Goal: Task Accomplishment & Management: Manage account settings

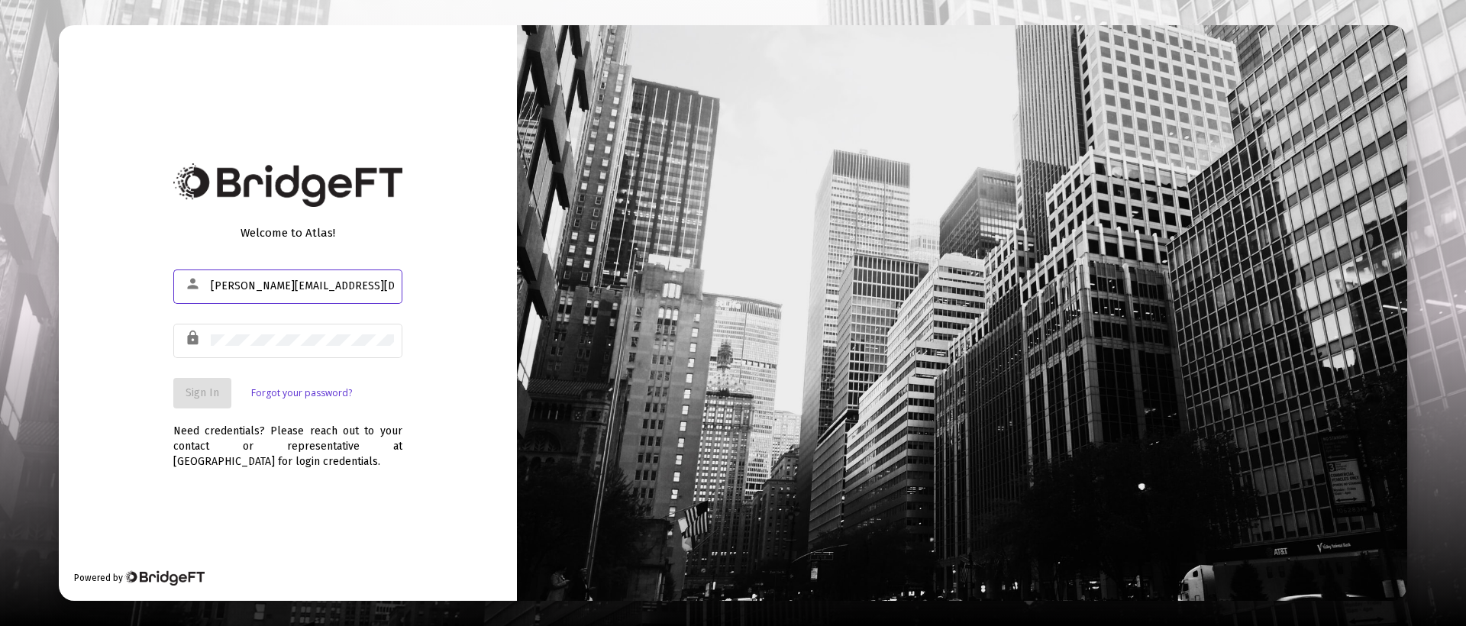
type input "s.clavijo@zoefin.com"
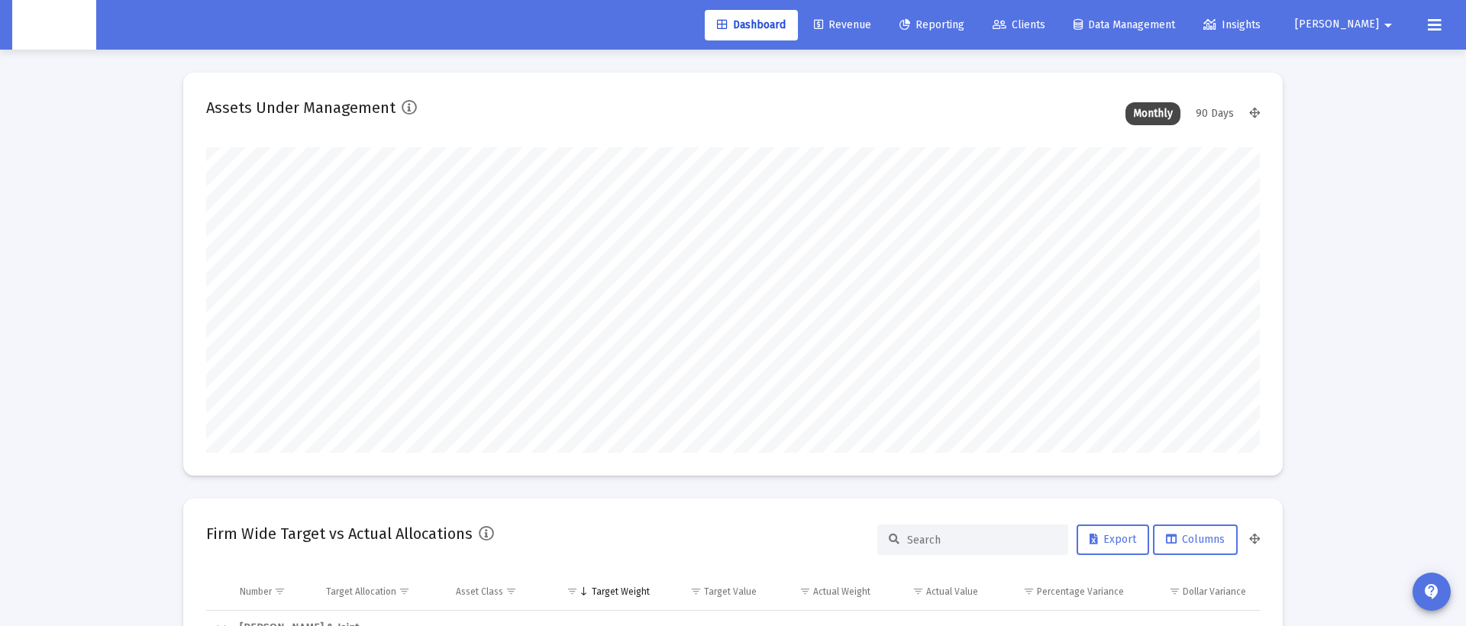
scroll to position [305, 567]
type input "2025-10-03"
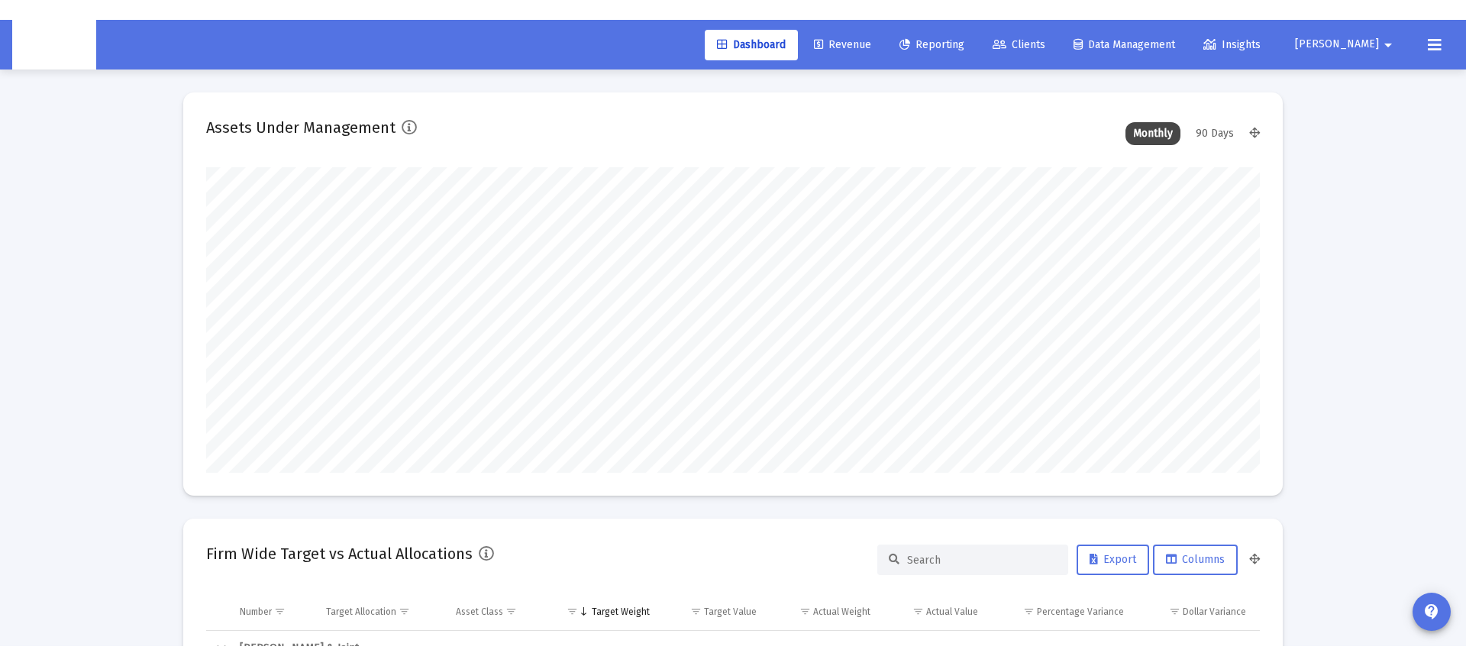
scroll to position [305, 493]
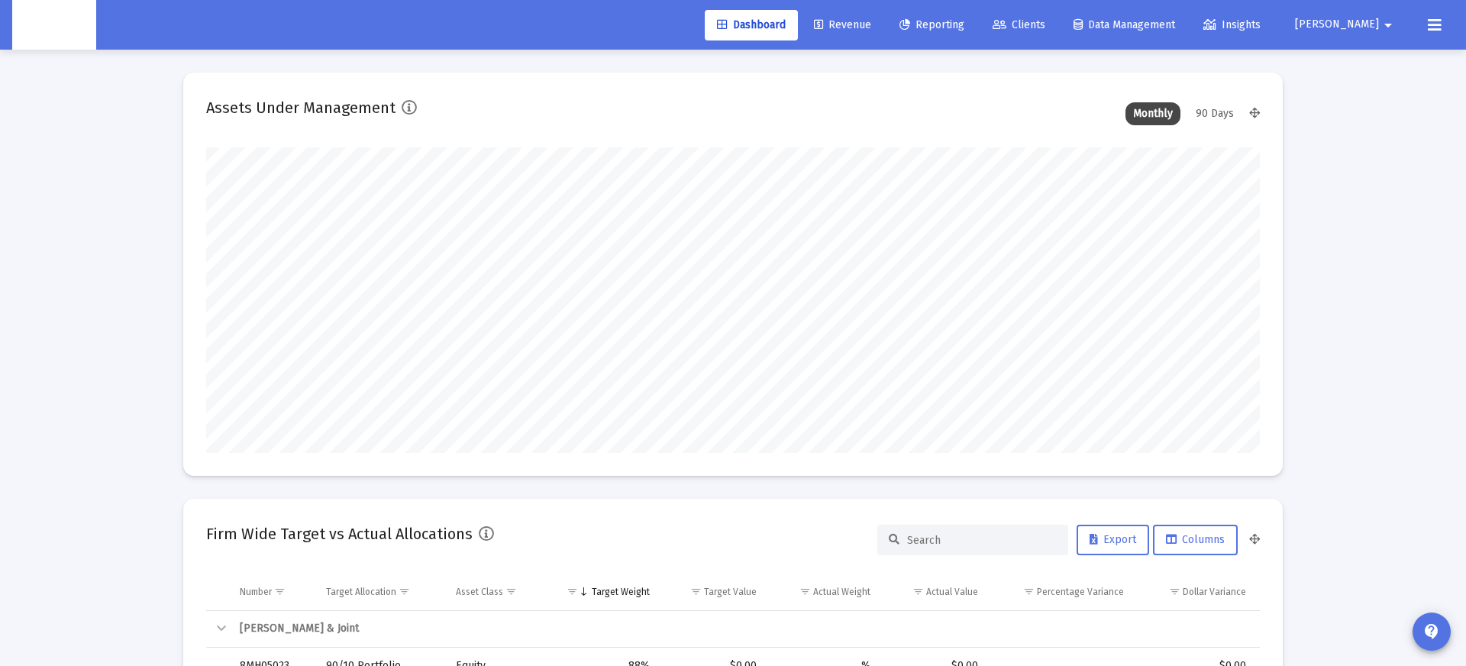
click at [964, 26] on span "Reporting" at bounding box center [932, 24] width 65 height 13
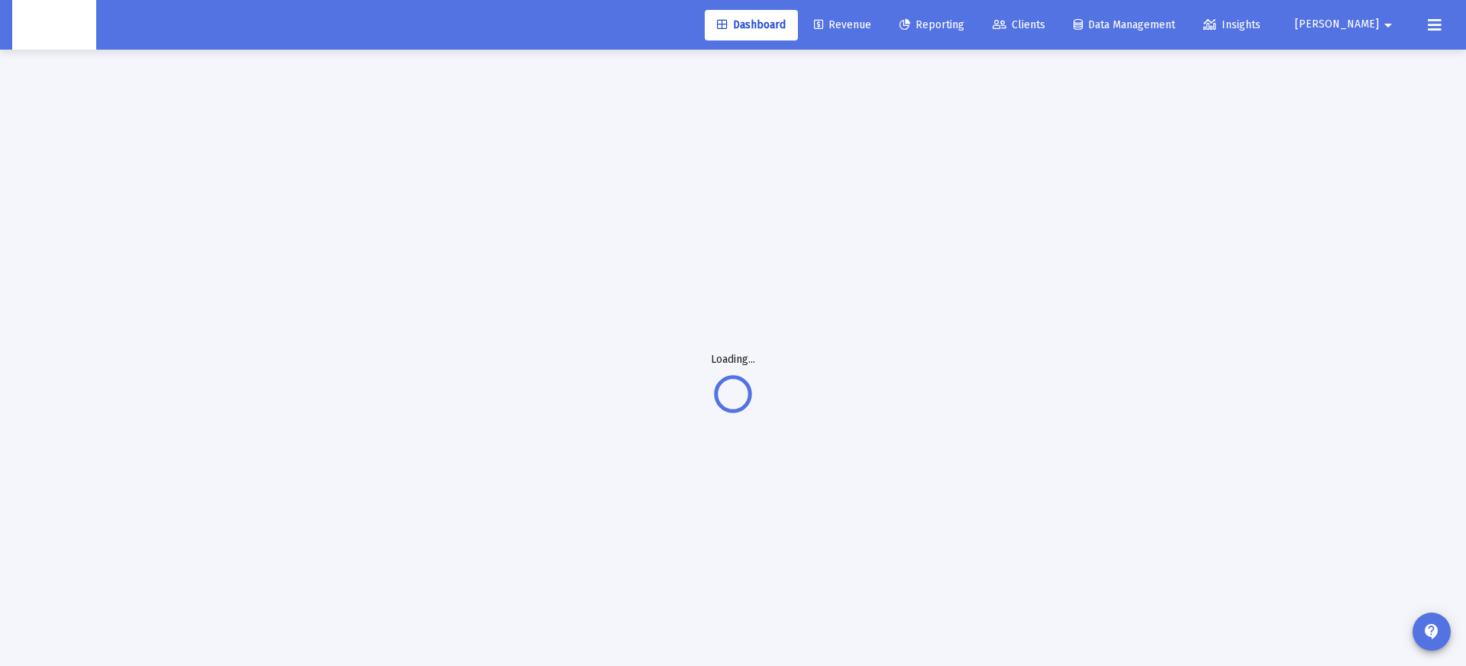
click at [823, 26] on icon at bounding box center [818, 25] width 9 height 11
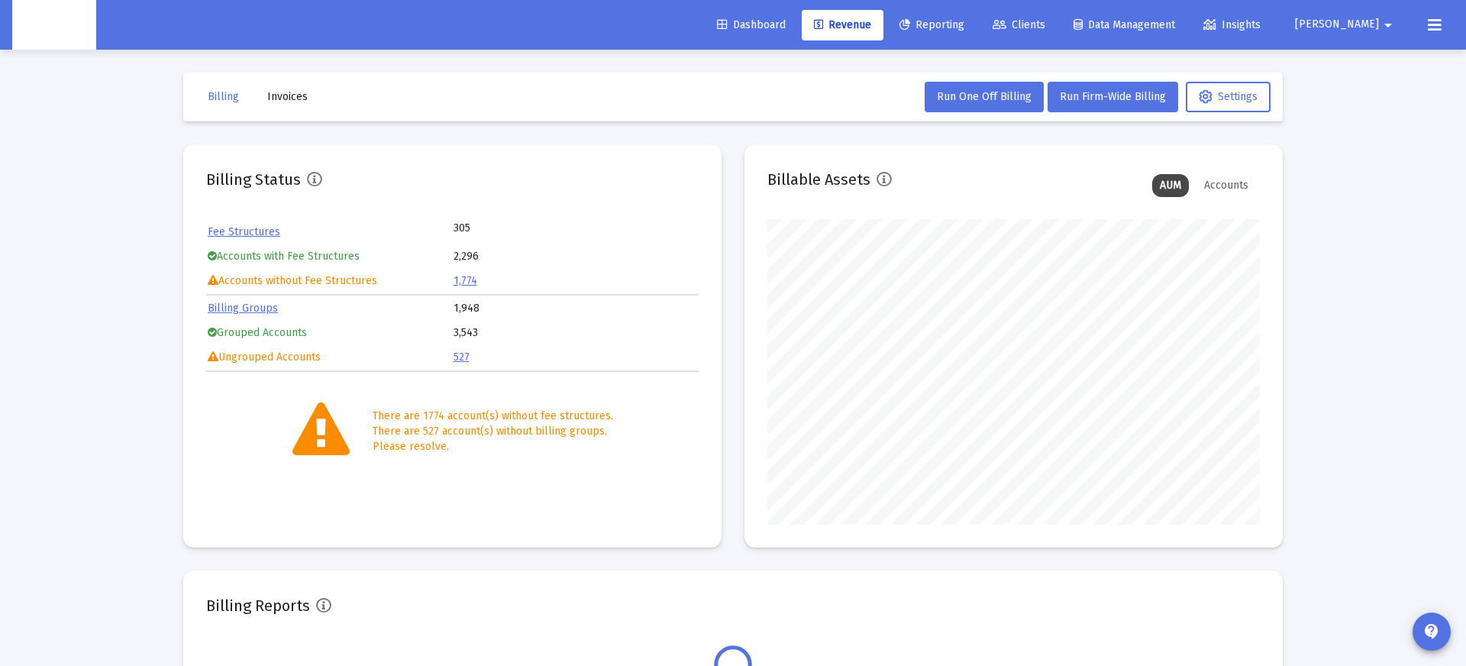
scroll to position [305, 493]
click at [252, 308] on link "Billing Groups" at bounding box center [243, 308] width 70 height 13
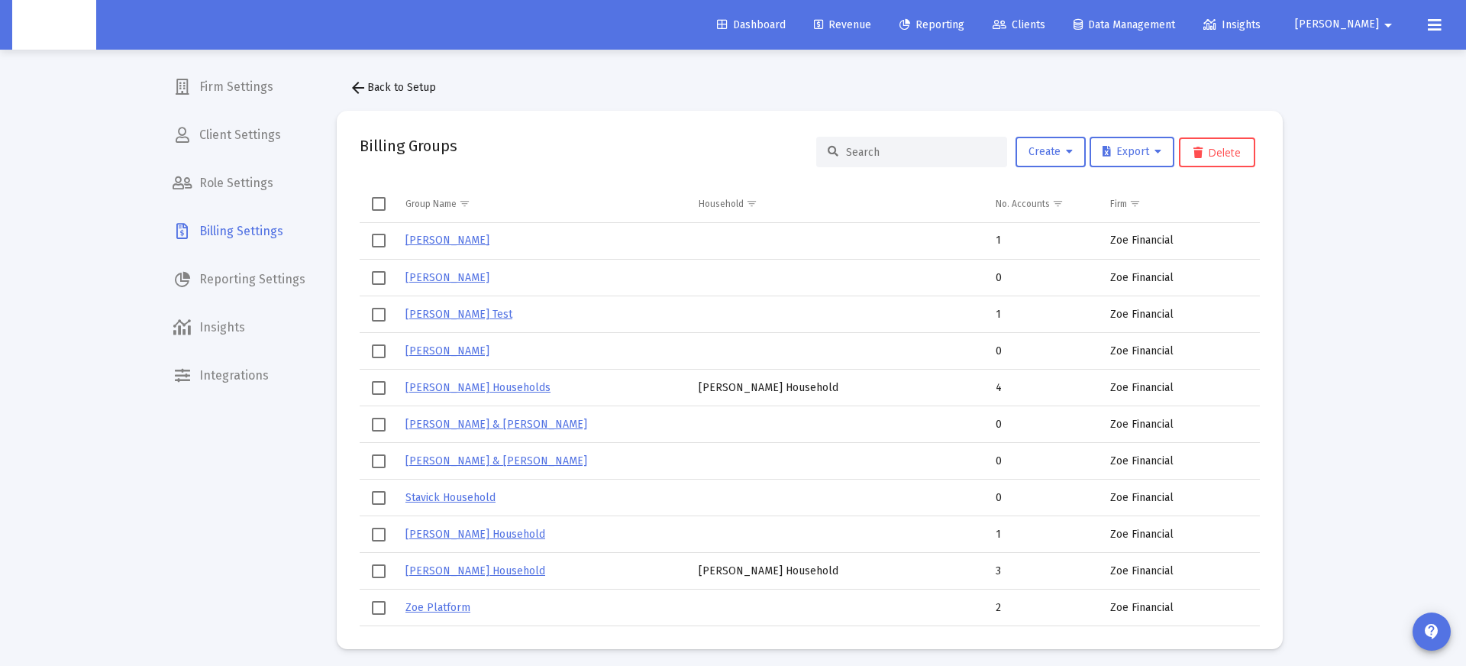
click at [851, 160] on div at bounding box center [911, 152] width 191 height 31
click at [858, 153] on input at bounding box center [921, 152] width 150 height 13
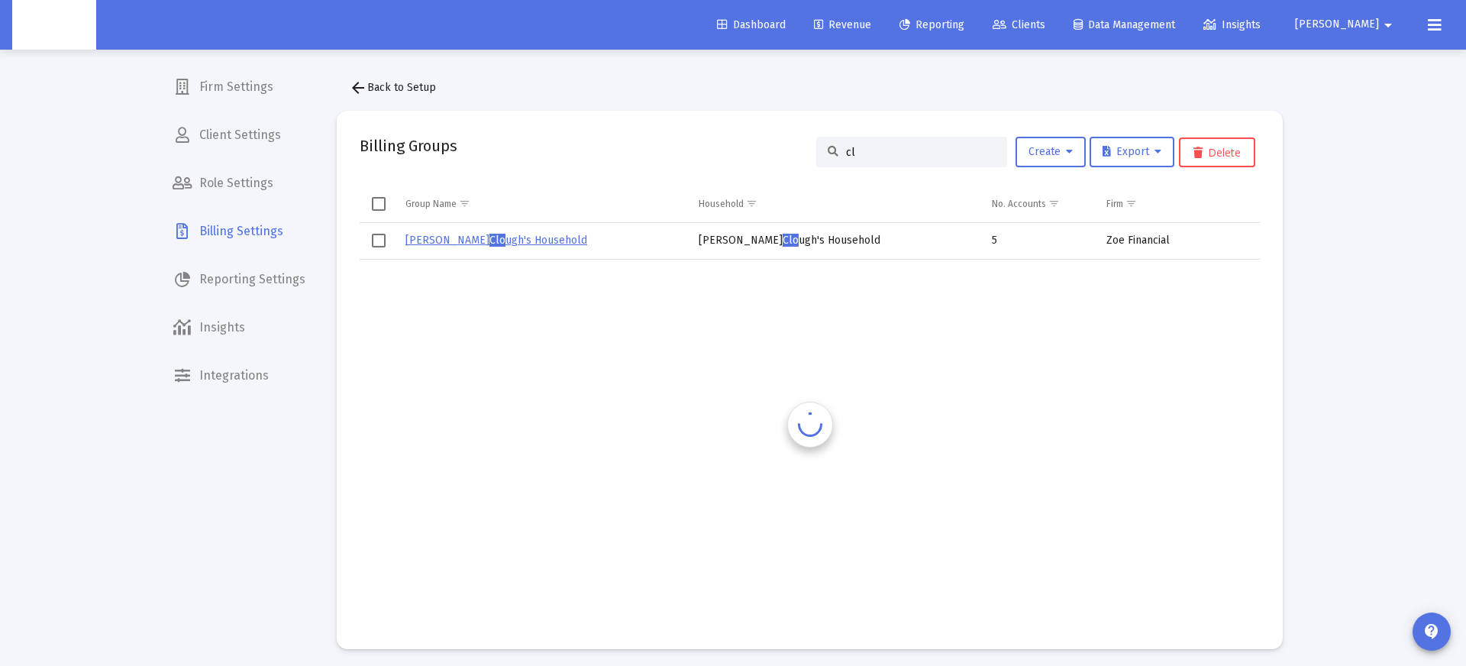
type input "c"
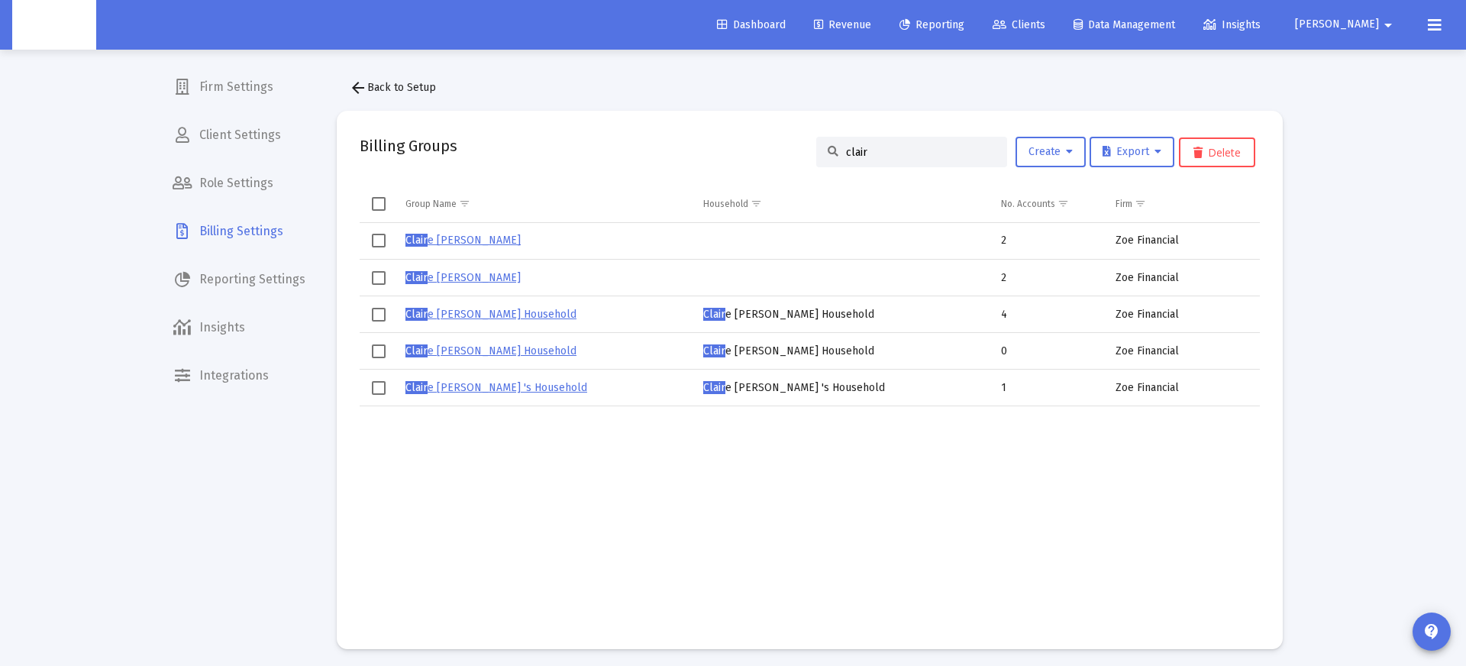
type input "clair"
click at [373, 349] on span "Select row" at bounding box center [379, 351] width 14 height 14
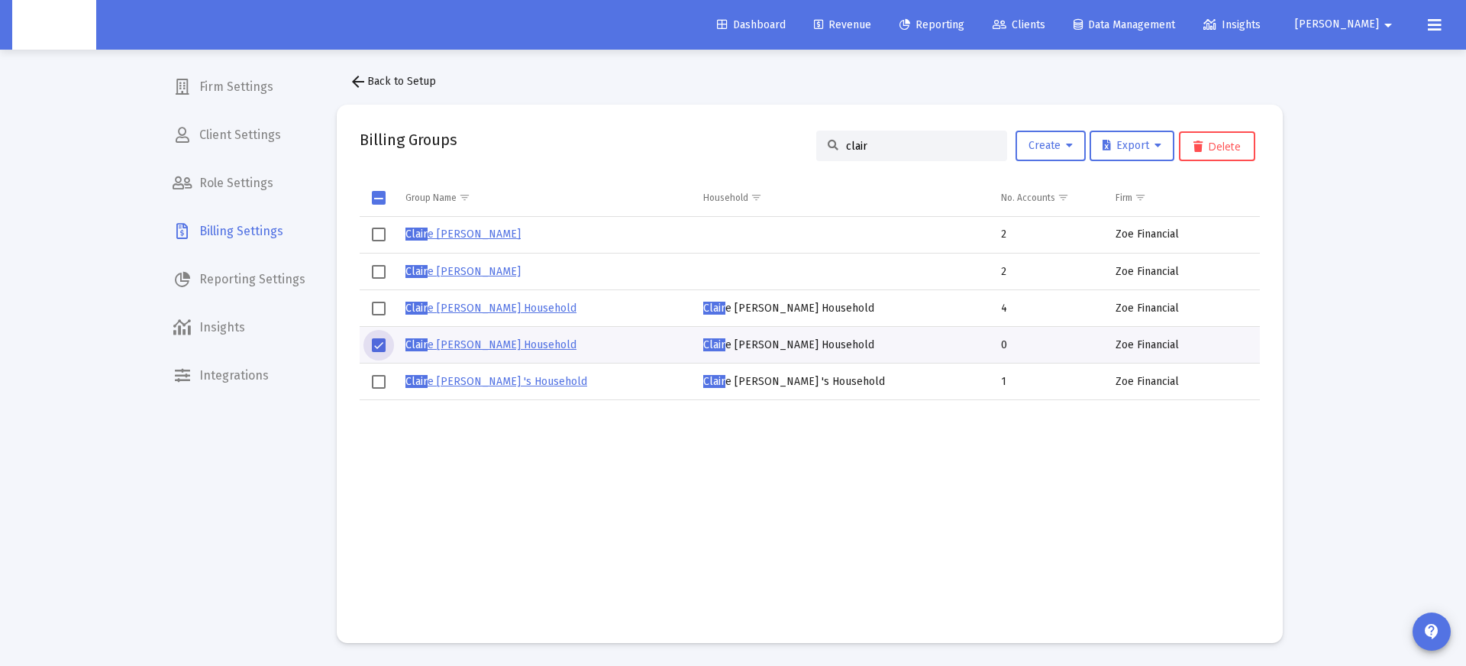
click at [374, 232] on span "Select row" at bounding box center [379, 235] width 14 height 14
click at [444, 234] on link "Clair e Schroyer" at bounding box center [462, 234] width 115 height 13
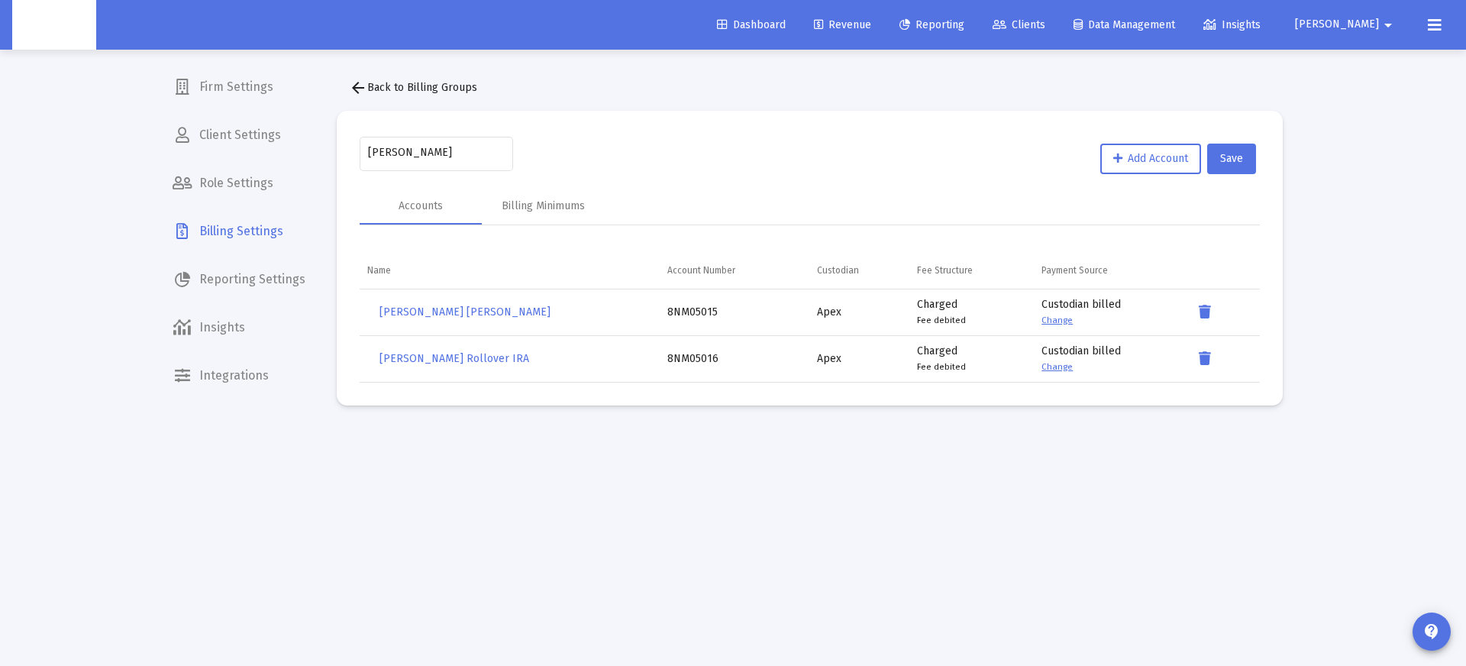
click at [373, 82] on span "arrow_back Back to Billing Groups" at bounding box center [413, 87] width 128 height 13
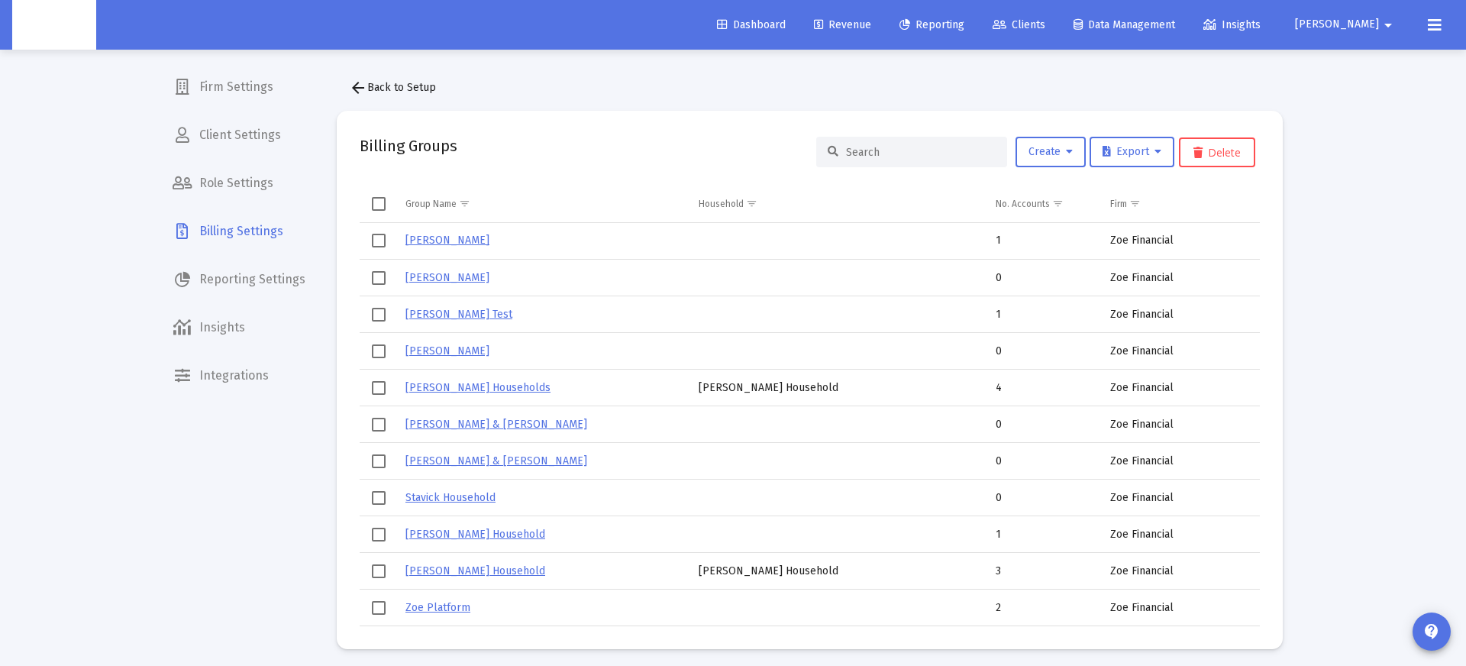
click at [896, 146] on input at bounding box center [921, 152] width 150 height 13
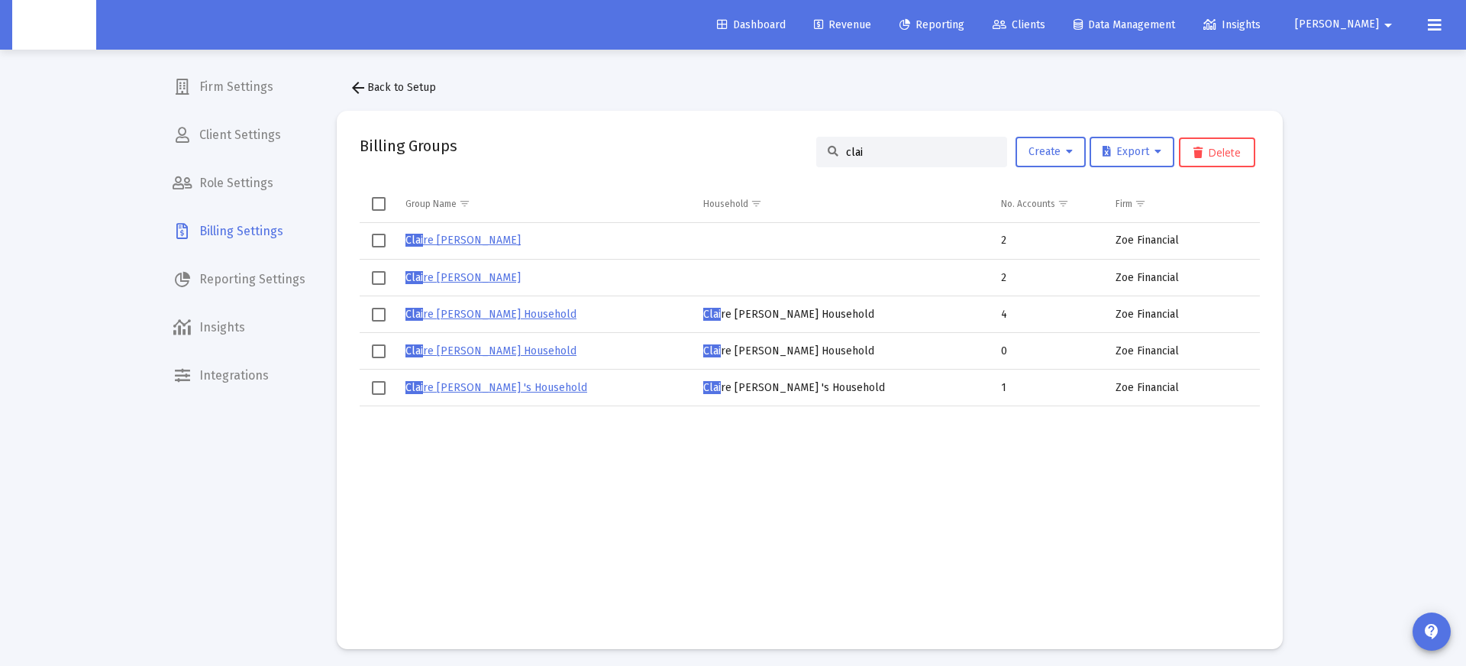
type input "clai"
click at [446, 276] on link "Clai re Schroyer" at bounding box center [462, 277] width 115 height 13
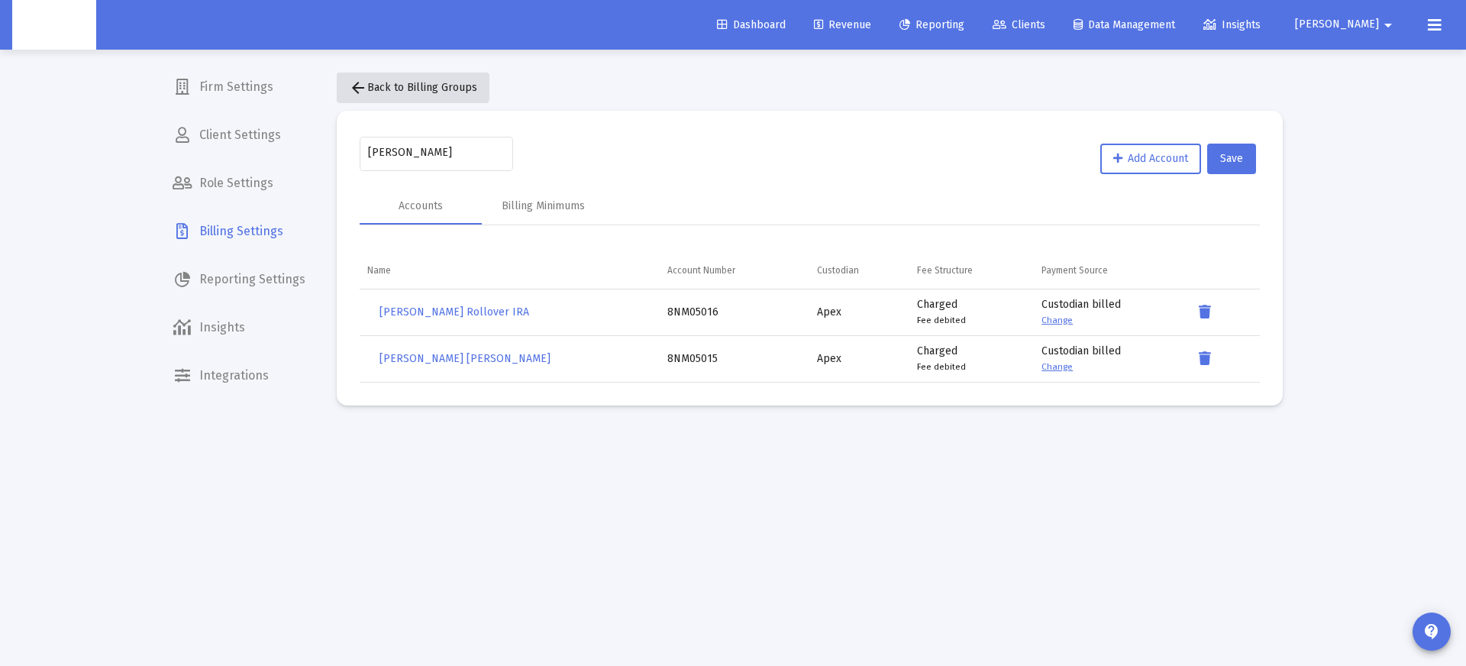
click at [360, 85] on mat-icon "arrow_back" at bounding box center [358, 88] width 18 height 18
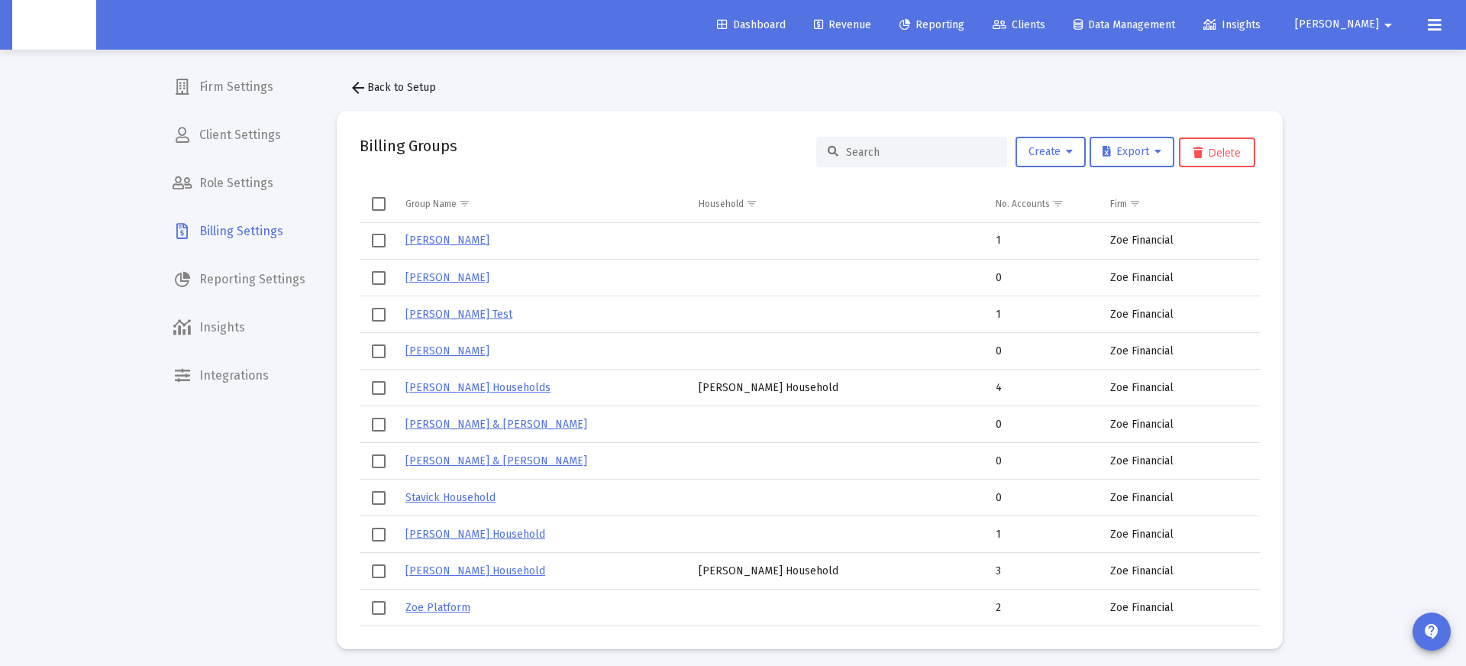
click at [887, 144] on div at bounding box center [911, 152] width 191 height 31
click at [883, 152] on input at bounding box center [921, 152] width 150 height 13
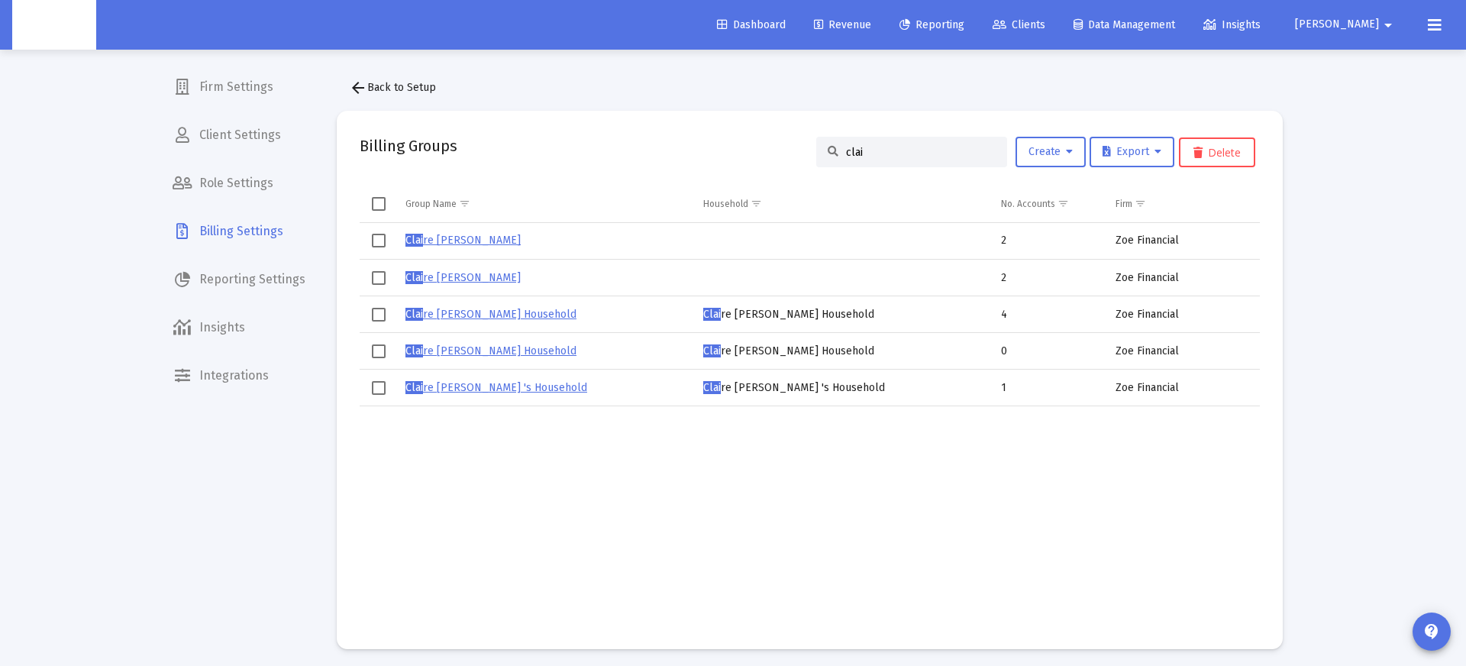
click at [374, 237] on span "Select row" at bounding box center [379, 241] width 14 height 14
click at [375, 351] on span "Select row" at bounding box center [379, 351] width 14 height 14
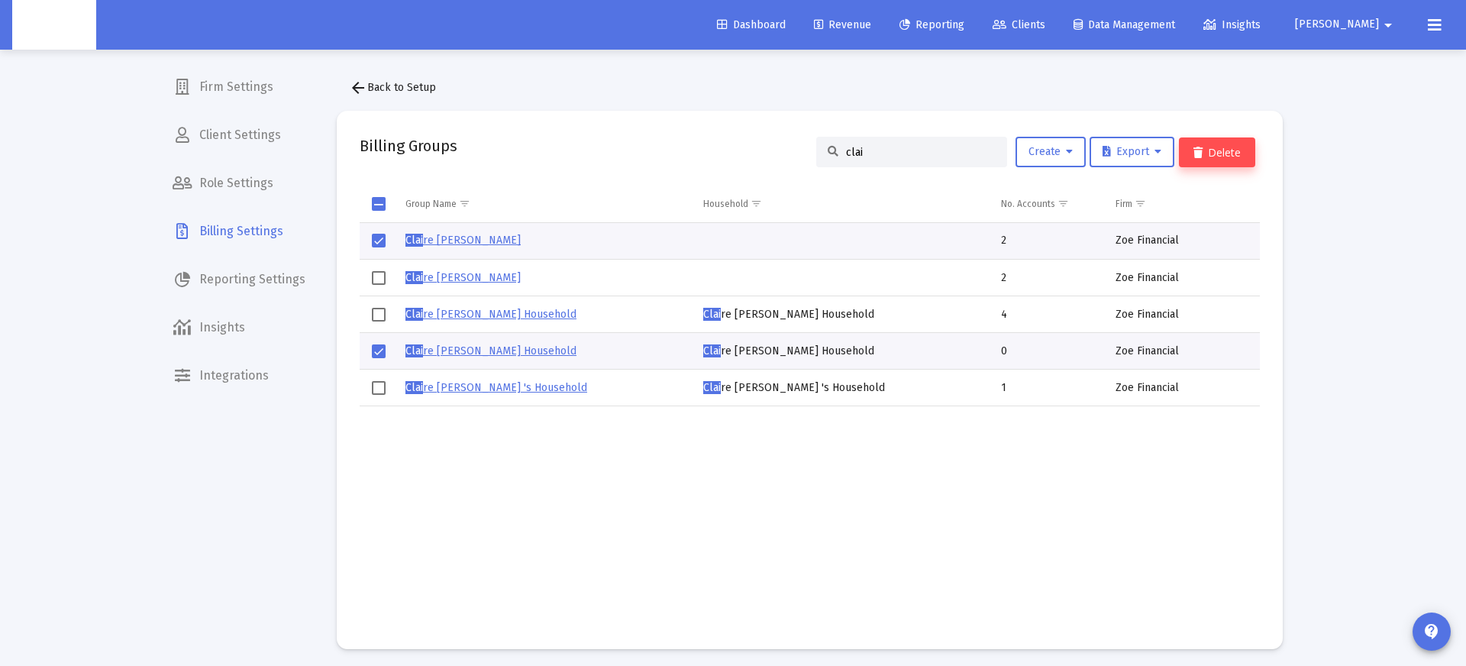
click at [1235, 150] on button "Delete" at bounding box center [1217, 152] width 76 height 30
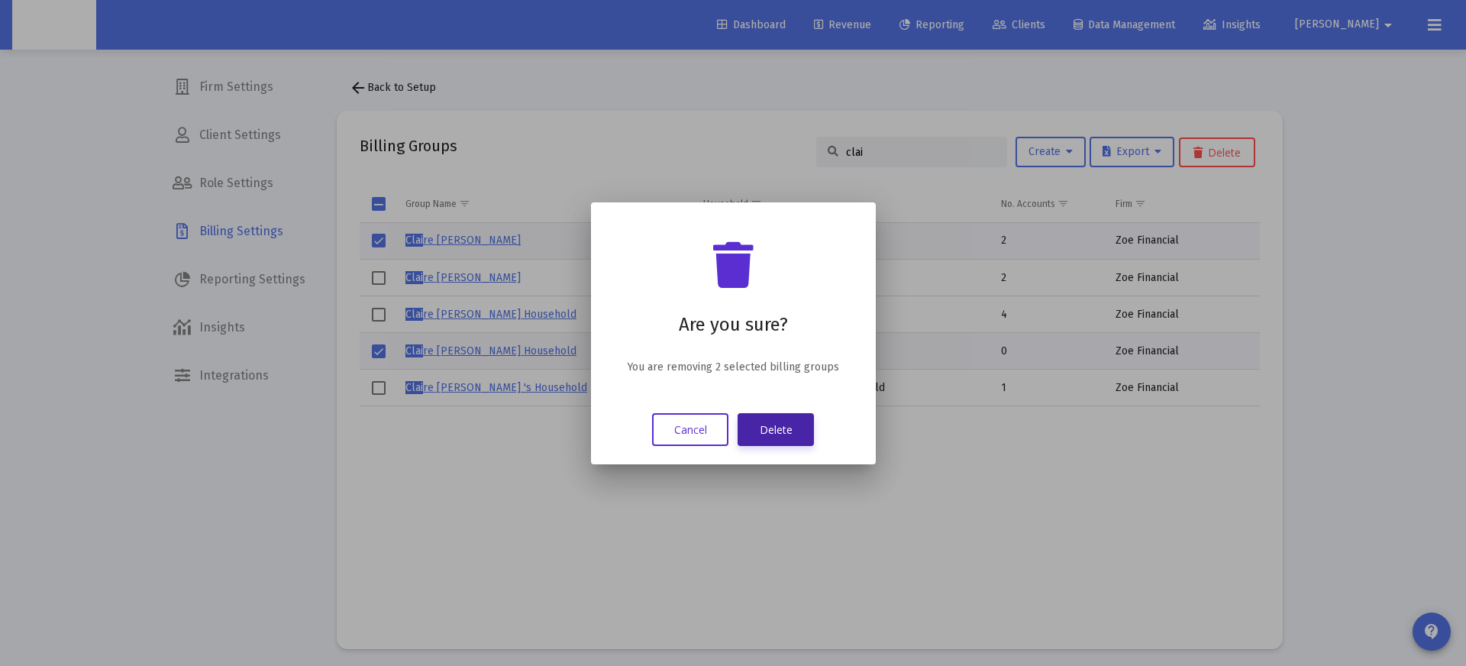
click at [783, 420] on button "Delete" at bounding box center [776, 429] width 76 height 33
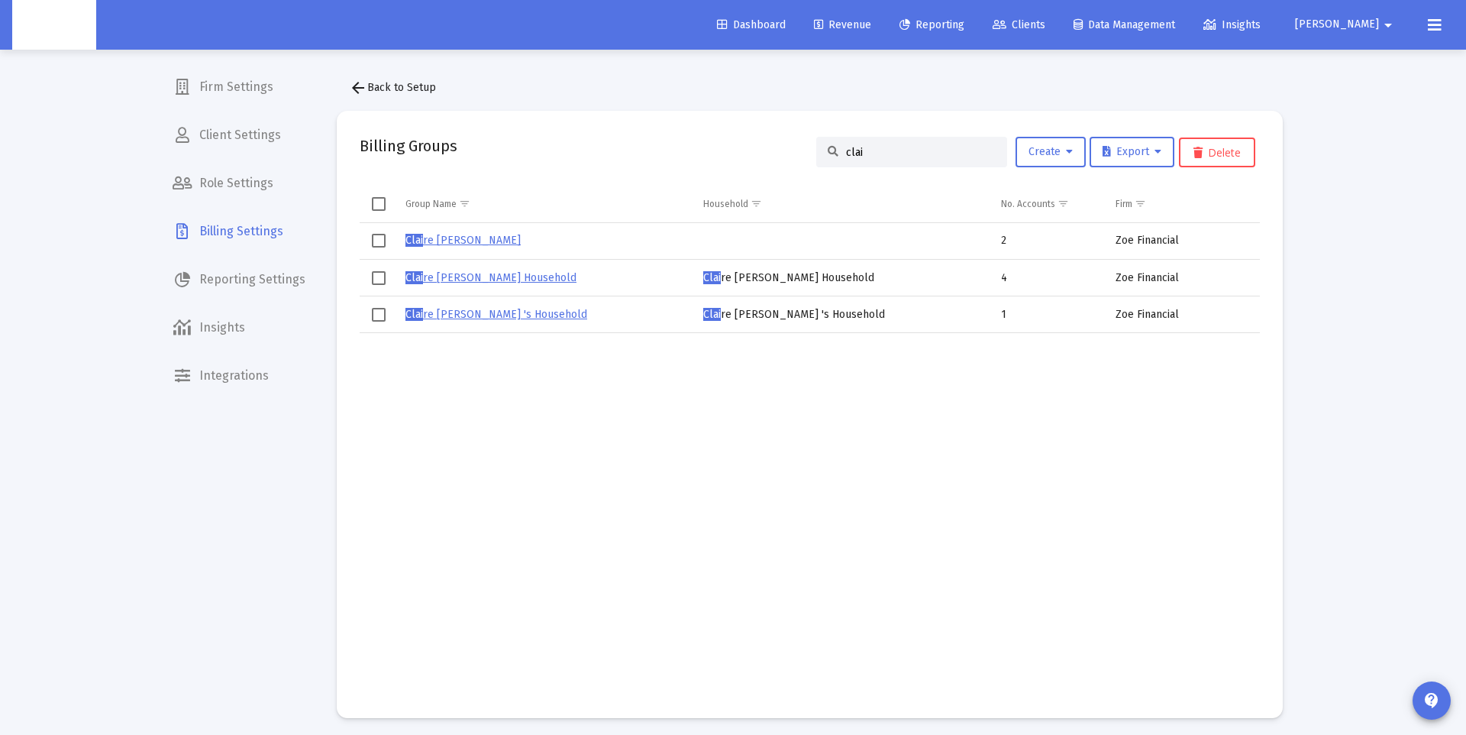
click at [852, 141] on div "clai" at bounding box center [911, 152] width 191 height 31
click at [854, 151] on input "clai" at bounding box center [921, 152] width 150 height 13
paste input "James O'saurus's Household"
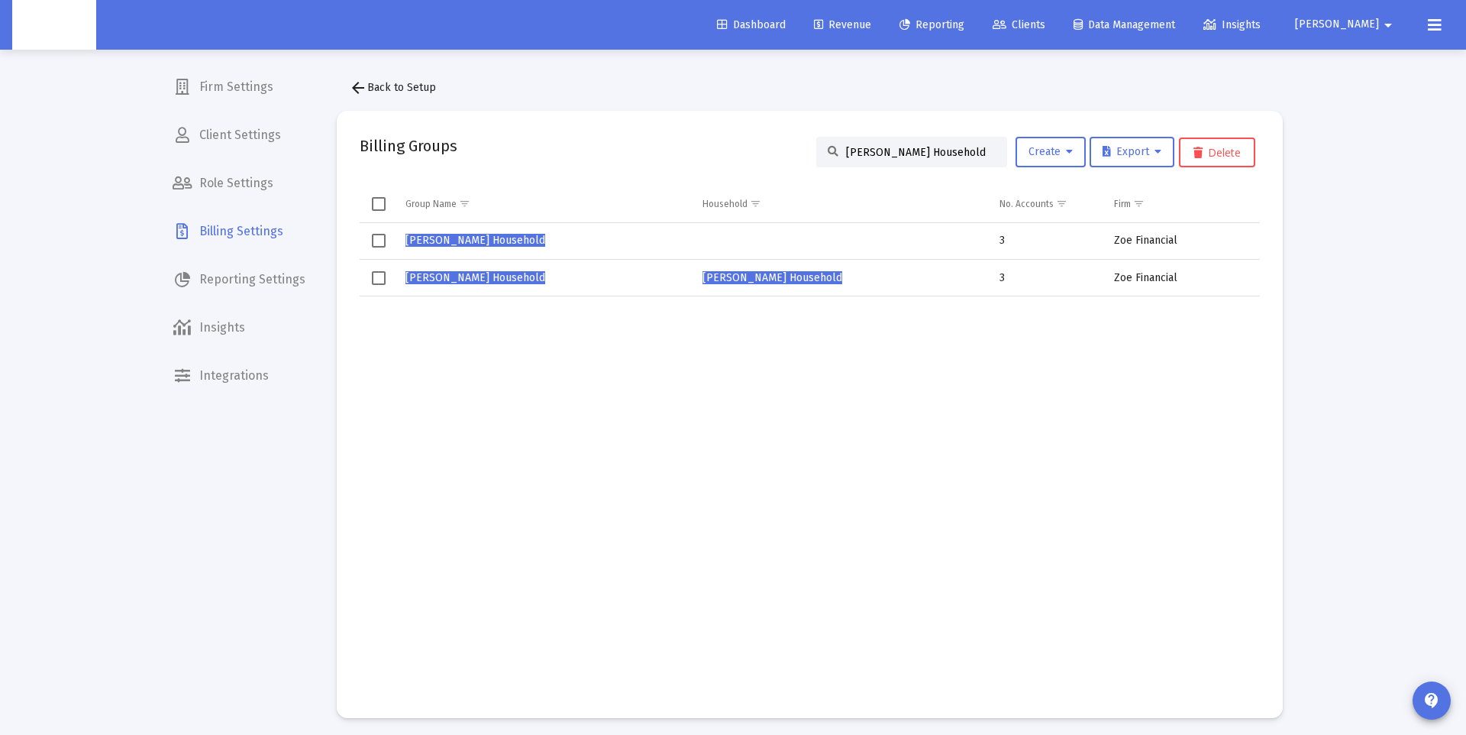
type input "James O'saurus's Household"
click at [474, 237] on span "James O'Saurus's Household" at bounding box center [475, 240] width 140 height 13
click at [506, 244] on span "James O'Saurus's Household" at bounding box center [475, 240] width 140 height 13
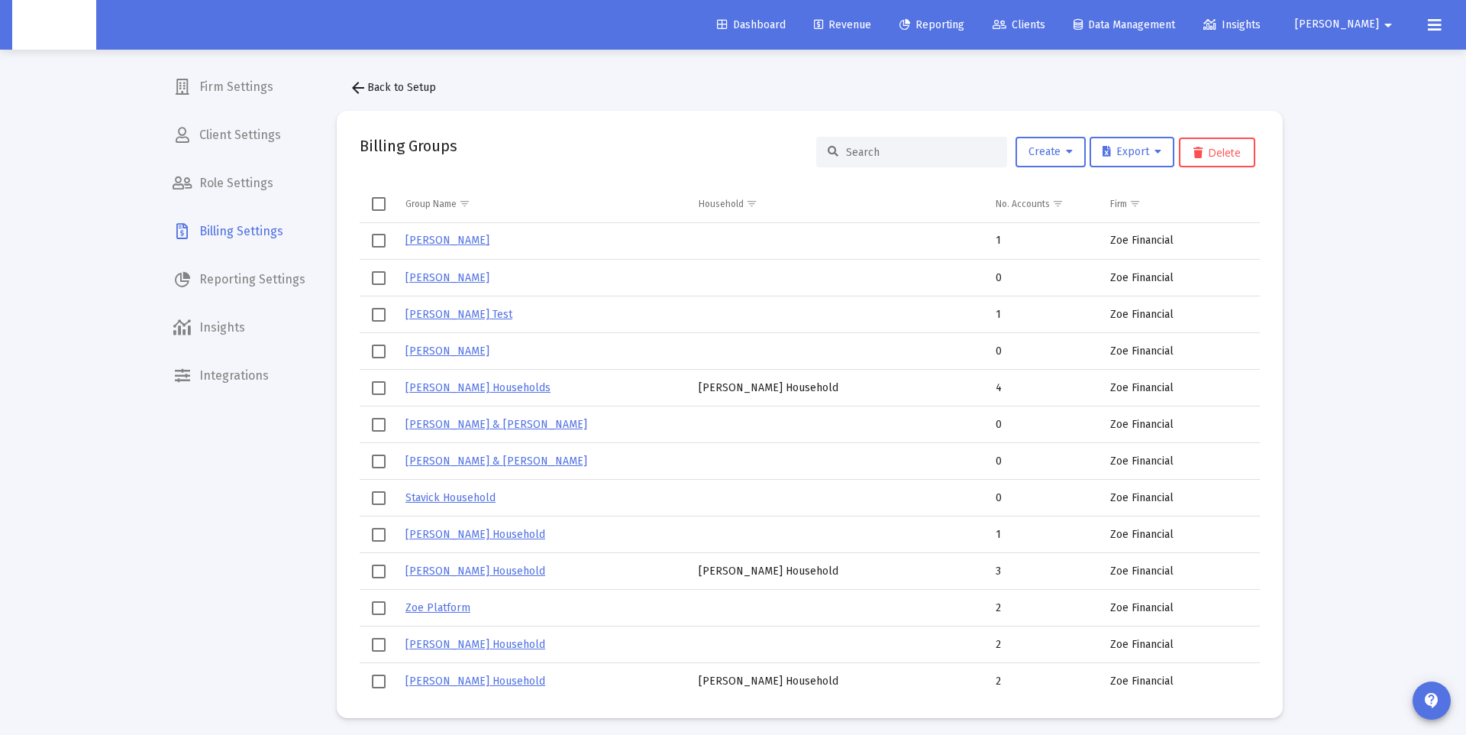
click at [883, 148] on input at bounding box center [921, 152] width 150 height 13
paste input "James O'saurus's Household"
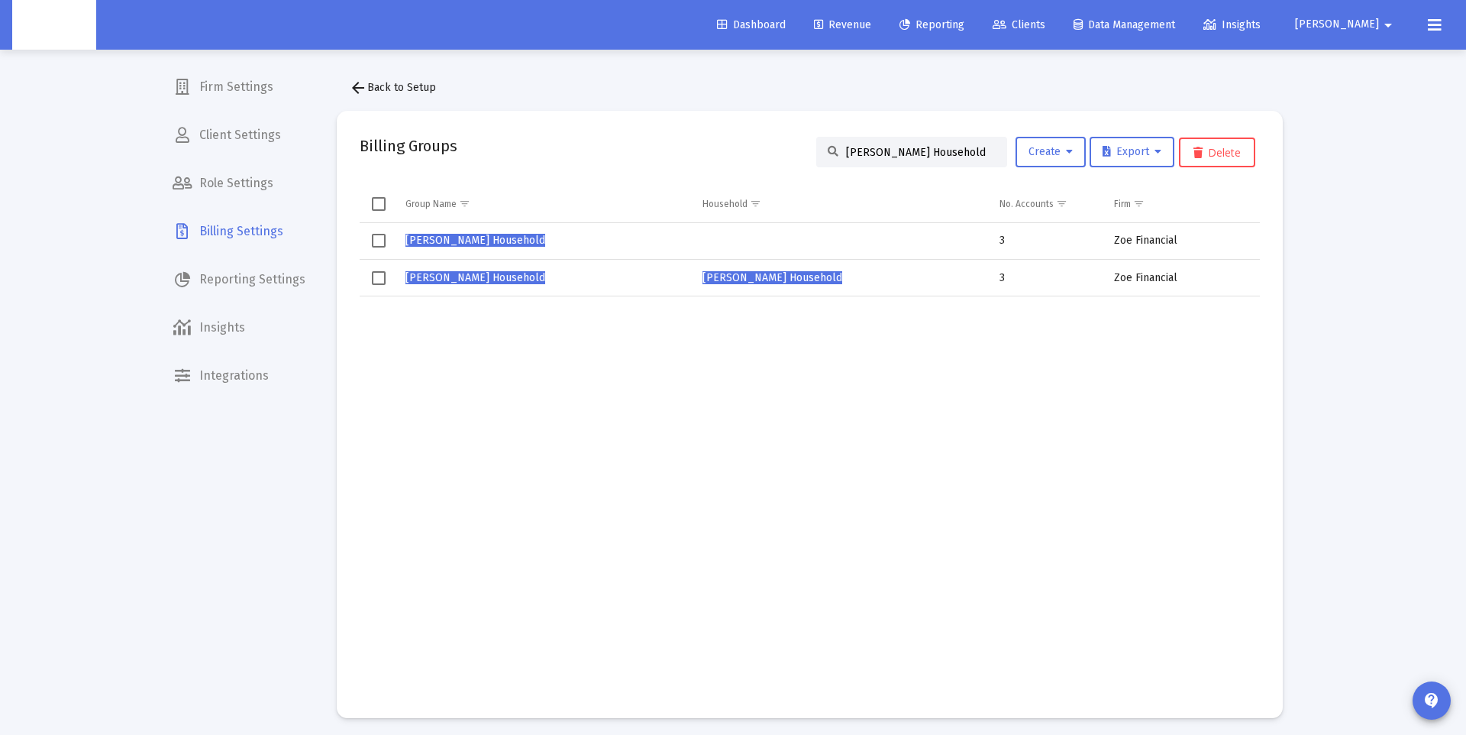
type input "James O'saurus's Household"
click at [500, 280] on span "James O'Saurus's Household" at bounding box center [475, 277] width 140 height 13
click at [513, 283] on span "James O'Saurus's Household" at bounding box center [475, 277] width 140 height 13
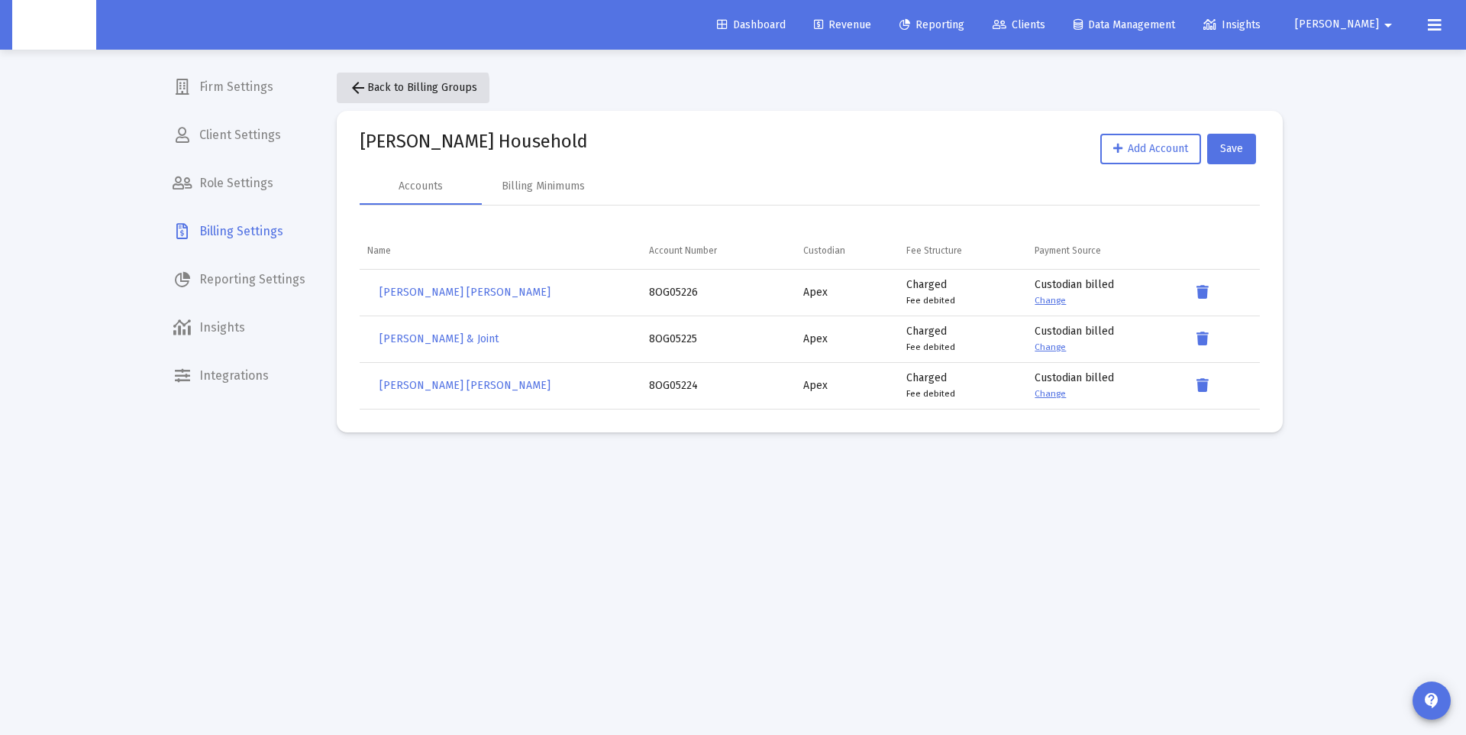
click at [386, 96] on button "arrow_back Back to Billing Groups" at bounding box center [413, 88] width 153 height 31
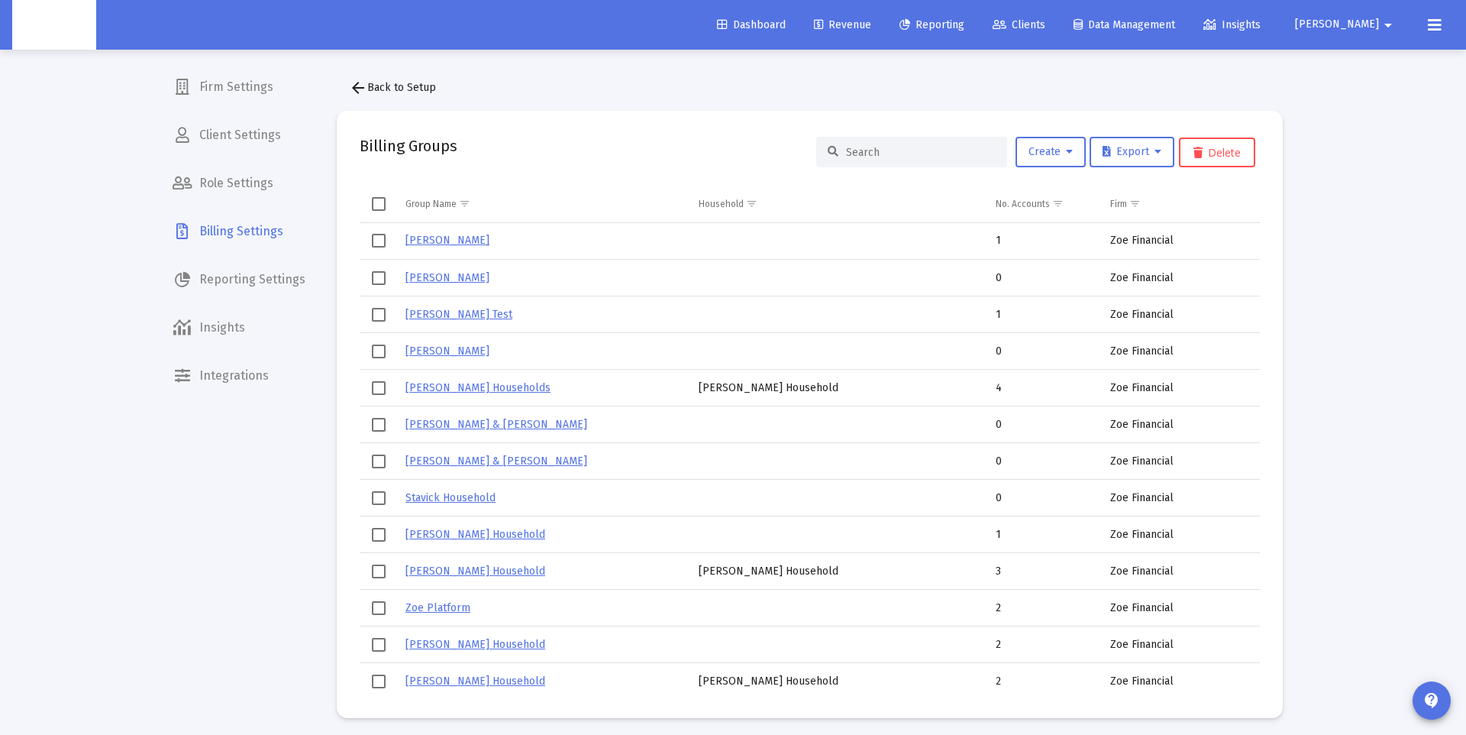
click at [900, 150] on input at bounding box center [921, 152] width 150 height 13
paste input "James O'saurus's Household"
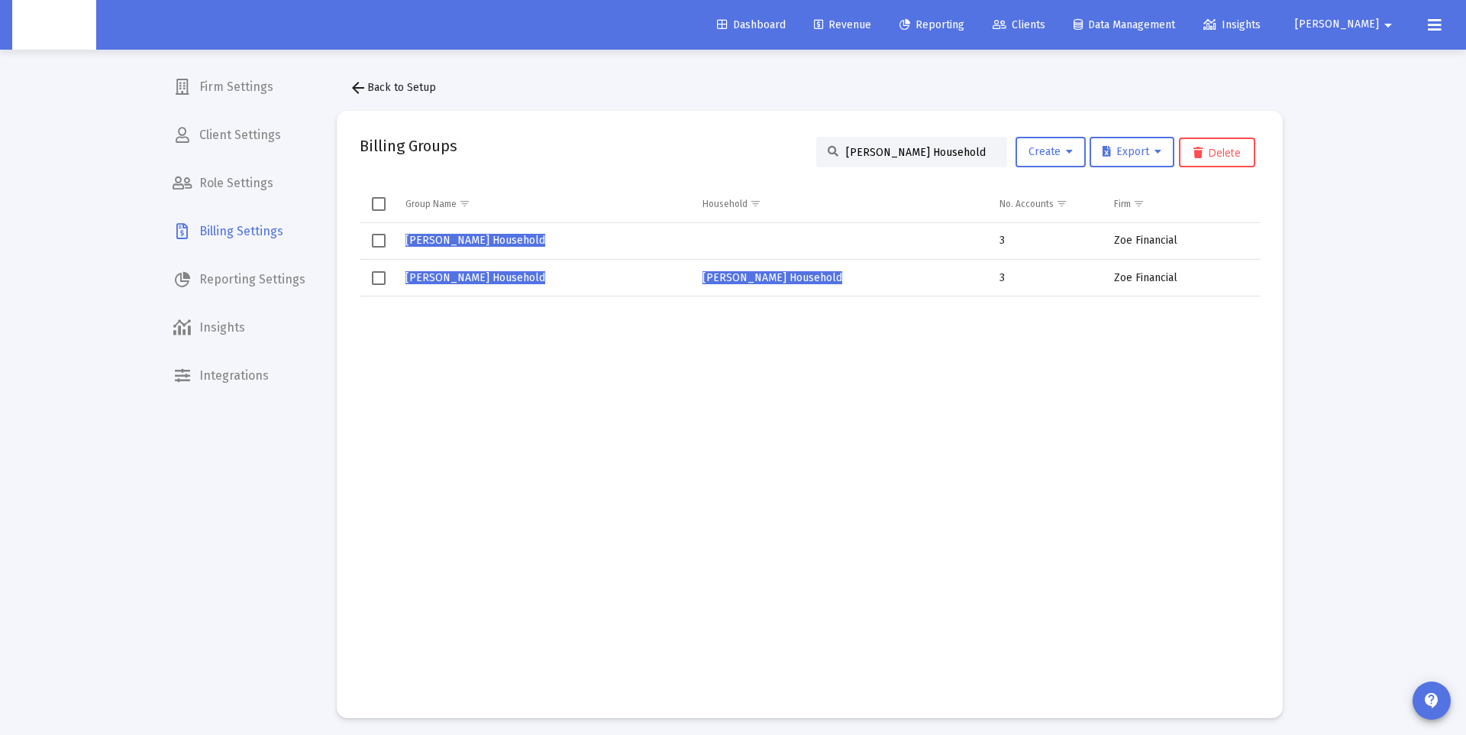
type input "James O'saurus's Household"
click at [522, 235] on span "James O'Saurus's Household" at bounding box center [475, 240] width 140 height 13
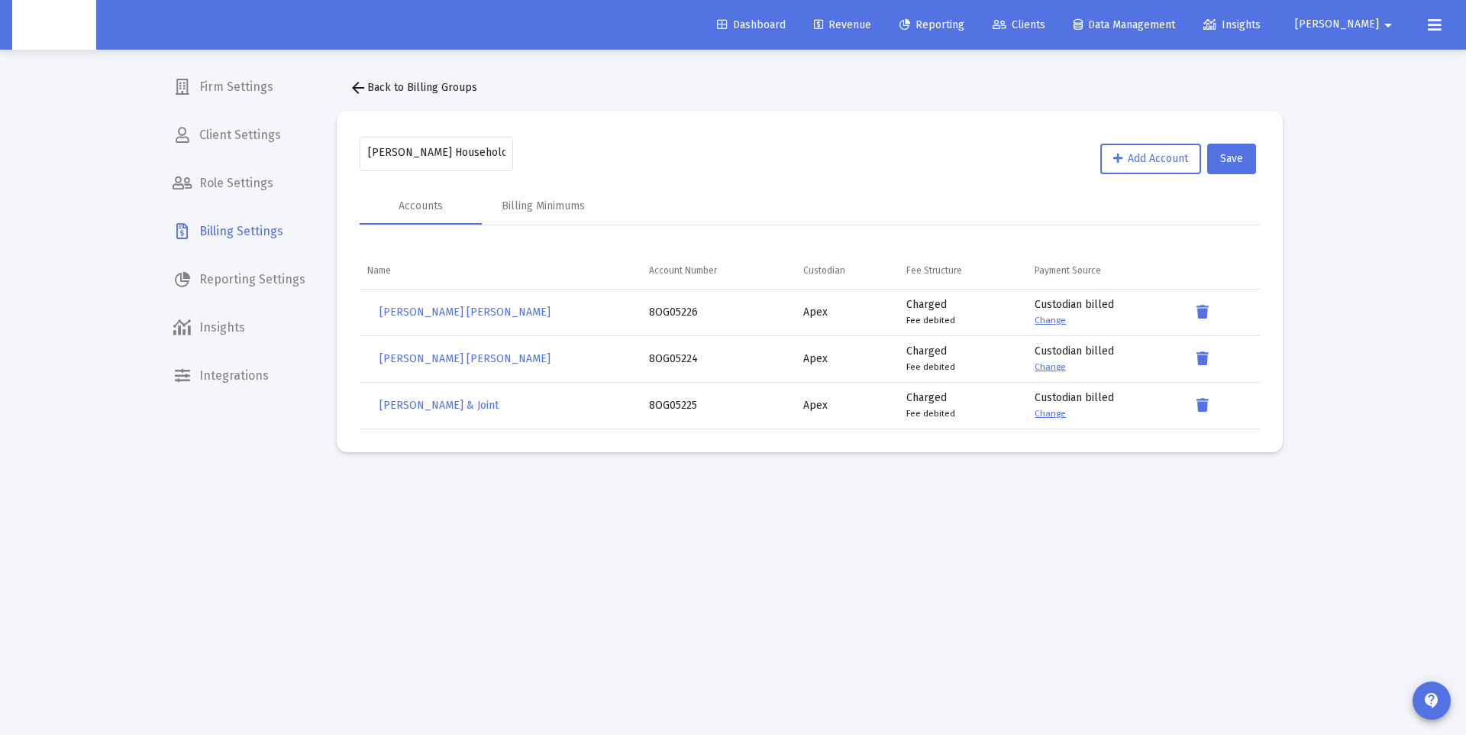
click at [354, 84] on mat-icon "arrow_back" at bounding box center [358, 88] width 18 height 18
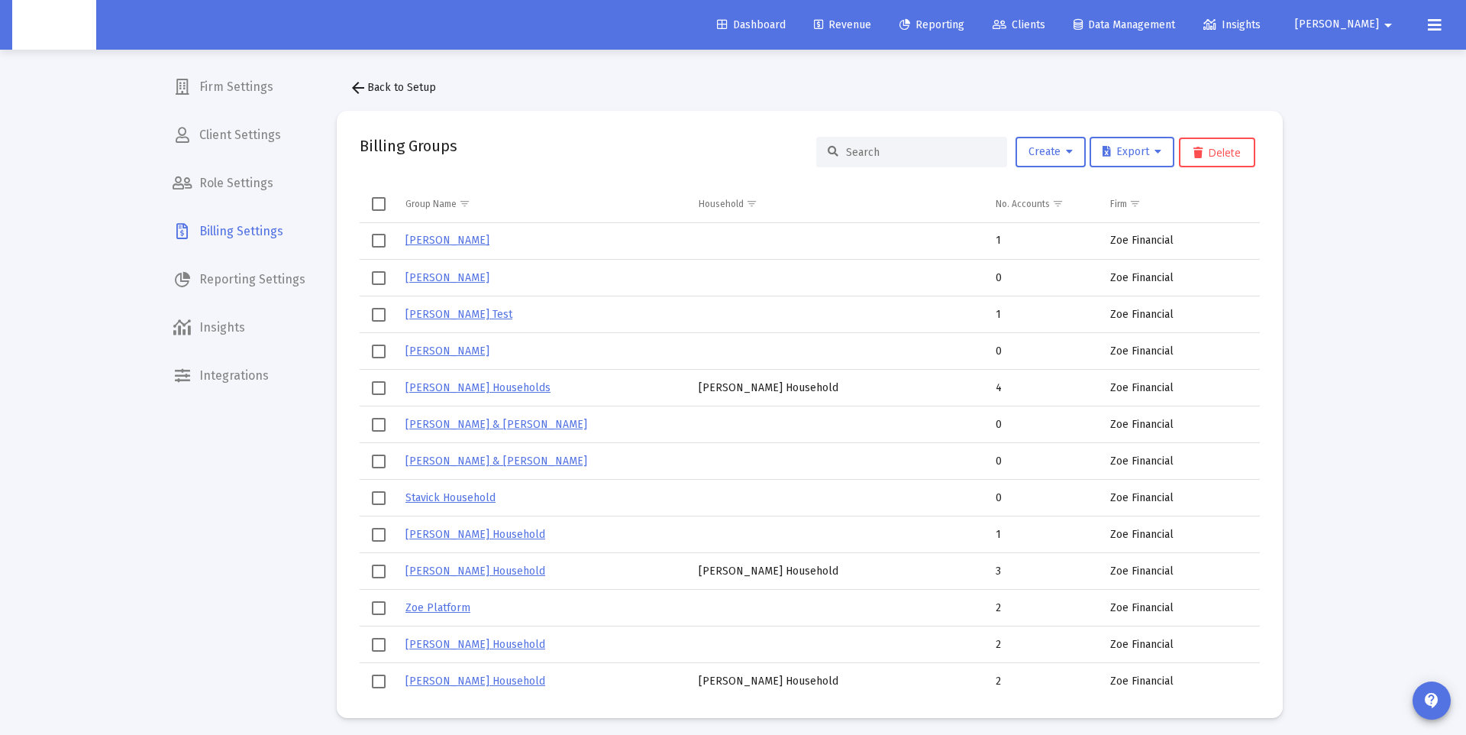
click at [882, 153] on input at bounding box center [921, 152] width 150 height 13
paste input "James O'saurus's Household"
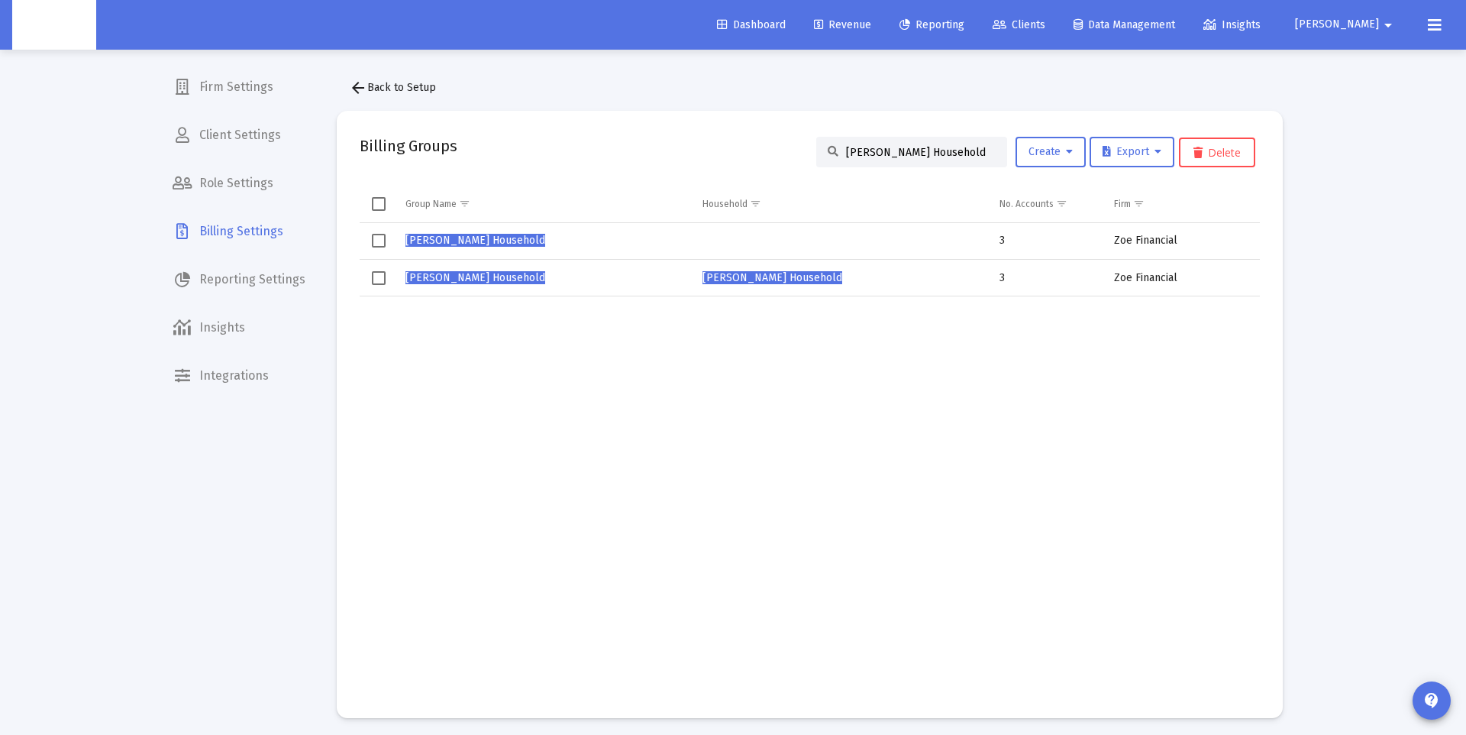
type input "James O'saurus's Household"
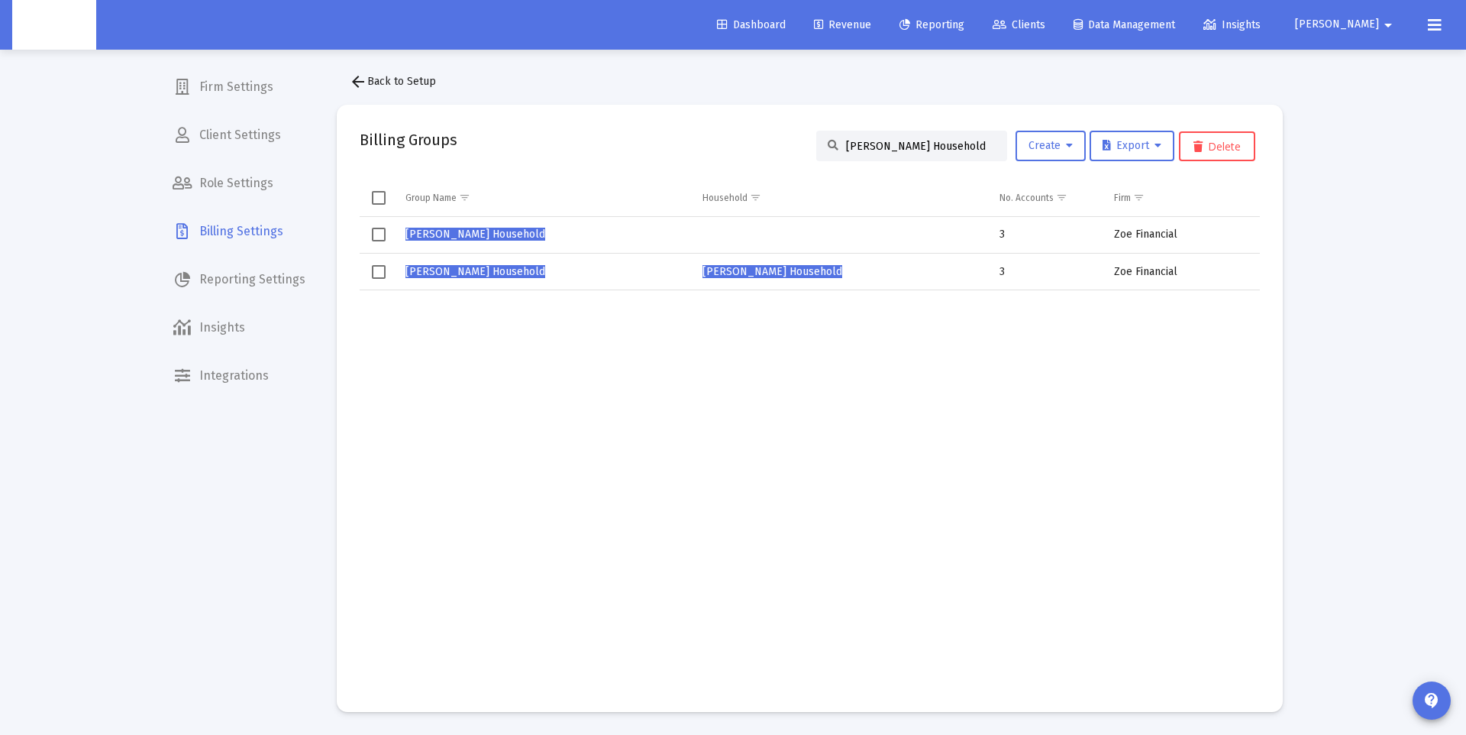
drag, startPoint x: 383, startPoint y: 237, endPoint x: 407, endPoint y: 234, distance: 23.9
click at [383, 237] on span "Select row" at bounding box center [379, 235] width 14 height 14
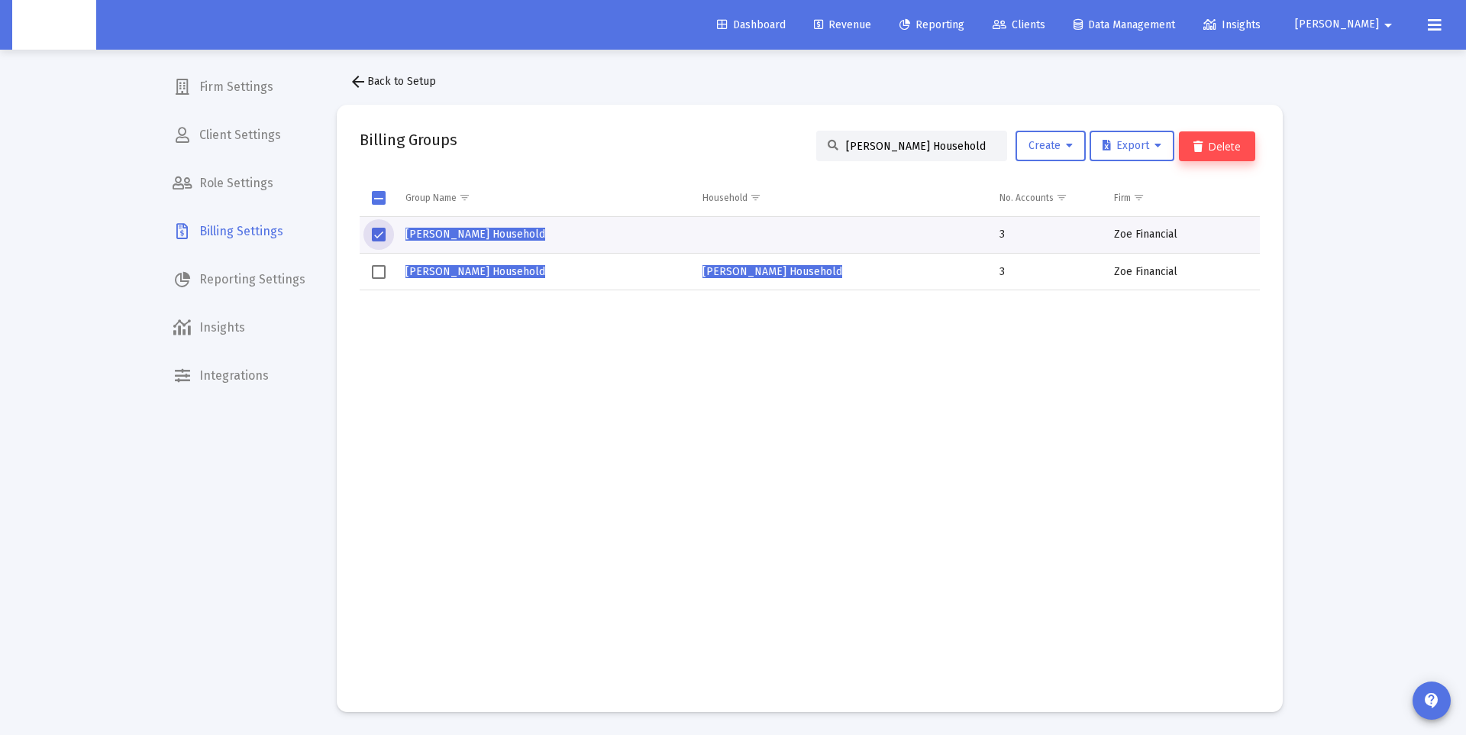
click at [1229, 143] on button "Delete" at bounding box center [1217, 146] width 76 height 30
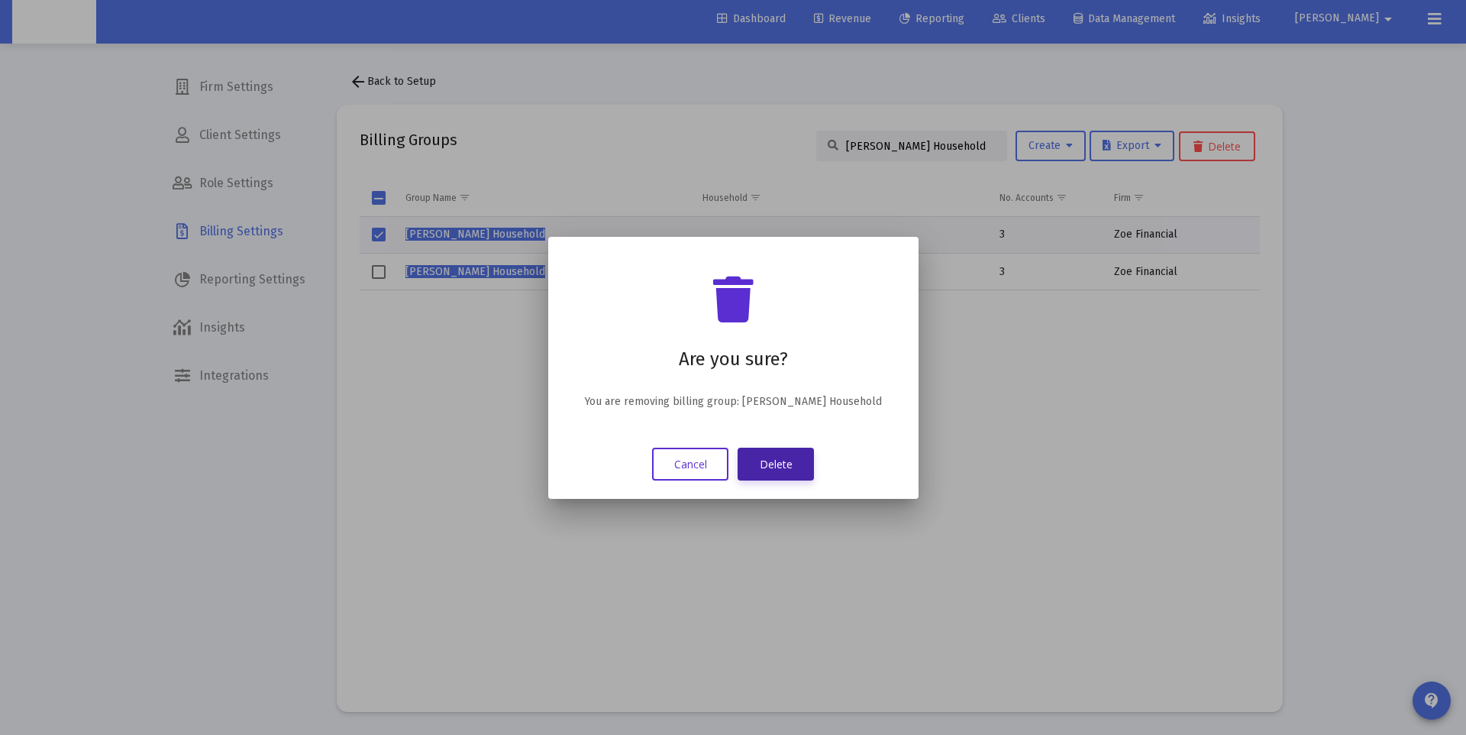
click at [784, 460] on button "Delete" at bounding box center [776, 463] width 76 height 33
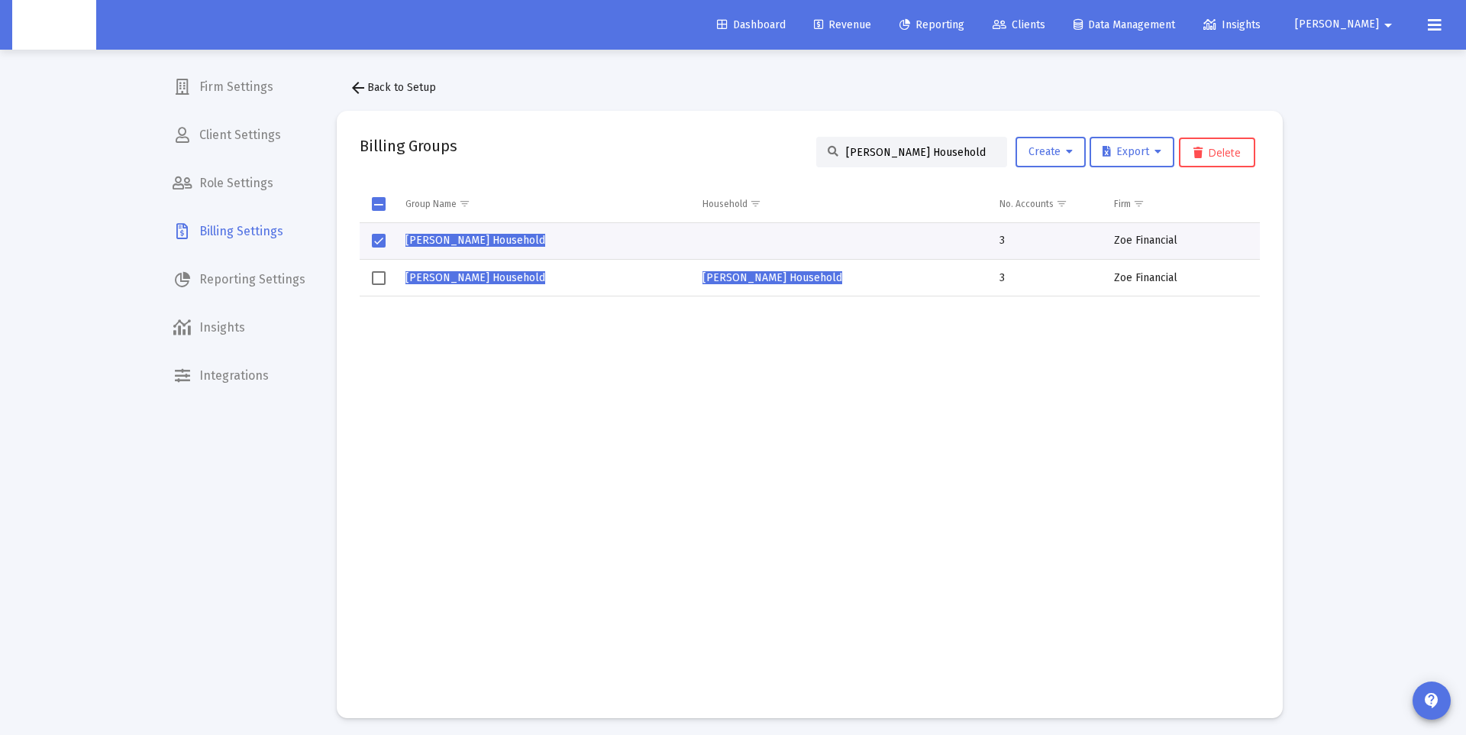
scroll to position [6, 0]
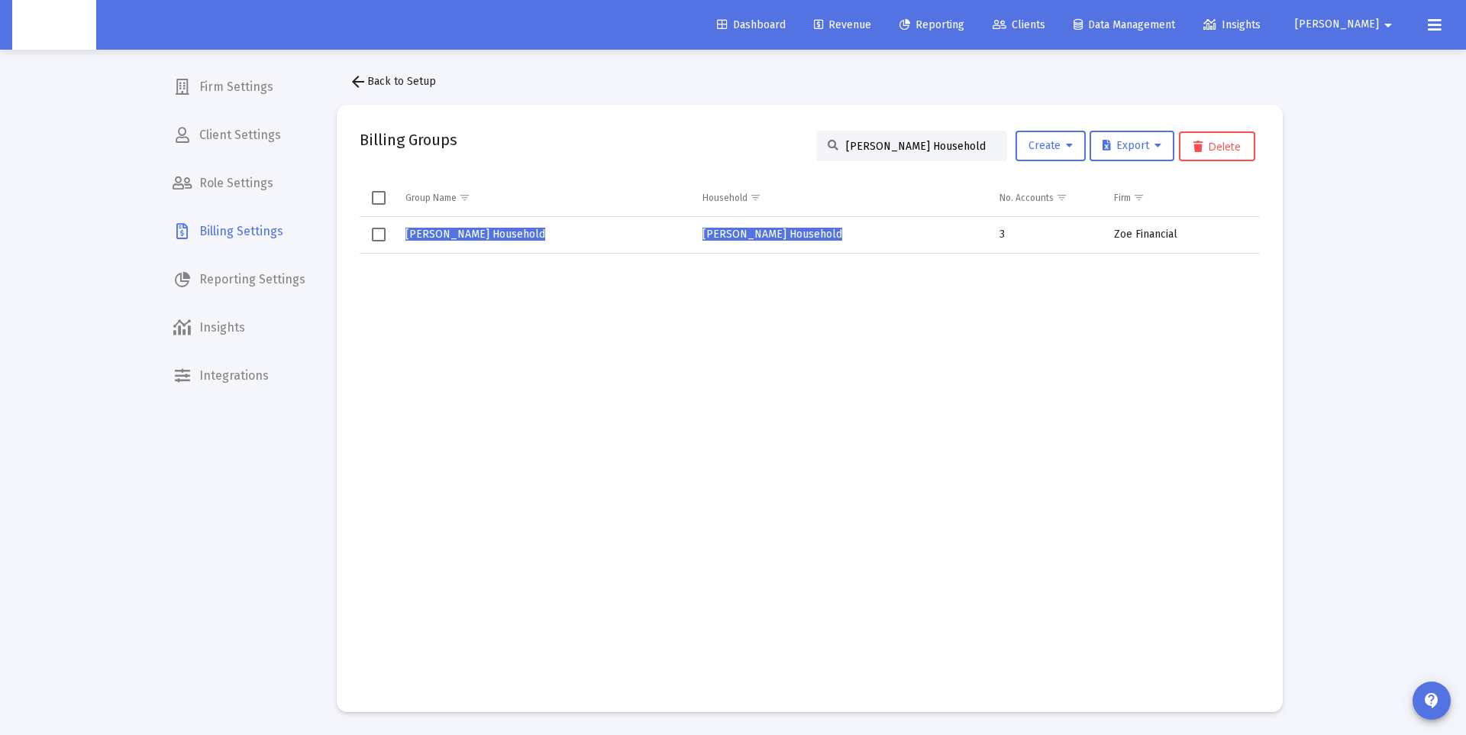
click at [363, 84] on mat-icon "arrow_back" at bounding box center [358, 82] width 18 height 18
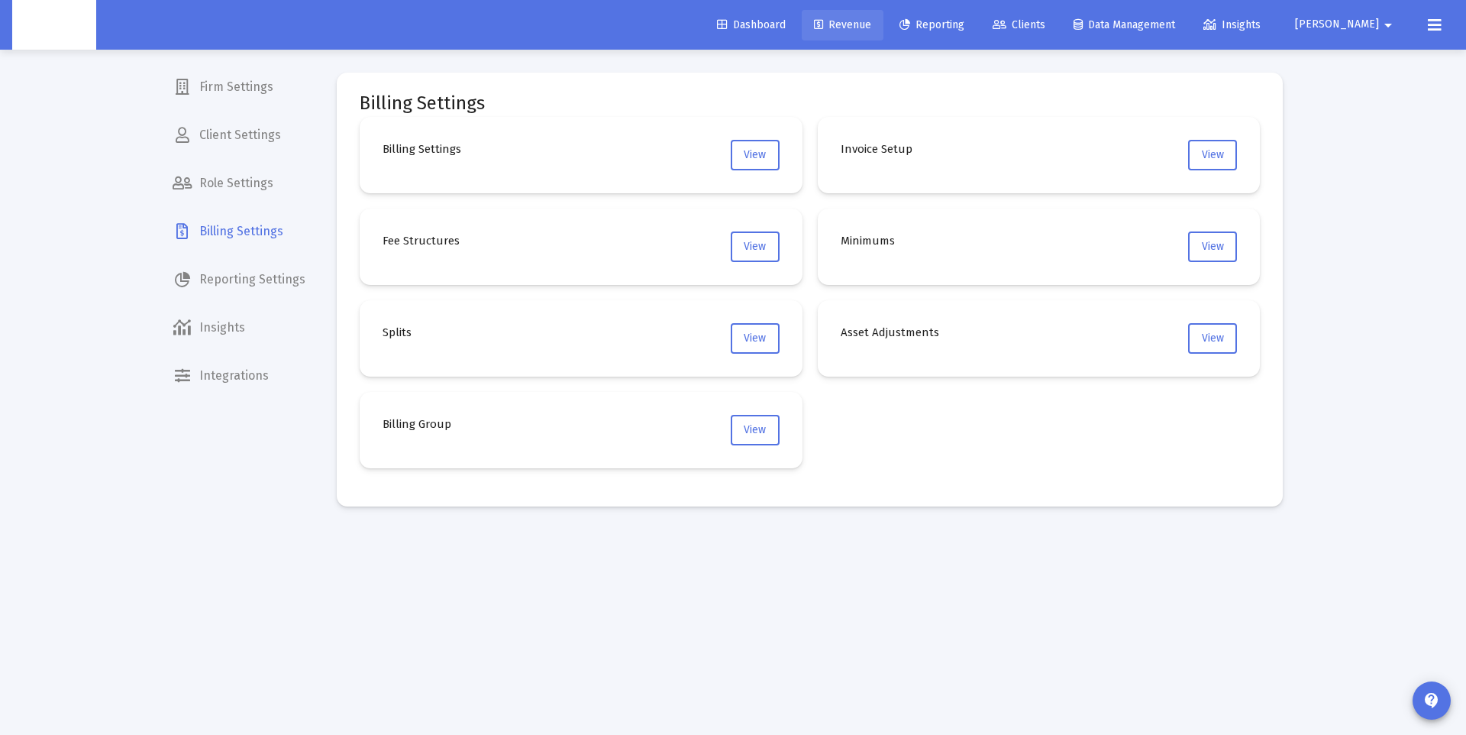
drag, startPoint x: 881, startPoint y: 27, endPoint x: 862, endPoint y: 40, distance: 23.1
click at [871, 27] on span "Revenue" at bounding box center [842, 24] width 57 height 13
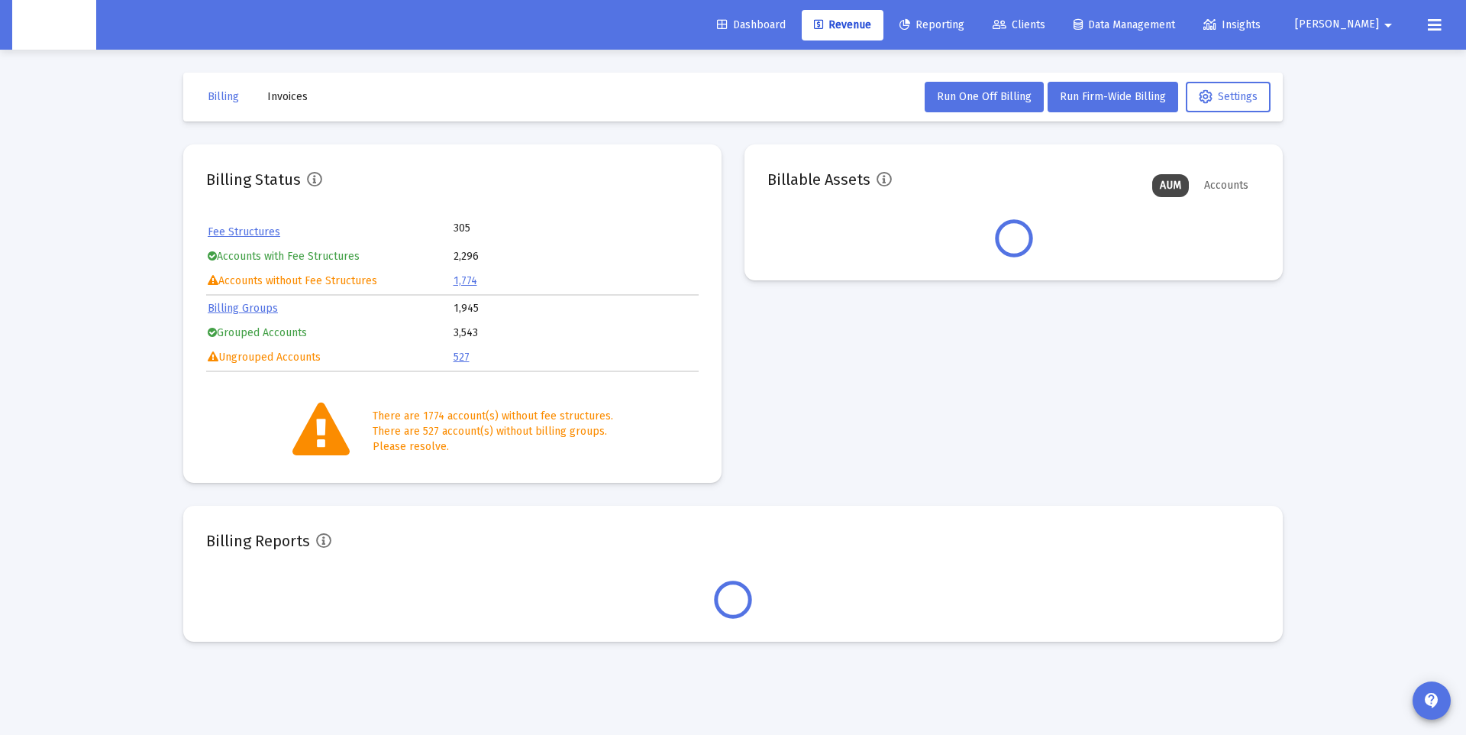
click at [244, 306] on link "Billing Groups" at bounding box center [243, 308] width 70 height 13
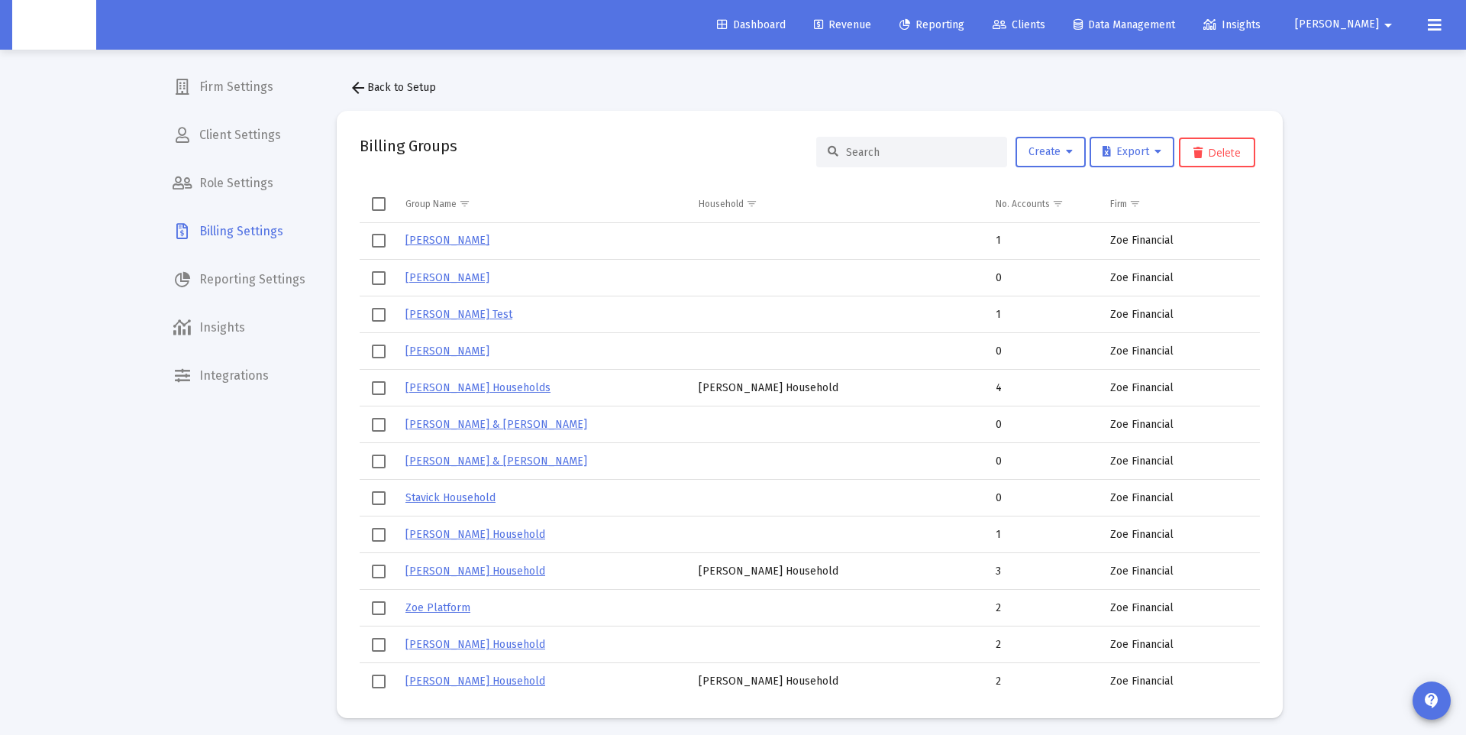
click at [894, 148] on input at bounding box center [921, 152] width 150 height 13
paste input "Kyle Faubion's Household"
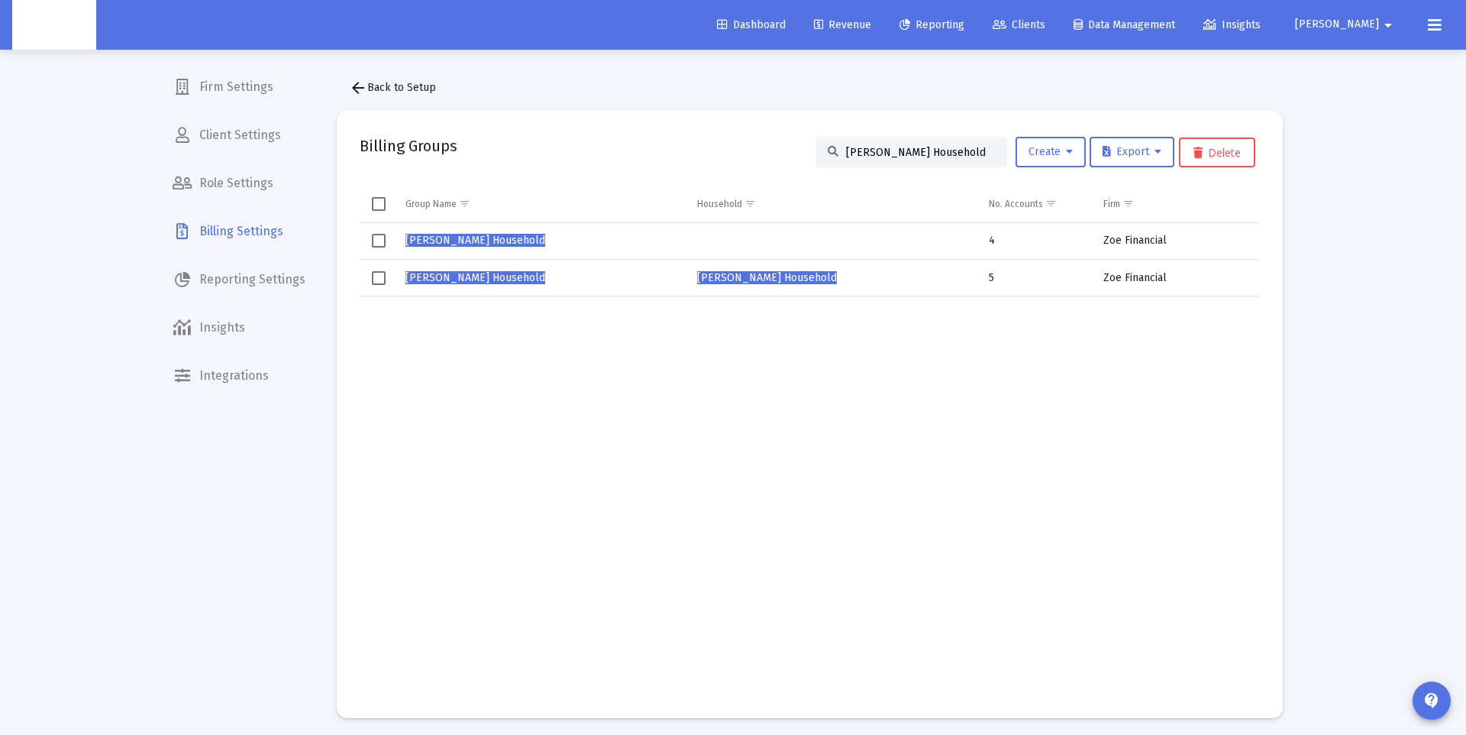
scroll to position [2, 0]
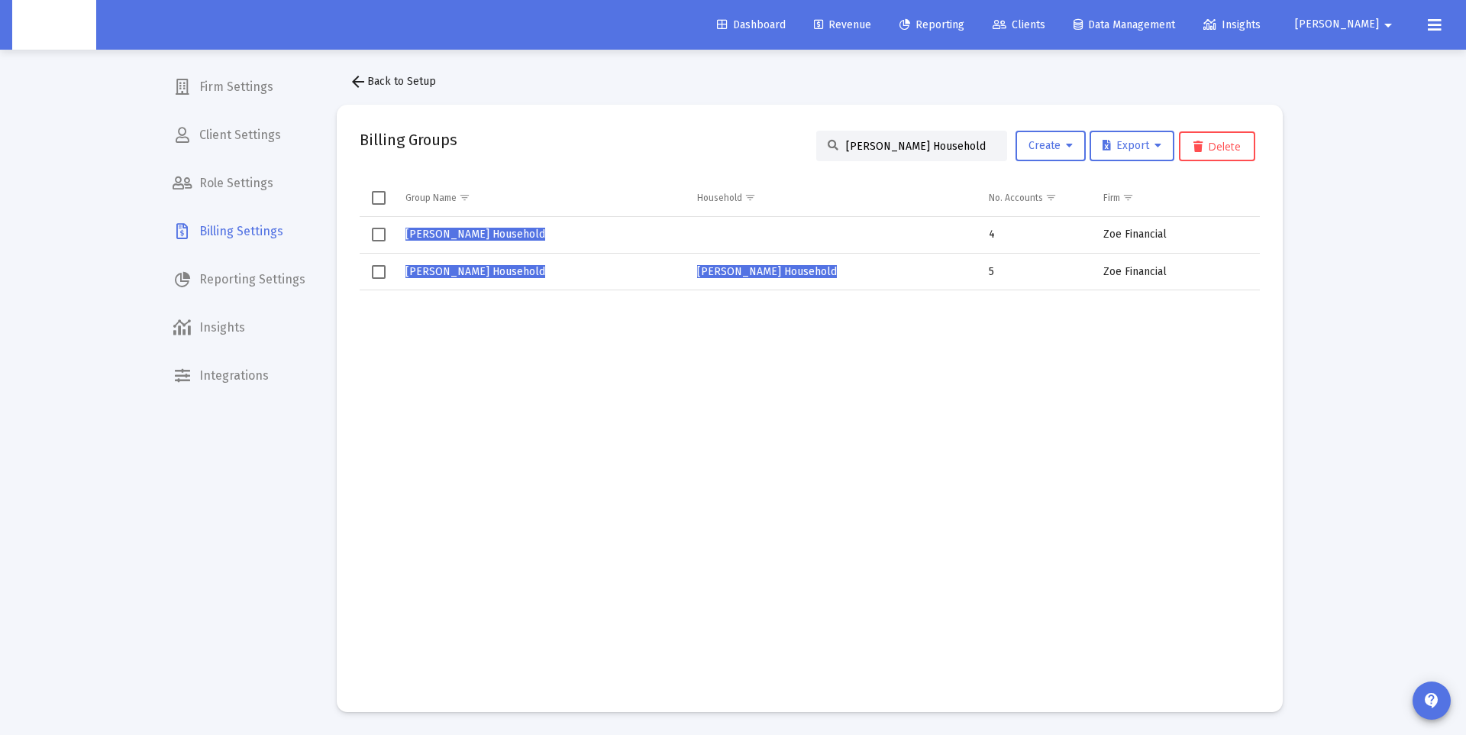
type input "Kyle Faubion's Household"
click at [496, 237] on span "Kyle Faubion's Household" at bounding box center [475, 234] width 140 height 13
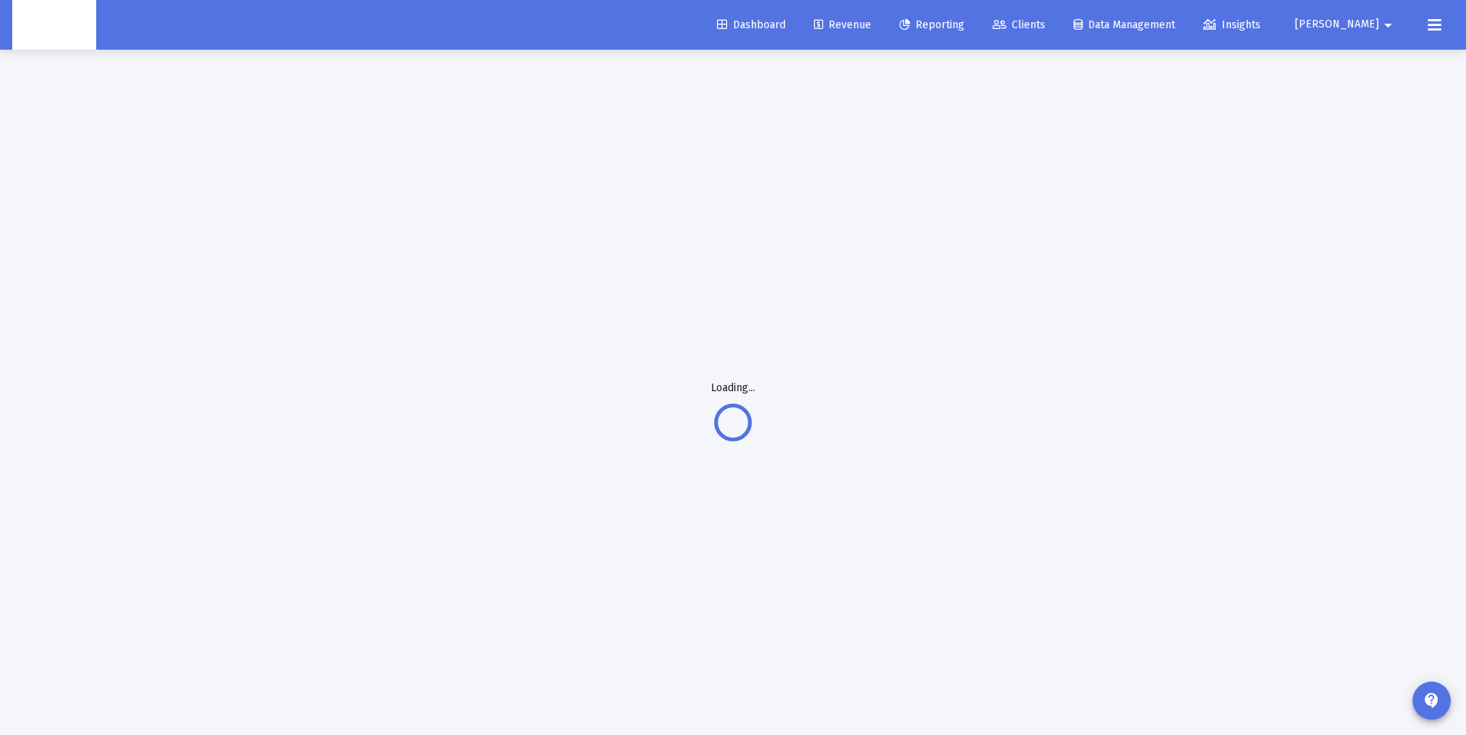
scroll to position [7, 0]
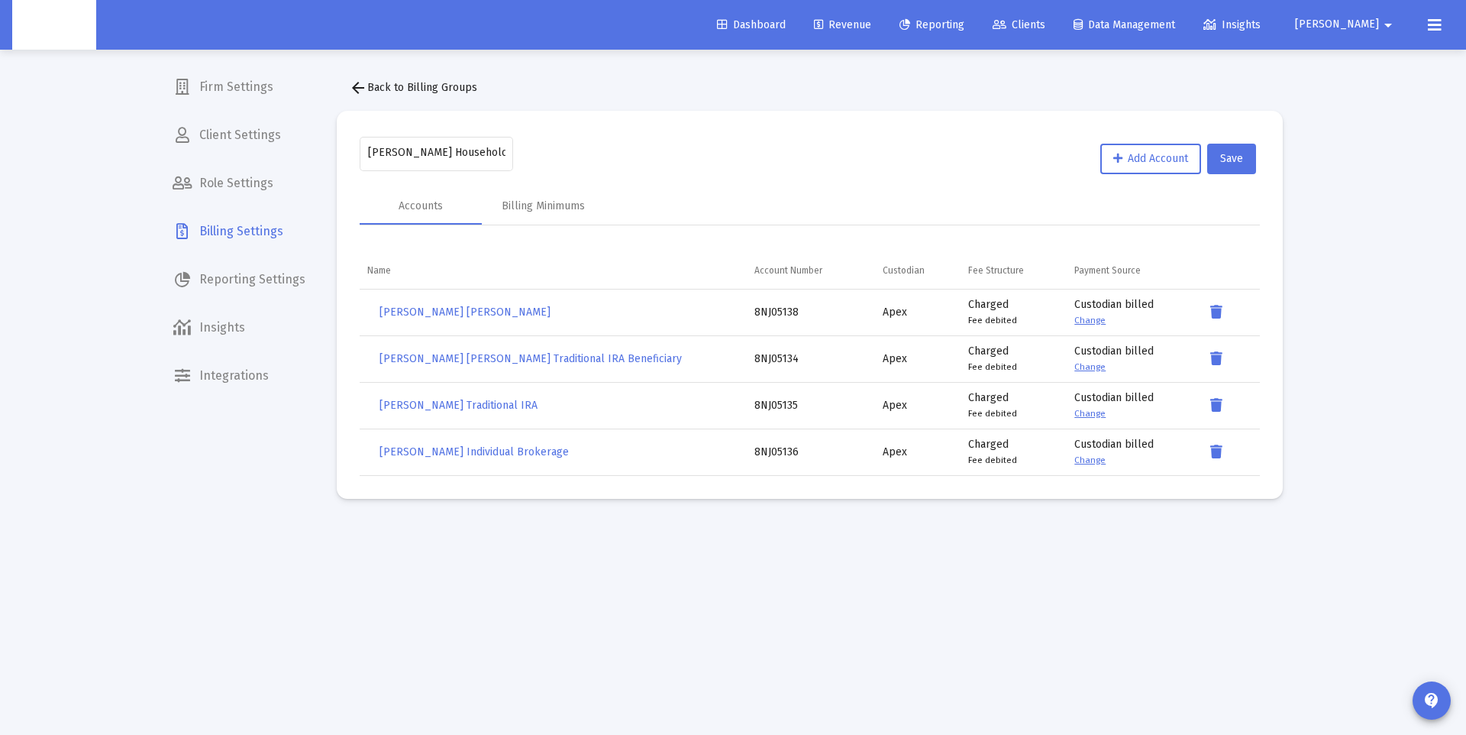
click at [369, 86] on span "arrow_back Back to Billing Groups" at bounding box center [413, 87] width 128 height 13
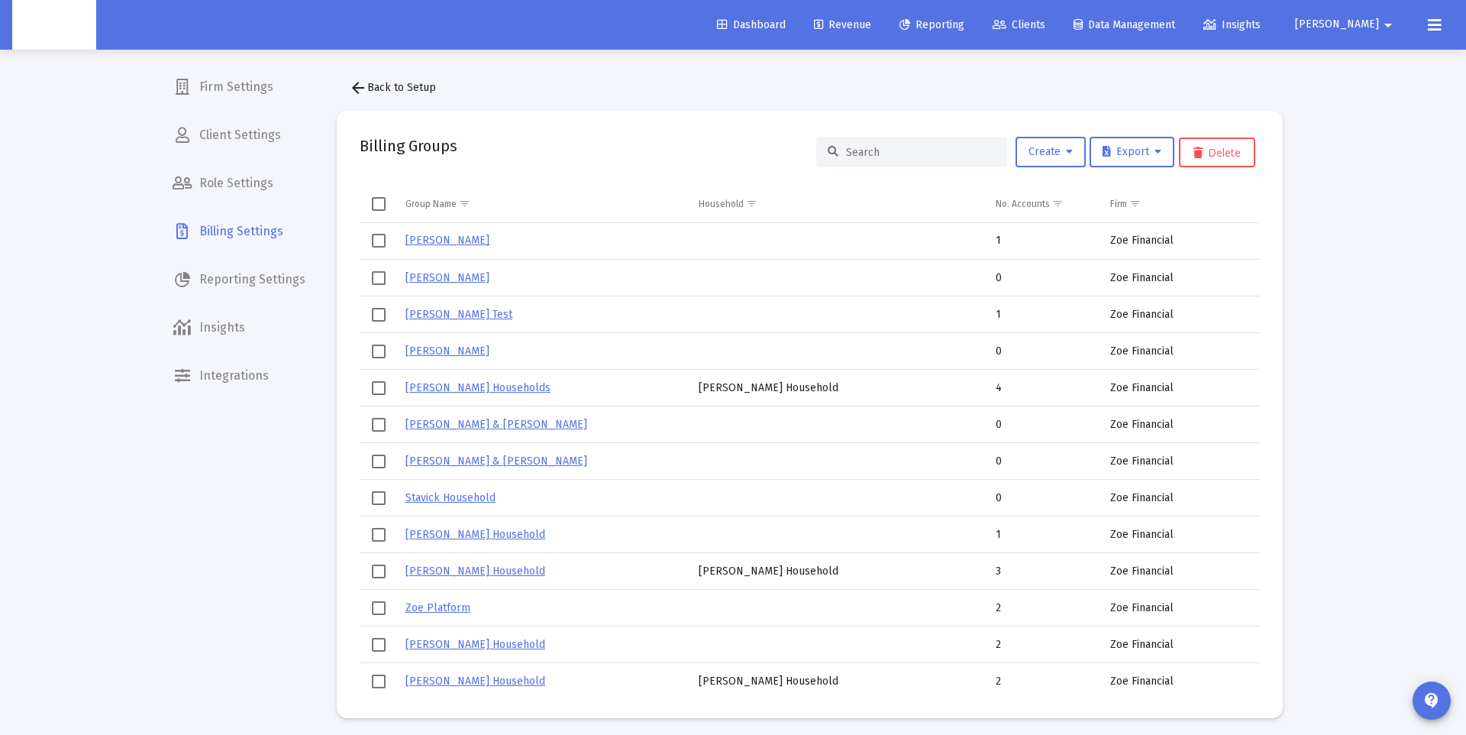
click at [869, 151] on input at bounding box center [921, 152] width 150 height 13
paste input "Kyle Faubion's Household"
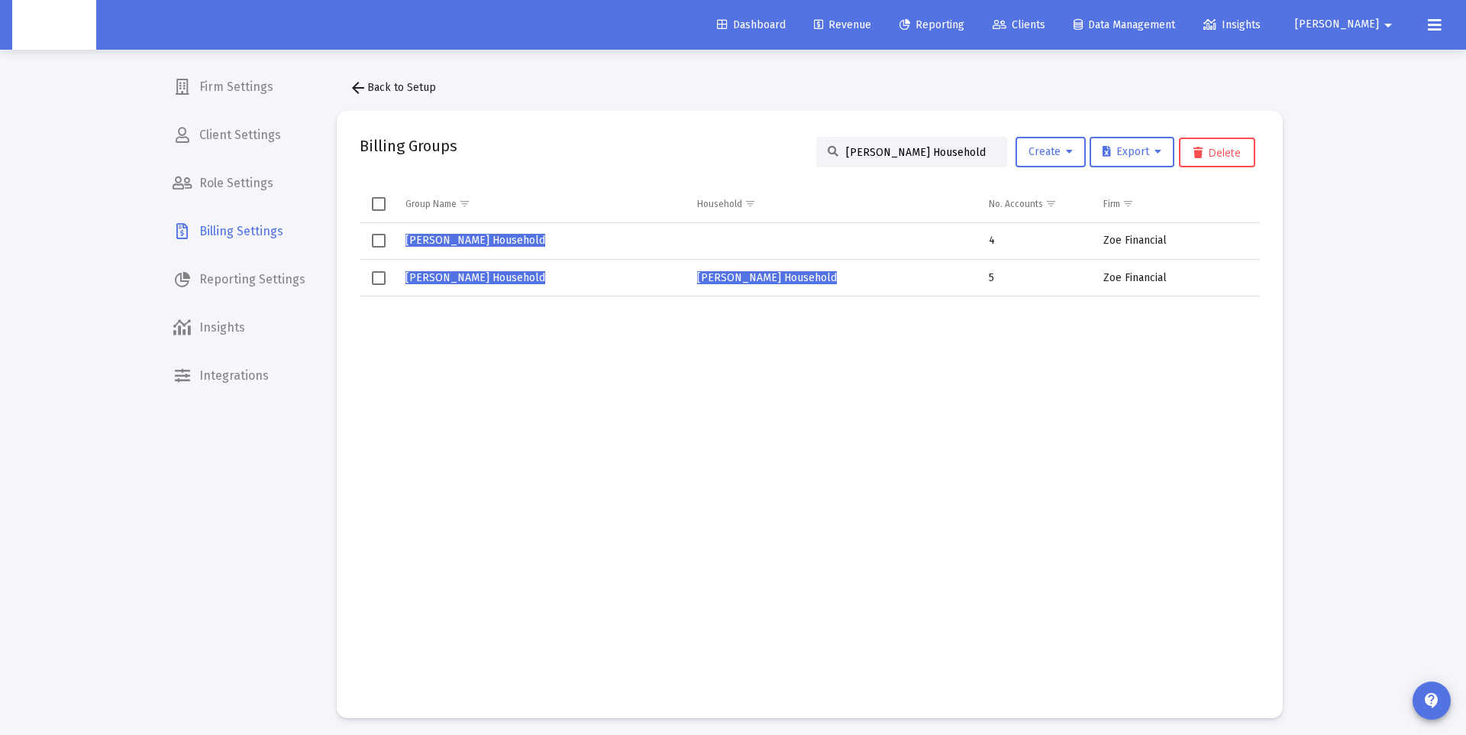
type input "Kyle Faubion's Household"
click at [476, 277] on span "Kyle Faubion's Household" at bounding box center [475, 277] width 140 height 13
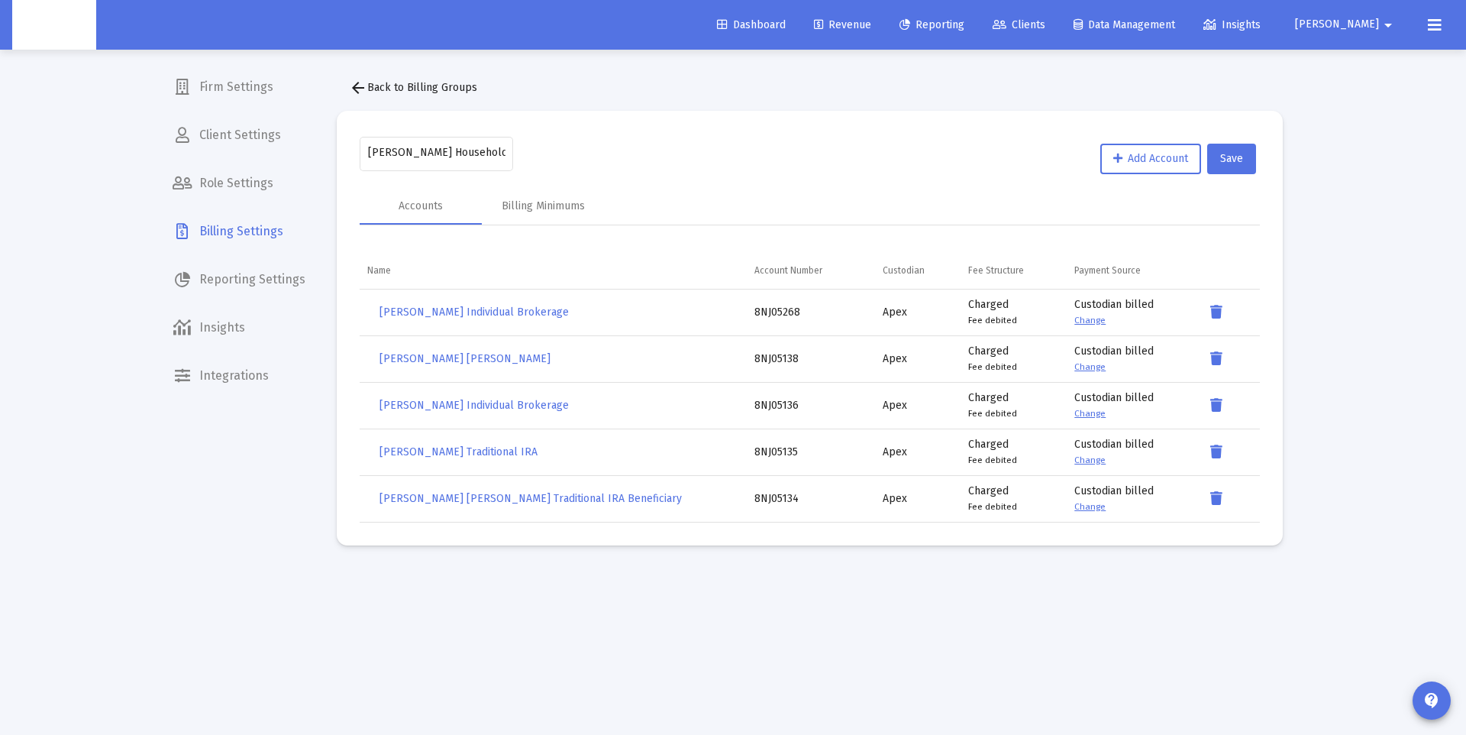
click at [361, 93] on mat-icon "arrow_back" at bounding box center [358, 88] width 18 height 18
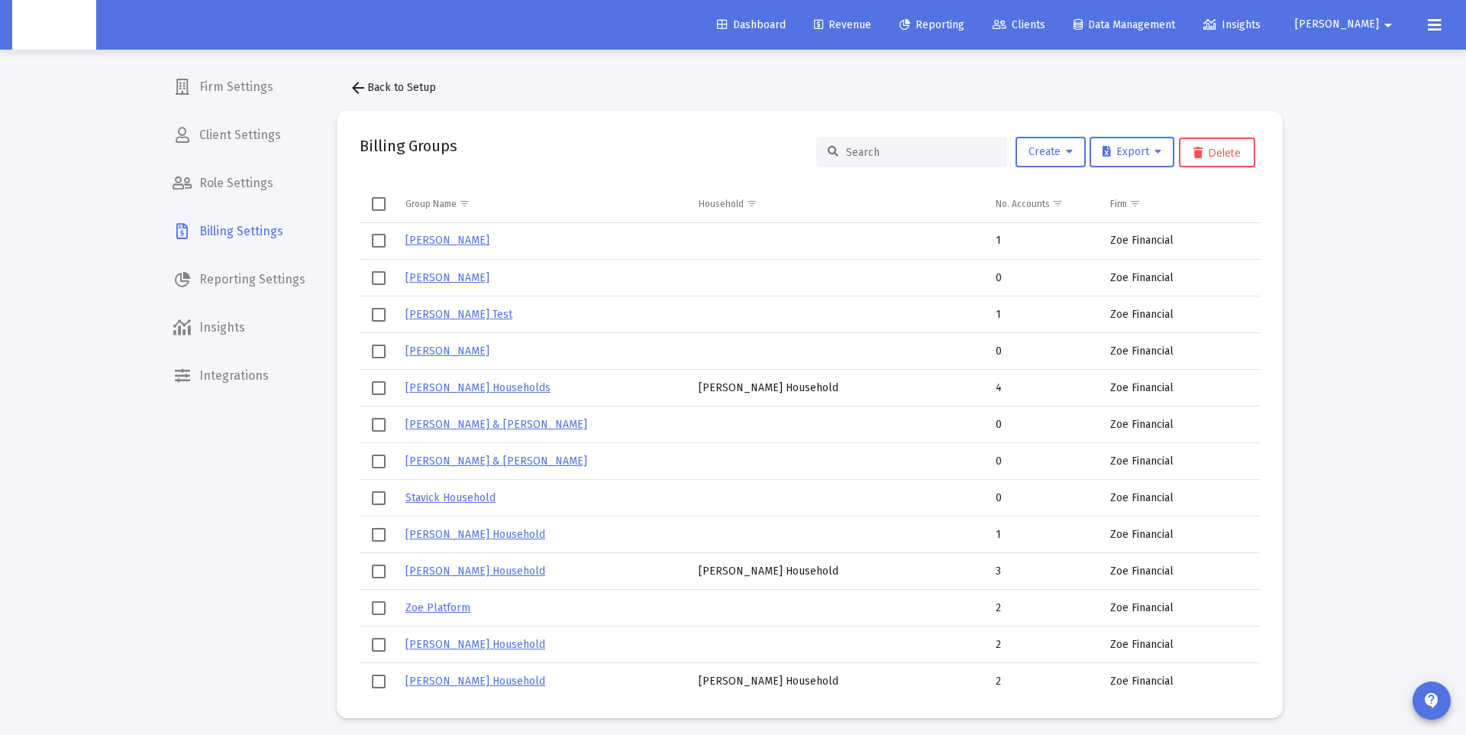
click at [895, 149] on input at bounding box center [921, 152] width 150 height 13
paste input "Kyle Faubion's Household"
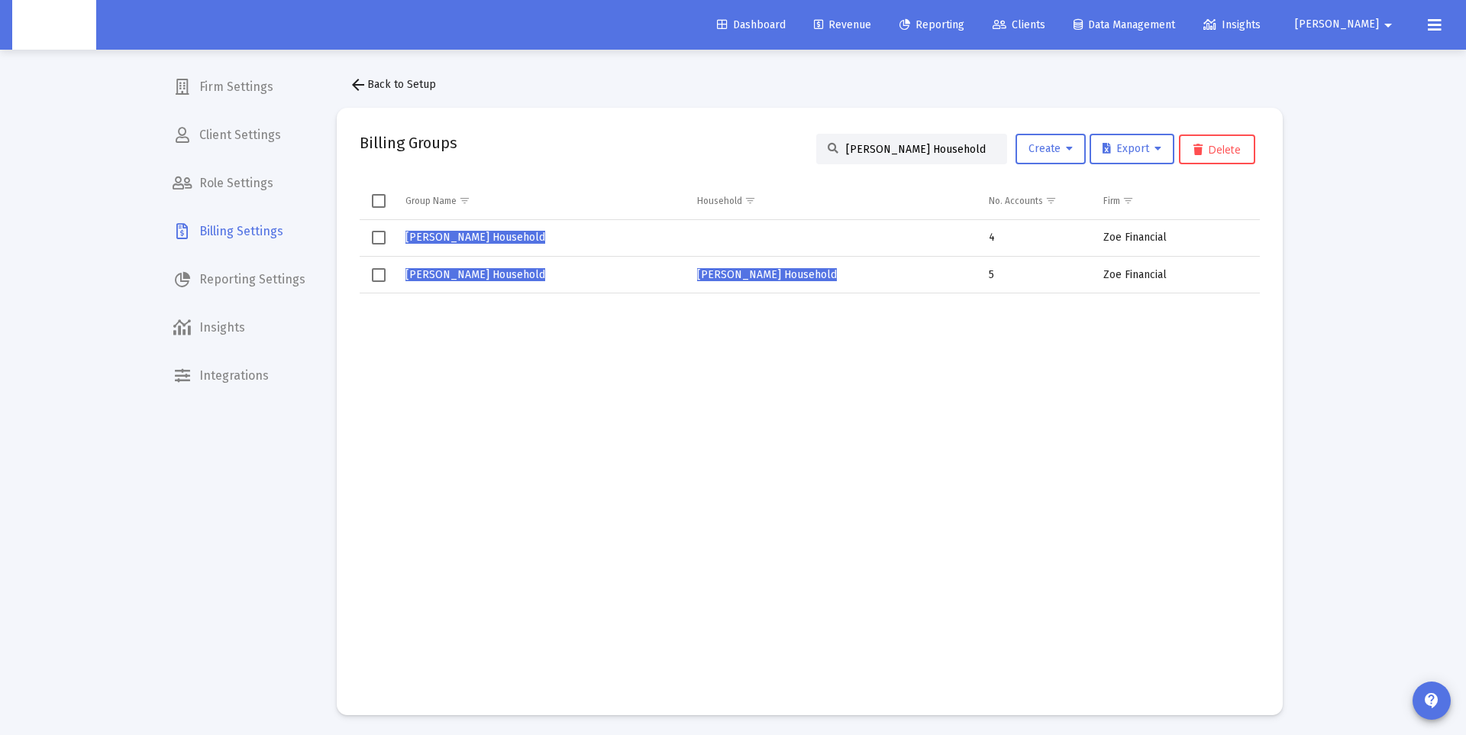
scroll to position [6, 0]
click at [380, 231] on span "Select row" at bounding box center [379, 235] width 14 height 14
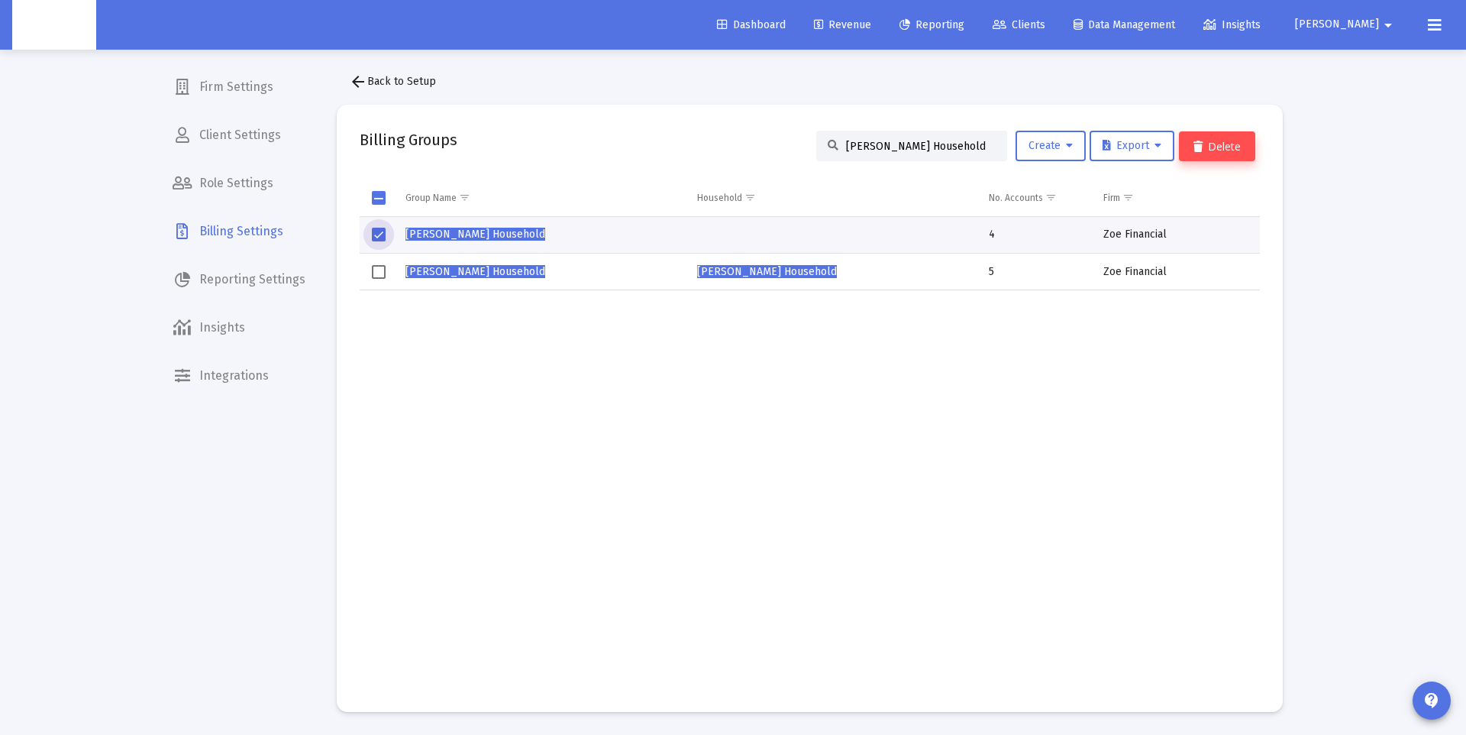
click at [1240, 150] on button "Delete" at bounding box center [1217, 146] width 76 height 30
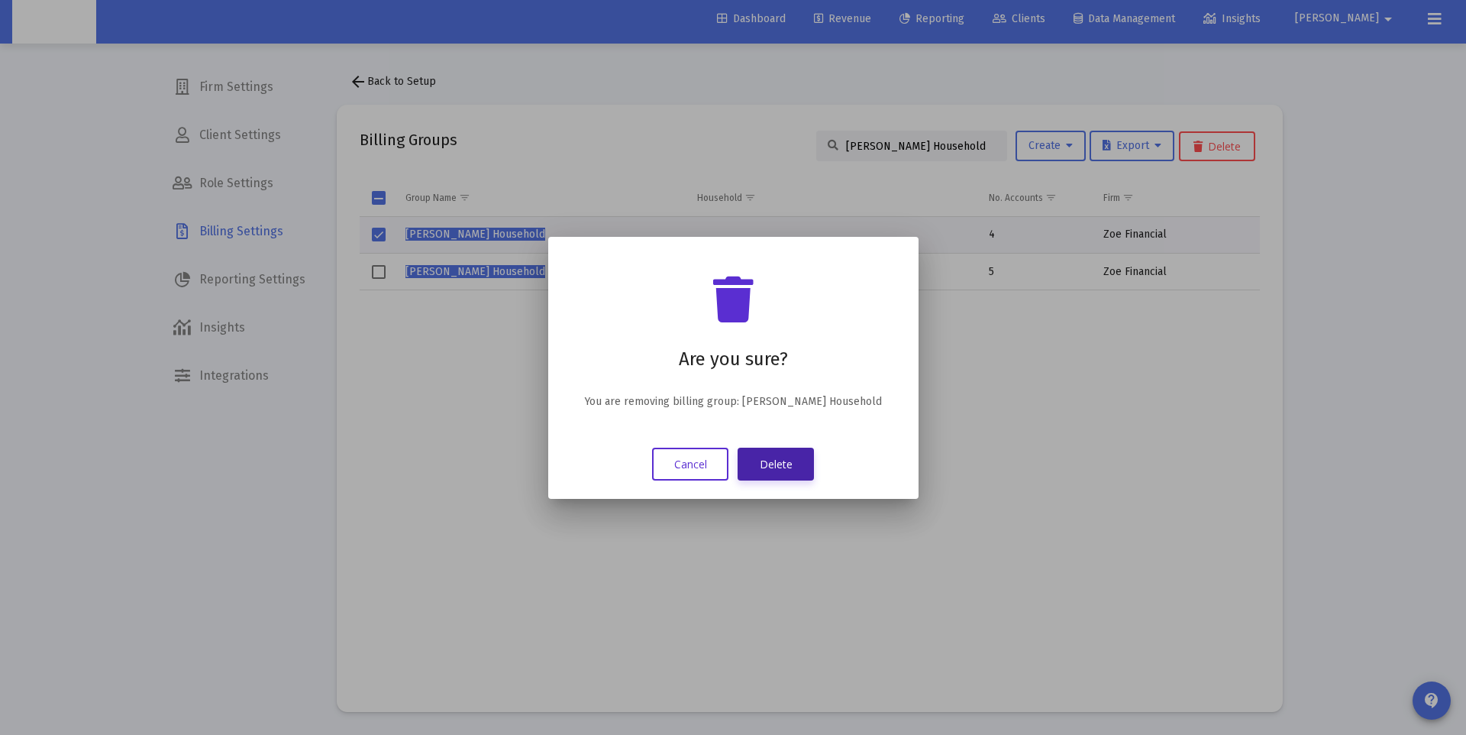
click at [796, 473] on button "Delete" at bounding box center [776, 463] width 76 height 33
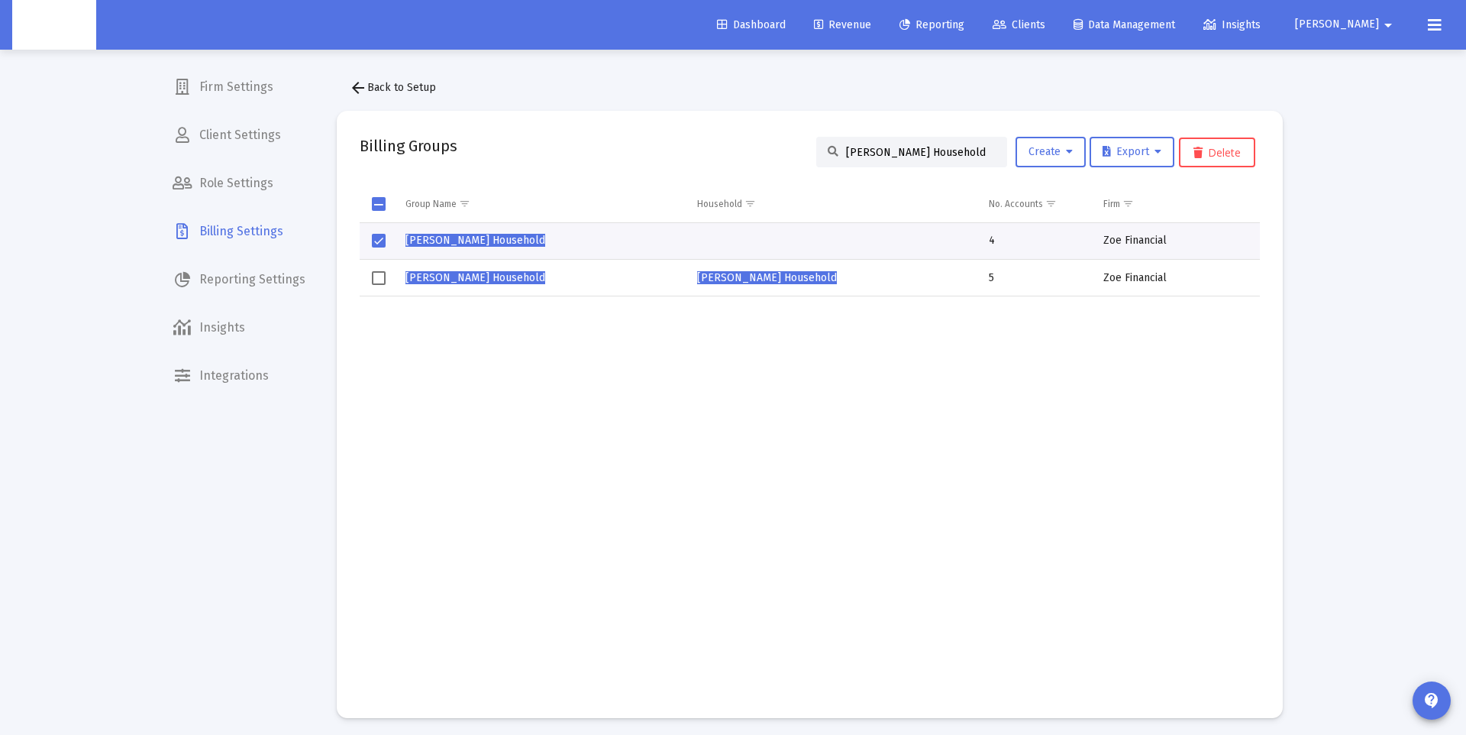
scroll to position [6, 0]
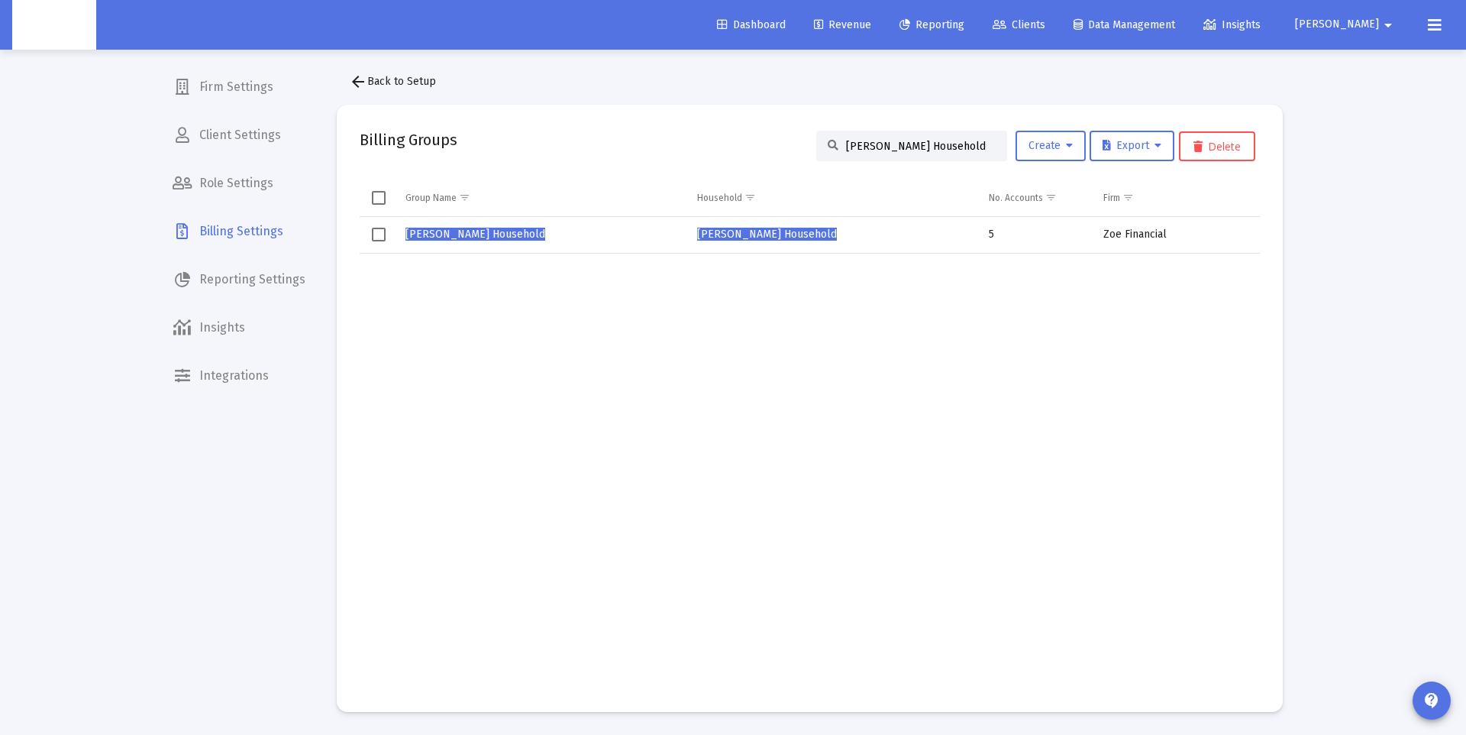
click at [885, 140] on input "Kyle Faubion's Household" at bounding box center [921, 146] width 150 height 13
paste input "Matt Wagoner's Household Matt Wagoner's Household Matt Wagoner"
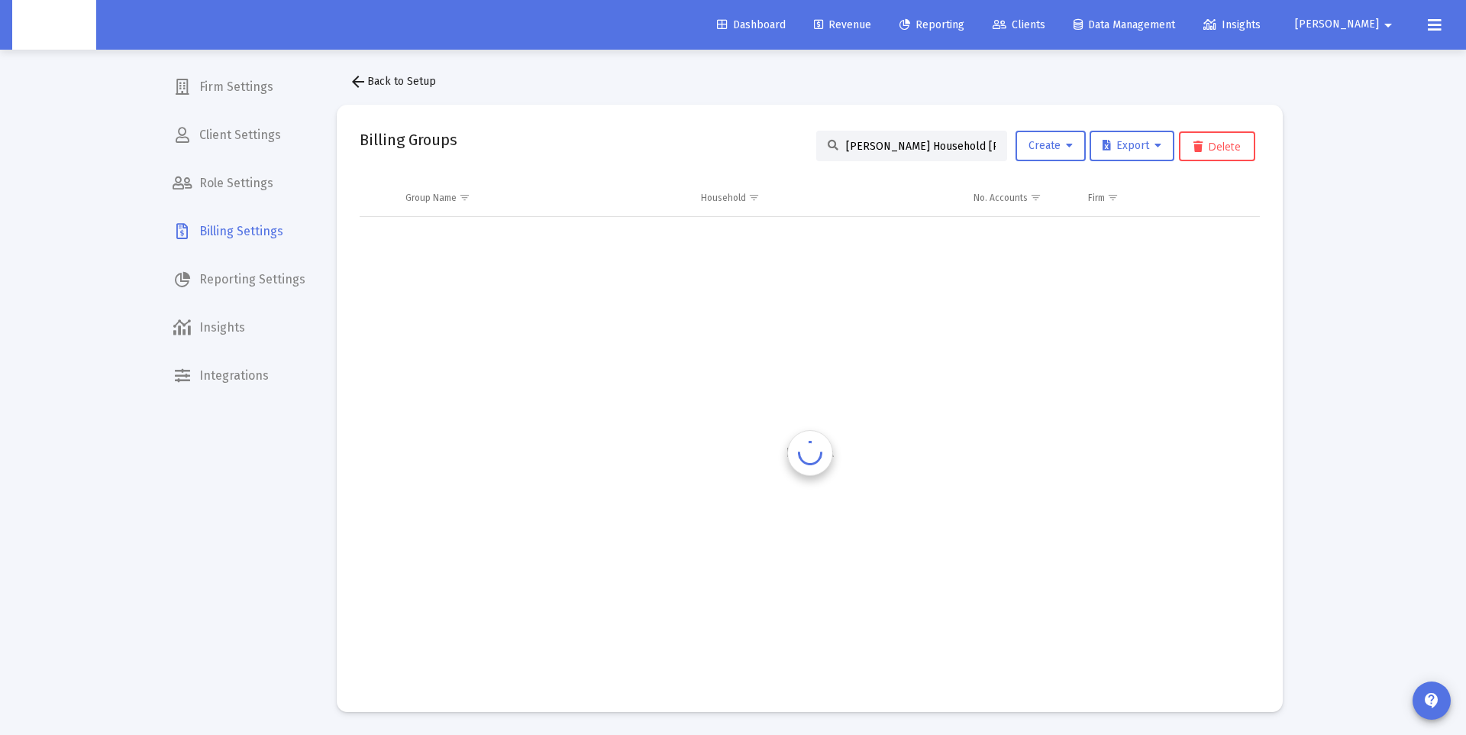
scroll to position [0, 244]
click at [895, 146] on input "Matt Wagoner's Household Matt Wagoner's Household Matt Wagoner's Household" at bounding box center [921, 146] width 150 height 13
paste input
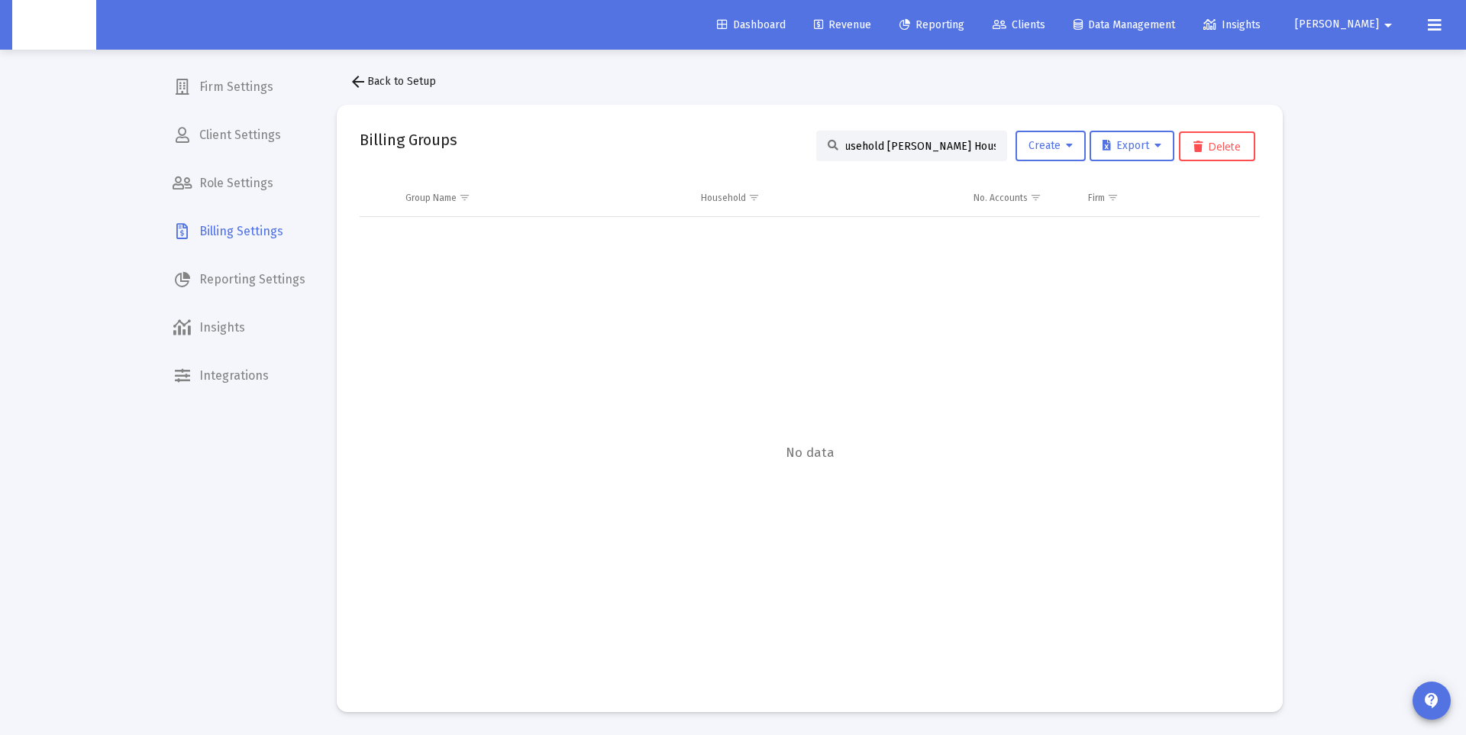
scroll to position [0, 0]
click at [890, 142] on input "Matt Wagoner's Household Matt Wagoner's Household Matt Wagoner's Household" at bounding box center [921, 146] width 150 height 13
paste input
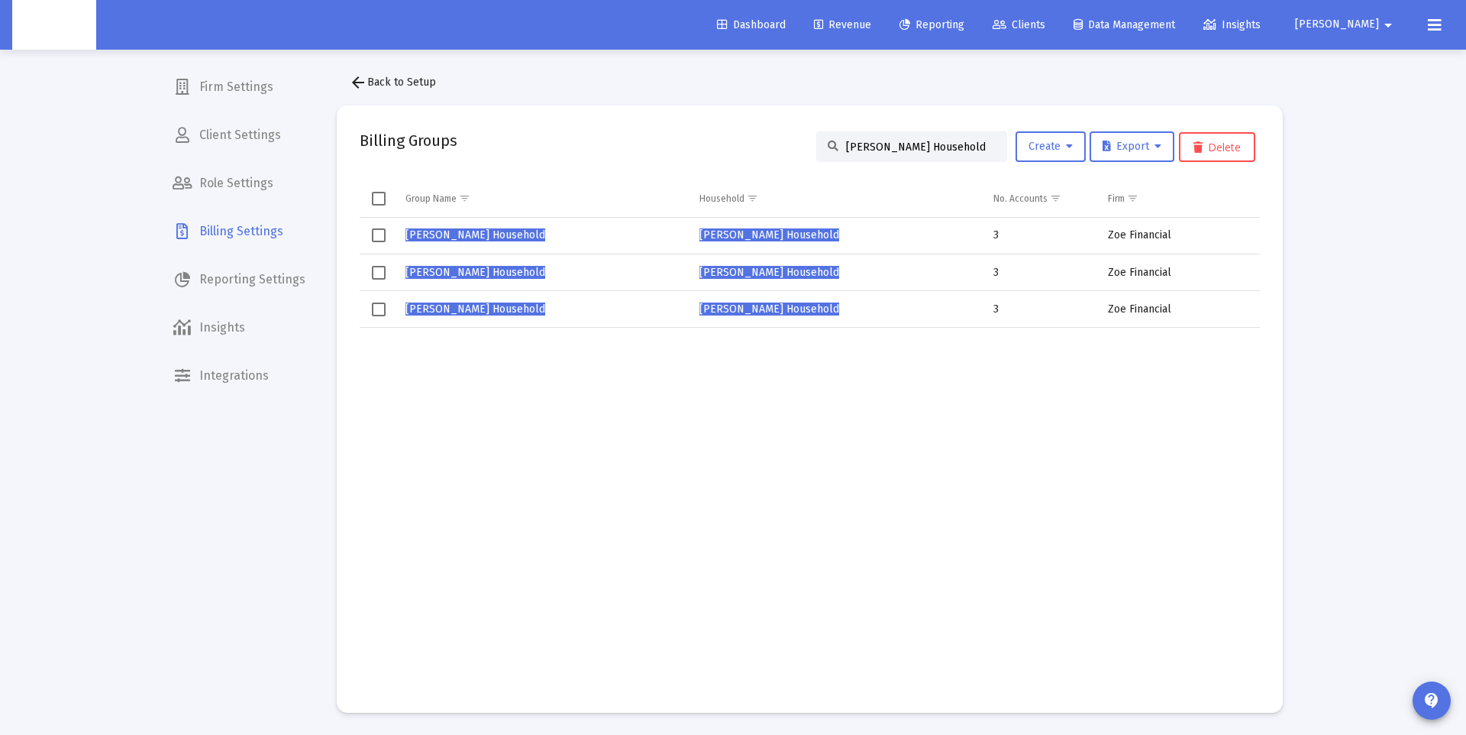
scroll to position [6, 0]
type input "Matt Wagoner's Household"
click at [496, 231] on span "Matt Wagoner's Household" at bounding box center [475, 234] width 140 height 13
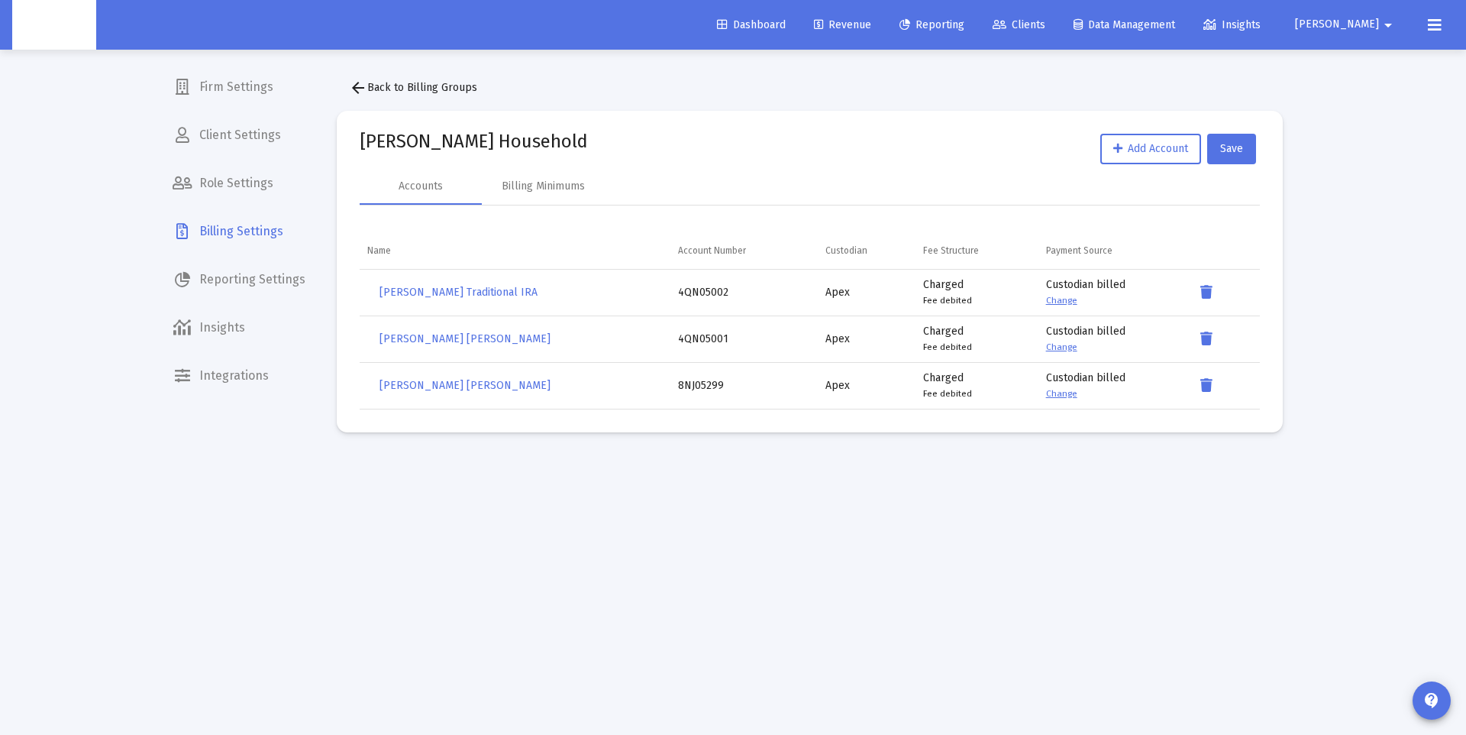
click at [347, 80] on button "arrow_back Back to Billing Groups" at bounding box center [413, 88] width 153 height 31
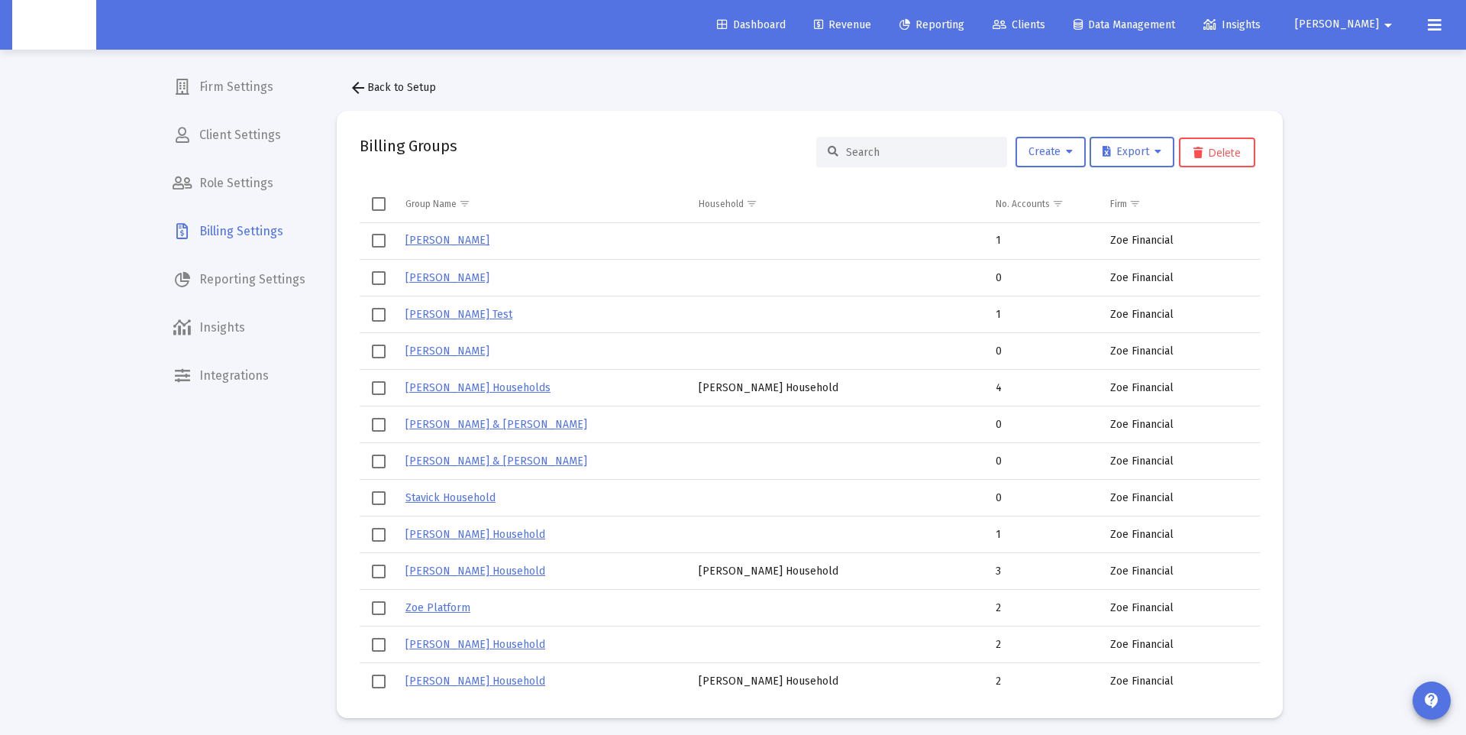
click at [902, 157] on input at bounding box center [921, 152] width 150 height 13
paste input "Matt Wagoner's Household"
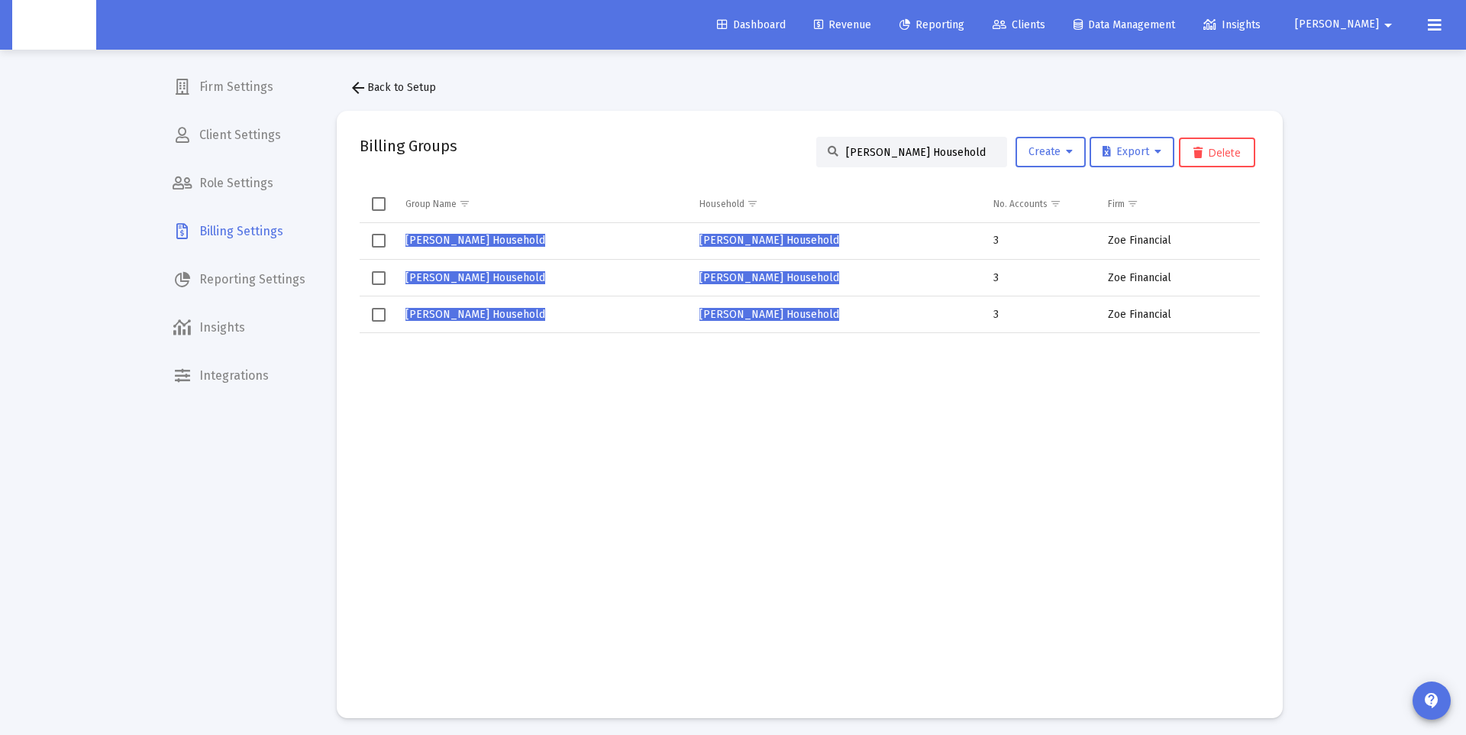
type input "Matt Wagoner's Household"
click at [493, 276] on span "Matt Wagoner's Household" at bounding box center [475, 277] width 140 height 13
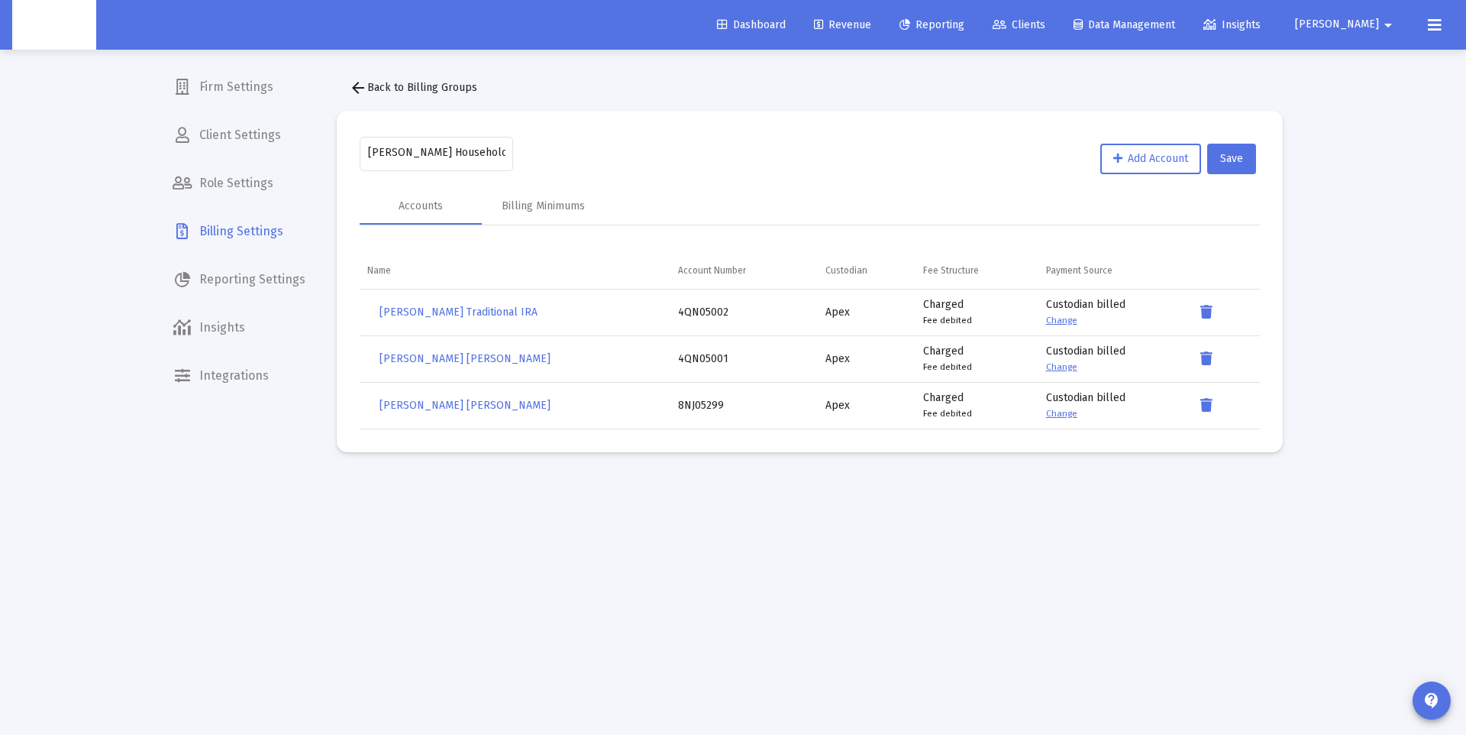
click at [363, 89] on mat-icon "arrow_back" at bounding box center [358, 88] width 18 height 18
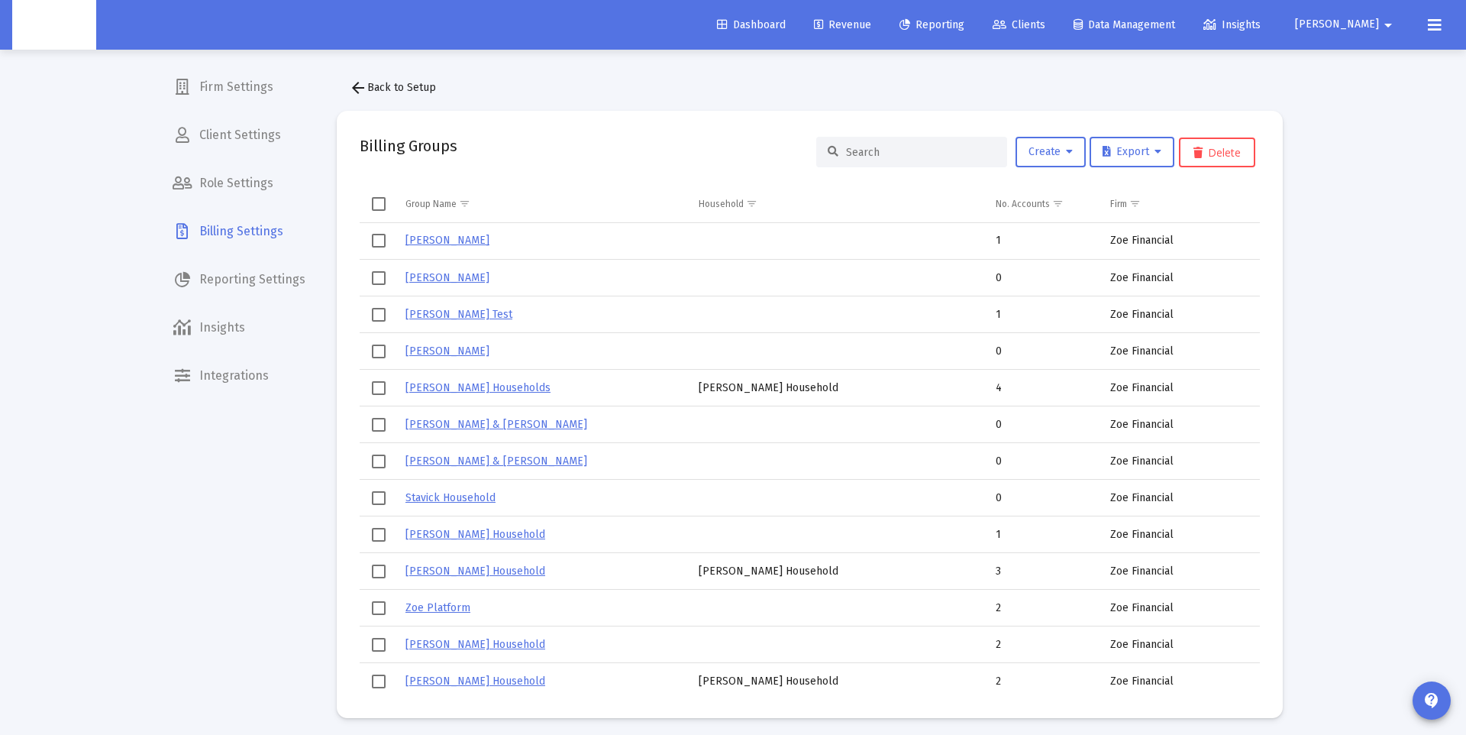
click at [871, 157] on input at bounding box center [921, 152] width 150 height 13
paste input "Matt Wagoner's Household"
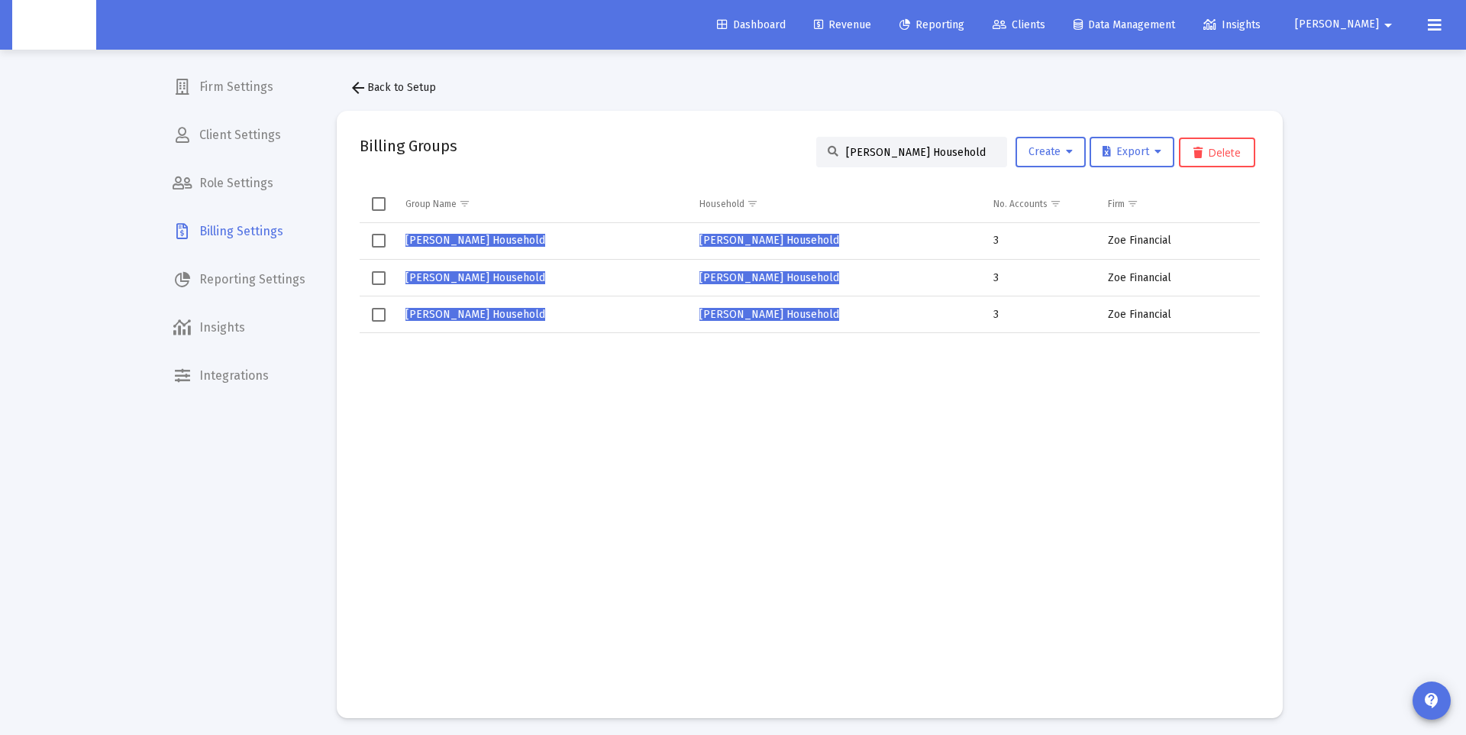
type input "Matt Wagoner's Household"
click at [500, 315] on span "Matt Wagoner's Household" at bounding box center [475, 314] width 140 height 13
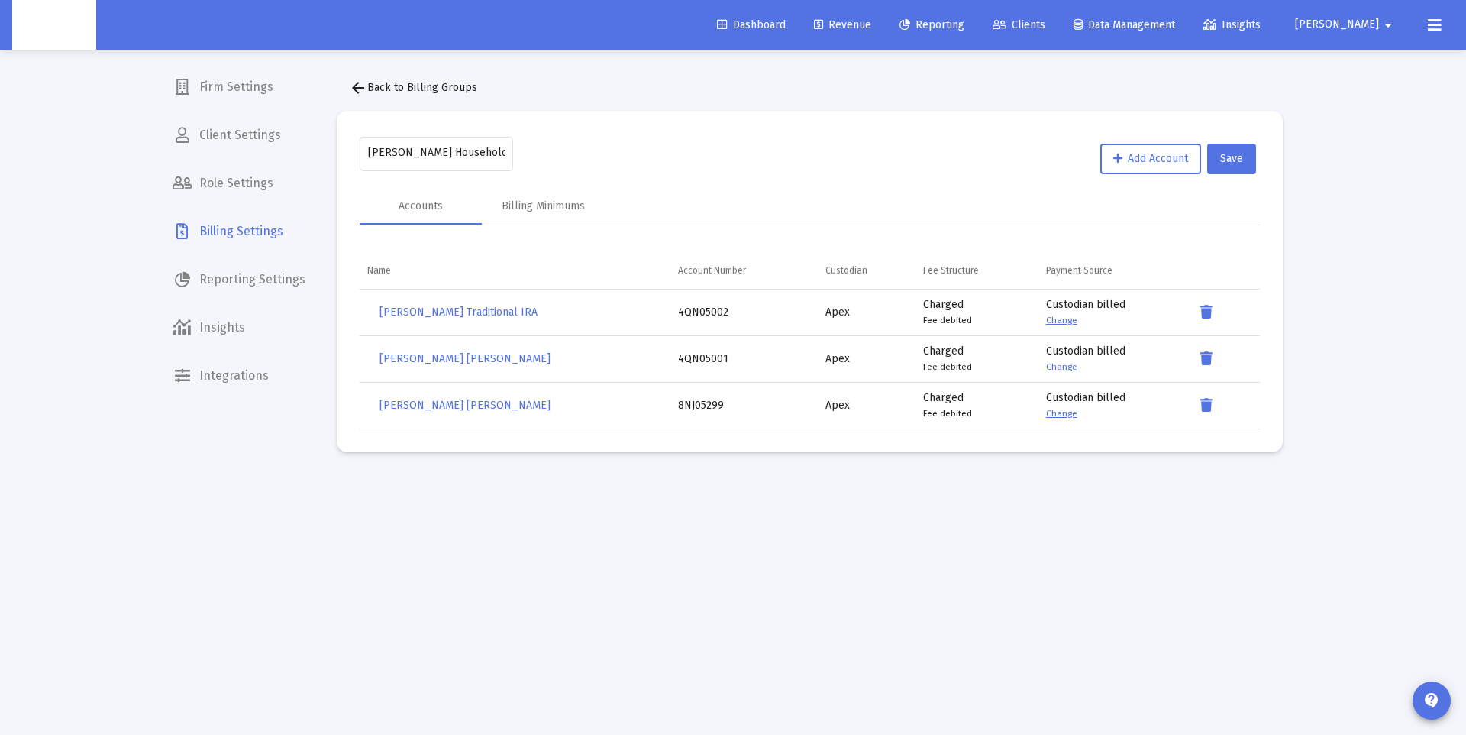
click at [353, 89] on mat-icon "arrow_back" at bounding box center [358, 88] width 18 height 18
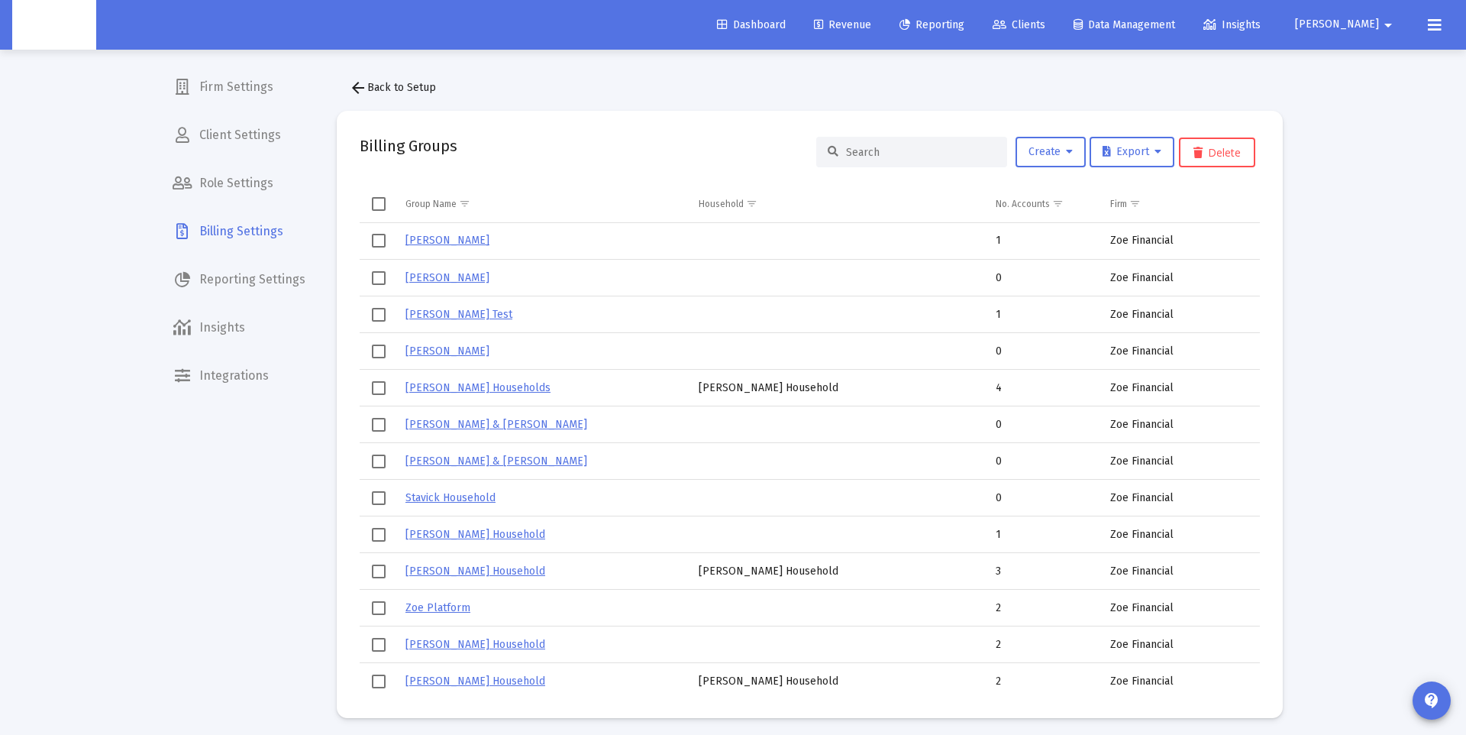
click at [877, 150] on input at bounding box center [921, 152] width 150 height 13
paste input "Matt Wagoner's Household"
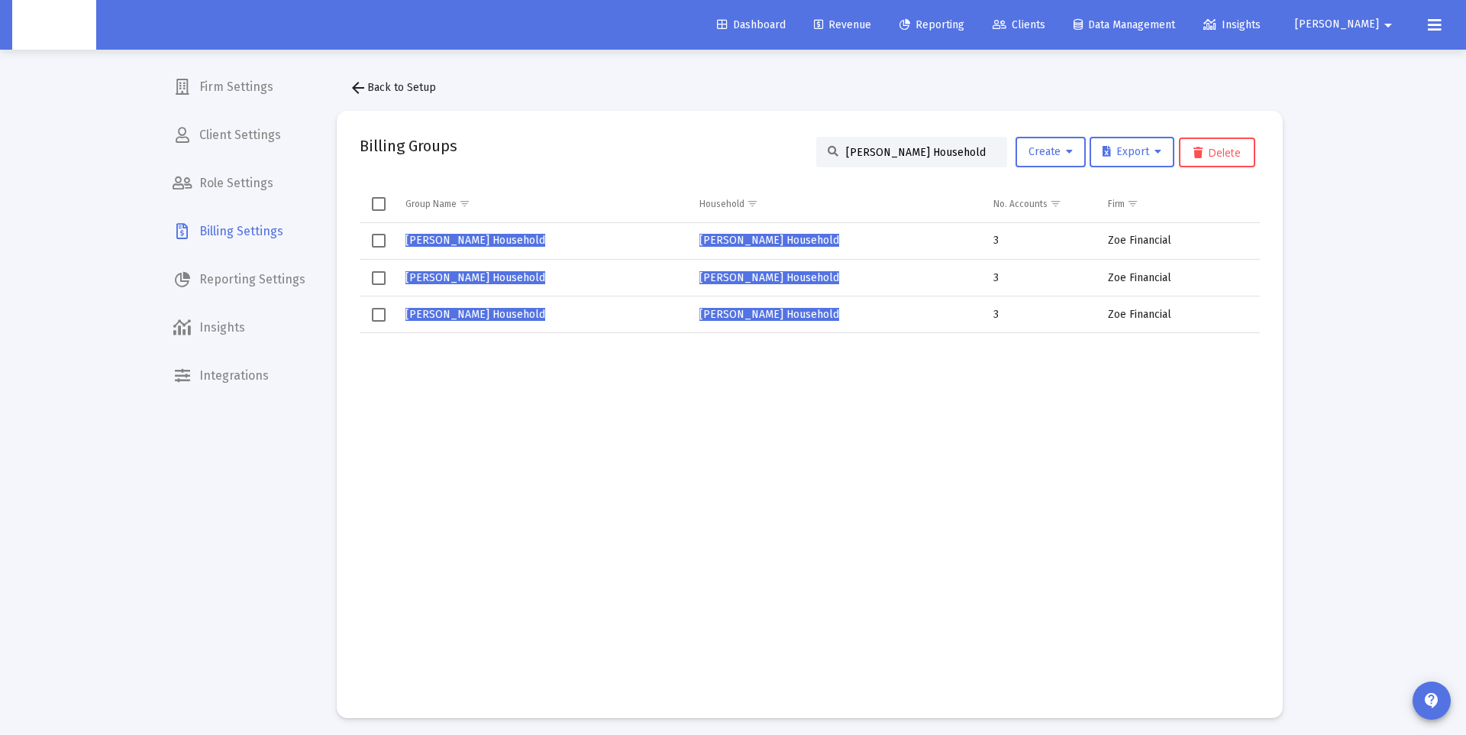
scroll to position [4, 0]
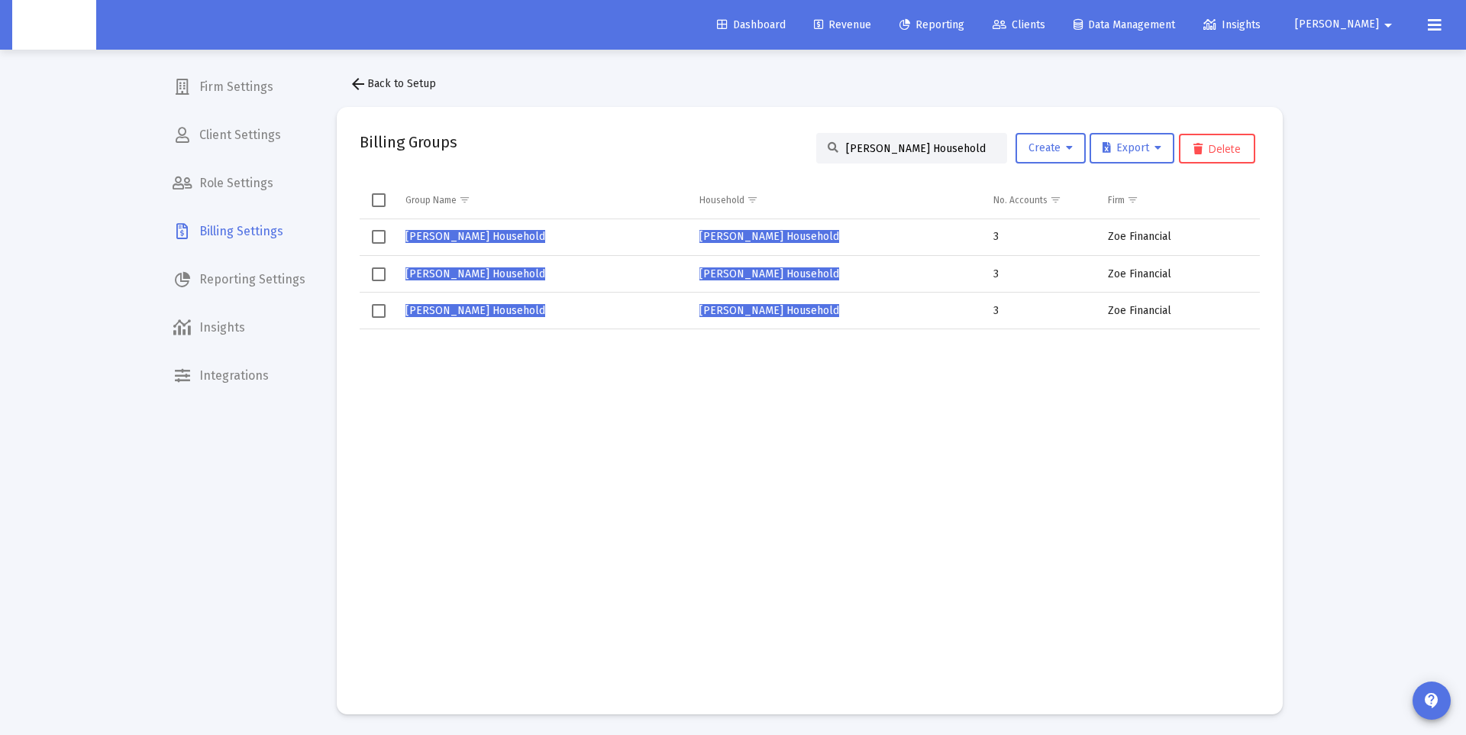
click at [376, 274] on span "Select row" at bounding box center [379, 274] width 14 height 14
drag, startPoint x: 378, startPoint y: 238, endPoint x: 693, endPoint y: 228, distance: 315.6
click at [378, 238] on span "Select row" at bounding box center [379, 237] width 14 height 14
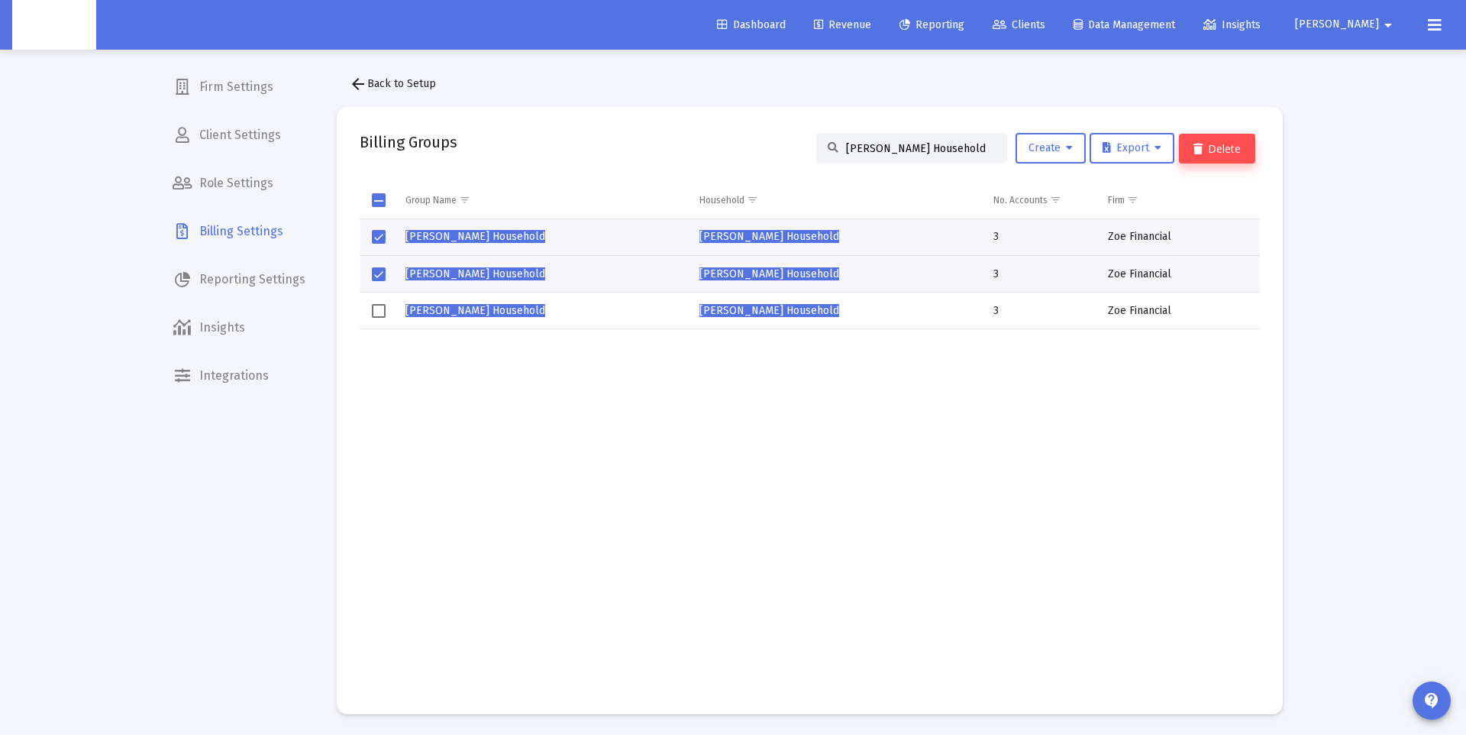
click at [1251, 145] on button "Delete" at bounding box center [1217, 149] width 76 height 30
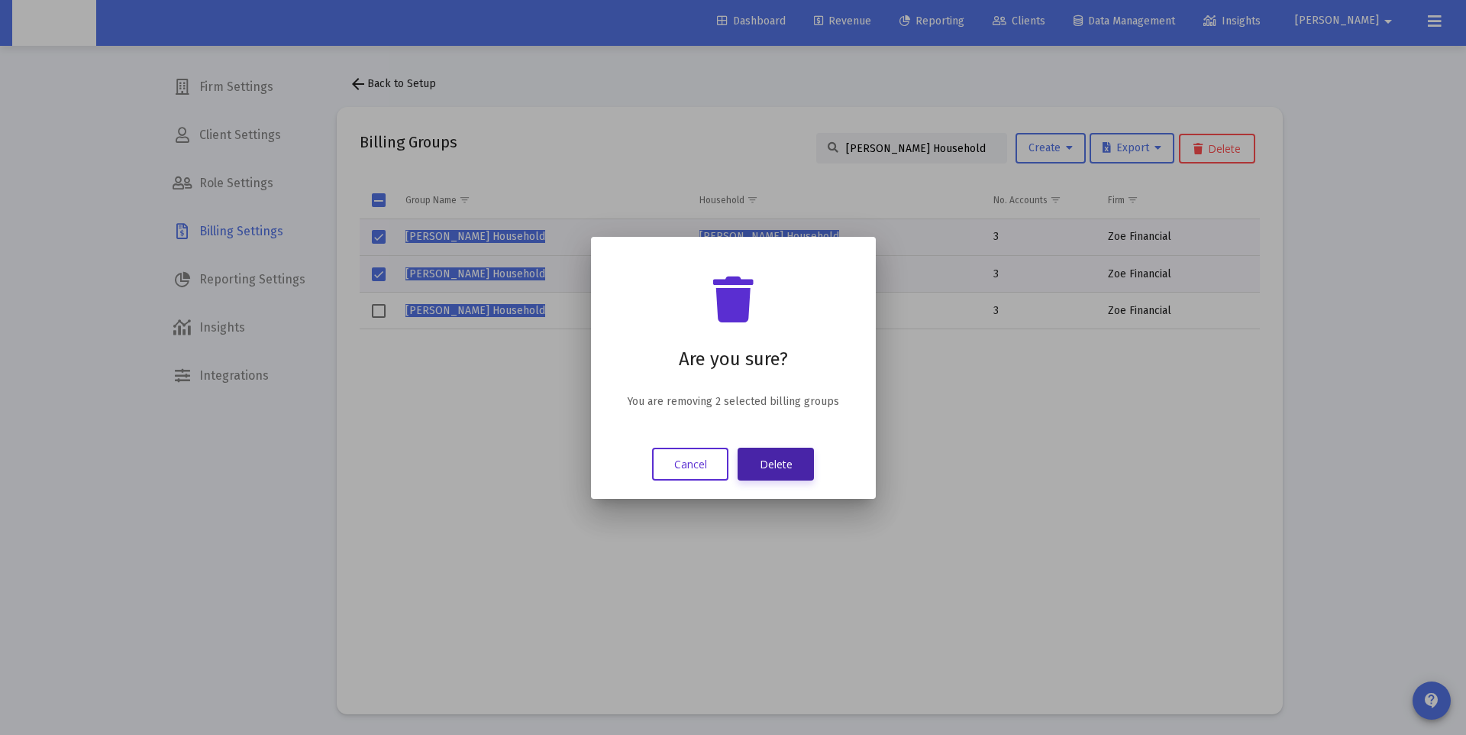
click at [793, 457] on button "Delete" at bounding box center [776, 463] width 76 height 33
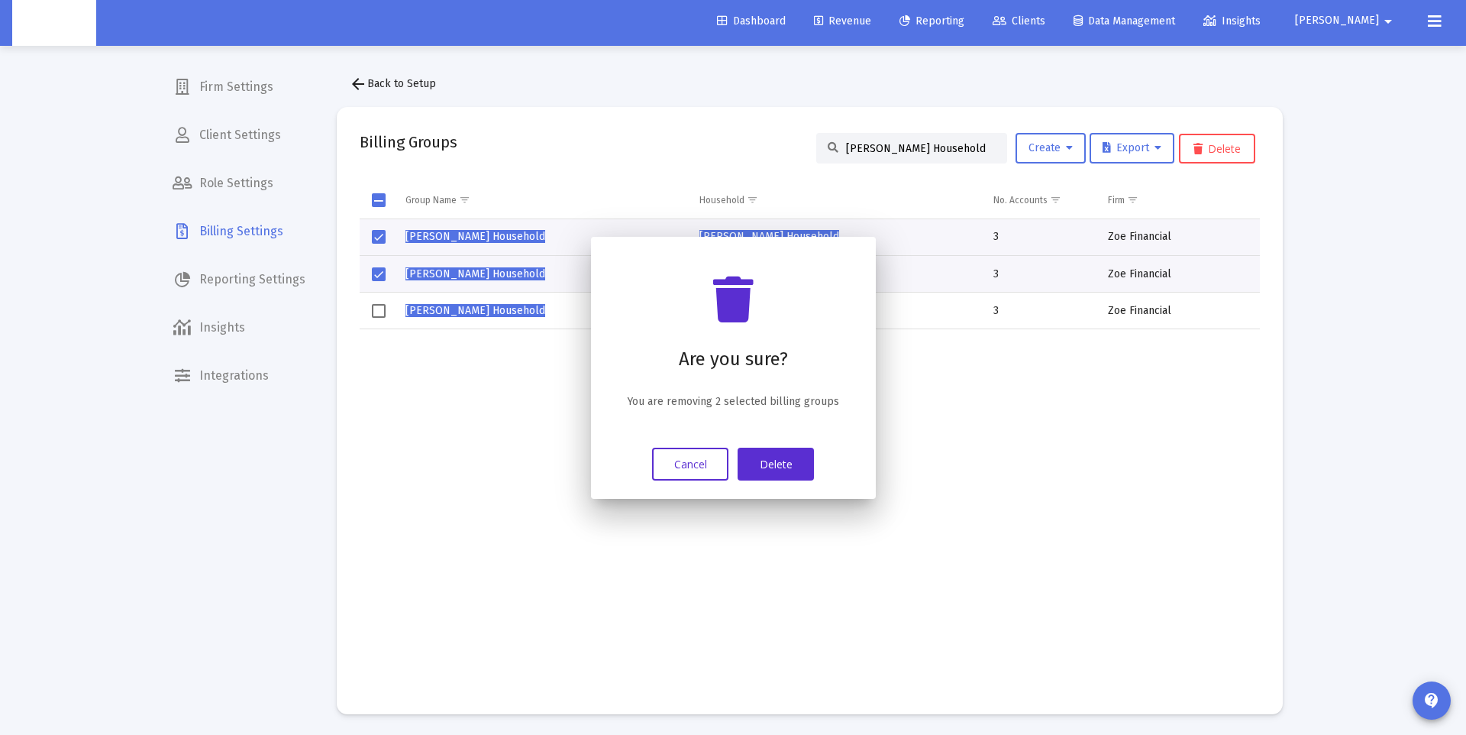
scroll to position [4, 0]
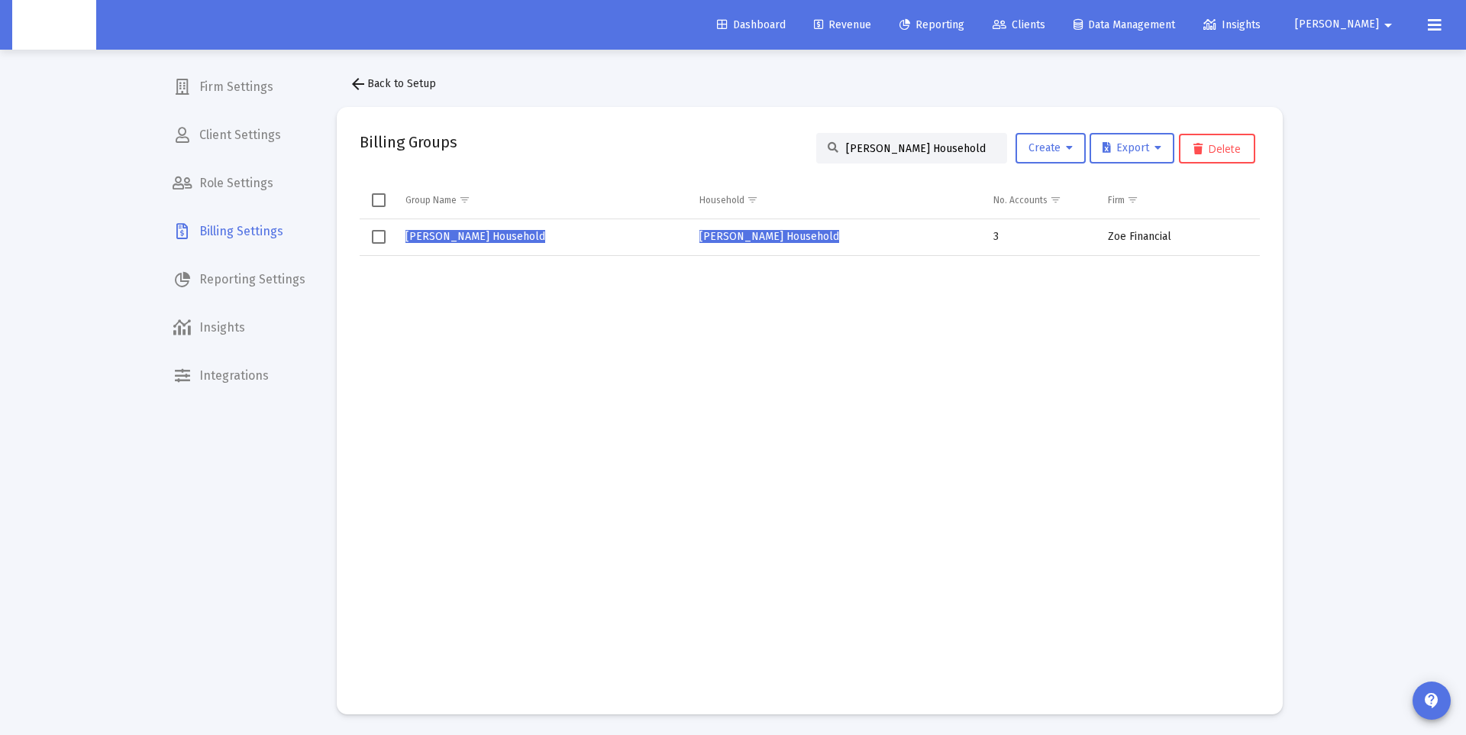
click at [884, 147] on input "Matt Wagoner's Household" at bounding box center [921, 148] width 150 height 13
paste input "Tara Glov"
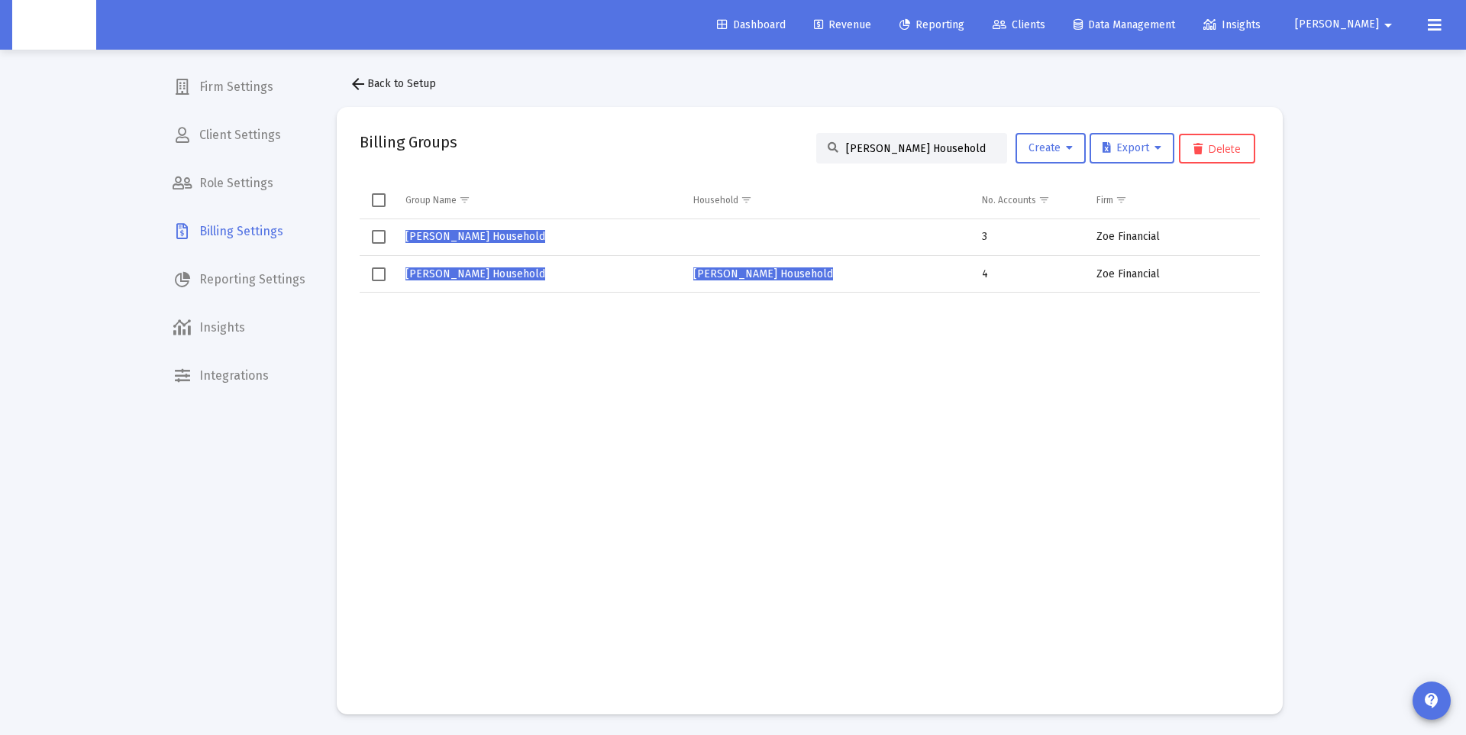
type input "Tara Glover's Household"
click at [504, 235] on span "Tara Glover's Household" at bounding box center [475, 236] width 140 height 13
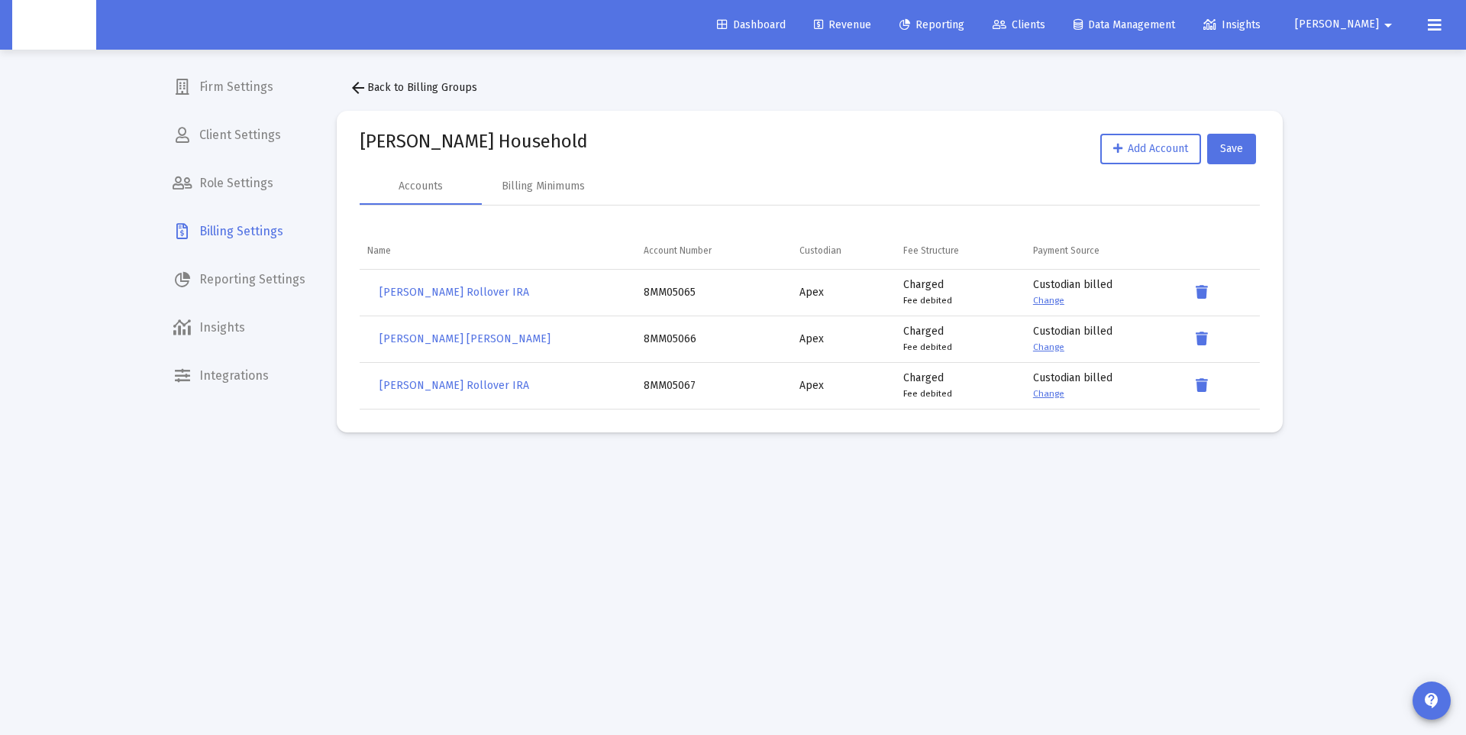
click at [363, 82] on mat-icon "arrow_back" at bounding box center [358, 88] width 18 height 18
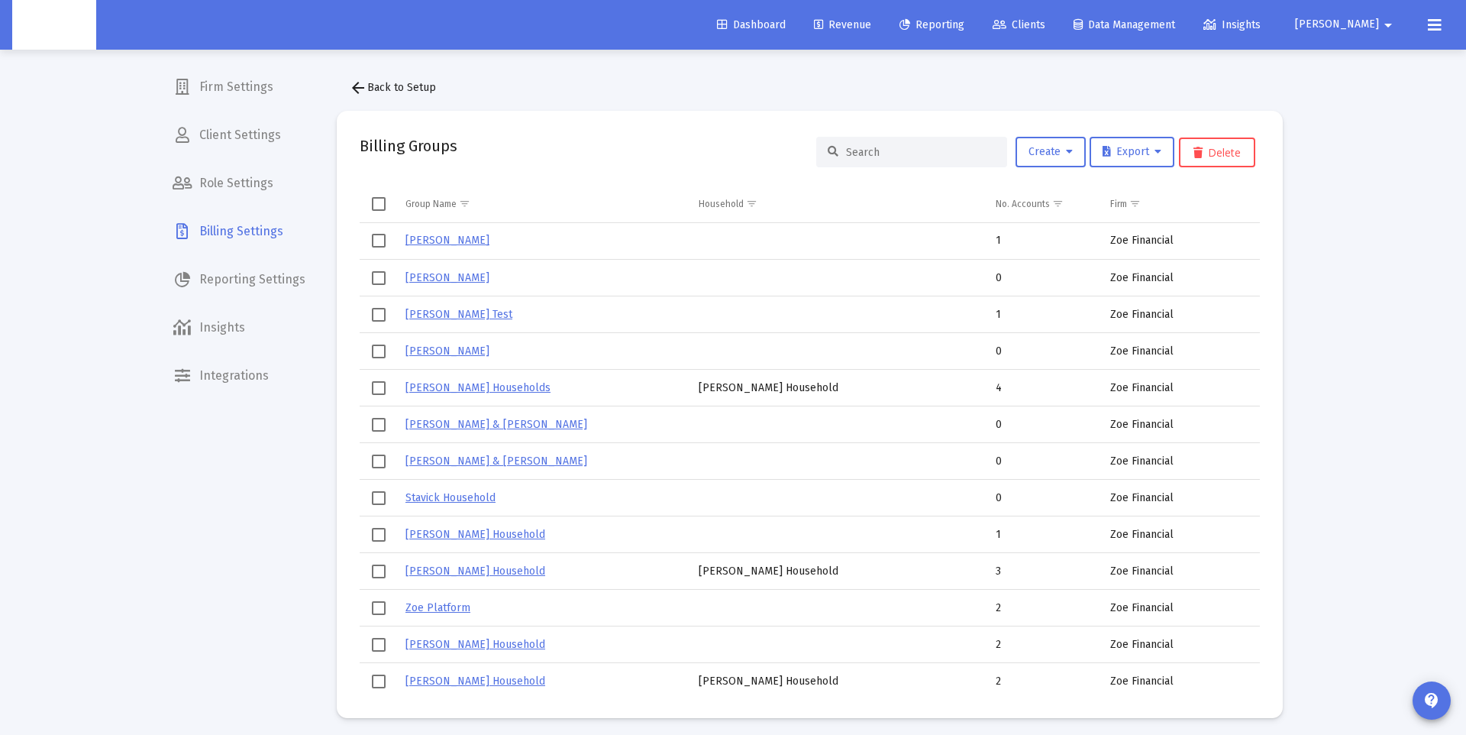
click at [873, 150] on input at bounding box center [921, 152] width 150 height 13
paste input "Tara Glover's Household"
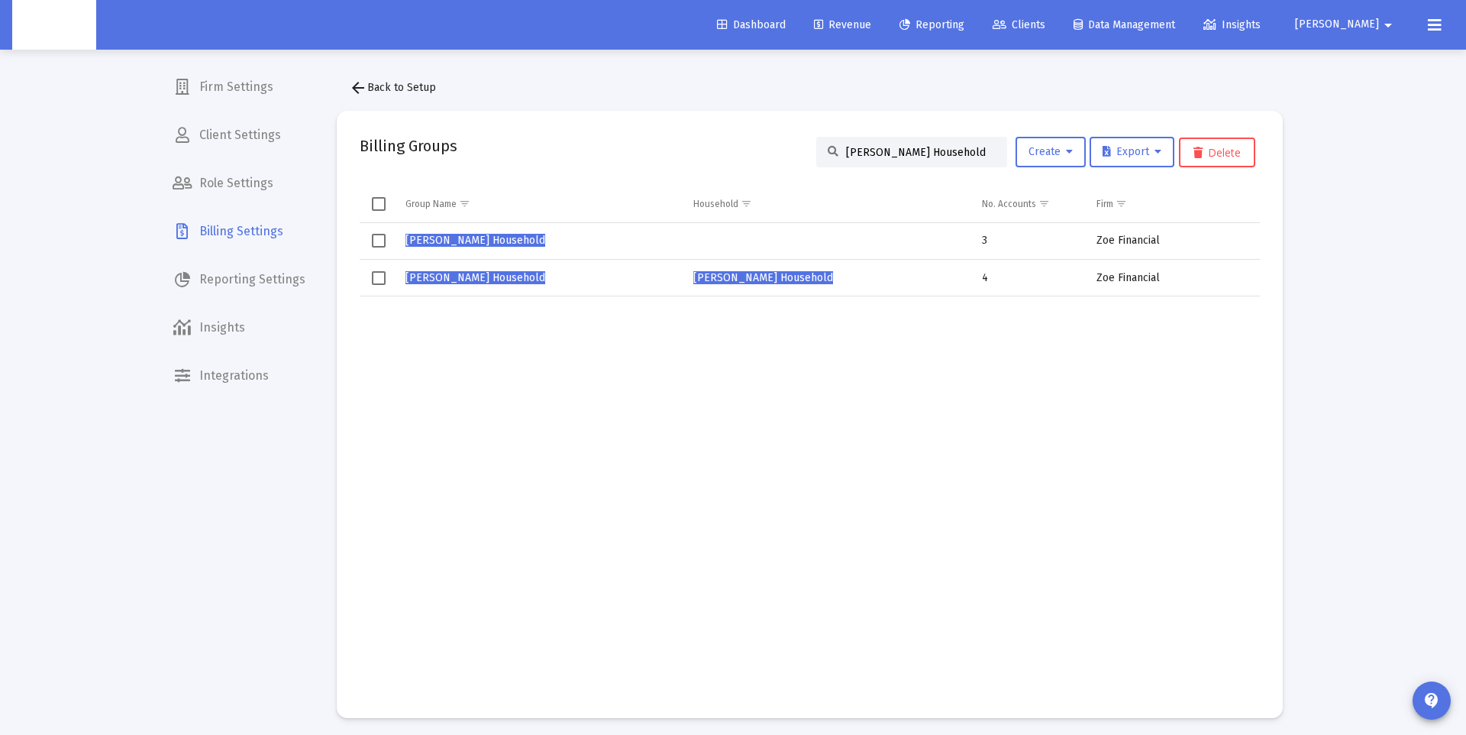
type input "Tara Glover's Household"
click at [466, 280] on span "Tara Glover's Household" at bounding box center [475, 277] width 140 height 13
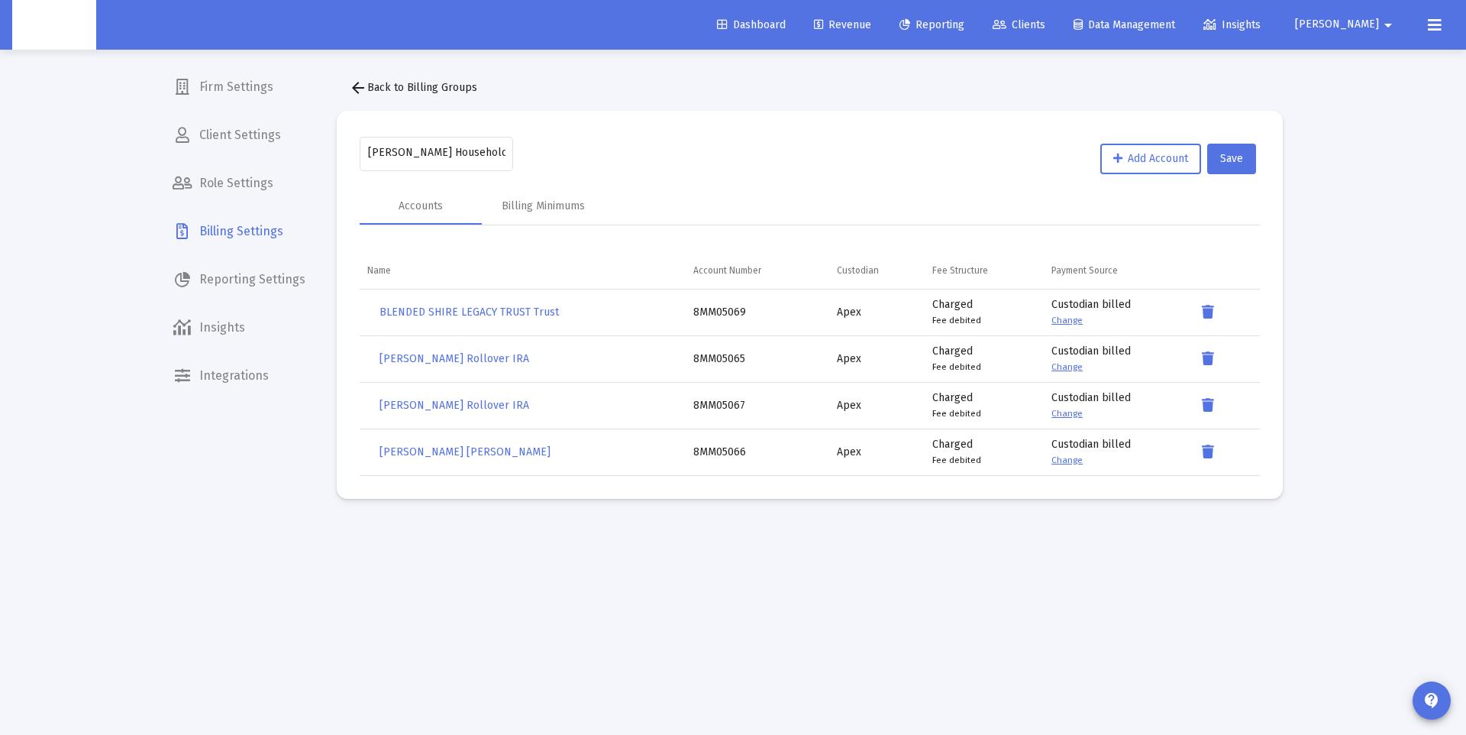
click at [360, 86] on mat-icon "arrow_back" at bounding box center [358, 88] width 18 height 18
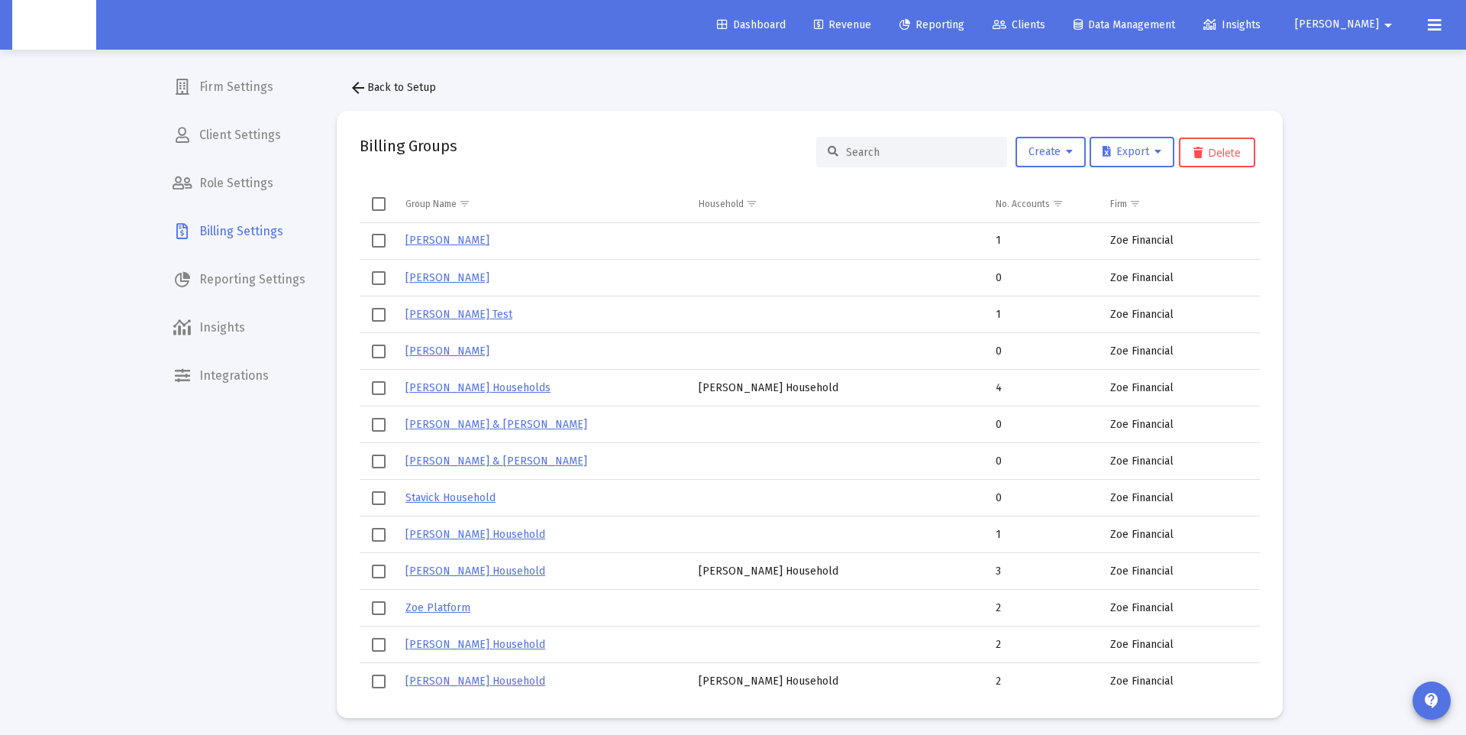
click at [889, 156] on input at bounding box center [921, 152] width 150 height 13
paste input "Tara Glover's Household"
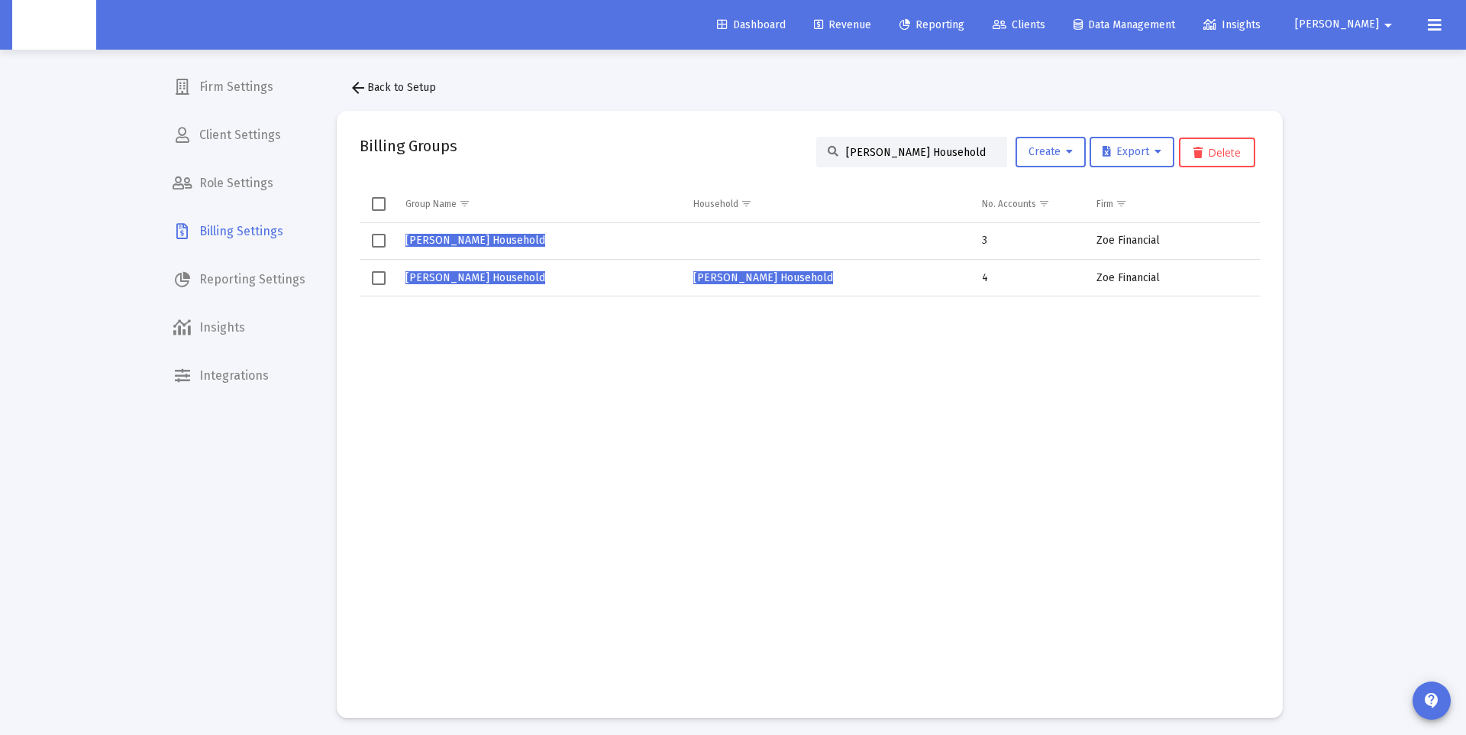
scroll to position [6, 0]
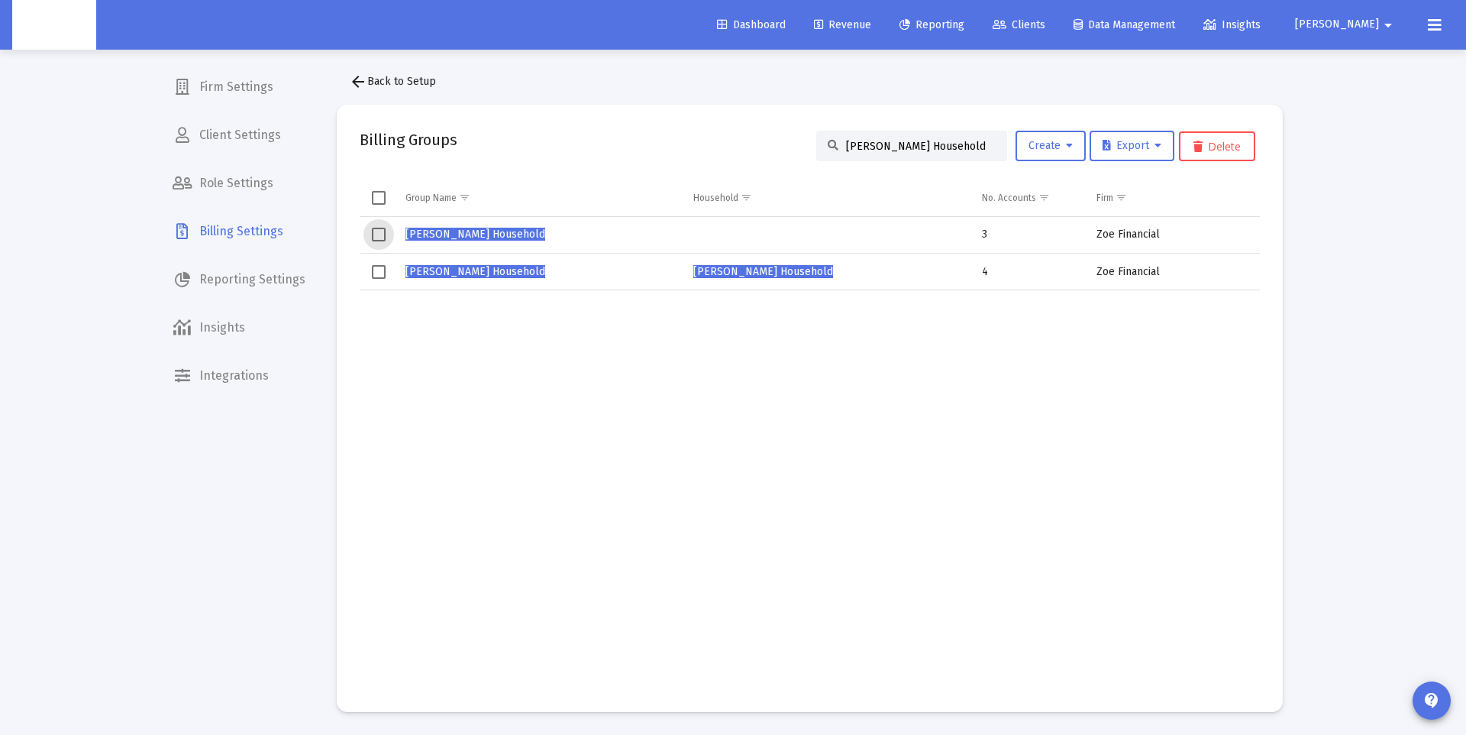
drag, startPoint x: 372, startPoint y: 234, endPoint x: 401, endPoint y: 232, distance: 29.1
click at [372, 234] on span "Select row" at bounding box center [379, 235] width 14 height 14
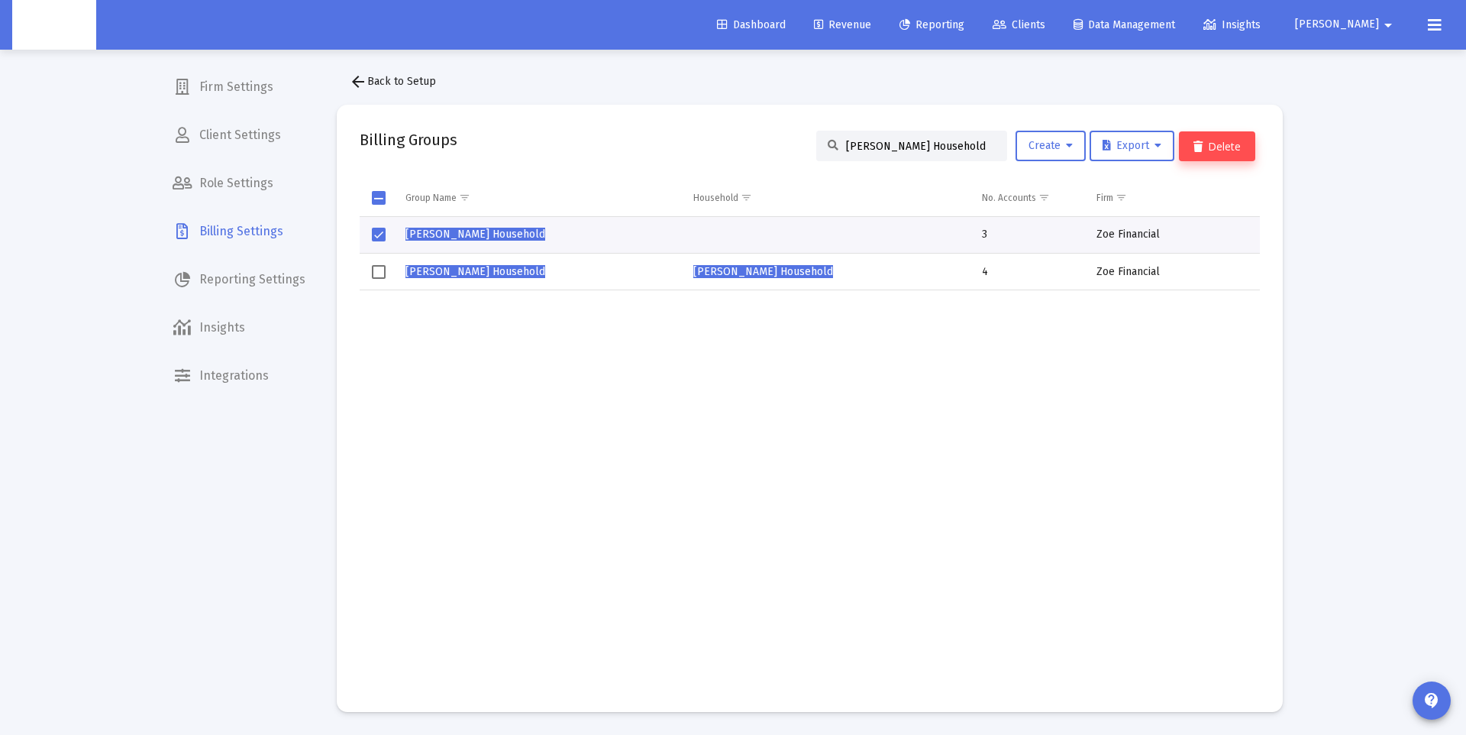
click at [1218, 140] on button "Delete" at bounding box center [1217, 146] width 76 height 30
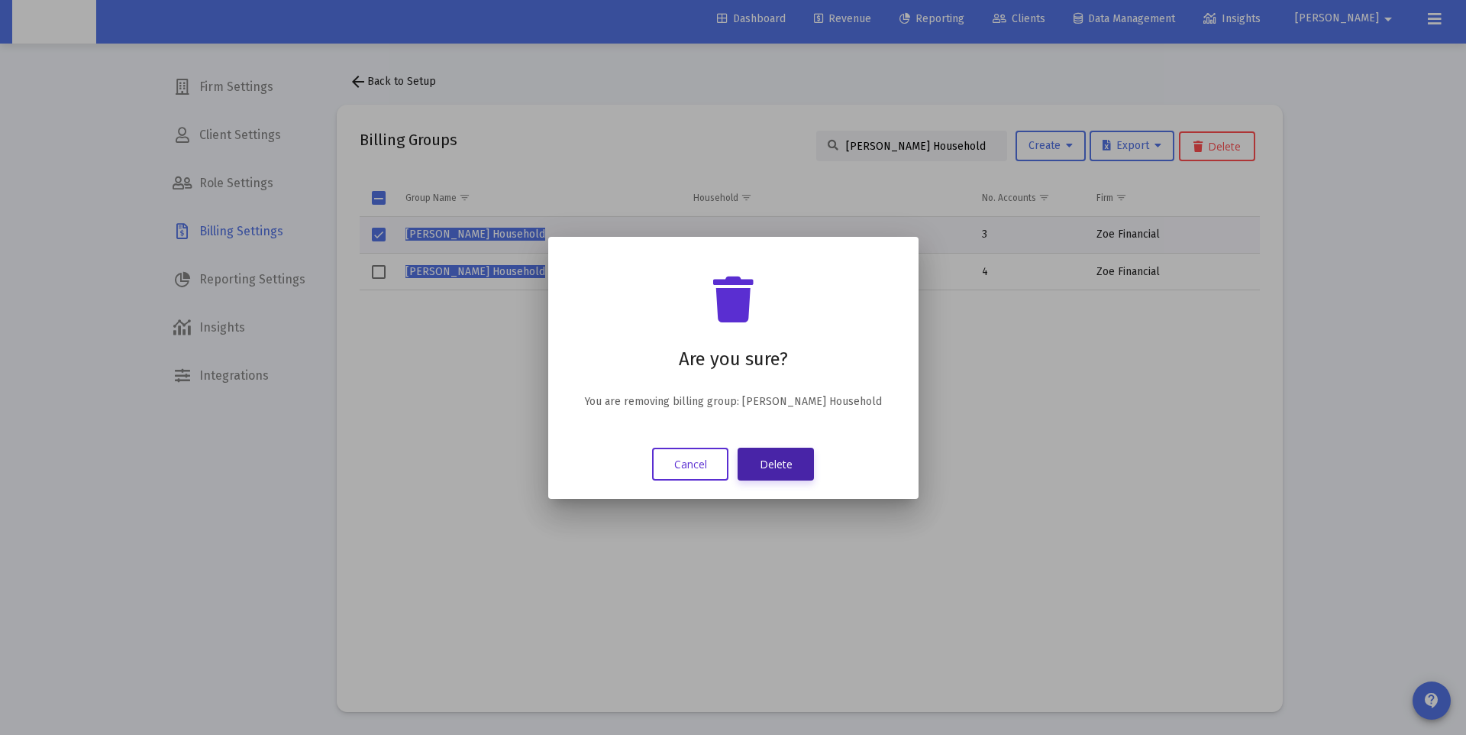
click at [799, 464] on button "Delete" at bounding box center [776, 463] width 76 height 33
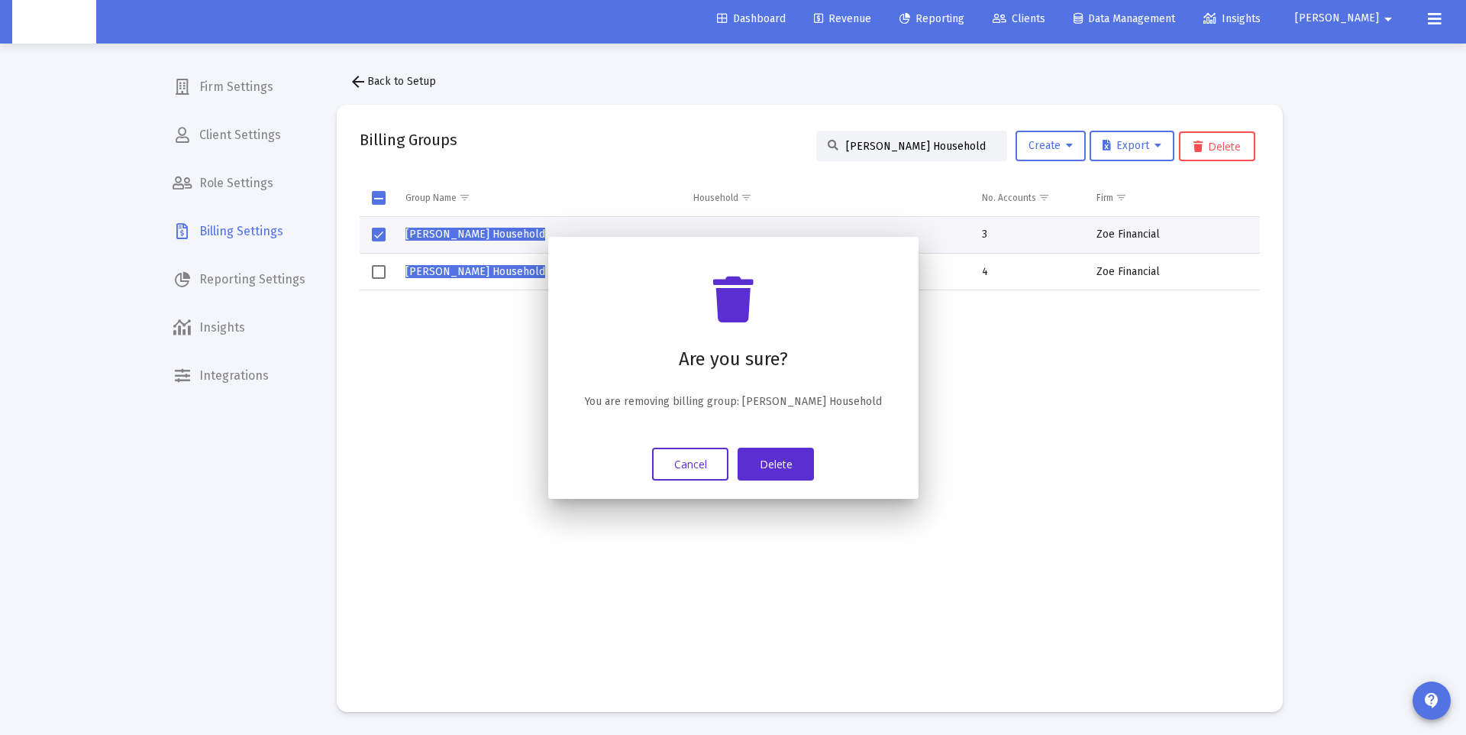
scroll to position [6, 0]
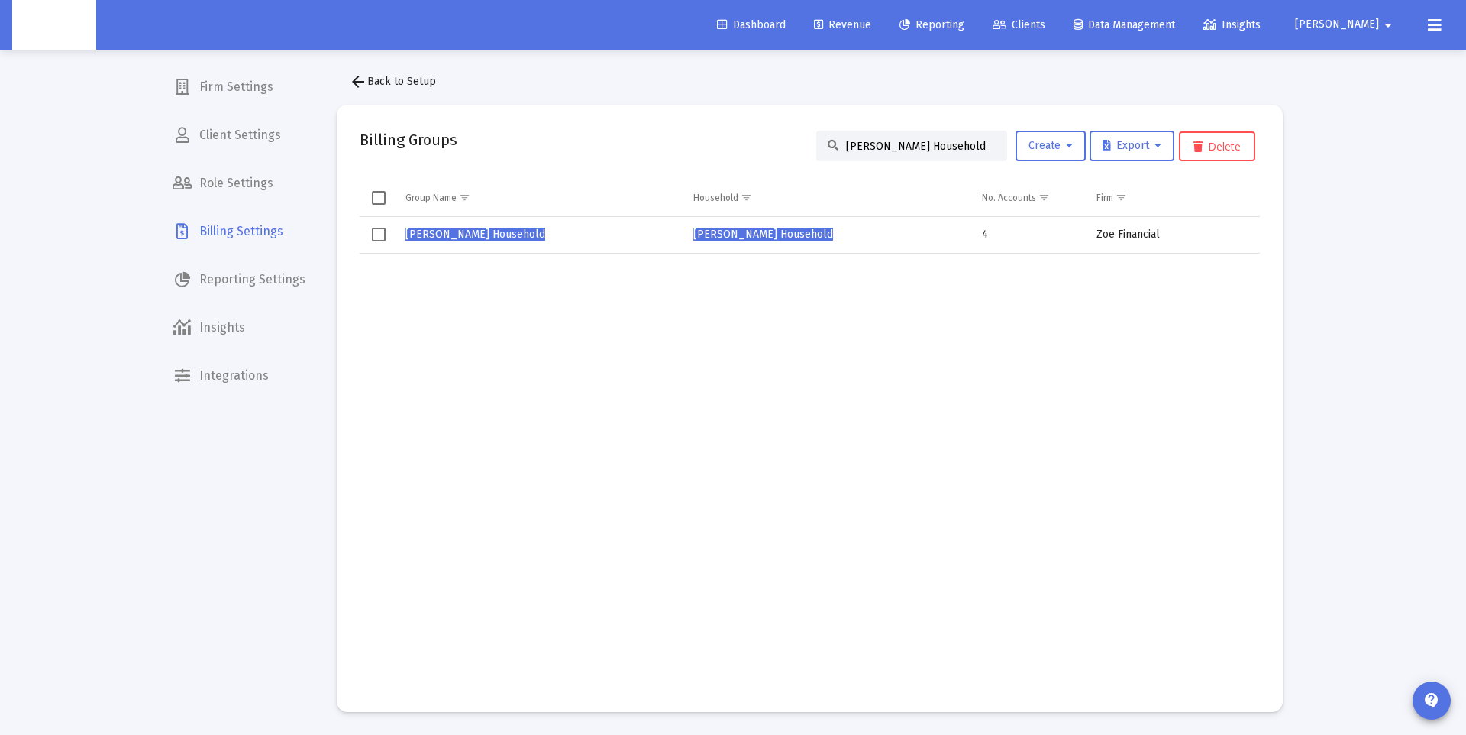
click at [897, 146] on input "Tara Glover's Household" at bounding box center [921, 146] width 150 height 13
paste input "Justin Macmillan"
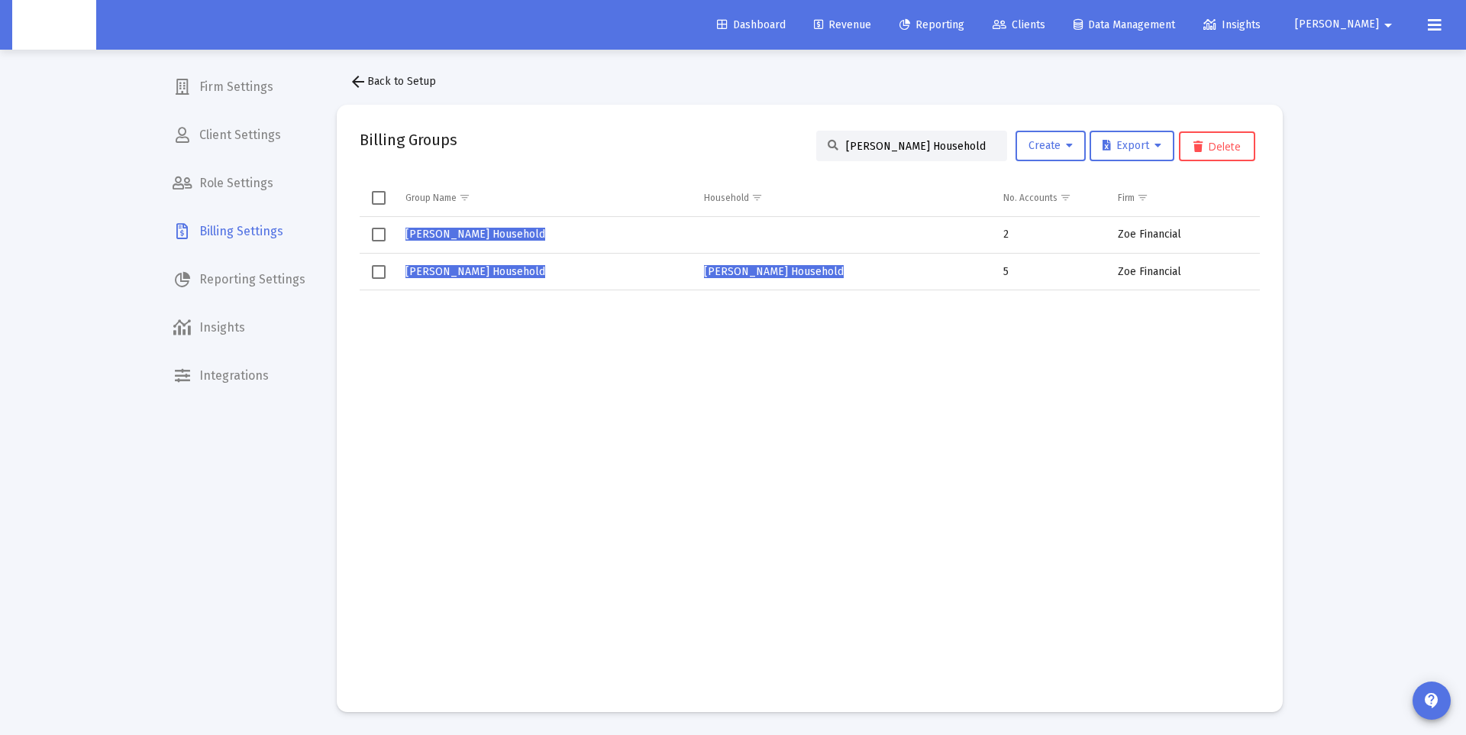
type input "Justin Macmillan's Household"
click at [505, 234] on span "Justin MacMillan's Household" at bounding box center [475, 234] width 140 height 13
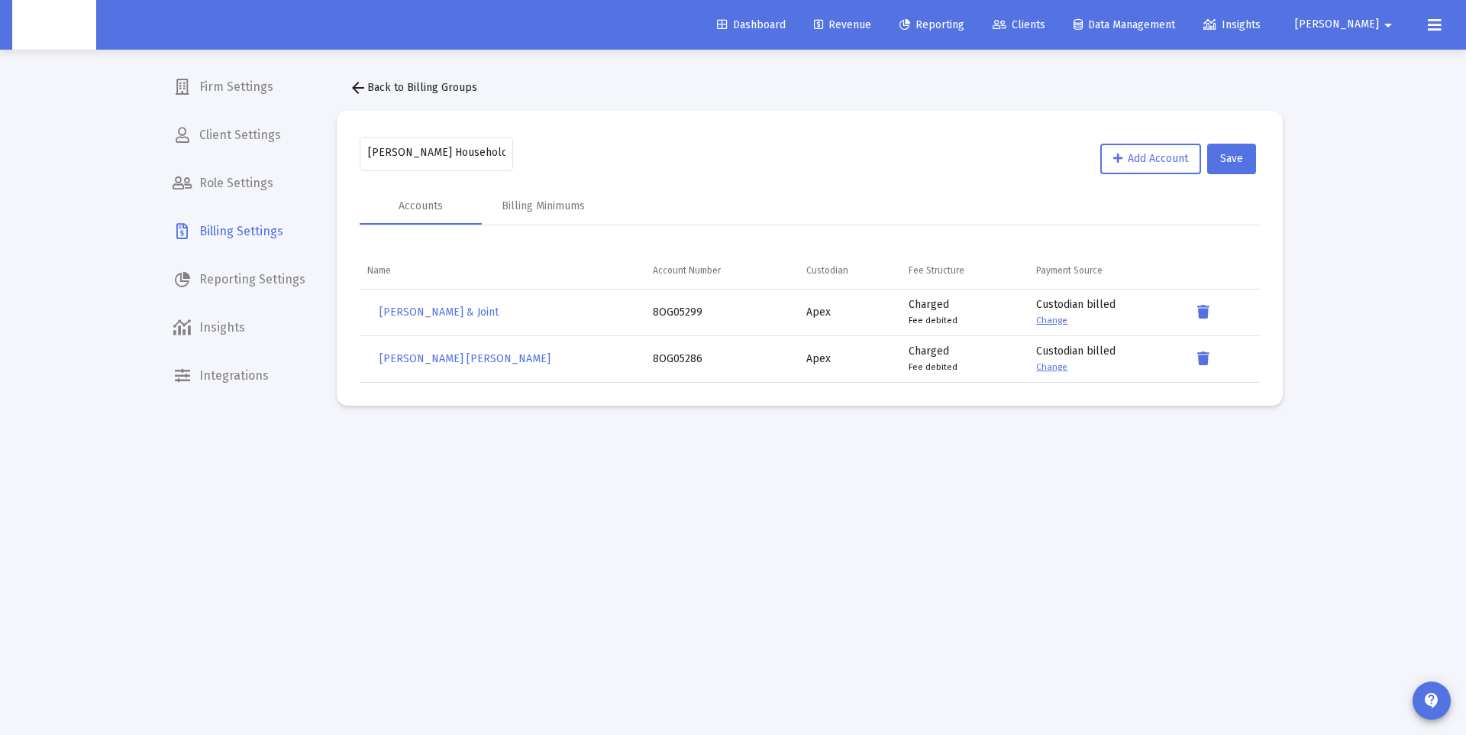
click at [361, 86] on mat-icon "arrow_back" at bounding box center [358, 88] width 18 height 18
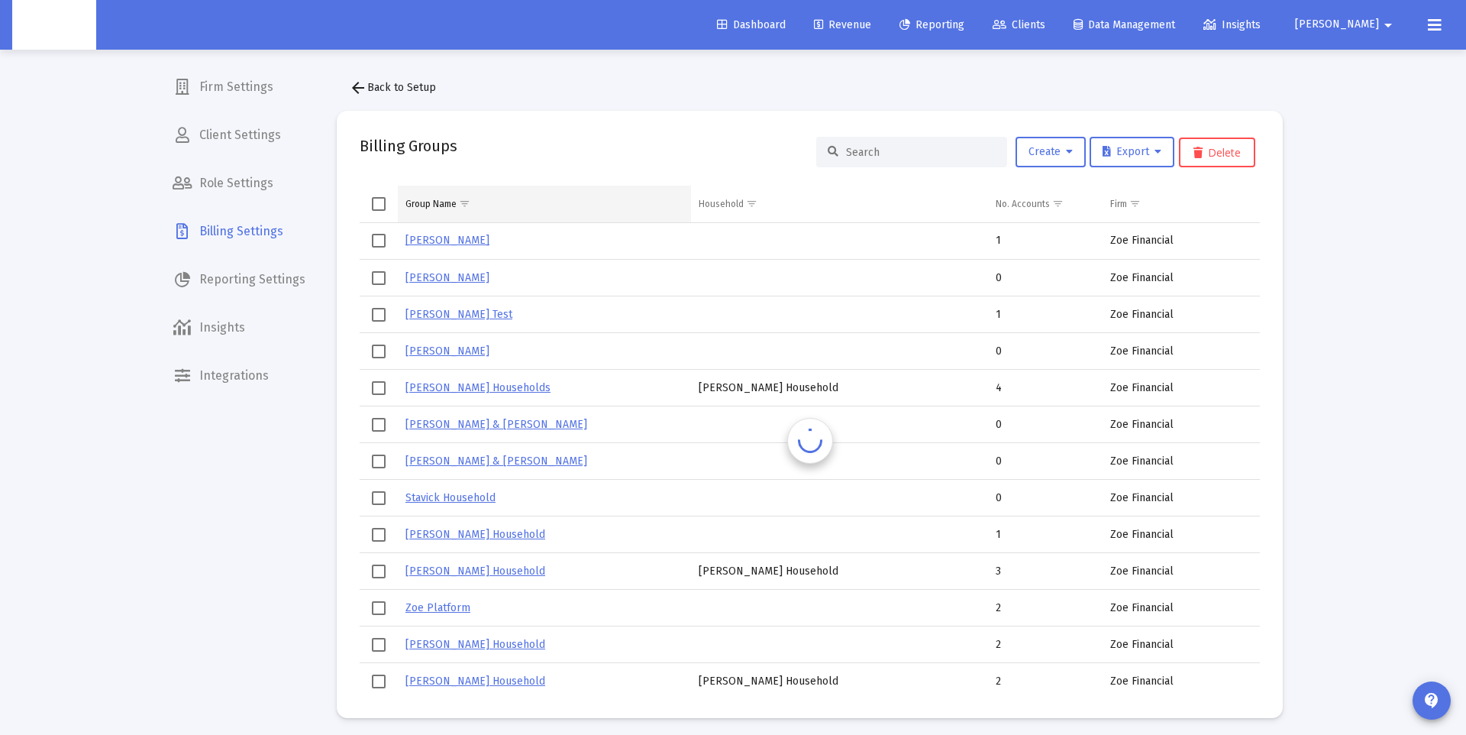
scroll to position [1, 0]
click at [911, 149] on input at bounding box center [921, 151] width 150 height 13
paste input "Justin Macmillan's Household"
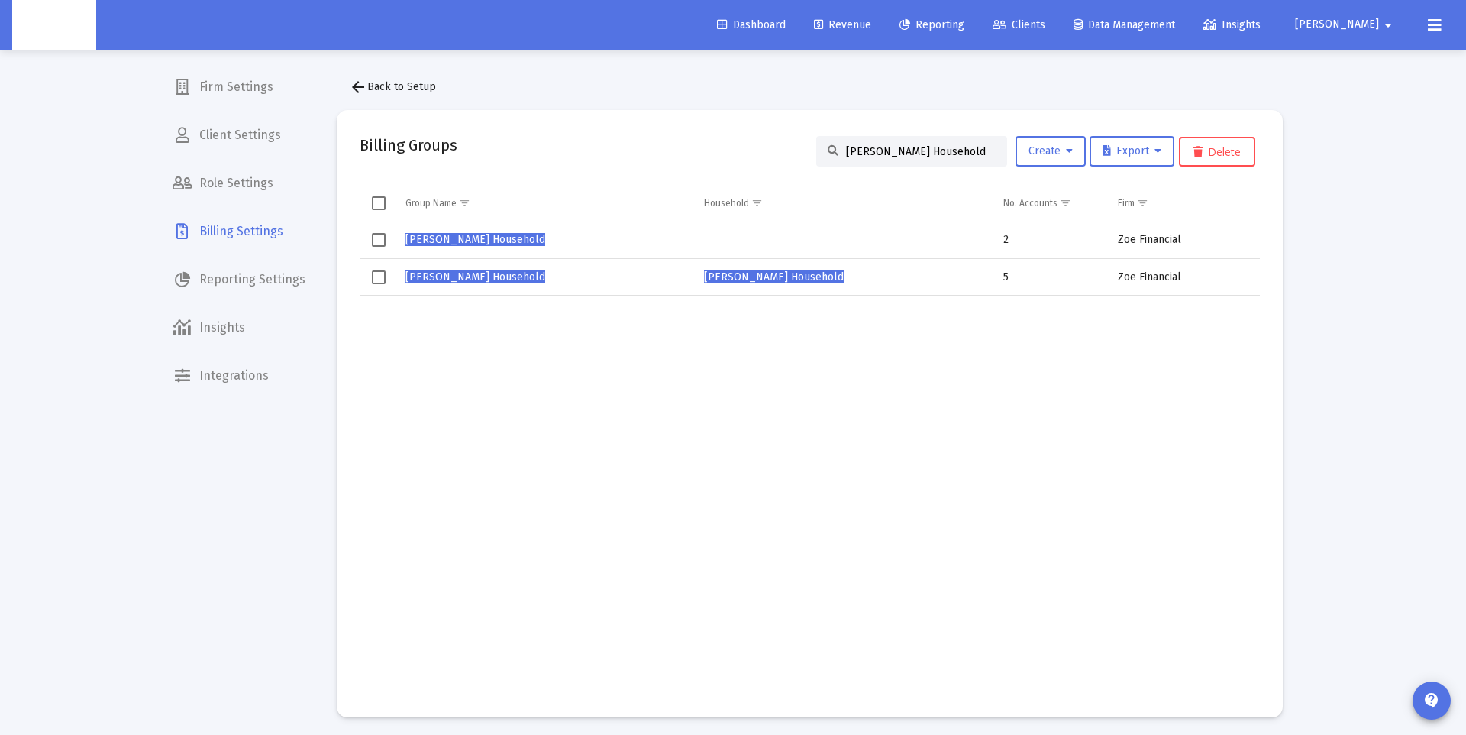
type input "Justin Macmillan's Household"
click at [521, 273] on span "Justin MacMillan's Household" at bounding box center [475, 276] width 140 height 13
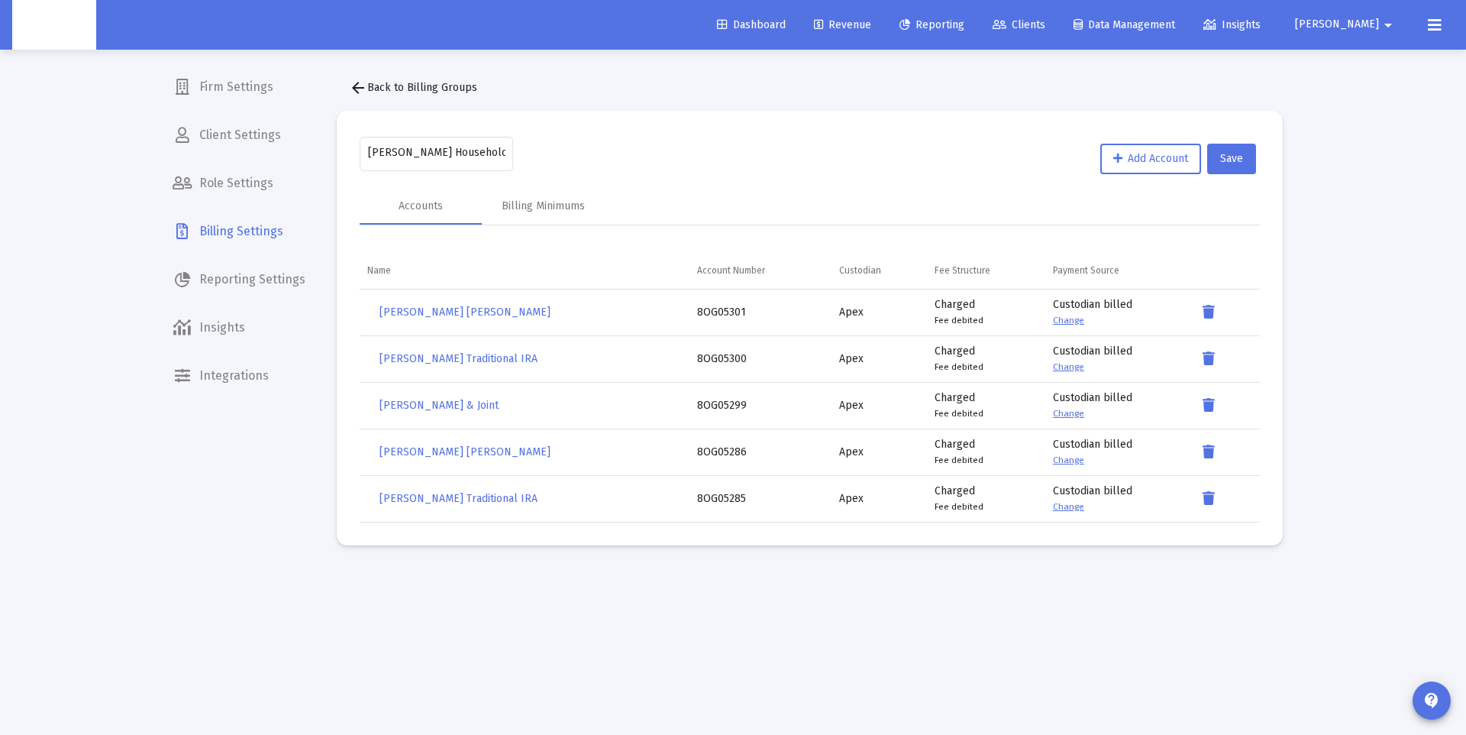
click at [358, 79] on mat-icon "arrow_back" at bounding box center [358, 88] width 18 height 18
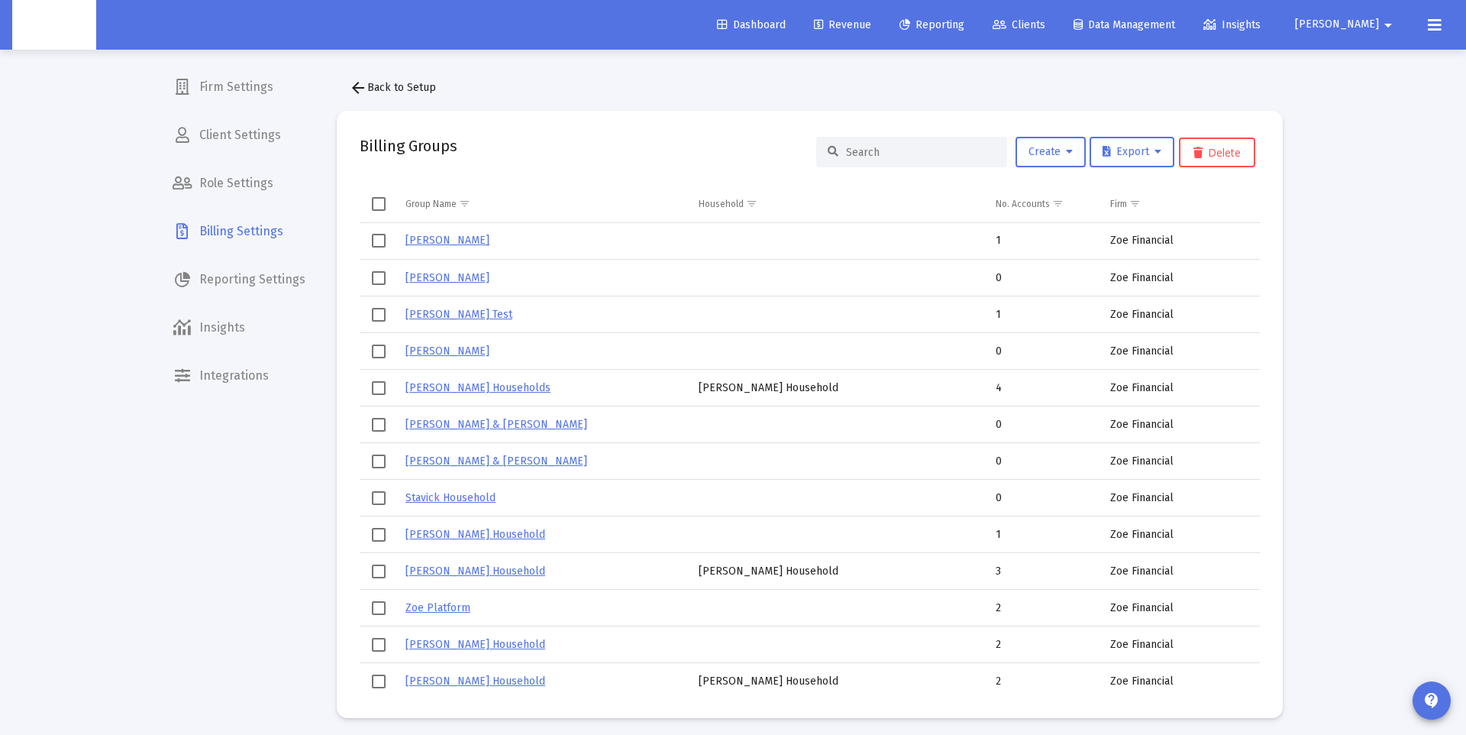
click at [864, 156] on input at bounding box center [921, 152] width 150 height 13
paste input "Justin Macmillan's Household"
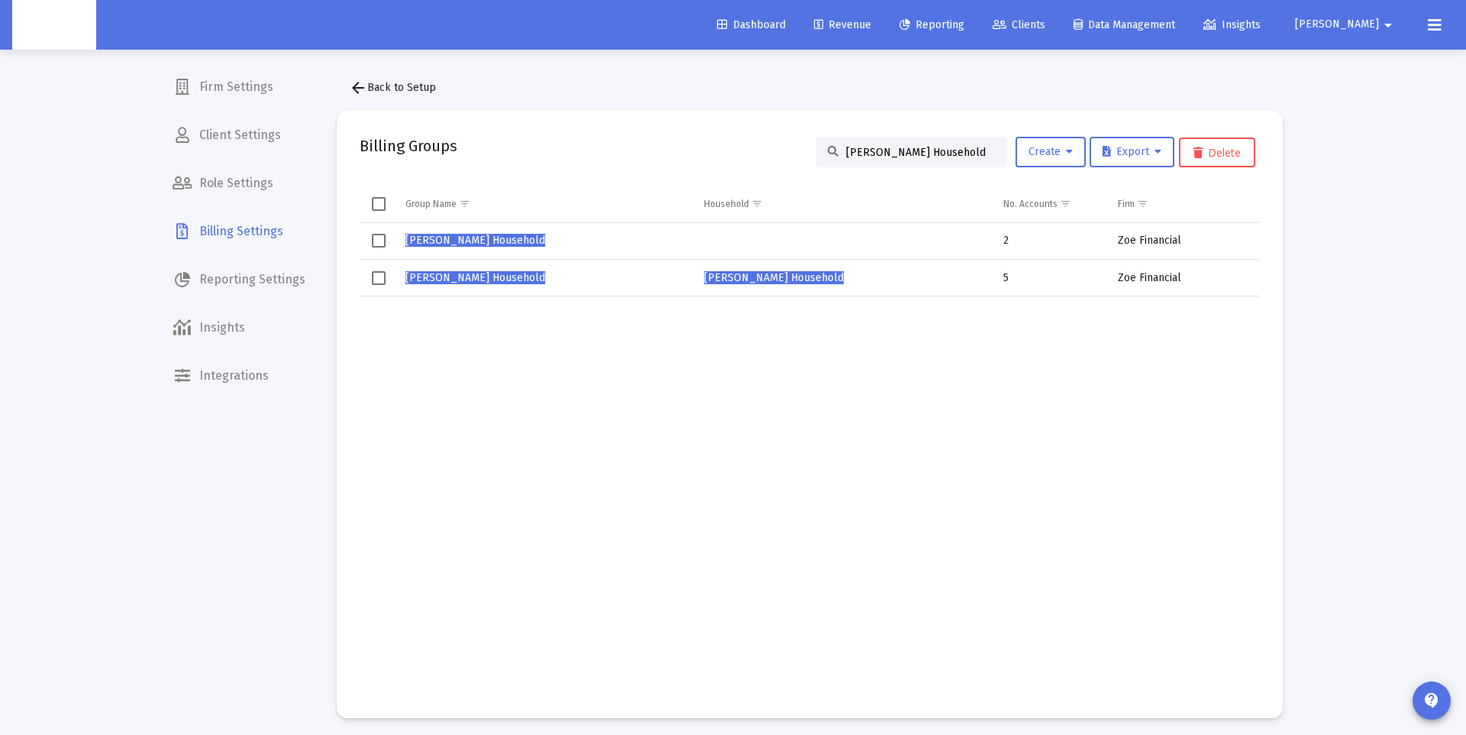
click at [376, 237] on span "Select row" at bounding box center [379, 241] width 14 height 14
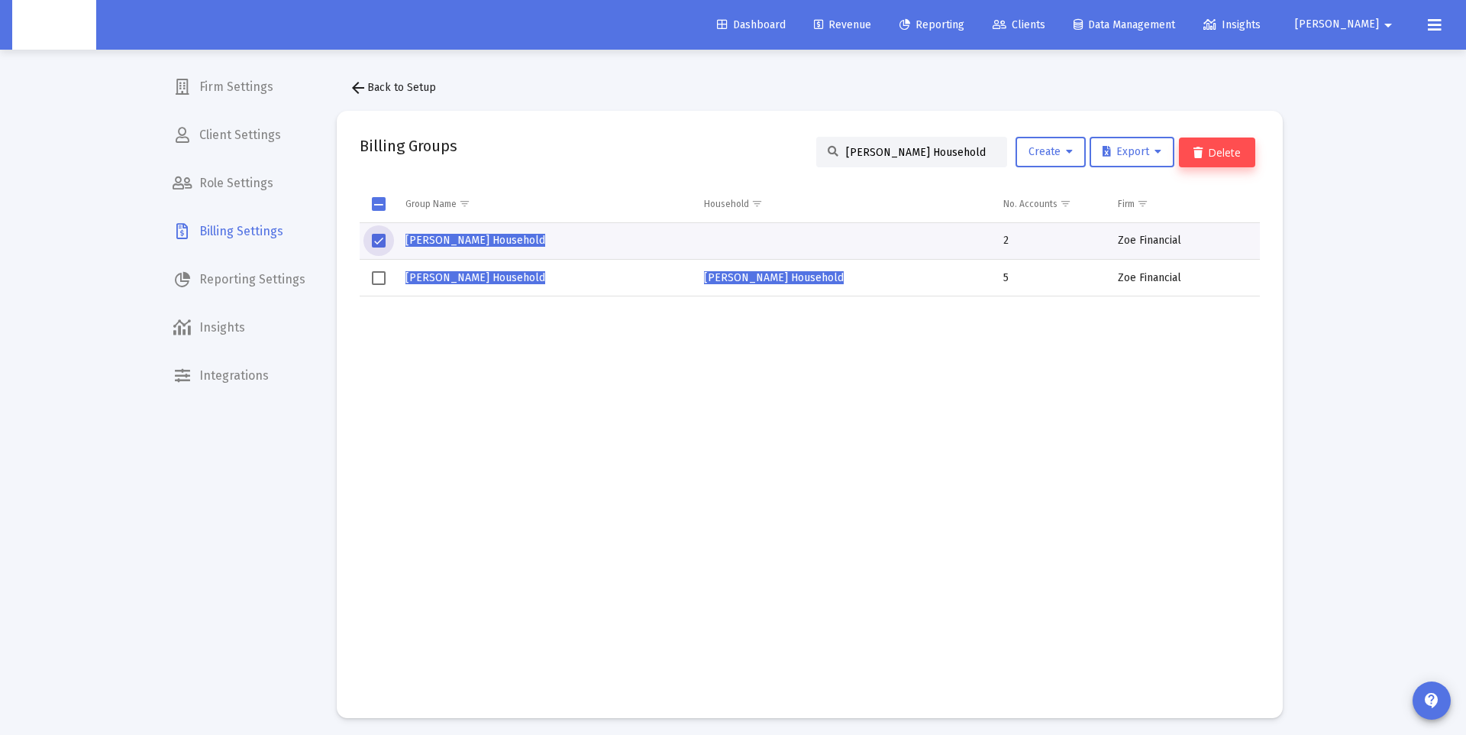
click at [1214, 153] on button "Delete" at bounding box center [1217, 152] width 76 height 30
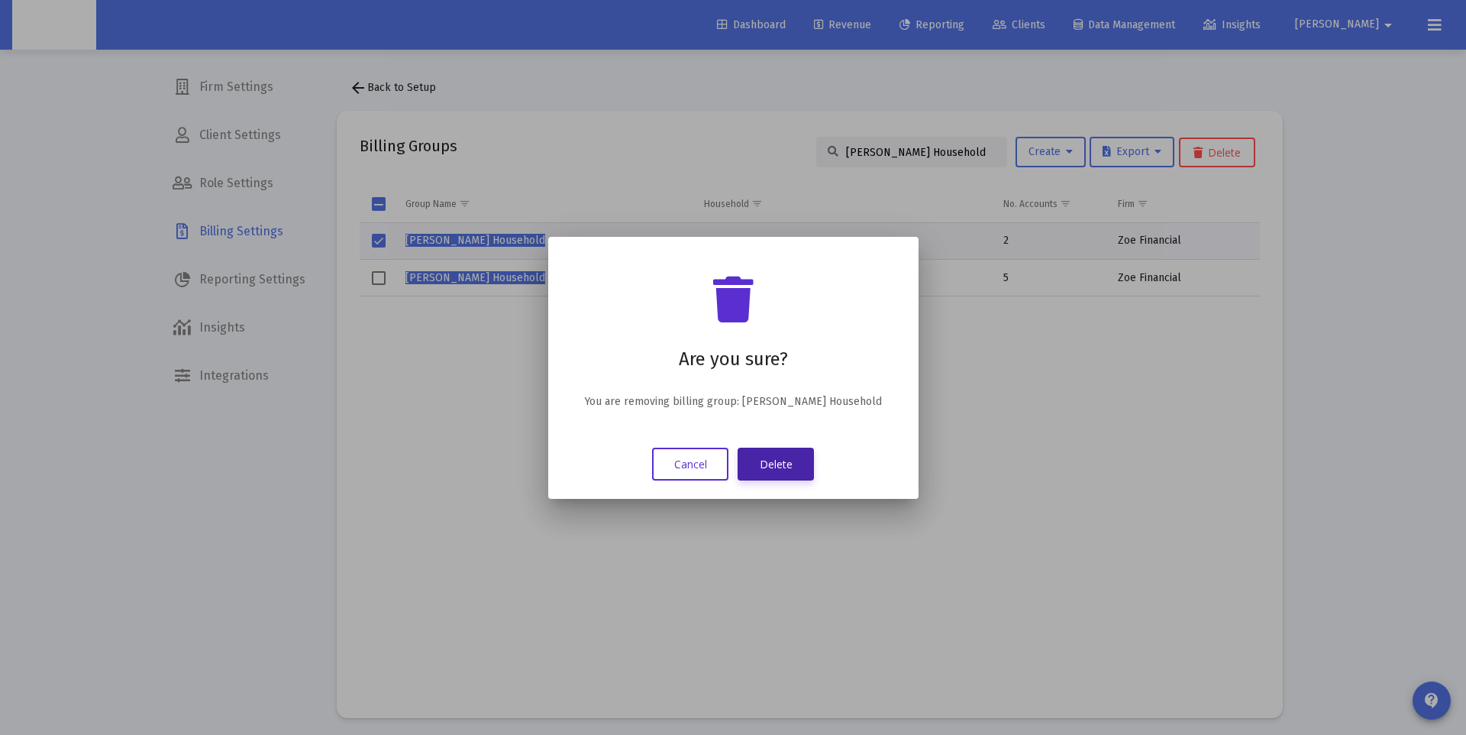
click at [780, 451] on button "Delete" at bounding box center [776, 463] width 76 height 33
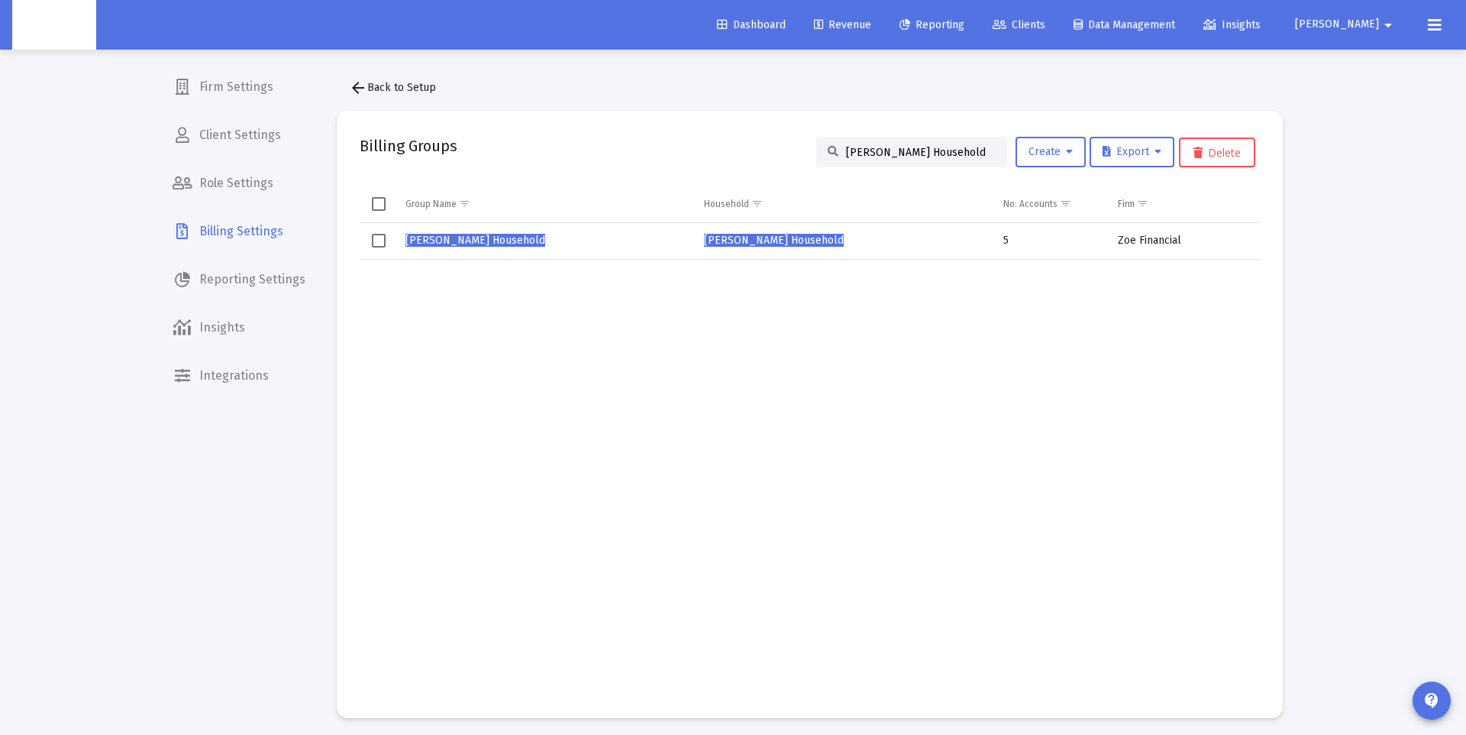
click at [909, 157] on input "Justin Macmillan's Household" at bounding box center [921, 152] width 150 height 13
paste input "Robbin"
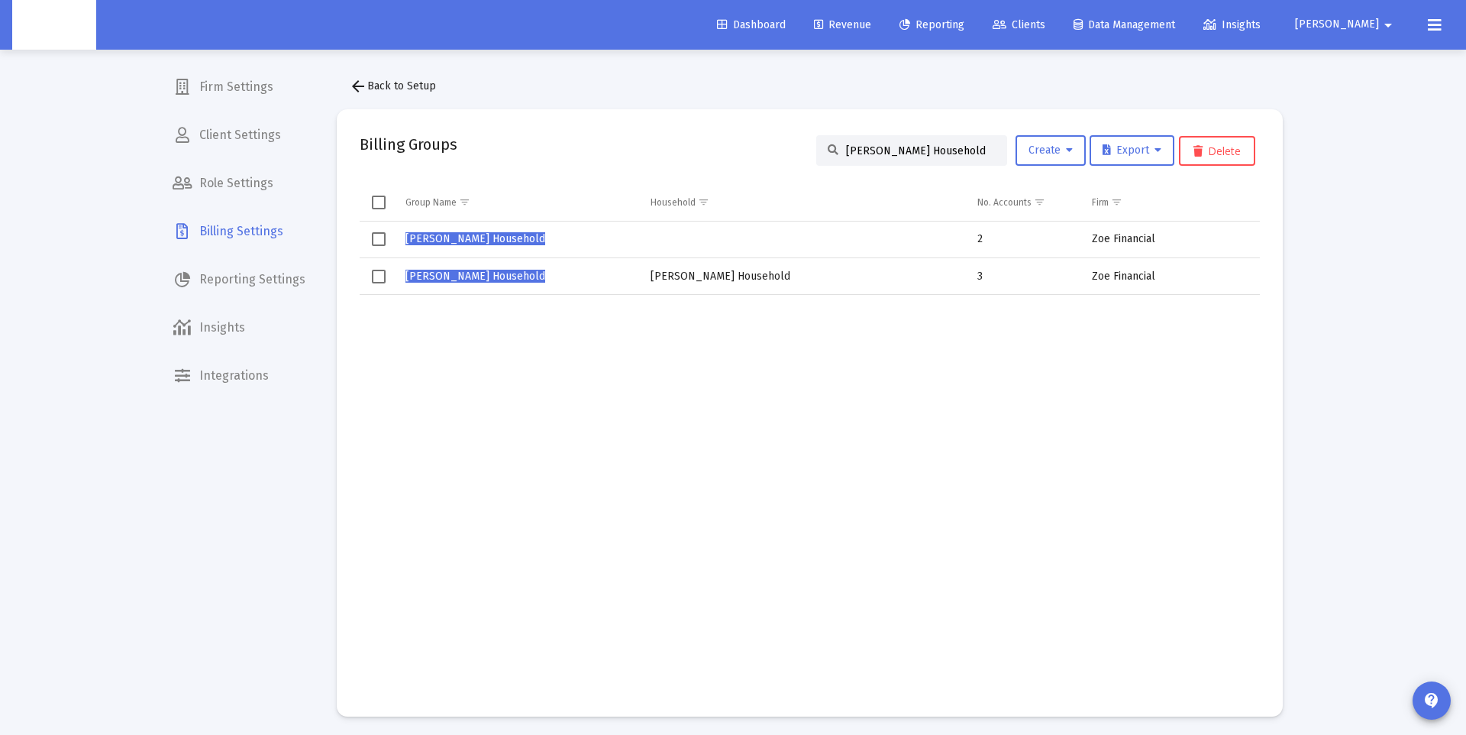
scroll to position [1, 0]
type input "Robbins Household"
click at [467, 239] on span "Robbins Household" at bounding box center [475, 239] width 140 height 13
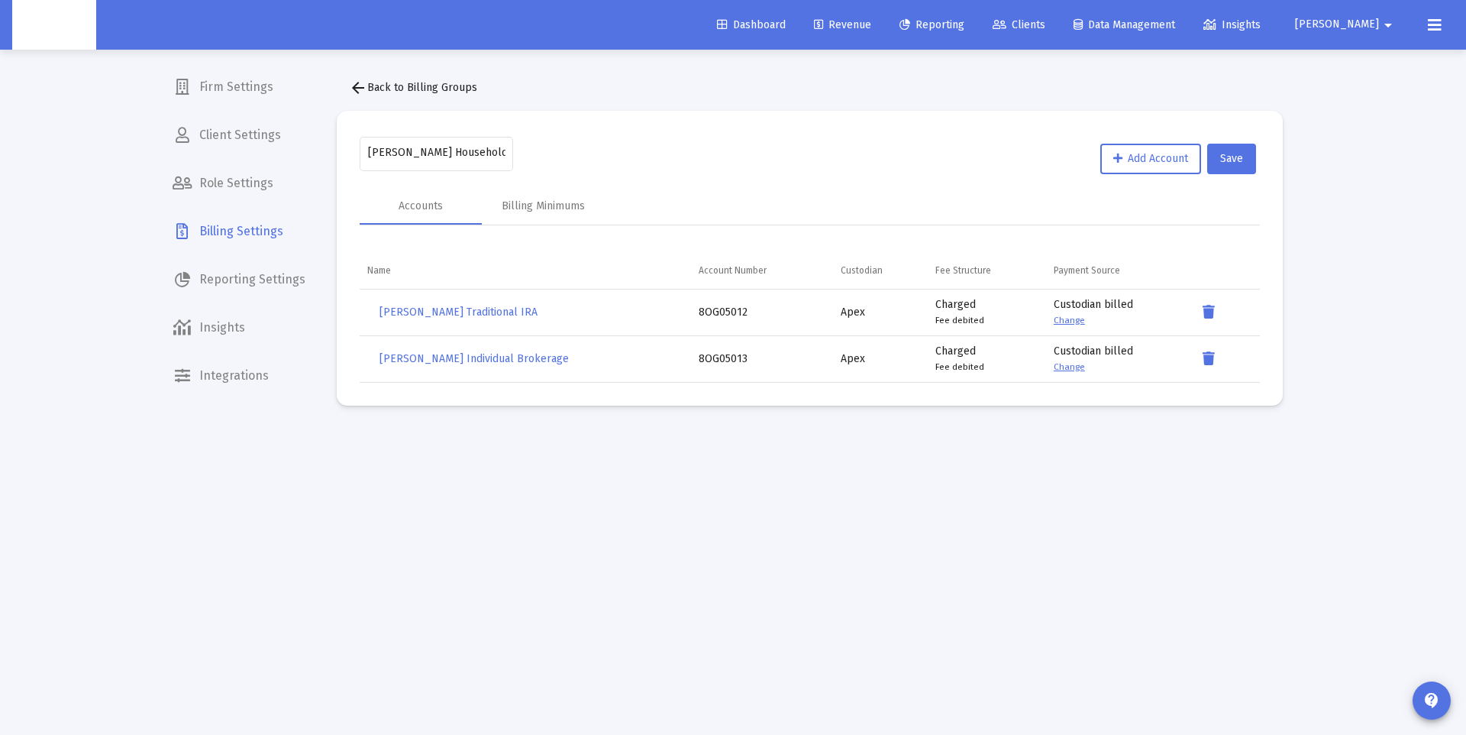
click at [360, 88] on mat-icon "arrow_back" at bounding box center [358, 88] width 18 height 18
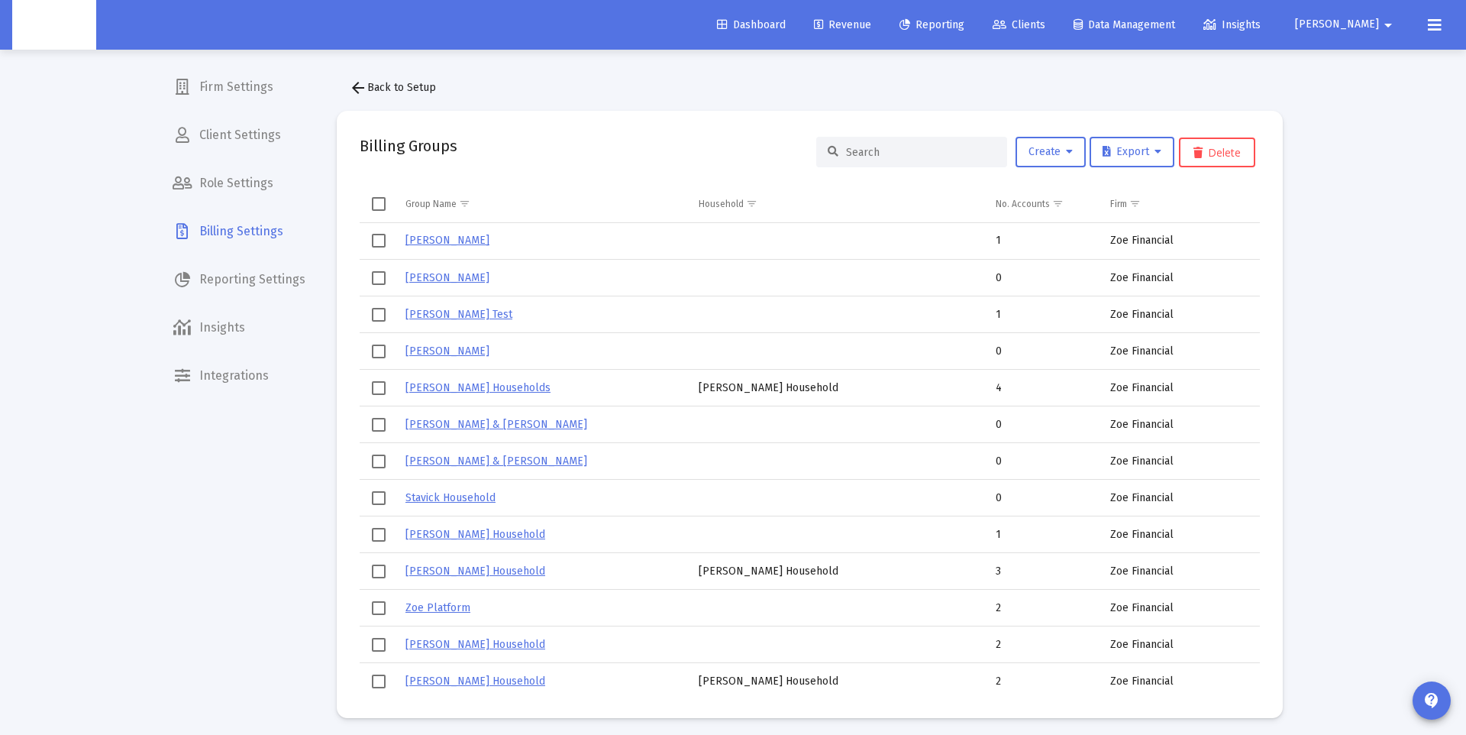
click at [866, 160] on div at bounding box center [911, 152] width 191 height 31
click at [869, 152] on input at bounding box center [921, 152] width 150 height 13
paste input "Robbins Household"
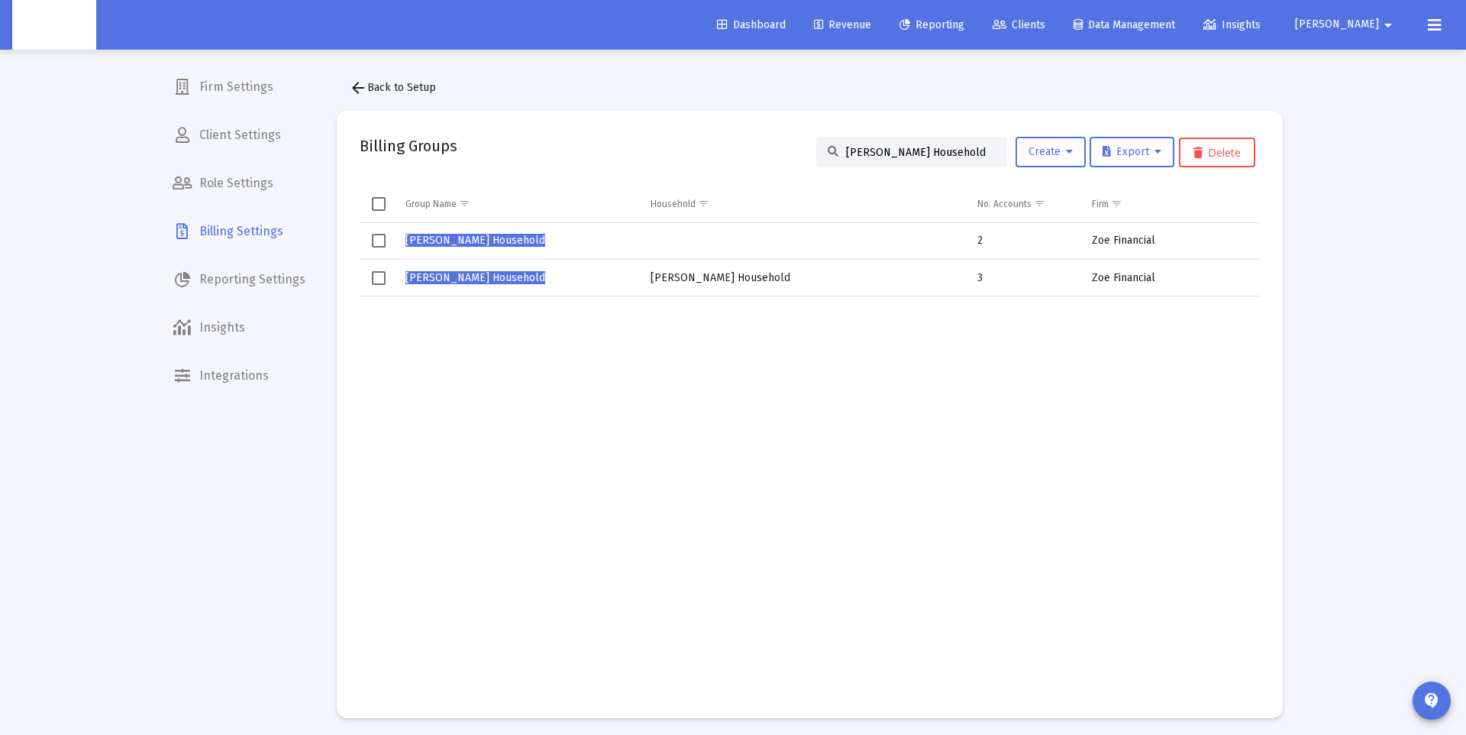
type input "Robbins Household"
click at [448, 281] on span "Robbins Household" at bounding box center [475, 277] width 140 height 13
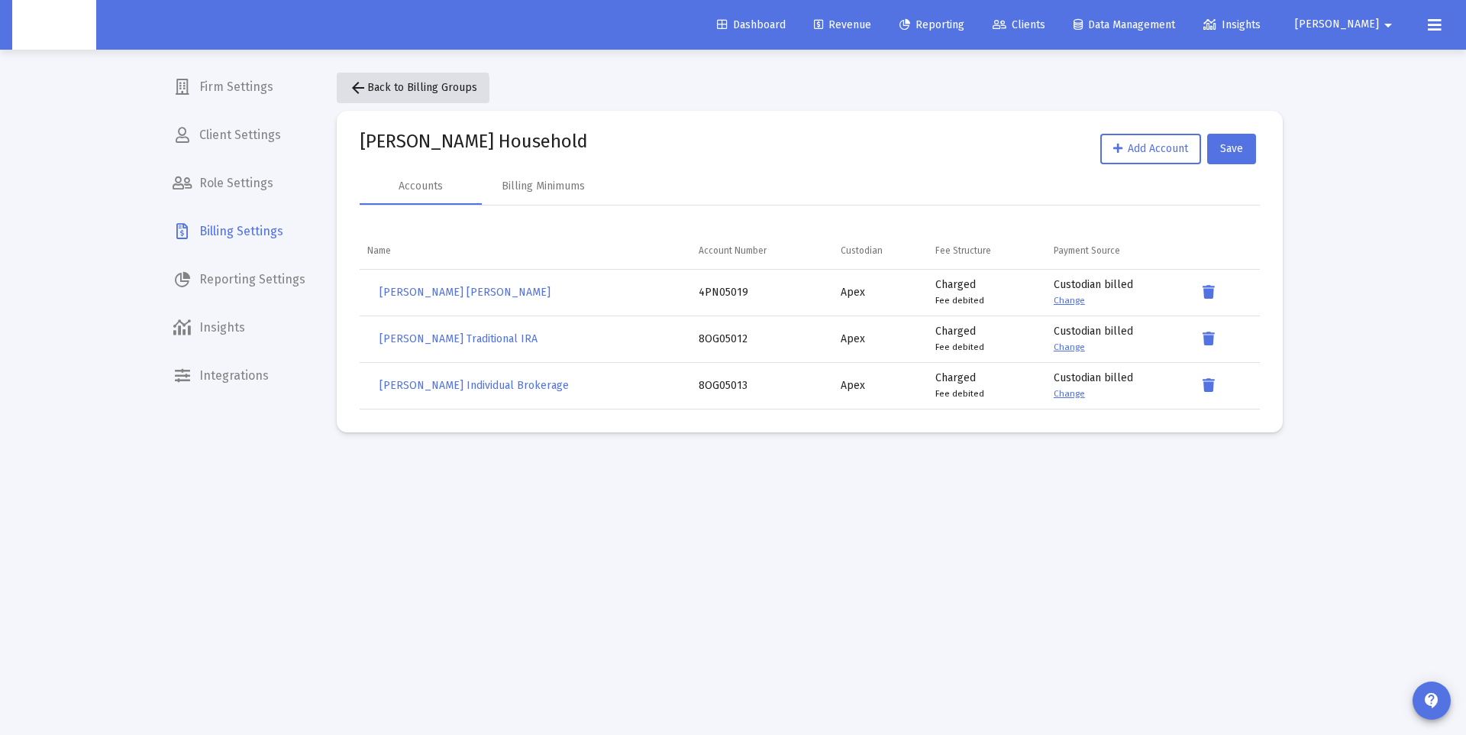
click at [367, 92] on span "arrow_back Back to Billing Groups" at bounding box center [413, 87] width 128 height 13
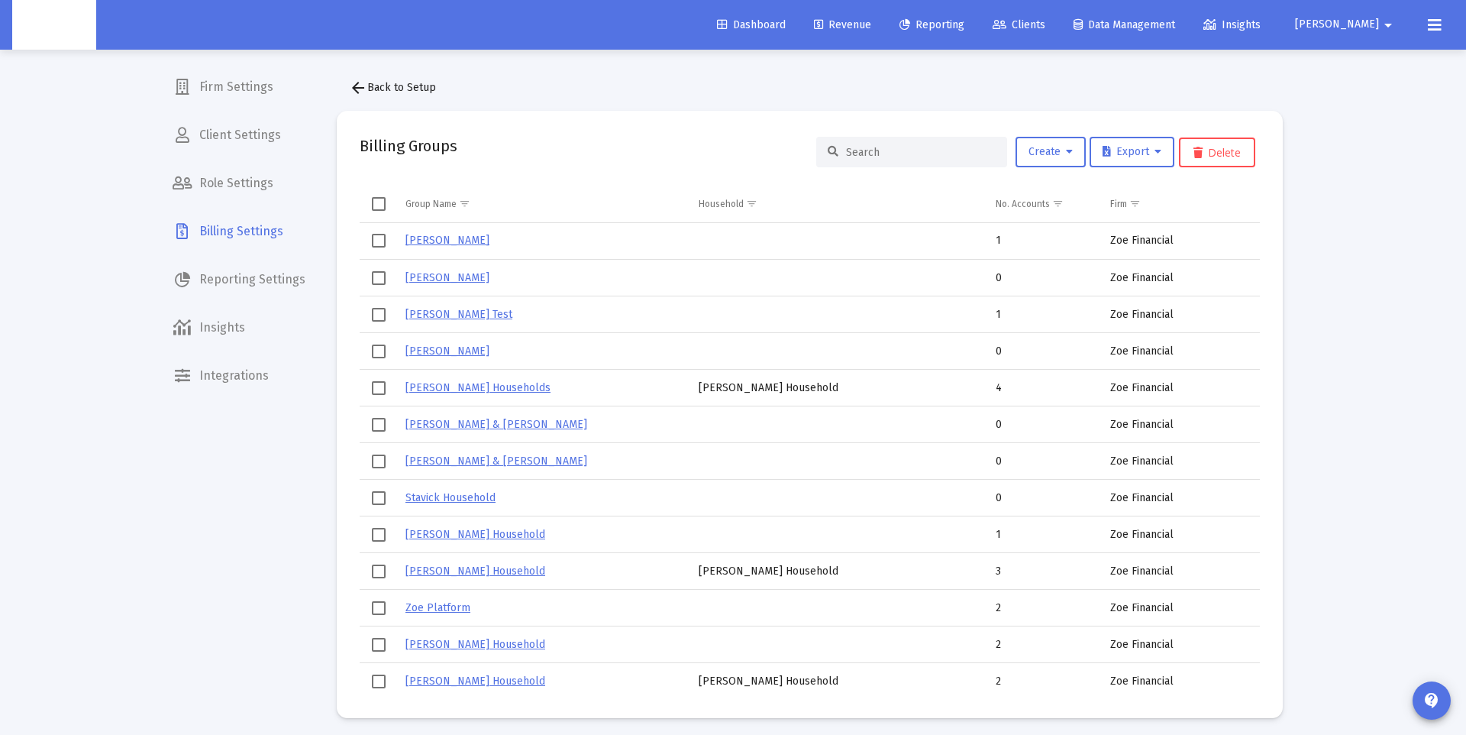
click at [901, 146] on input at bounding box center [921, 152] width 150 height 13
paste input "Robbins Household"
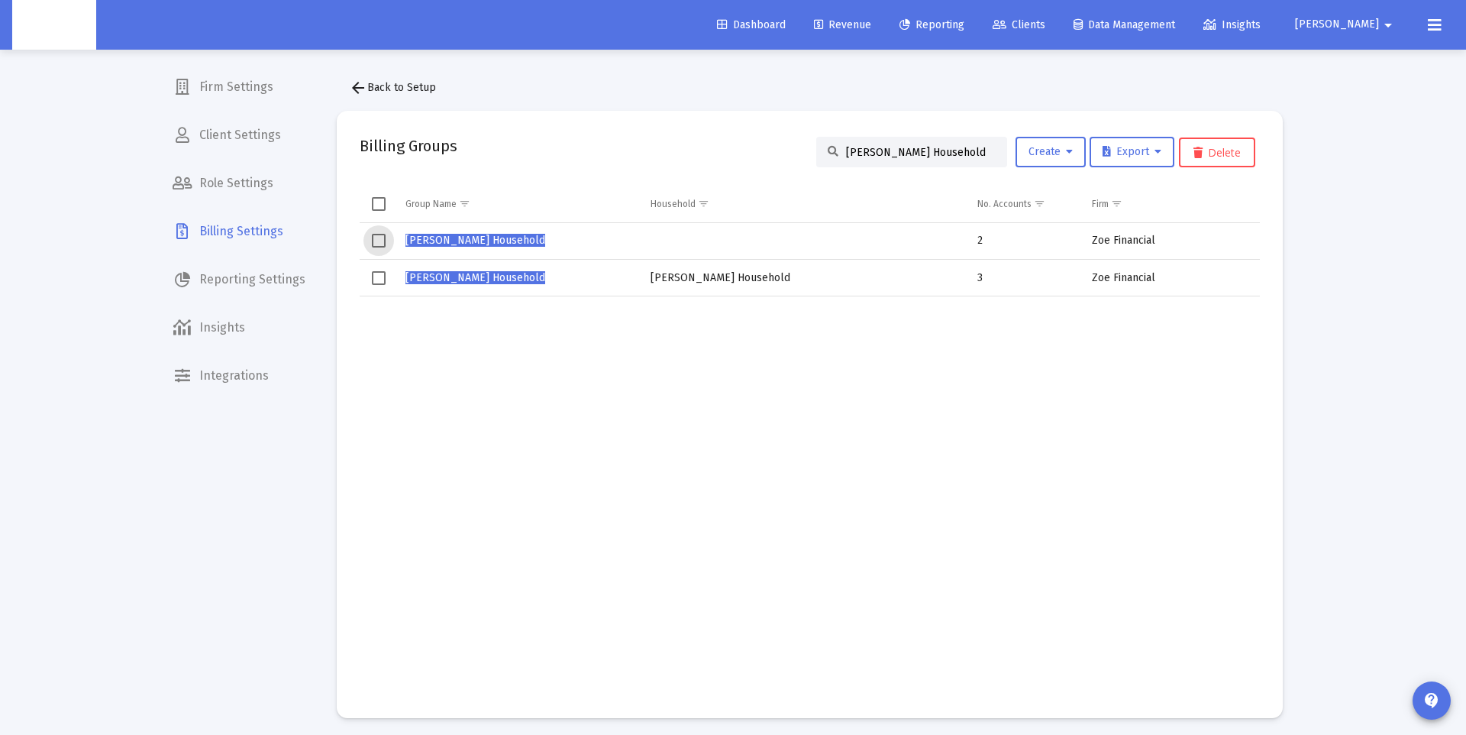
drag, startPoint x: 376, startPoint y: 246, endPoint x: 407, endPoint y: 245, distance: 31.3
click at [375, 246] on span "Select row" at bounding box center [379, 241] width 14 height 14
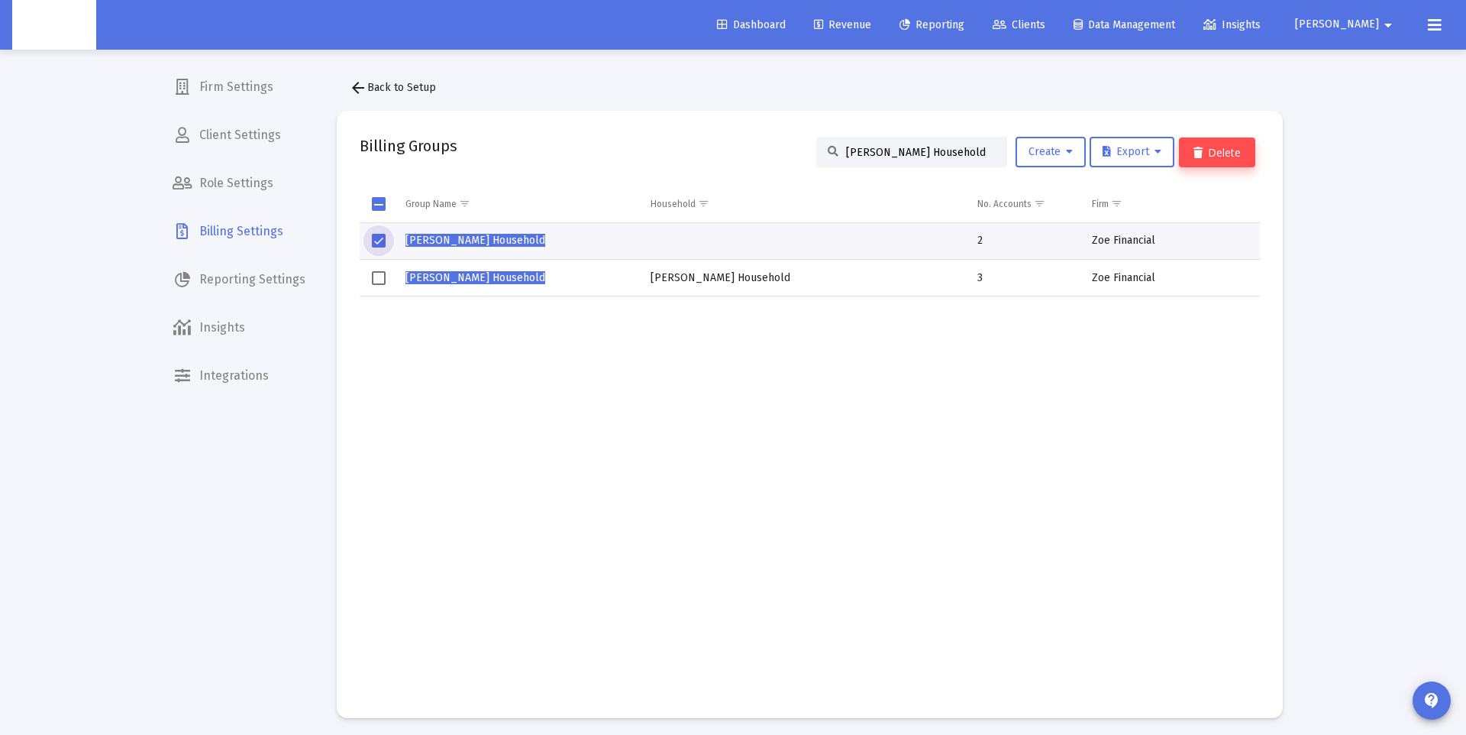
click at [1226, 157] on button "Delete" at bounding box center [1217, 152] width 76 height 30
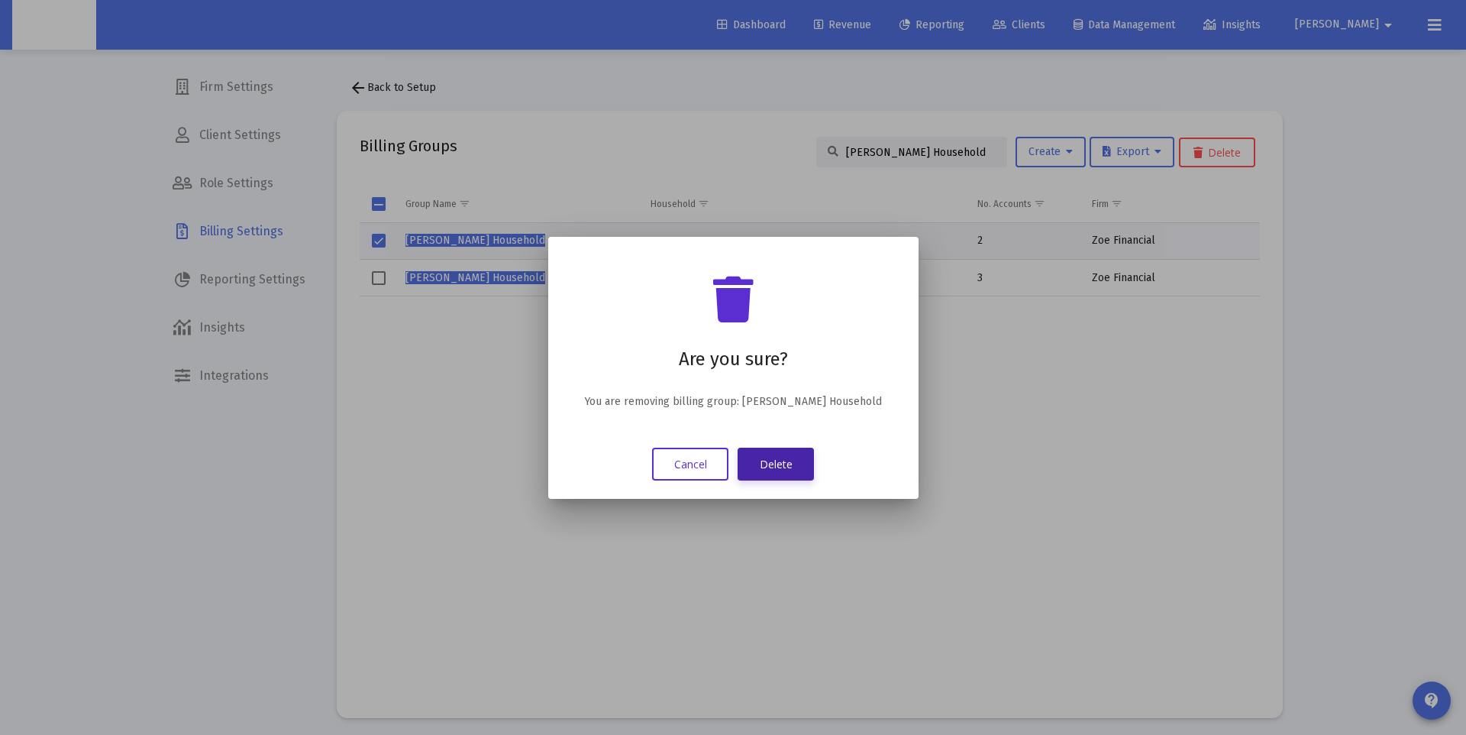
drag, startPoint x: 750, startPoint y: 451, endPoint x: 766, endPoint y: 456, distance: 16.7
click at [751, 452] on button "Delete" at bounding box center [776, 463] width 76 height 33
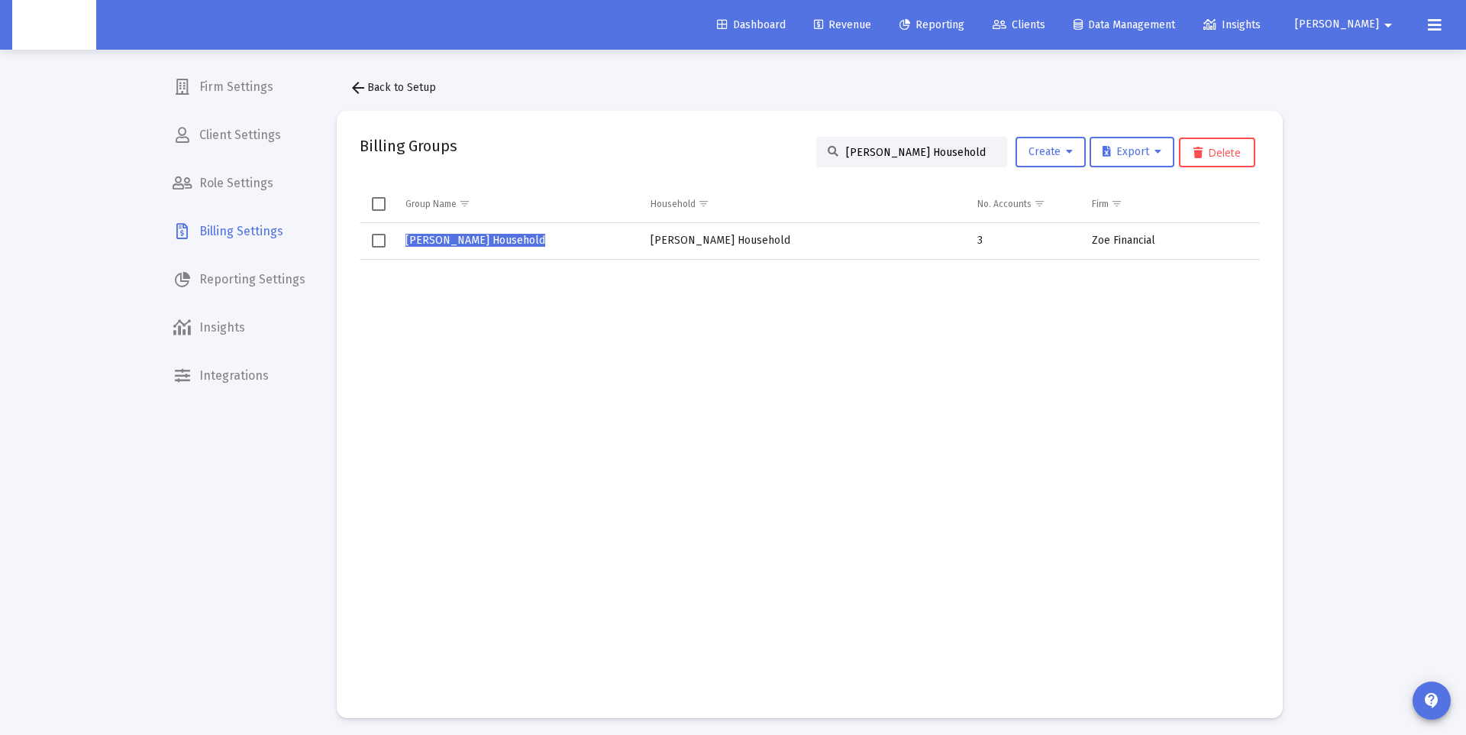
click at [912, 148] on input "Robbins Household" at bounding box center [921, 152] width 150 height 13
paste input "Jonathan Weese'"
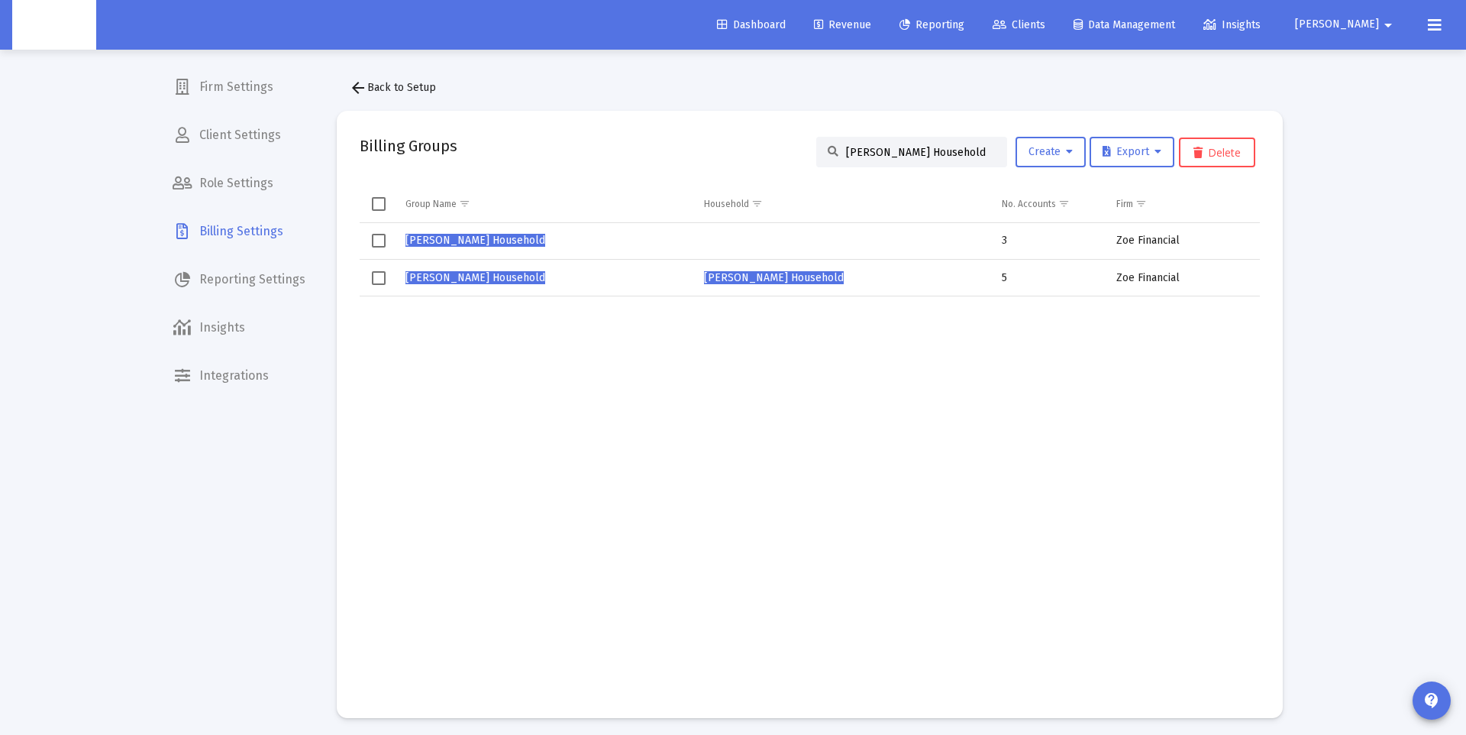
type input "Jonathan Weese's Household"
click at [467, 234] on span "Jonathan Weese's Household" at bounding box center [475, 240] width 140 height 13
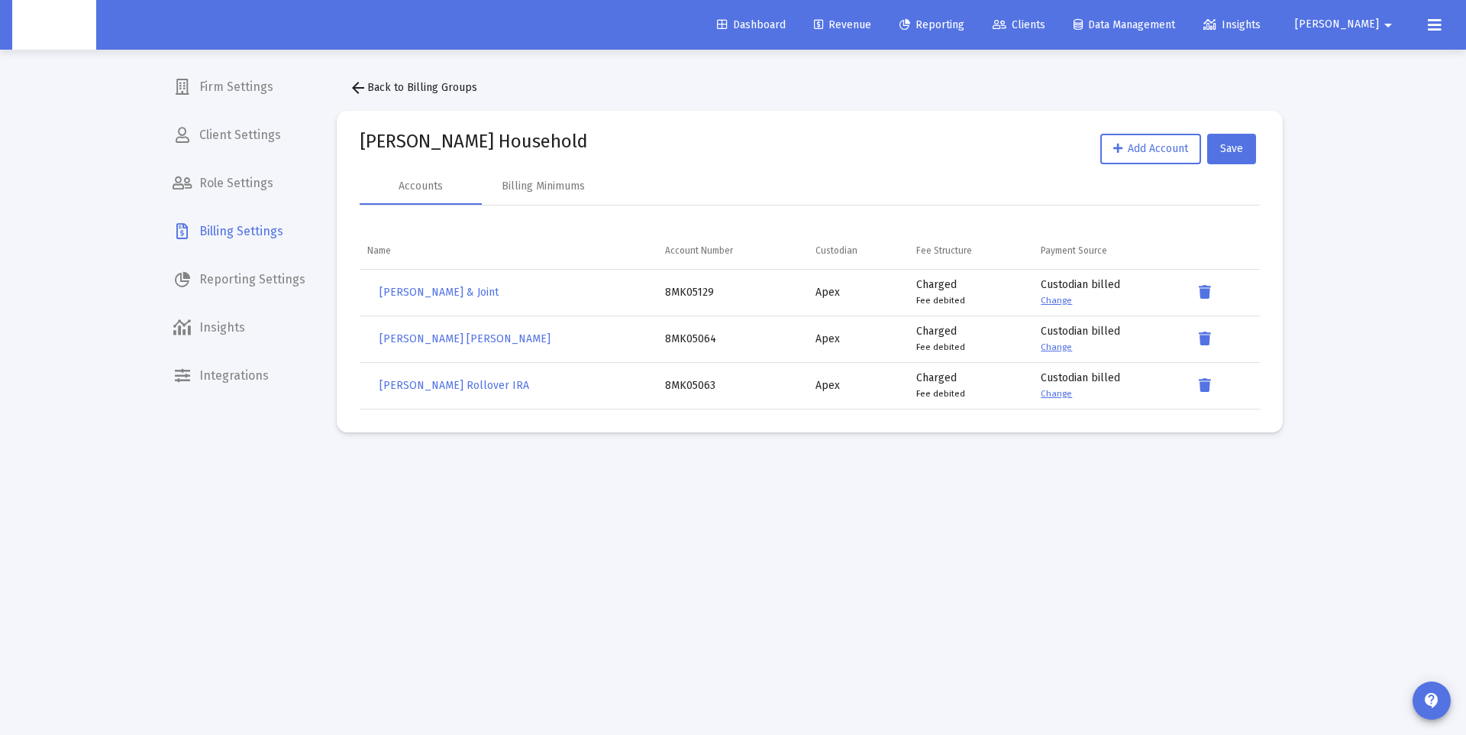
click at [358, 85] on mat-icon "arrow_back" at bounding box center [358, 88] width 18 height 18
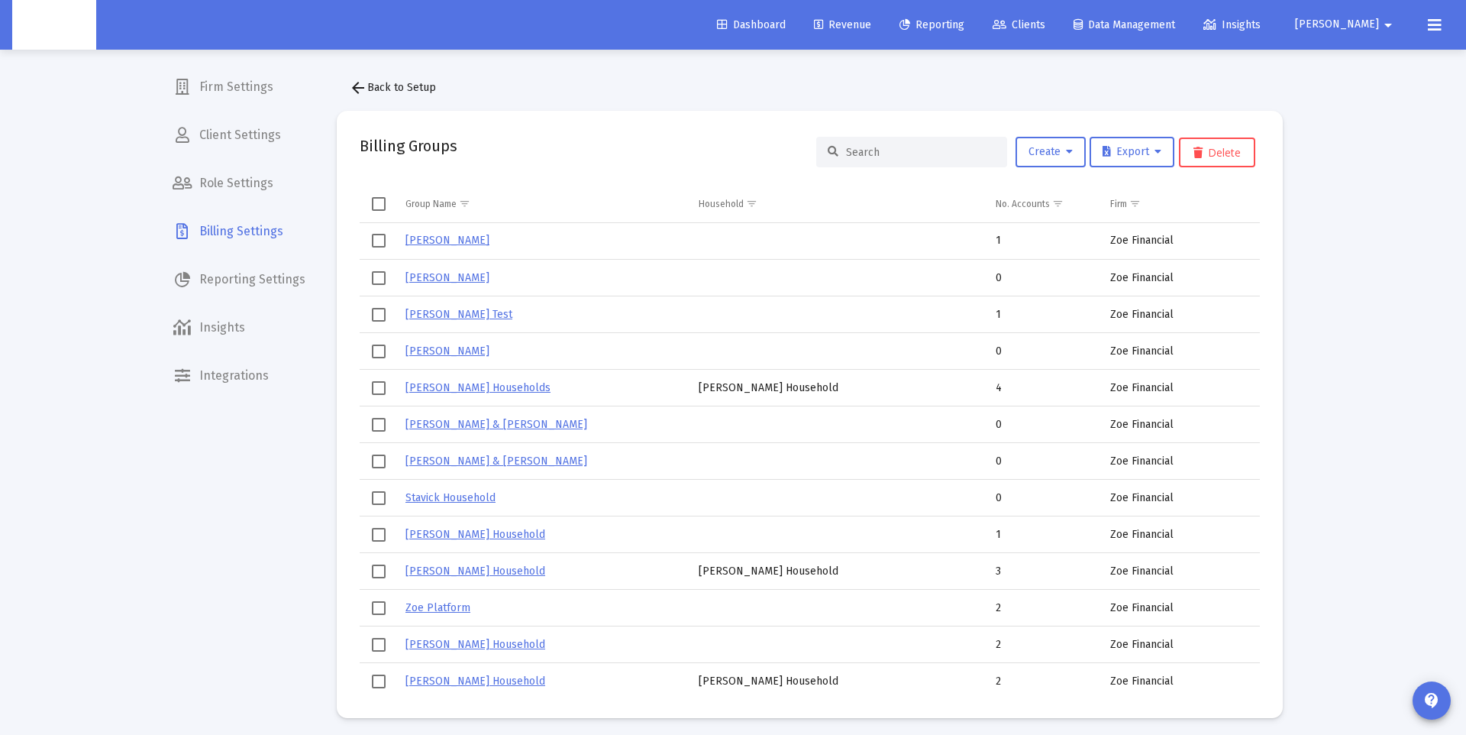
drag, startPoint x: 842, startPoint y: 160, endPoint x: 852, endPoint y: 163, distance: 10.9
click at [842, 160] on div at bounding box center [911, 152] width 191 height 31
click at [866, 154] on input at bounding box center [921, 152] width 150 height 13
paste input "Jonathan Weese's Household"
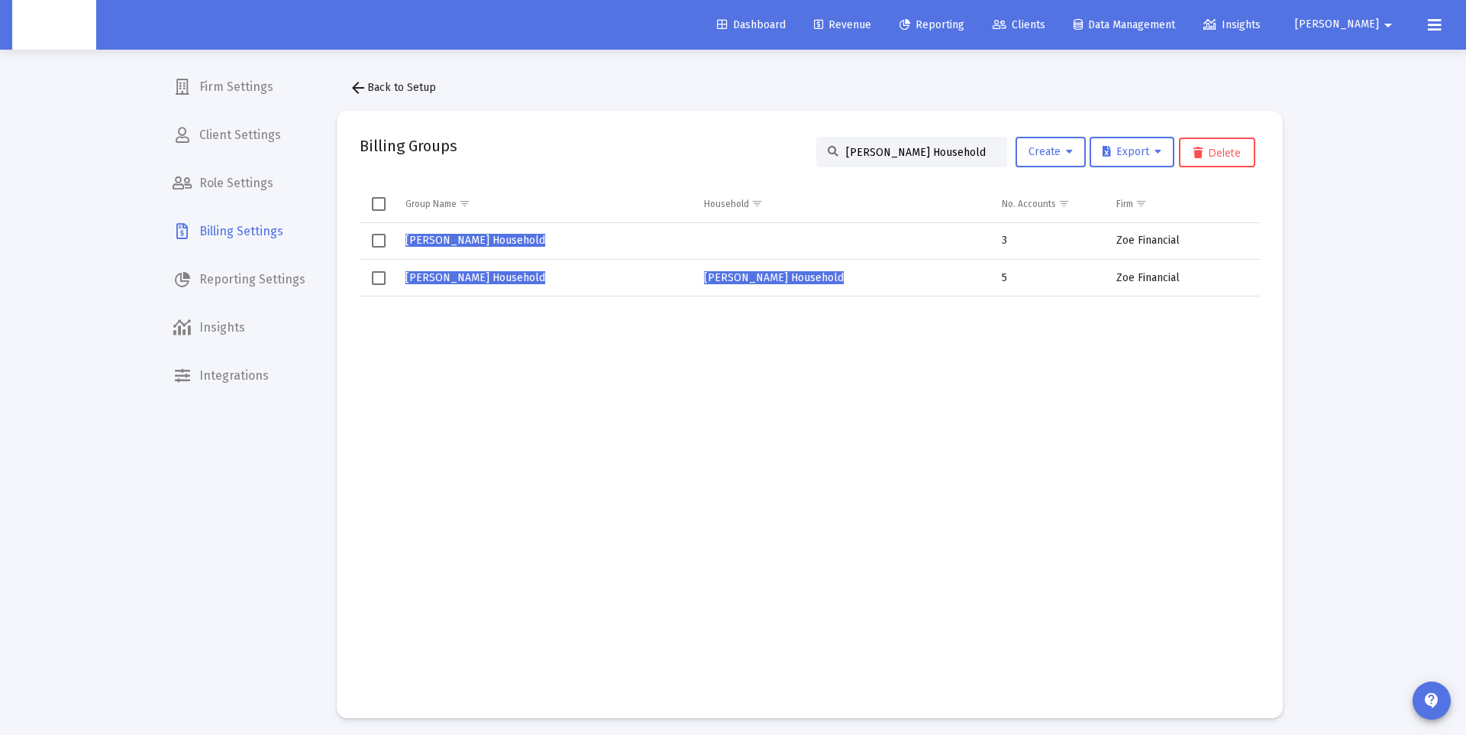
type input "Jonathan Weese's Household"
click at [460, 277] on span "Jonathan Weese's Household" at bounding box center [475, 277] width 140 height 13
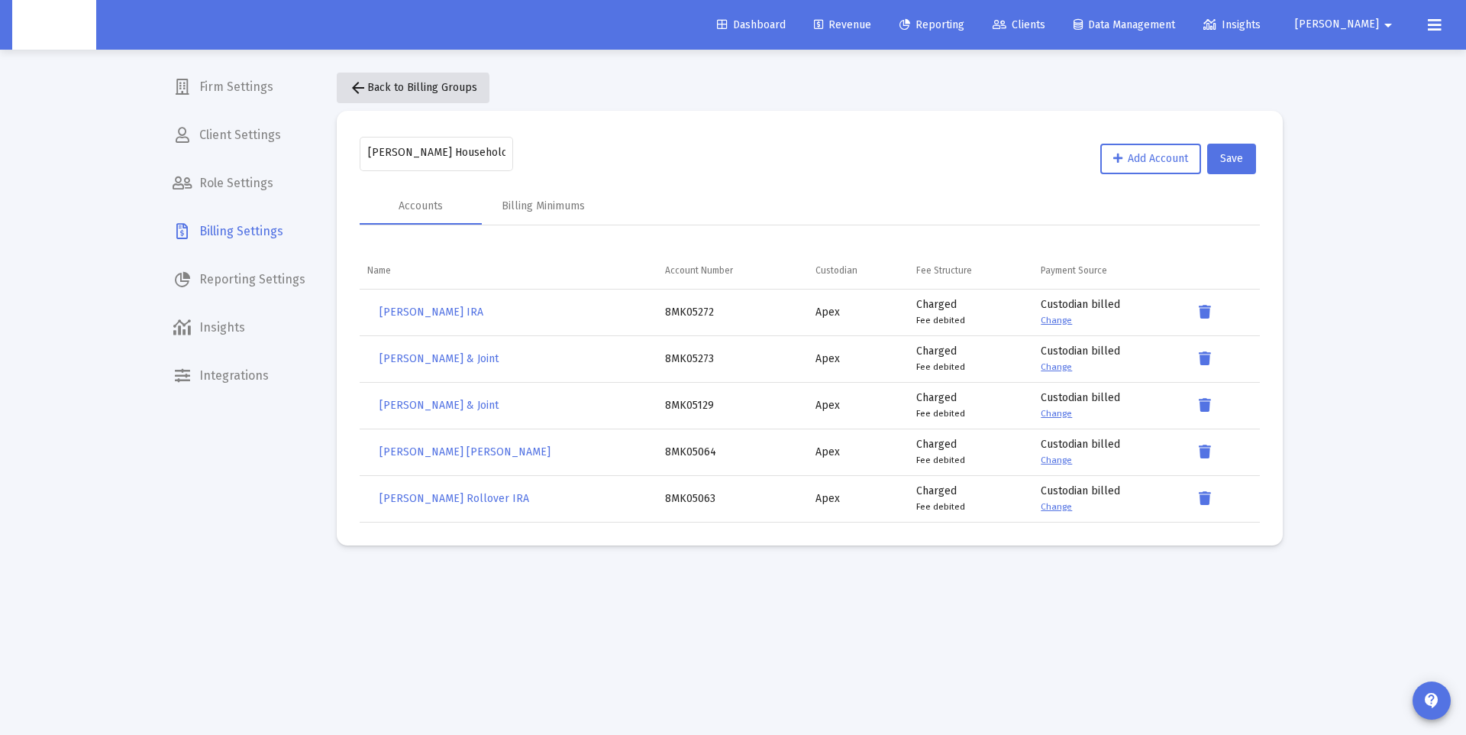
click at [356, 91] on mat-icon "arrow_back" at bounding box center [358, 88] width 18 height 18
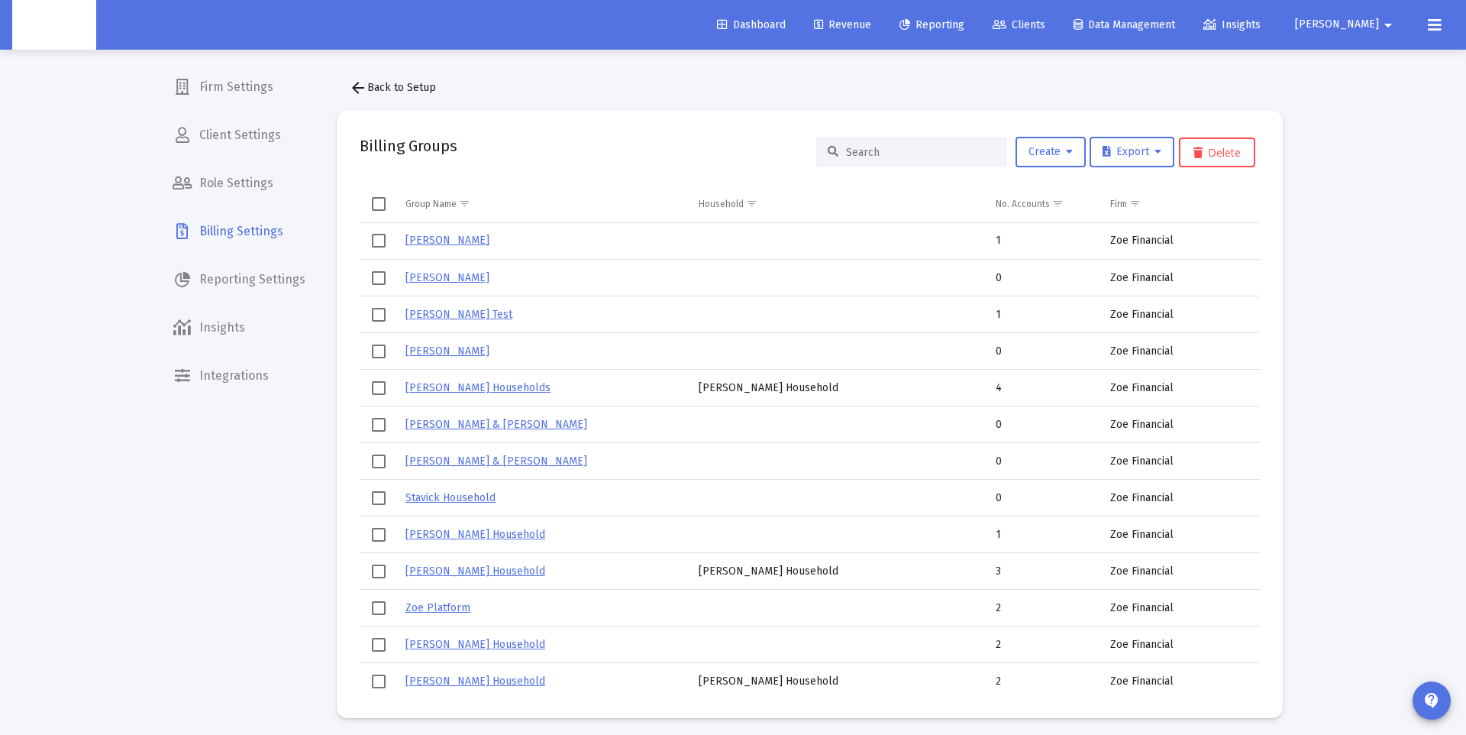
click at [868, 151] on input at bounding box center [921, 152] width 150 height 13
paste input "Jonathan Weese's Household"
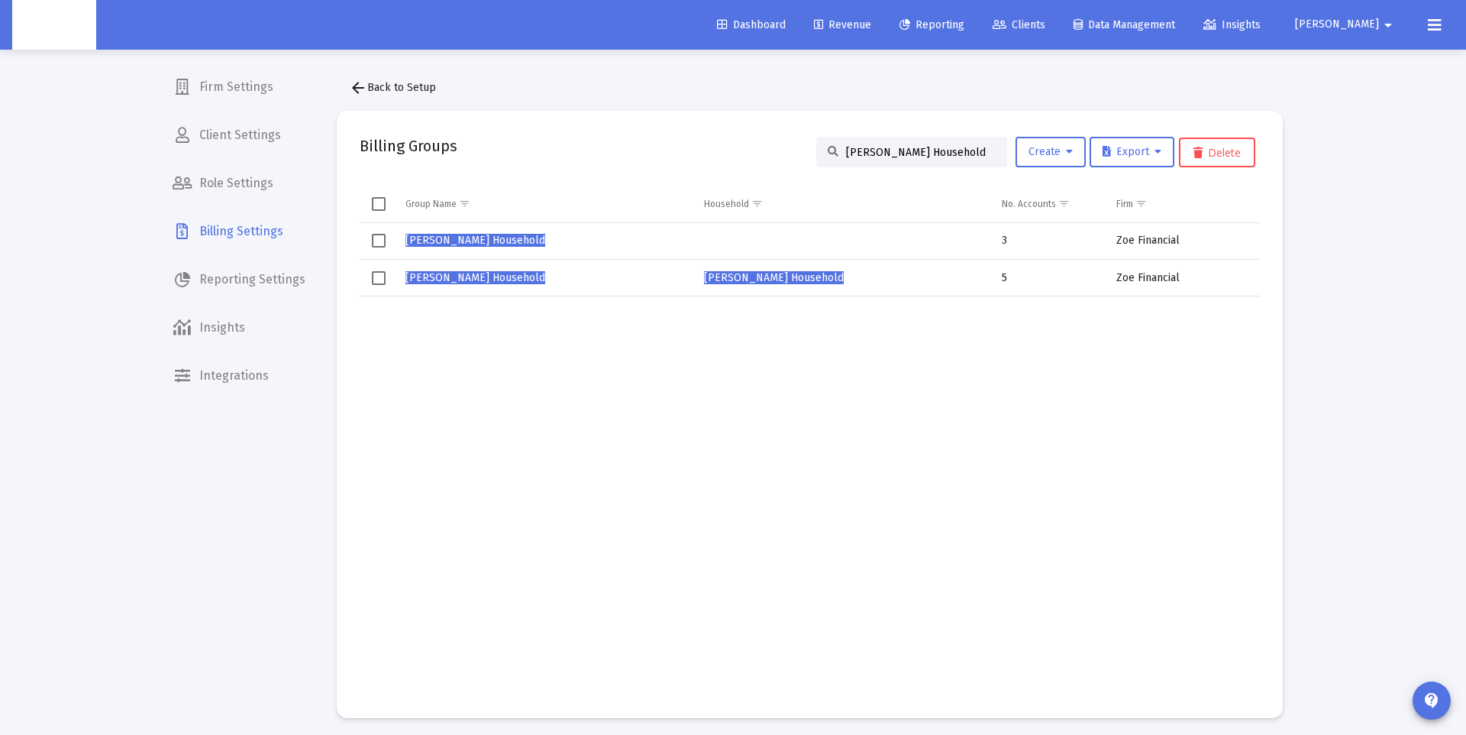
click at [374, 238] on span "Select row" at bounding box center [379, 241] width 14 height 14
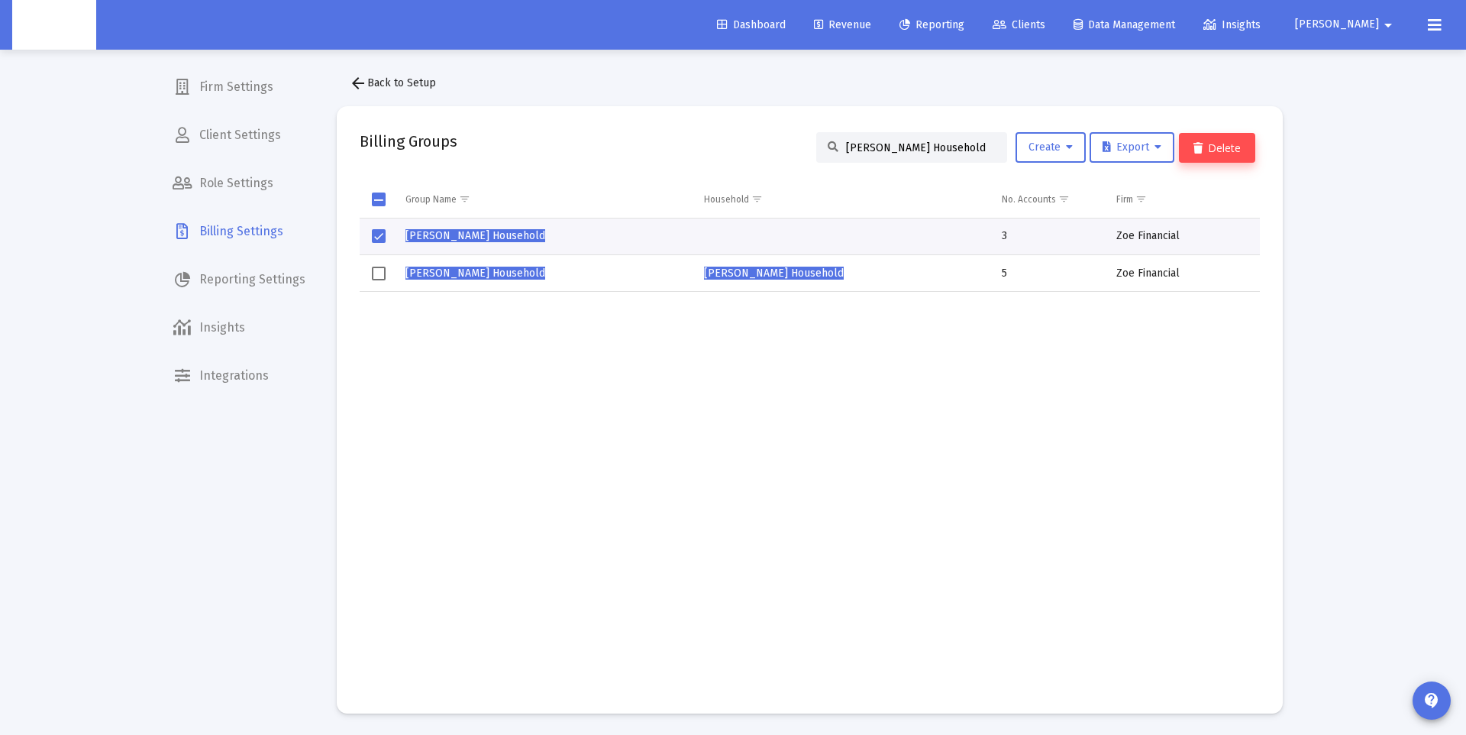
click at [1203, 154] on button "Delete" at bounding box center [1217, 148] width 76 height 30
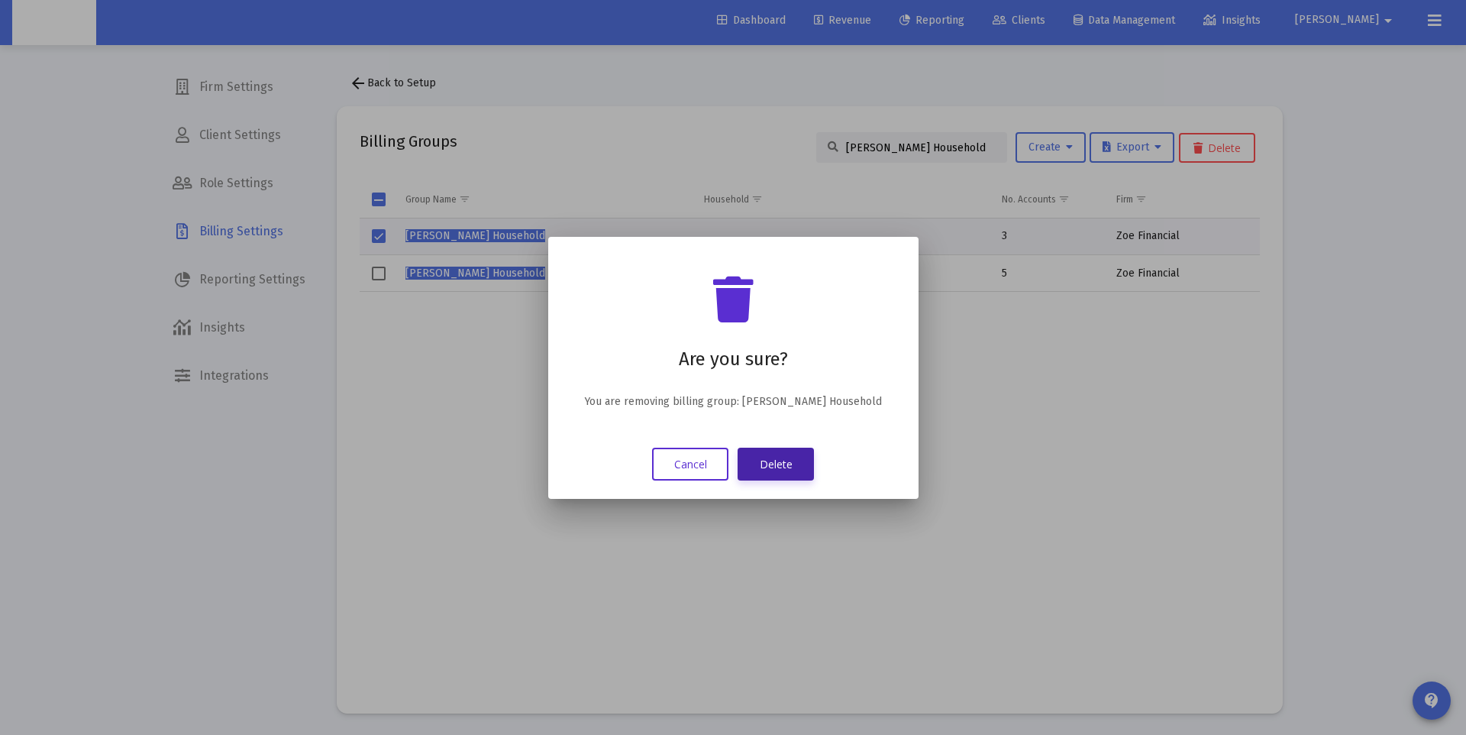
click at [772, 464] on button "Delete" at bounding box center [776, 463] width 76 height 33
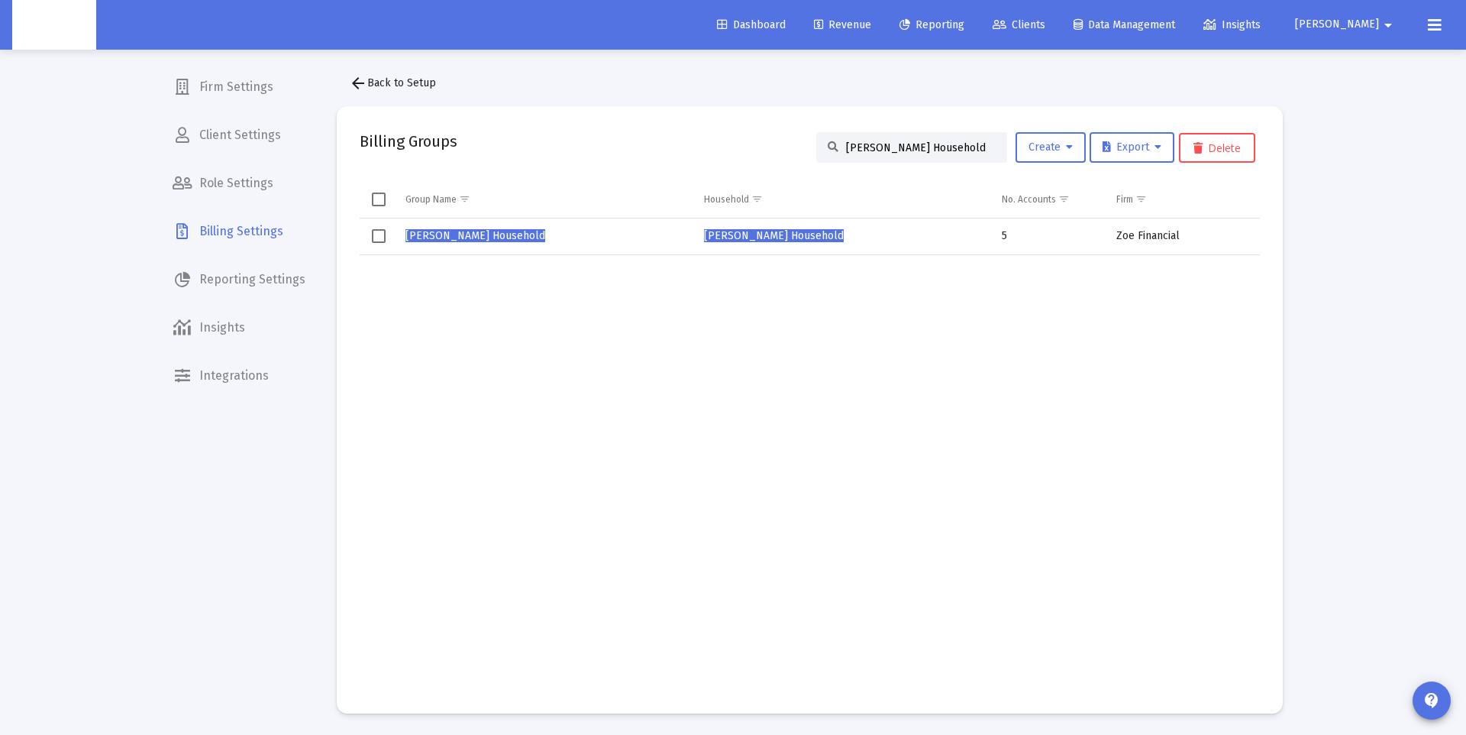
click at [894, 147] on input "Jonathan Weese's Household" at bounding box center [921, 147] width 150 height 13
paste input "Alexandra Patrick"
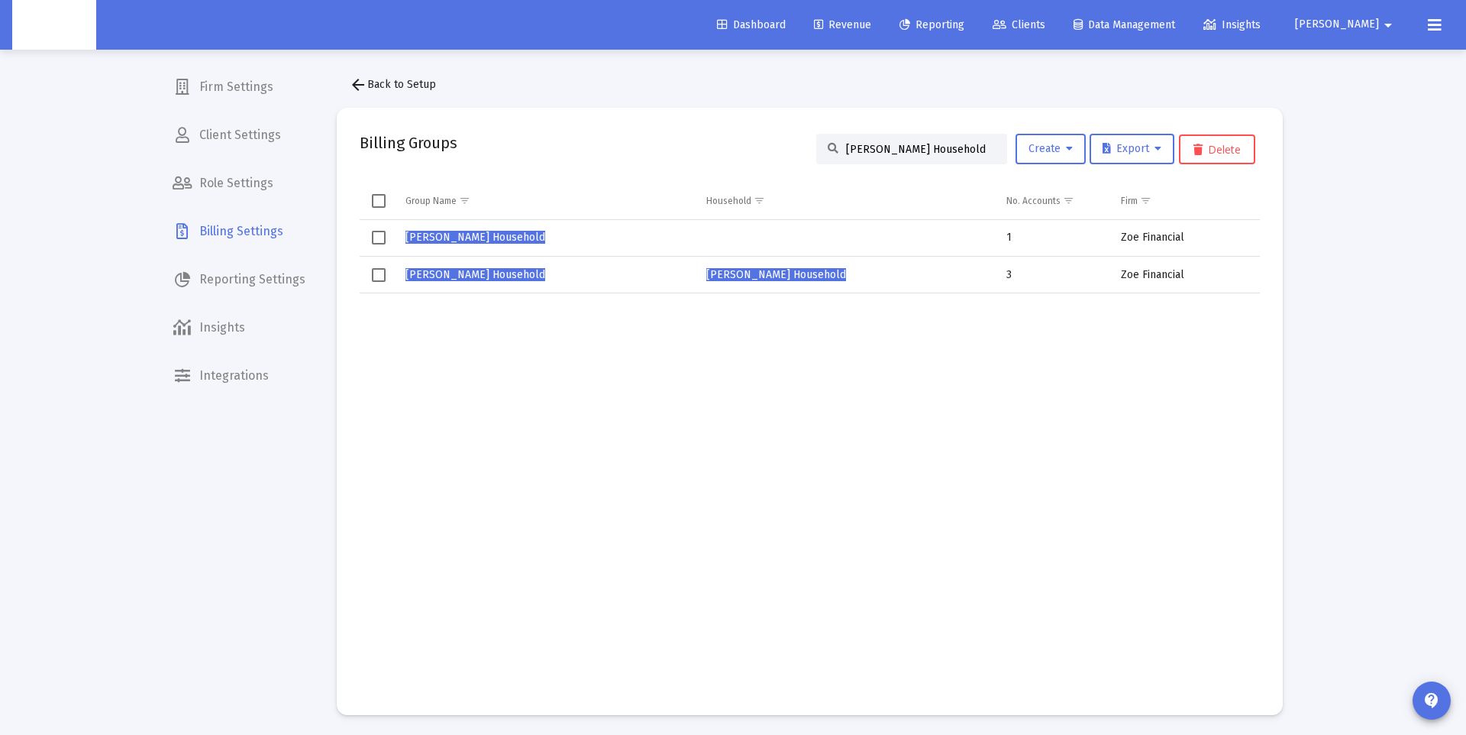
scroll to position [2, 0]
type input "[PERSON_NAME] Household"
click at [483, 238] on span "[PERSON_NAME] Household" at bounding box center [475, 237] width 140 height 13
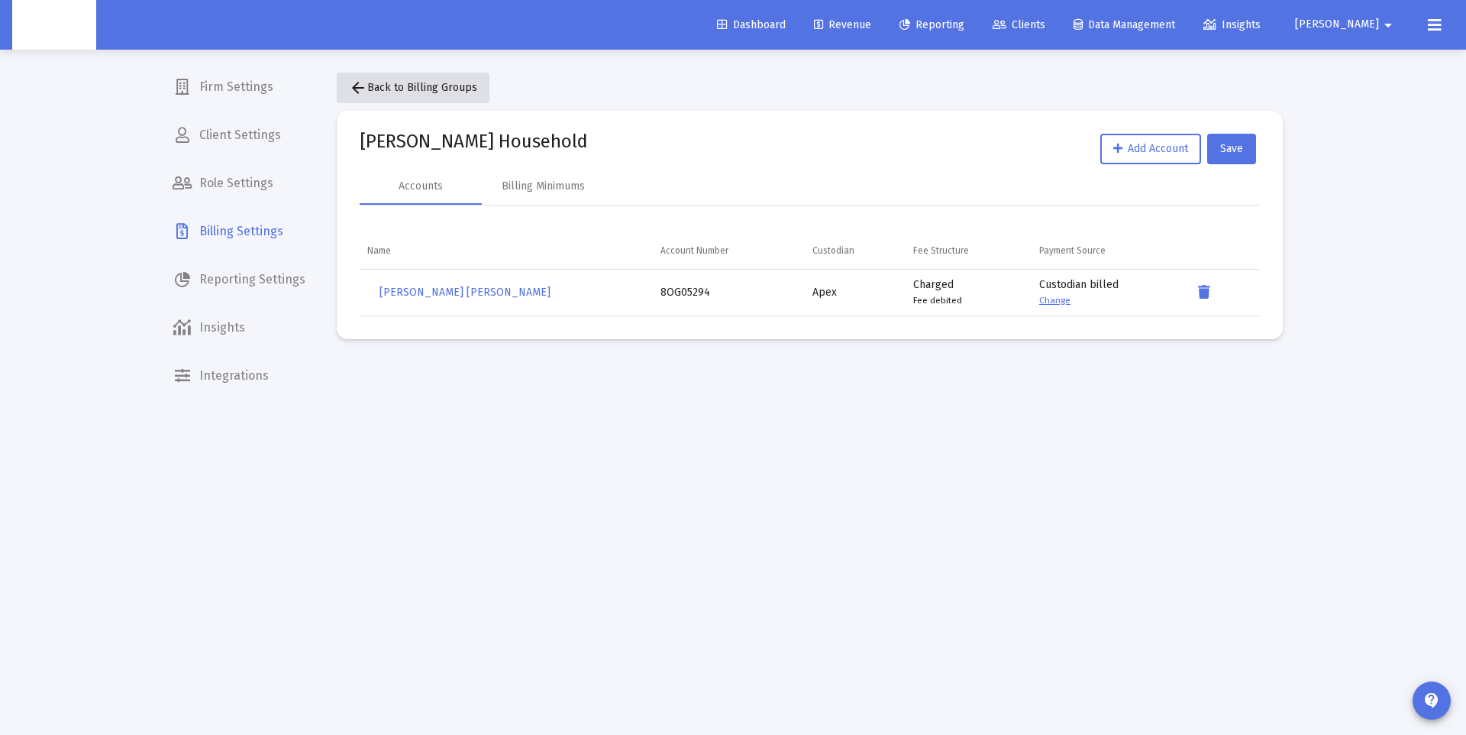
click at [363, 90] on mat-icon "arrow_back" at bounding box center [358, 88] width 18 height 18
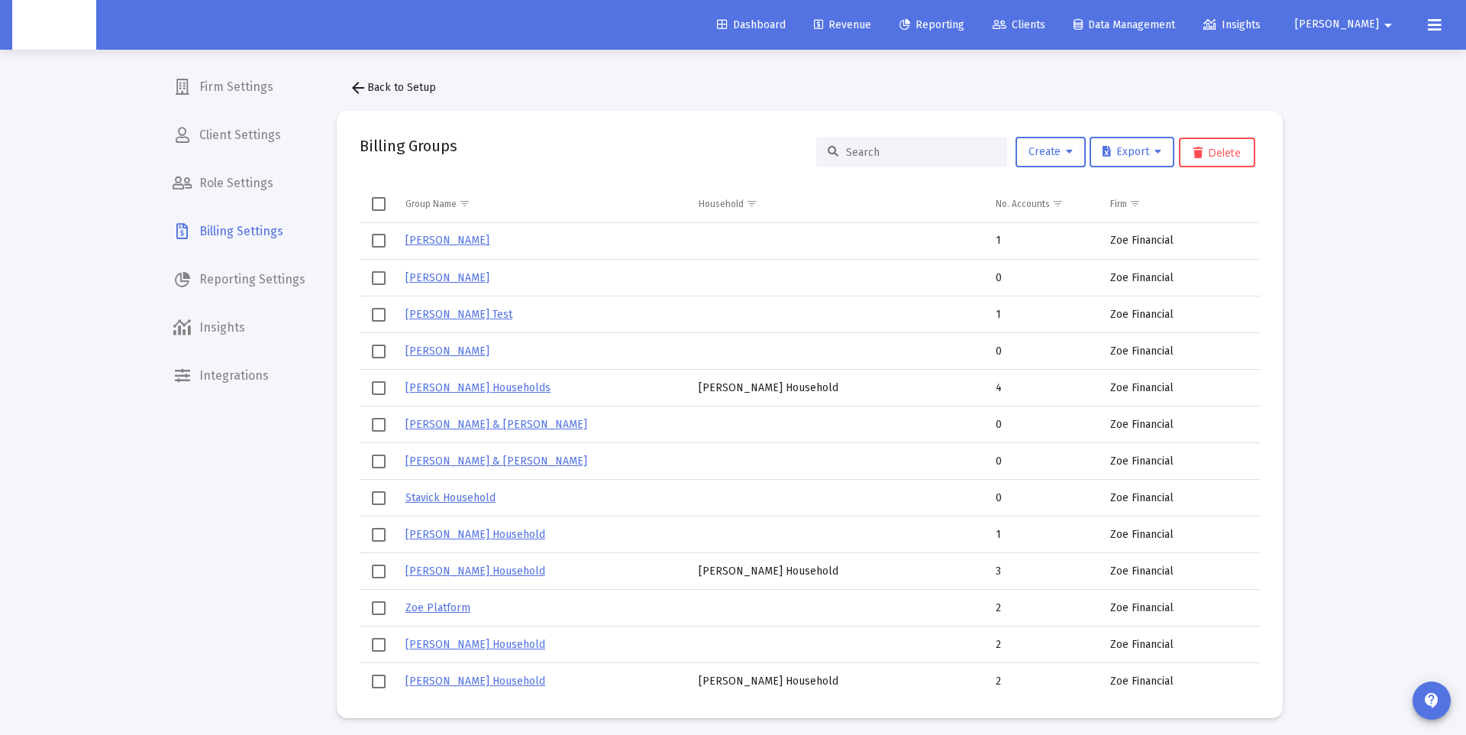
drag, startPoint x: 936, startPoint y: 154, endPoint x: 930, endPoint y: 164, distance: 11.7
click at [936, 154] on input at bounding box center [921, 152] width 150 height 13
paste input "[PERSON_NAME] Household"
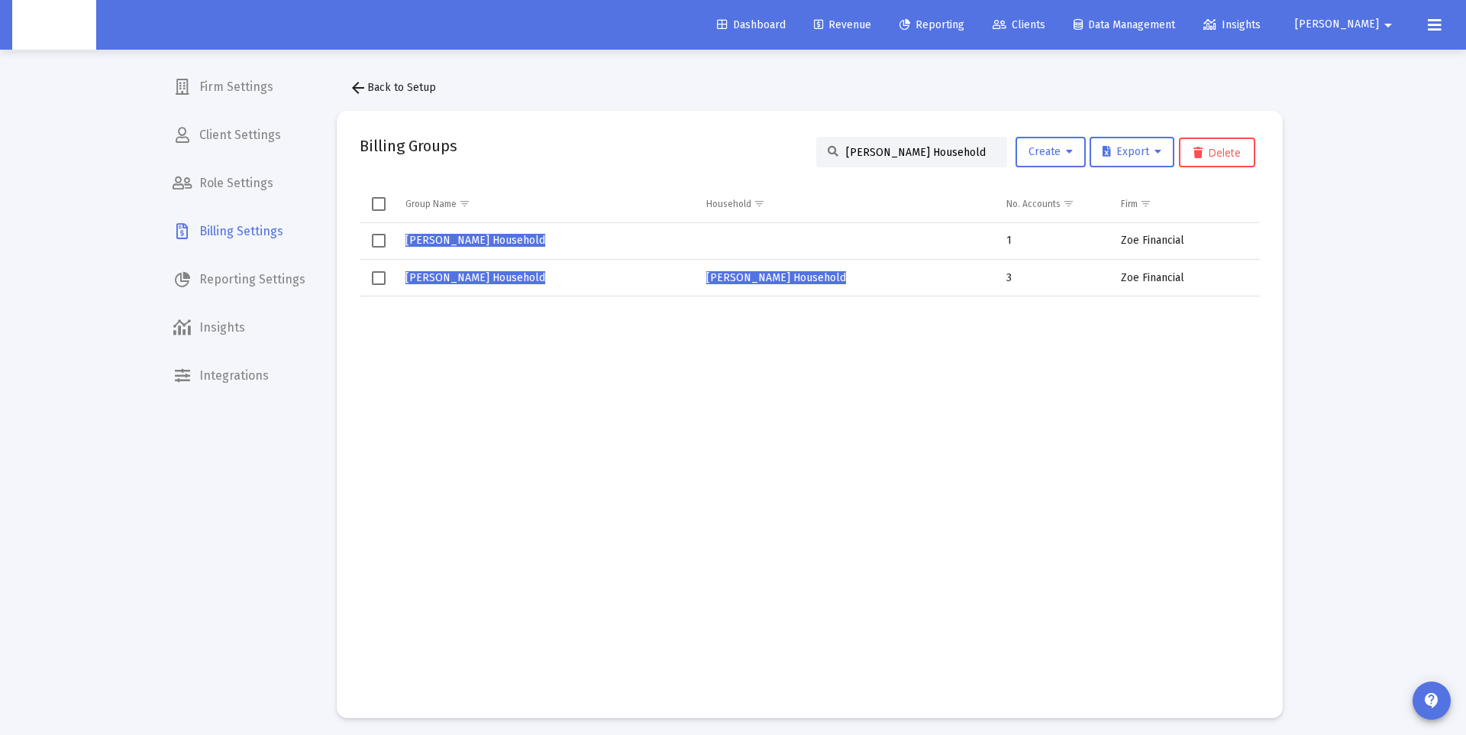
type input "[PERSON_NAME] Household"
click at [498, 276] on span "[PERSON_NAME] Household" at bounding box center [475, 277] width 140 height 13
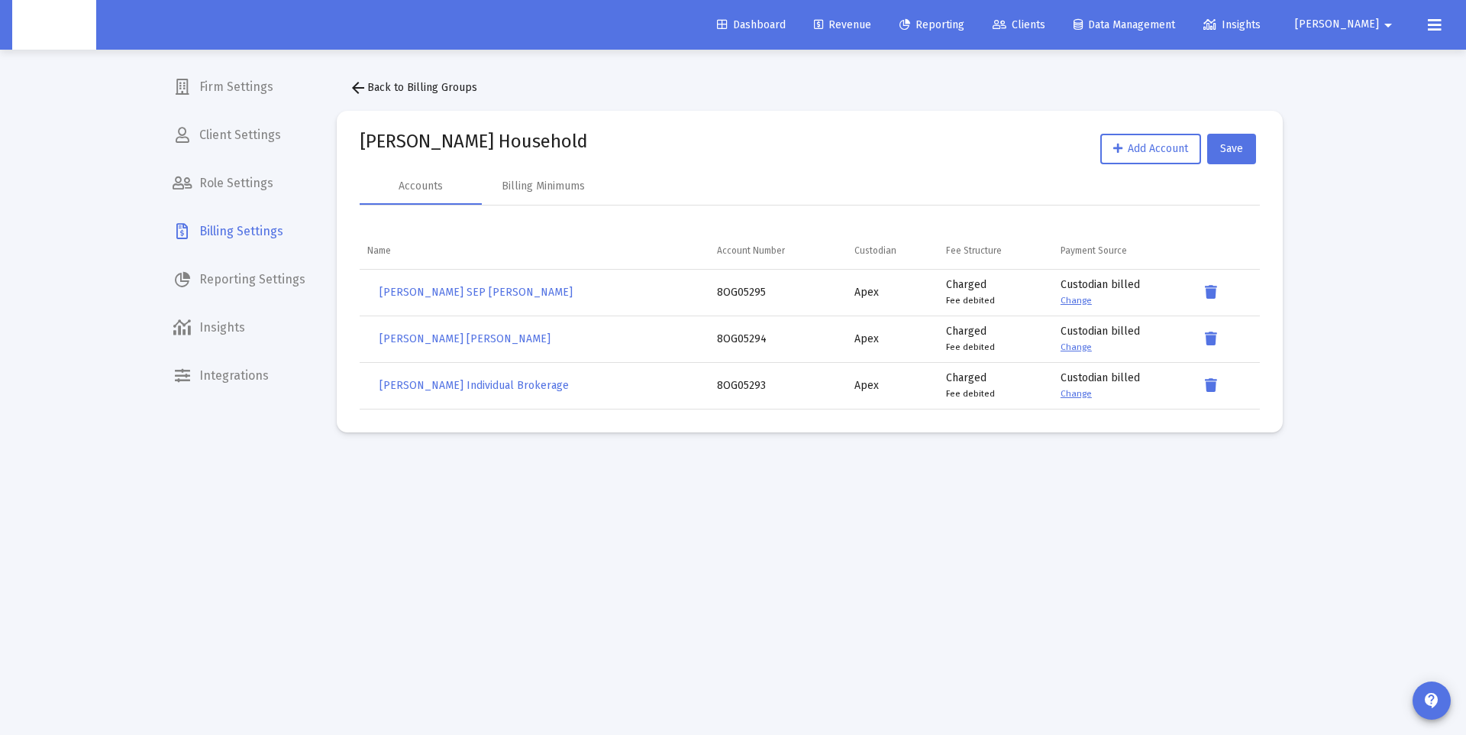
click at [360, 85] on mat-icon "arrow_back" at bounding box center [358, 88] width 18 height 18
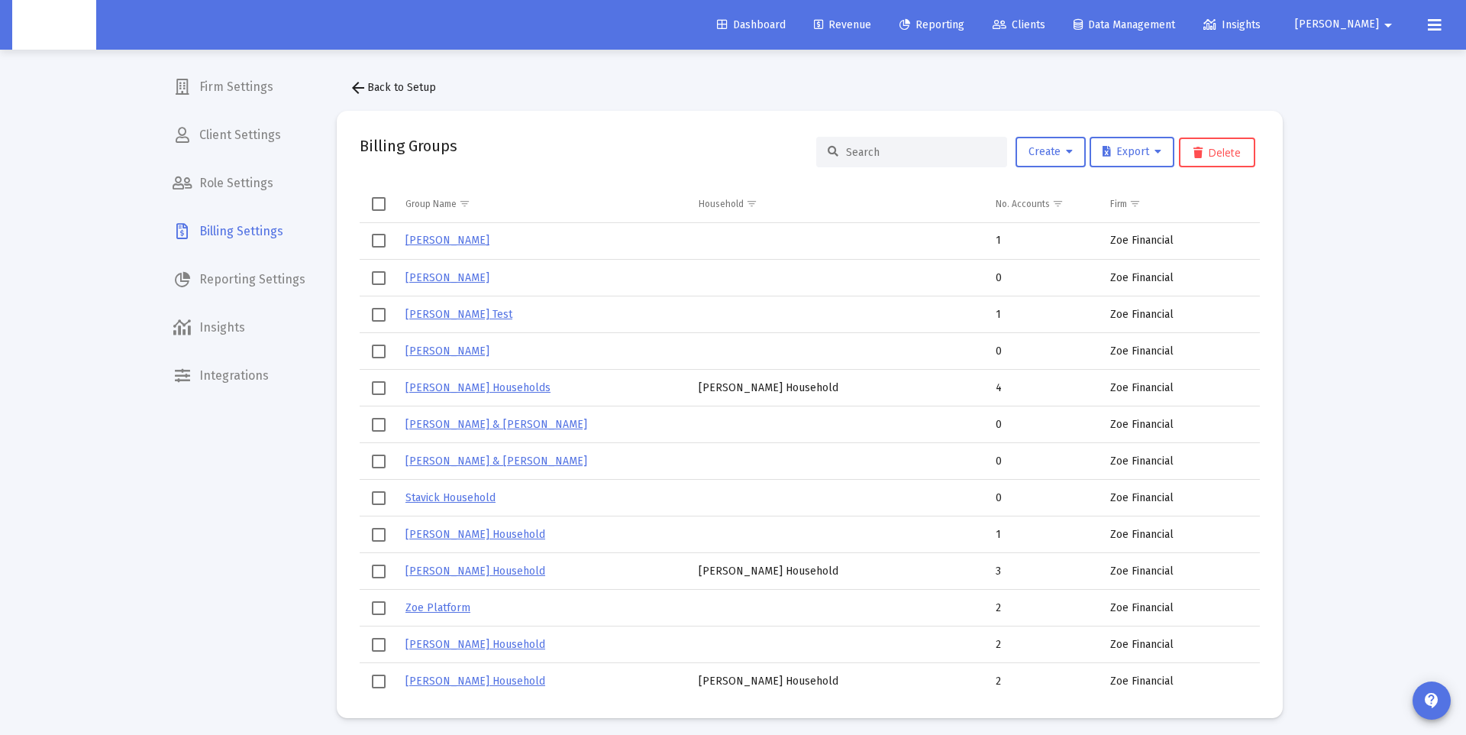
click at [877, 159] on div at bounding box center [911, 152] width 191 height 31
click at [885, 153] on input at bounding box center [921, 152] width 150 height 13
paste input "[PERSON_NAME] Household"
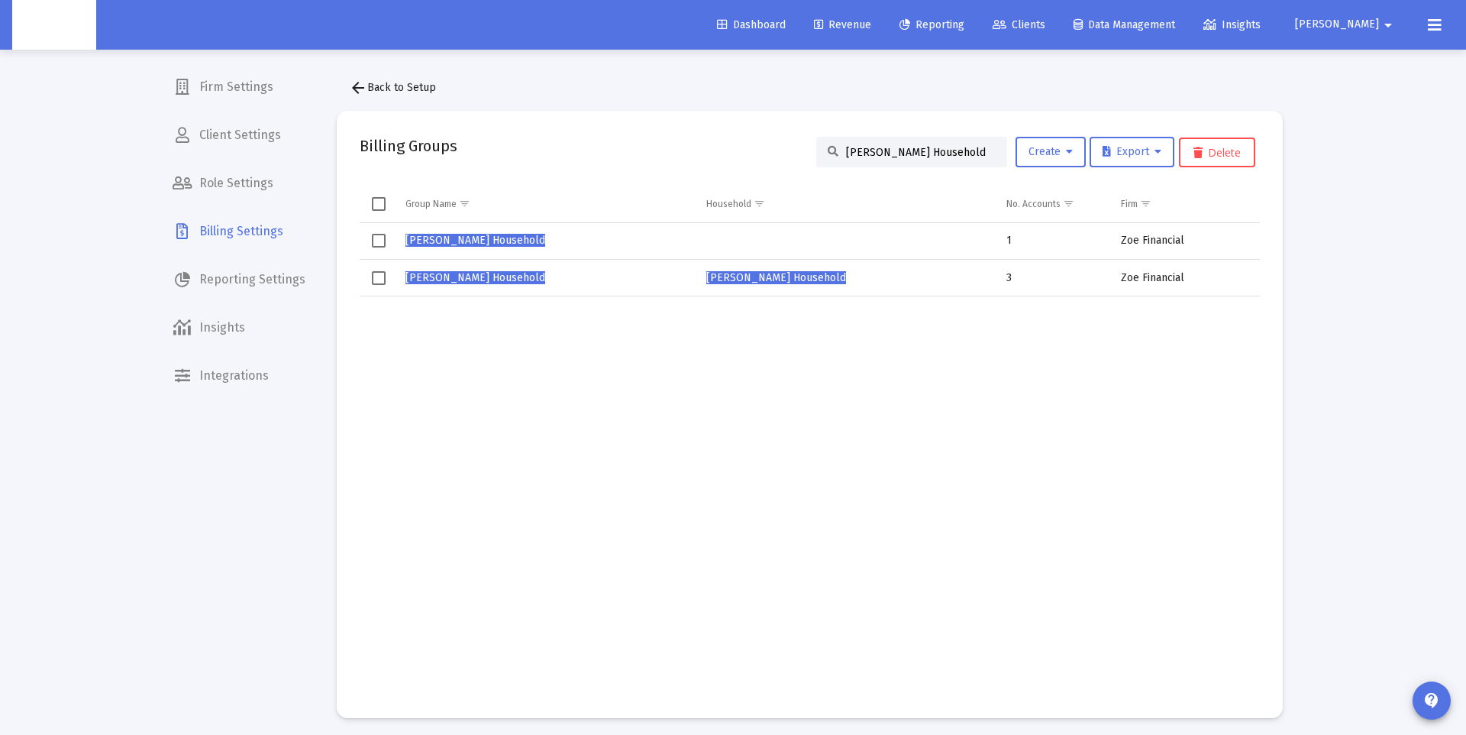
drag, startPoint x: 380, startPoint y: 237, endPoint x: 780, endPoint y: 231, distance: 400.2
click at [380, 237] on span "Select row" at bounding box center [379, 241] width 14 height 14
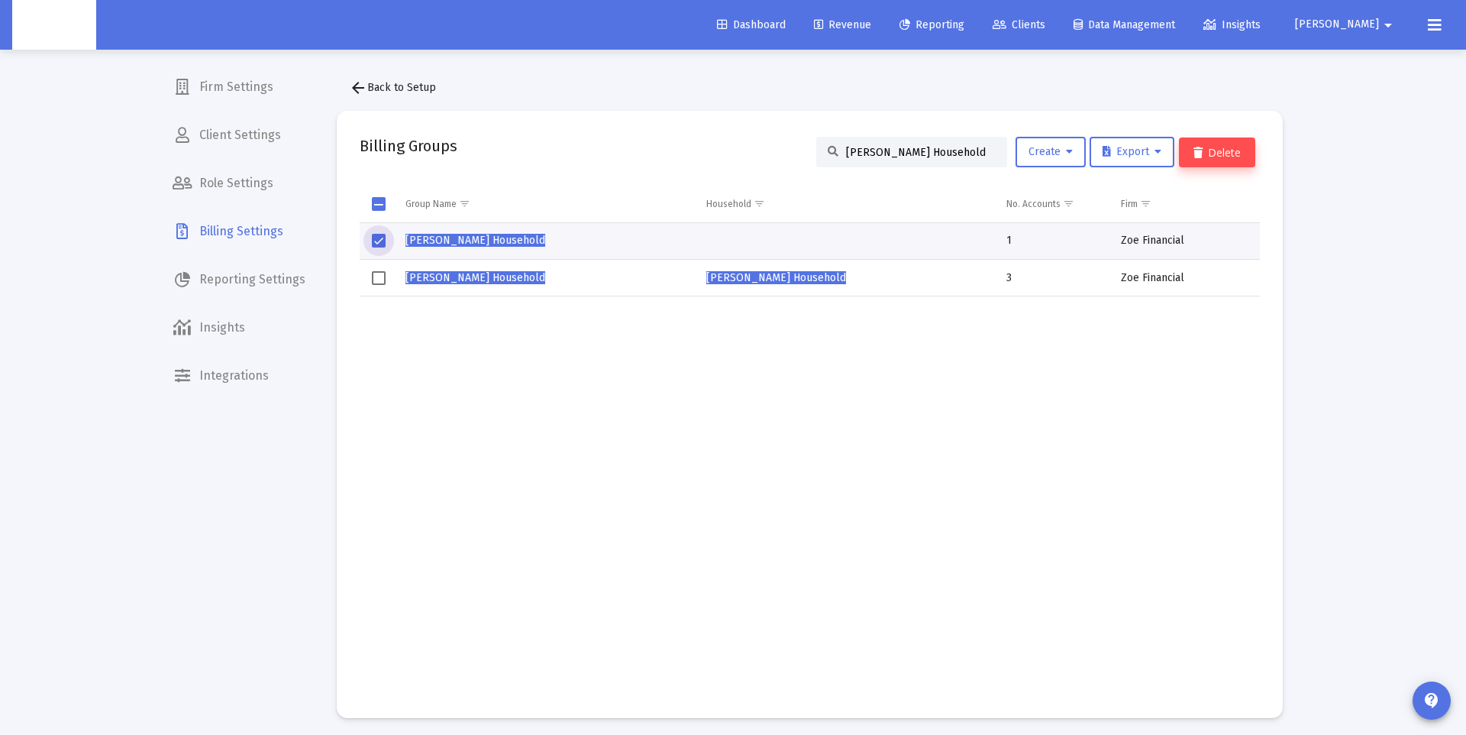
click at [1228, 162] on button "Delete" at bounding box center [1217, 152] width 76 height 30
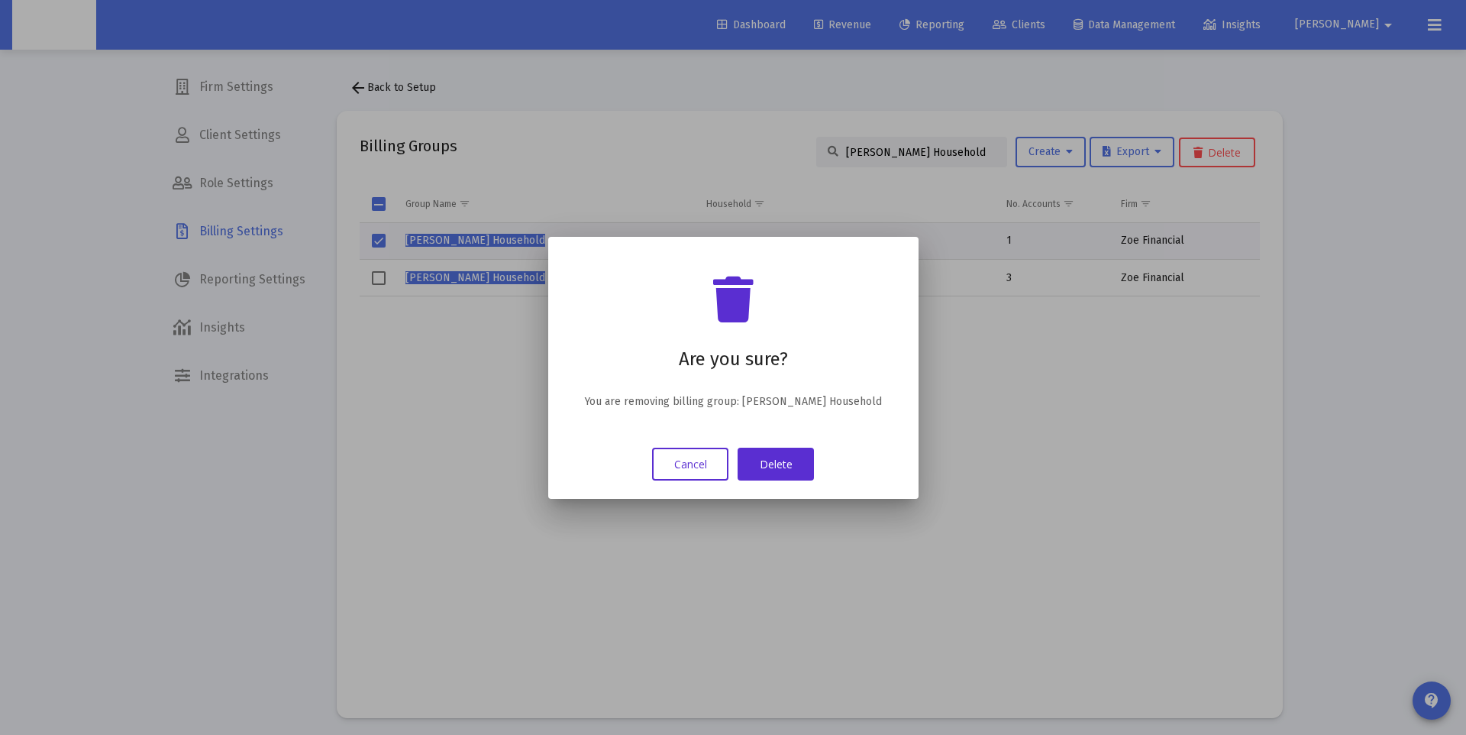
drag, startPoint x: 786, startPoint y: 460, endPoint x: 916, endPoint y: 467, distance: 130.0
click at [786, 460] on button "Delete" at bounding box center [776, 463] width 76 height 33
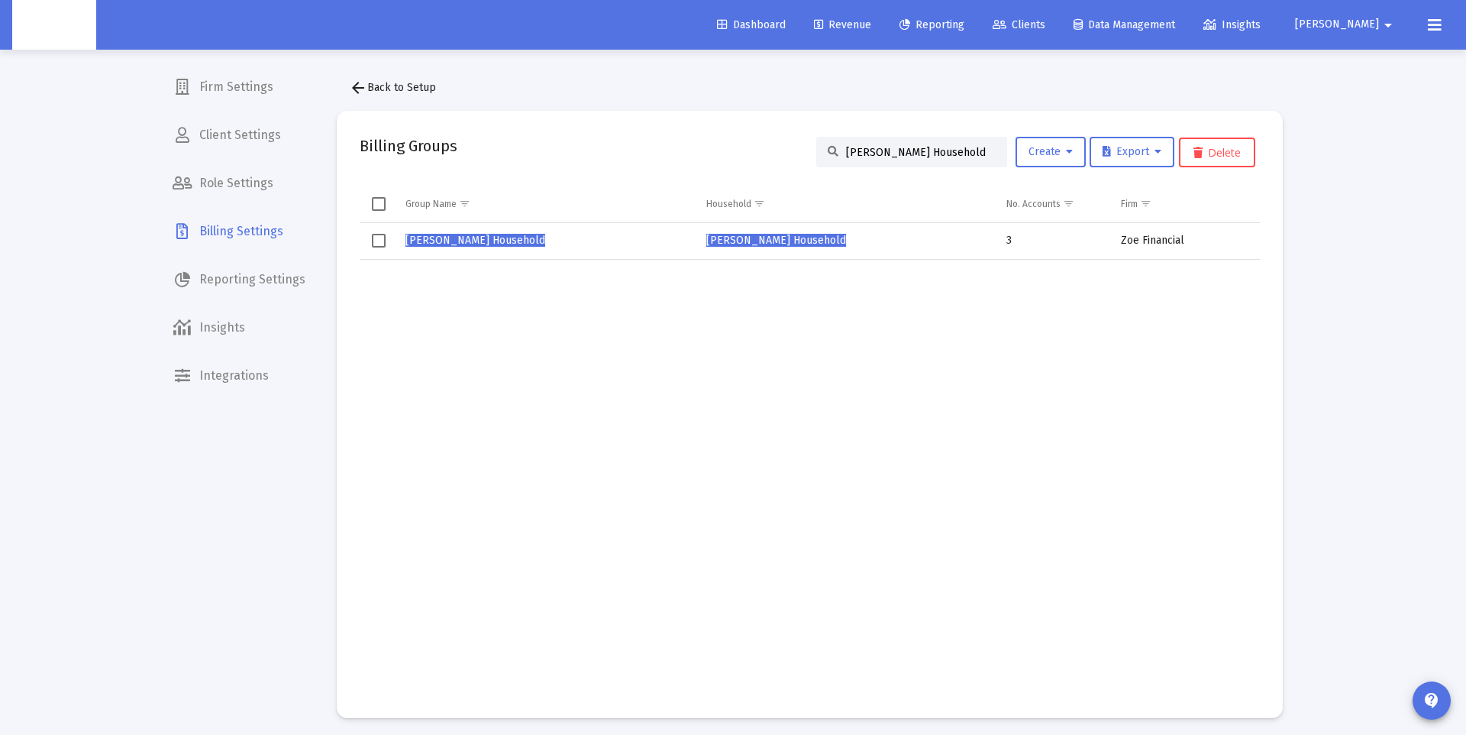
click at [911, 144] on div "[PERSON_NAME] Household" at bounding box center [911, 152] width 191 height 31
click at [910, 153] on input "[PERSON_NAME] Household" at bounding box center [921, 152] width 150 height 13
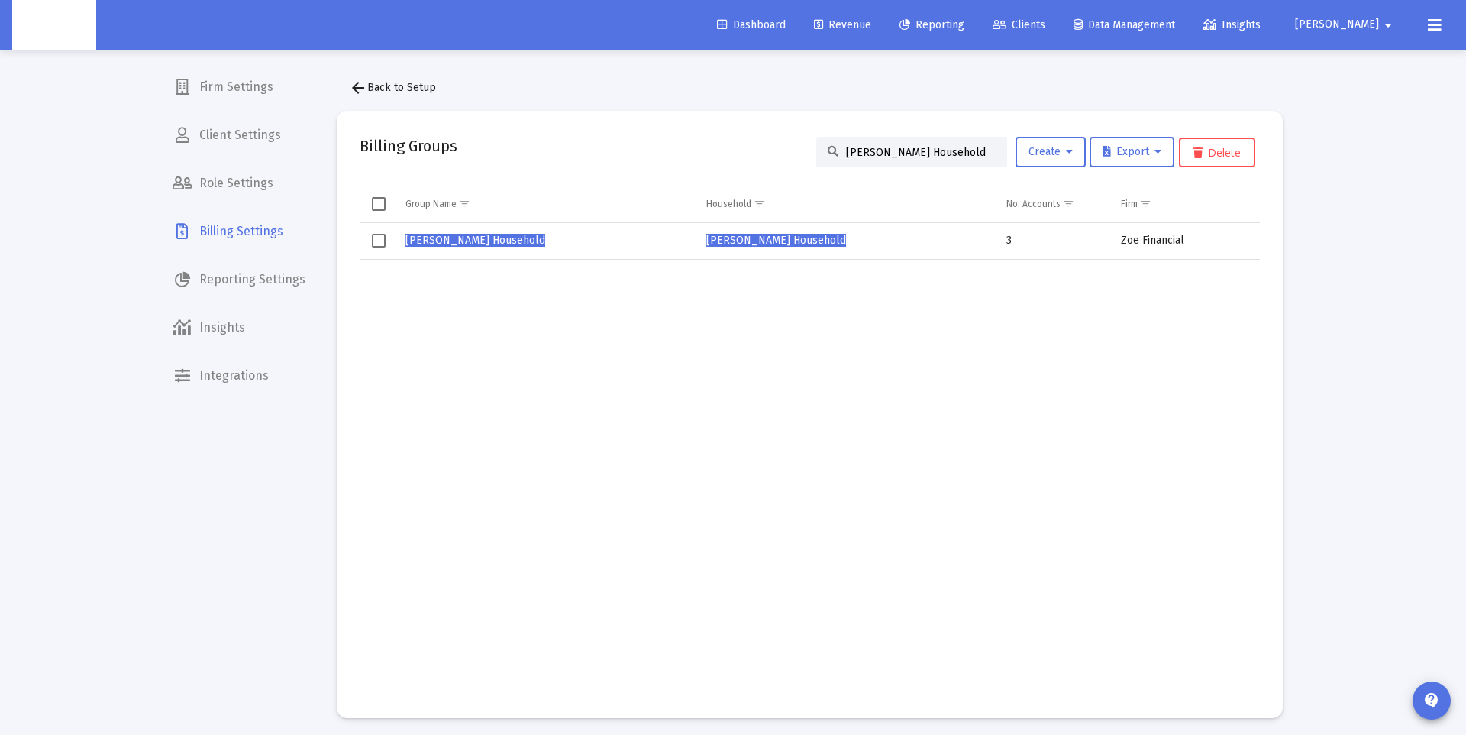
click at [910, 153] on input "[PERSON_NAME] Household" at bounding box center [921, 152] width 150 height 13
paste input "Paul Henley"
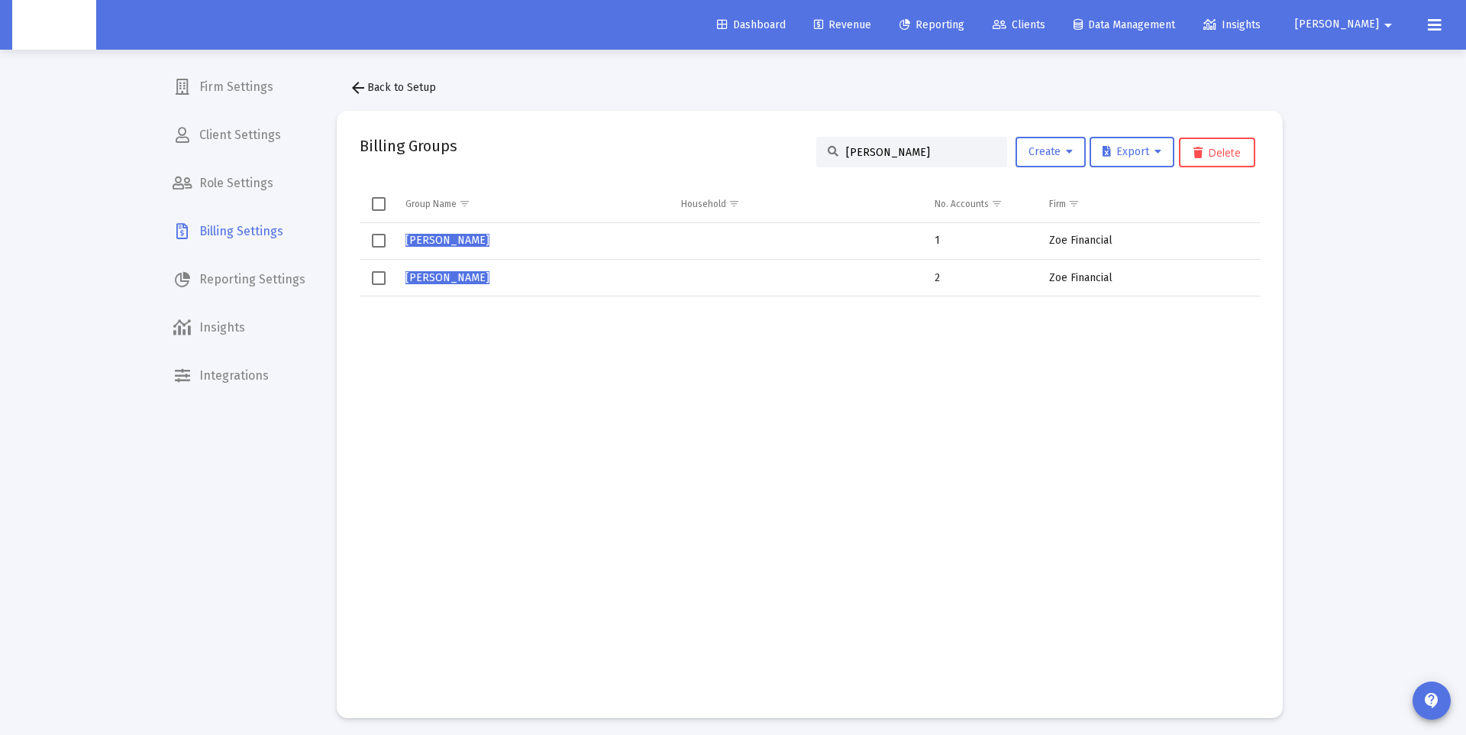
type input "Paul Henley"
click at [452, 236] on span "Paul Henley" at bounding box center [447, 240] width 84 height 13
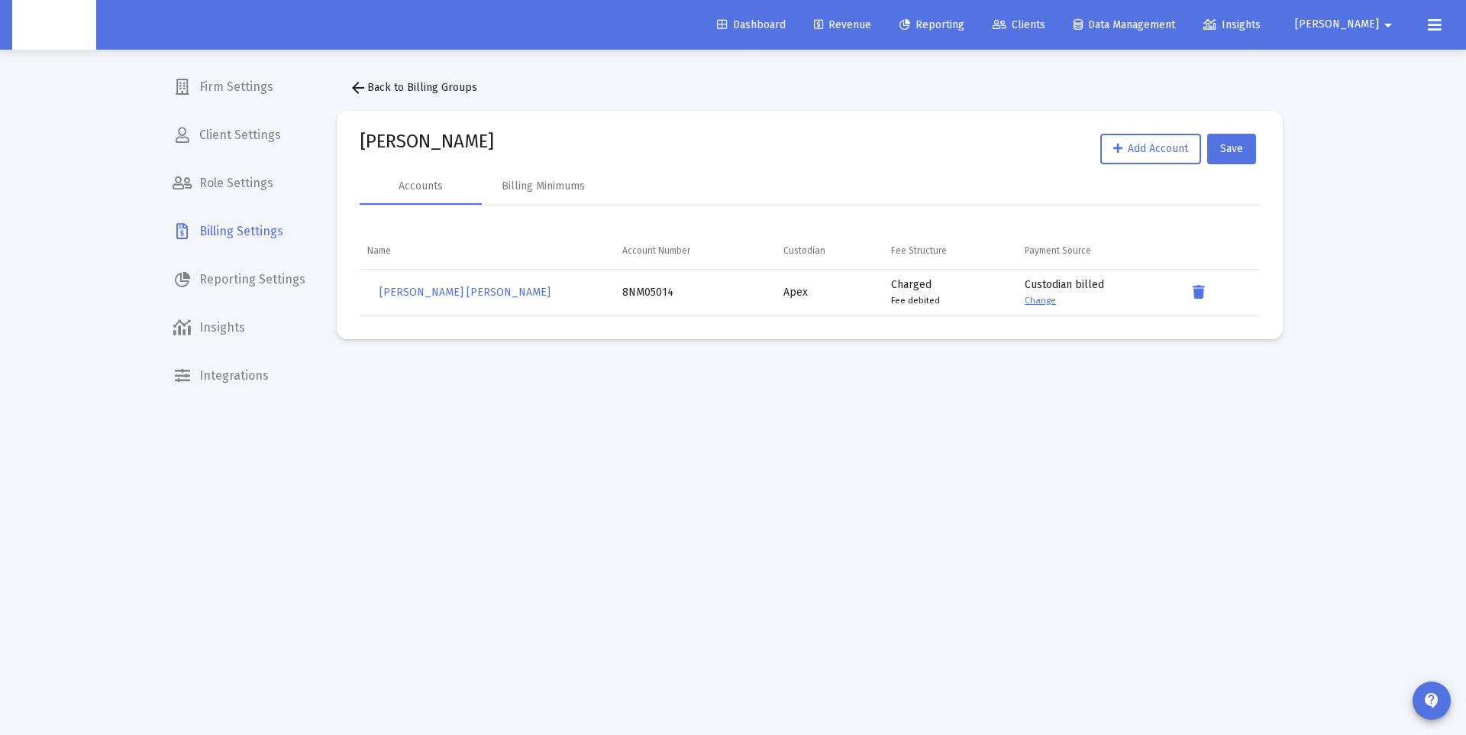
click at [356, 81] on mat-icon "arrow_back" at bounding box center [358, 88] width 18 height 18
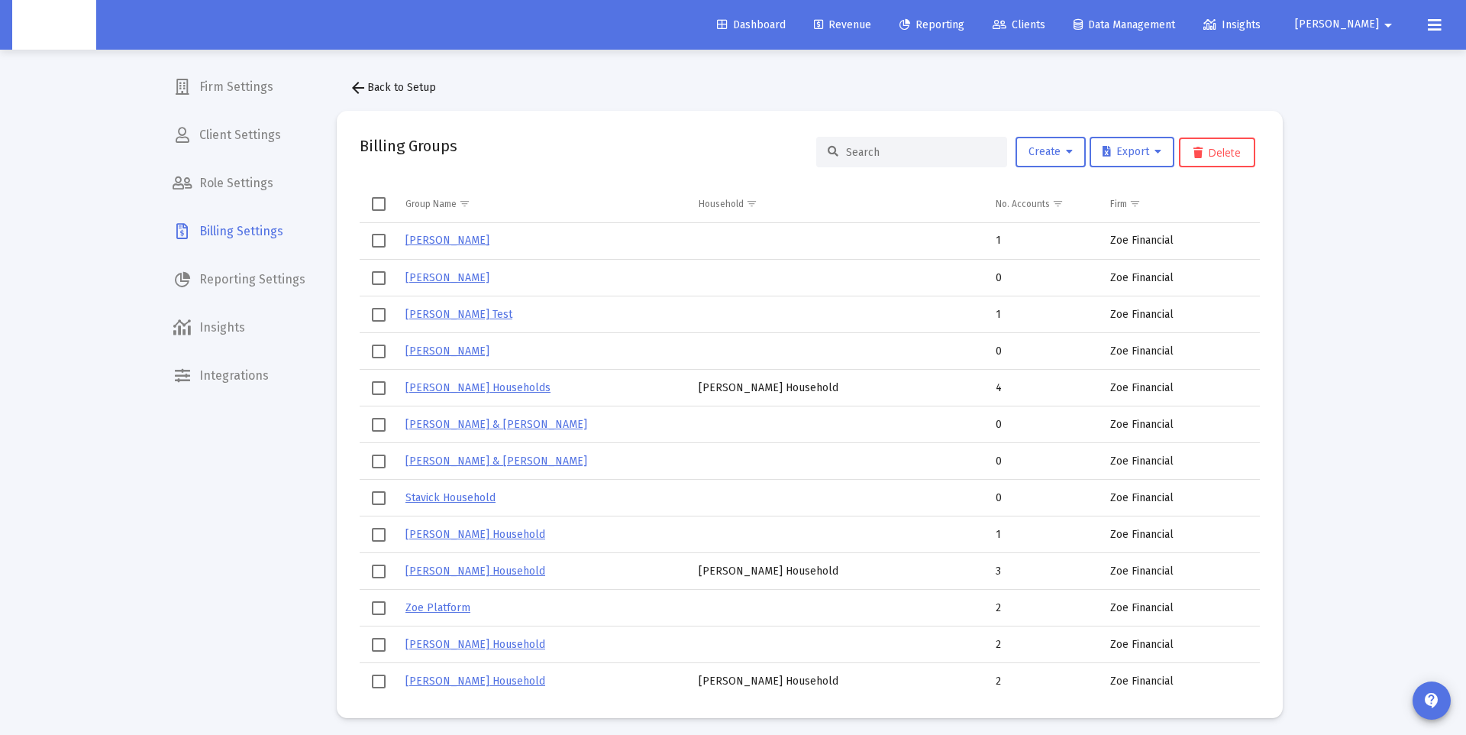
click at [883, 151] on input at bounding box center [921, 152] width 150 height 13
paste input "Paul Henley"
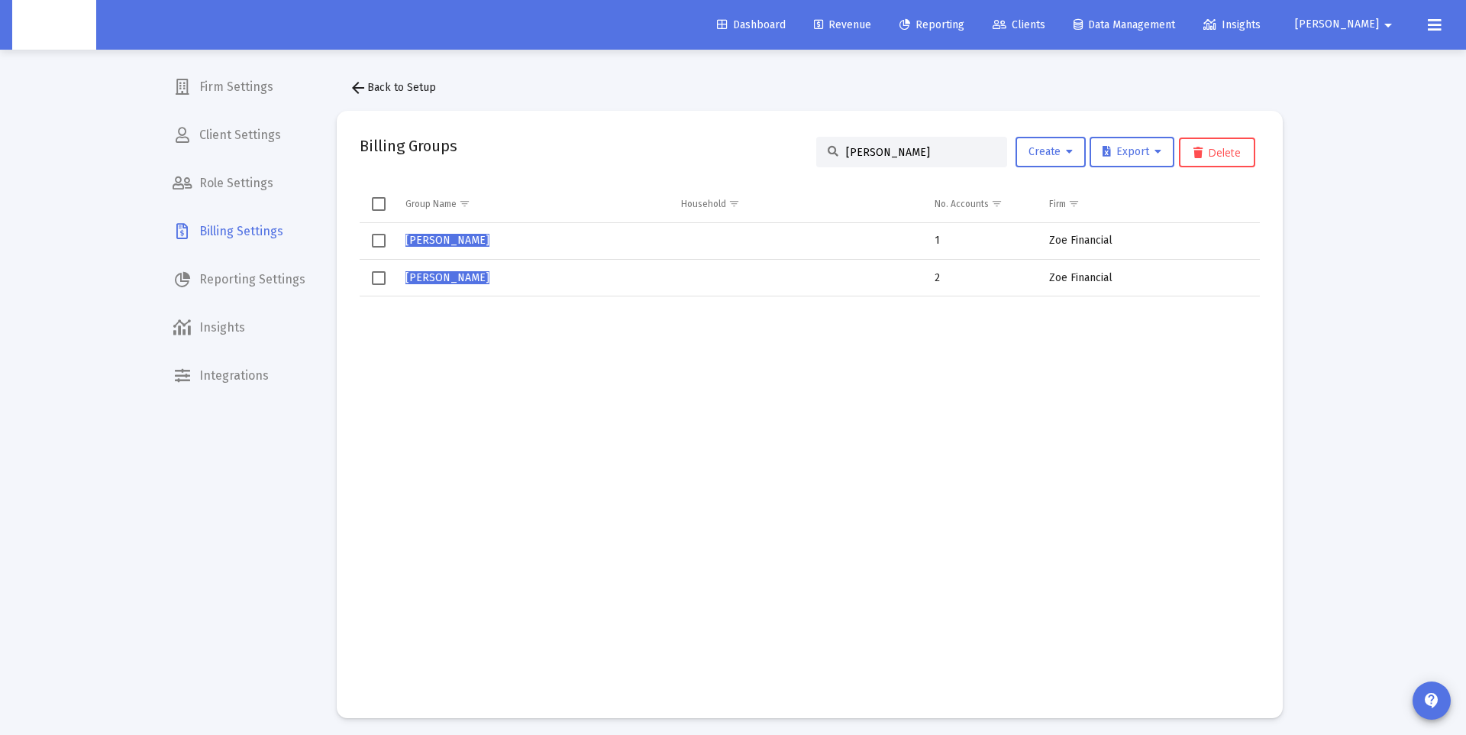
type input "Paul Henley"
click at [447, 279] on span "Paul Henley" at bounding box center [447, 277] width 84 height 13
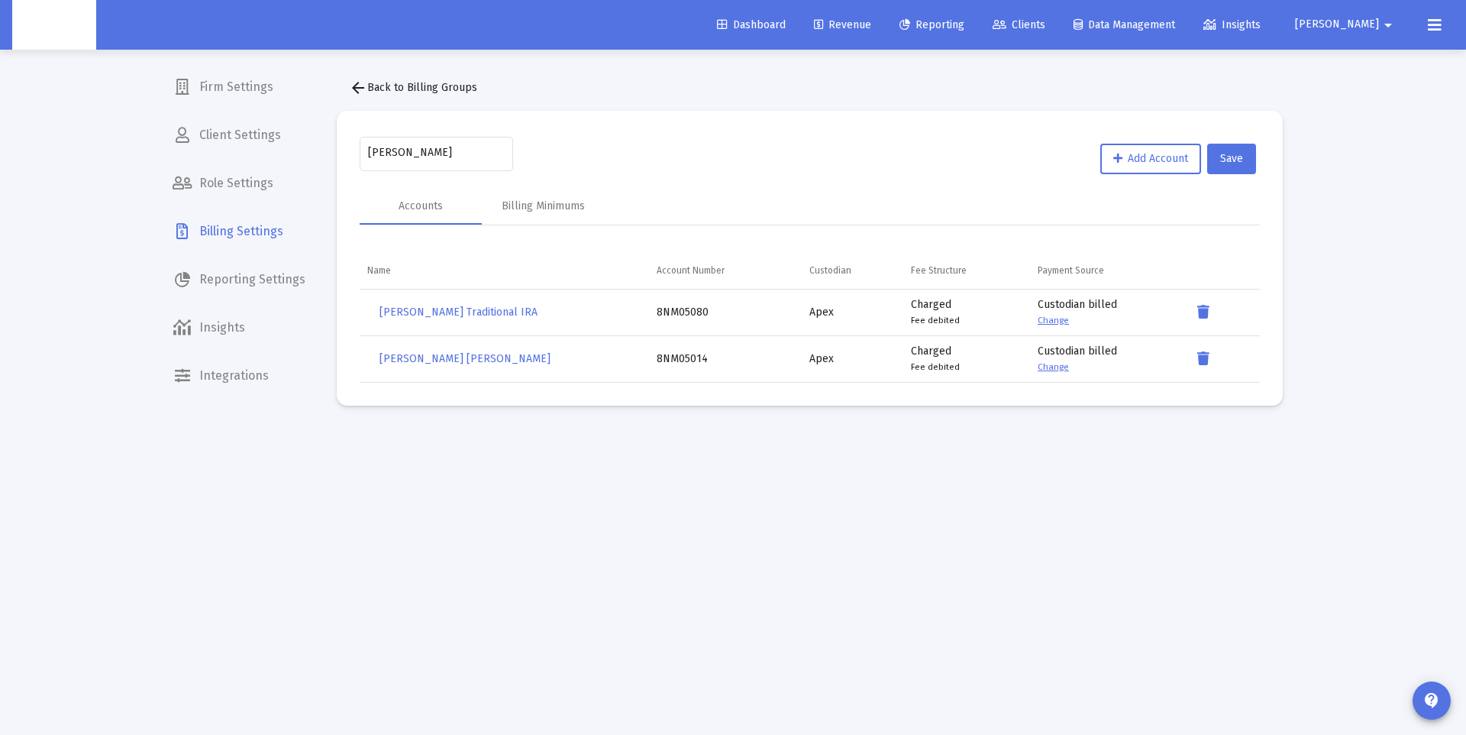
click at [360, 82] on mat-icon "arrow_back" at bounding box center [358, 88] width 18 height 18
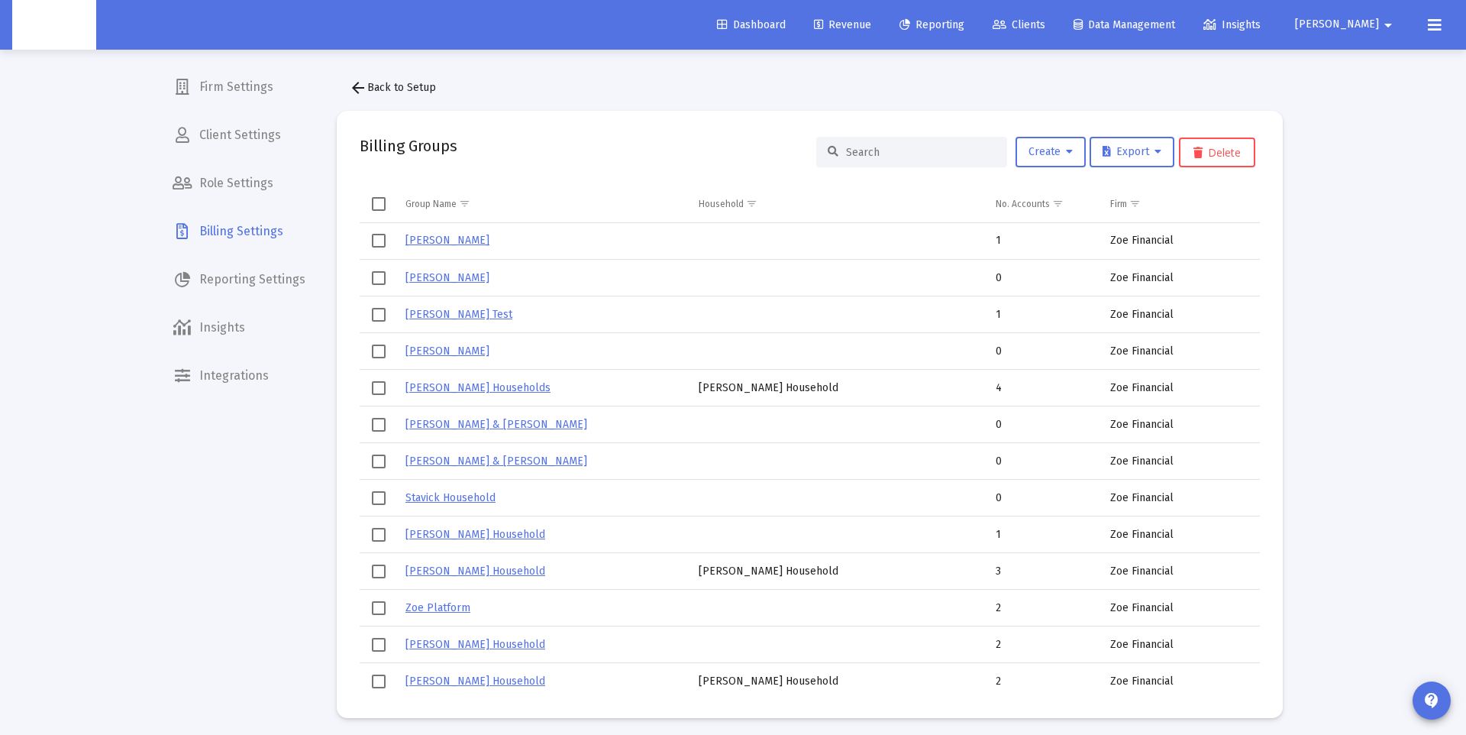
click at [893, 154] on input at bounding box center [921, 152] width 150 height 13
paste input "Paul Henley"
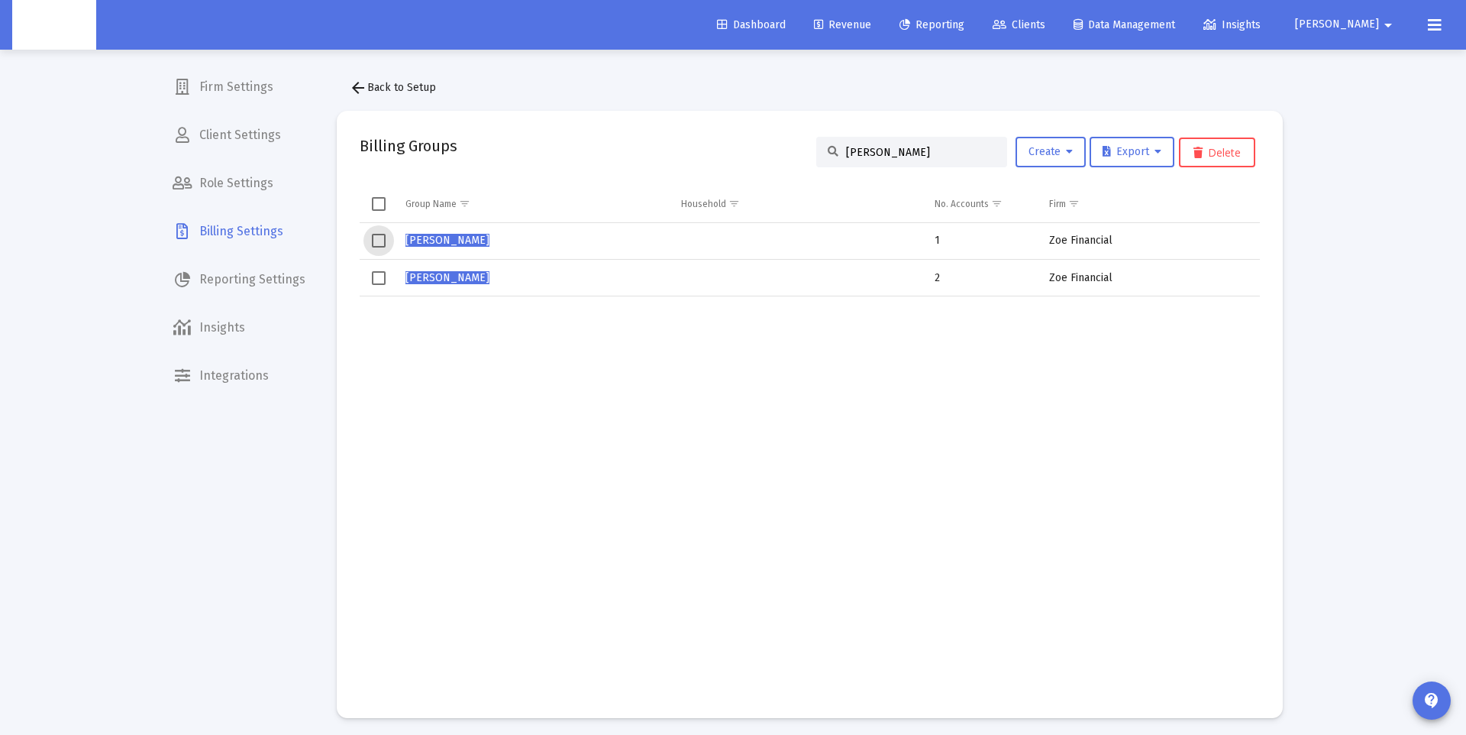
click at [378, 237] on span "Select row" at bounding box center [379, 241] width 14 height 14
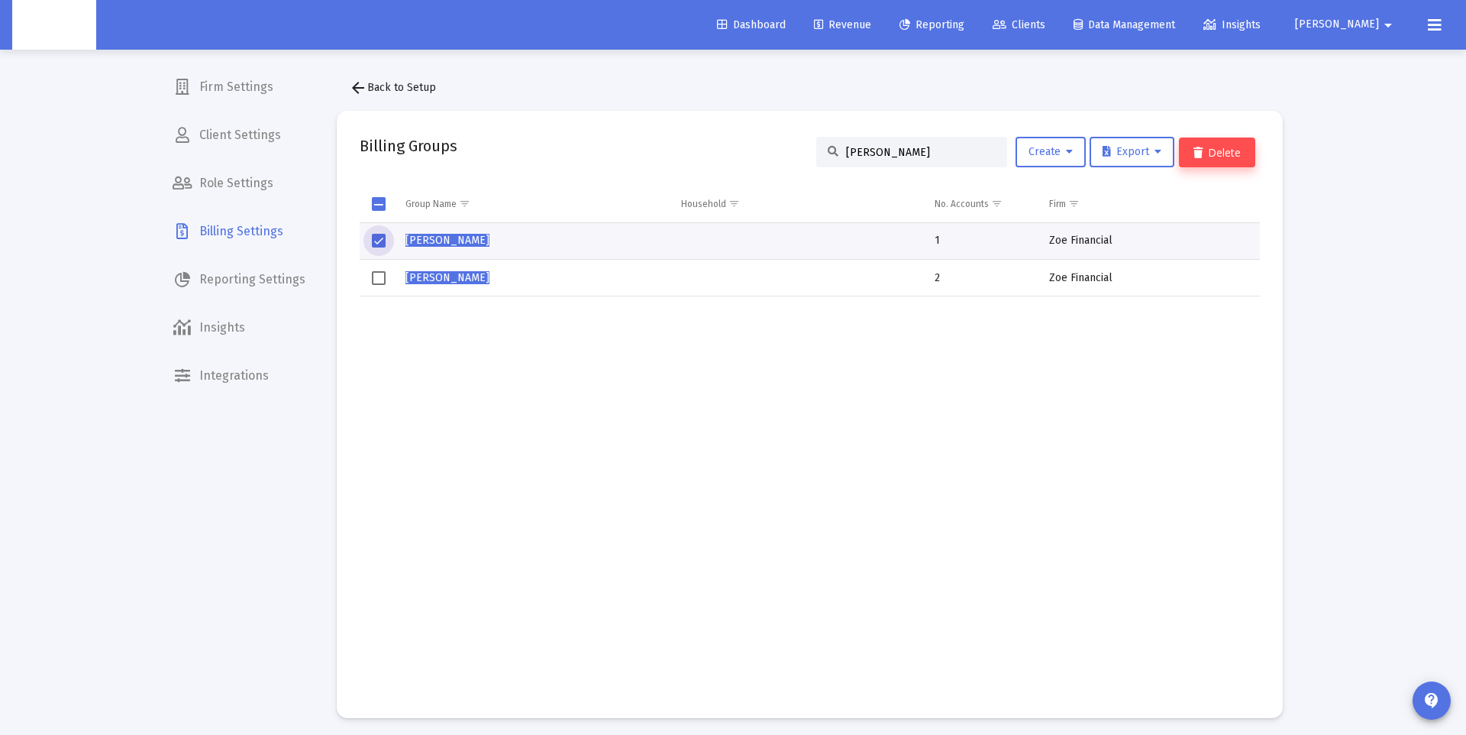
click at [1236, 150] on button "Delete" at bounding box center [1217, 152] width 76 height 30
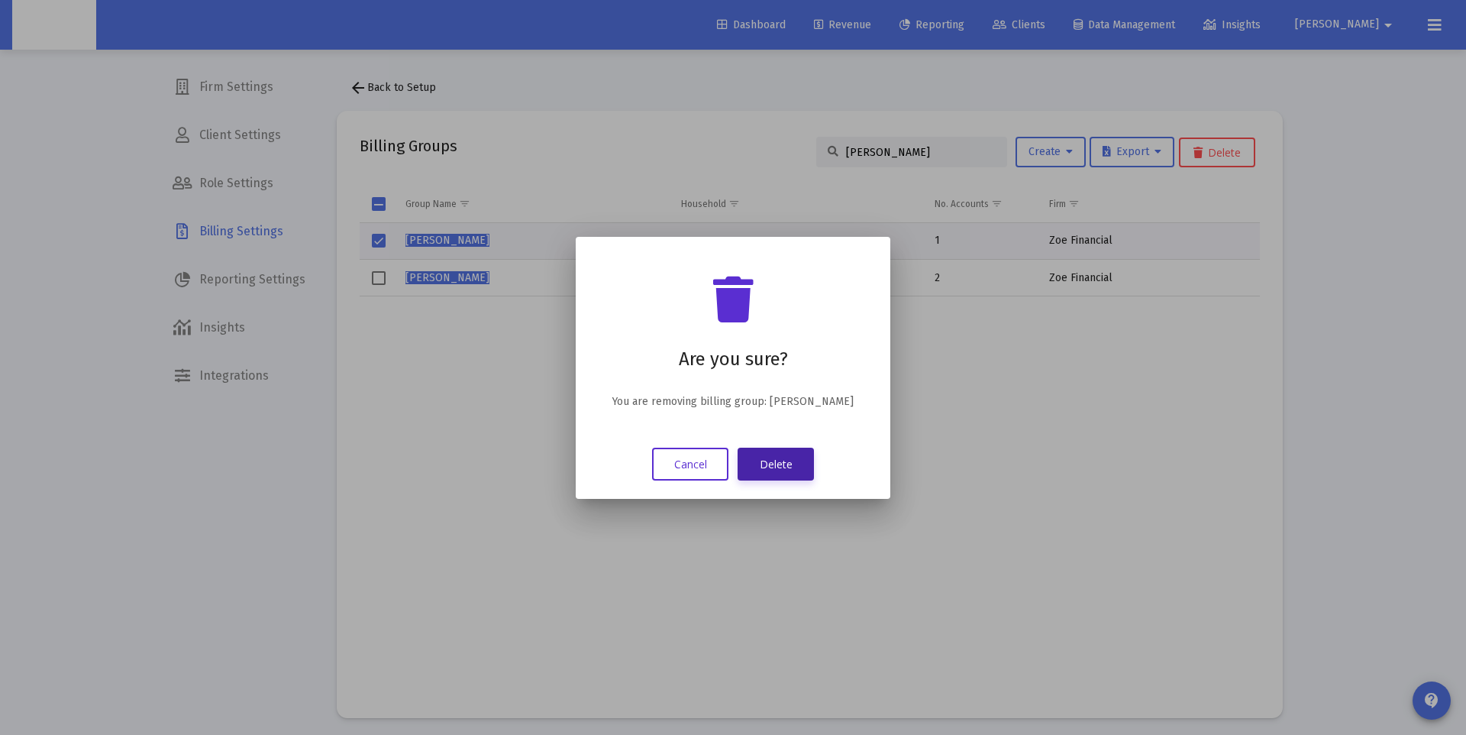
click at [776, 453] on button "Delete" at bounding box center [776, 463] width 76 height 33
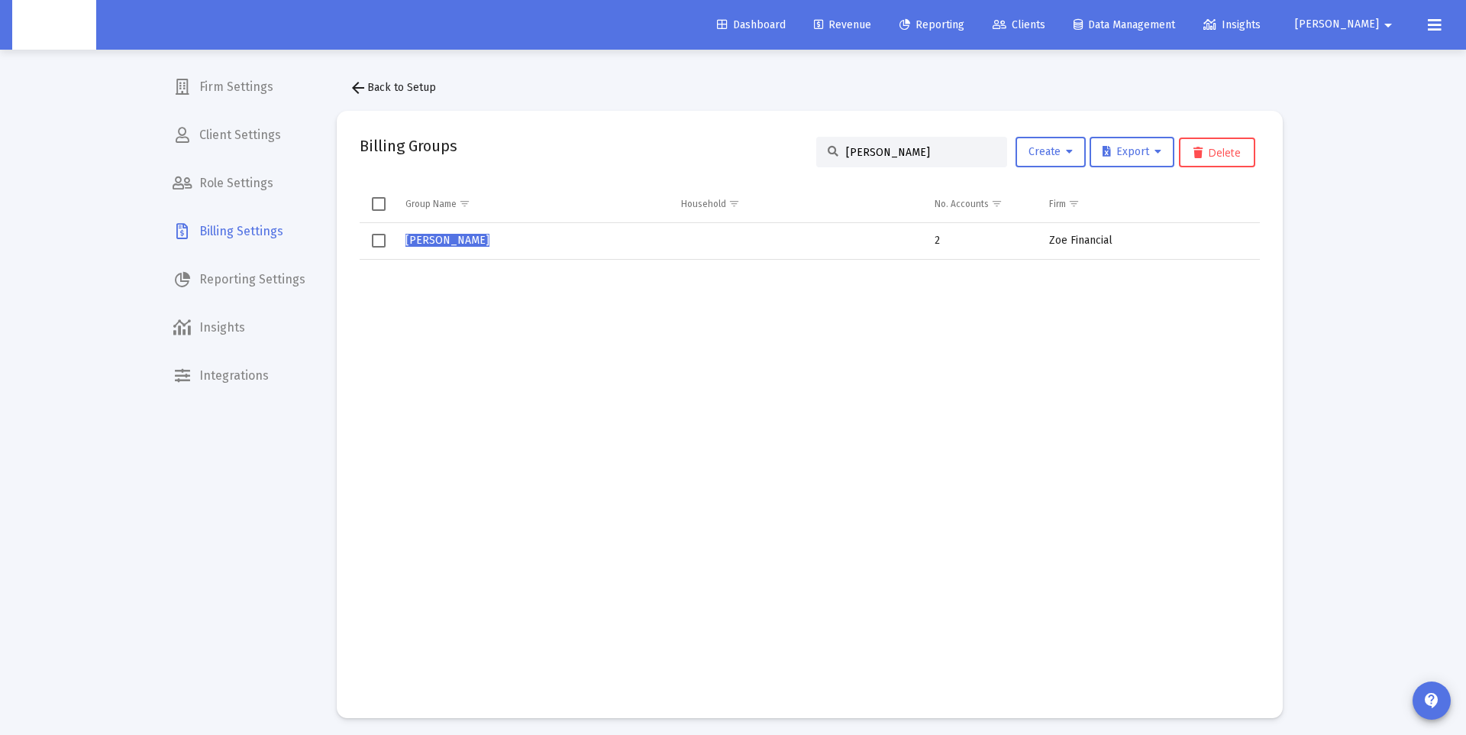
click at [890, 153] on input "Paul Henley" at bounding box center [921, 152] width 150 height 13
paste input "Cook Household"
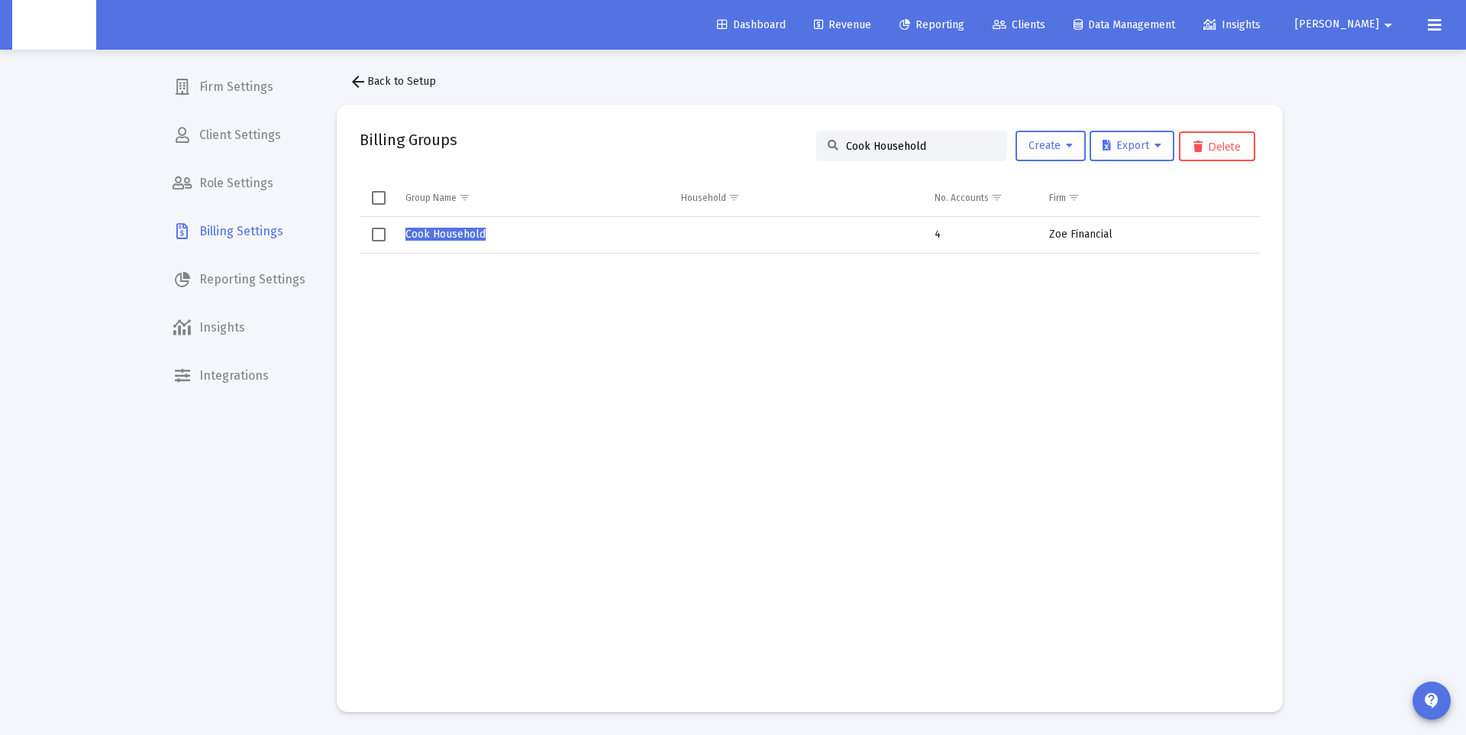
type input "Cook Household"
click at [461, 234] on span "Cook Household" at bounding box center [445, 234] width 80 height 13
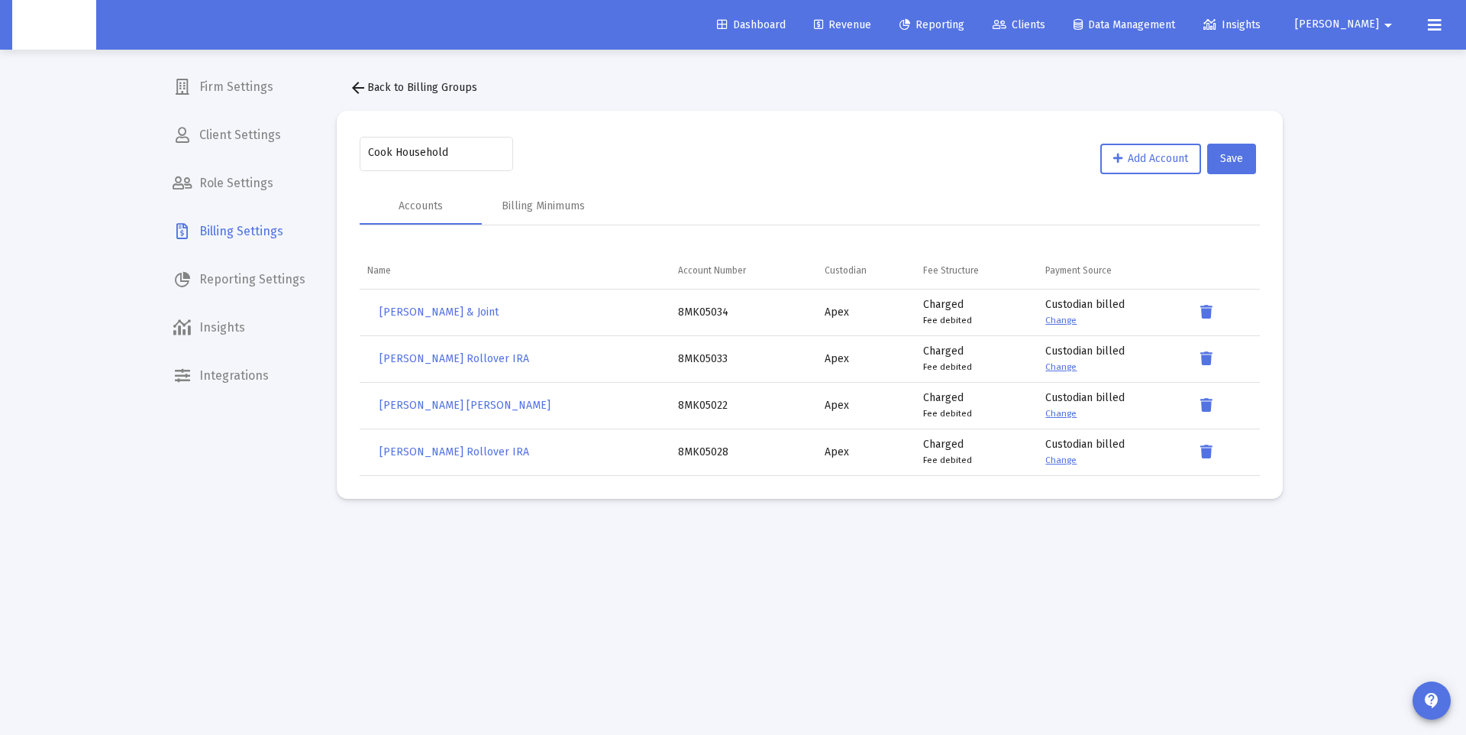
click at [356, 90] on mat-icon "arrow_back" at bounding box center [358, 88] width 18 height 18
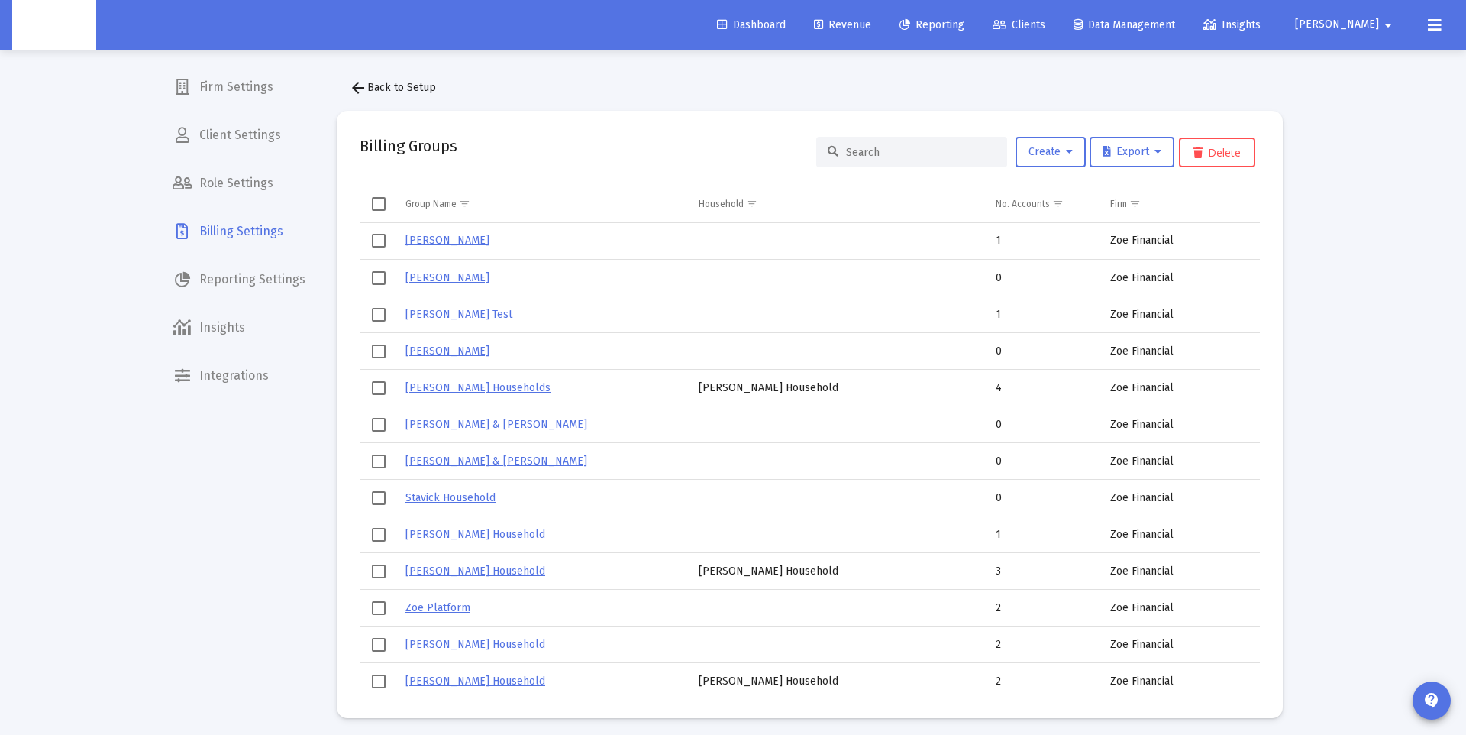
click at [891, 150] on input at bounding box center [921, 152] width 150 height 13
paste input "Cook Household"
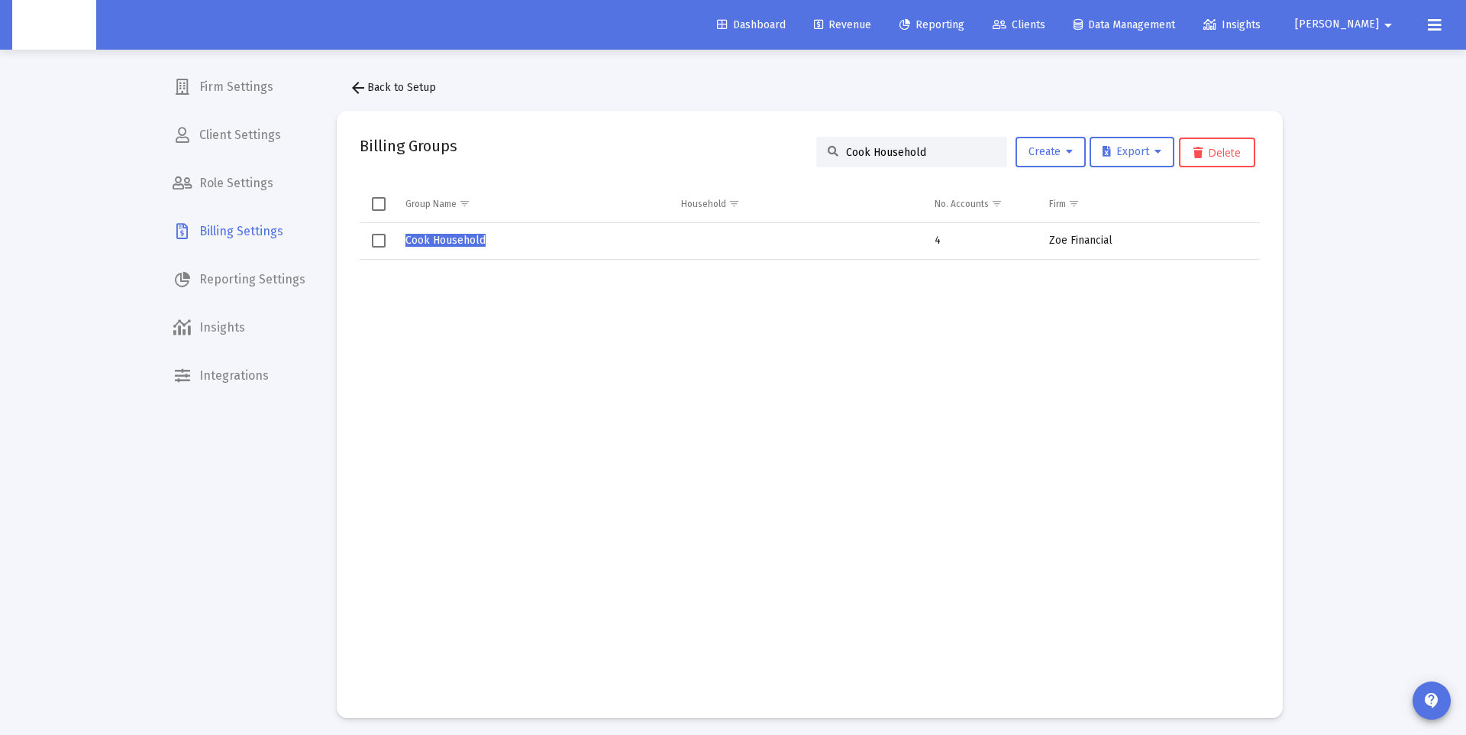
click at [846, 151] on input "Cook Household" at bounding box center [921, 152] width 150 height 13
click at [897, 150] on input "Chris Cook Household" at bounding box center [921, 152] width 150 height 13
click at [859, 151] on input "Chris Cook Household" at bounding box center [921, 152] width 150 height 13
click at [858, 150] on input "Chris Cook Household" at bounding box center [921, 152] width 150 height 13
drag, startPoint x: 1099, startPoint y: 337, endPoint x: 1073, endPoint y: 296, distance: 48.1
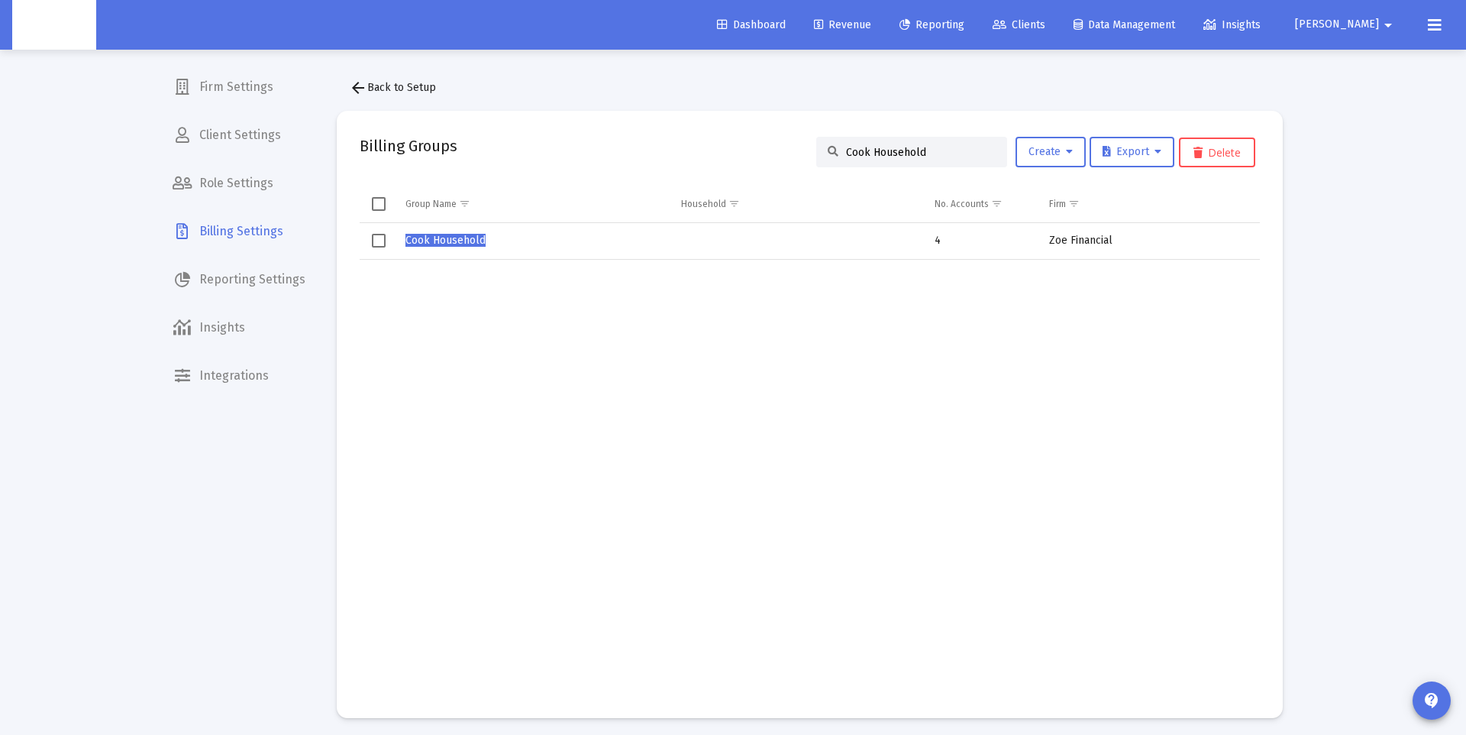
click at [1099, 337] on td "Data grid" at bounding box center [1151, 477] width 218 height 435
click at [891, 147] on input "Cook Household" at bounding box center [921, 152] width 150 height 13
paste input "Vivian Valencia's"
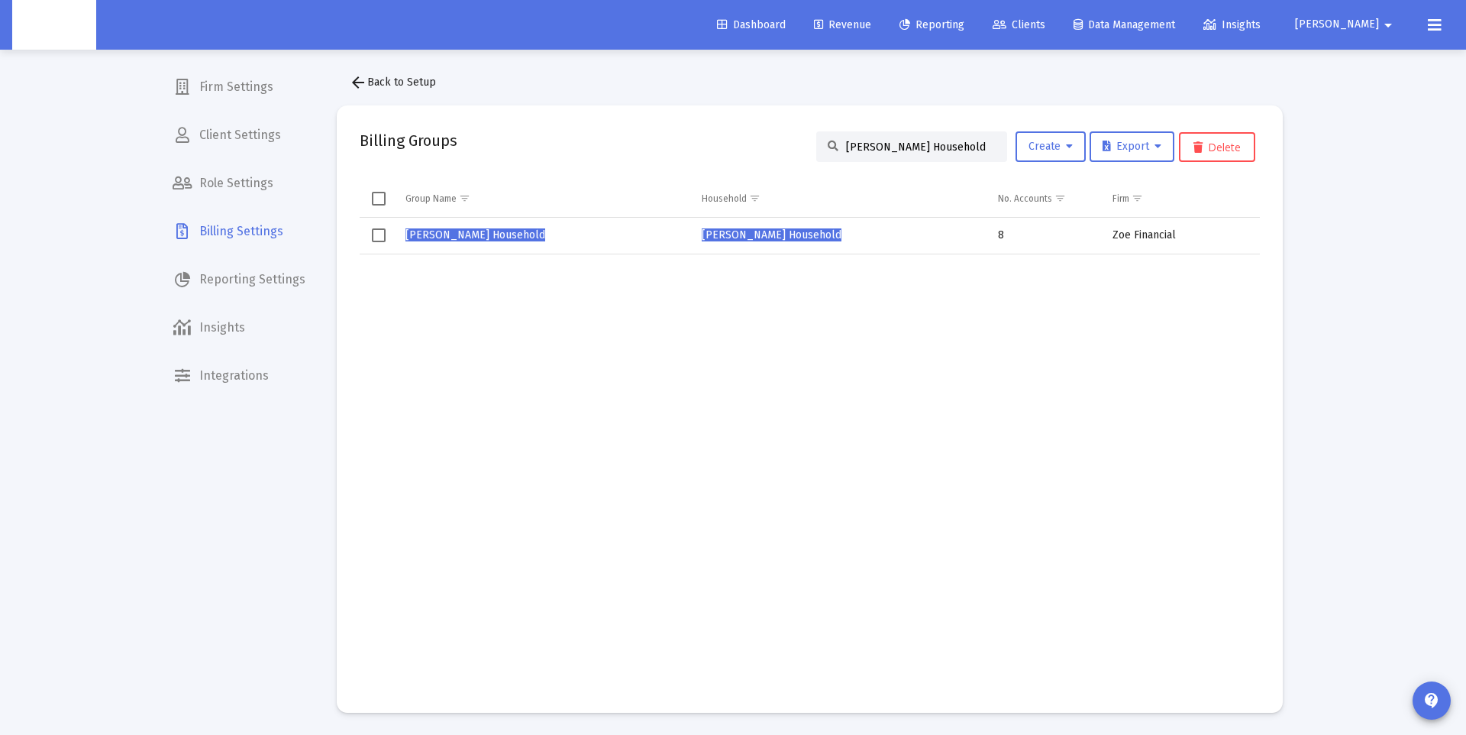
scroll to position [2, 0]
click at [878, 146] on input "Vivian Valencia's Household" at bounding box center [921, 150] width 150 height 13
paste input "George Maldonado"
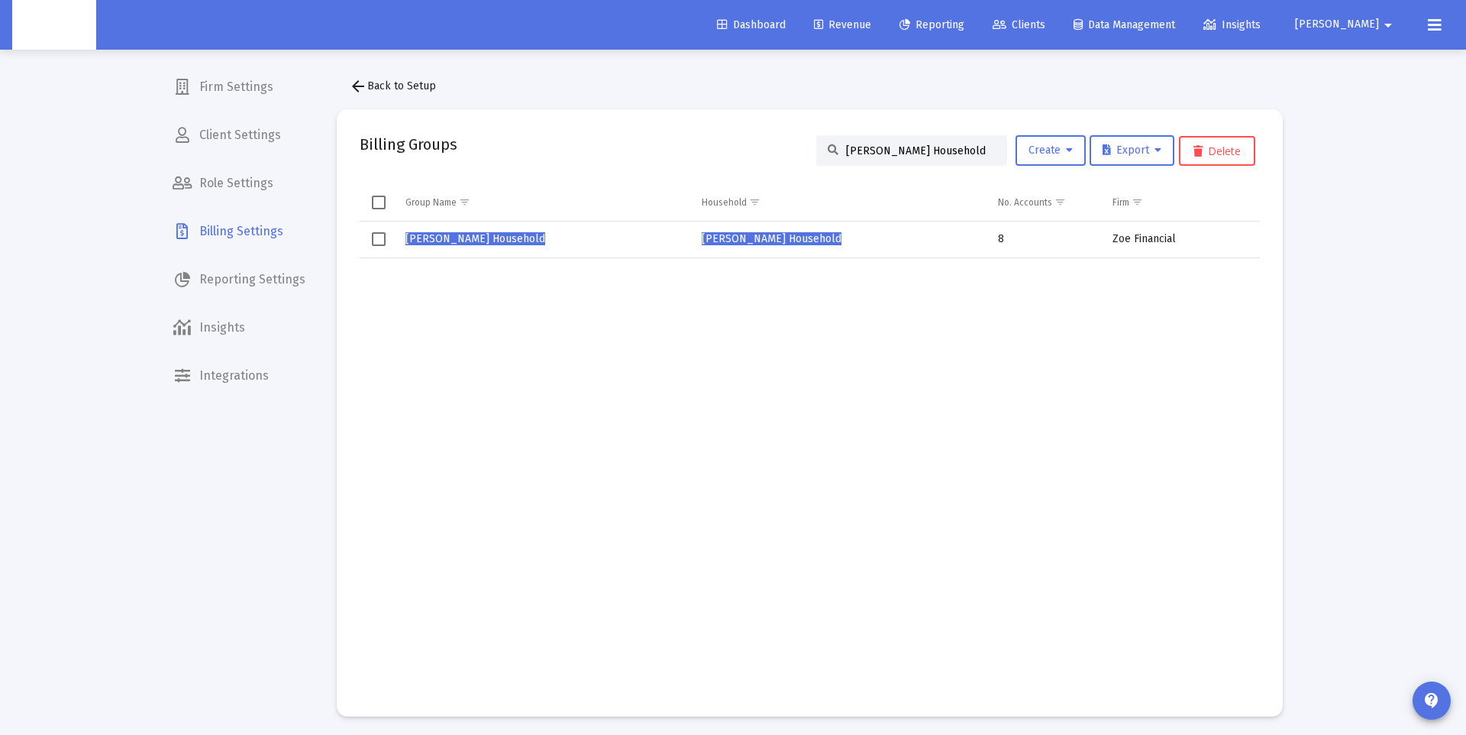
scroll to position [0, 4]
type input "George Maldonado's Household"
click at [467, 239] on span "George Maldonado's Household" at bounding box center [475, 238] width 140 height 13
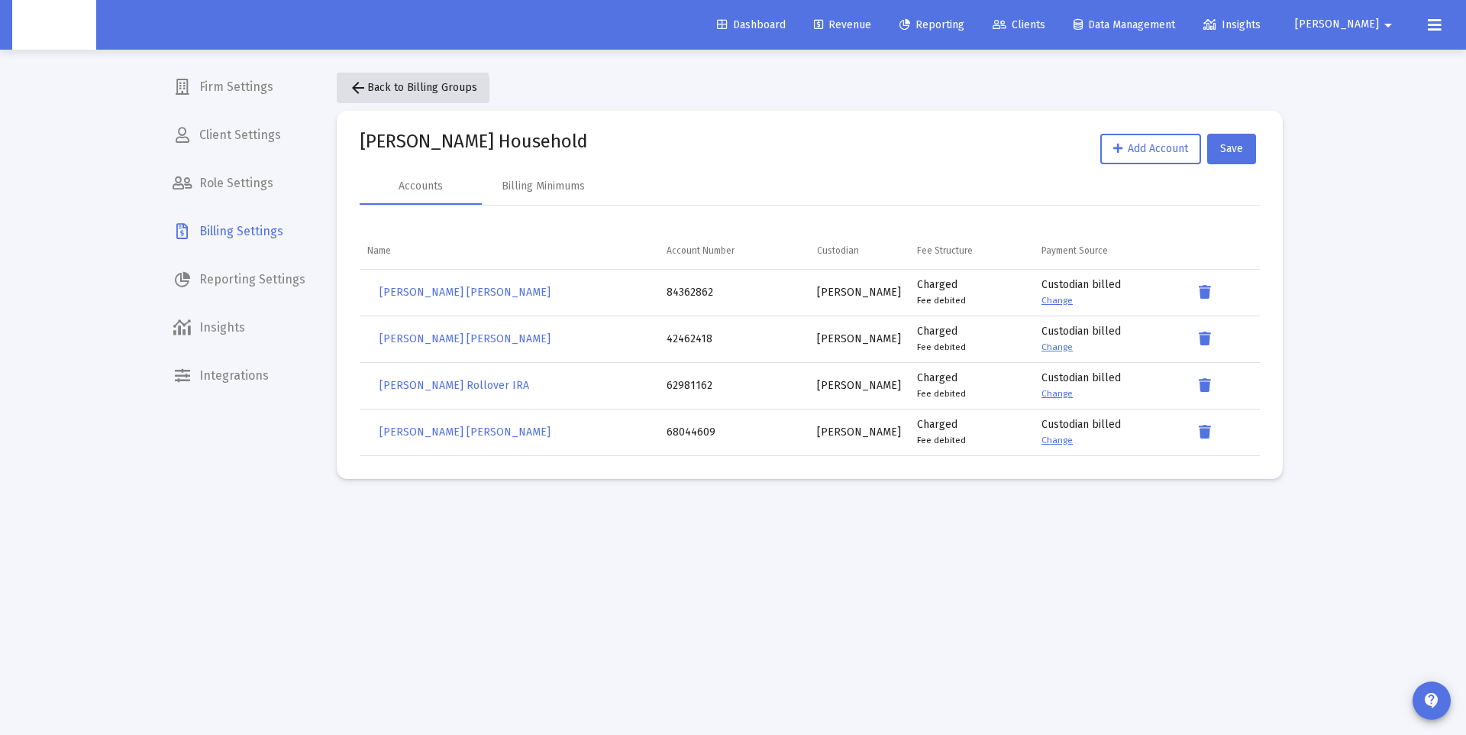
click at [353, 93] on mat-icon "arrow_back" at bounding box center [358, 88] width 18 height 18
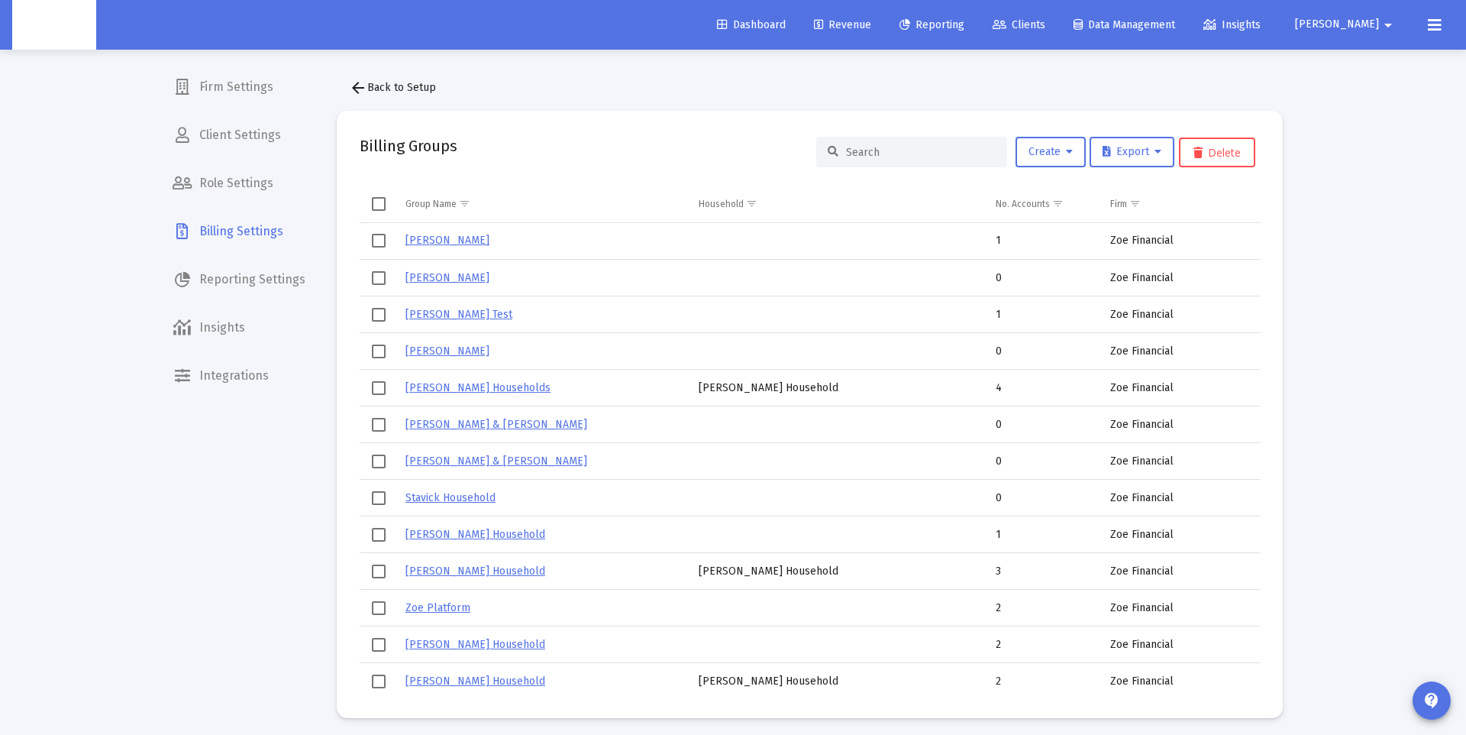
click at [896, 151] on input at bounding box center [921, 152] width 150 height 13
paste input "Vivian Valencia's Household"
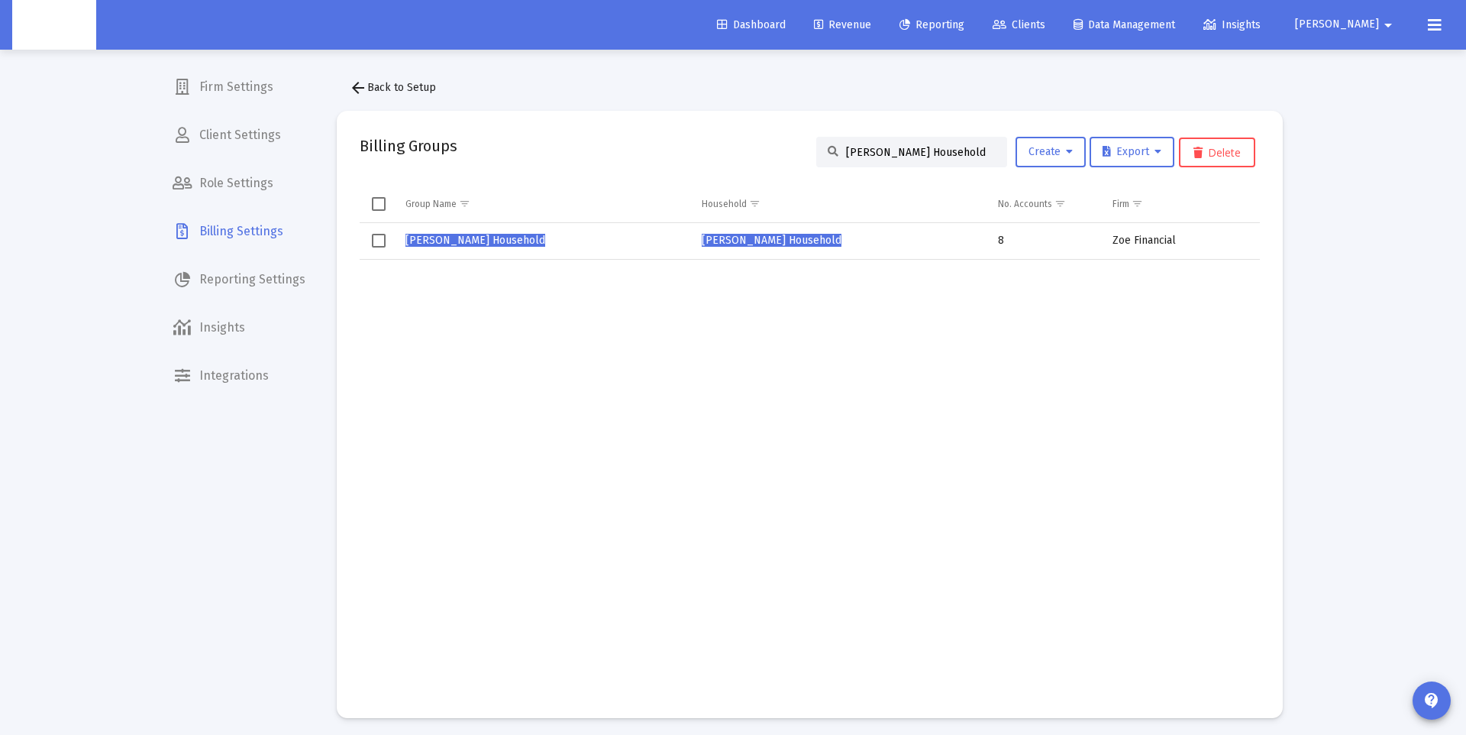
type input "Vivian Valencia's Household"
click at [473, 239] on span "Vivian Valencia's Household" at bounding box center [475, 240] width 140 height 13
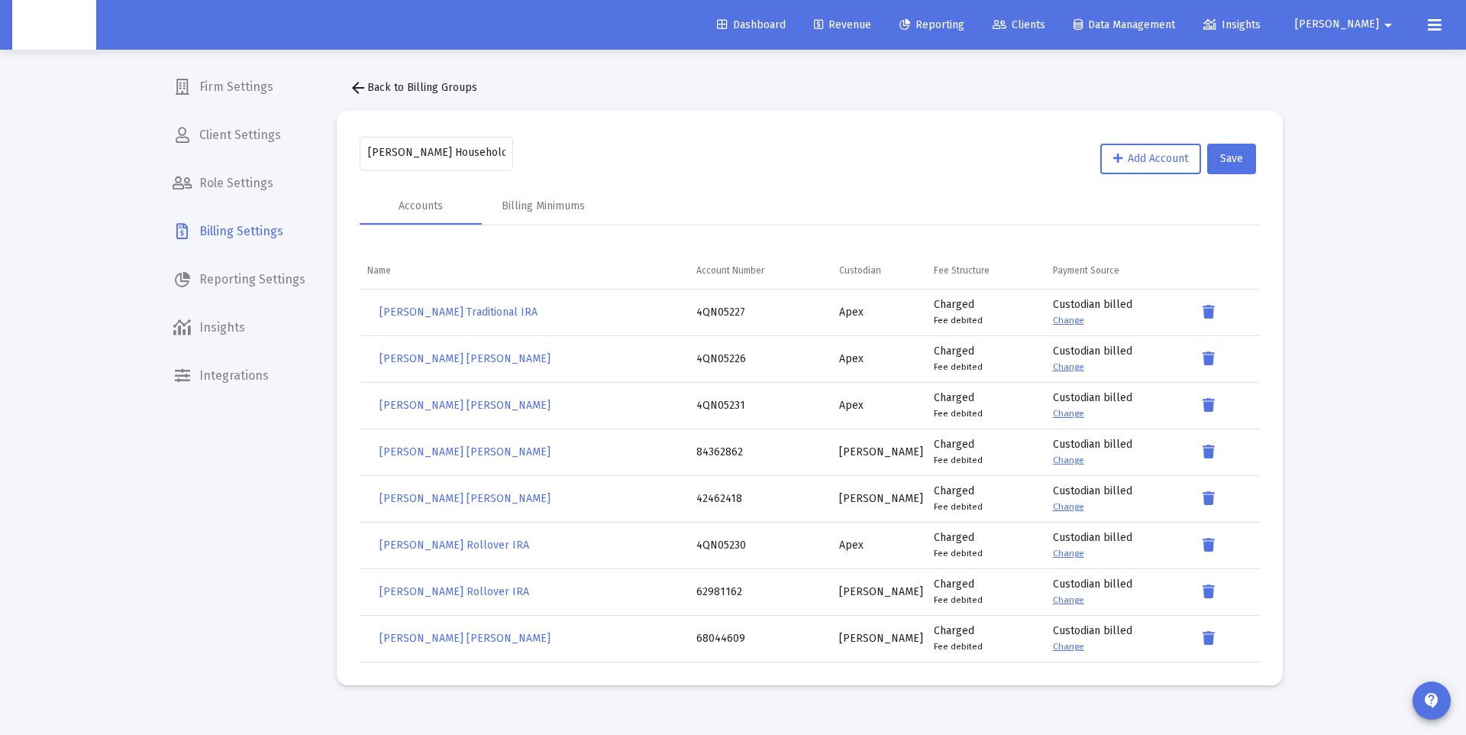
click at [367, 86] on span "arrow_back Back to Billing Groups" at bounding box center [413, 87] width 128 height 13
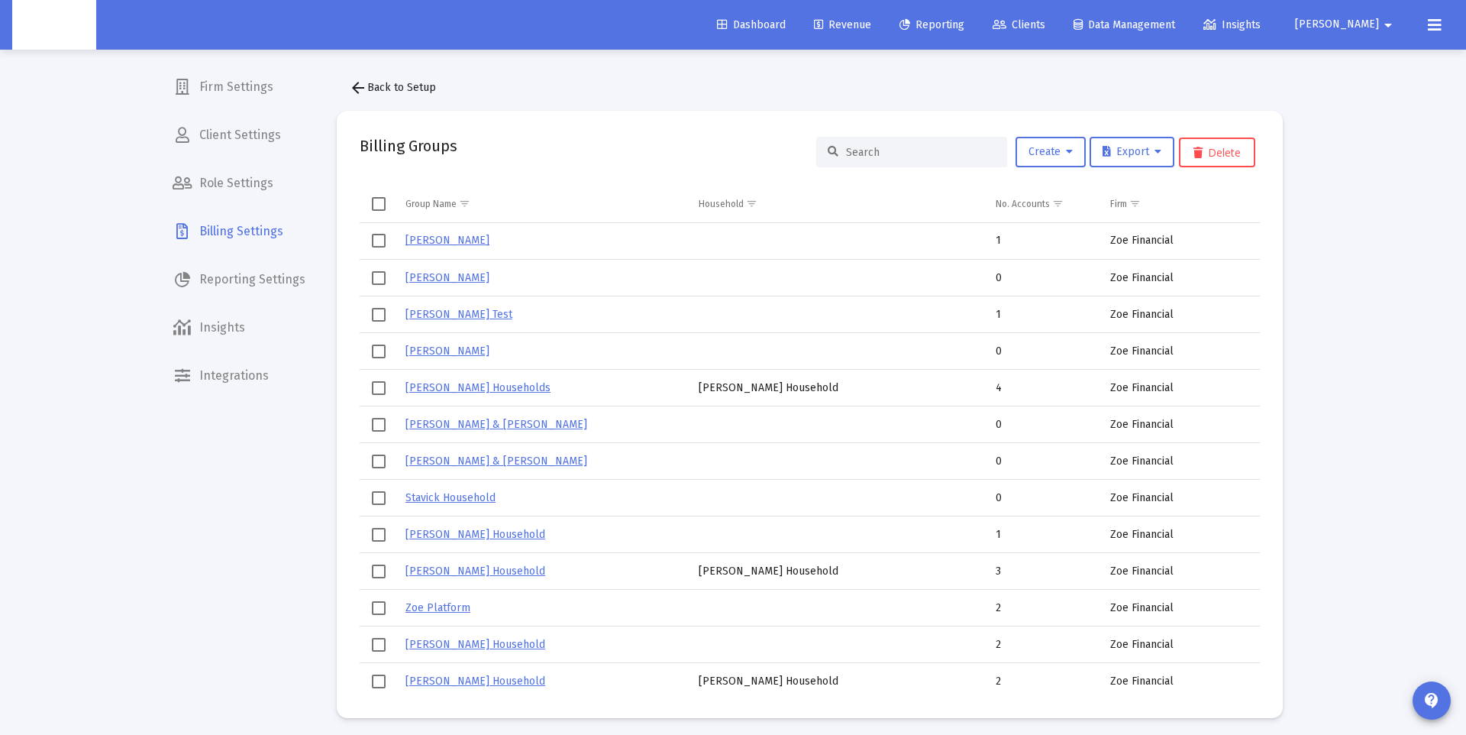
click at [894, 147] on input at bounding box center [921, 152] width 150 height 13
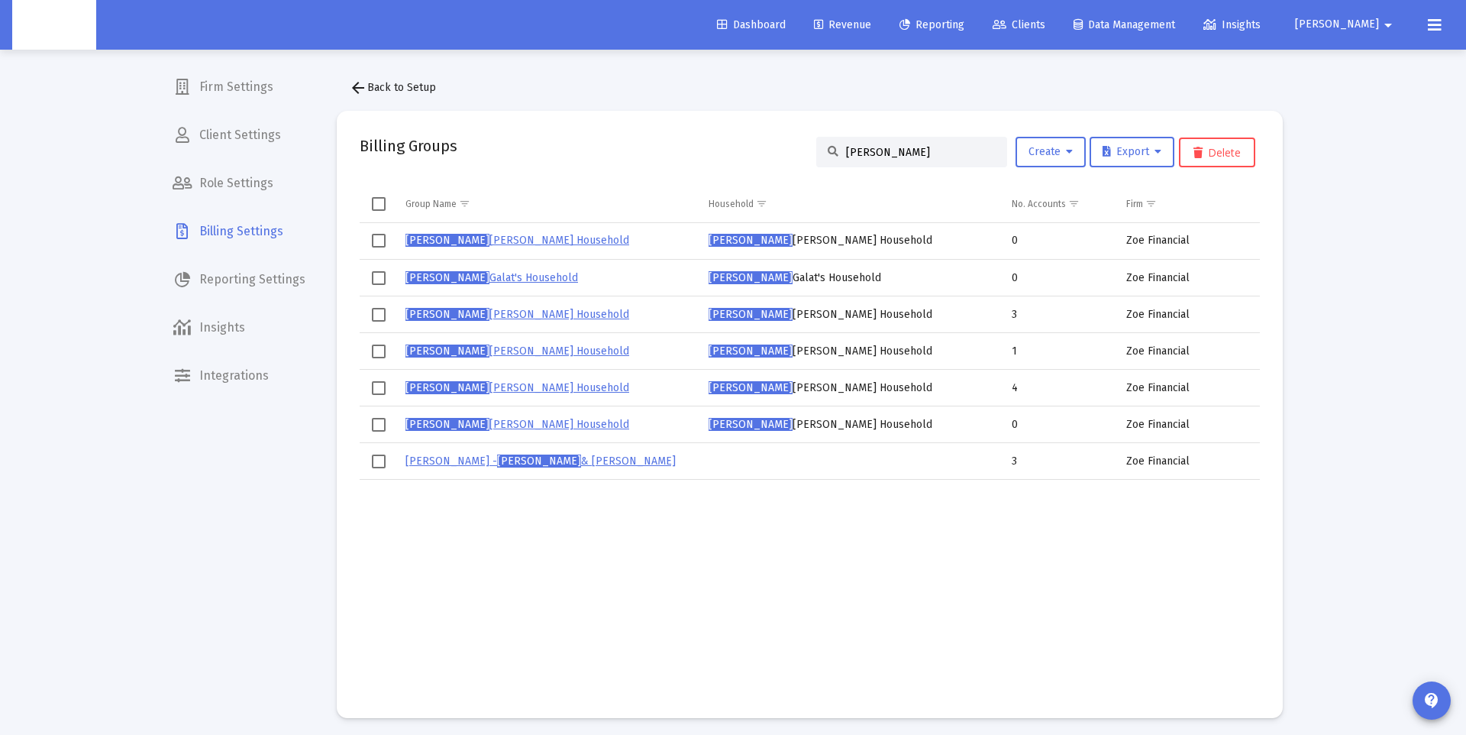
click at [376, 389] on span "Select row" at bounding box center [379, 388] width 14 height 14
click at [1226, 148] on button "Delete" at bounding box center [1217, 152] width 76 height 30
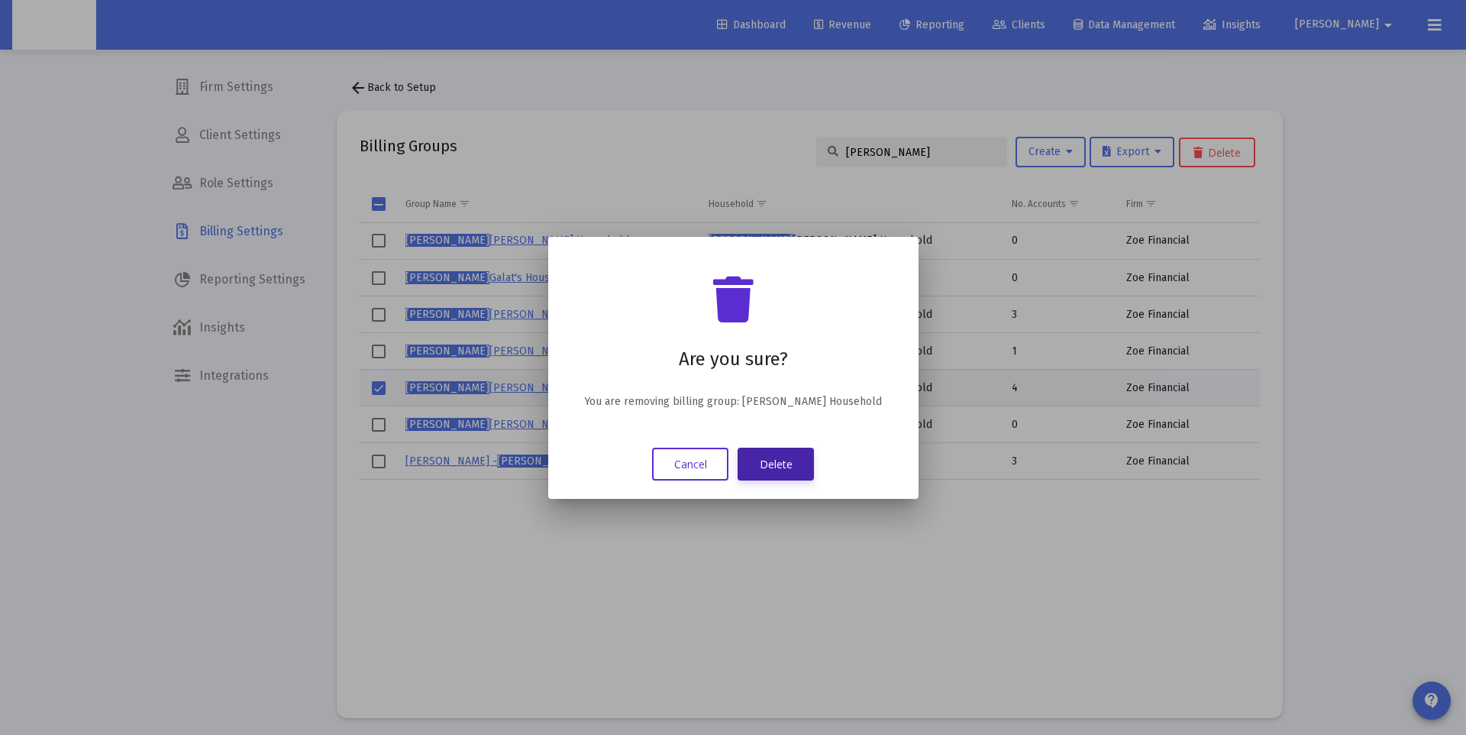
click at [783, 462] on button "Delete" at bounding box center [776, 463] width 76 height 33
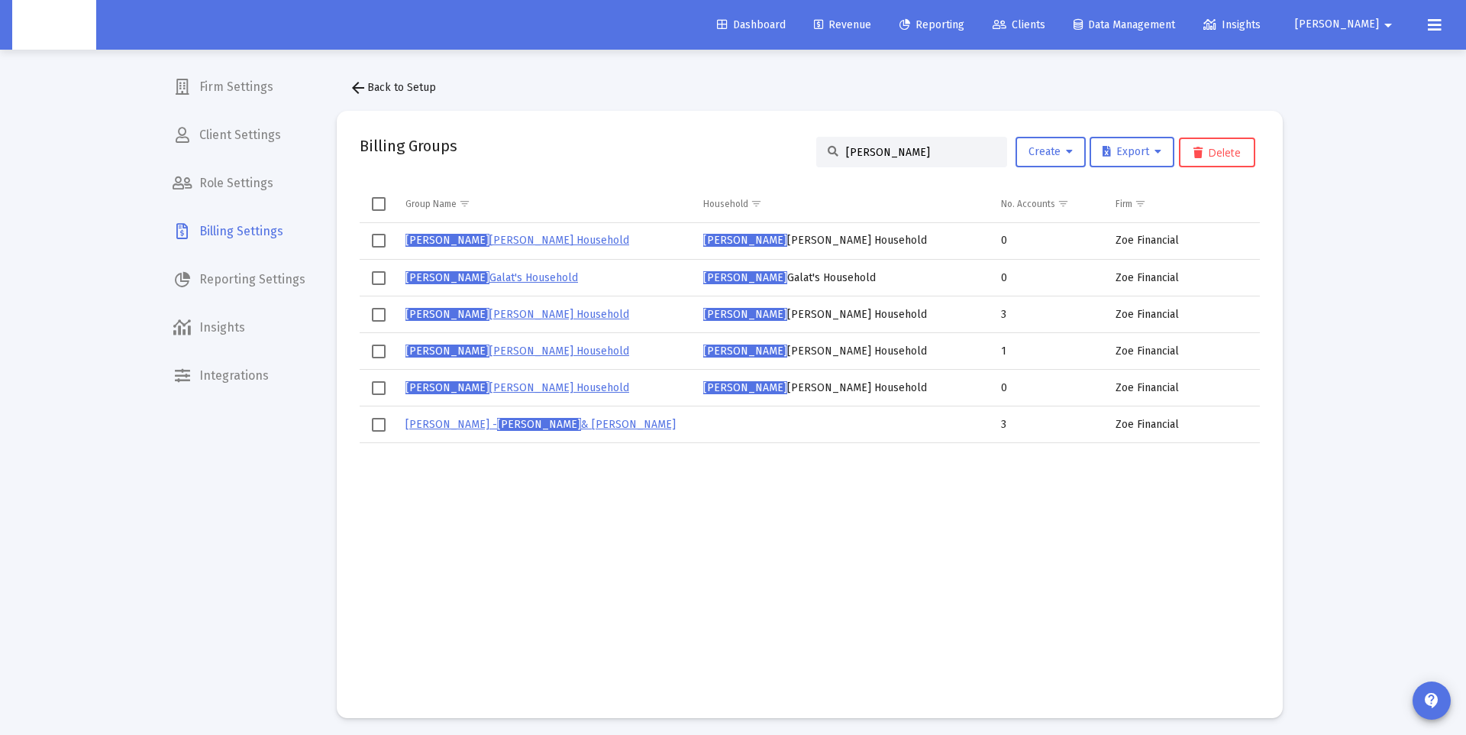
click at [863, 157] on input "george" at bounding box center [921, 152] width 150 height 13
paste input "Heyck-Williams Household"
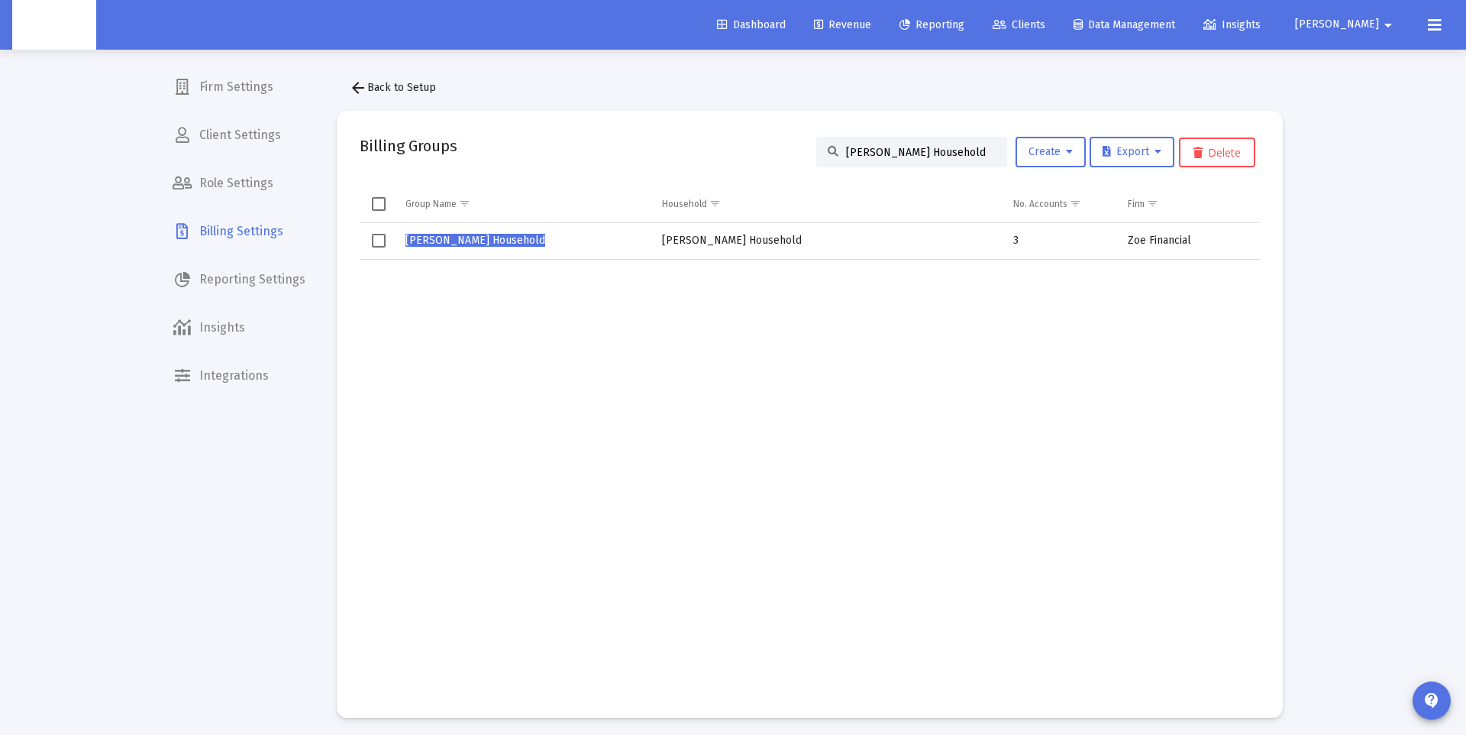
click at [907, 150] on input "Heyck-Williams Household" at bounding box center [921, 152] width 150 height 13
paste input "Williams"
type input "Heyck Williams"
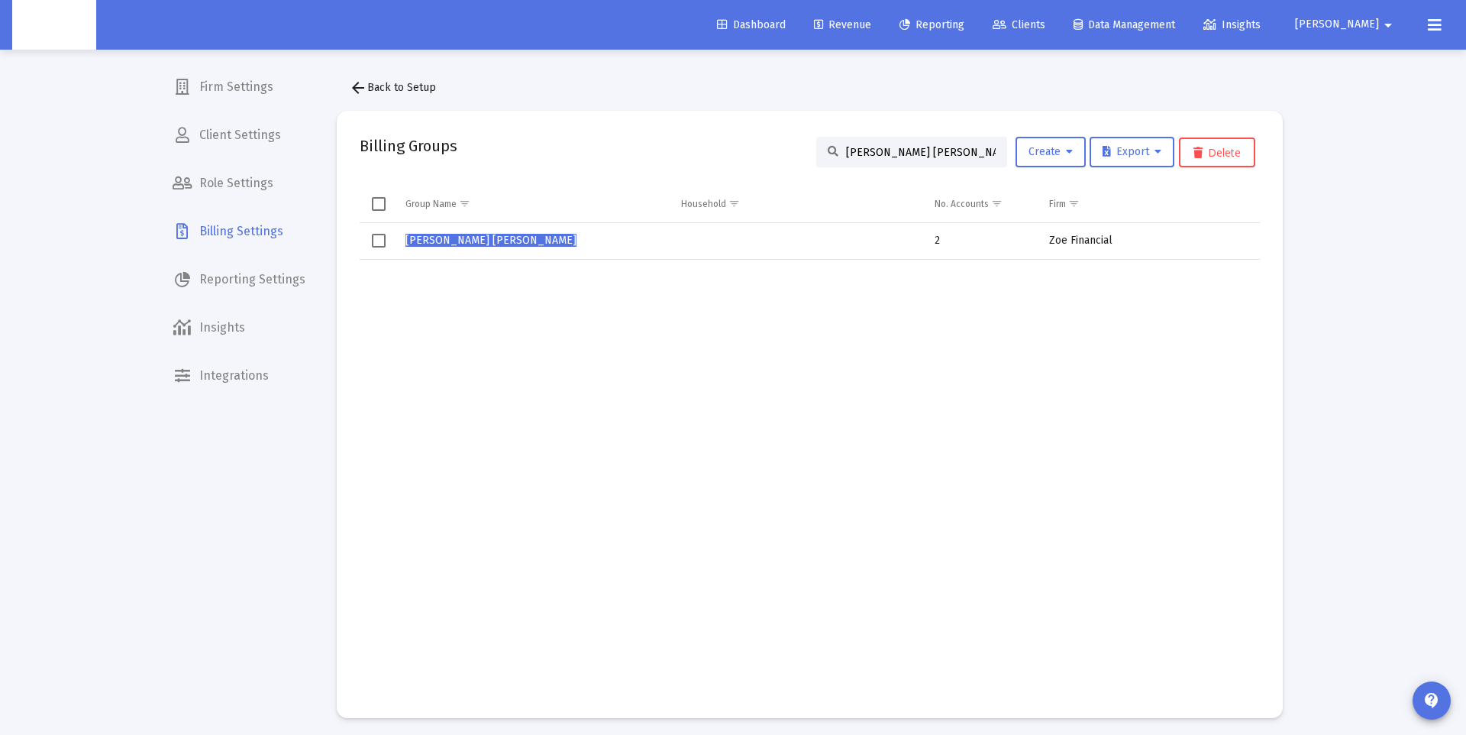
click at [434, 242] on span "Heyck Williams" at bounding box center [490, 240] width 171 height 13
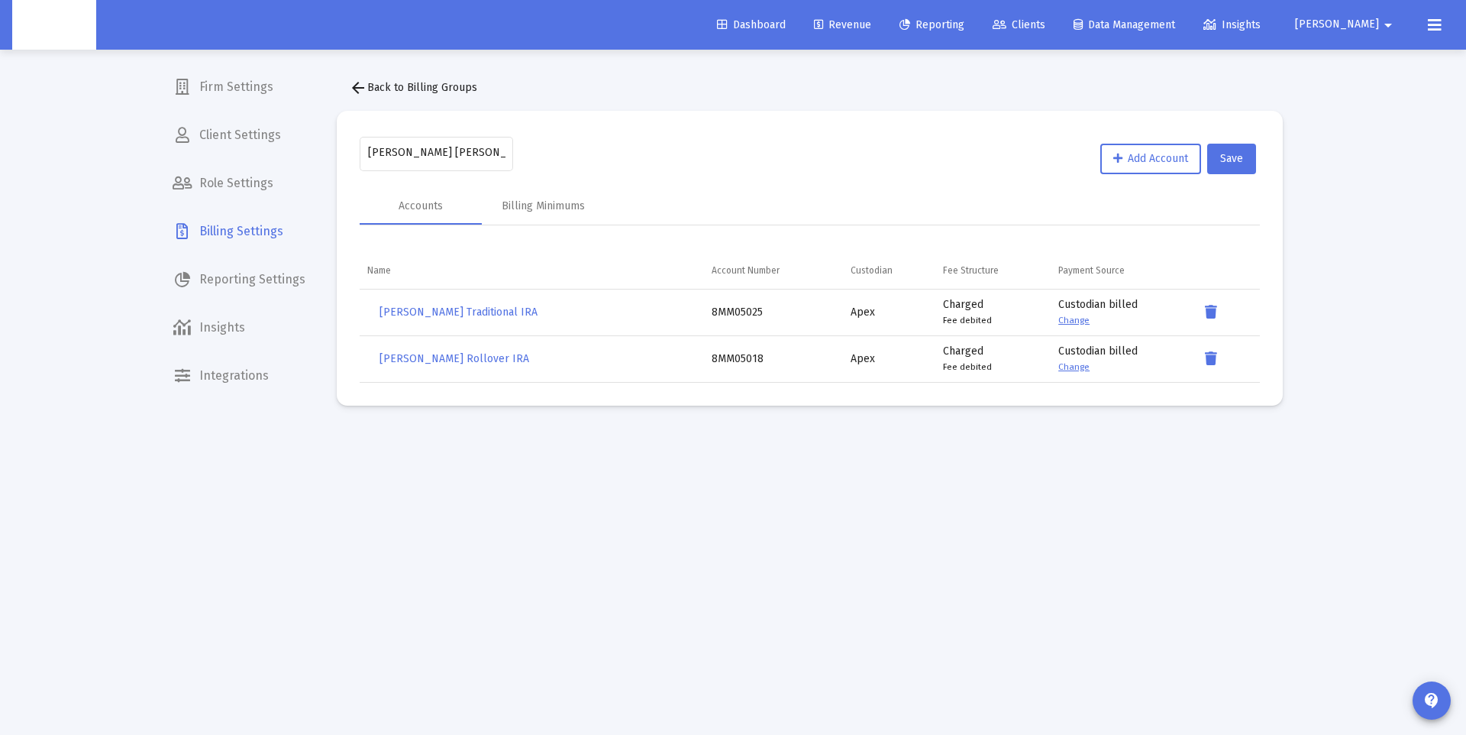
click at [359, 89] on mat-icon "arrow_back" at bounding box center [358, 88] width 18 height 18
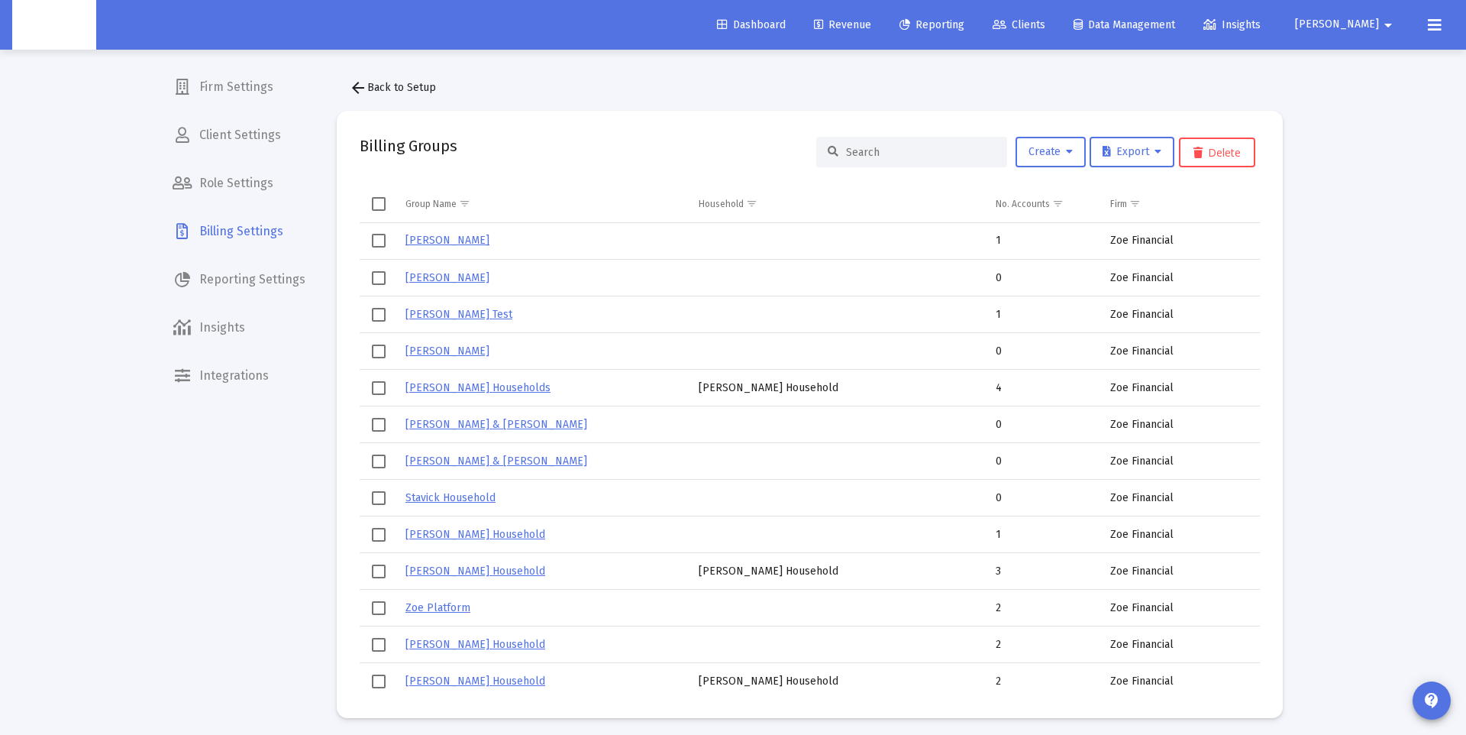
click at [899, 153] on input at bounding box center [921, 152] width 150 height 13
paste input "Heyck-Williams Household"
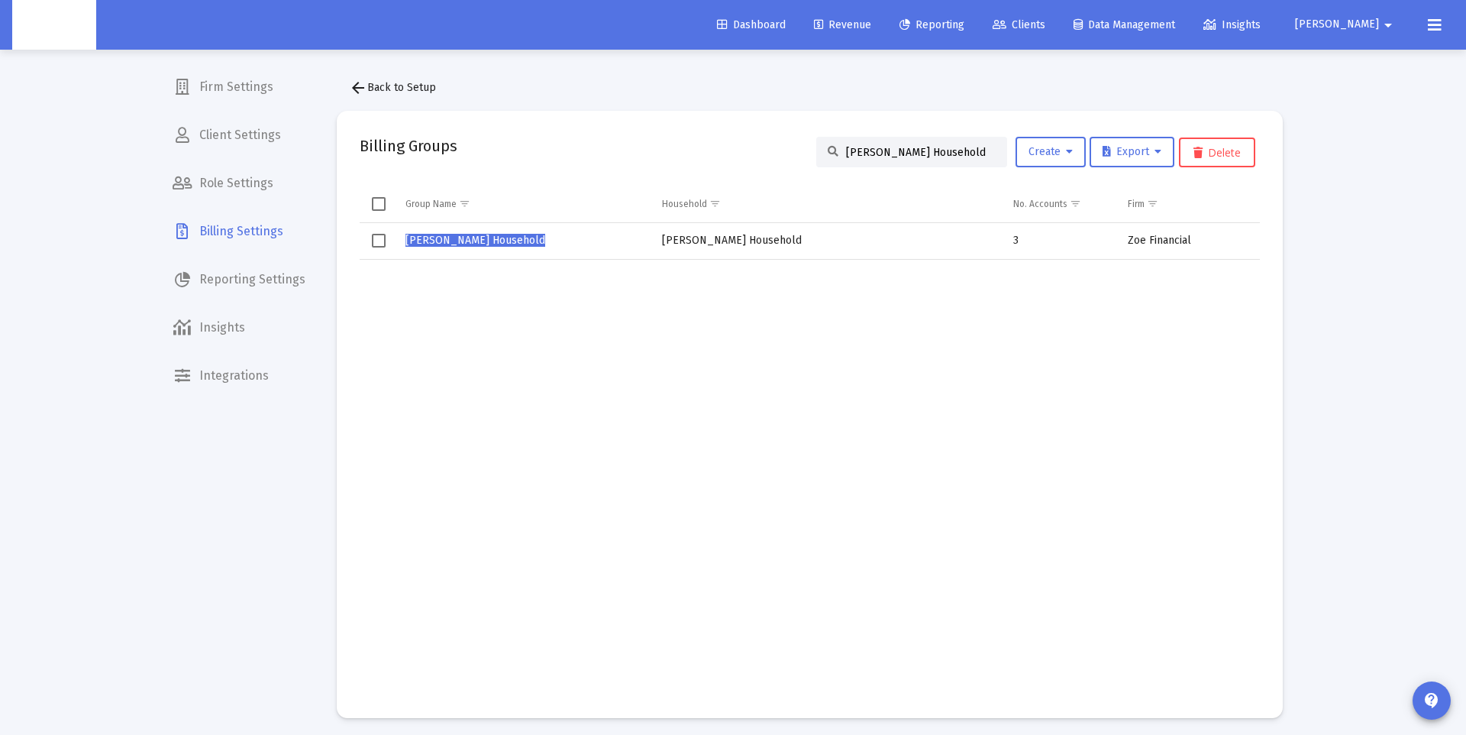
type input "Heyck-Williams Household"
click at [486, 239] on span "Heyck-Williams Household" at bounding box center [475, 240] width 140 height 13
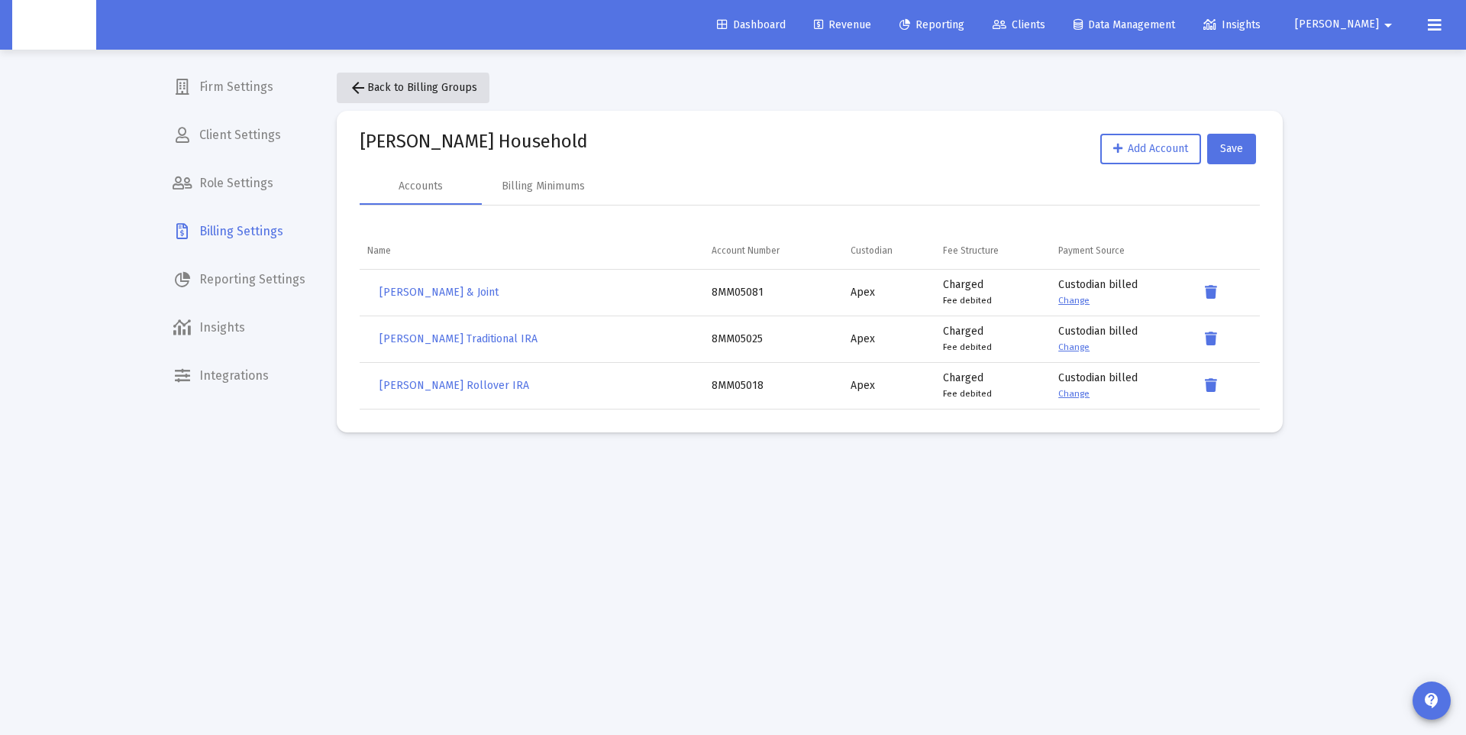
click at [359, 91] on mat-icon "arrow_back" at bounding box center [358, 88] width 18 height 18
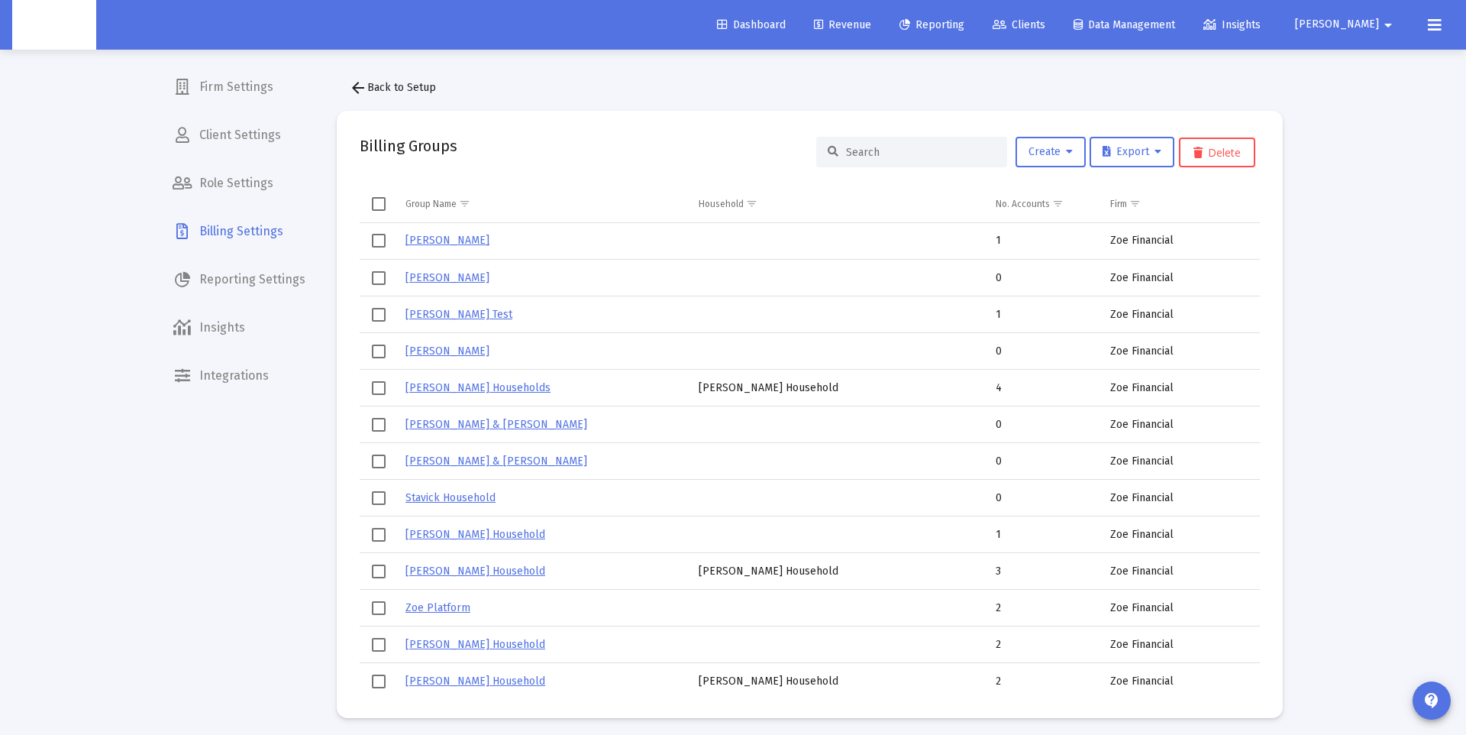
click at [900, 151] on input at bounding box center [921, 152] width 150 height 13
paste input "Heyck Williams"
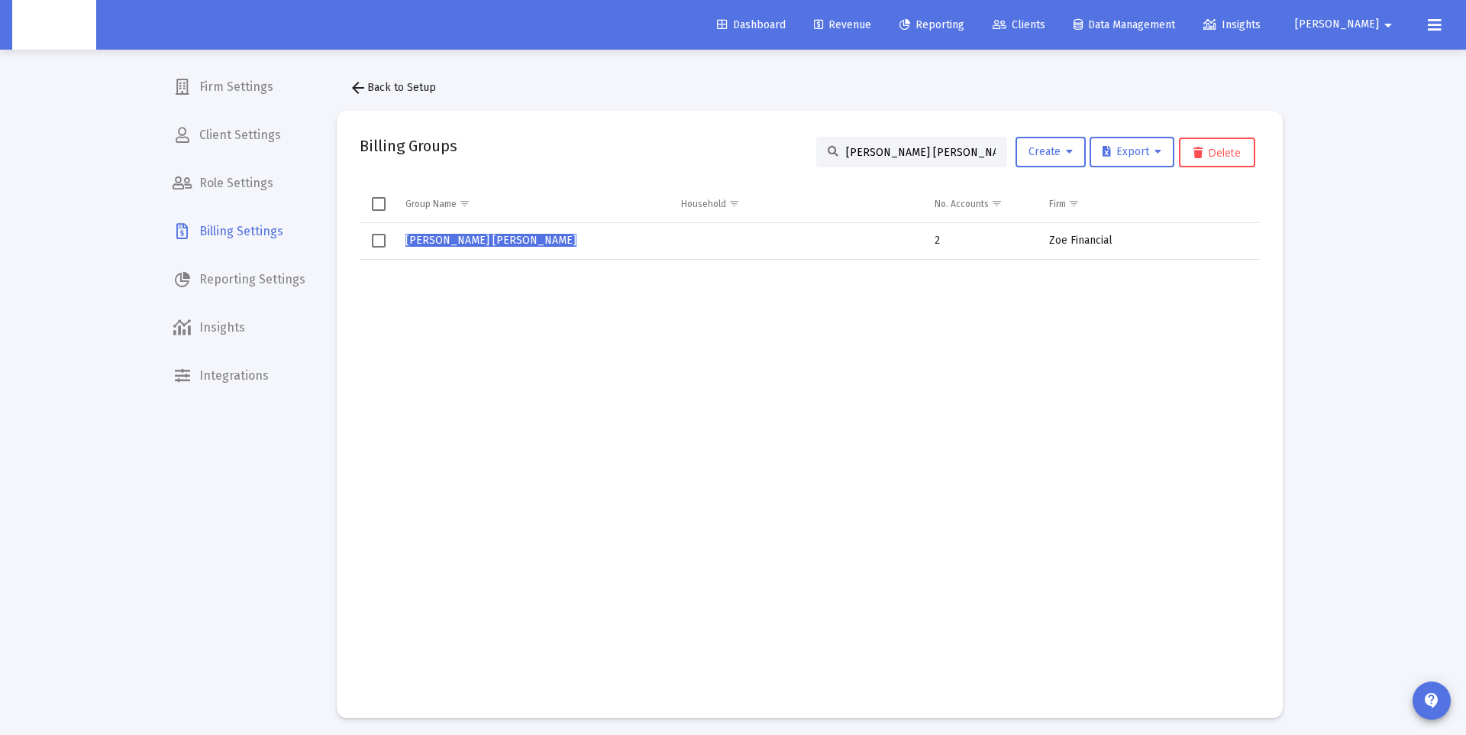
type input "Heyck Williams"
click at [438, 243] on span "Heyck Williams" at bounding box center [490, 240] width 171 height 13
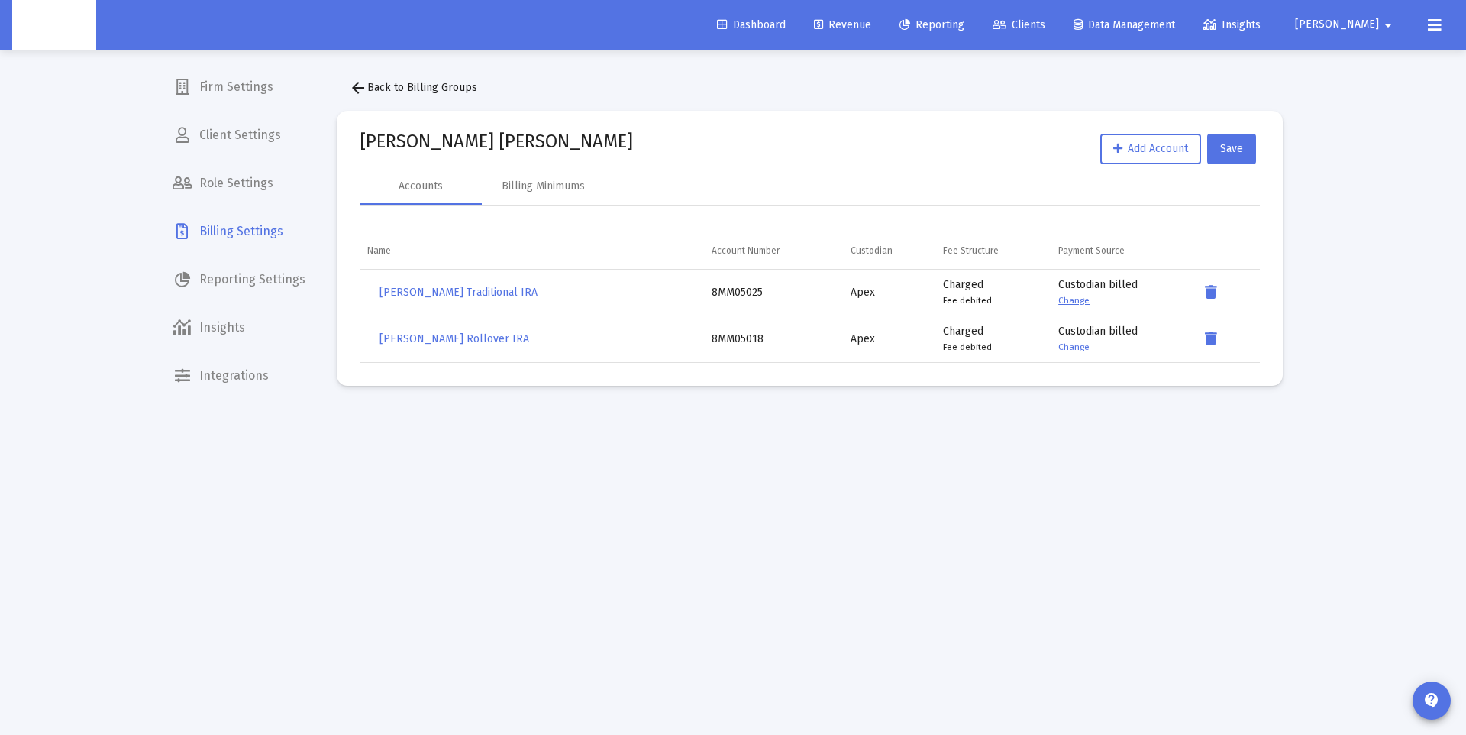
click at [373, 82] on span "arrow_back Back to Billing Groups" at bounding box center [413, 87] width 128 height 13
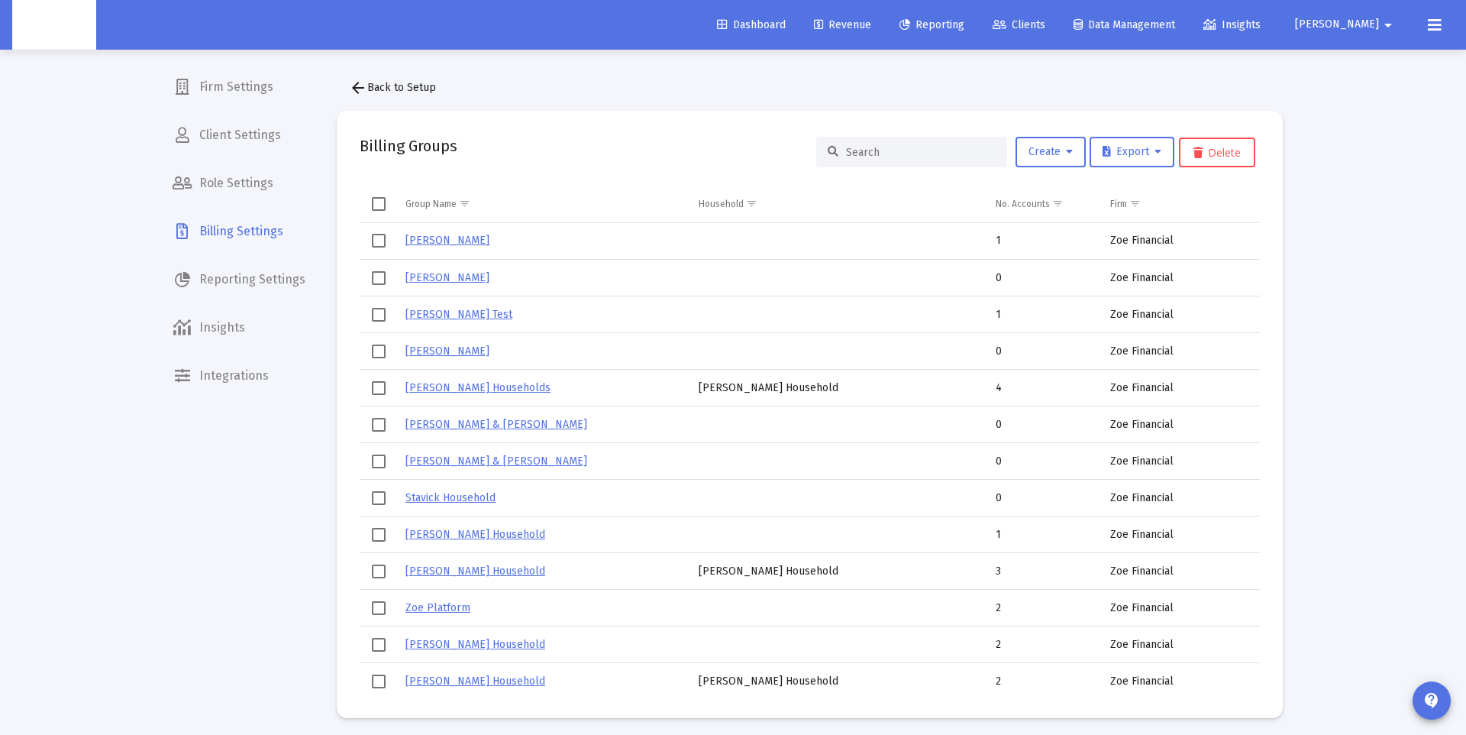
click at [896, 151] on input at bounding box center [921, 152] width 150 height 13
paste input "Heyck-Williams Household"
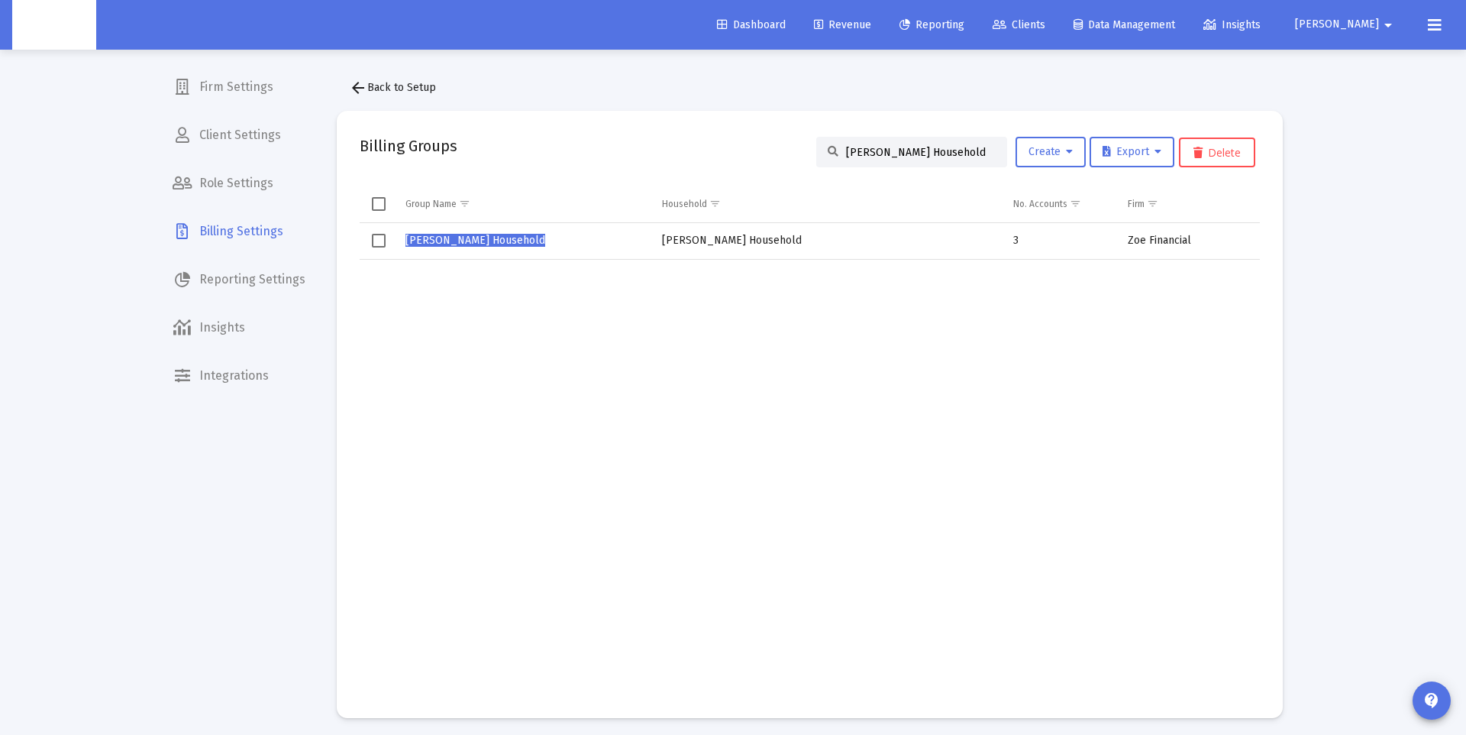
type input "Heyck-Williams Household"
click at [469, 237] on span "Heyck-Williams Household" at bounding box center [475, 240] width 140 height 13
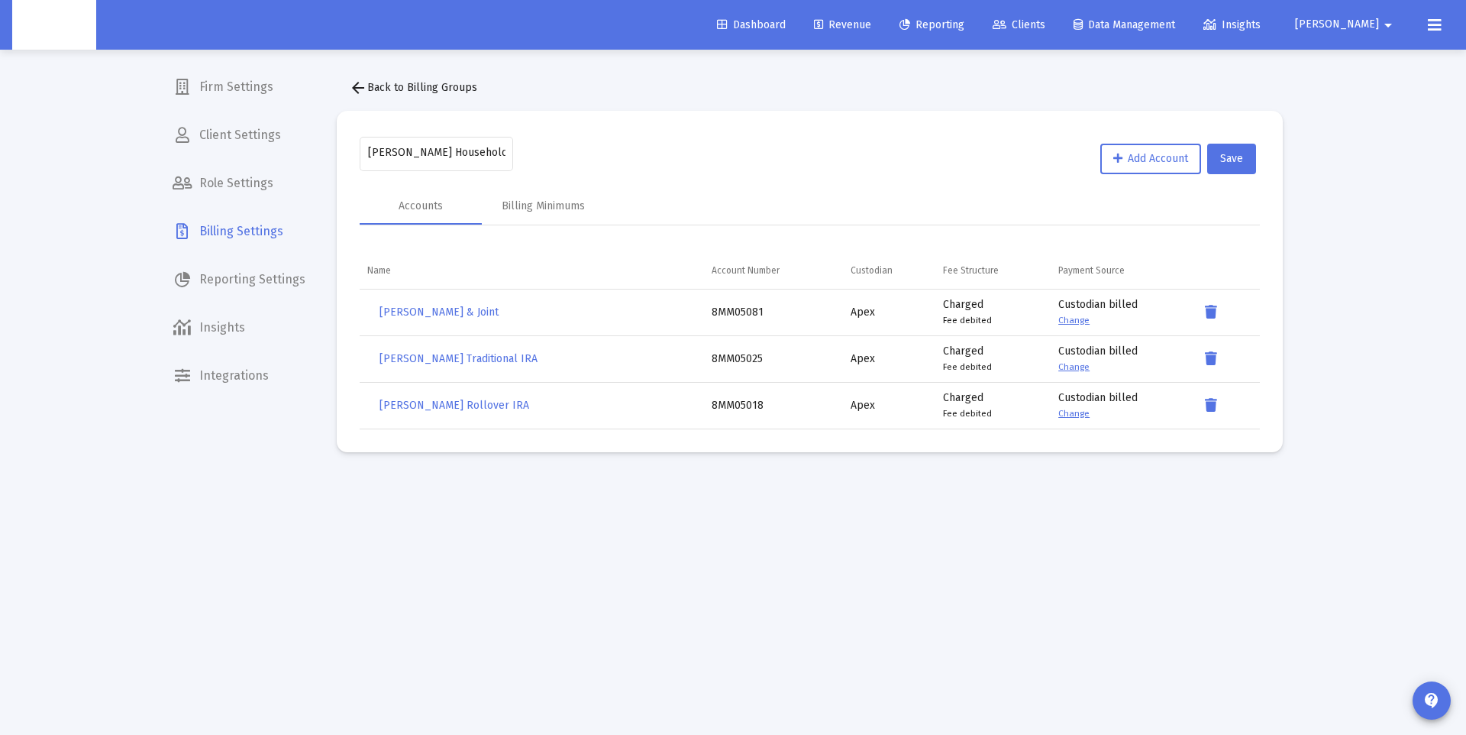
click at [367, 95] on button "arrow_back Back to Billing Groups" at bounding box center [413, 88] width 153 height 31
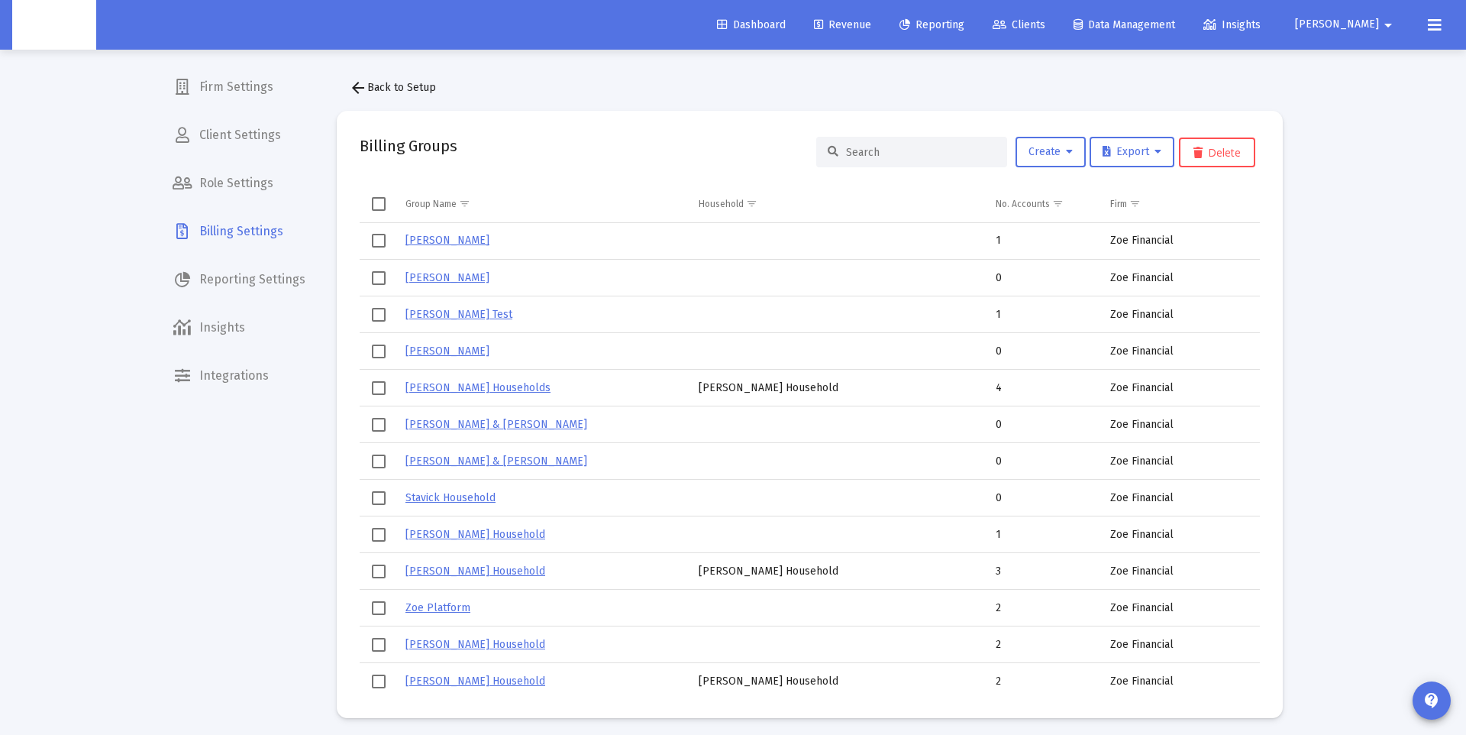
click at [900, 154] on input at bounding box center [921, 152] width 150 height 13
paste input "Heyck Williams"
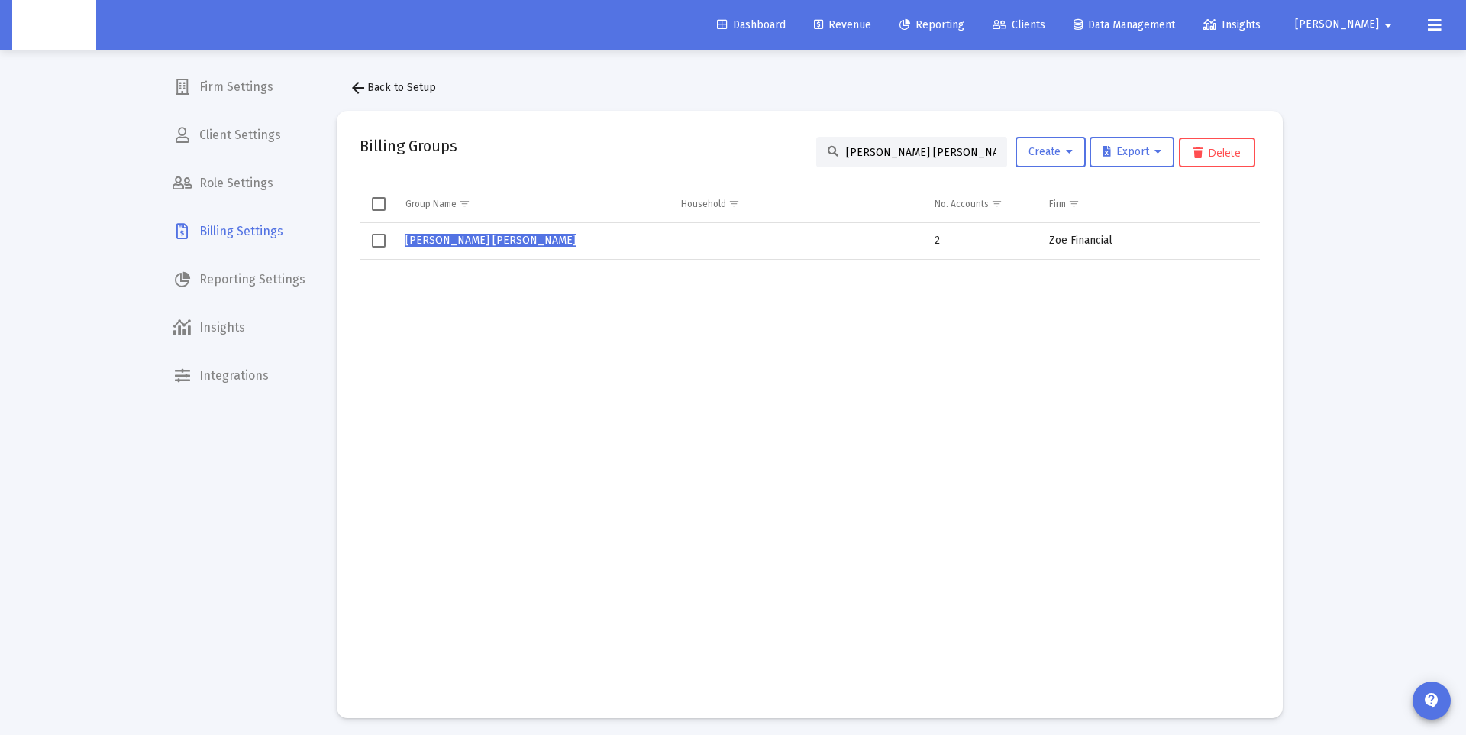
drag, startPoint x: 377, startPoint y: 239, endPoint x: 427, endPoint y: 234, distance: 49.8
click at [377, 239] on span "Select row" at bounding box center [379, 241] width 14 height 14
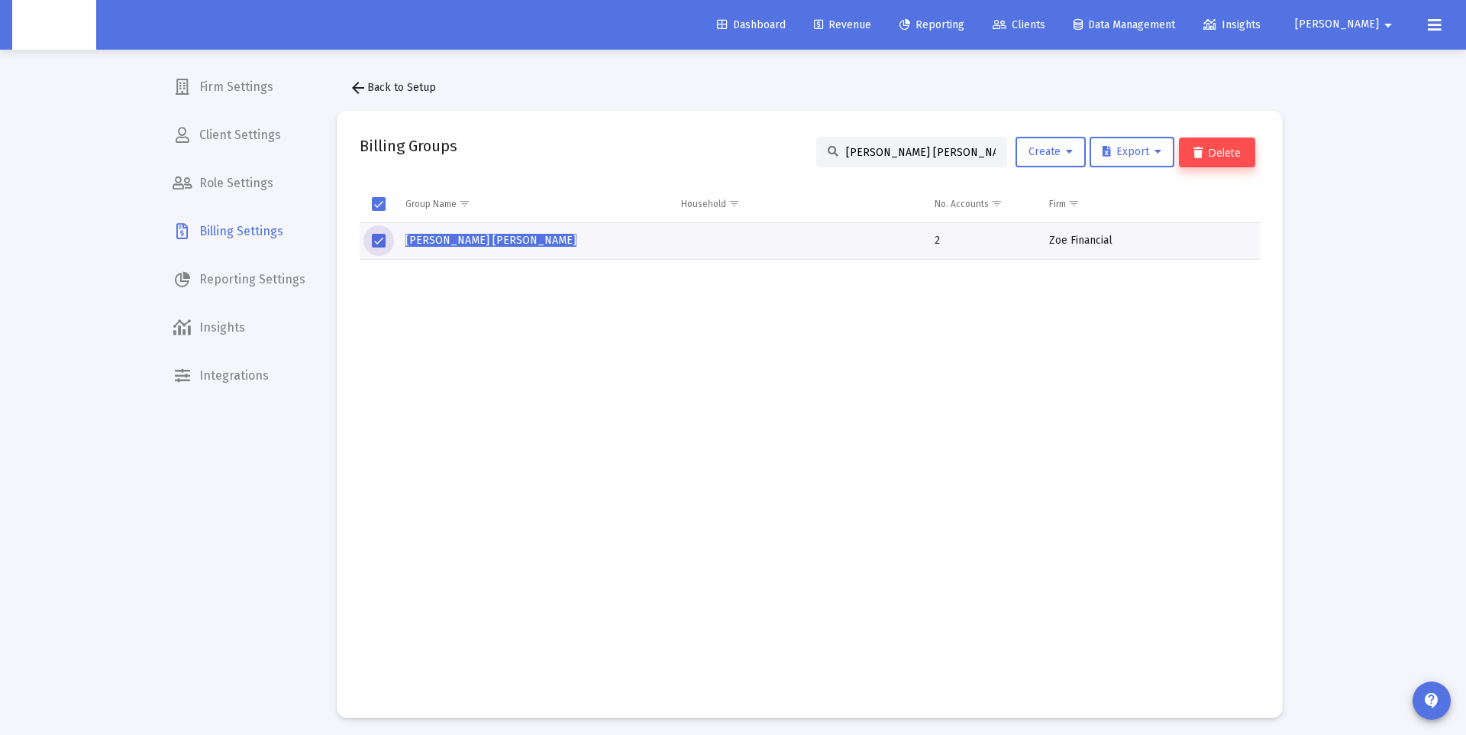
click at [1242, 155] on button "Delete" at bounding box center [1217, 152] width 76 height 30
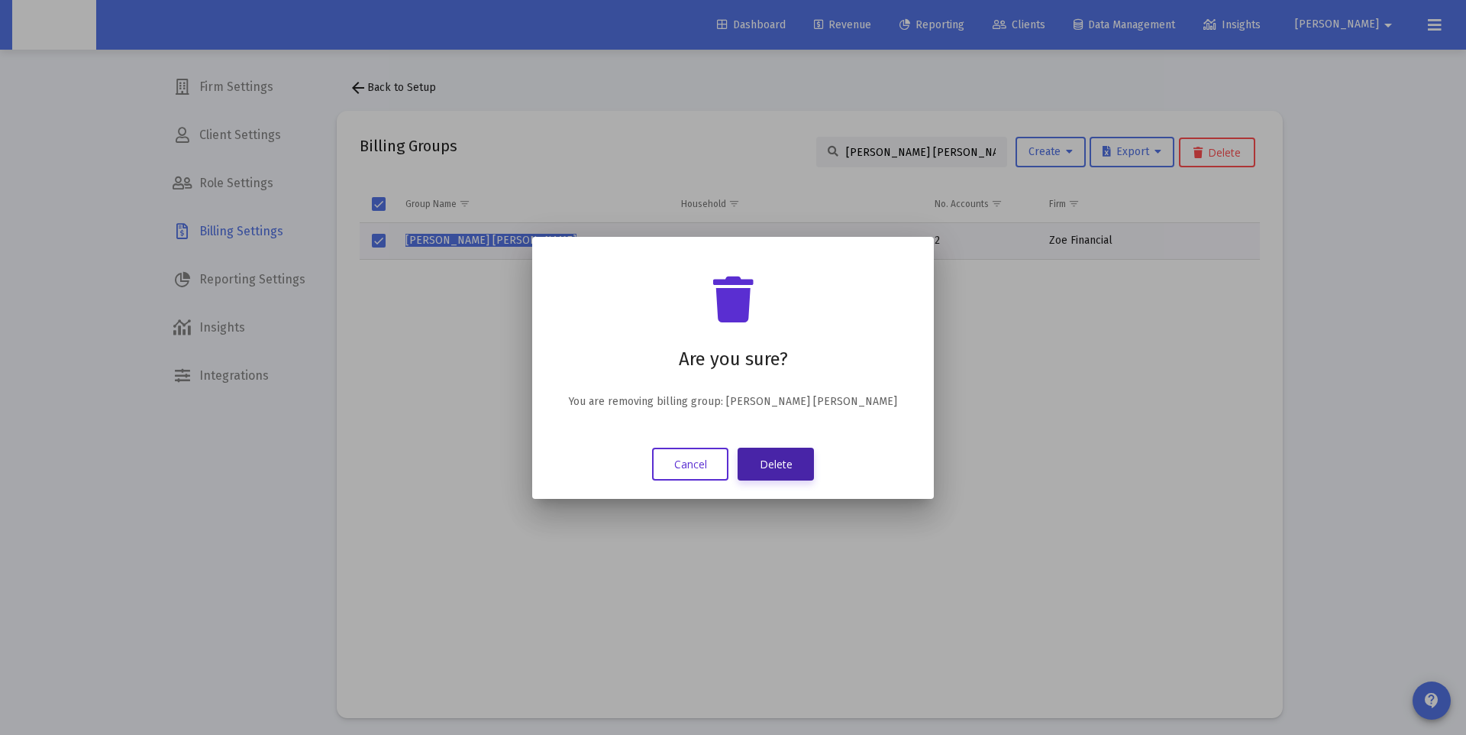
click at [782, 473] on button "Delete" at bounding box center [776, 463] width 76 height 33
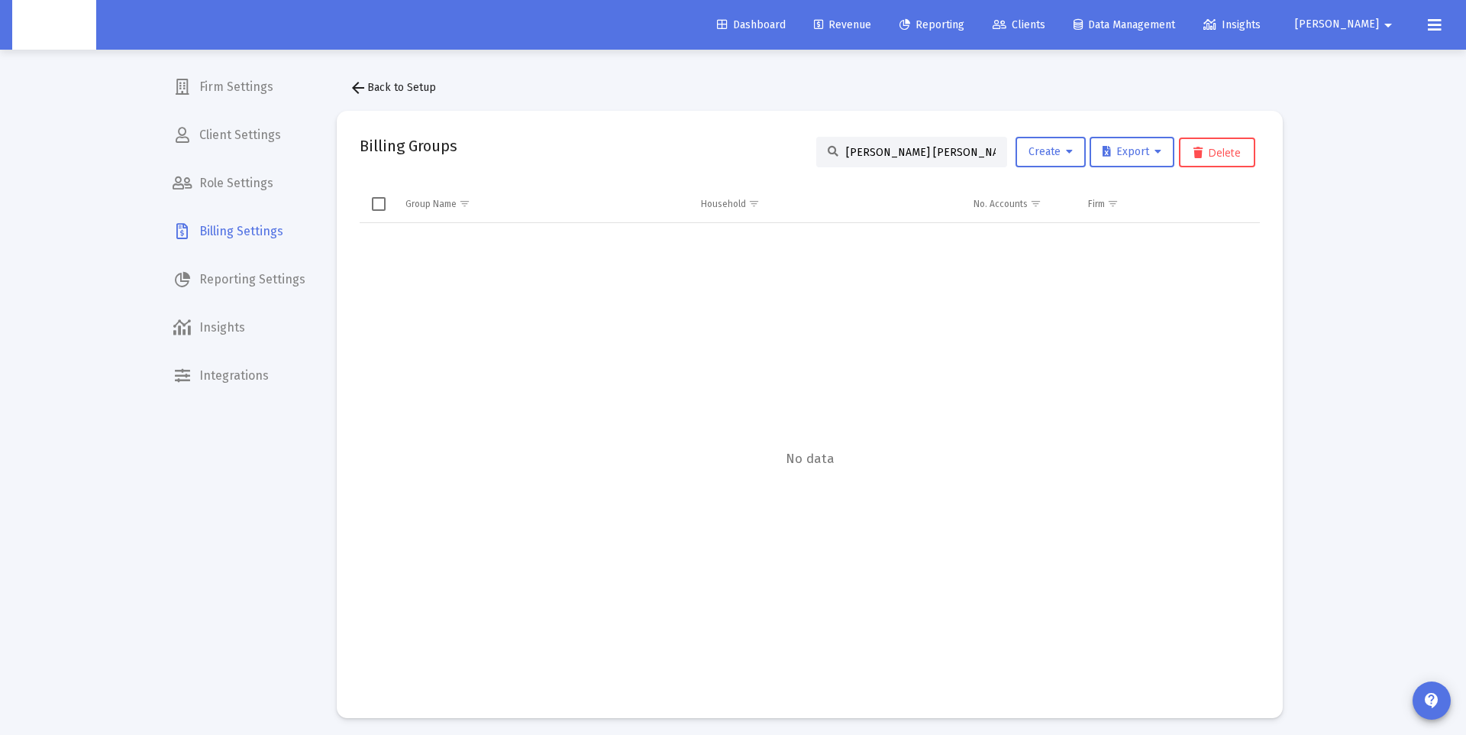
click at [904, 147] on input "Heyck Williams" at bounding box center [921, 152] width 150 height 13
paste input "Jameson Sanders Household"
click at [903, 147] on input "Jameson Sanders Household" at bounding box center [921, 152] width 150 height 13
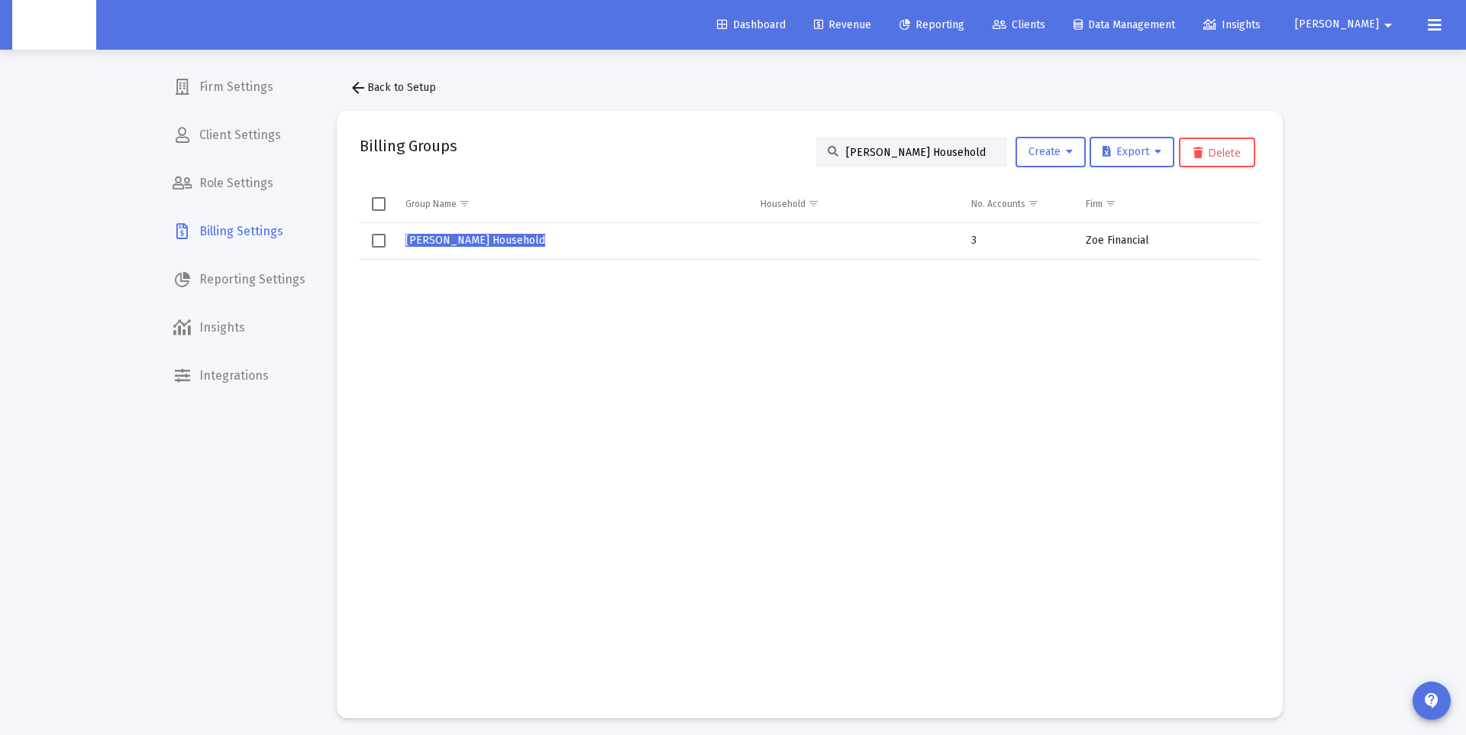
click at [903, 147] on input "Jameson Sanders Household" at bounding box center [921, 152] width 150 height 13
click at [902, 157] on input "Jameson Sanders Household" at bounding box center [921, 152] width 150 height 13
click at [901, 157] on input "Jameson Sanders Household" at bounding box center [921, 152] width 150 height 13
paste input
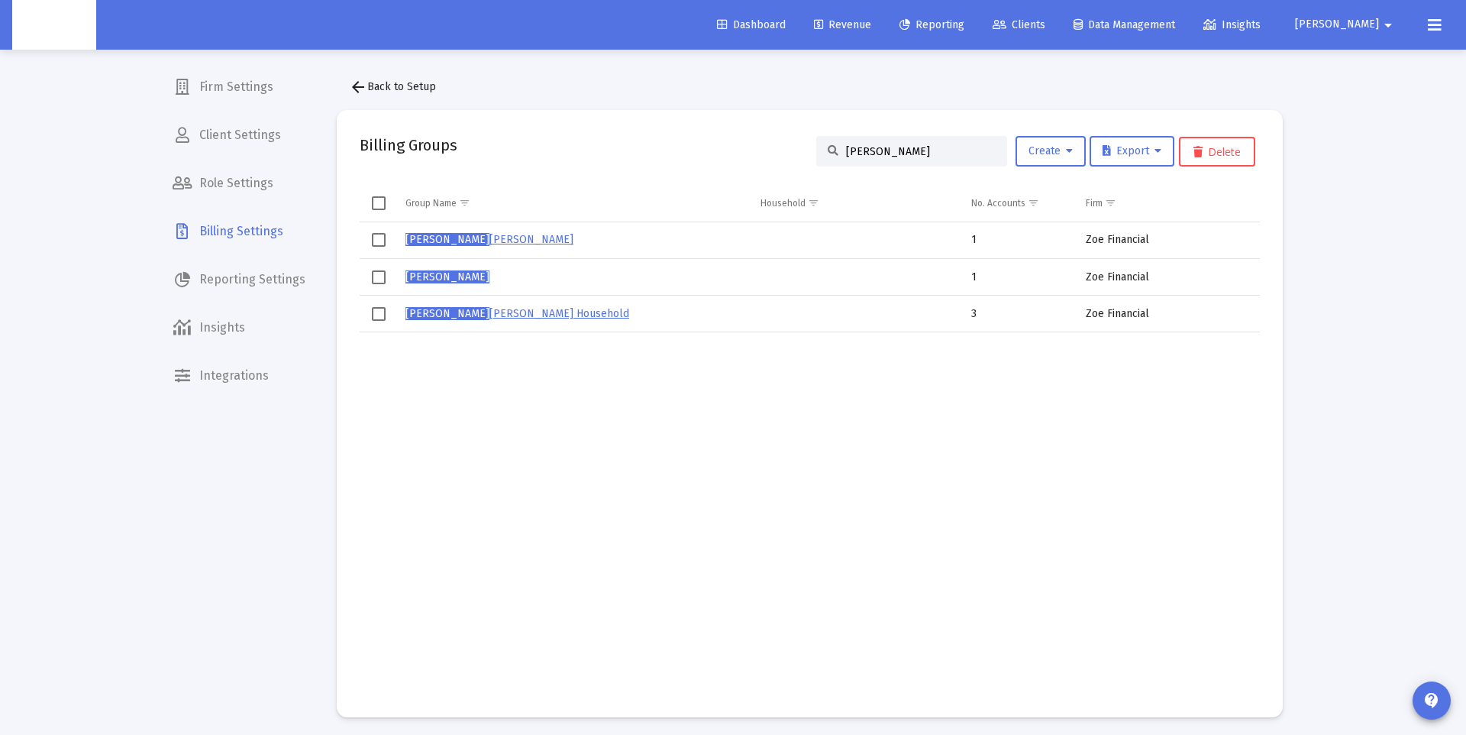
scroll to position [6, 0]
type input "Jameson"
click at [465, 232] on link "Jameson Sanders" at bounding box center [489, 234] width 168 height 13
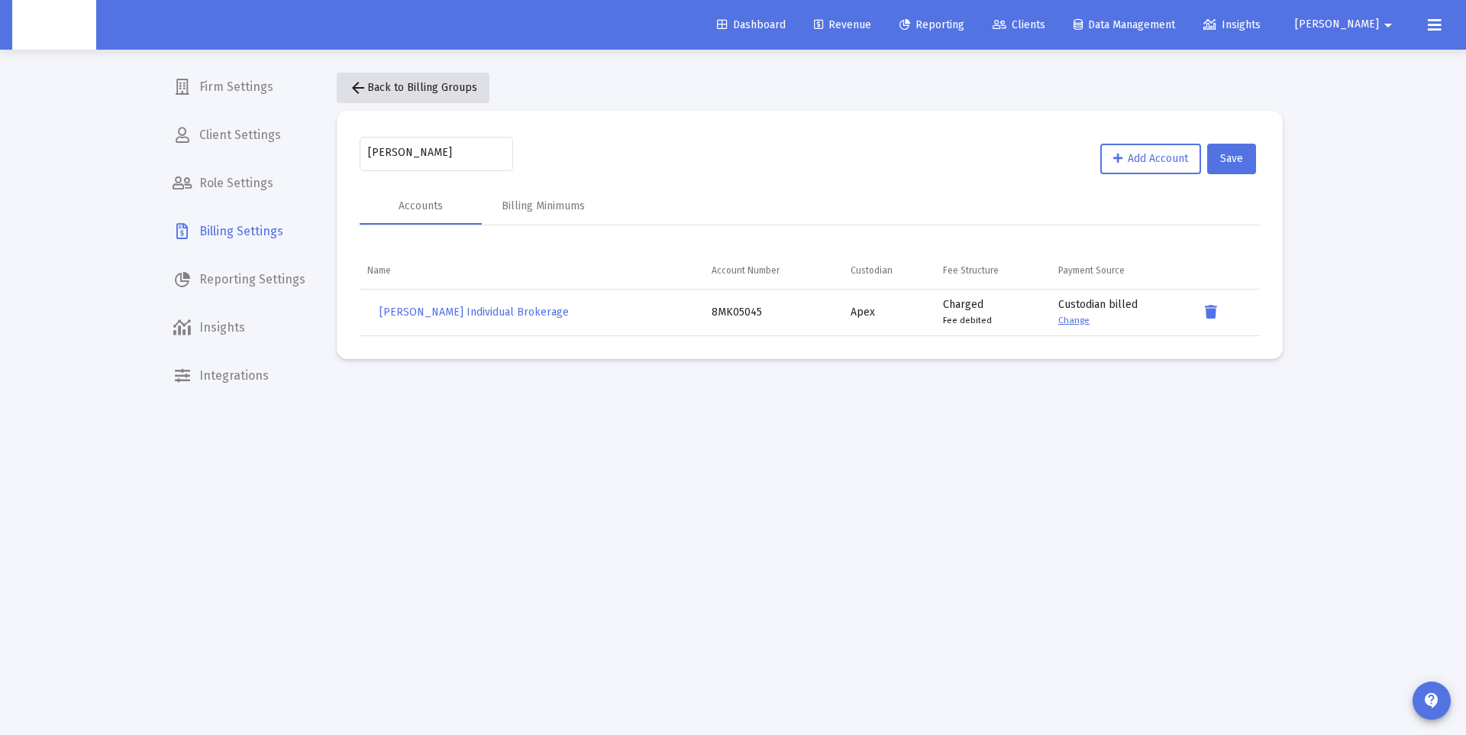
click at [369, 86] on span "arrow_back Back to Billing Groups" at bounding box center [413, 87] width 128 height 13
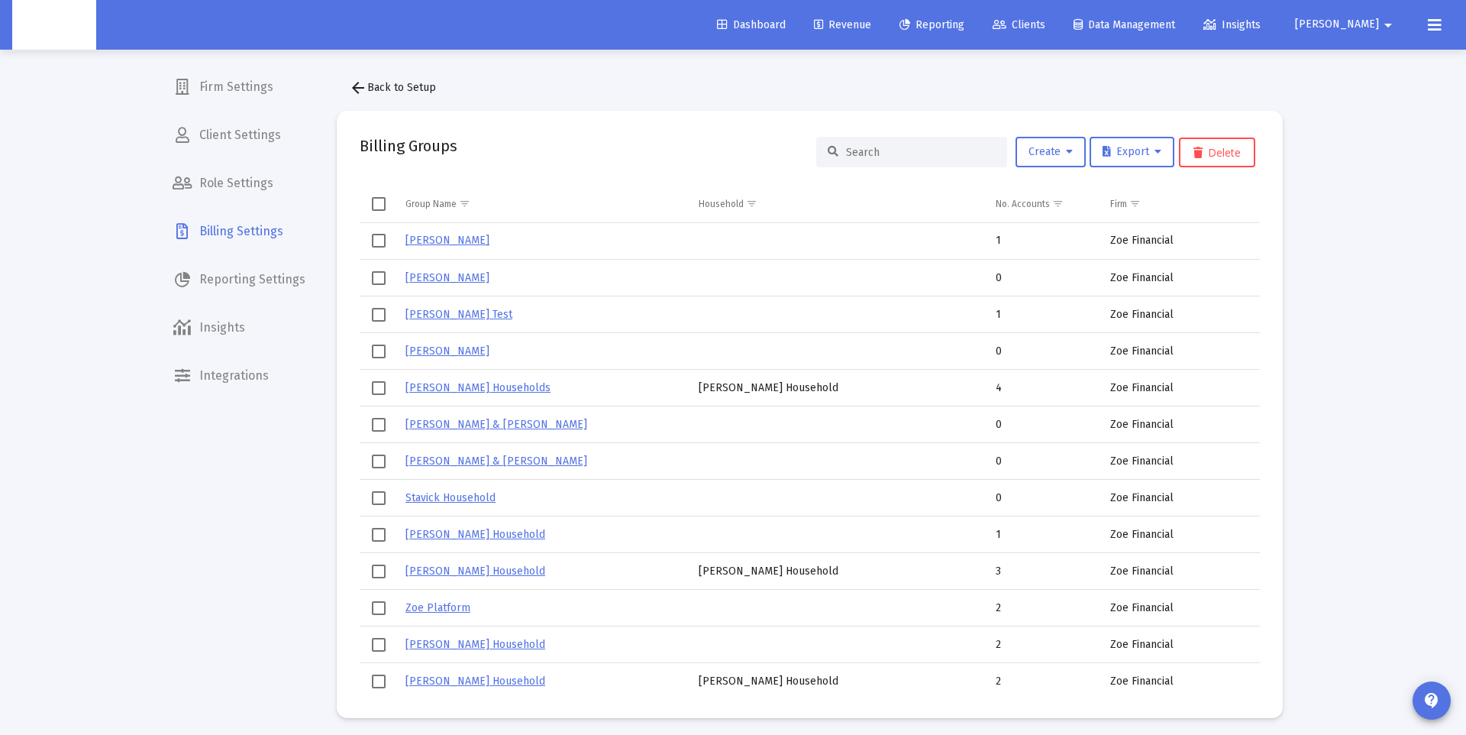
drag, startPoint x: 854, startPoint y: 158, endPoint x: 866, endPoint y: 154, distance: 12.8
click at [853, 158] on div at bounding box center [911, 152] width 191 height 31
click at [874, 151] on input at bounding box center [921, 152] width 150 height 13
paste input "Jameson"
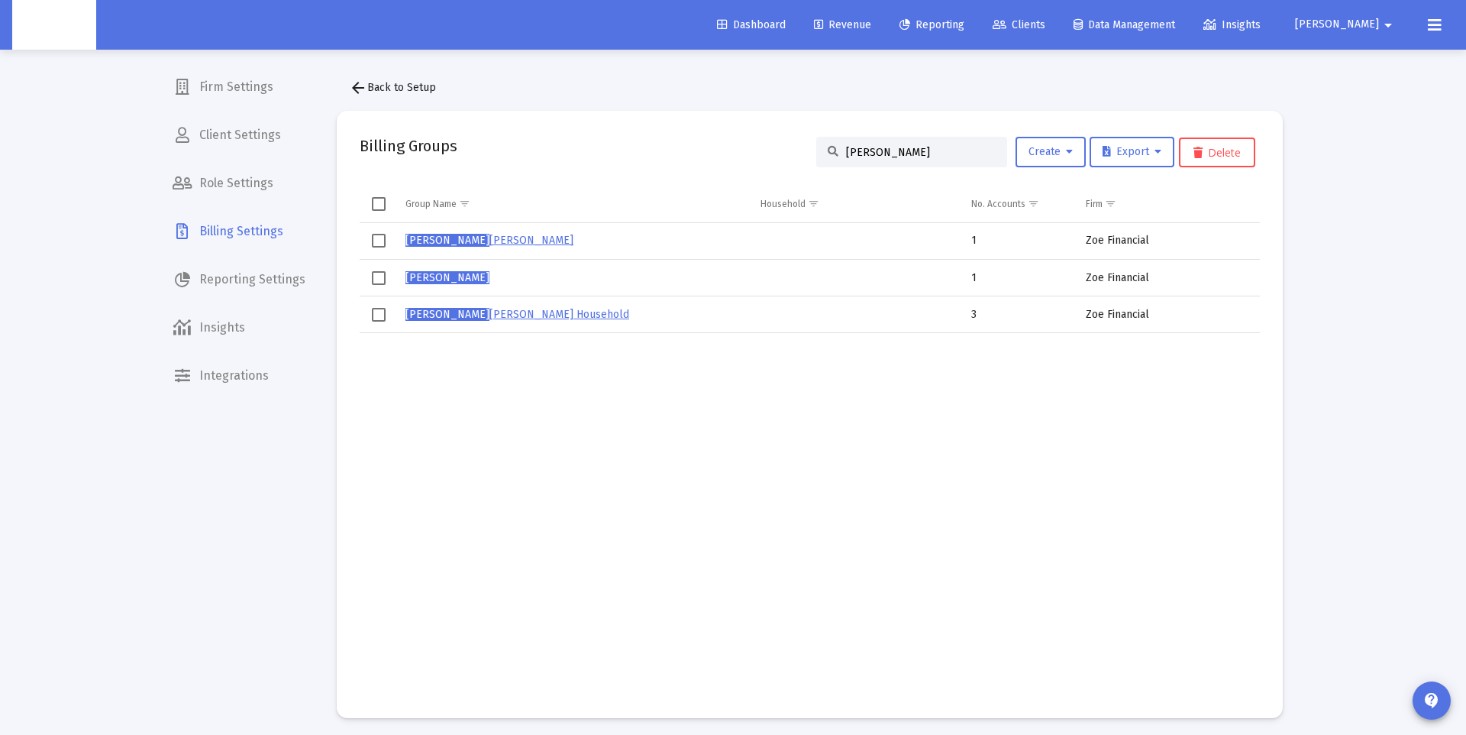
type input "Jameson"
click at [437, 279] on span "Jameson" at bounding box center [447, 277] width 84 height 13
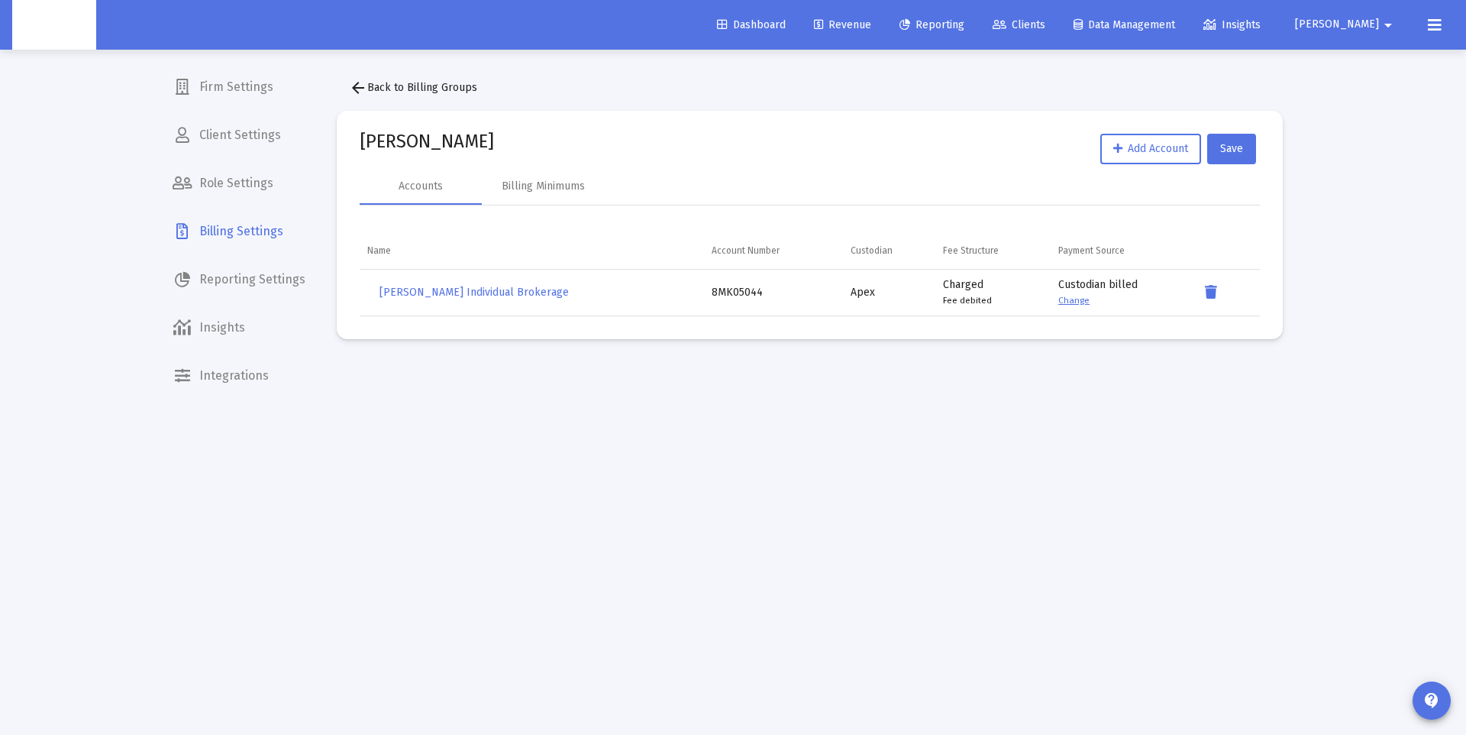
click at [363, 85] on mat-icon "arrow_back" at bounding box center [358, 88] width 18 height 18
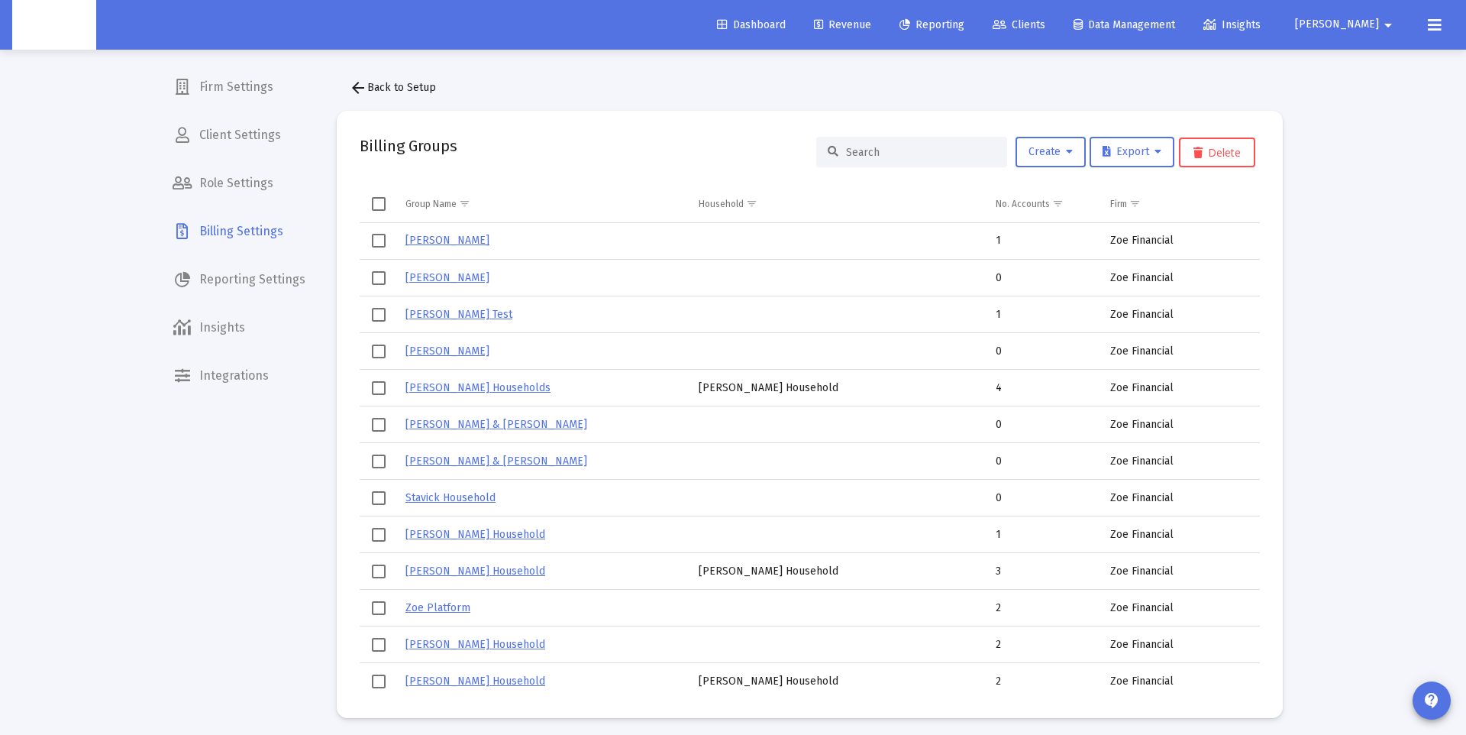
click at [890, 153] on input at bounding box center [921, 152] width 150 height 13
paste input "Jameson"
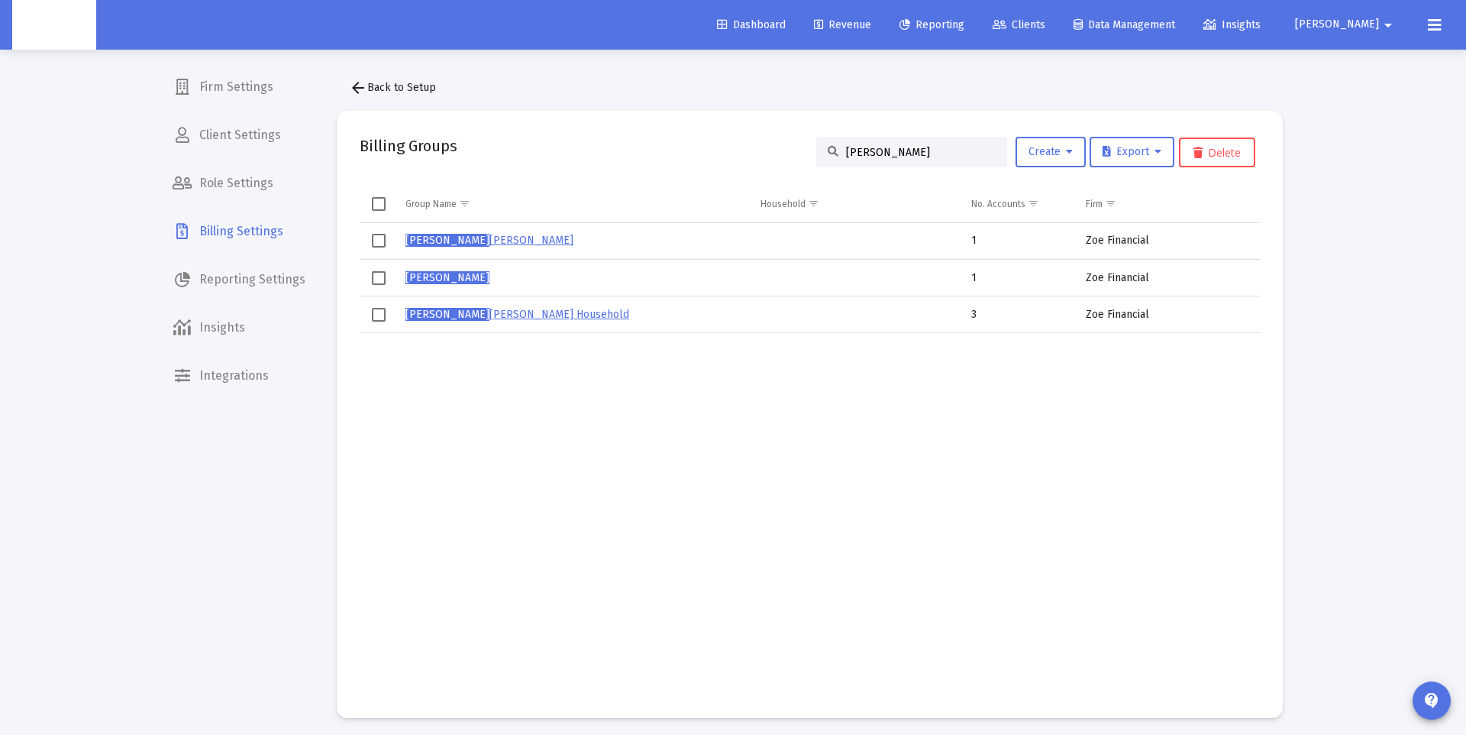
type input "Jameson"
click at [496, 313] on link "Jameson Sanders Household" at bounding box center [517, 314] width 224 height 13
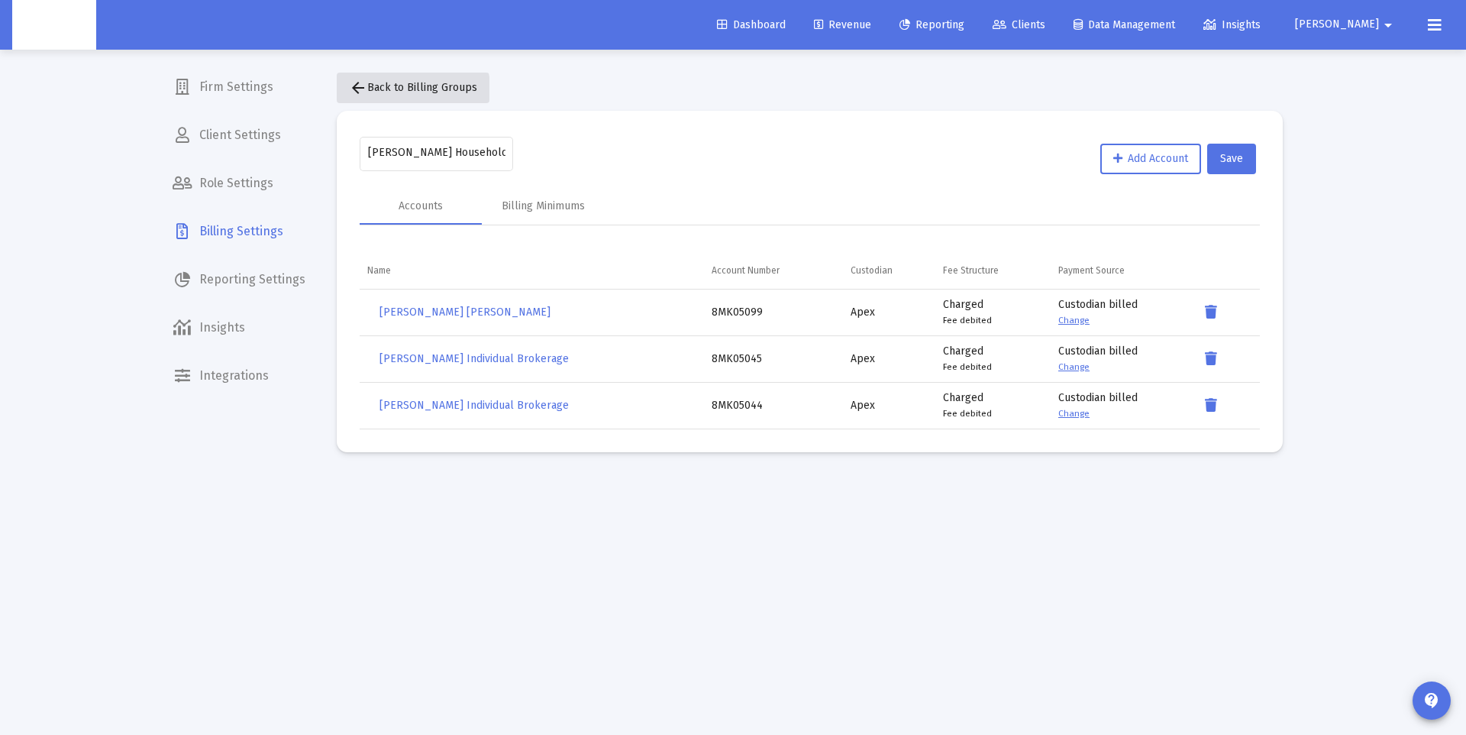
click at [360, 96] on mat-icon "arrow_back" at bounding box center [358, 88] width 18 height 18
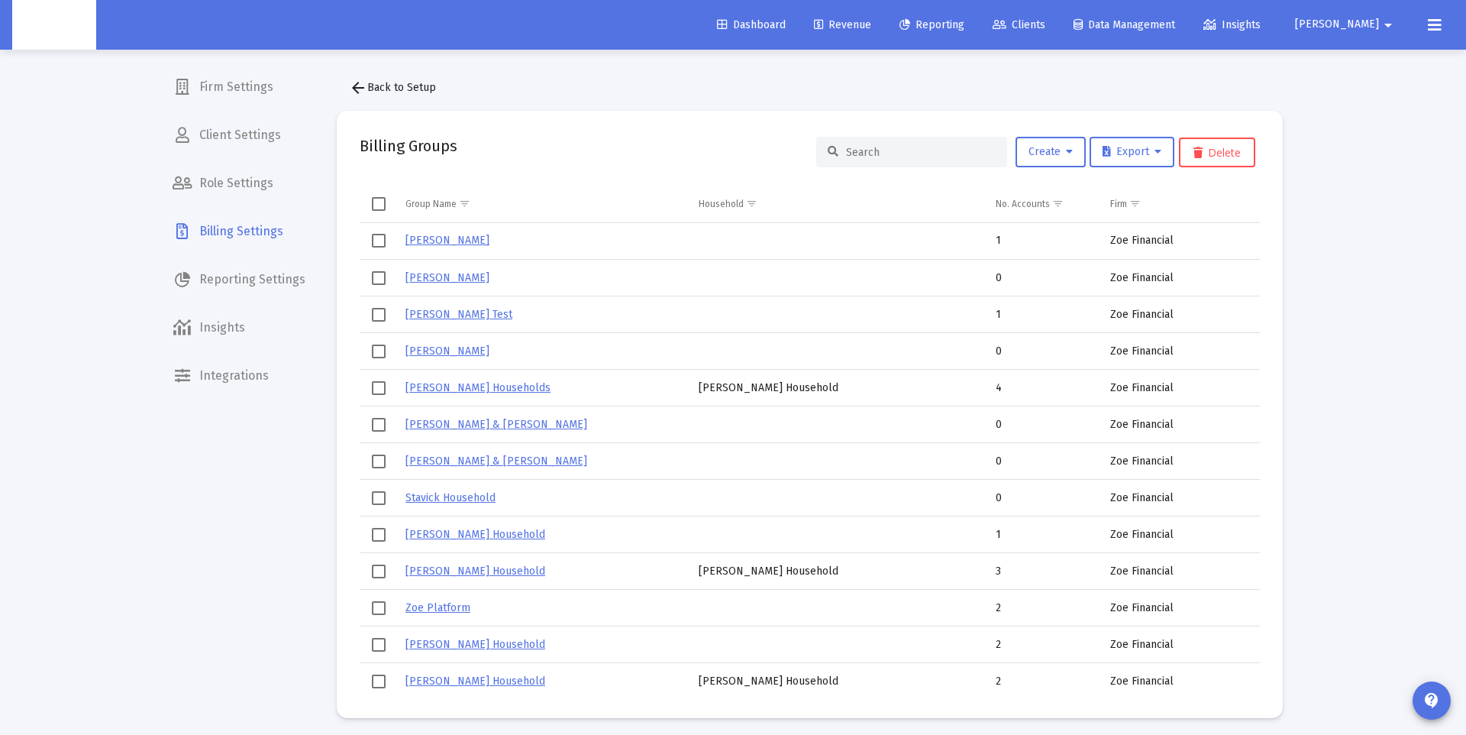
click at [876, 153] on input at bounding box center [921, 152] width 150 height 13
paste input "Jameson"
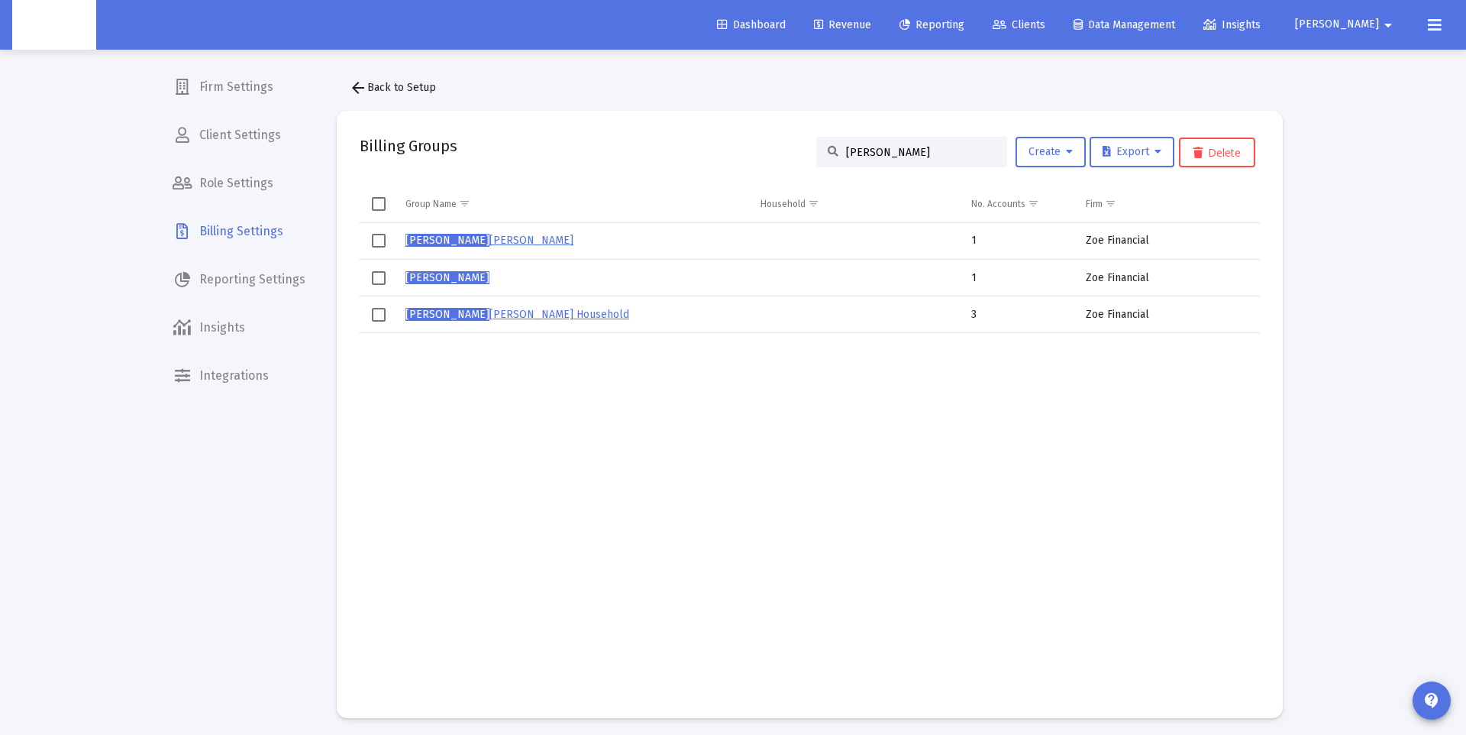
click at [377, 273] on span "Select row" at bounding box center [379, 278] width 14 height 14
click at [375, 241] on span "Select row" at bounding box center [379, 241] width 14 height 14
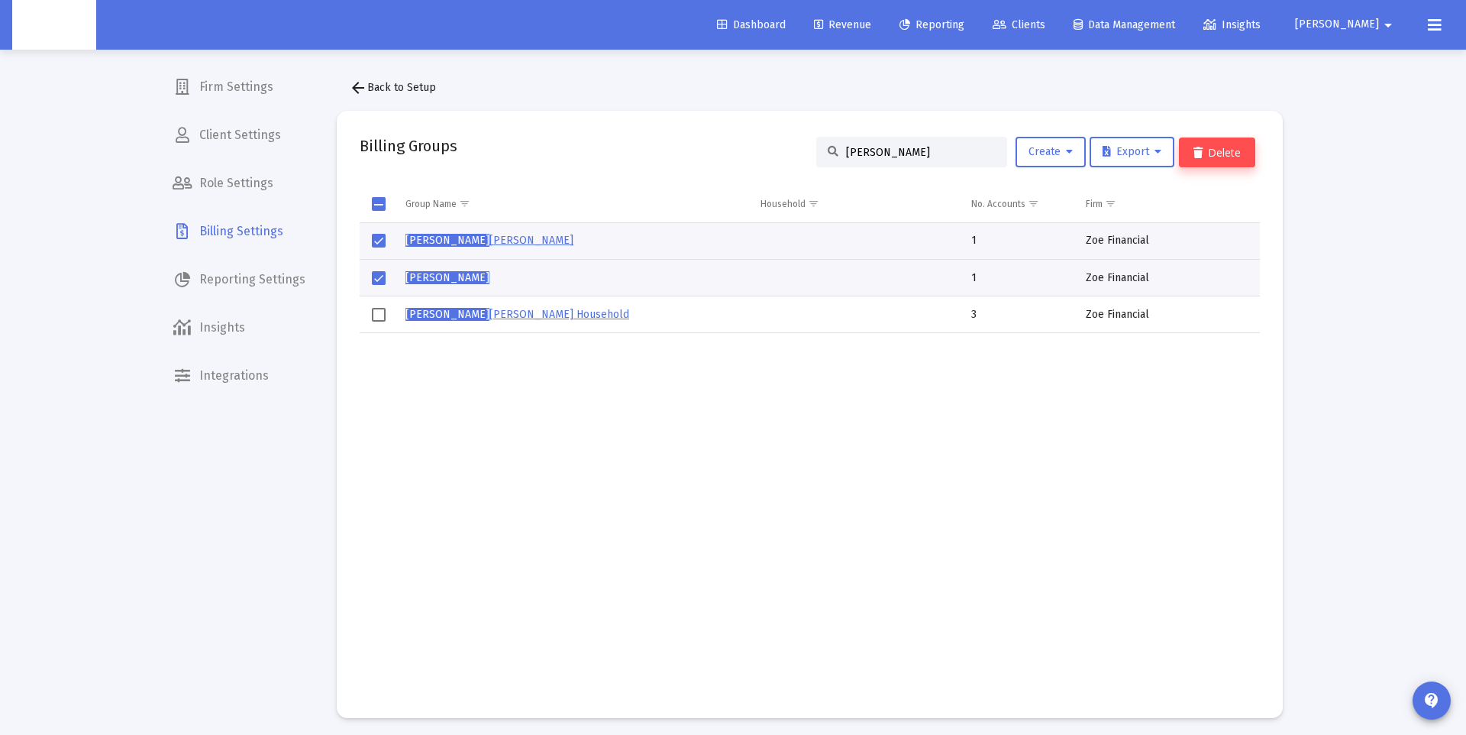
click at [1224, 161] on button "Delete" at bounding box center [1217, 152] width 76 height 30
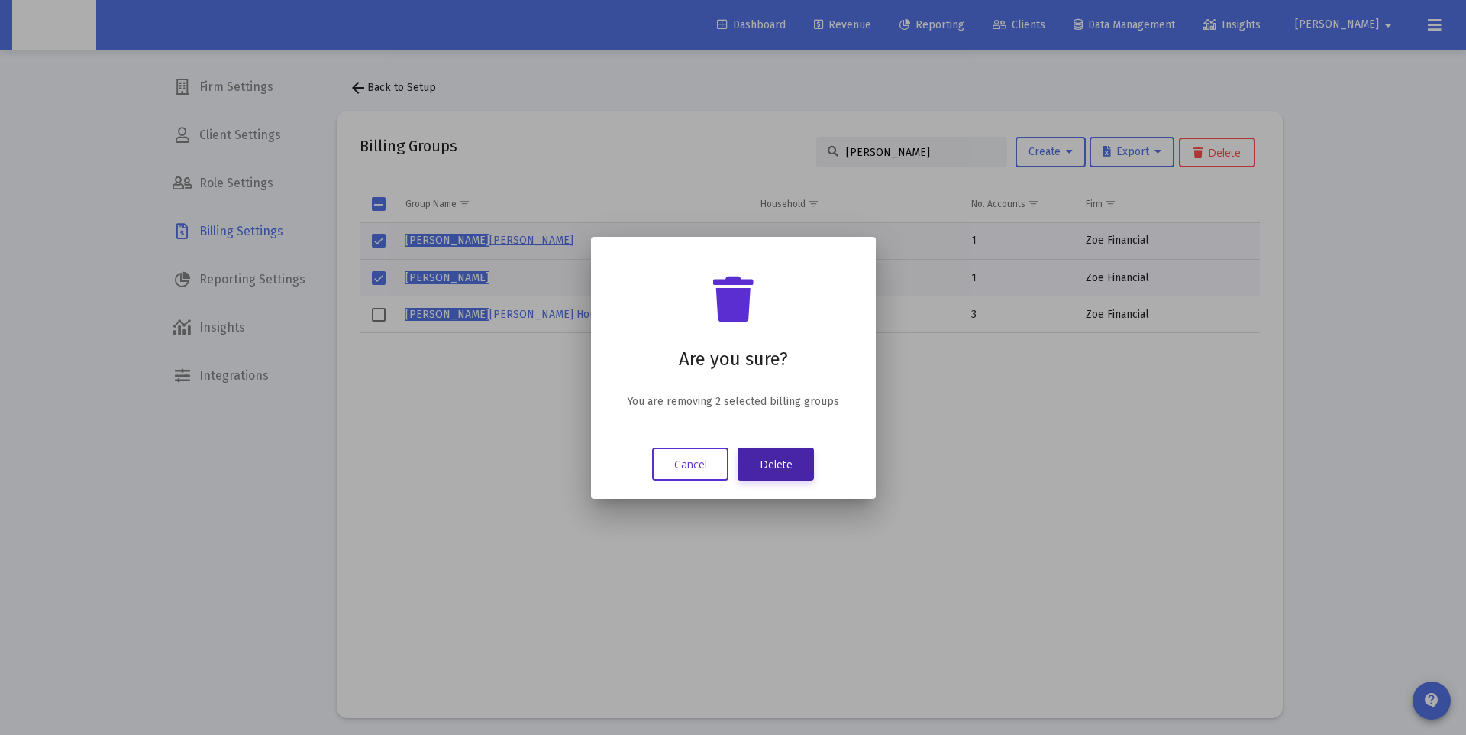
click at [804, 471] on button "Delete" at bounding box center [776, 463] width 76 height 33
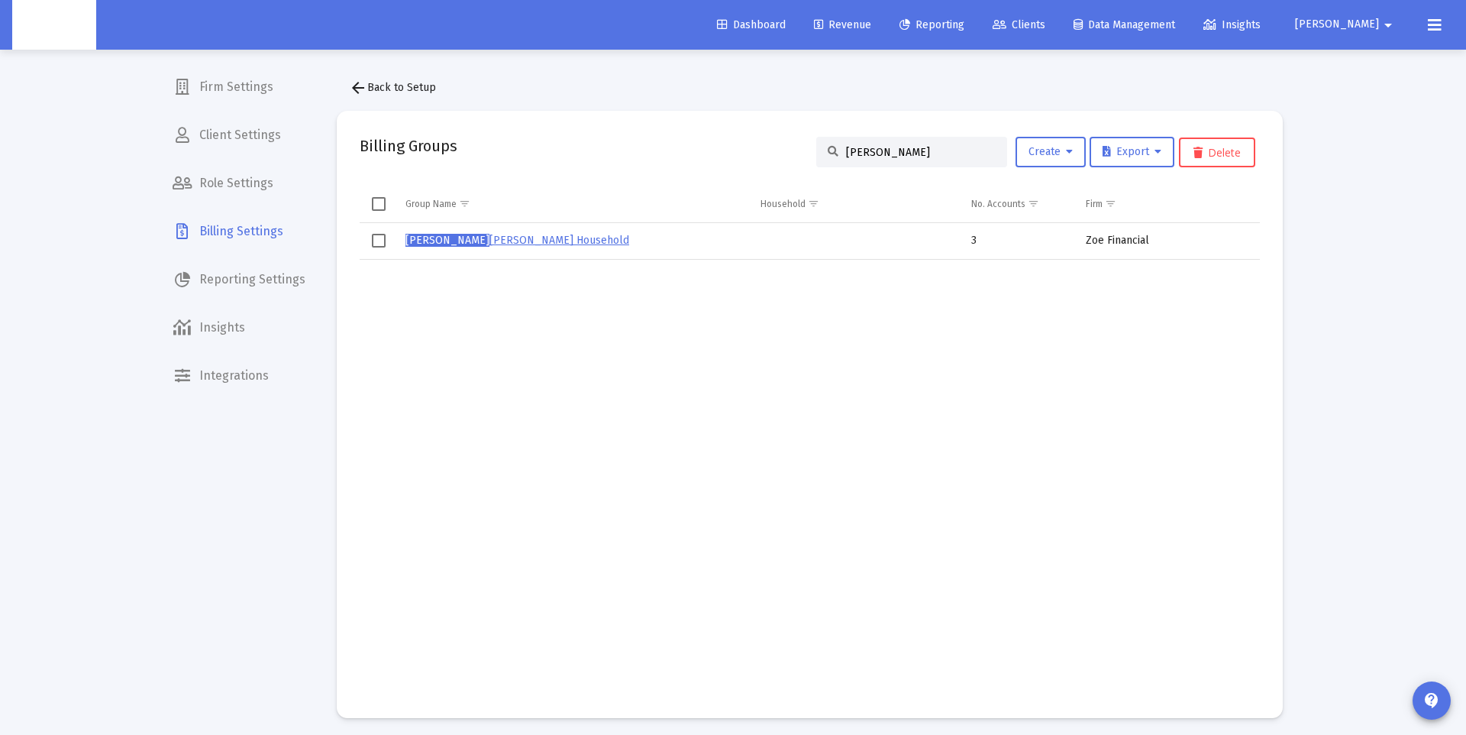
click at [873, 150] on input "Jameson" at bounding box center [921, 152] width 150 height 13
paste input "Nassim Shahriari's Household"
type input "Nassim Shahriari's Household"
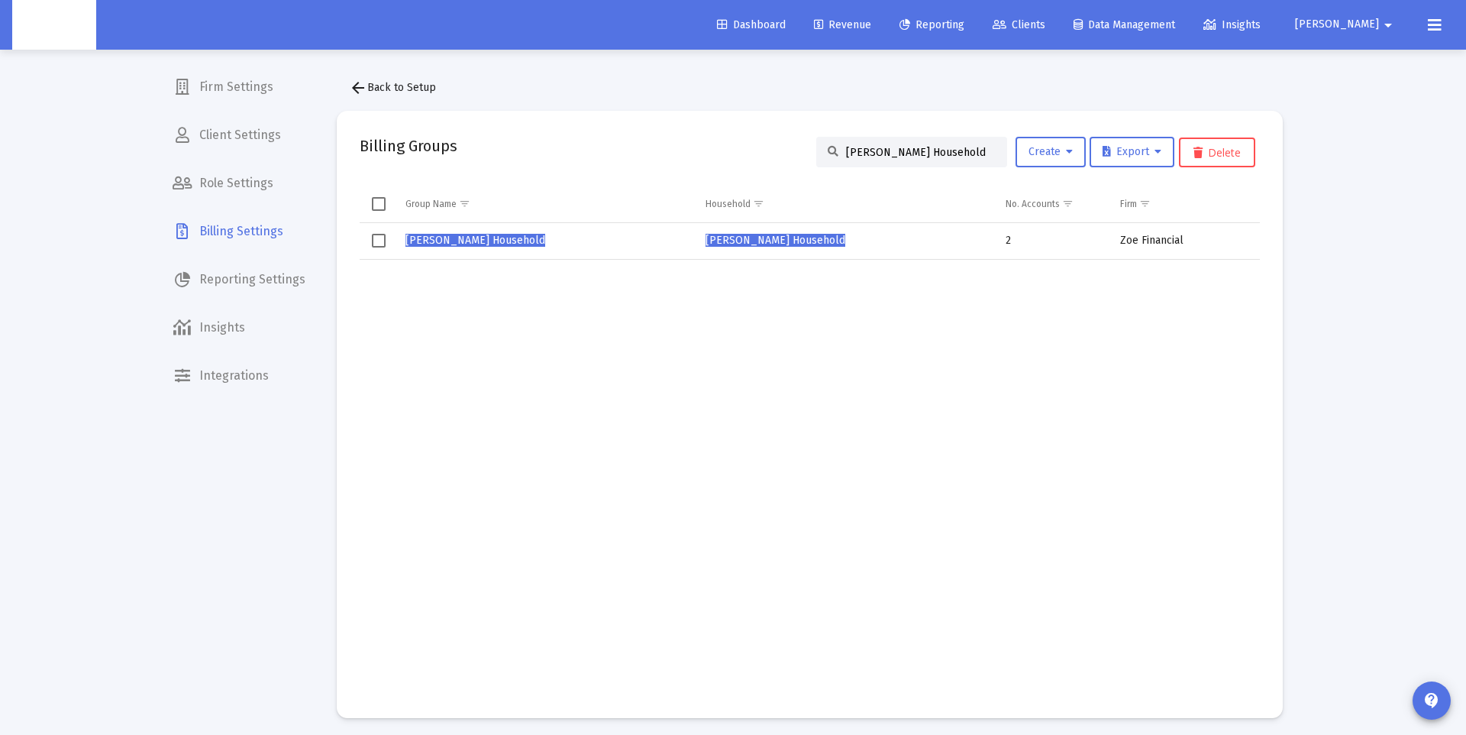
click at [450, 241] on span "Nassim Shahriari's Household" at bounding box center [475, 240] width 140 height 13
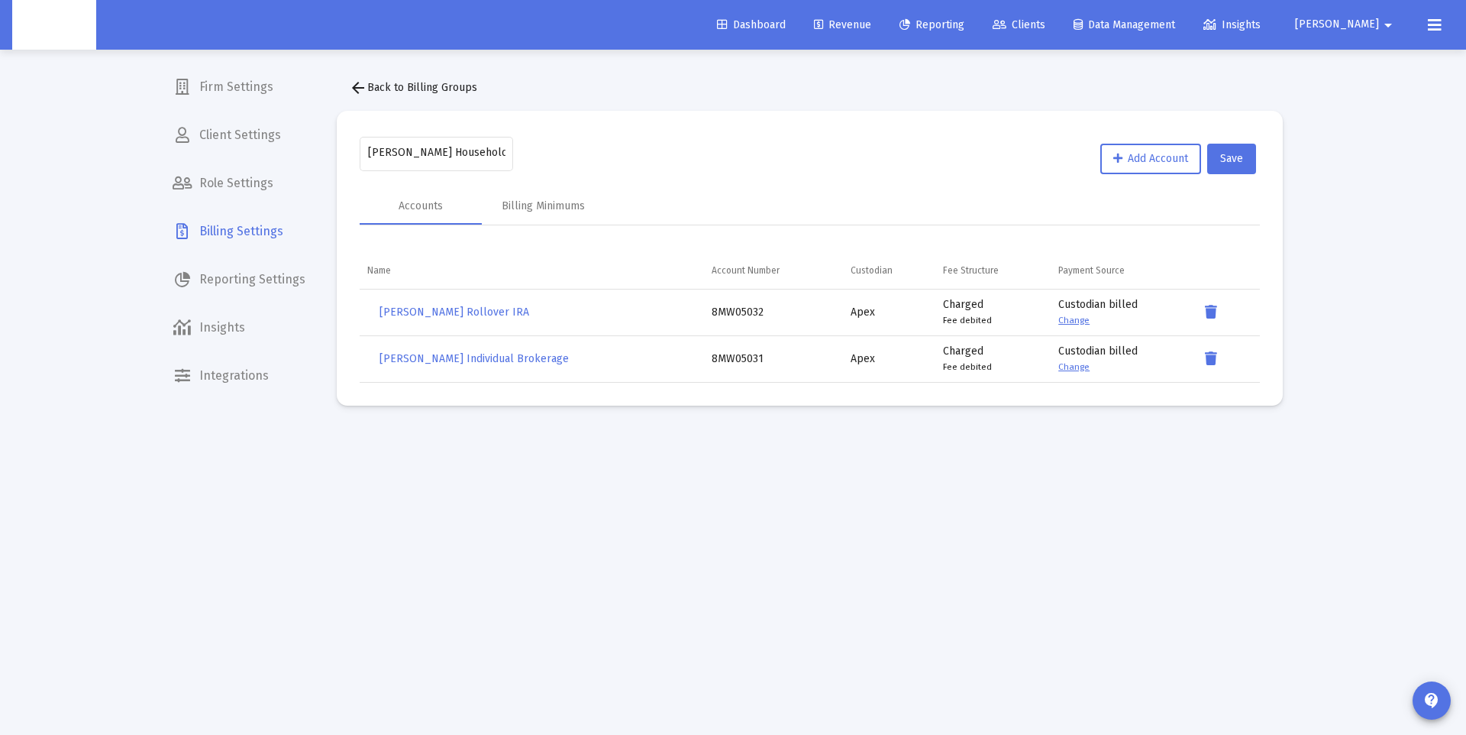
click at [365, 89] on mat-icon "arrow_back" at bounding box center [358, 88] width 18 height 18
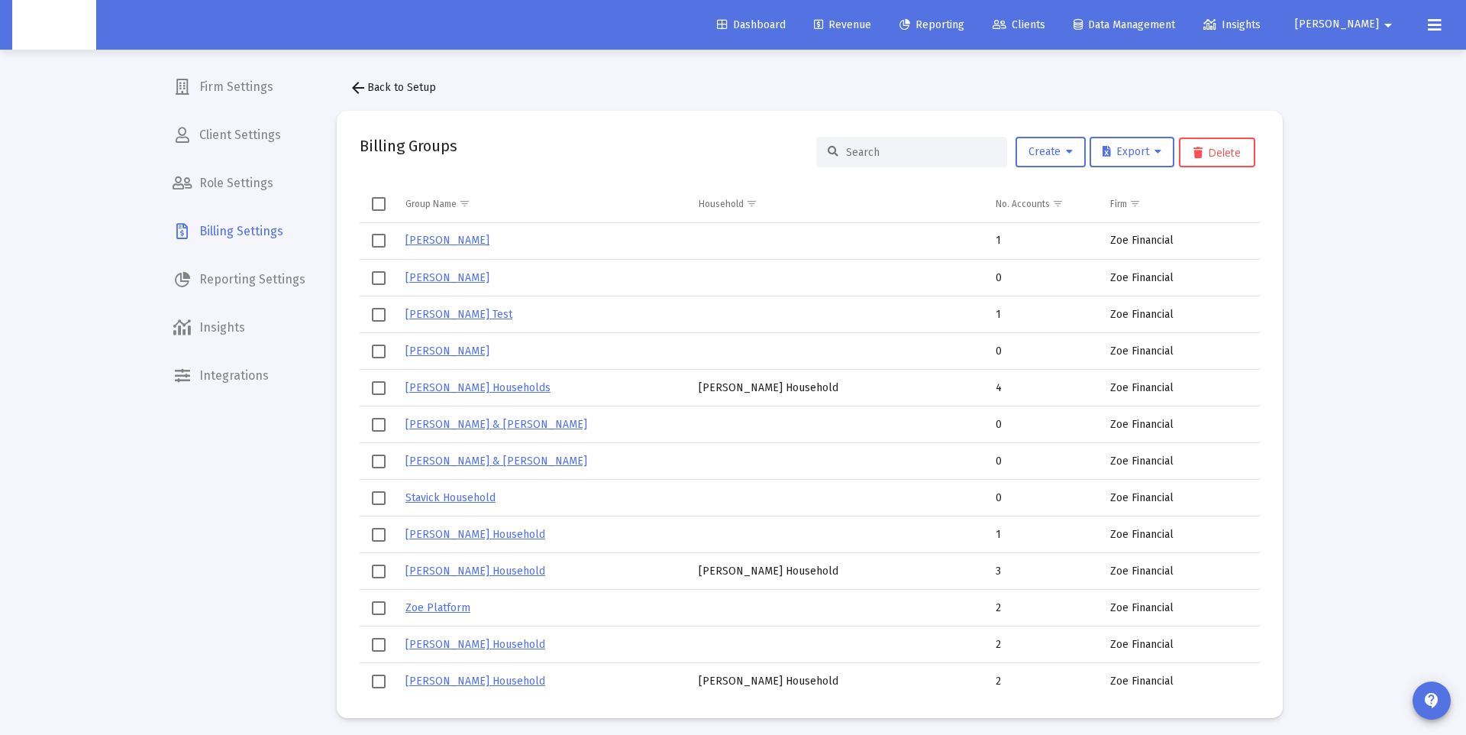
click at [902, 150] on input at bounding box center [921, 152] width 150 height 13
paste input "Shahul Hameed's Household"
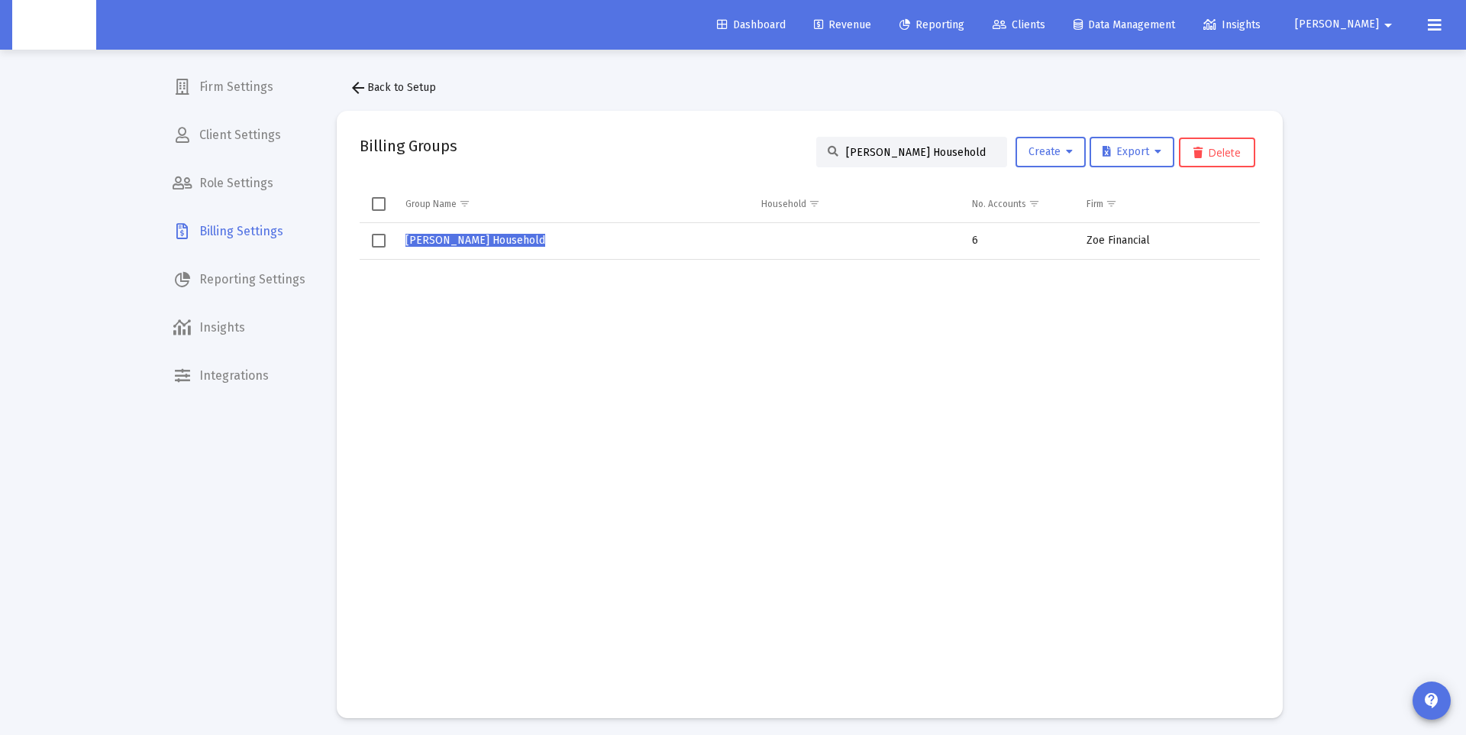
type input "Shahul Hameed's Household"
click at [477, 241] on span "Shahul Hameed's Household" at bounding box center [475, 240] width 140 height 13
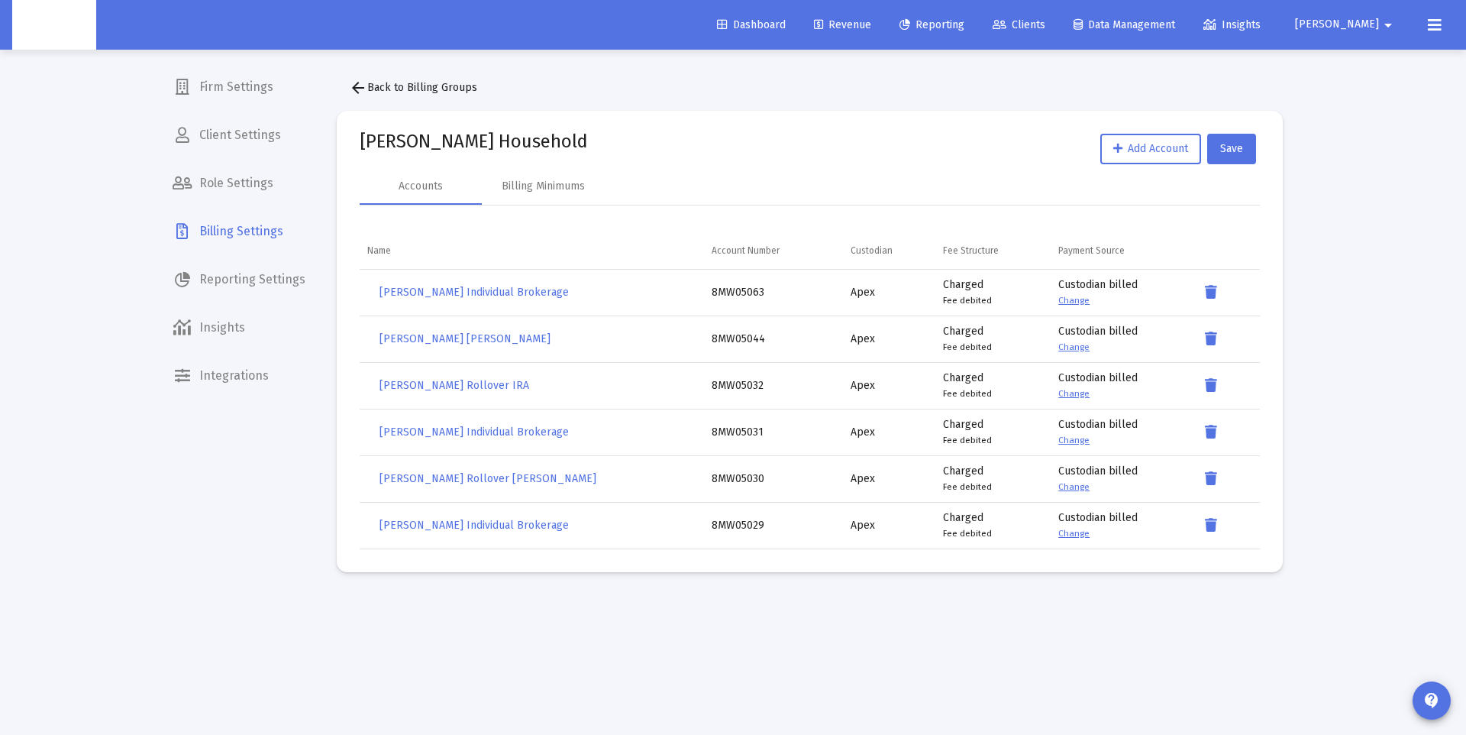
click at [366, 87] on mat-icon "arrow_back" at bounding box center [358, 88] width 18 height 18
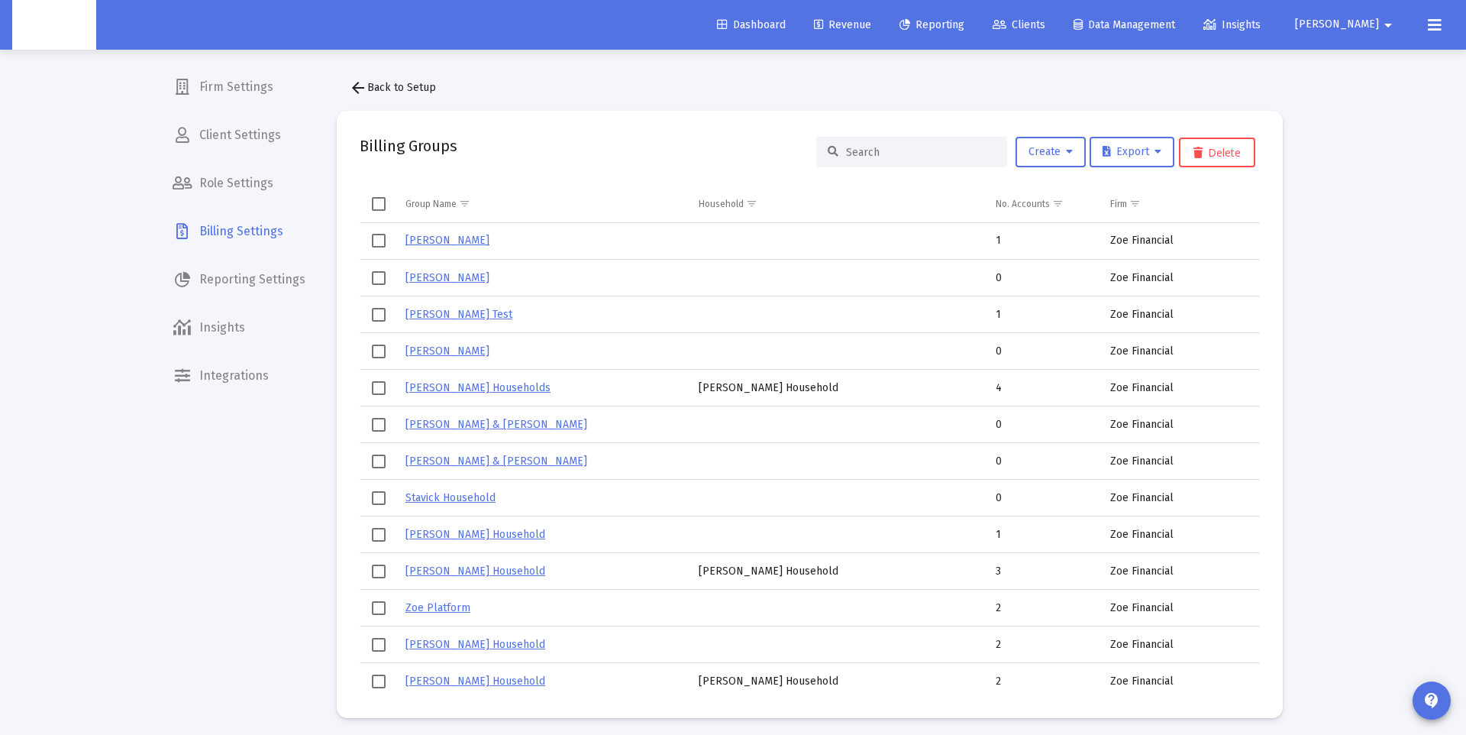
click at [905, 151] on input at bounding box center [921, 152] width 150 height 13
paste input "Nassim Shahriari's Household"
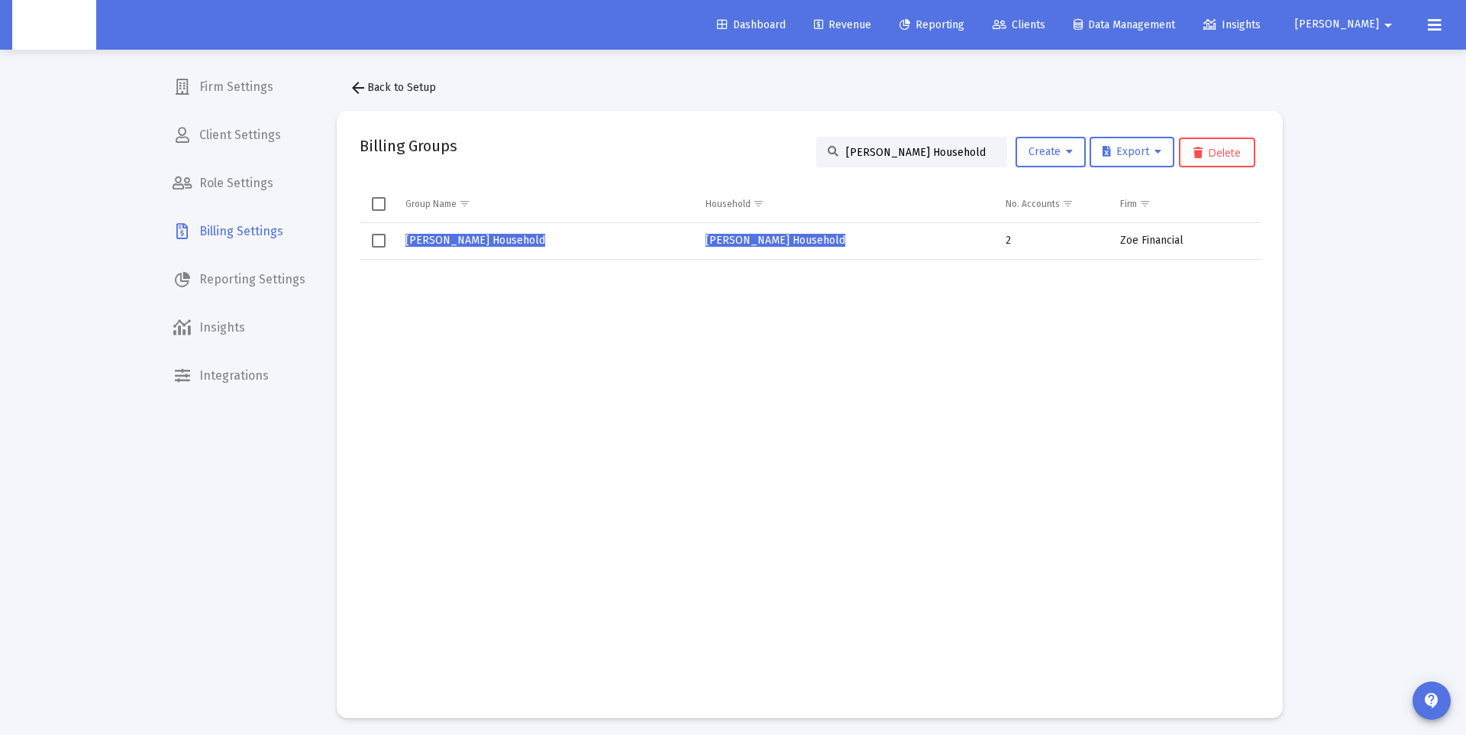
scroll to position [6, 0]
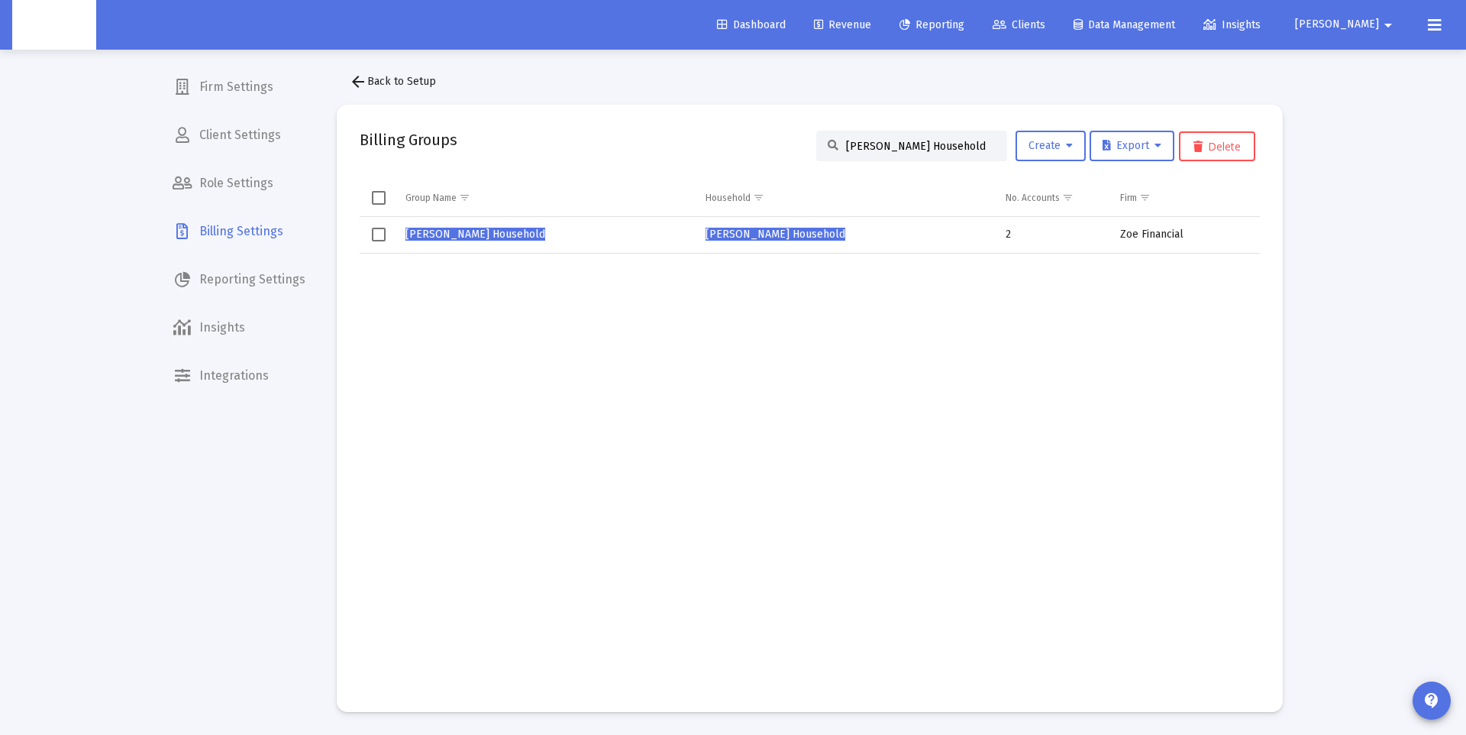
click at [379, 241] on span "Select row" at bounding box center [379, 235] width 14 height 14
click at [1239, 146] on button "Delete" at bounding box center [1217, 146] width 76 height 30
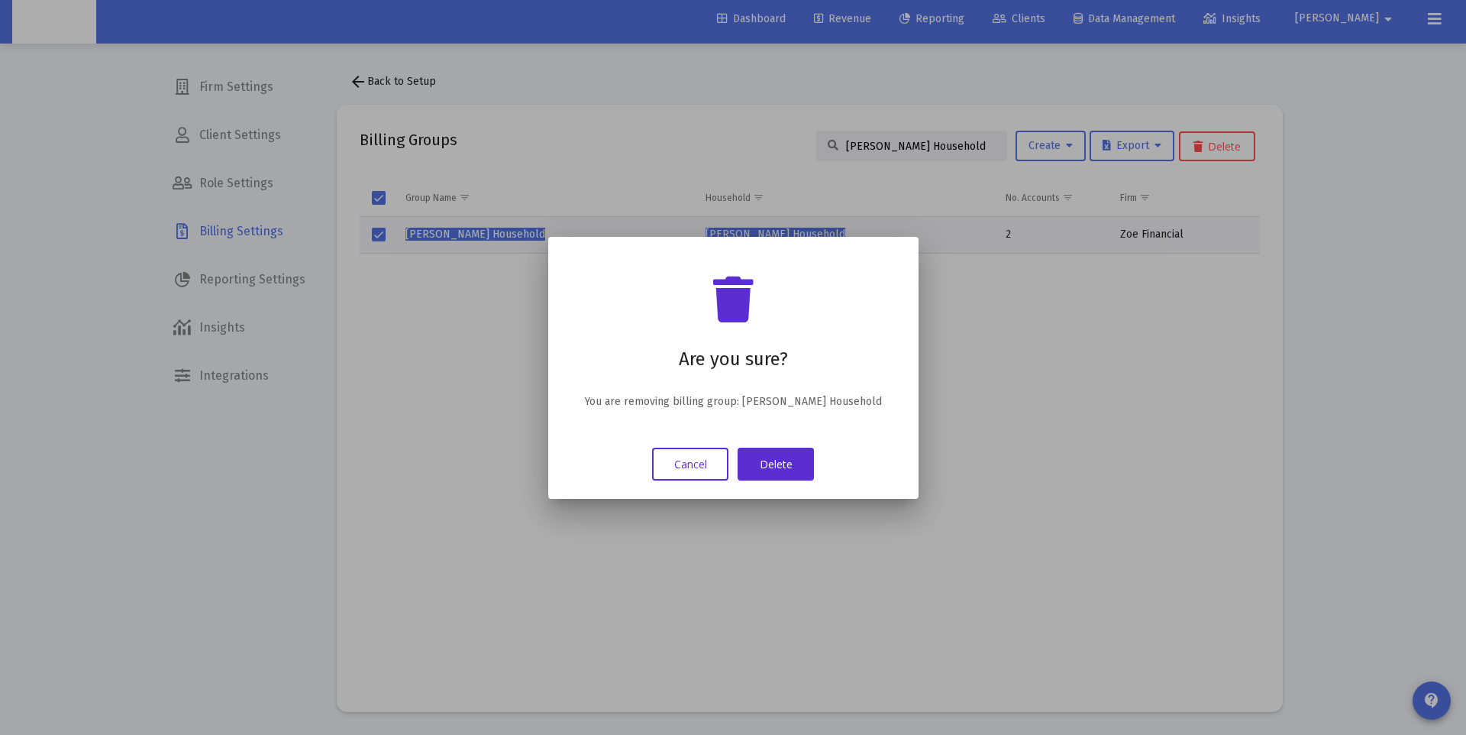
drag, startPoint x: 672, startPoint y: 466, endPoint x: 480, endPoint y: 331, distance: 235.2
click at [671, 465] on button "Cancel" at bounding box center [690, 463] width 76 height 33
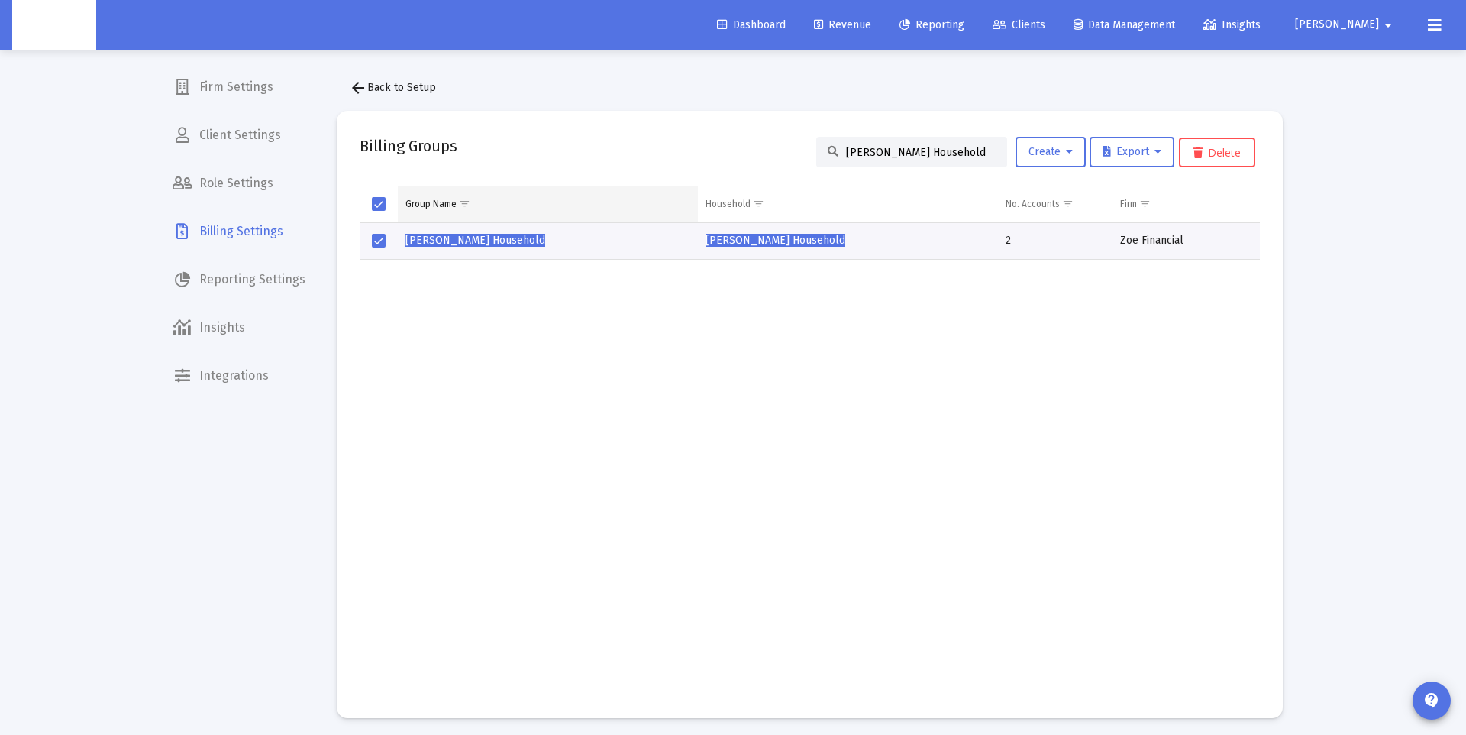
scroll to position [6, 0]
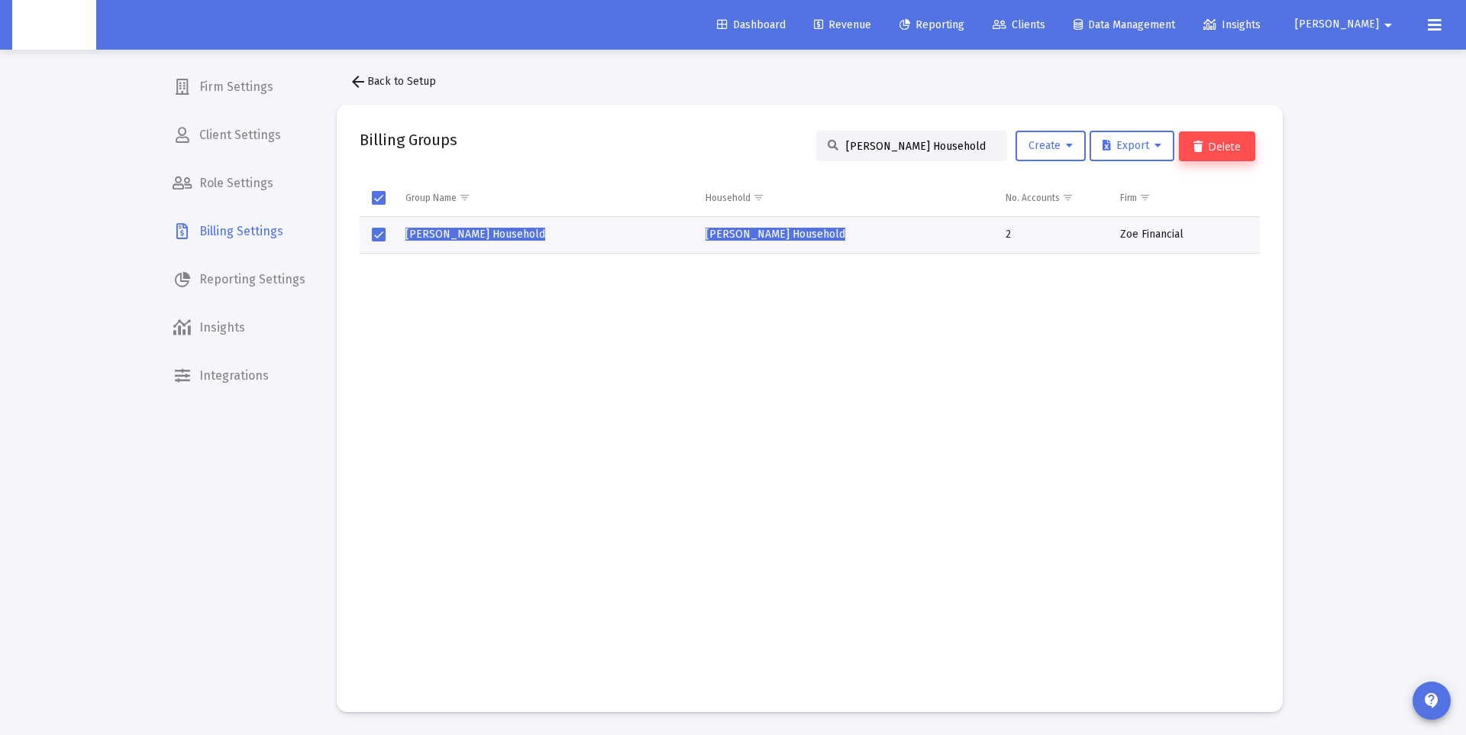
click at [1232, 151] on button "Delete" at bounding box center [1217, 146] width 76 height 30
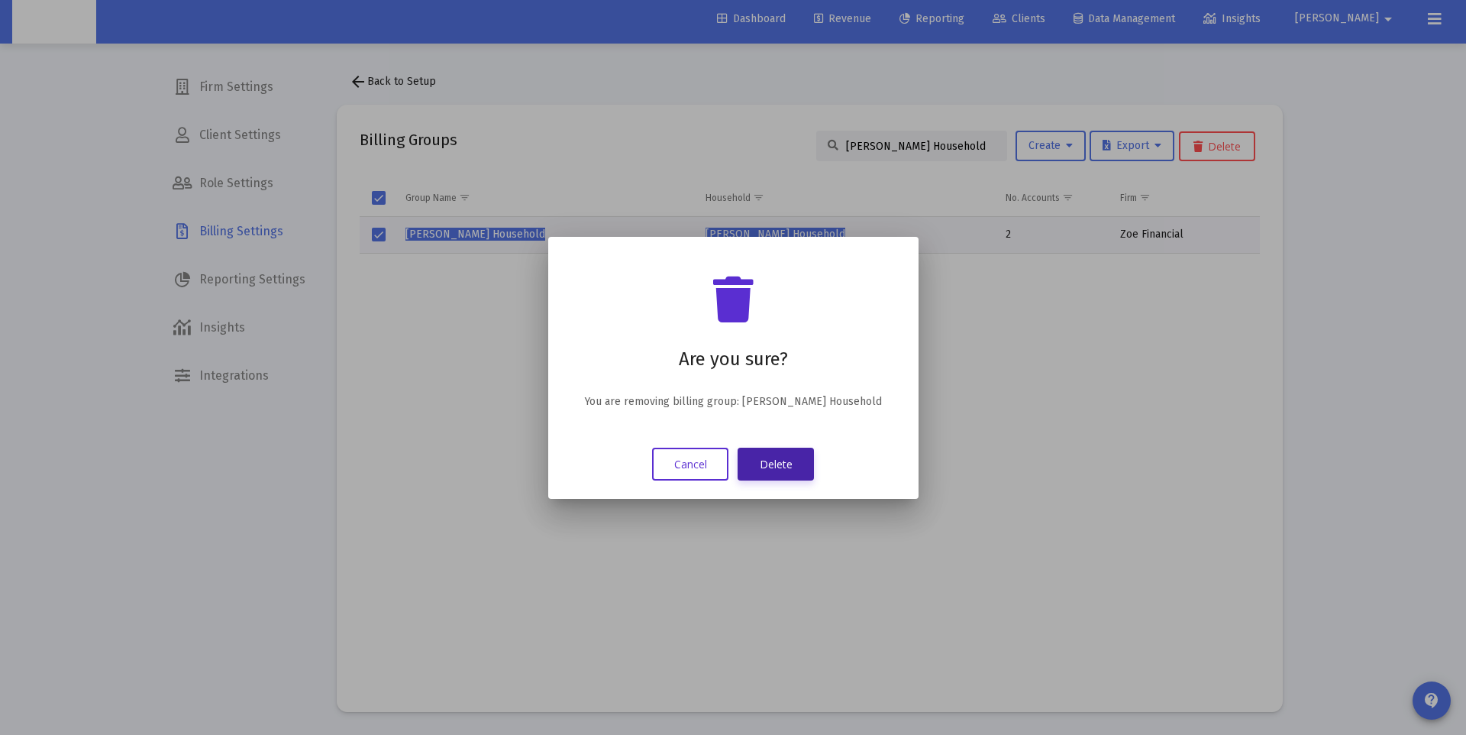
click at [801, 467] on button "Delete" at bounding box center [776, 463] width 76 height 33
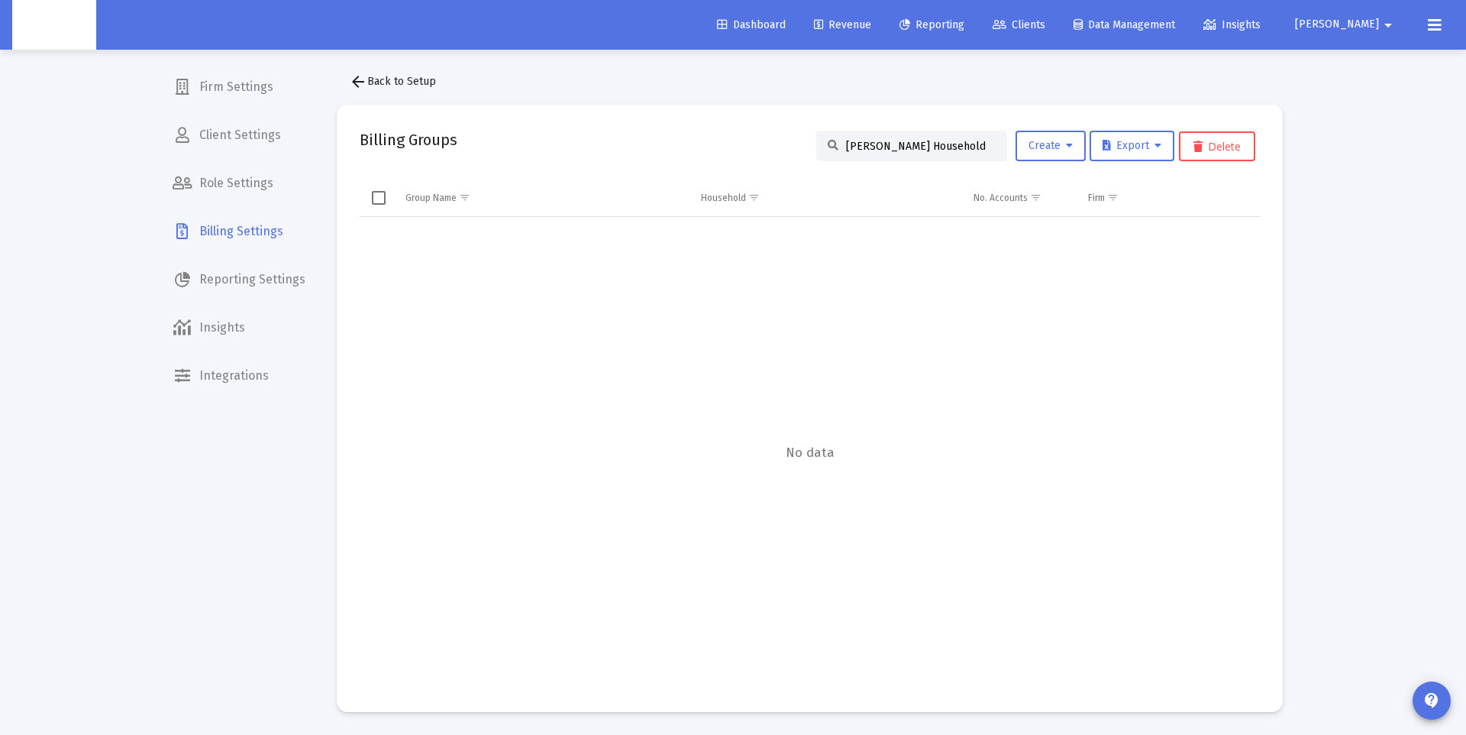
click at [906, 144] on input "Nassim Shahriari's Household" at bounding box center [921, 146] width 150 height 13
paste input "James Perkins"
type input "James Perkins's Household"
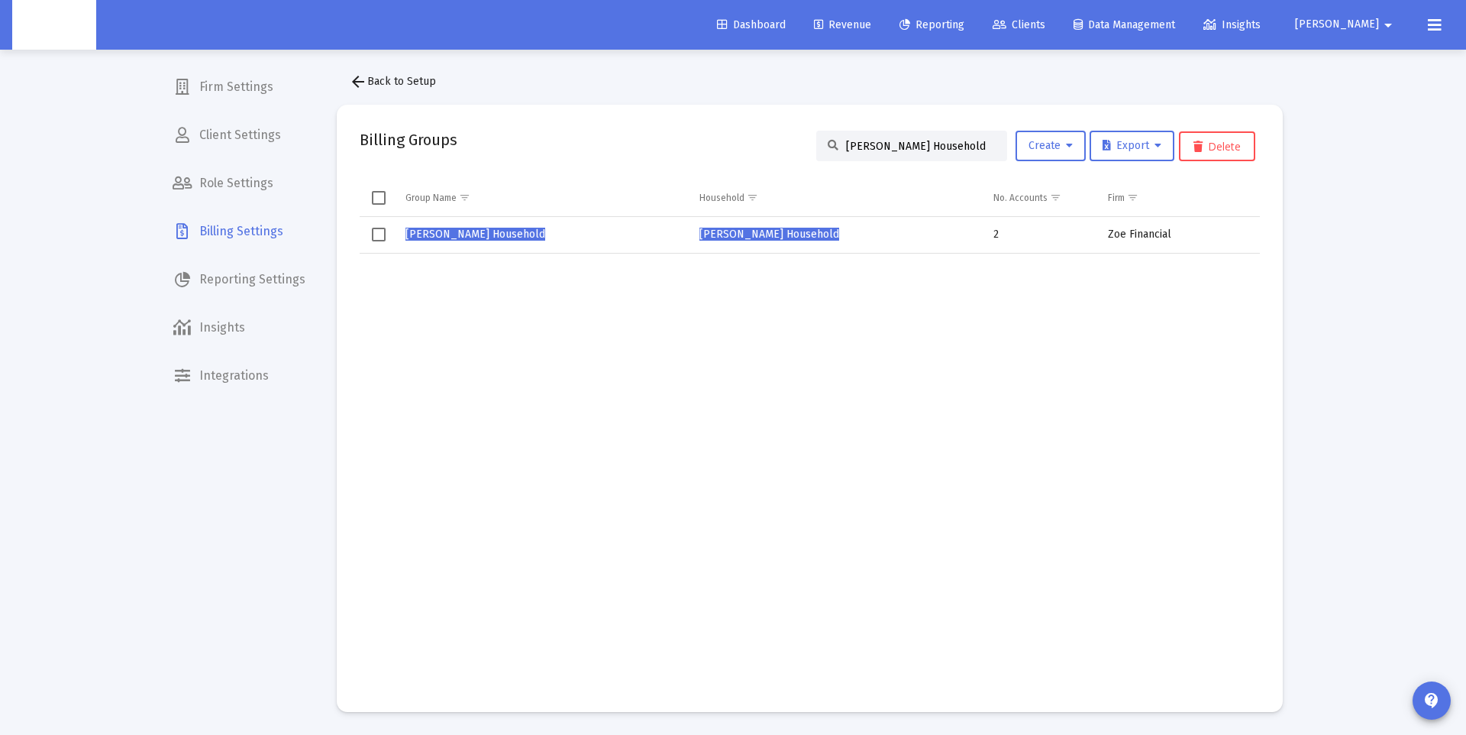
click at [483, 237] on span "James Perkins's Household" at bounding box center [475, 234] width 140 height 13
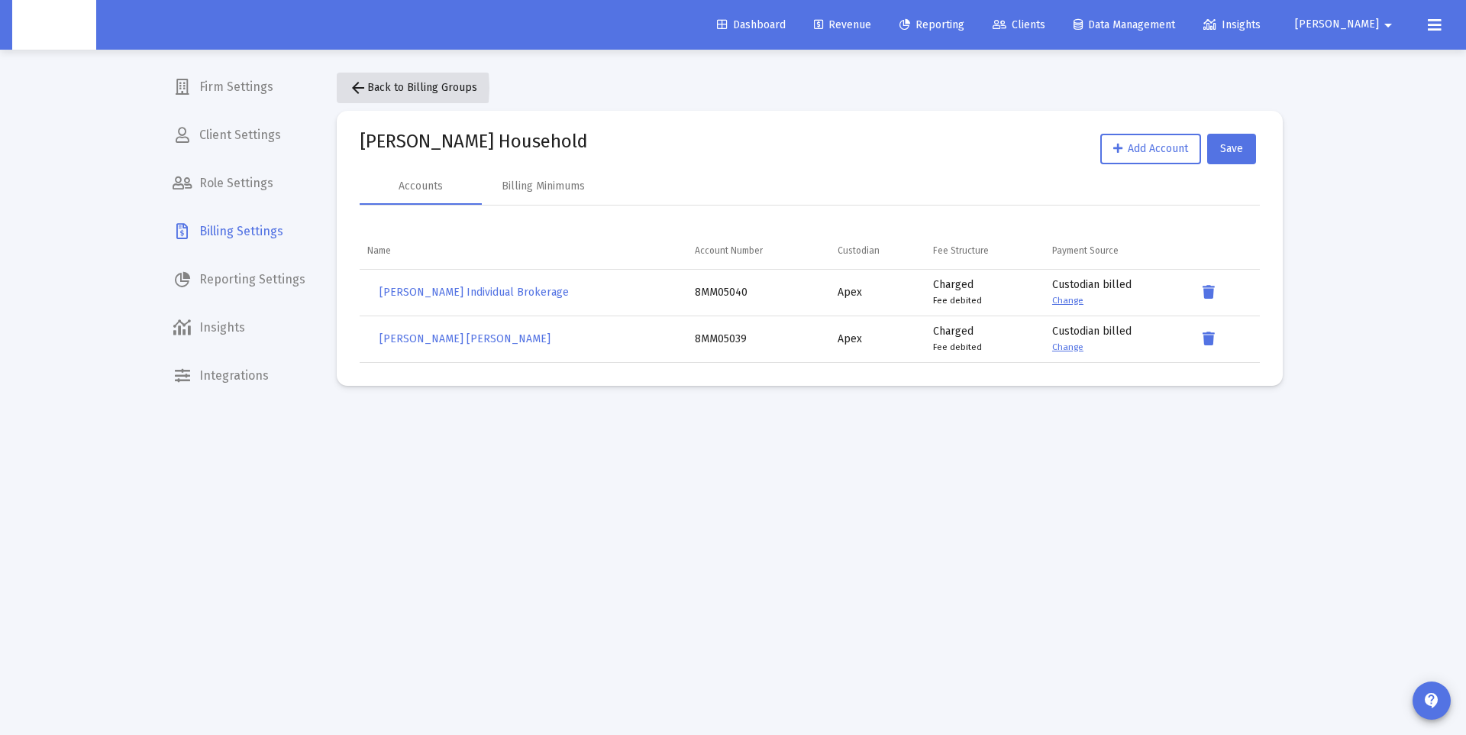
click at [347, 88] on button "arrow_back Back to Billing Groups" at bounding box center [413, 88] width 153 height 31
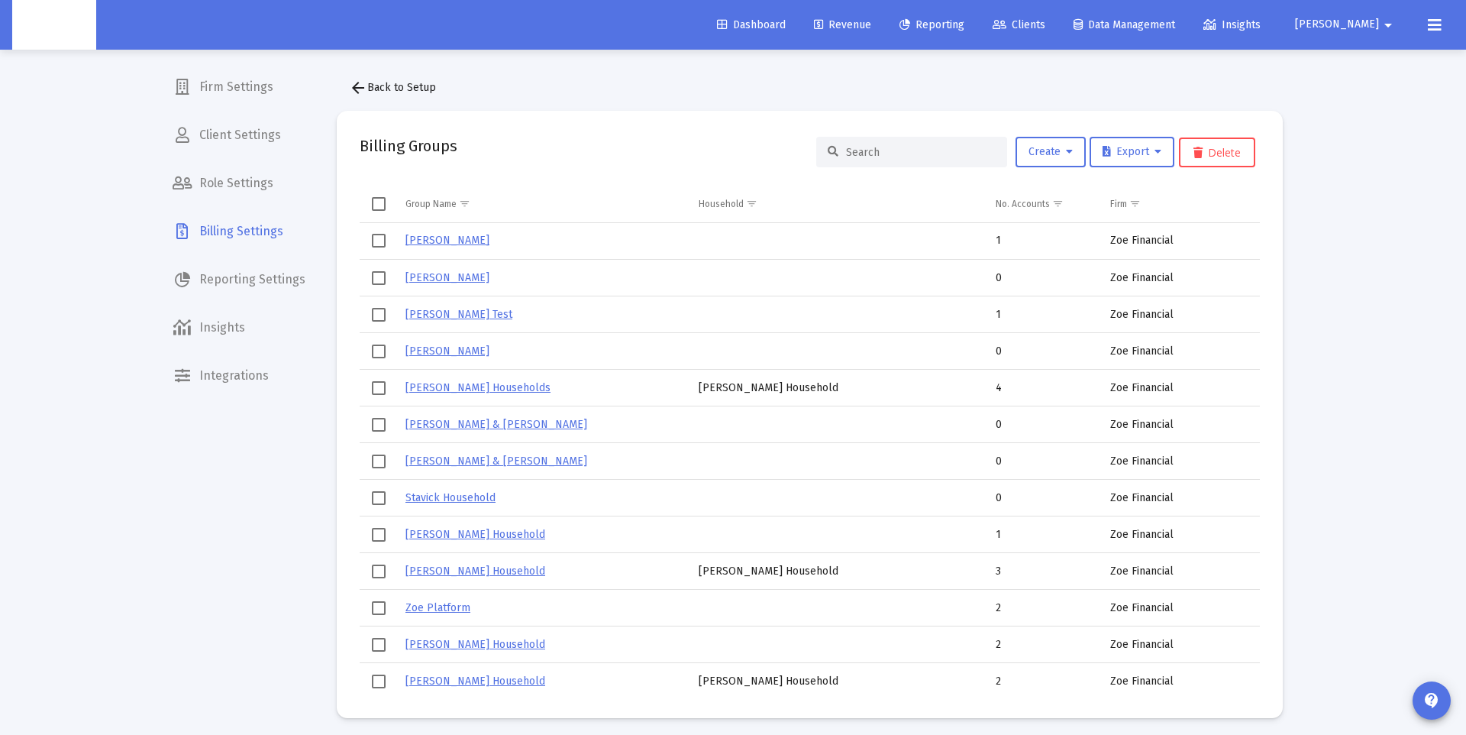
click at [897, 154] on input at bounding box center [921, 152] width 150 height 13
paste input "Elizabeth Perkins's Household"
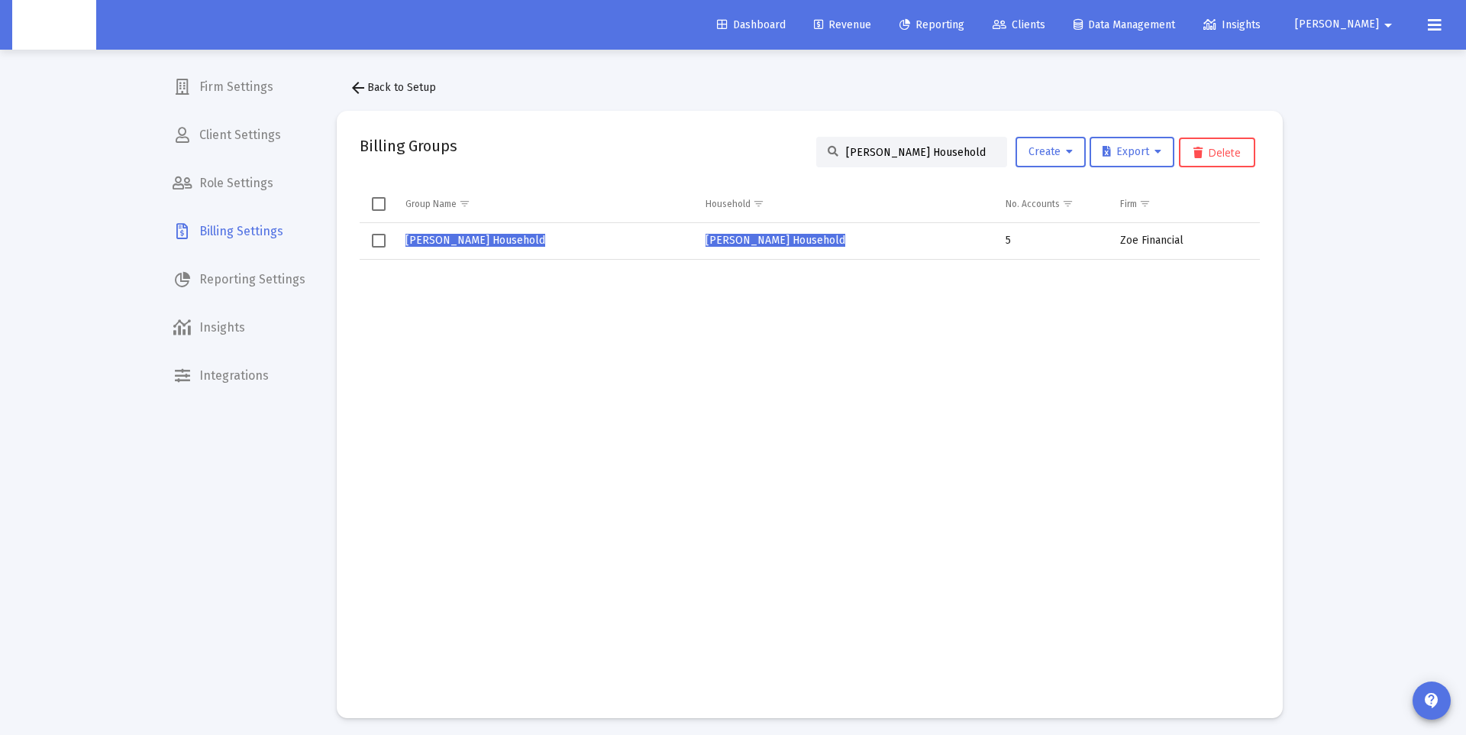
type input "Elizabeth Perkins's Household"
click at [498, 241] on span "Elizabeth Perkins's Household" at bounding box center [475, 240] width 140 height 13
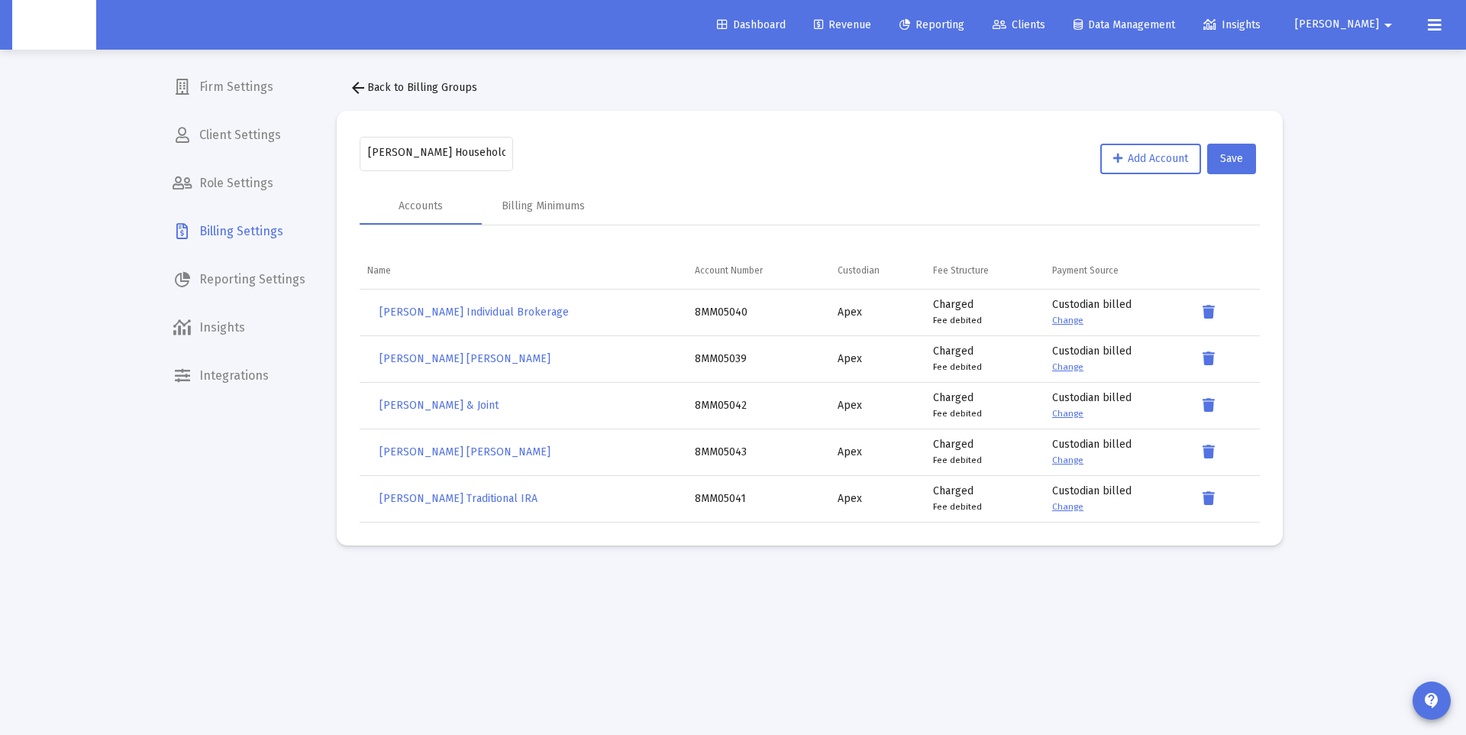
click at [357, 86] on mat-icon "arrow_back" at bounding box center [358, 88] width 18 height 18
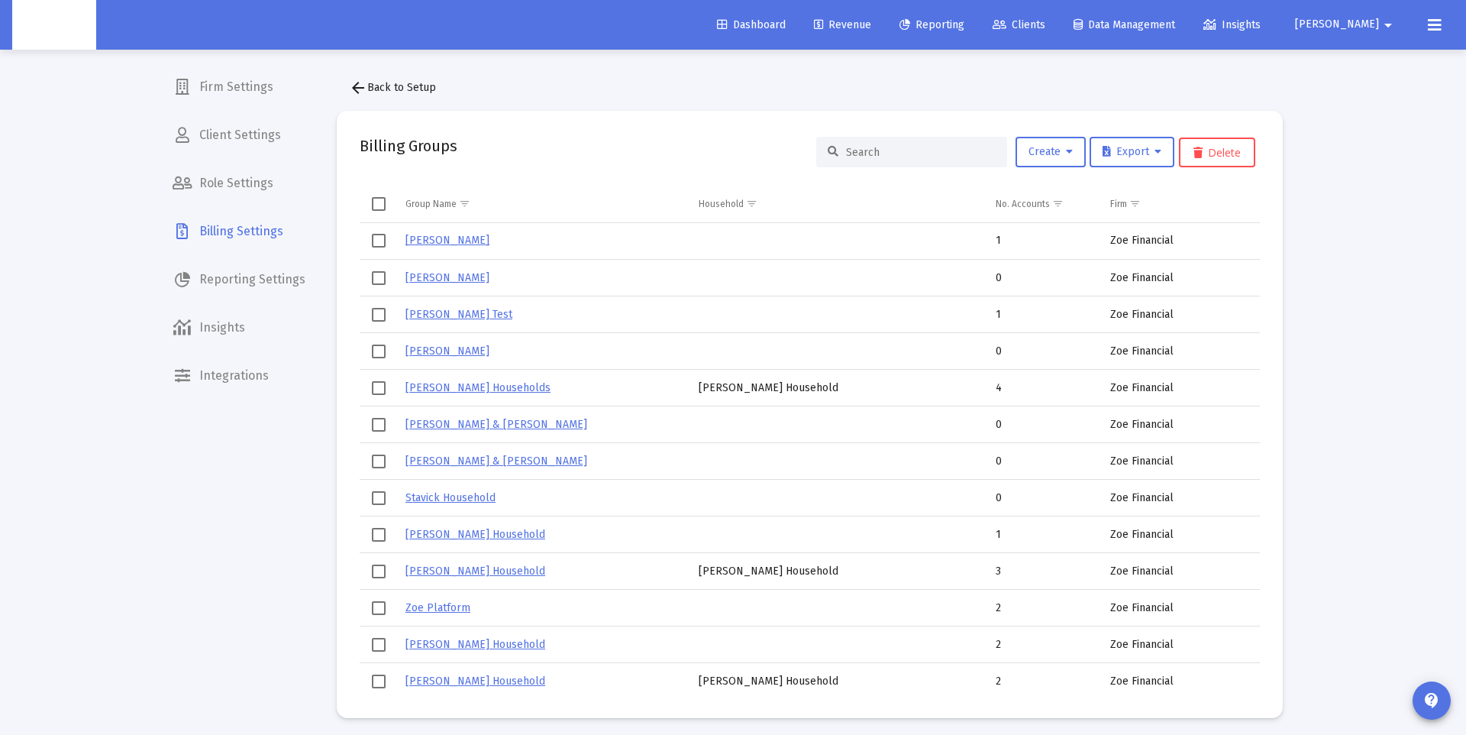
click at [894, 157] on input at bounding box center [921, 152] width 150 height 13
paste input "James Perkins's Household"
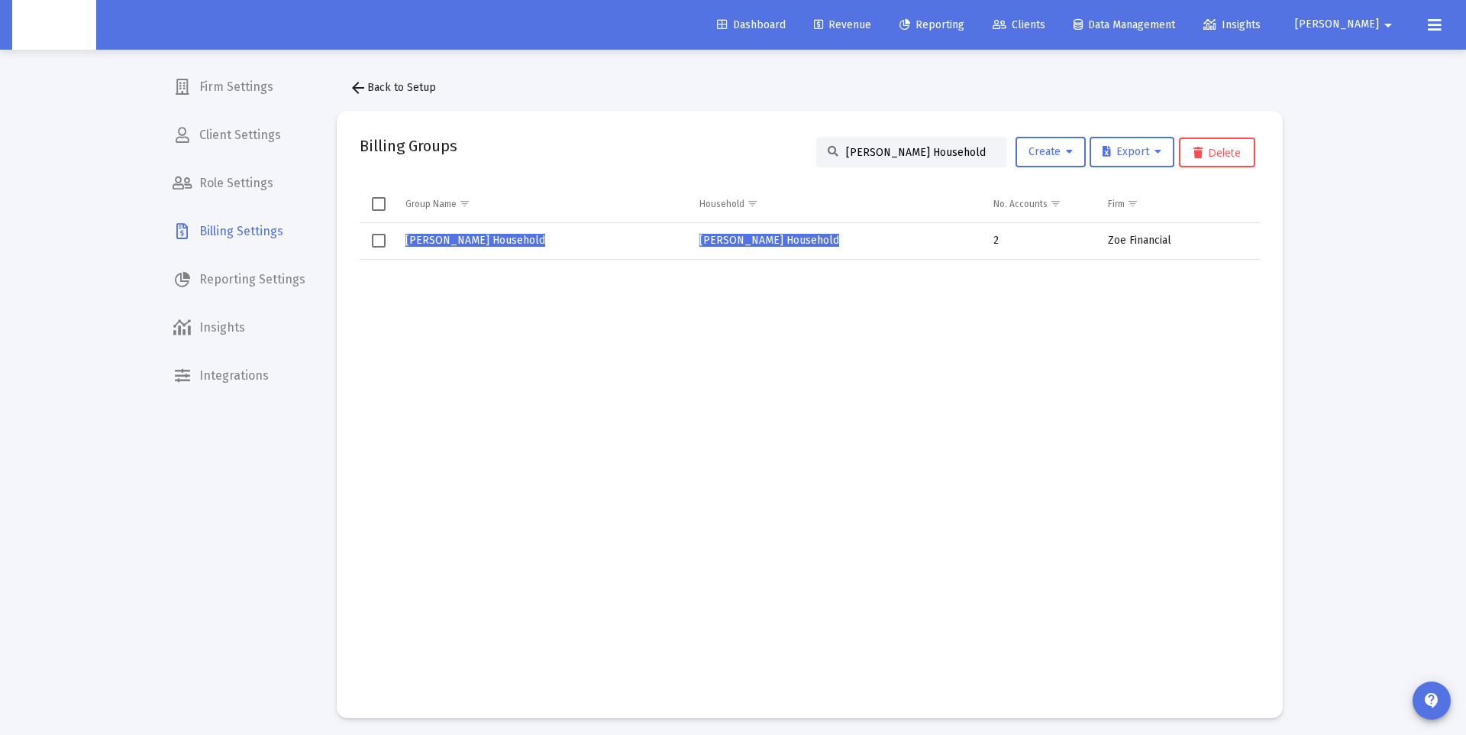
click at [373, 241] on span "Select row" at bounding box center [379, 241] width 14 height 14
click at [1222, 160] on button "Delete" at bounding box center [1217, 152] width 76 height 30
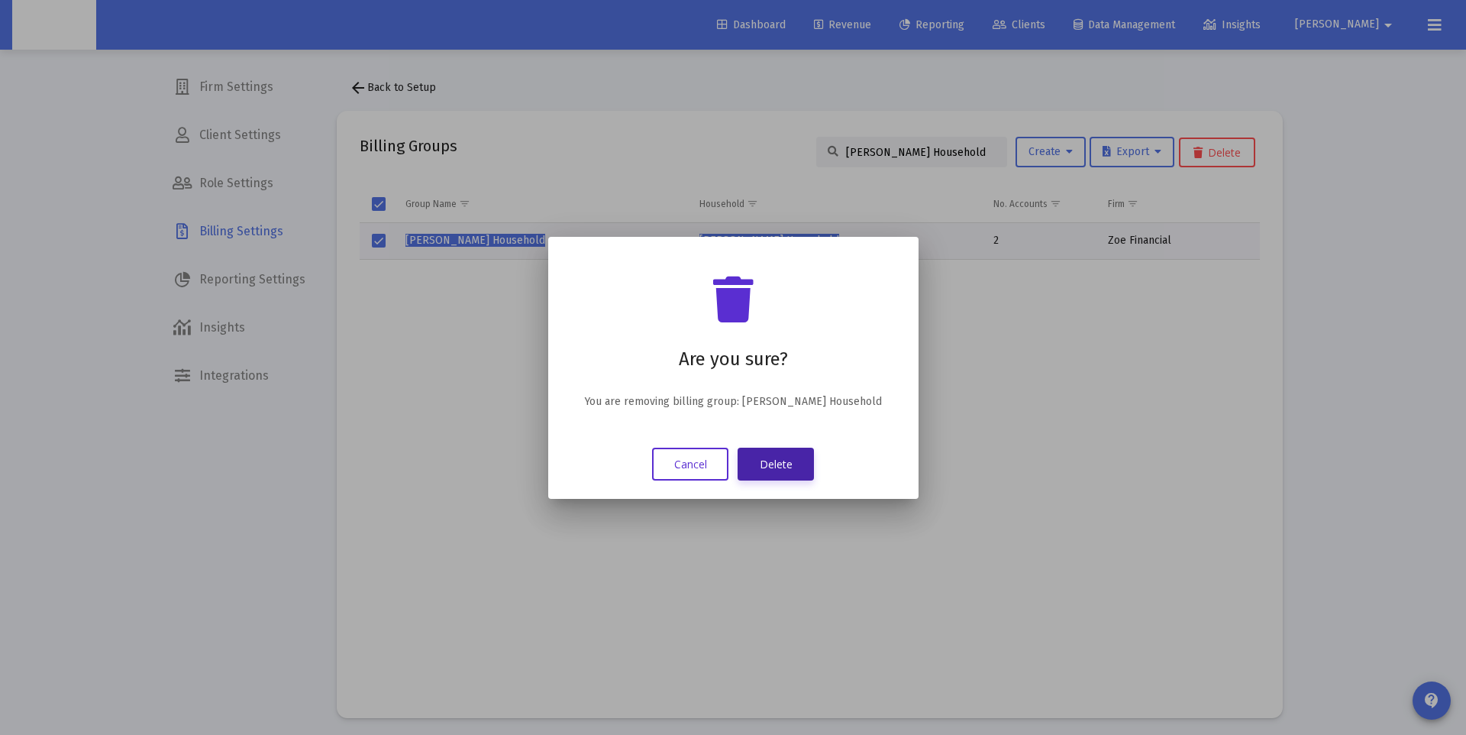
click at [767, 463] on button "Delete" at bounding box center [776, 463] width 76 height 33
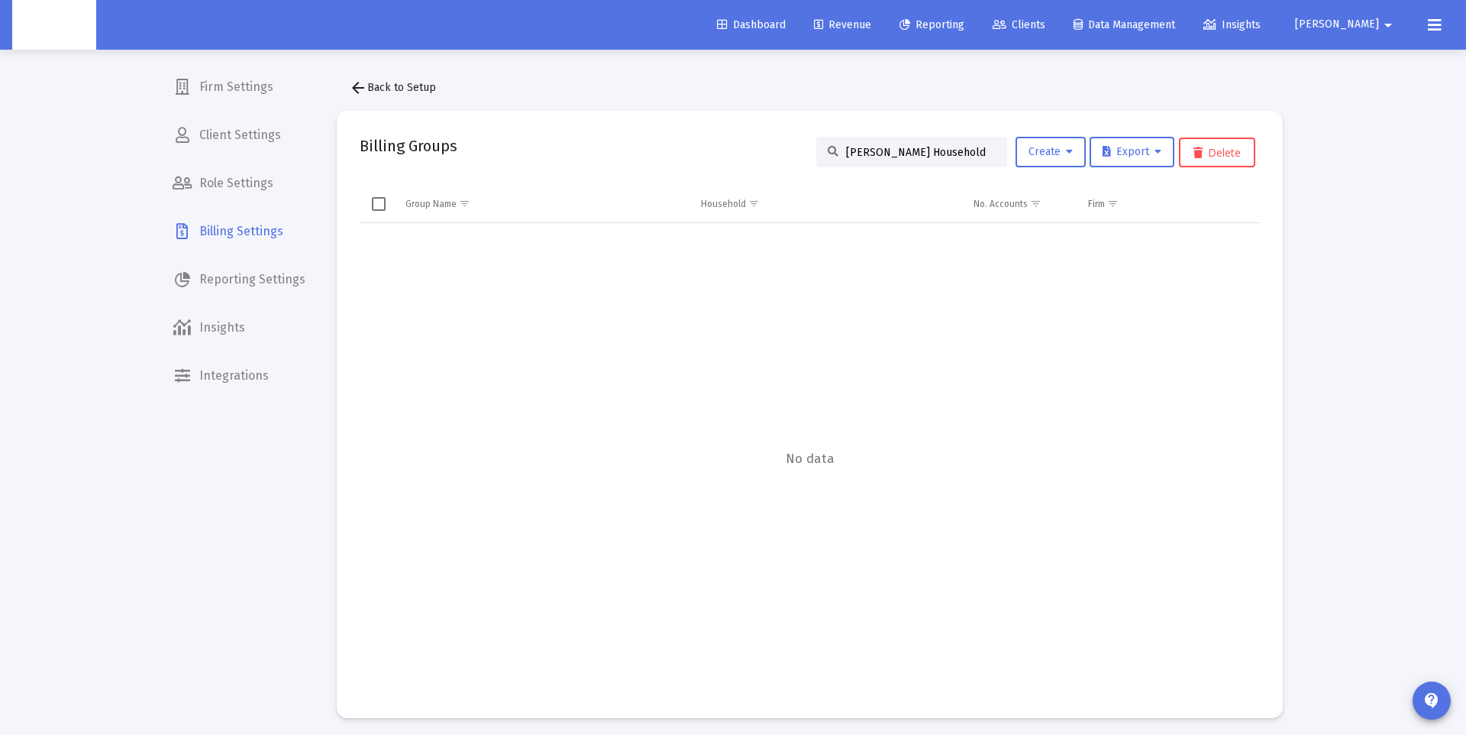
click at [877, 150] on input "James Perkins's Household" at bounding box center [921, 152] width 150 height 13
paste input "India Wilson"
type input "India Wilson's Household"
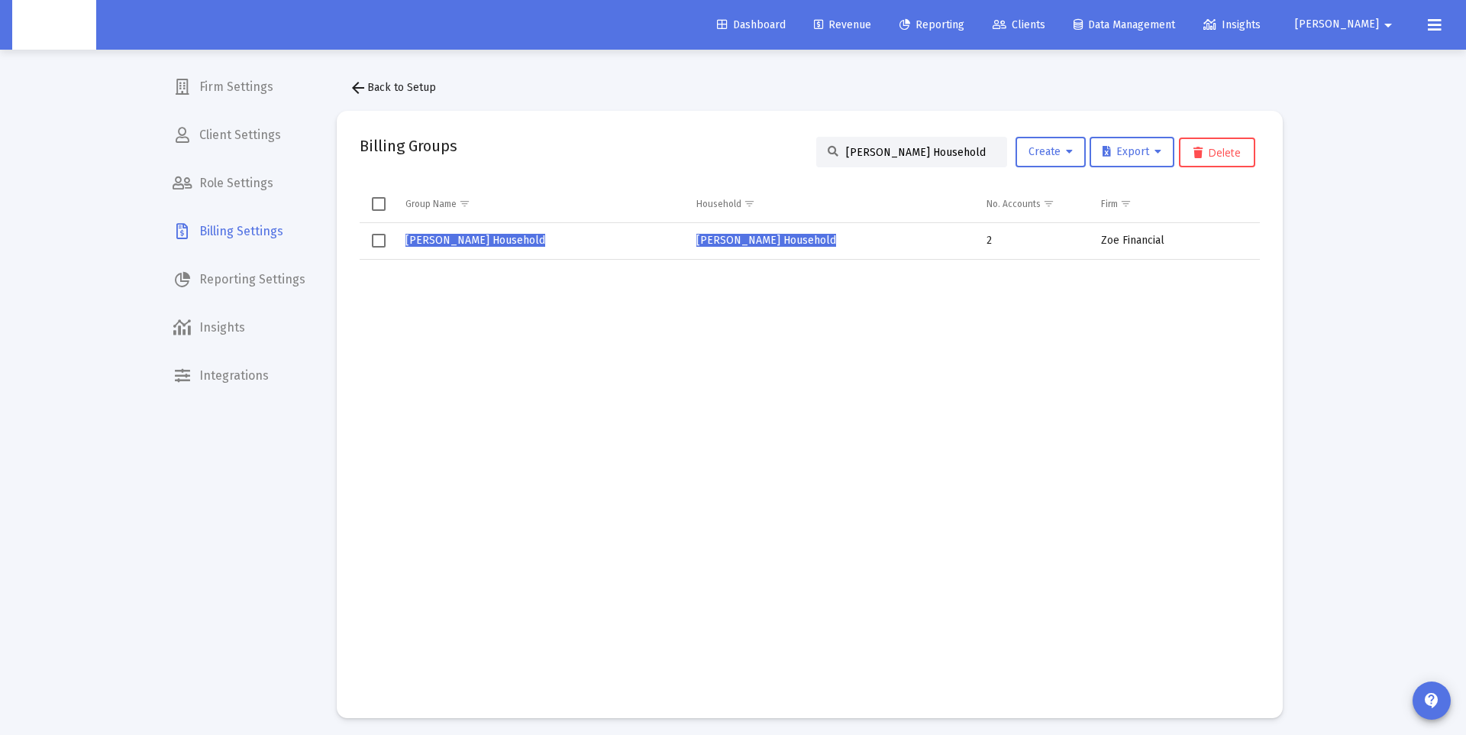
scroll to position [2, 0]
click at [477, 233] on span "India Wilson's Household" at bounding box center [475, 237] width 140 height 13
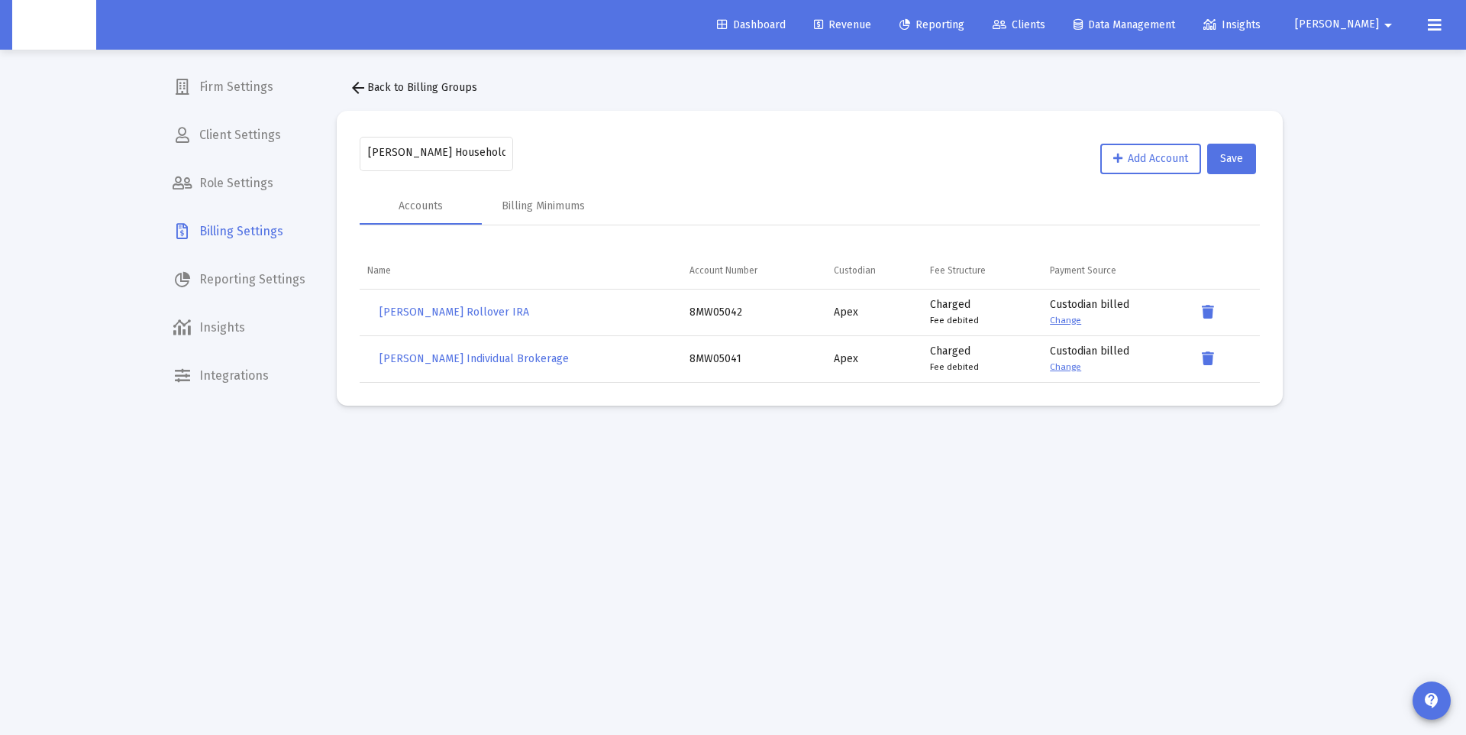
click at [358, 89] on mat-icon "arrow_back" at bounding box center [358, 88] width 18 height 18
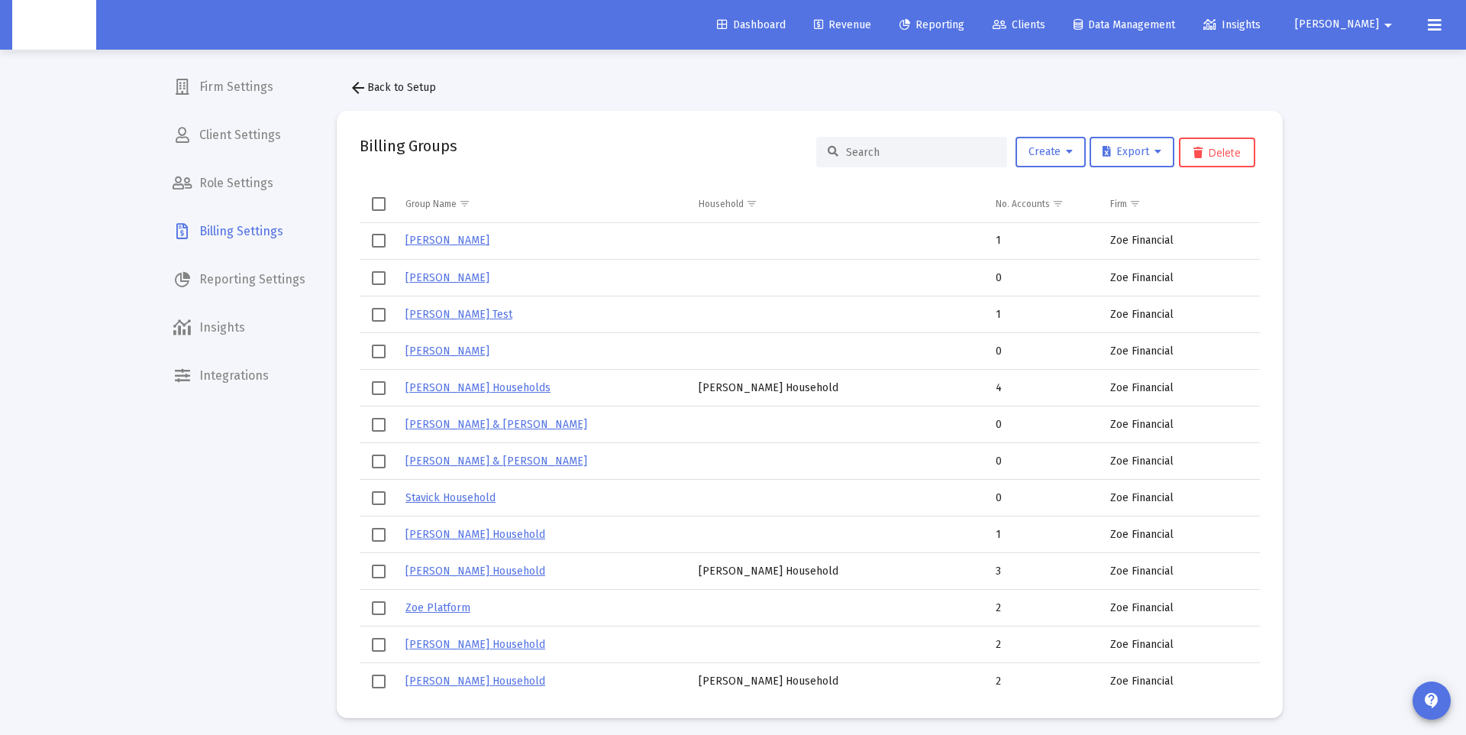
click at [886, 150] on input at bounding box center [921, 152] width 150 height 13
paste input "Vanessa Gerber's Household"
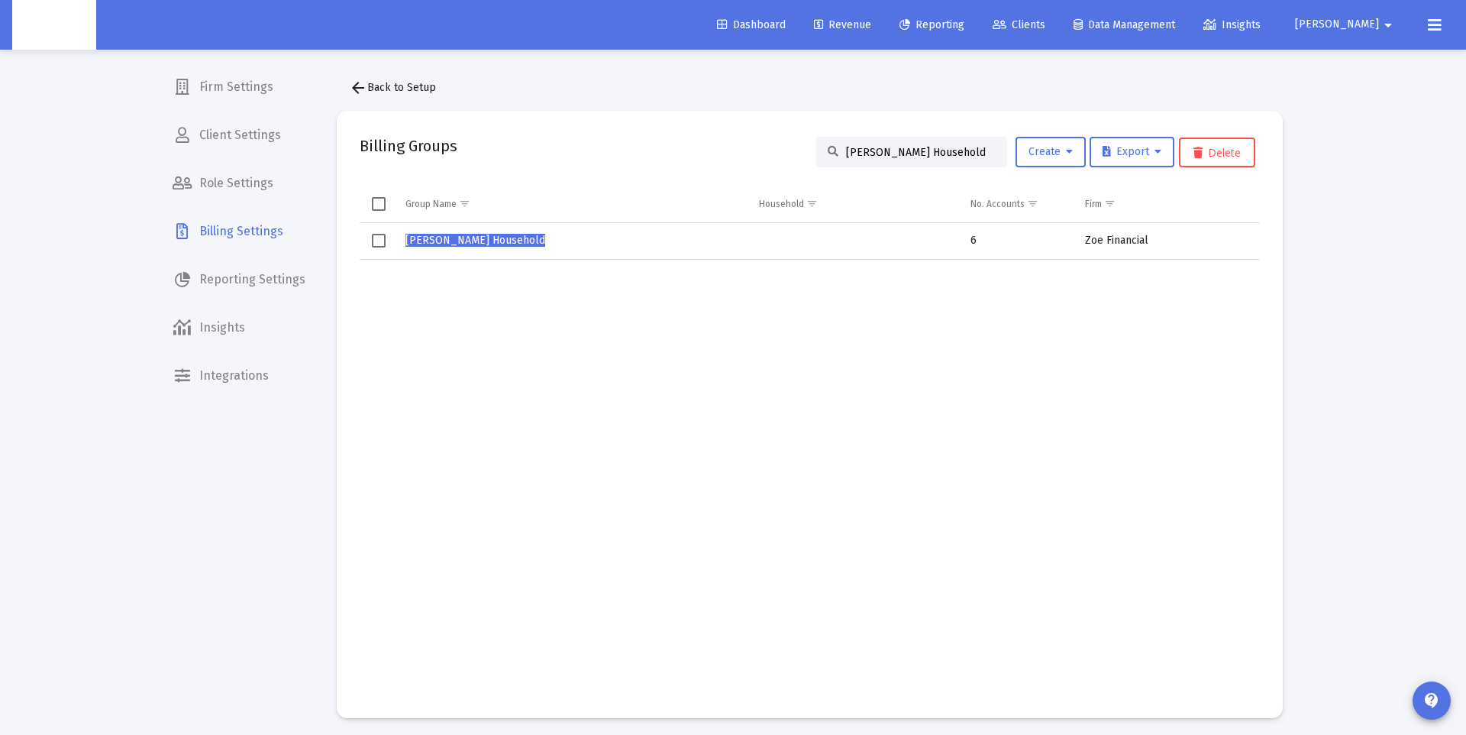
type input "Vanessa Gerber's Household"
click at [478, 237] on span "Vanessa Gerber's Household" at bounding box center [475, 240] width 140 height 13
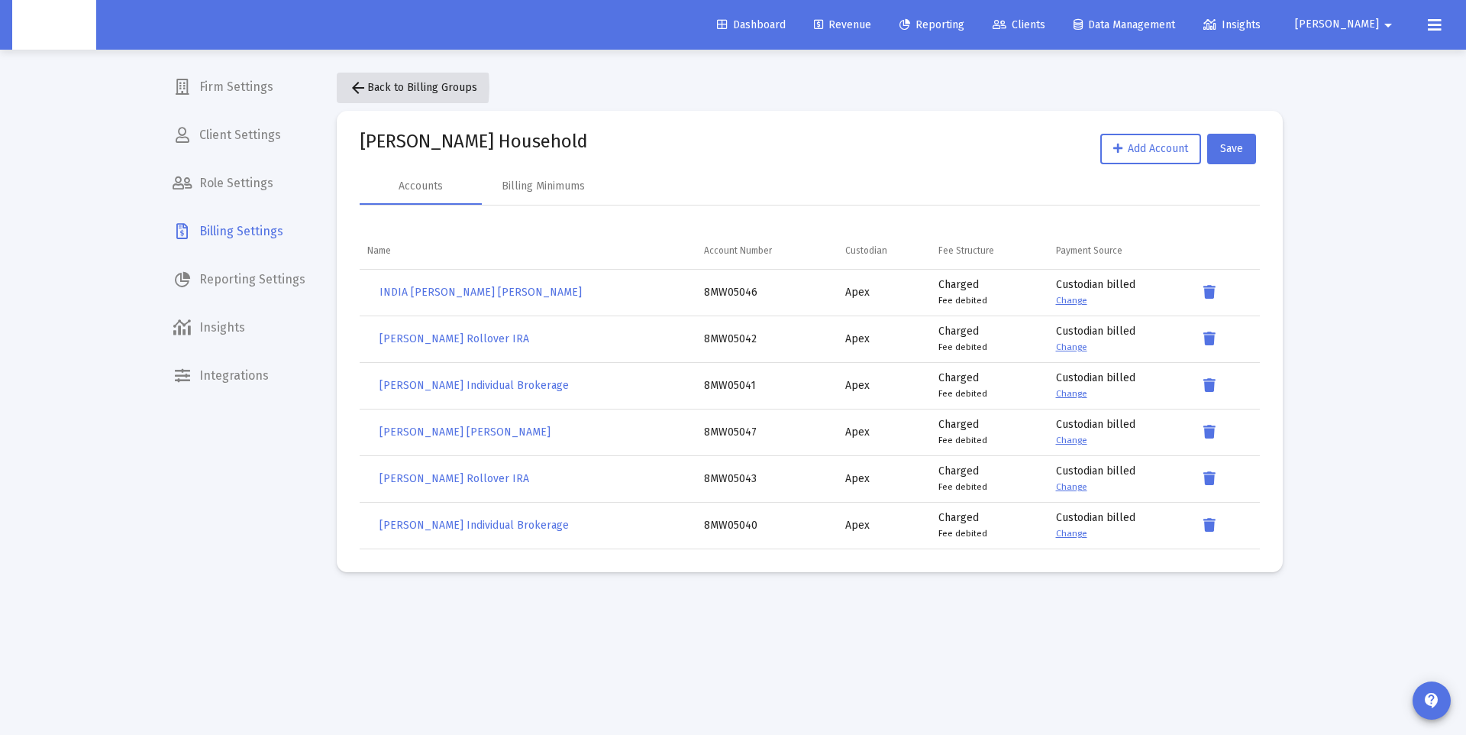
click at [361, 87] on mat-icon "arrow_back" at bounding box center [358, 88] width 18 height 18
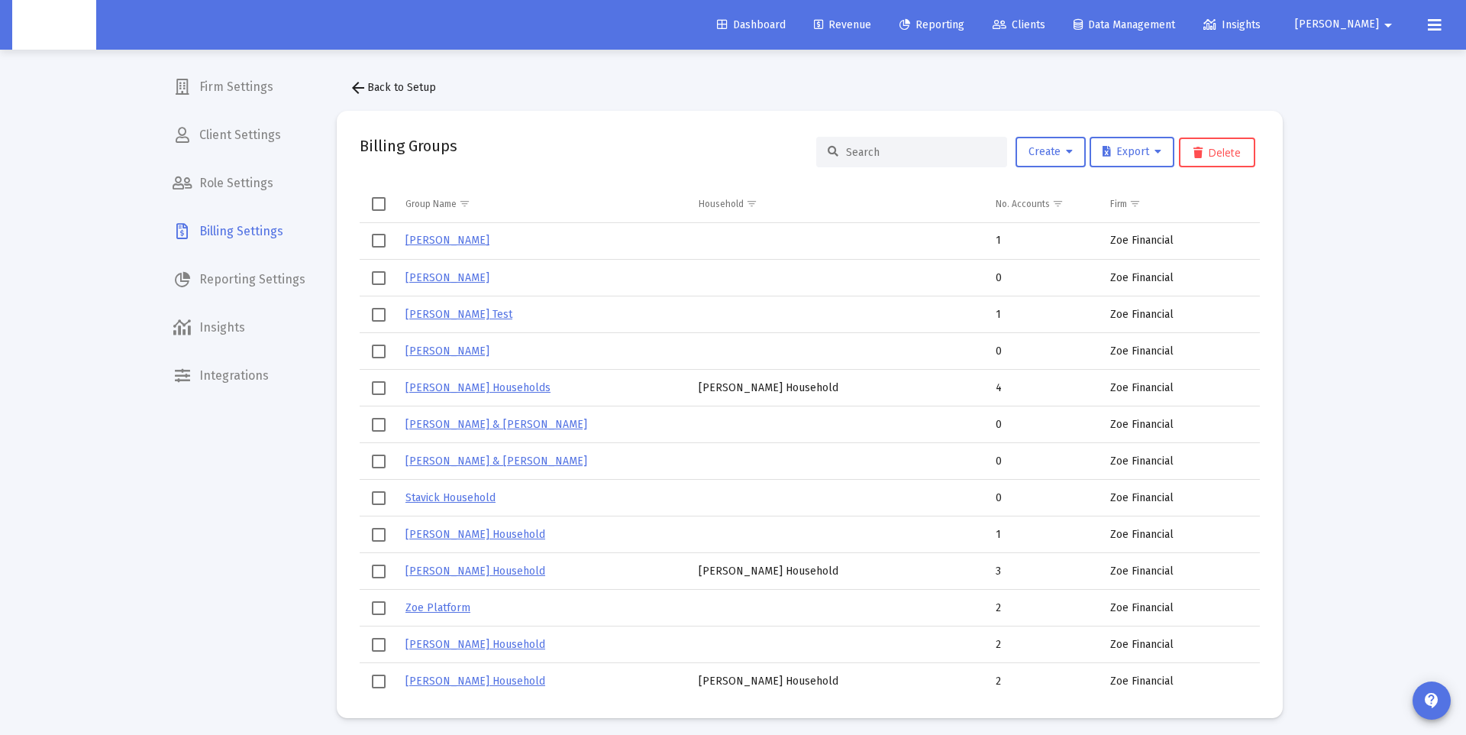
click at [882, 150] on input at bounding box center [921, 152] width 150 height 13
paste input "India Wilson's Household"
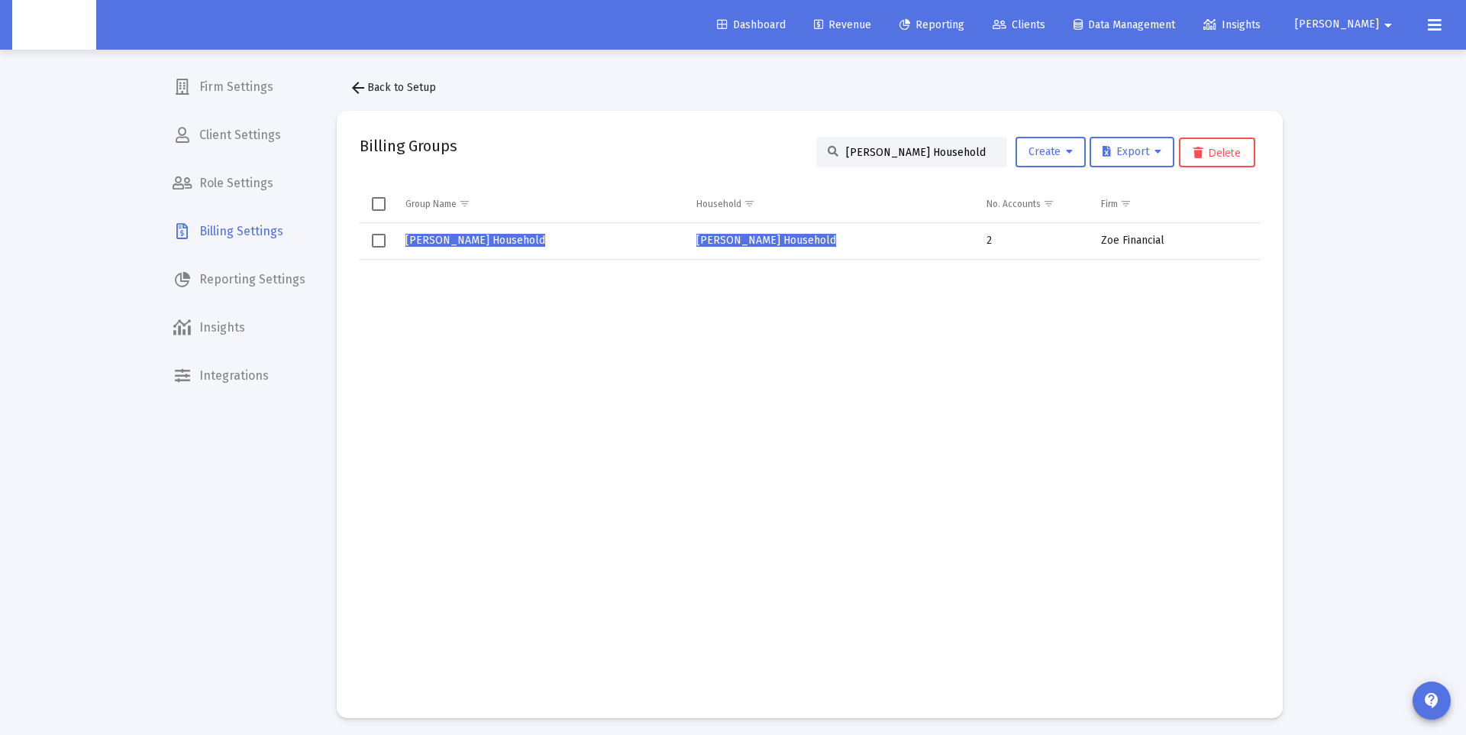
click at [370, 232] on td "Data grid" at bounding box center [379, 241] width 38 height 37
click at [381, 241] on span "Select row" at bounding box center [379, 241] width 14 height 14
click at [380, 241] on span "Select row" at bounding box center [379, 241] width 14 height 14
click at [1228, 163] on button "Delete" at bounding box center [1217, 152] width 76 height 30
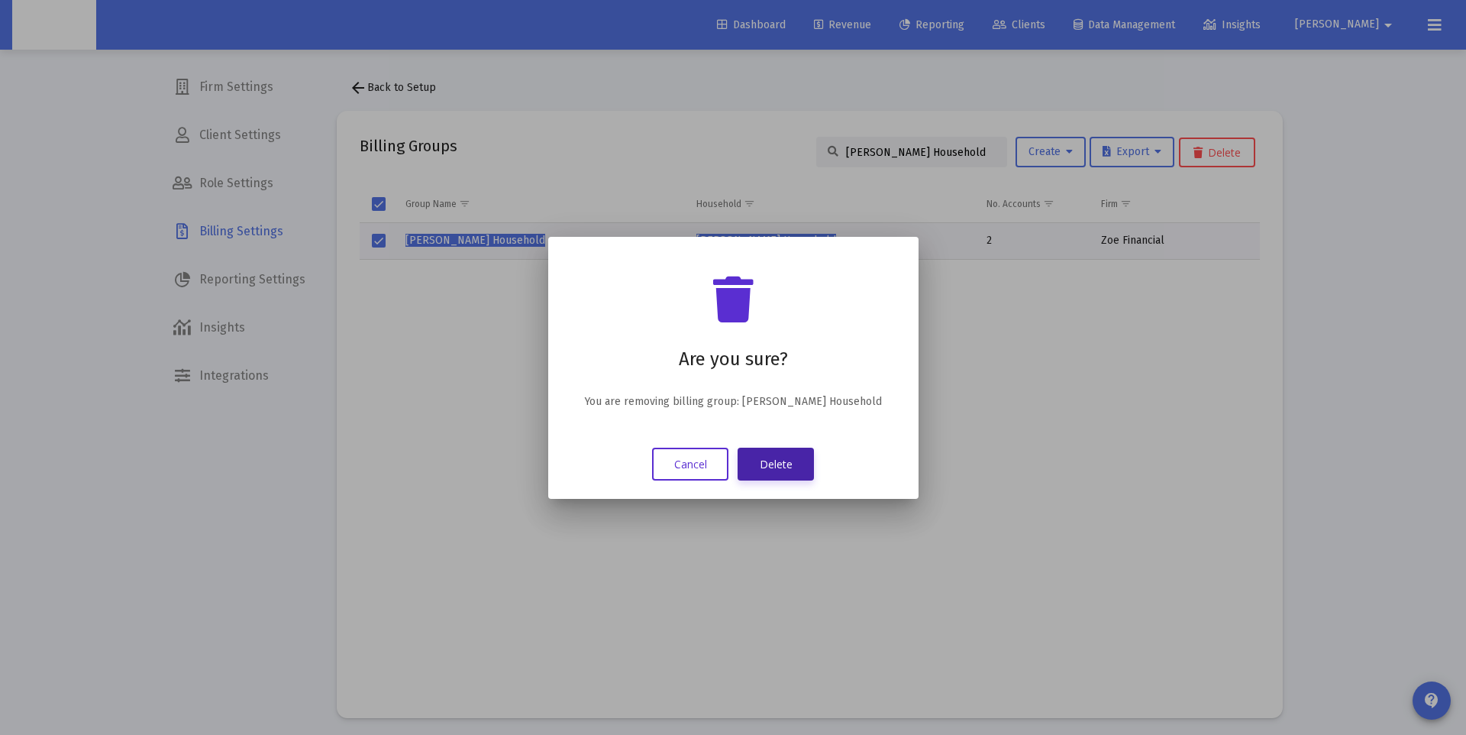
click at [761, 456] on button "Delete" at bounding box center [776, 463] width 76 height 33
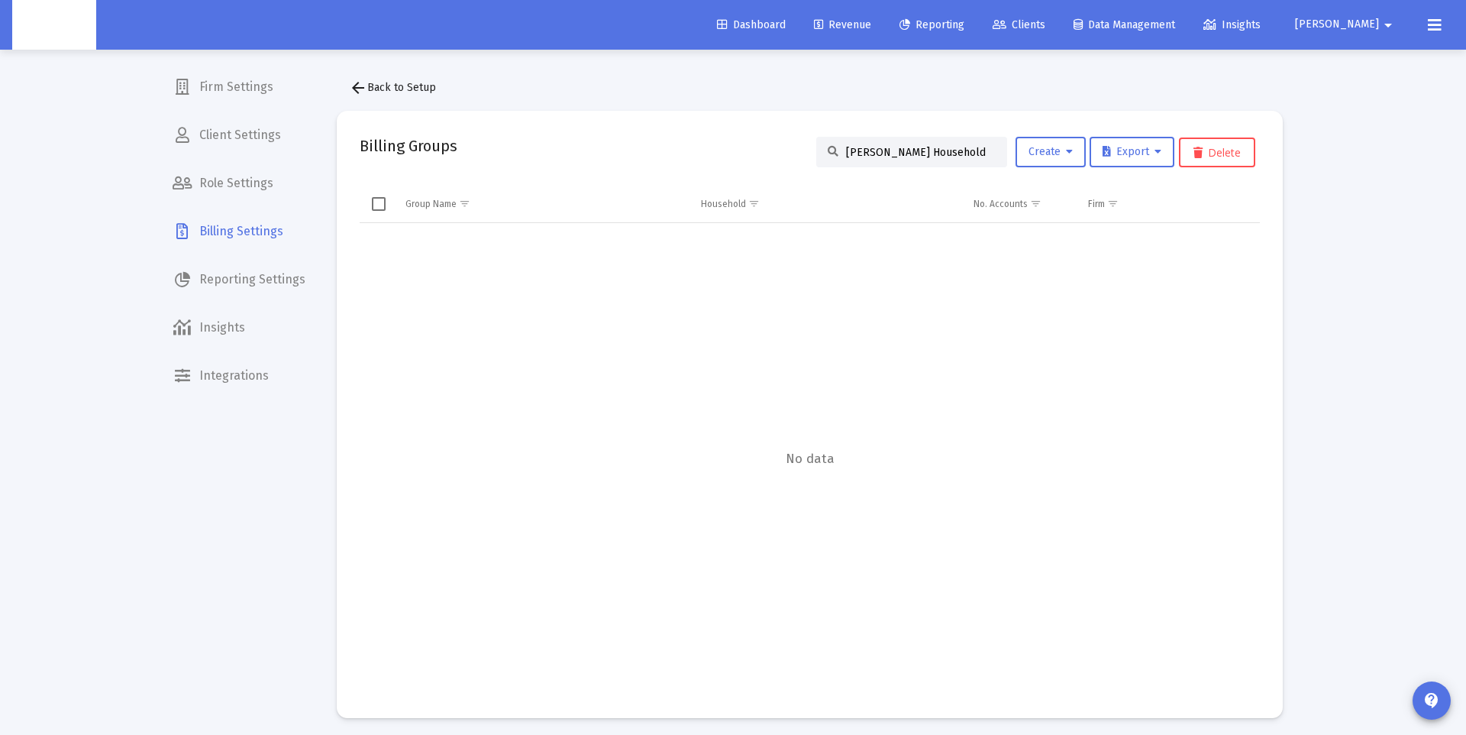
click at [919, 152] on input "India Wilson's Household" at bounding box center [921, 152] width 150 height 13
paste input "Chris Cook"
click at [890, 150] on input "Chris Cook Household" at bounding box center [921, 152] width 150 height 13
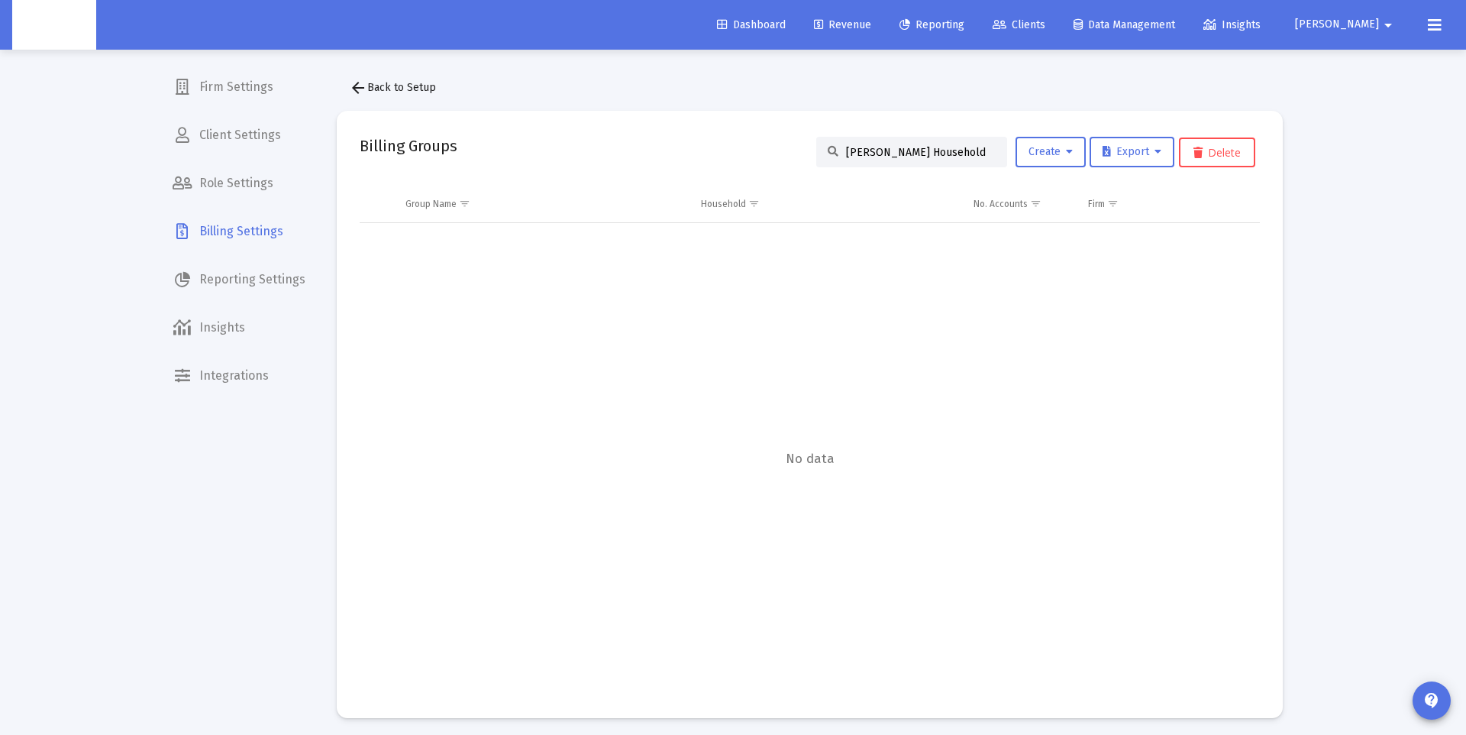
click at [890, 150] on input "Chris Cook Household" at bounding box center [921, 152] width 150 height 13
paste input
click at [876, 150] on input "Cook Household" at bounding box center [921, 152] width 150 height 13
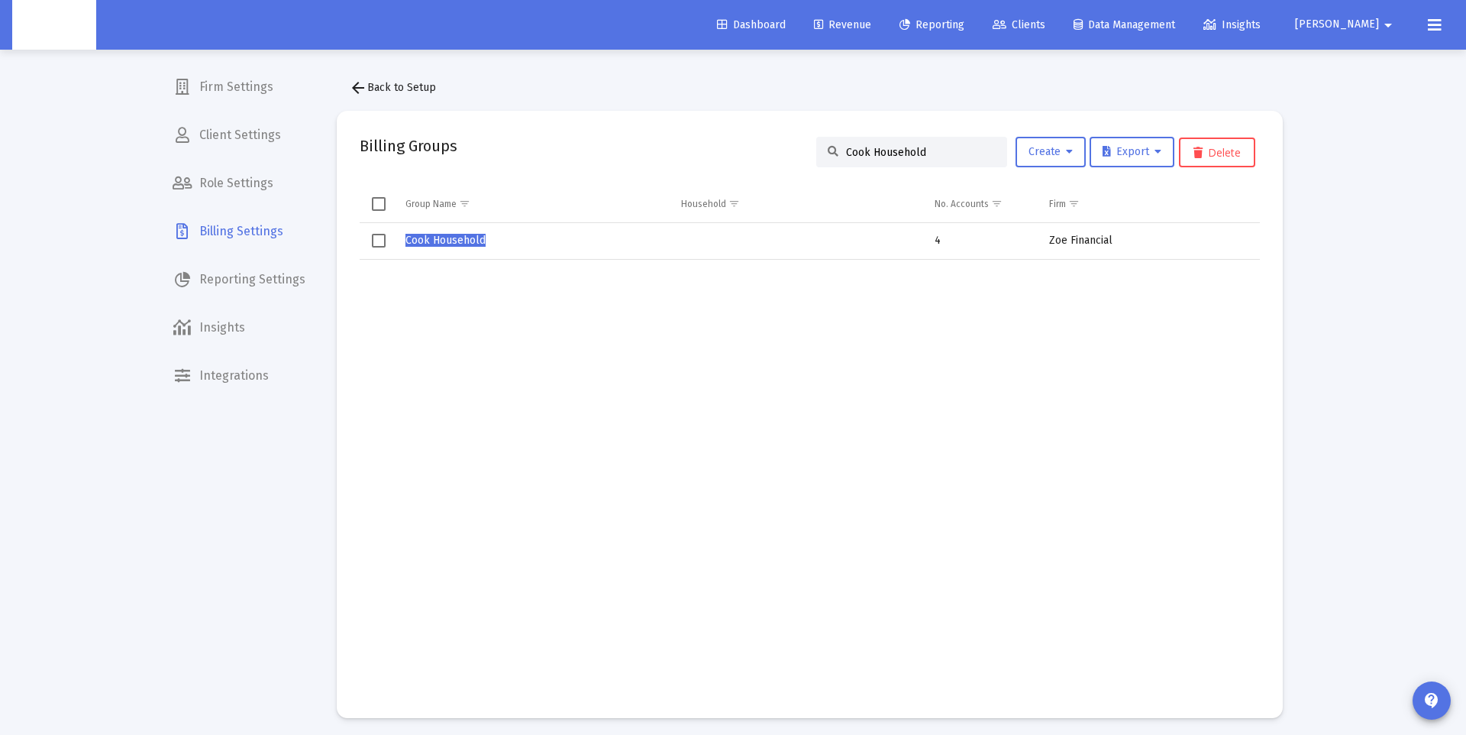
click at [876, 150] on input "Cook Household" at bounding box center [921, 152] width 150 height 13
paste input "Jeffrey Neikrie's"
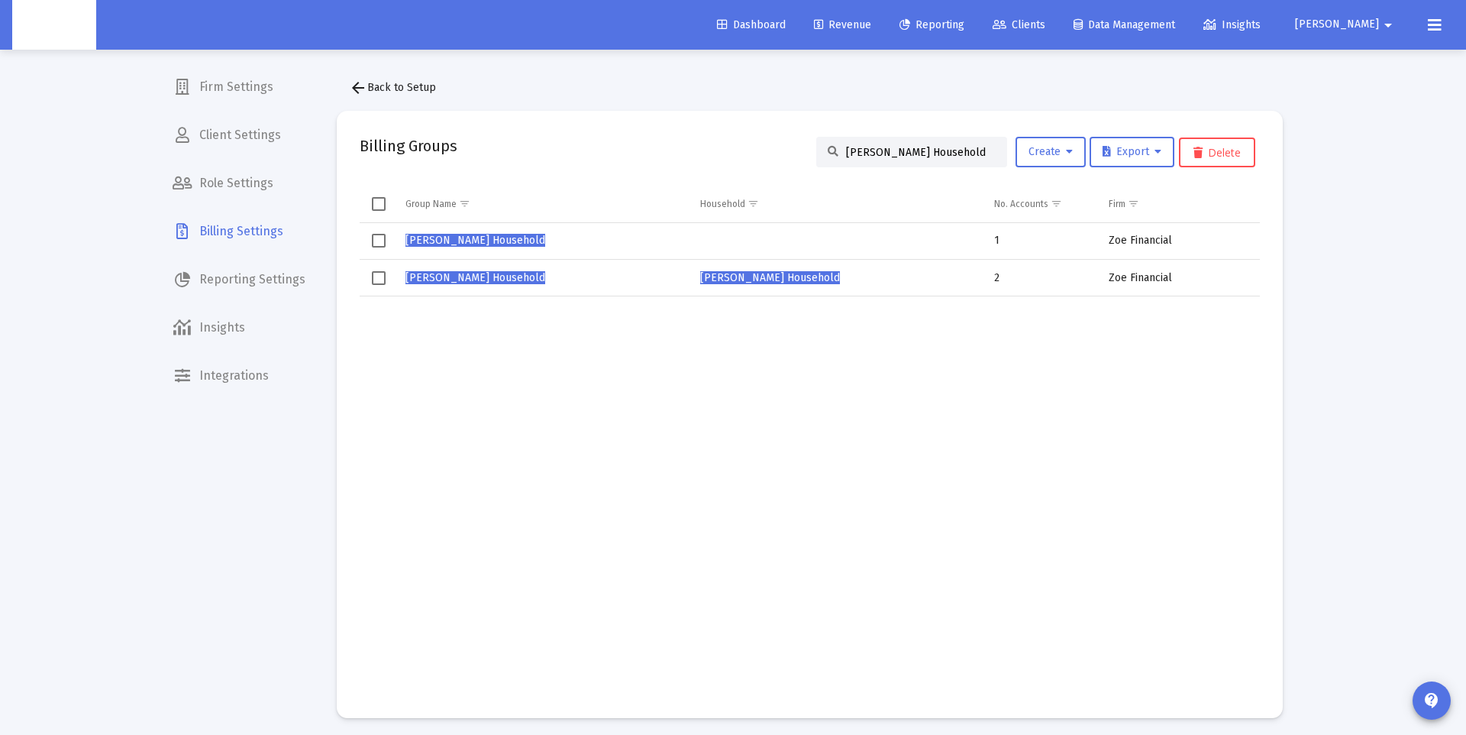
type input "Jeffrey Neikrie's Household"
click at [499, 238] on span "Jeffrey Neikrie's Household" at bounding box center [475, 240] width 140 height 13
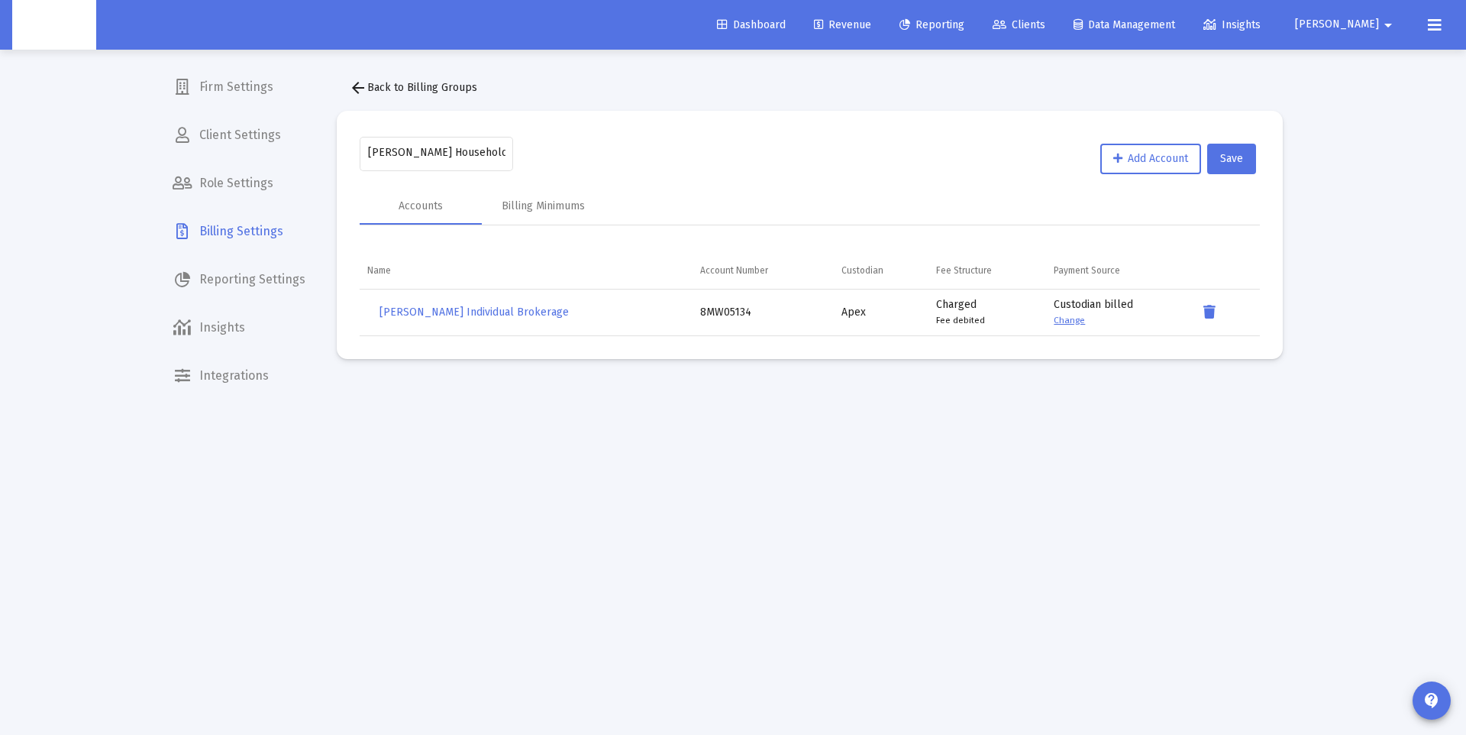
click at [361, 93] on mat-icon "arrow_back" at bounding box center [358, 88] width 18 height 18
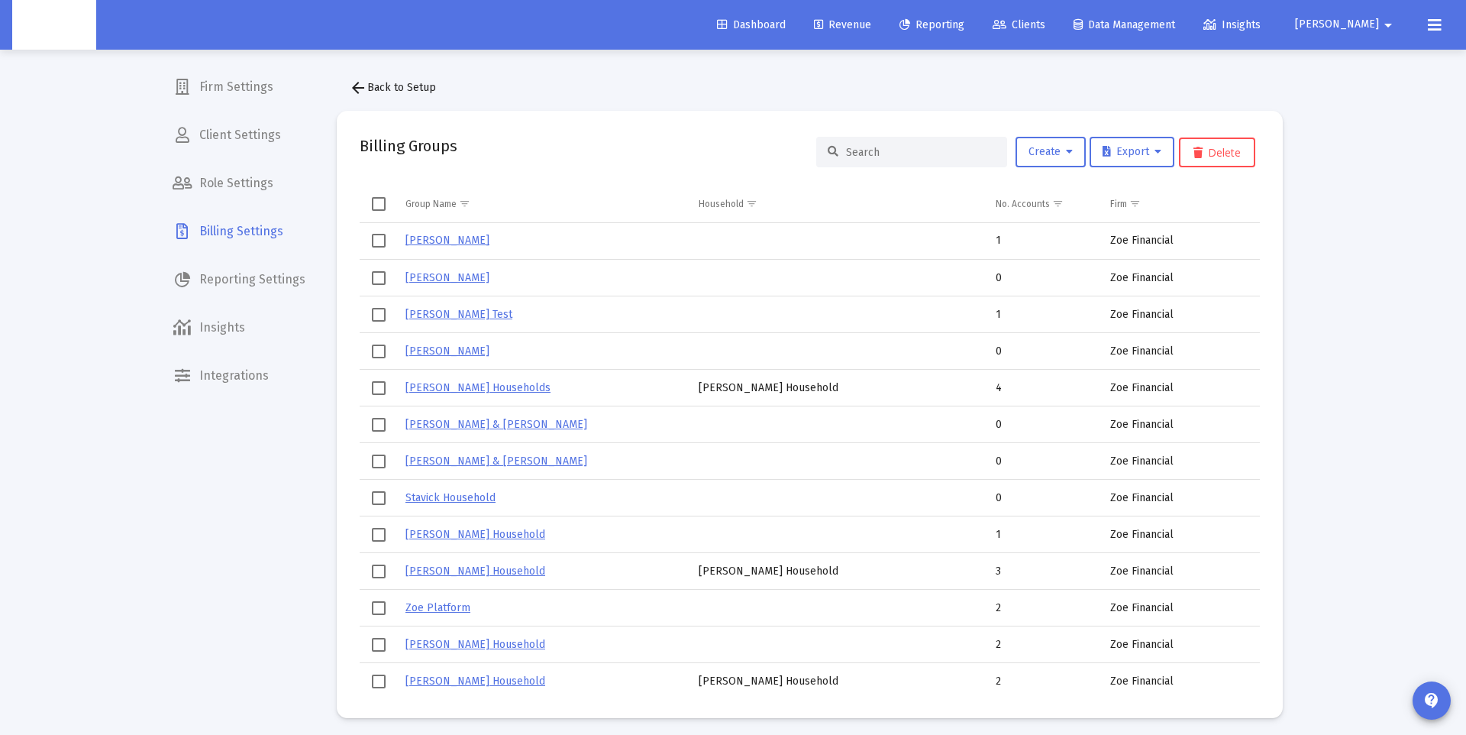
click at [910, 155] on input at bounding box center [921, 152] width 150 height 13
paste input "Jeffrey Neikrie's Household"
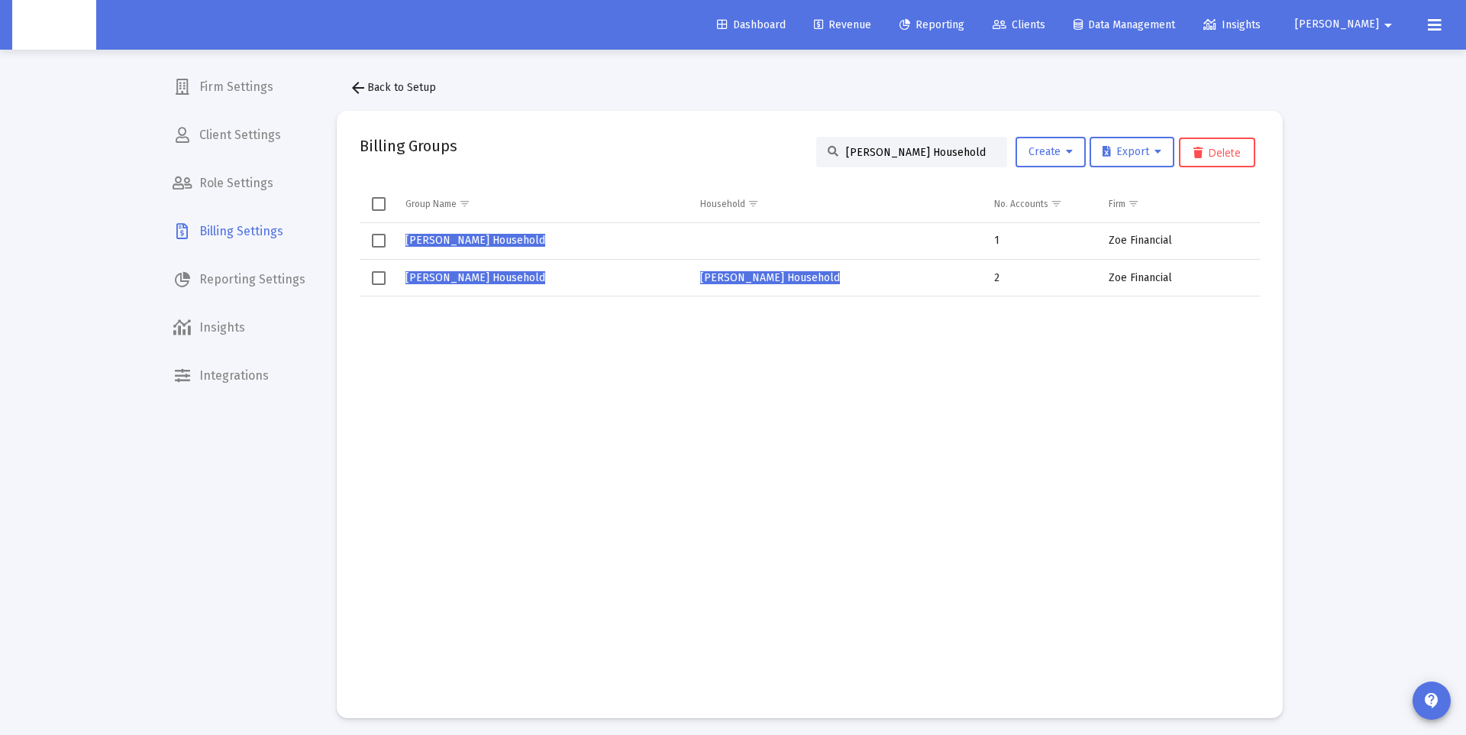
type input "Jeffrey Neikrie's Household"
click at [496, 281] on span "Jeffrey Neikrie's Household" at bounding box center [475, 277] width 140 height 13
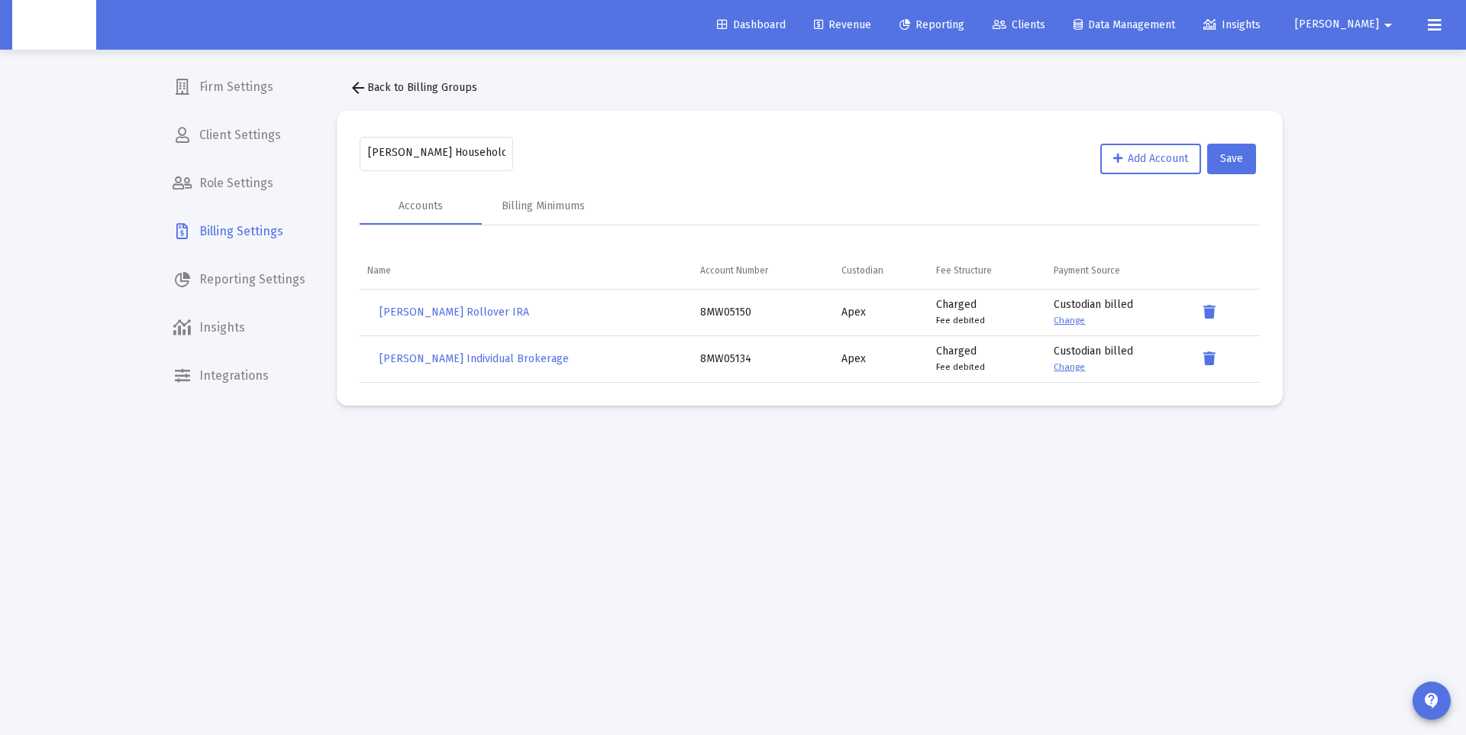
click at [359, 87] on mat-icon "arrow_back" at bounding box center [358, 88] width 18 height 18
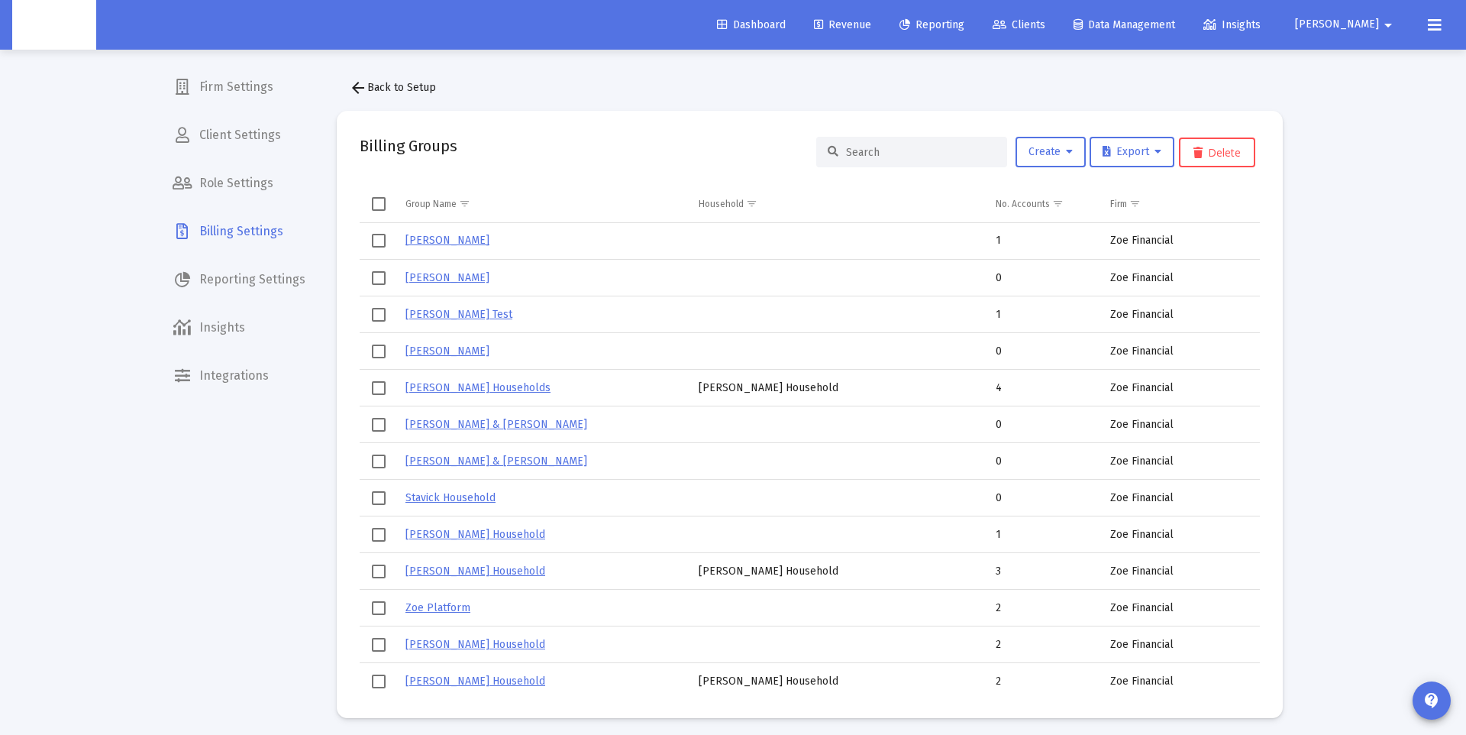
click at [886, 146] on input at bounding box center [921, 152] width 150 height 13
paste input "Jeffrey Neikrie's Household"
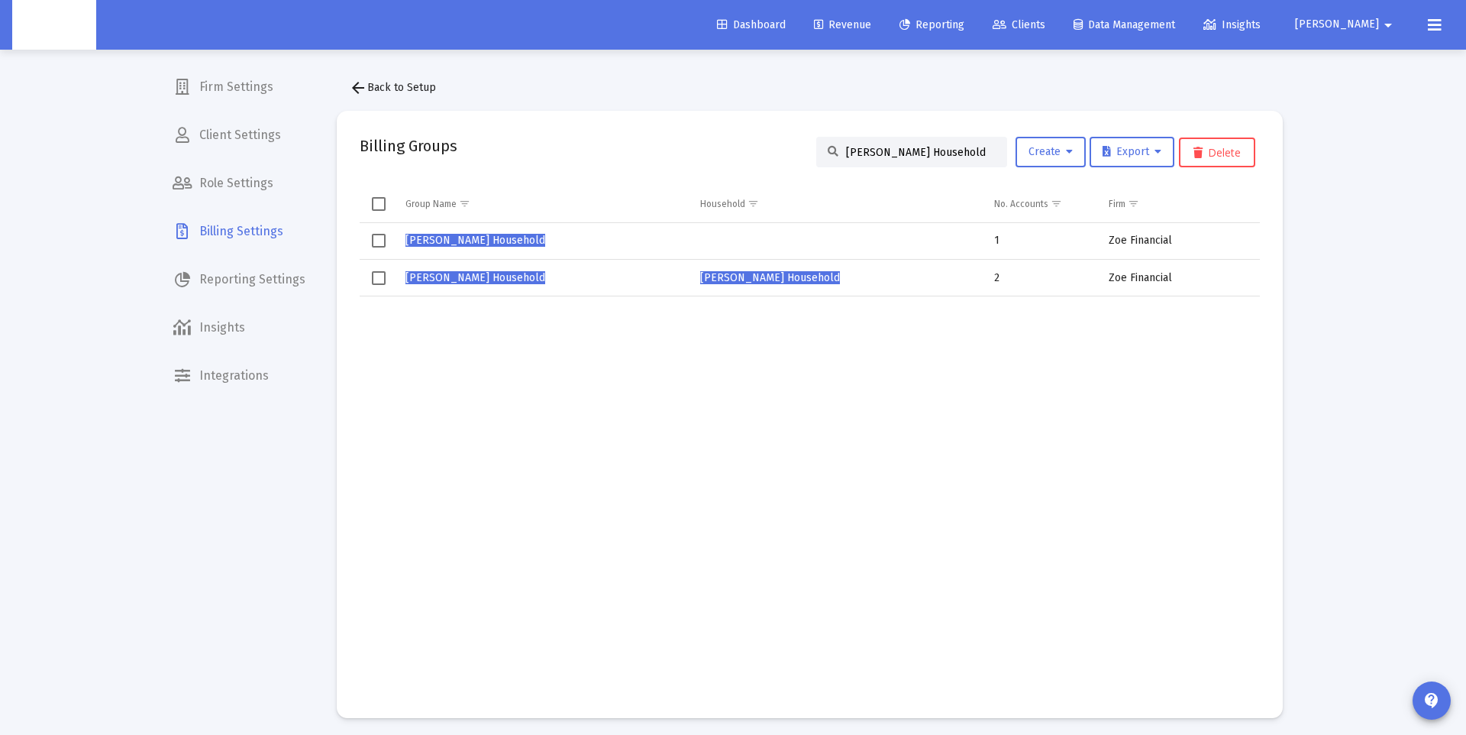
click at [374, 237] on span "Select row" at bounding box center [379, 241] width 14 height 14
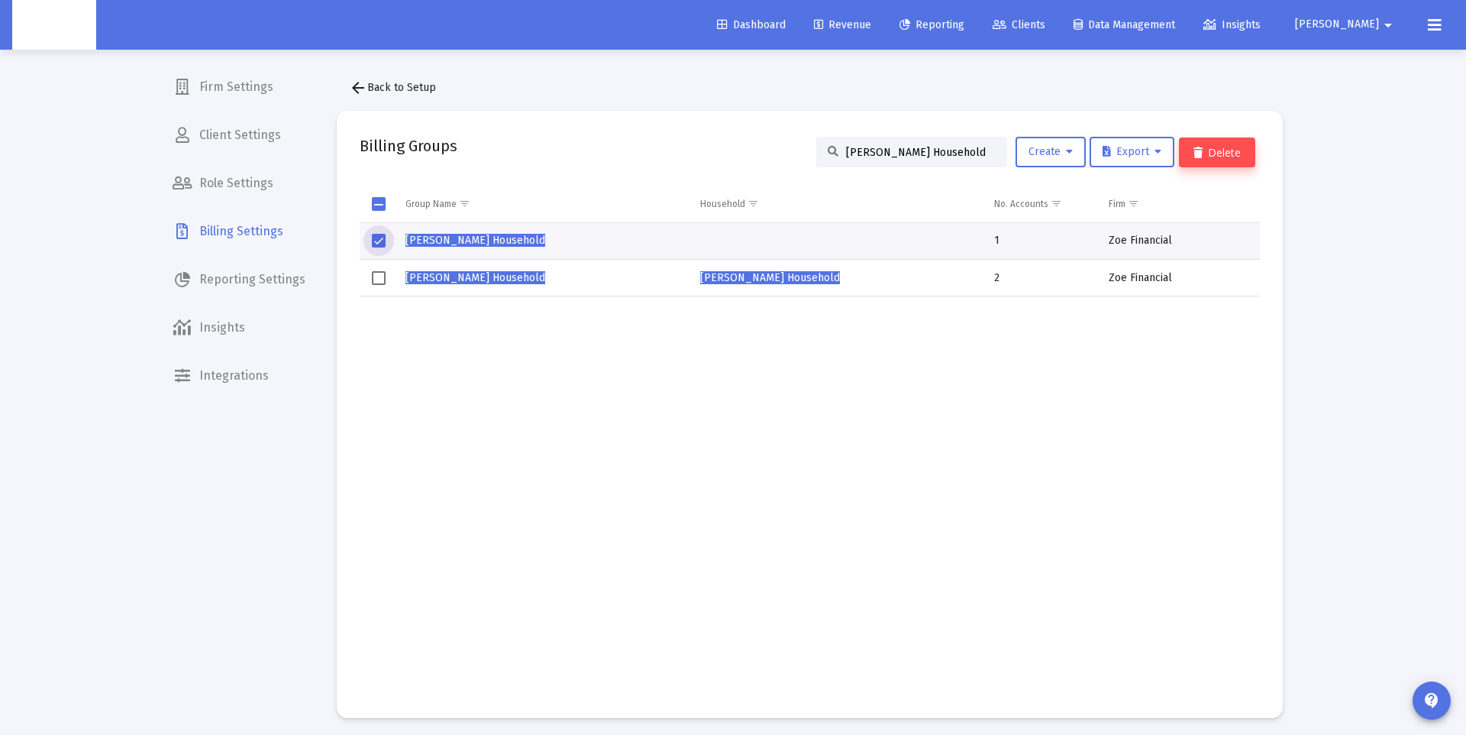
click at [1216, 165] on button "Delete" at bounding box center [1217, 152] width 76 height 30
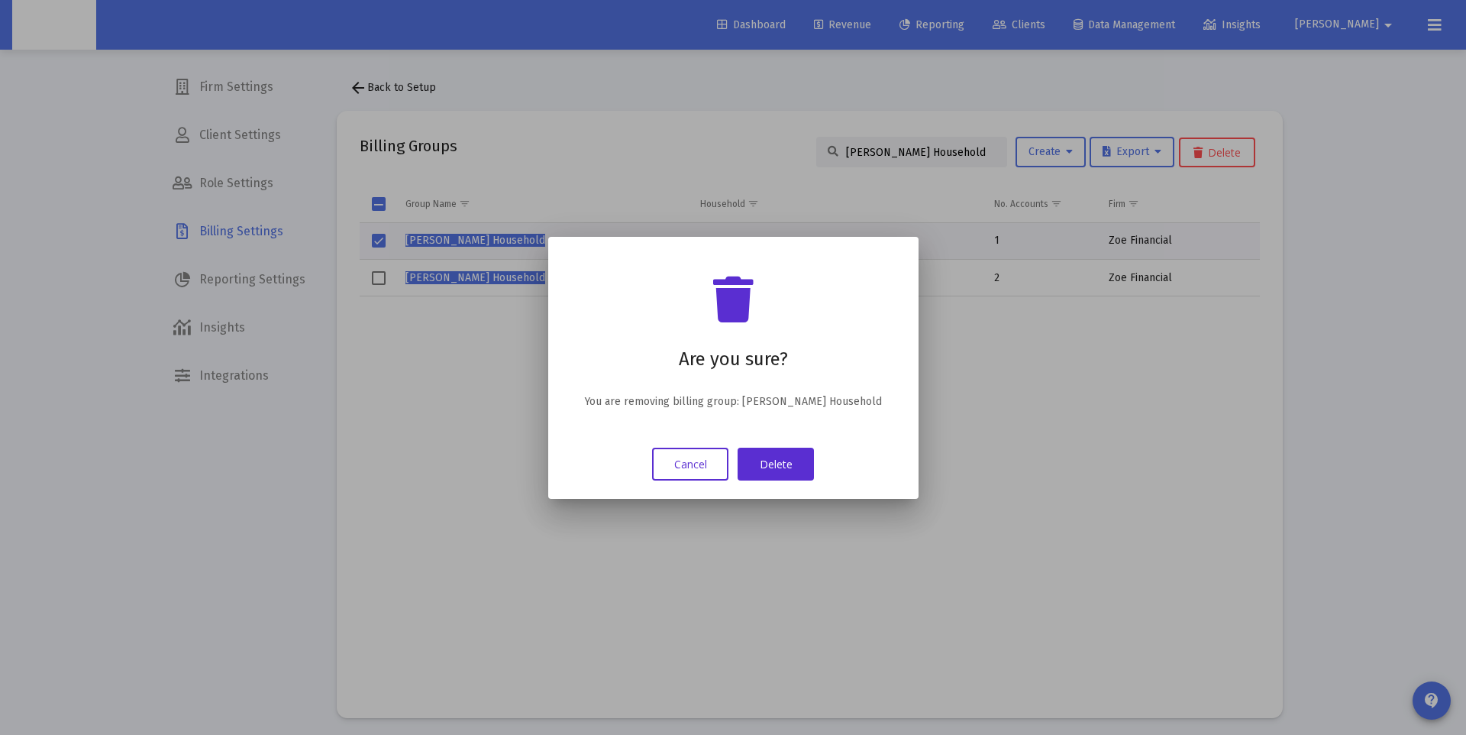
click at [766, 485] on mat-dialog-container "Are you sure? You are removing billing group: Jeffrey Neikrie's Household Cance…" at bounding box center [733, 368] width 370 height 262
click at [780, 468] on button "Delete" at bounding box center [776, 463] width 76 height 33
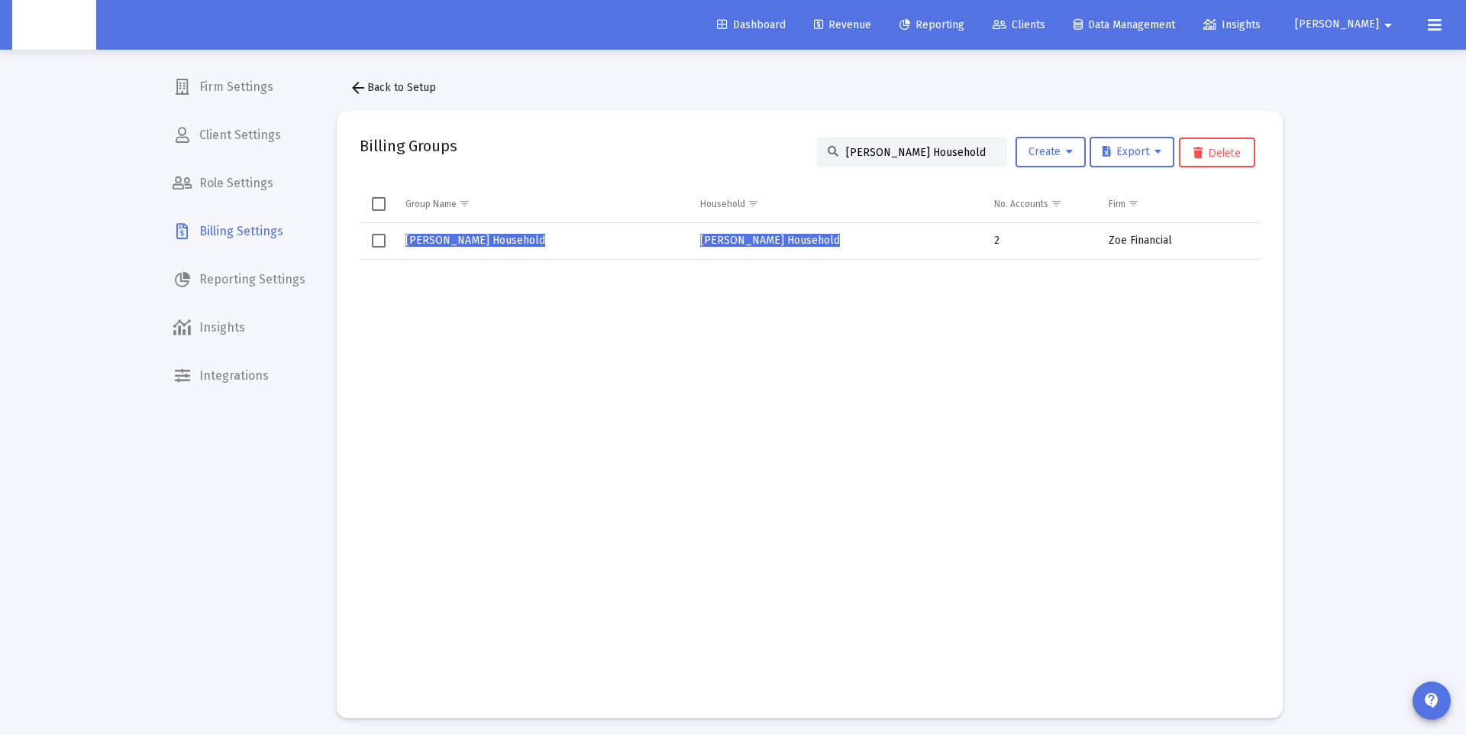
click at [891, 152] on input "Jeffrey Neikrie's Household" at bounding box center [921, 152] width 150 height 13
paste input "onathan Wees"
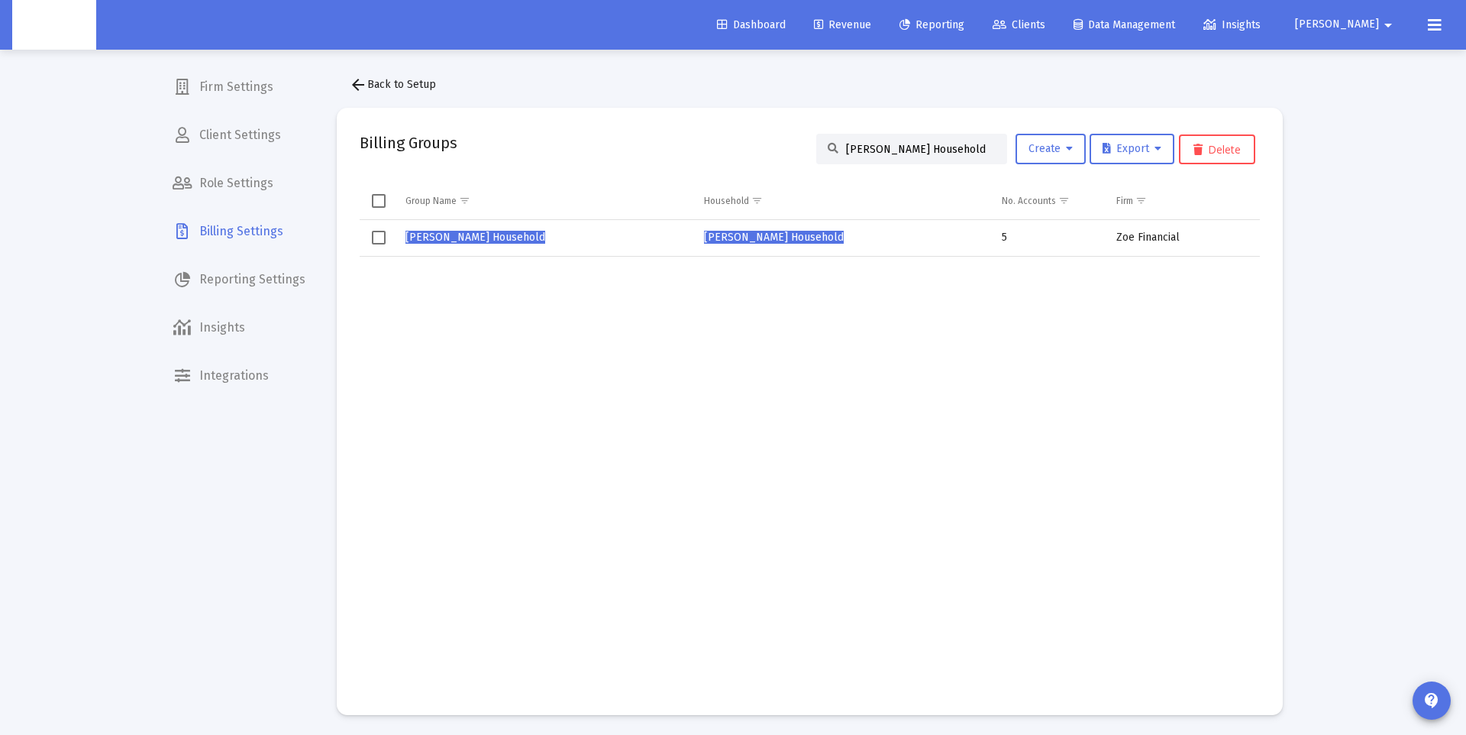
click at [883, 151] on input "Jonathan Weese's Household" at bounding box center [921, 149] width 150 height 13
paste input
click at [849, 152] on input "Jonathan Weese's Household" at bounding box center [921, 149] width 150 height 13
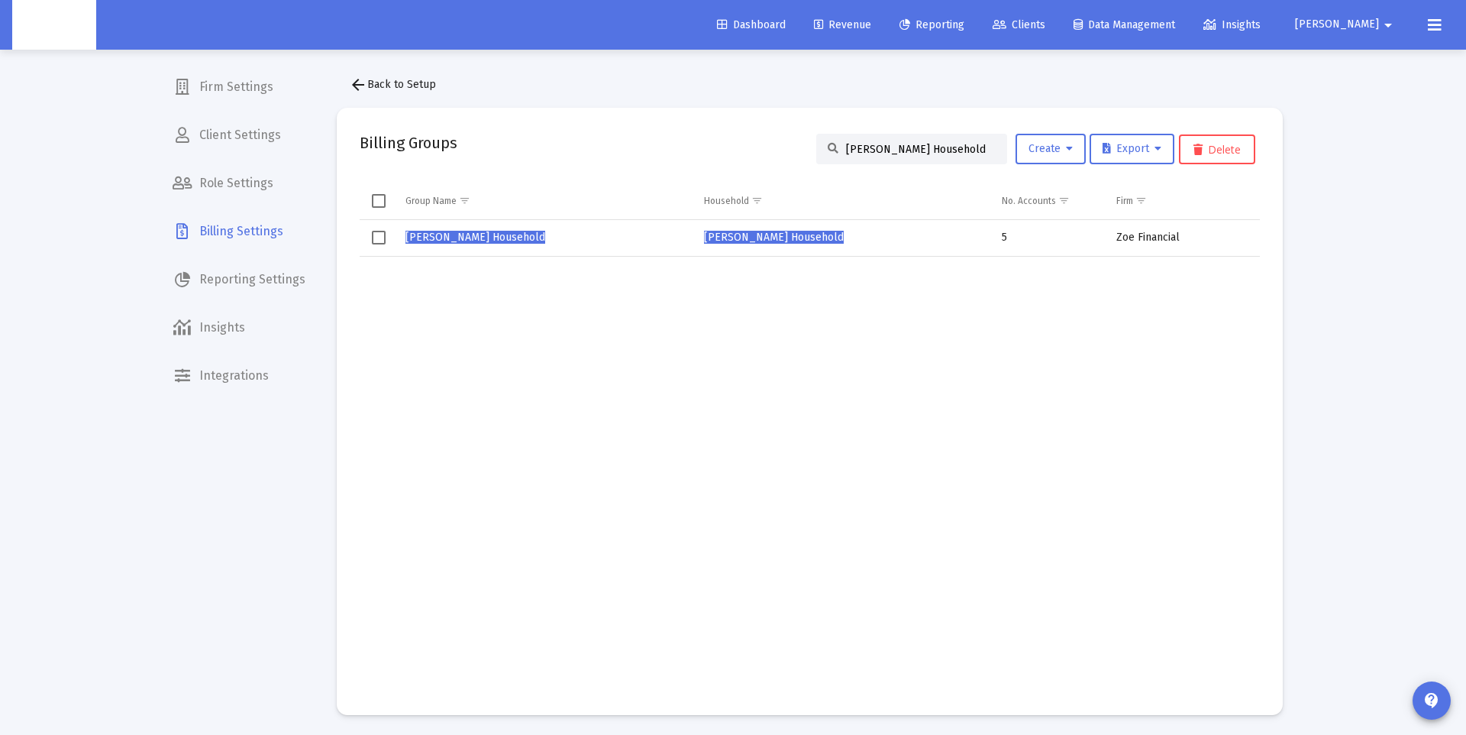
click at [849, 152] on input "Jonathan Weese's Household" at bounding box center [921, 149] width 150 height 13
click at [907, 150] on input "eese's Household" at bounding box center [921, 149] width 150 height 13
click at [869, 147] on input "weese" at bounding box center [921, 150] width 150 height 13
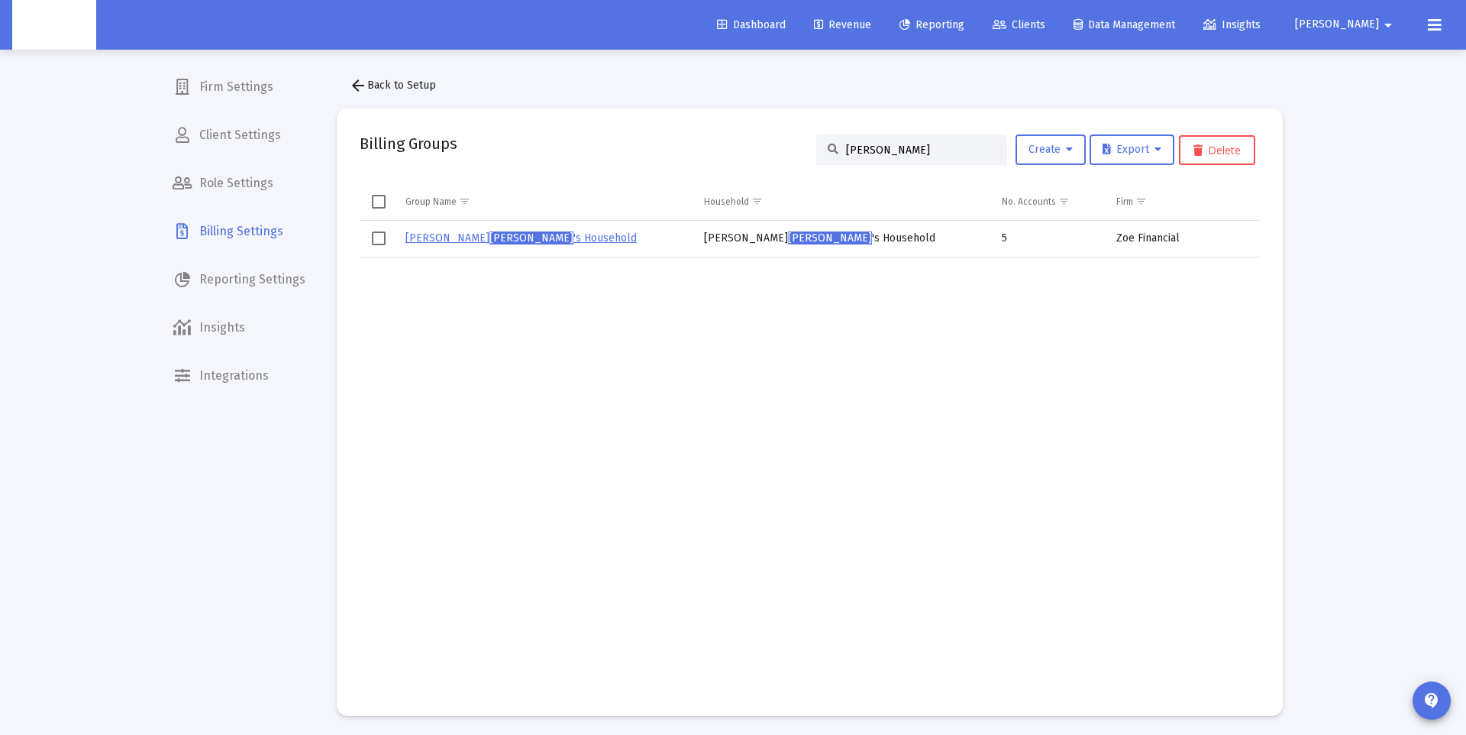
click at [869, 147] on input "weese" at bounding box center [921, 150] width 150 height 13
paste input "Julie Castellano's Household"
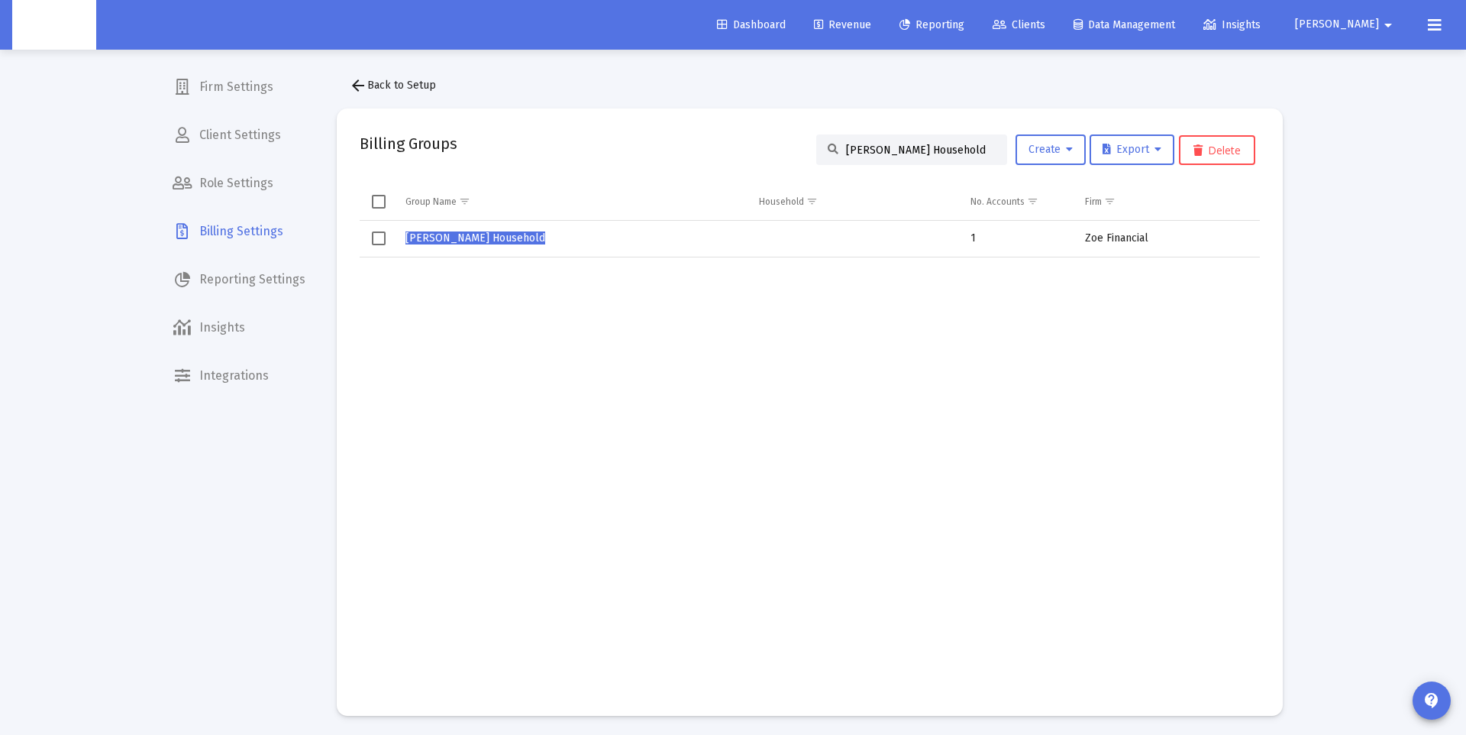
type input "Julie Castellano's Household"
click at [517, 242] on span "Julie Castellano's Household" at bounding box center [475, 237] width 140 height 13
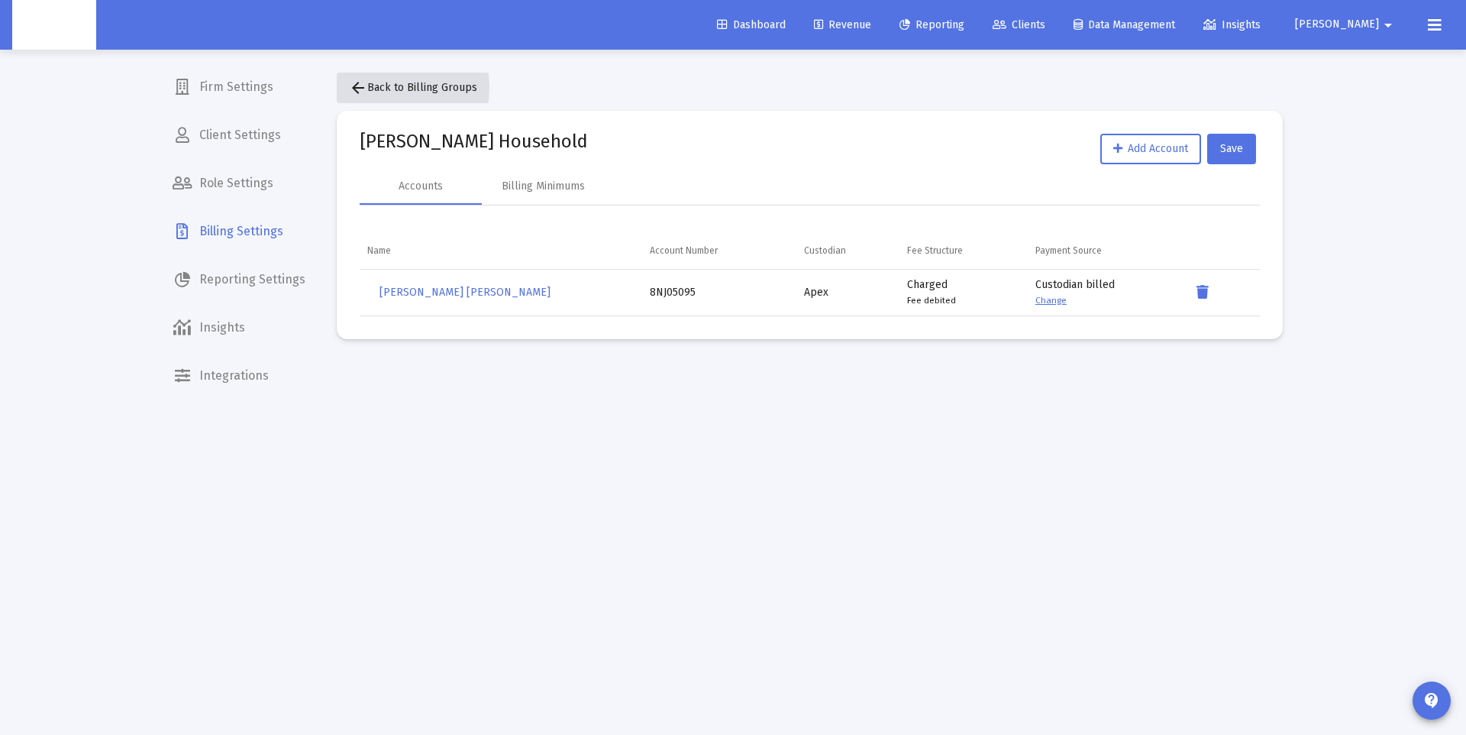
click at [354, 87] on mat-icon "arrow_back" at bounding box center [358, 88] width 18 height 18
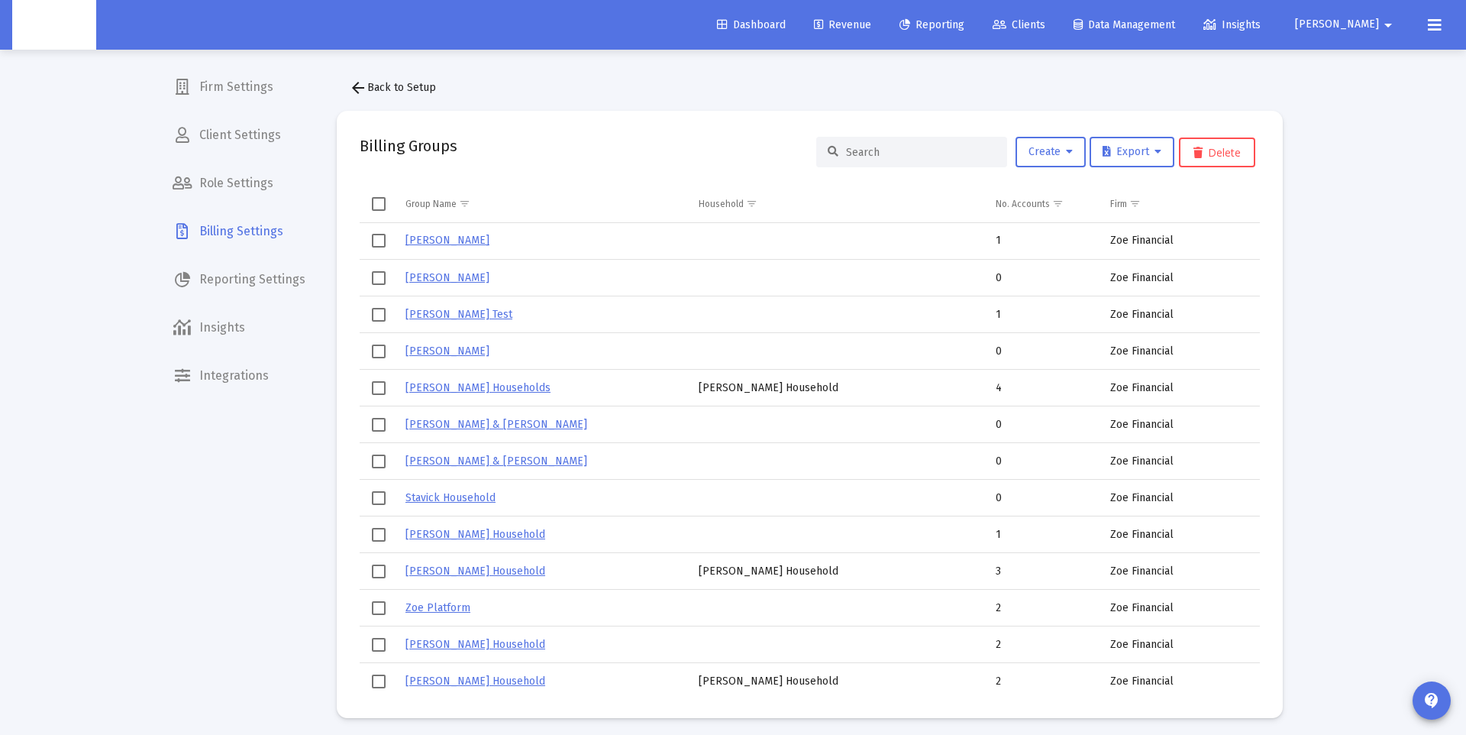
drag, startPoint x: 881, startPoint y: 144, endPoint x: 867, endPoint y: 151, distance: 16.4
click at [880, 144] on div at bounding box center [911, 152] width 191 height 31
click at [866, 151] on input at bounding box center [921, 152] width 150 height 13
paste input "Alfredo Castellano's Household"
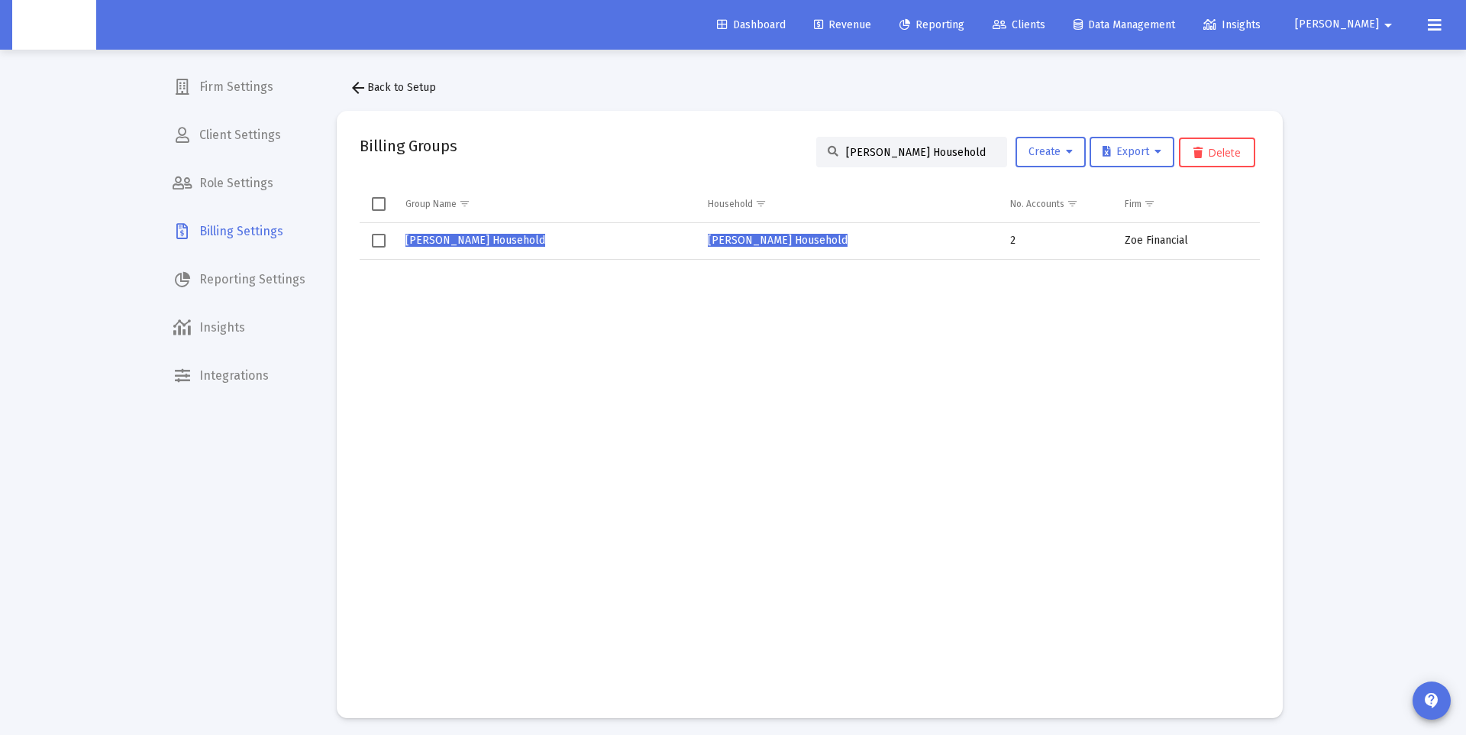
type input "Alfredo Castellano's Household"
click at [491, 240] on span "Alfredo Castellano's Household" at bounding box center [475, 240] width 140 height 13
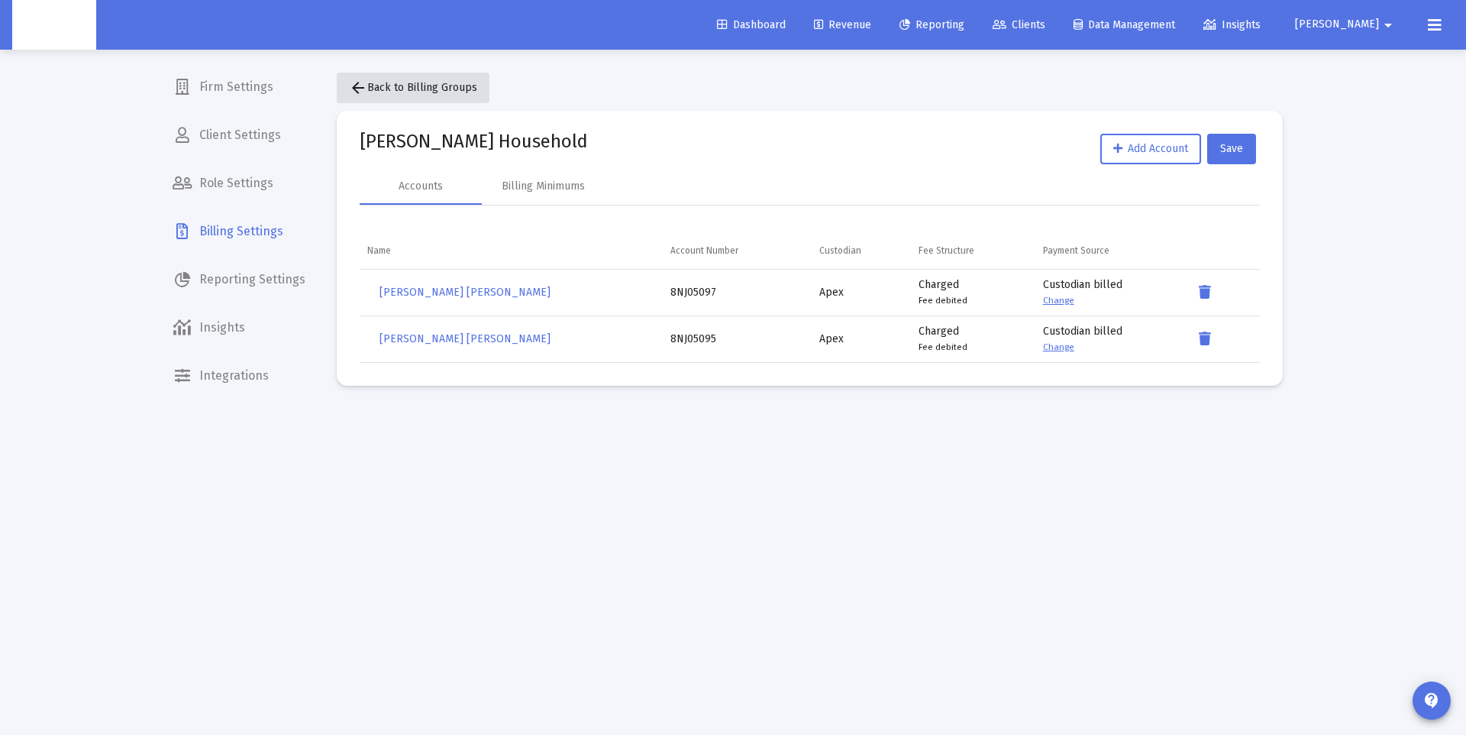
click at [356, 95] on mat-icon "arrow_back" at bounding box center [358, 88] width 18 height 18
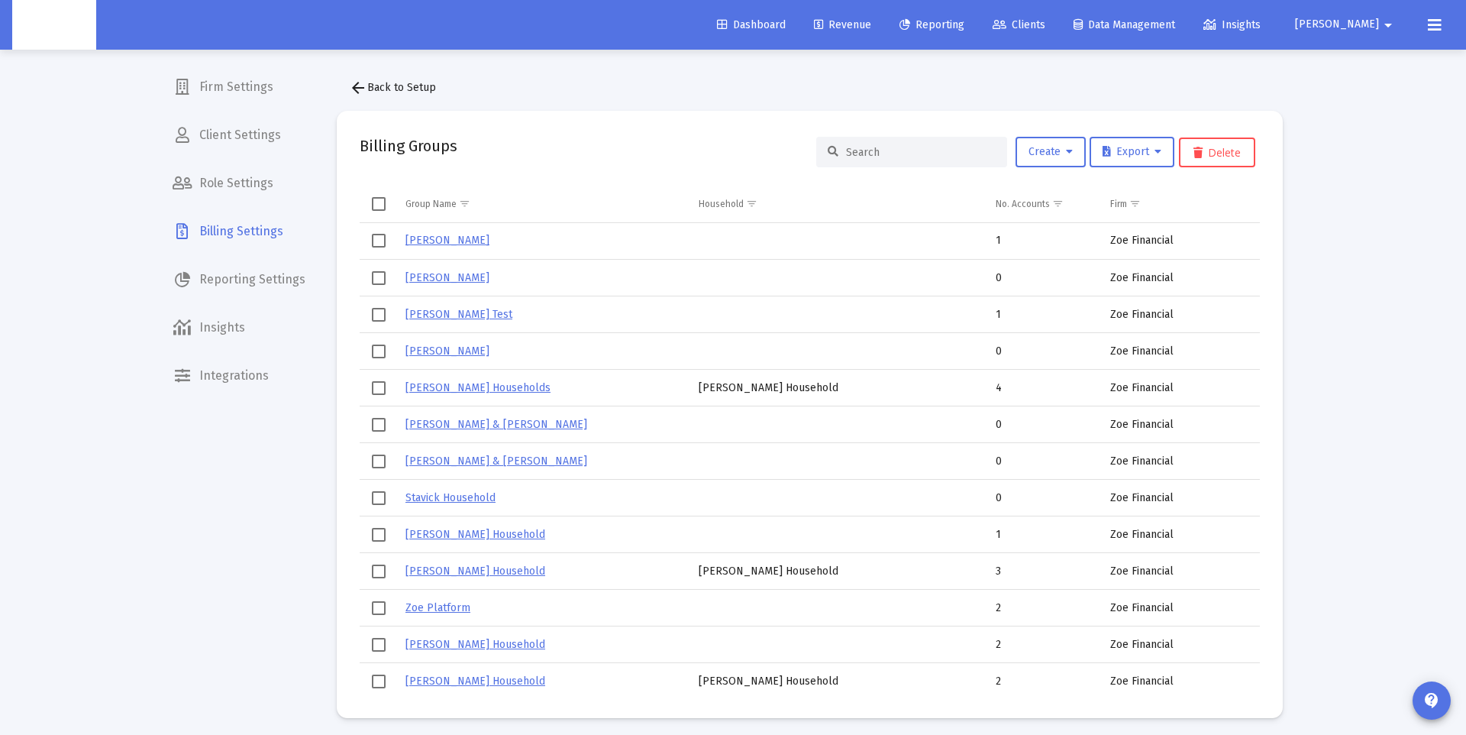
click at [897, 151] on input at bounding box center [921, 152] width 150 height 13
paste input "Julie Castellano's Household"
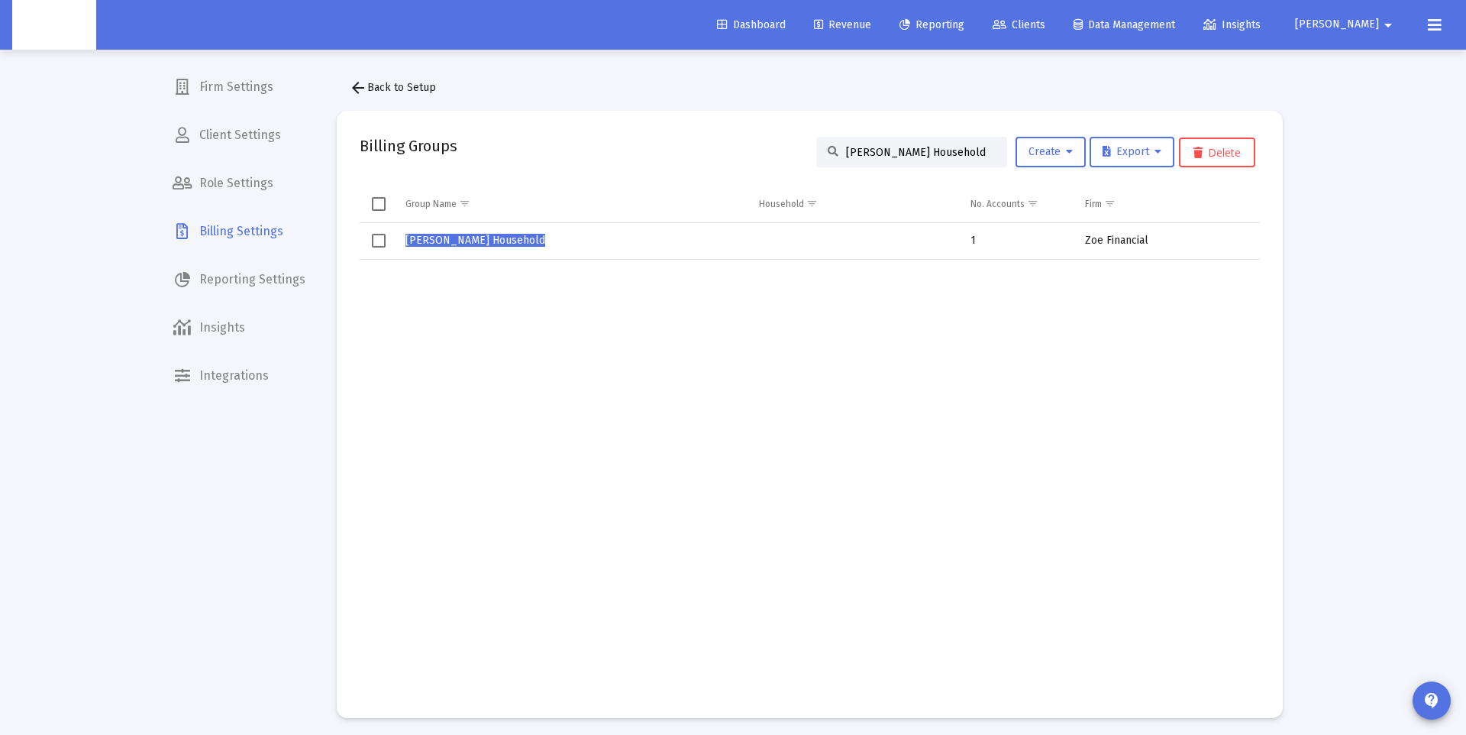
click at [385, 240] on span "Select row" at bounding box center [379, 241] width 14 height 14
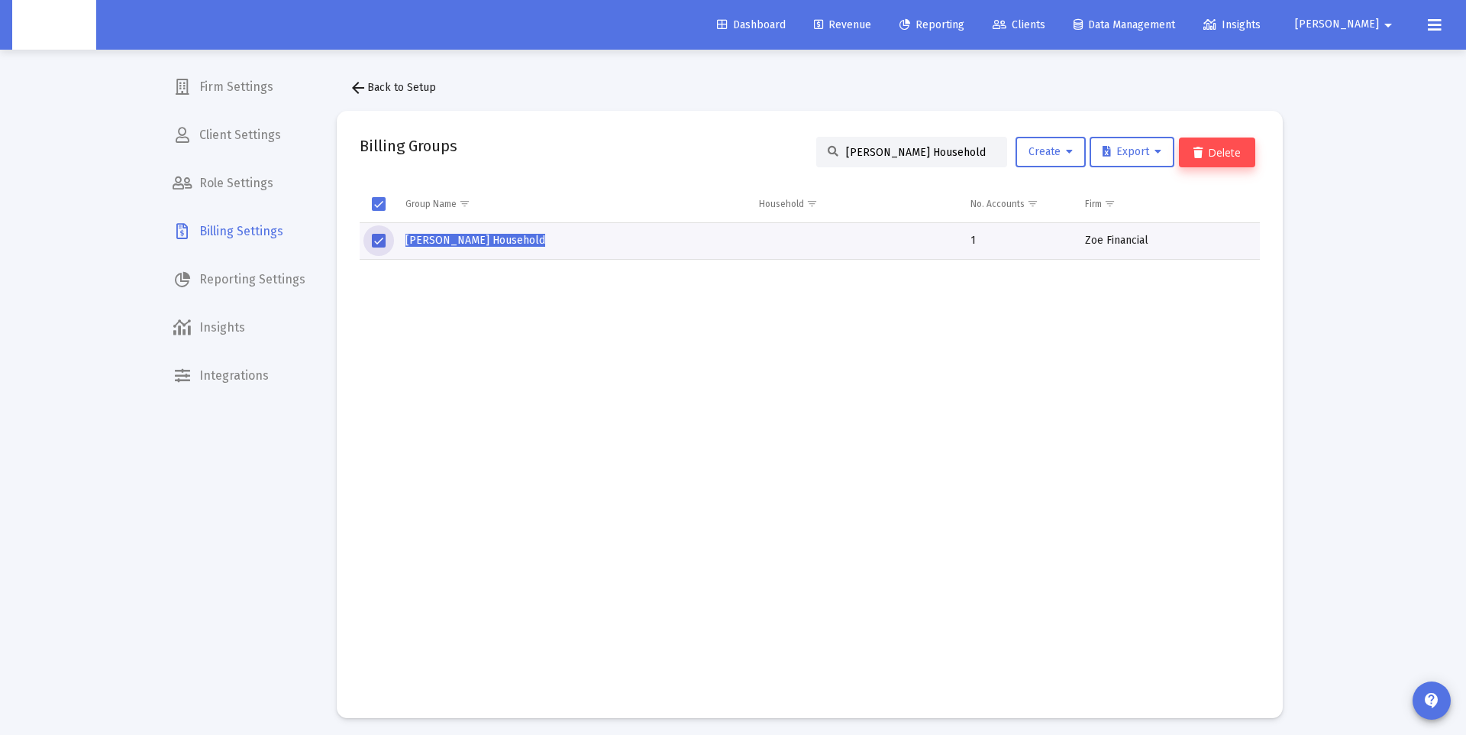
click at [1223, 157] on button "Delete" at bounding box center [1217, 152] width 76 height 30
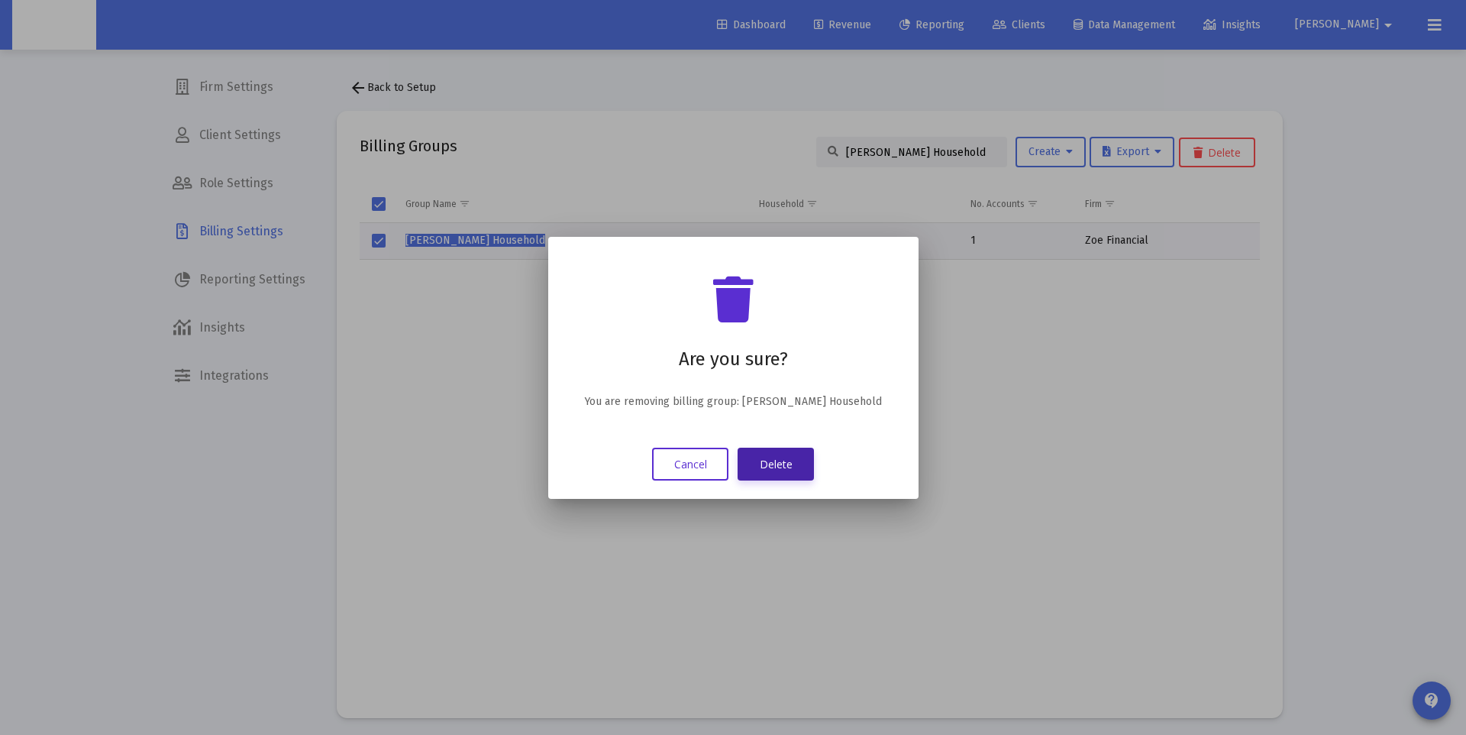
click at [783, 460] on button "Delete" at bounding box center [776, 463] width 76 height 33
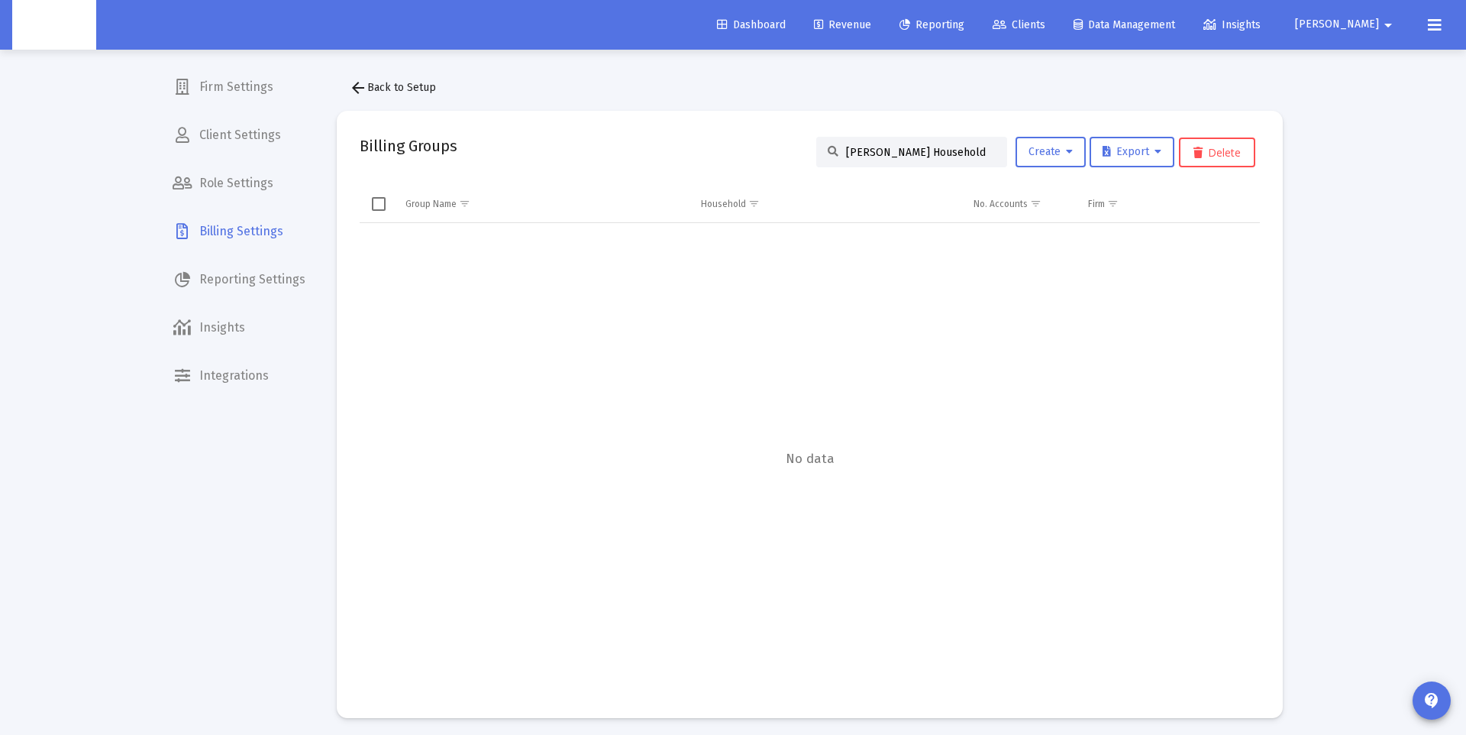
click at [915, 147] on input "Julie Castellano's Household" at bounding box center [921, 152] width 150 height 13
drag, startPoint x: 915, startPoint y: 147, endPoint x: 929, endPoint y: 153, distance: 15.0
click at [915, 147] on input "Julie Castellano's Household" at bounding box center [921, 152] width 150 height 13
paste input "[PERSON_NAME]"
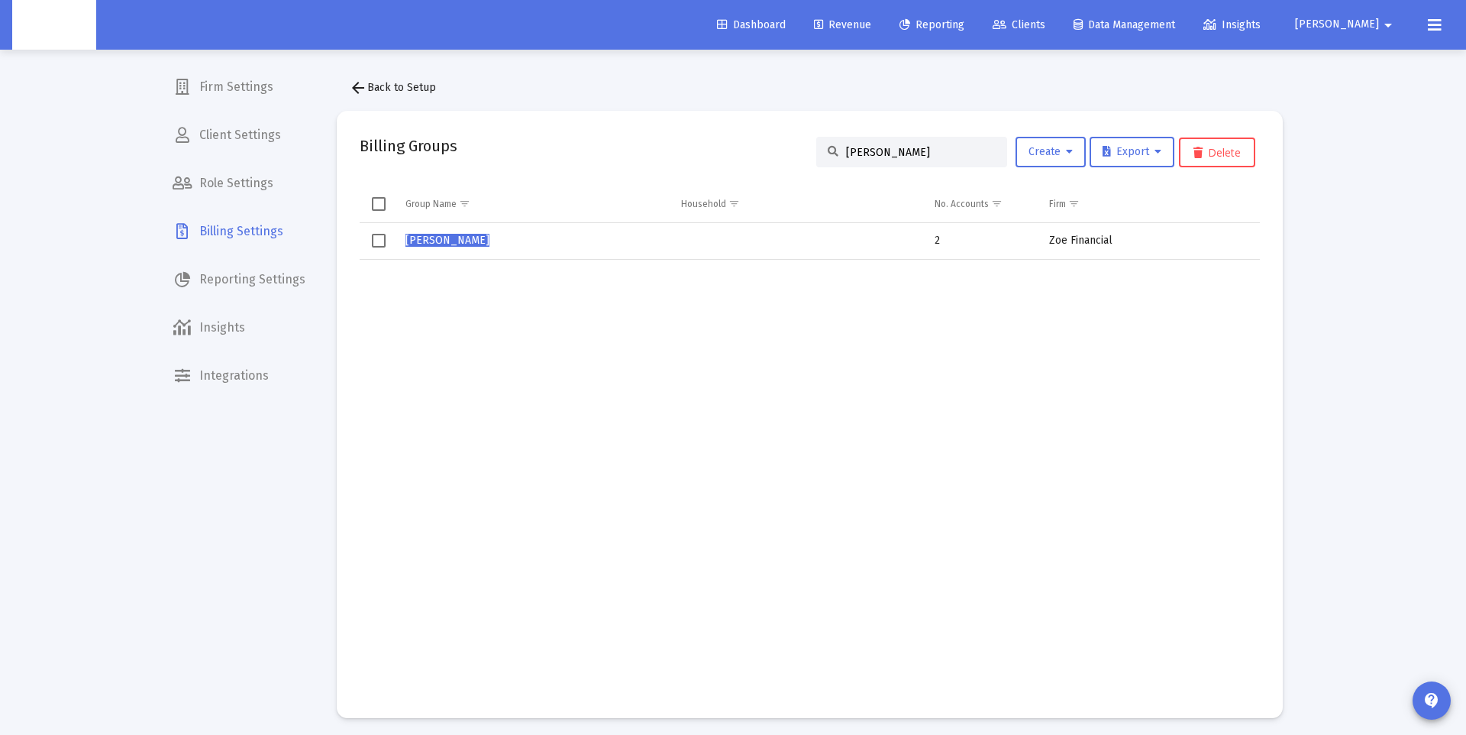
type input "[PERSON_NAME]"
click at [442, 240] on span "[PERSON_NAME]" at bounding box center [447, 240] width 84 height 13
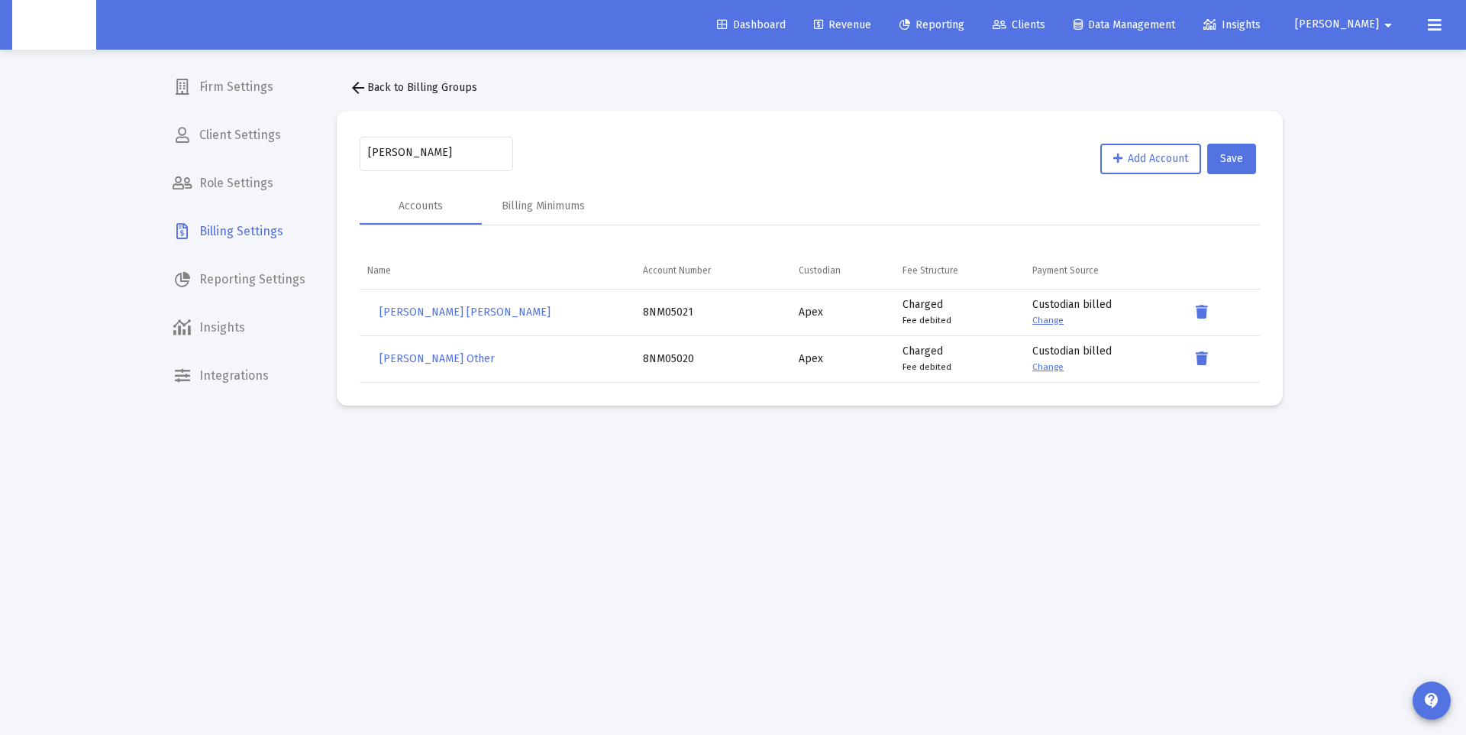
click at [357, 85] on mat-icon "arrow_back" at bounding box center [358, 88] width 18 height 18
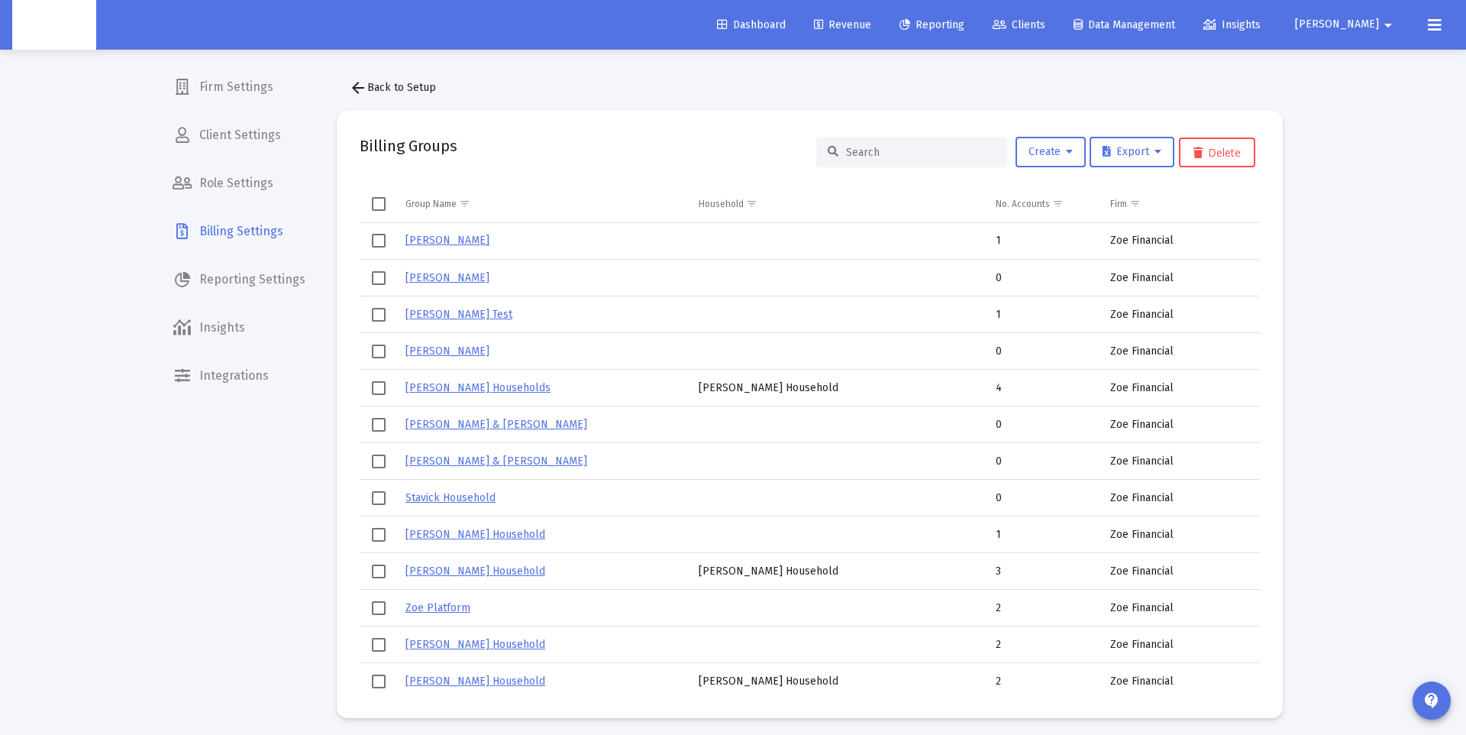
click at [867, 155] on input at bounding box center [921, 152] width 150 height 13
paste input "Powers Household"
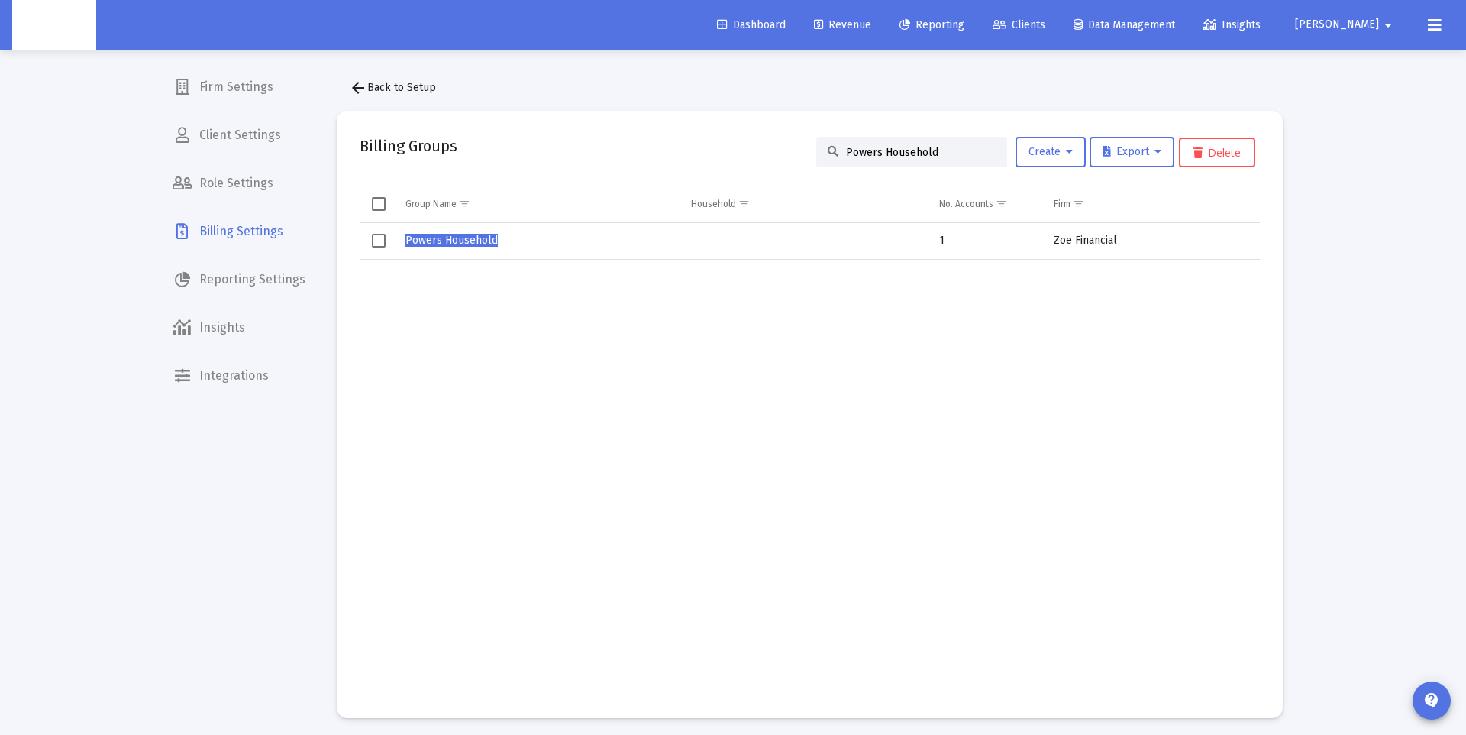
type input "Powers Household"
click at [446, 239] on span "Powers Household" at bounding box center [451, 240] width 92 height 13
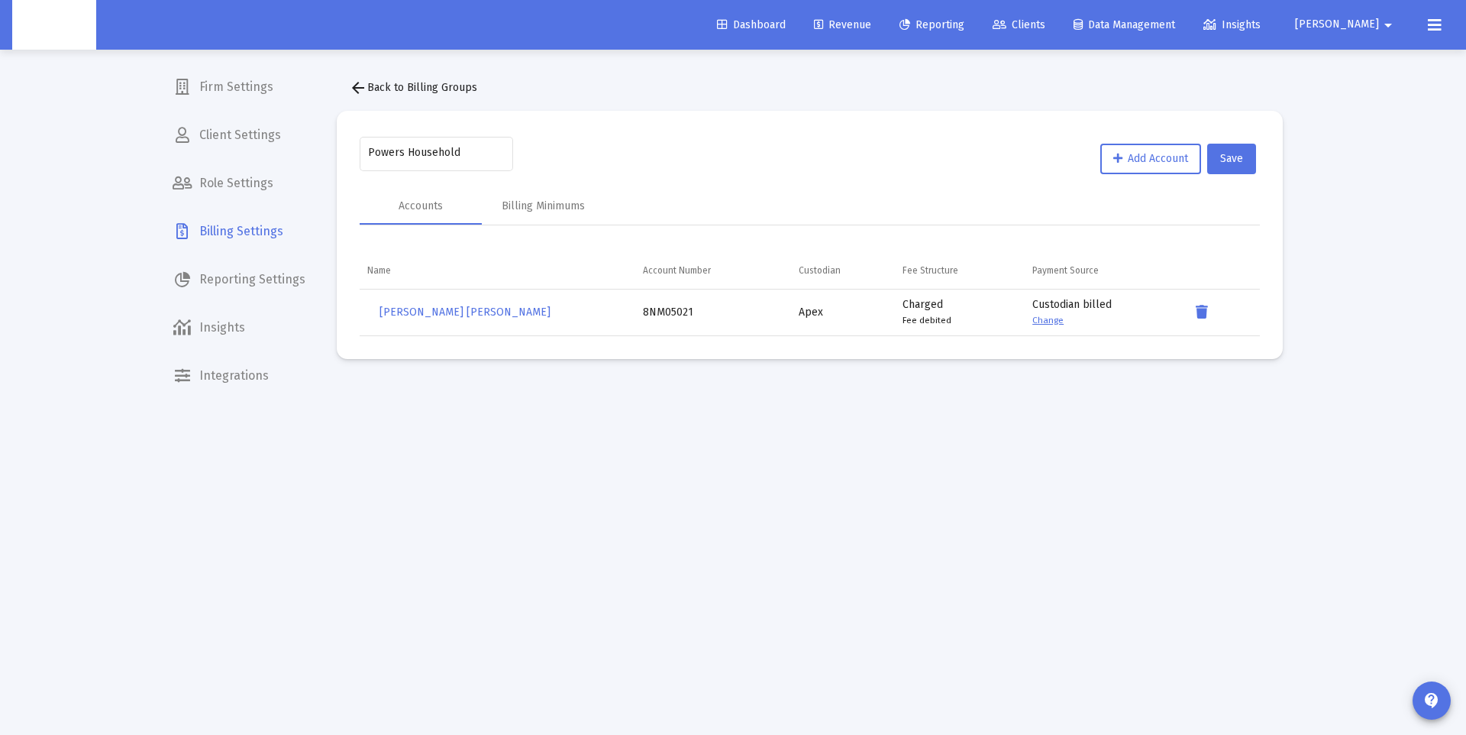
click at [353, 94] on mat-icon "arrow_back" at bounding box center [358, 88] width 18 height 18
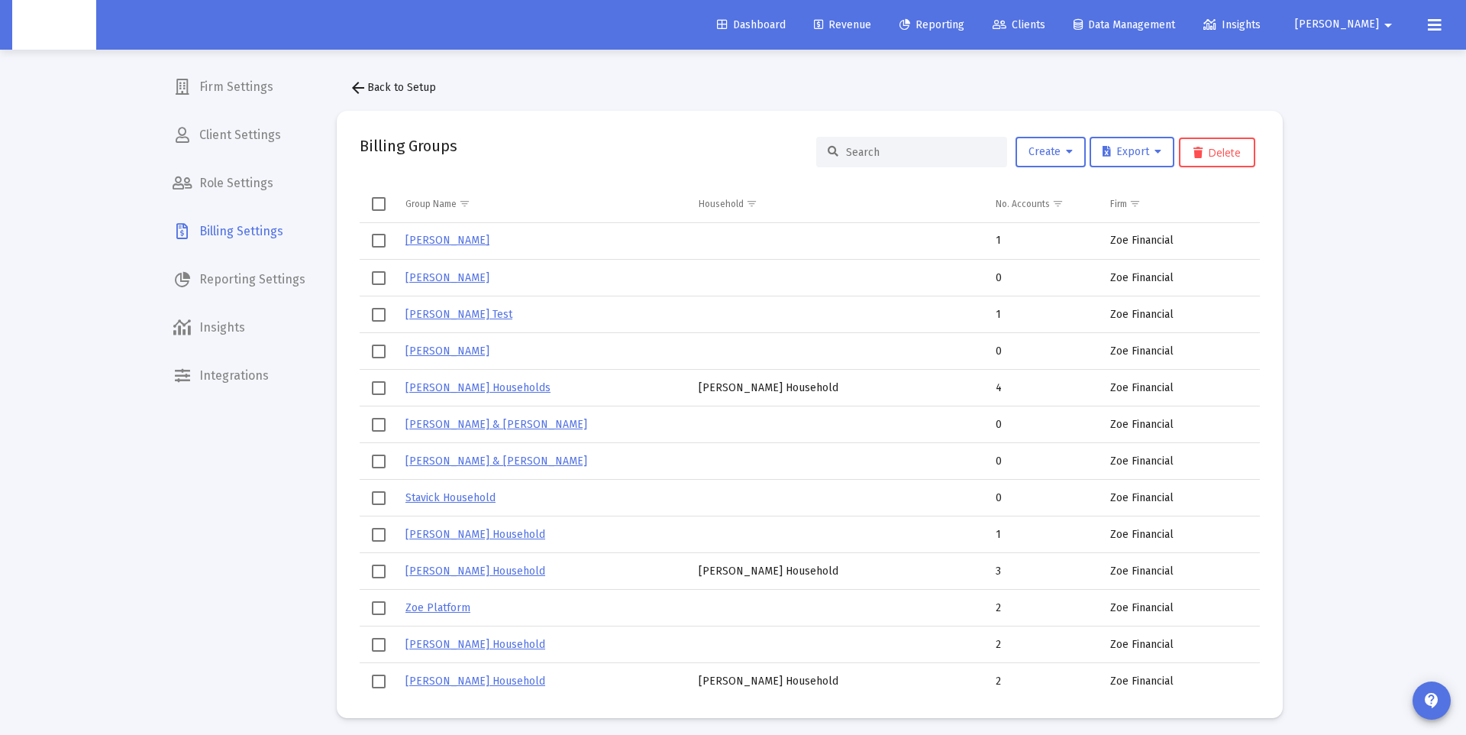
click at [872, 150] on input at bounding box center [921, 152] width 150 height 13
paste input "Victoria Anwuri's Household"
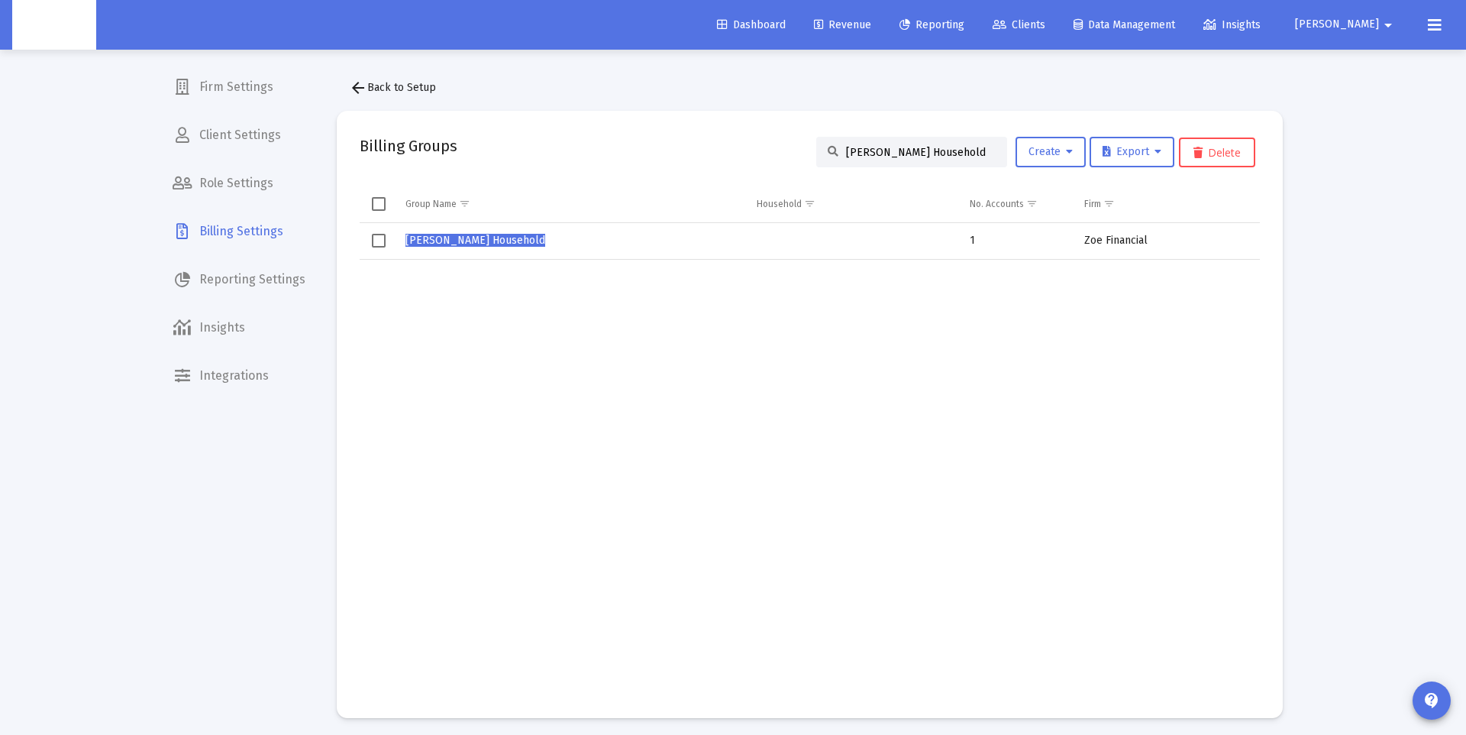
type input "Victoria Anwuri's Household"
click at [511, 241] on span "Victoria Anwuri's Household" at bounding box center [475, 240] width 140 height 13
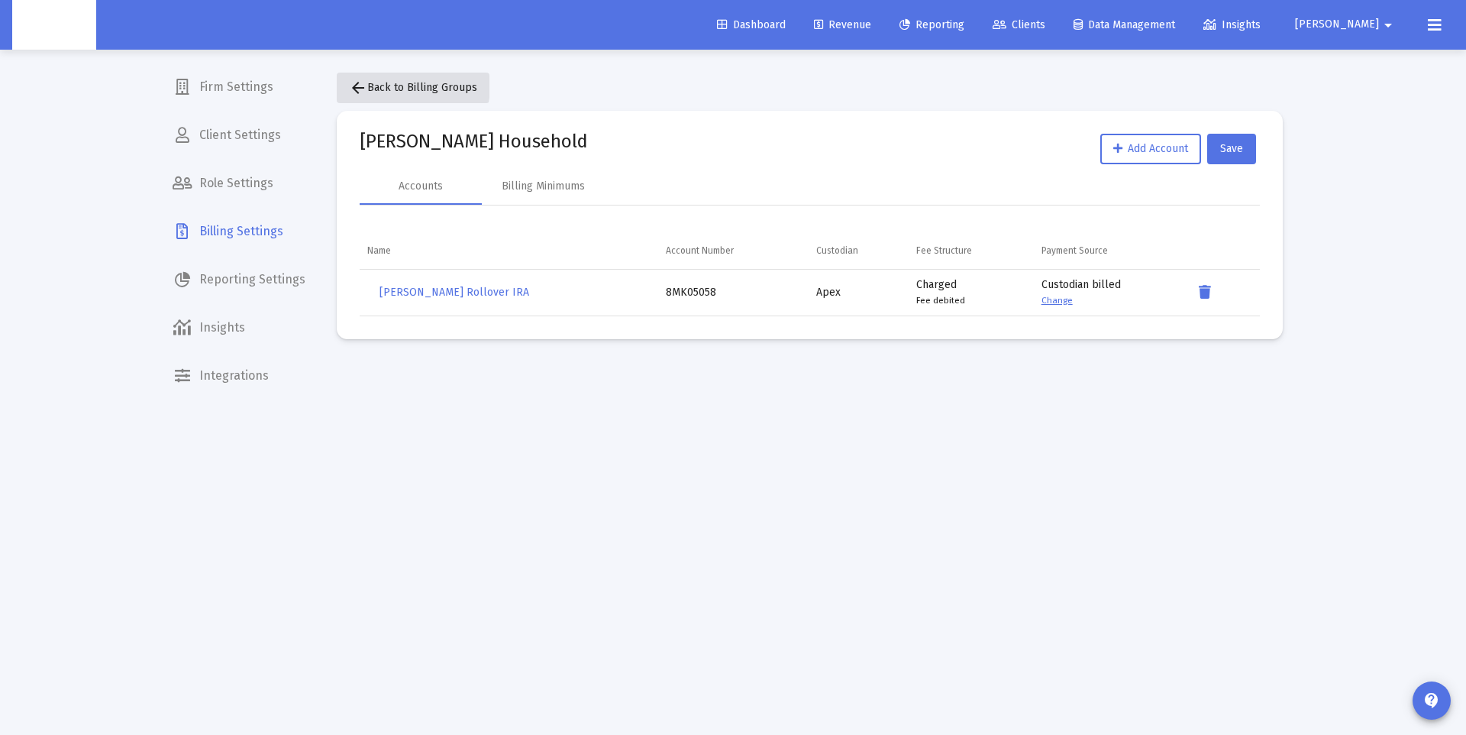
click at [352, 83] on mat-icon "arrow_back" at bounding box center [358, 88] width 18 height 18
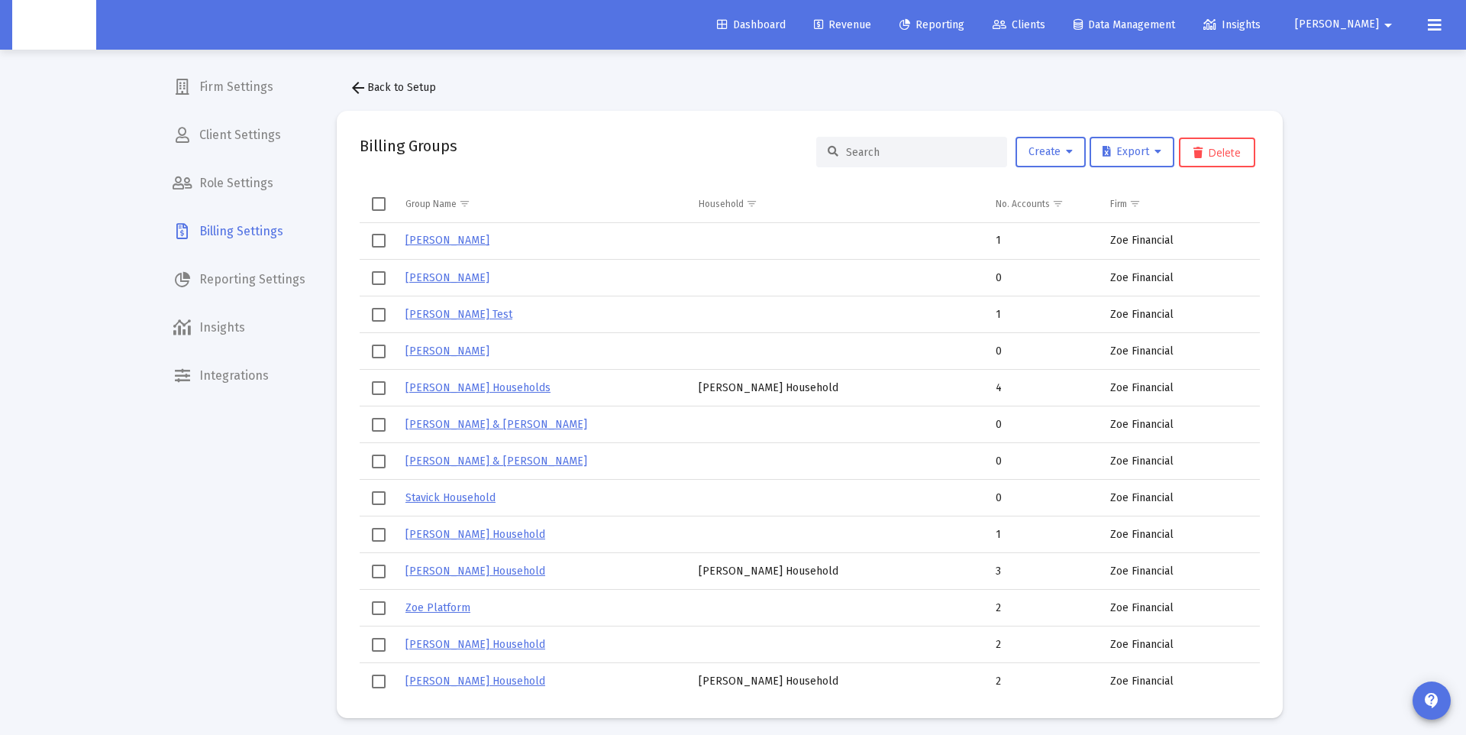
click at [875, 152] on input at bounding box center [921, 152] width 150 height 13
paste input "Victoria Anwuri's Hh"
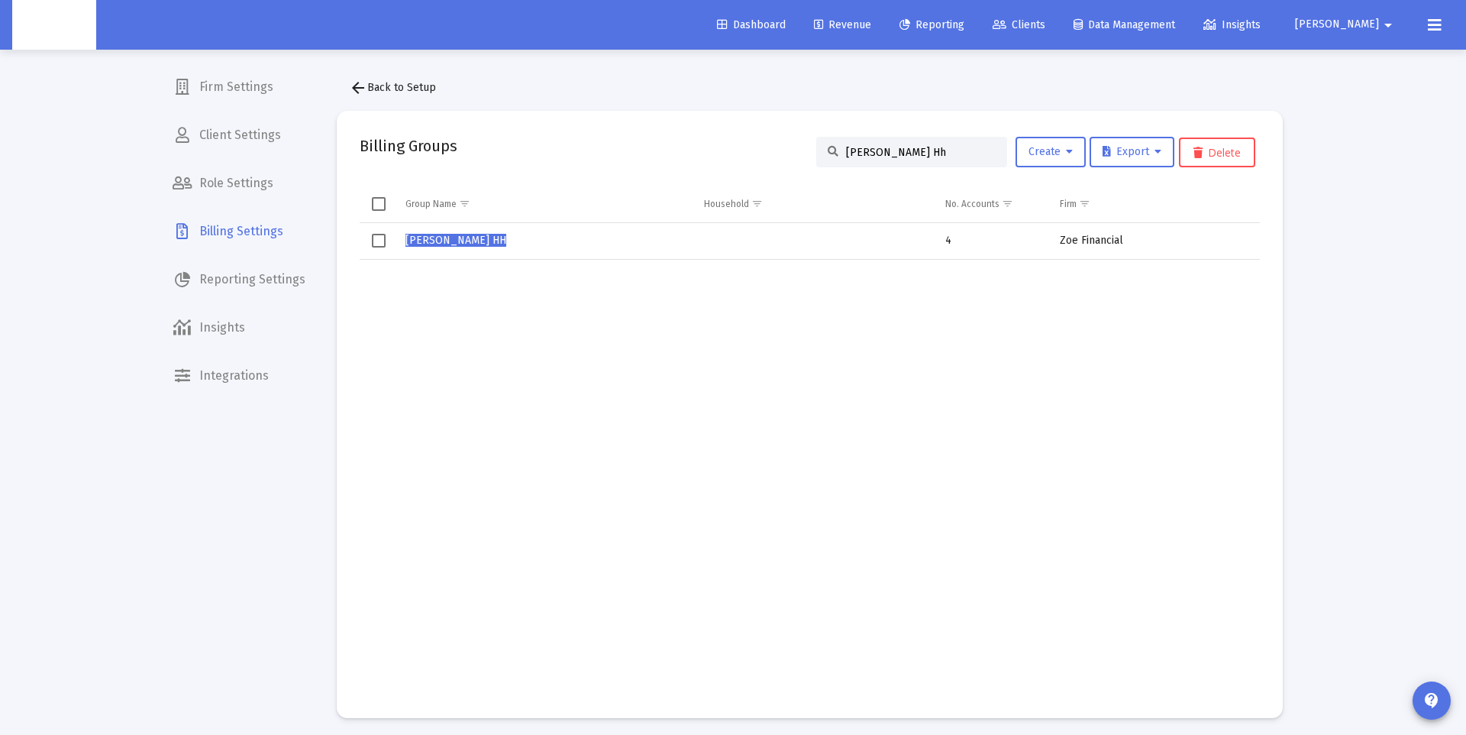
type input "Victoria Anwuri's Hh"
click at [476, 239] on span "Victoria Anwuri's HH" at bounding box center [455, 240] width 101 height 13
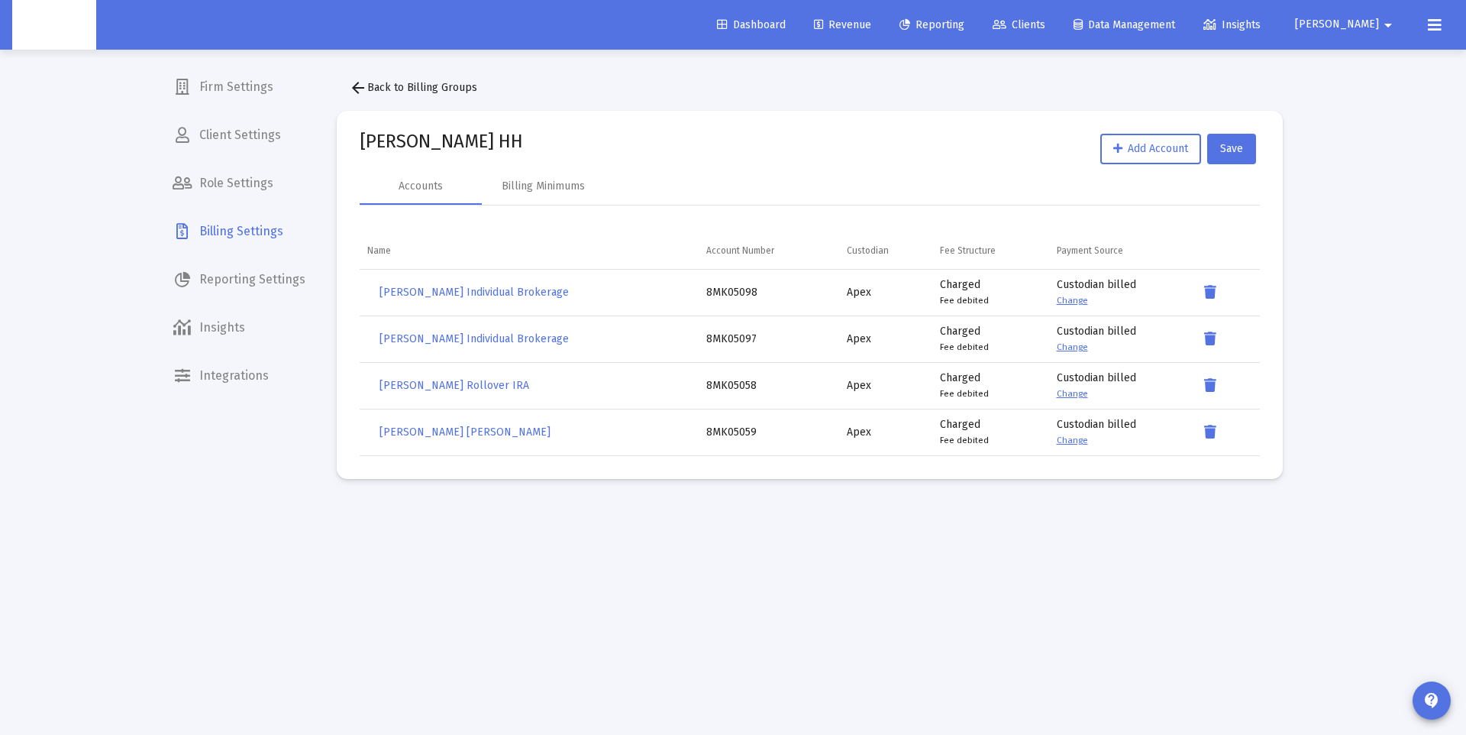
click at [357, 84] on mat-icon "arrow_back" at bounding box center [358, 88] width 18 height 18
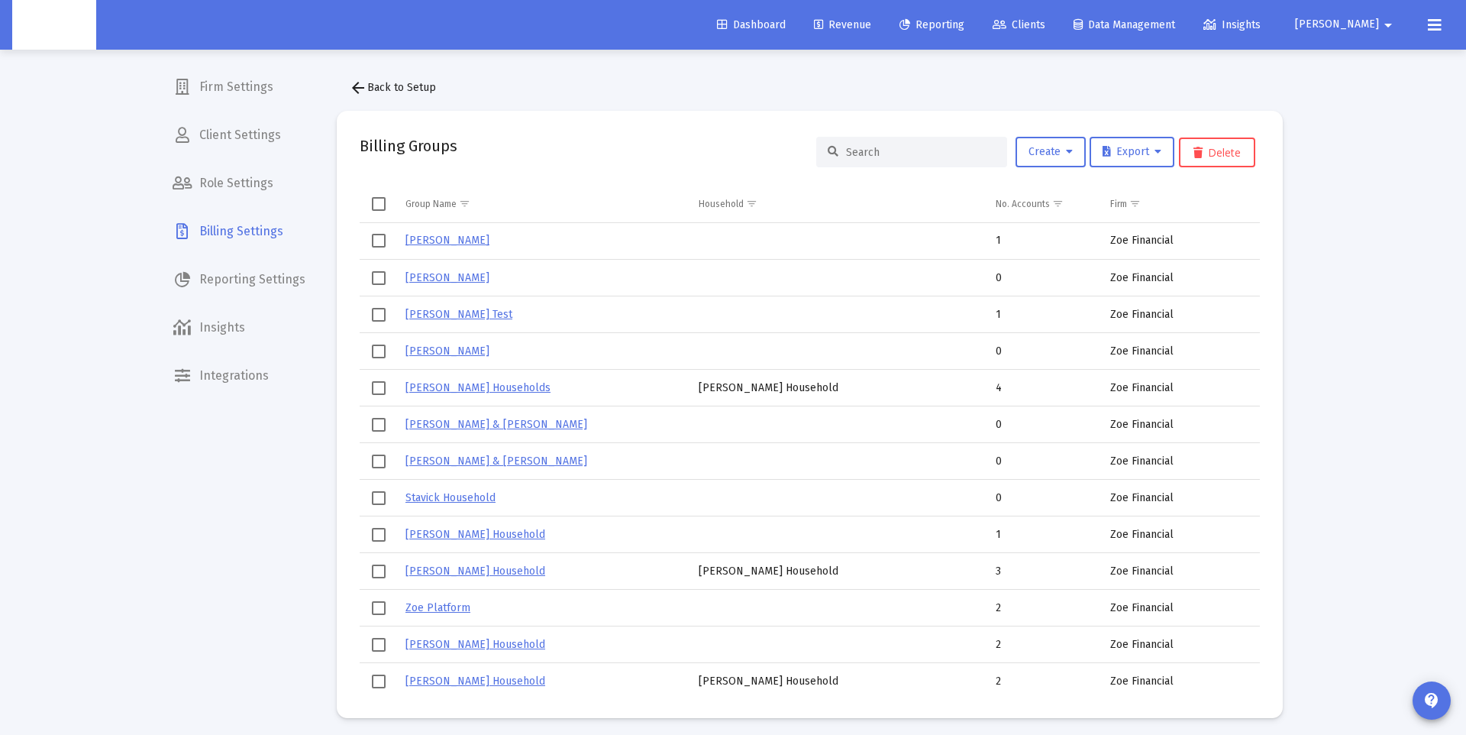
click at [892, 148] on input at bounding box center [921, 152] width 150 height 13
paste input "Victoria Anwuri's Household"
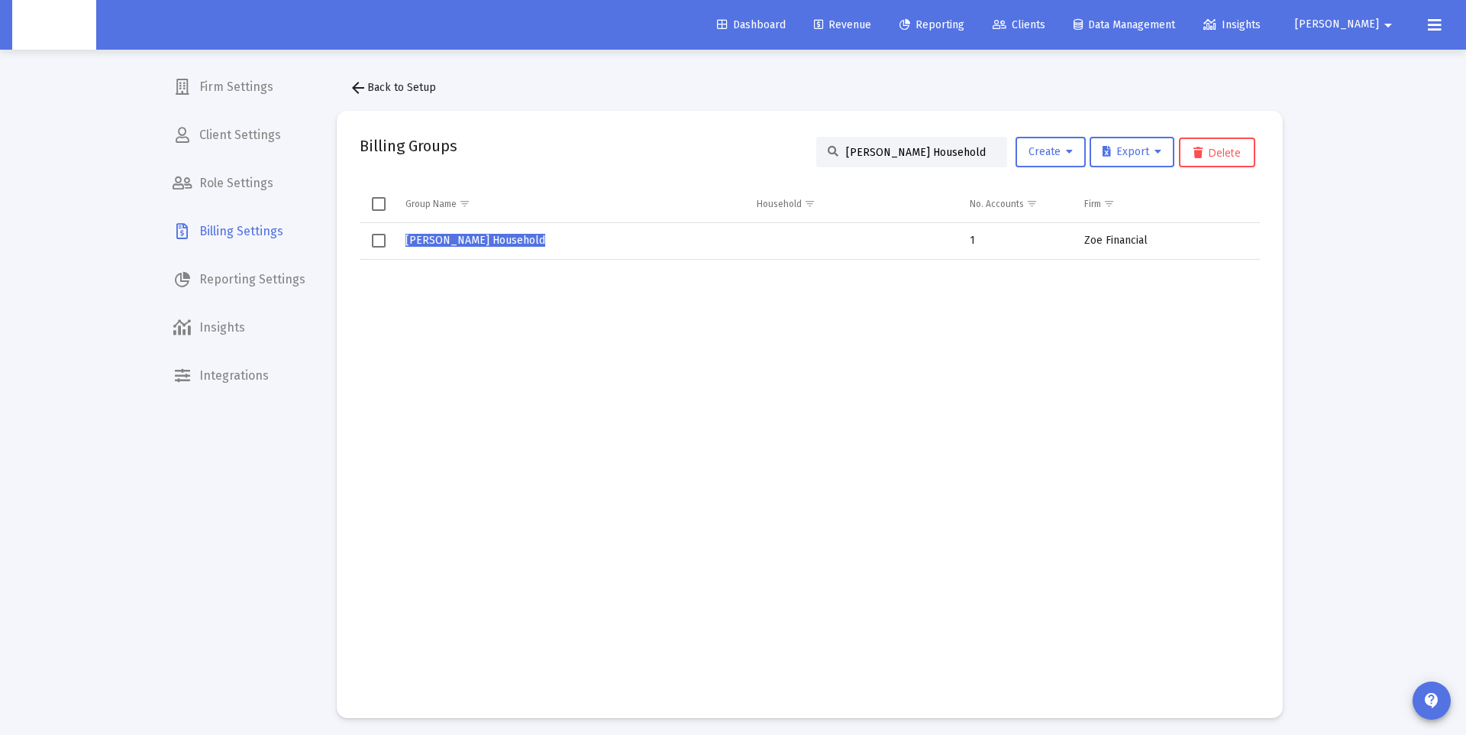
drag, startPoint x: 375, startPoint y: 241, endPoint x: 389, endPoint y: 240, distance: 13.8
click at [375, 241] on span "Select row" at bounding box center [379, 241] width 14 height 14
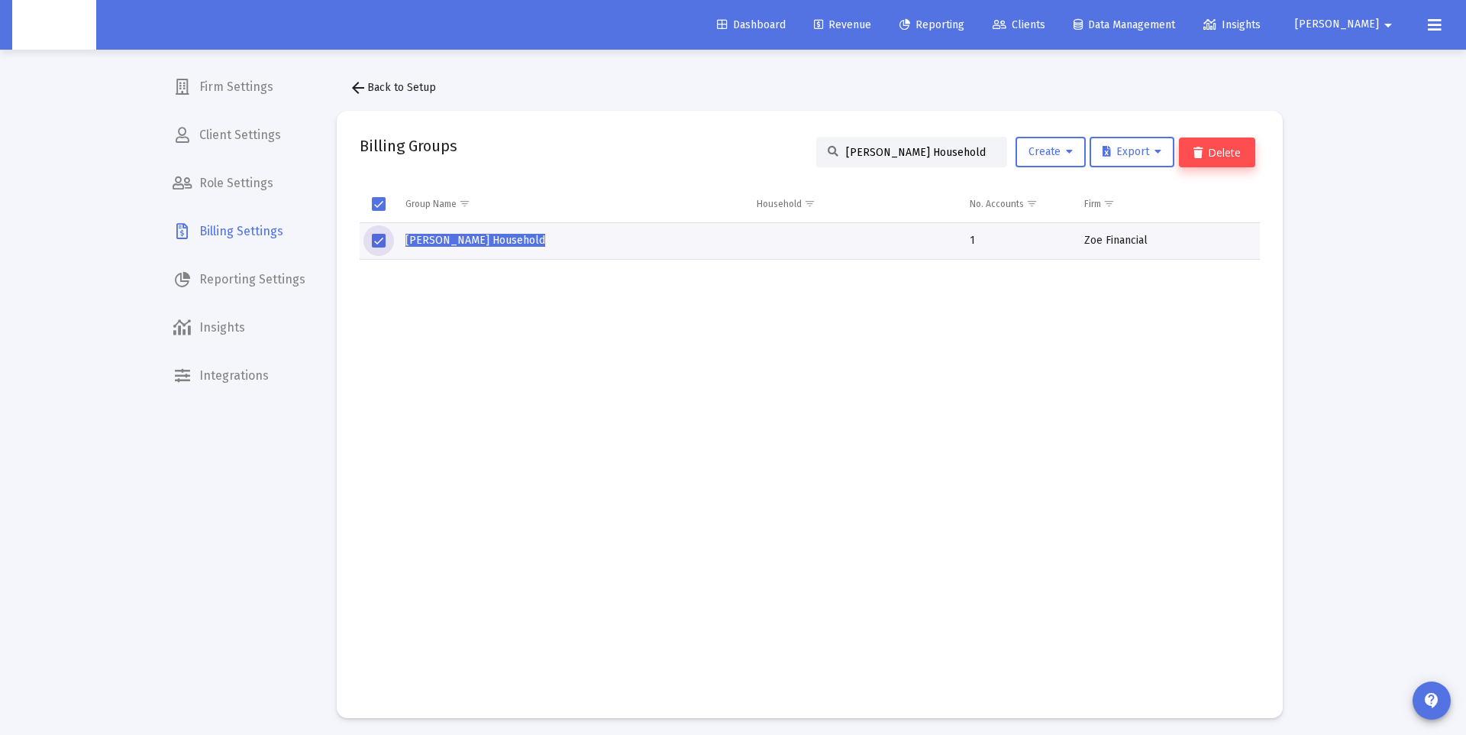
click at [1236, 155] on button "Delete" at bounding box center [1217, 152] width 76 height 30
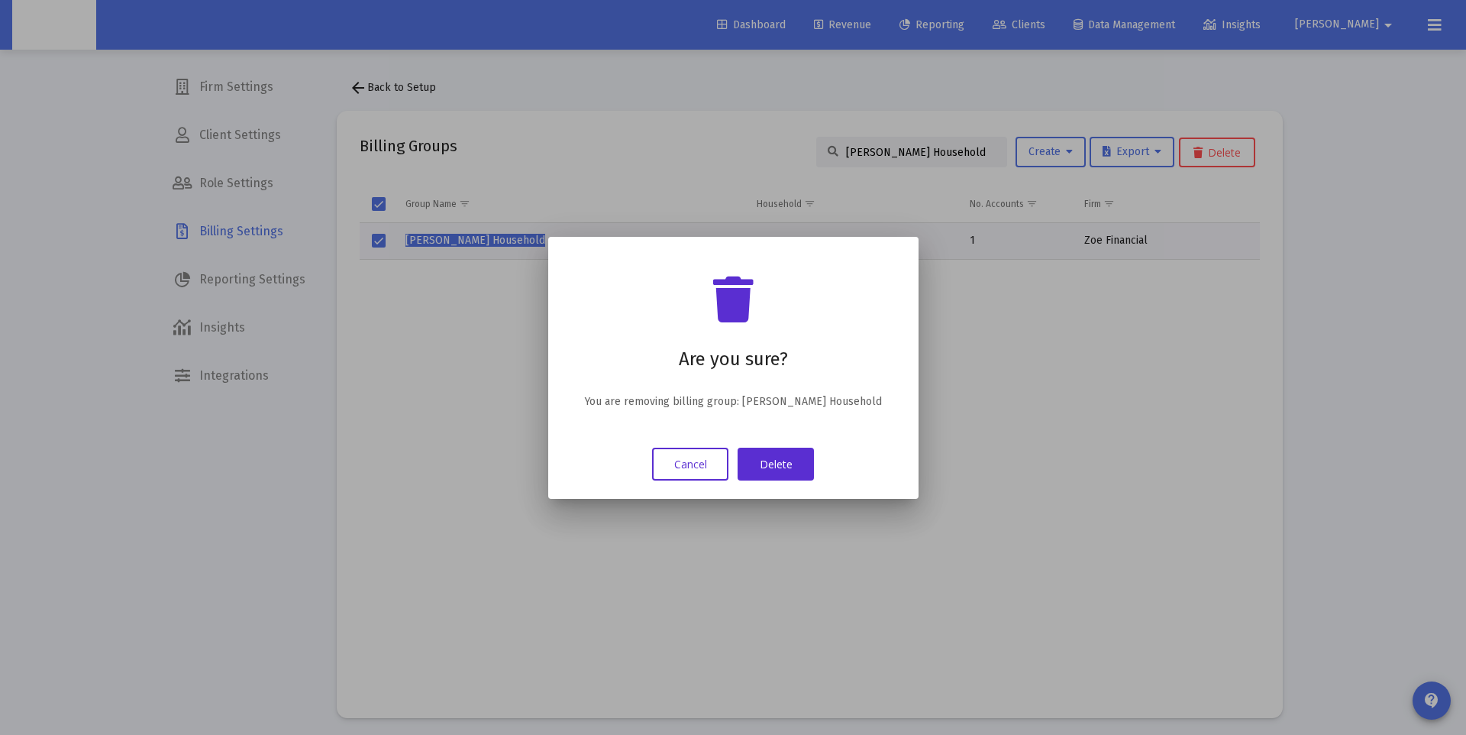
drag, startPoint x: 798, startPoint y: 454, endPoint x: 1061, endPoint y: 402, distance: 267.8
click at [800, 454] on button "Delete" at bounding box center [776, 463] width 76 height 33
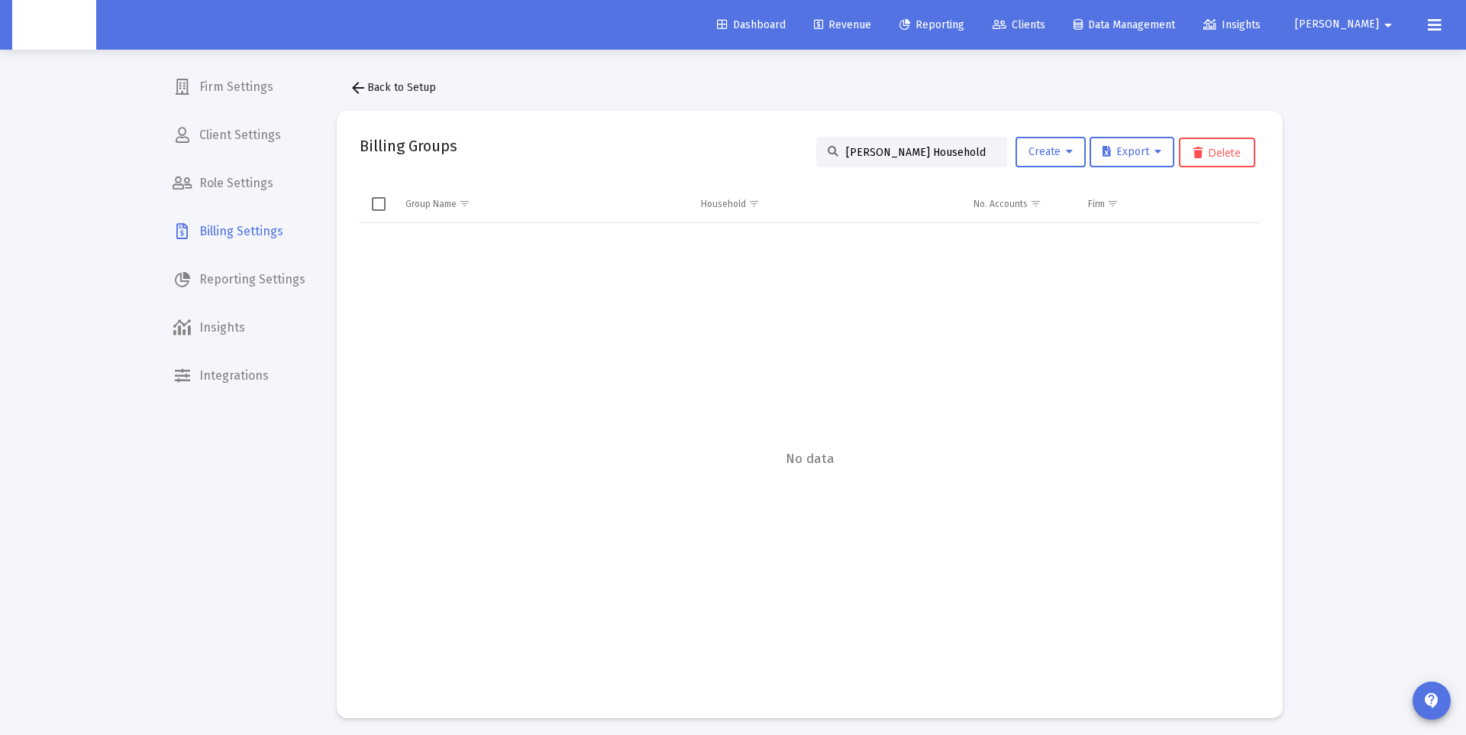
scroll to position [2, 0]
click at [917, 152] on input "Victoria Anwuri's Household" at bounding box center [921, 150] width 150 height 13
paste input "Zoe Platform"
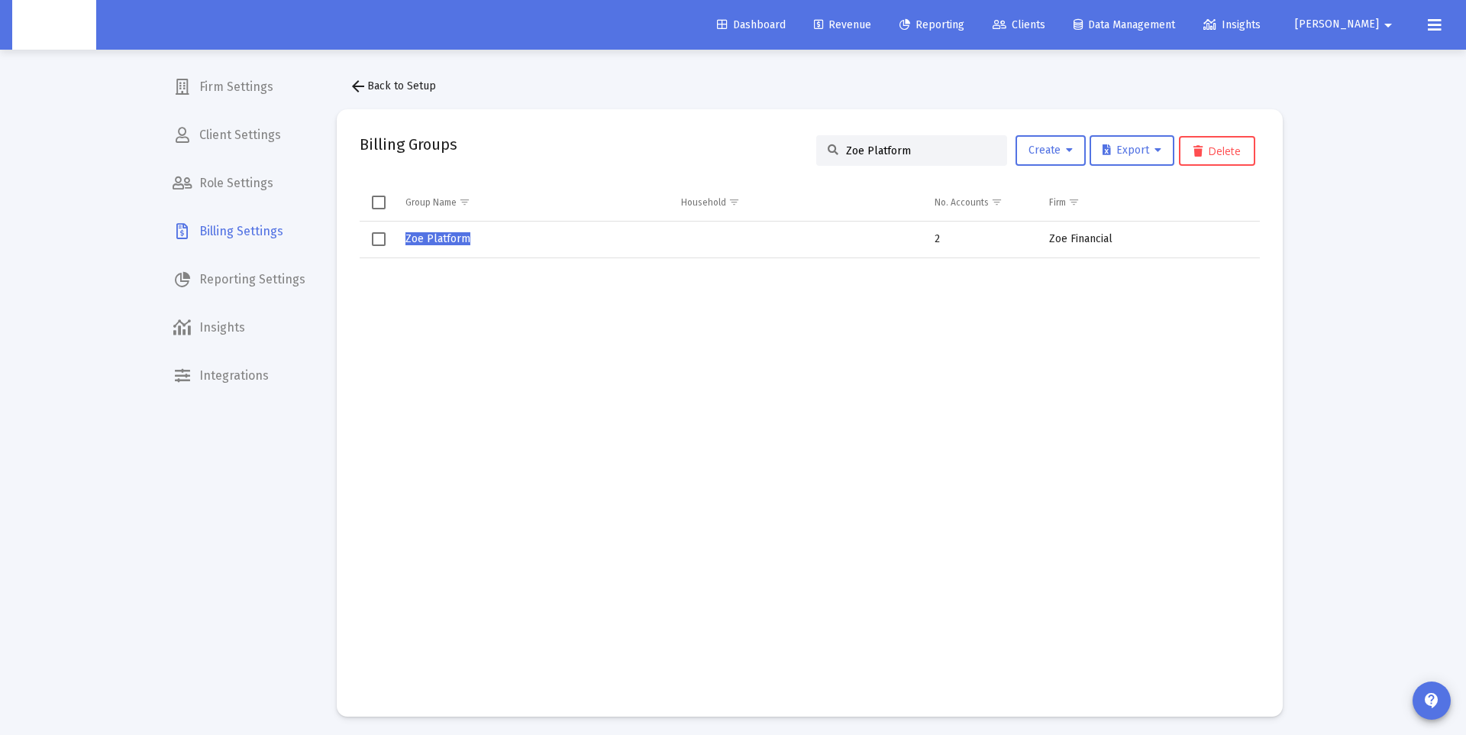
type input "Zoe Platform"
click at [443, 238] on span "Zoe Platform" at bounding box center [437, 238] width 65 height 13
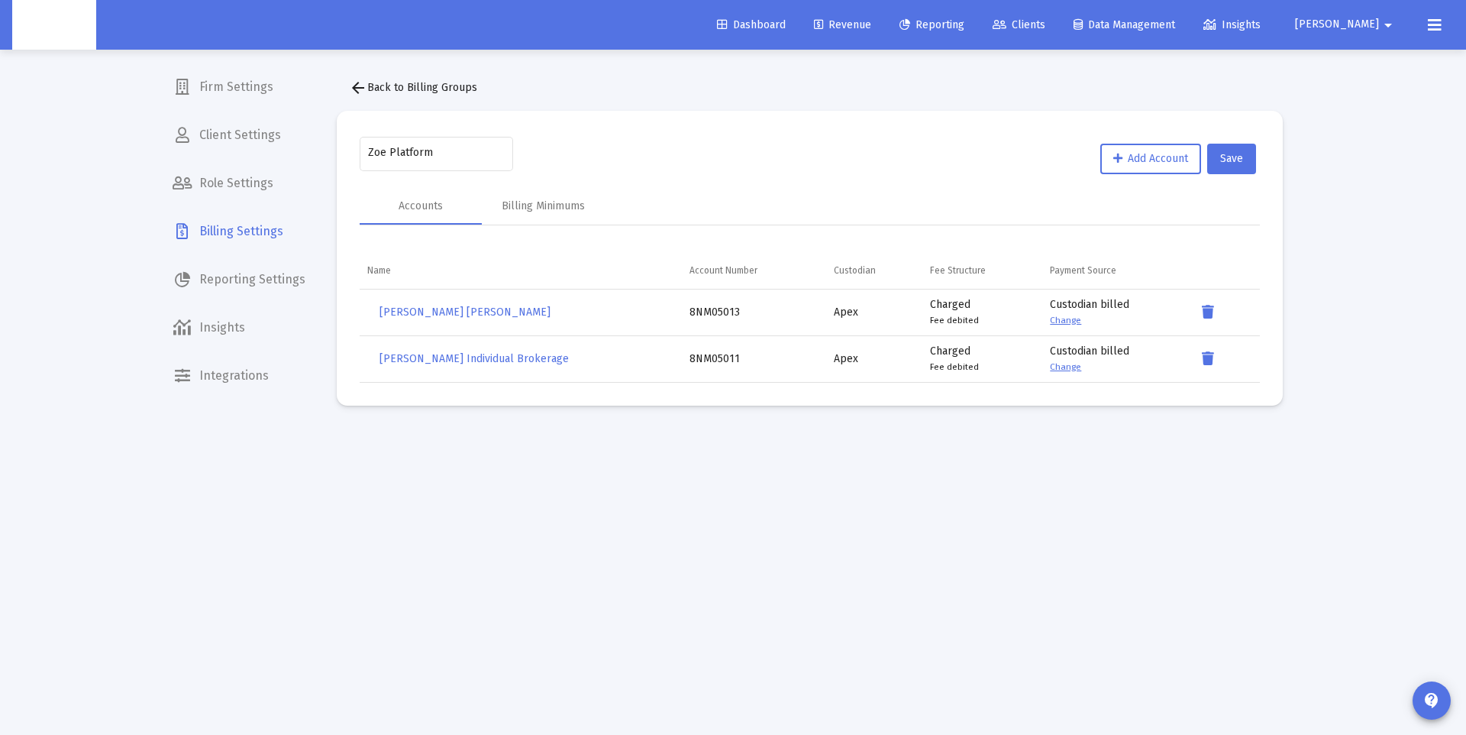
click at [357, 85] on mat-icon "arrow_back" at bounding box center [358, 88] width 18 height 18
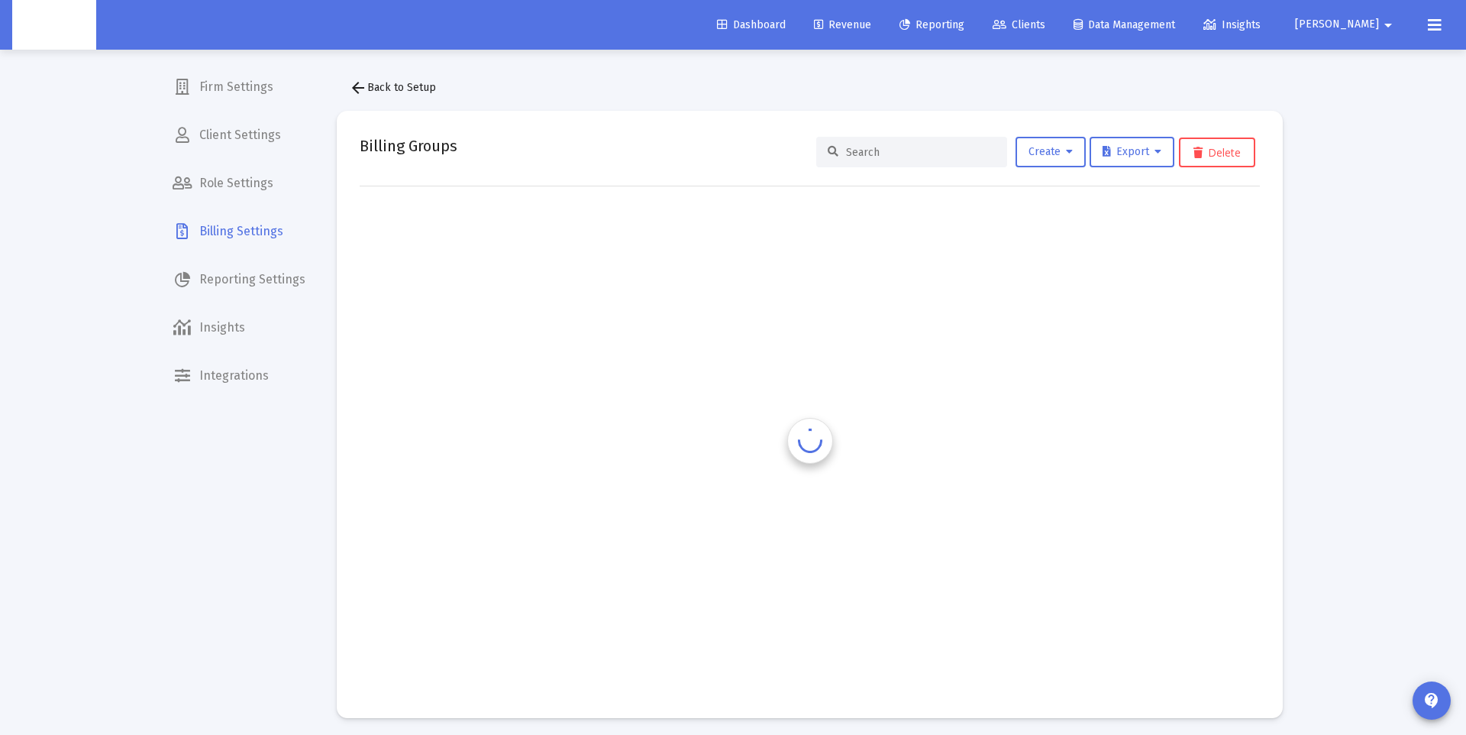
scroll to position [1, 0]
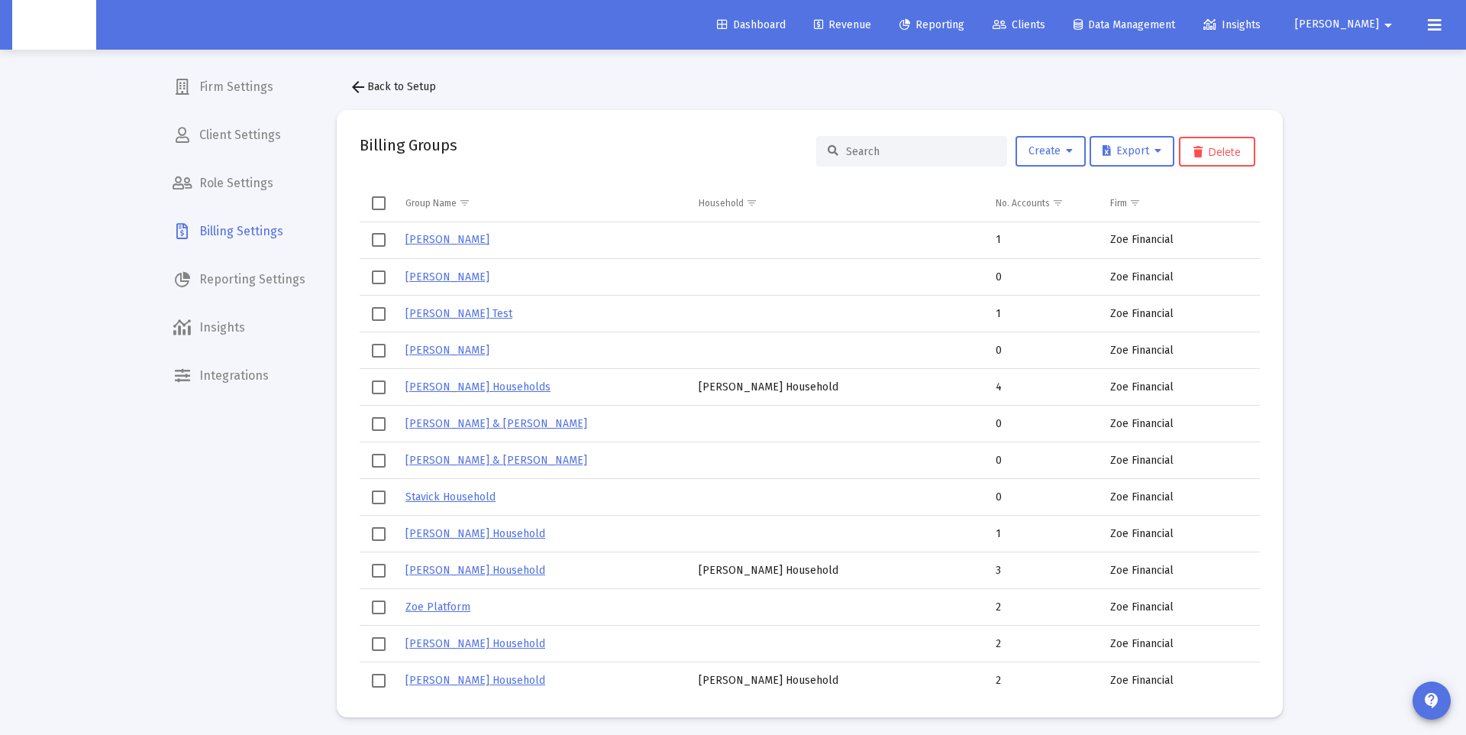
click at [866, 151] on input at bounding box center [921, 151] width 150 height 13
paste input "Justin Farris's Household"
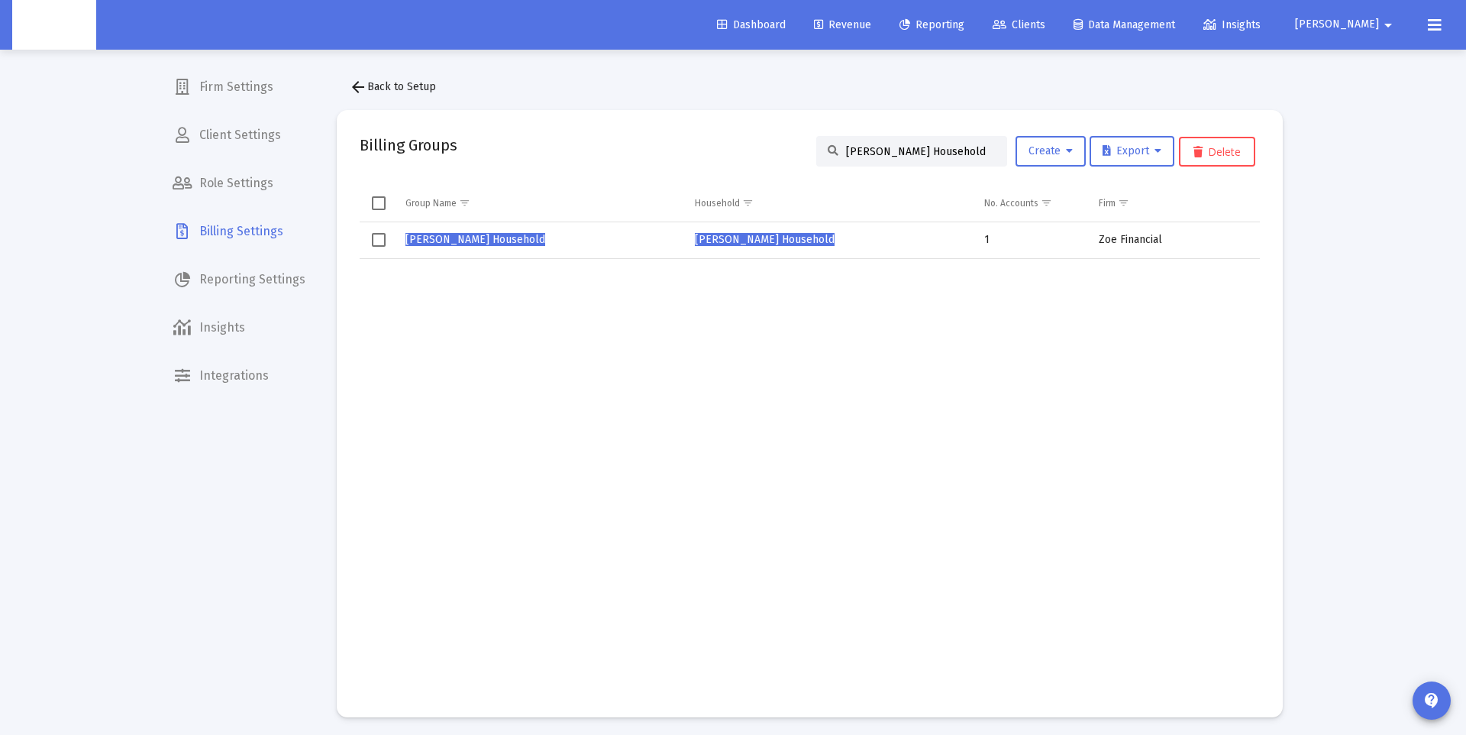
type input "Justin Farris's Household"
click at [469, 239] on span "Justin Farris's Household" at bounding box center [475, 239] width 140 height 13
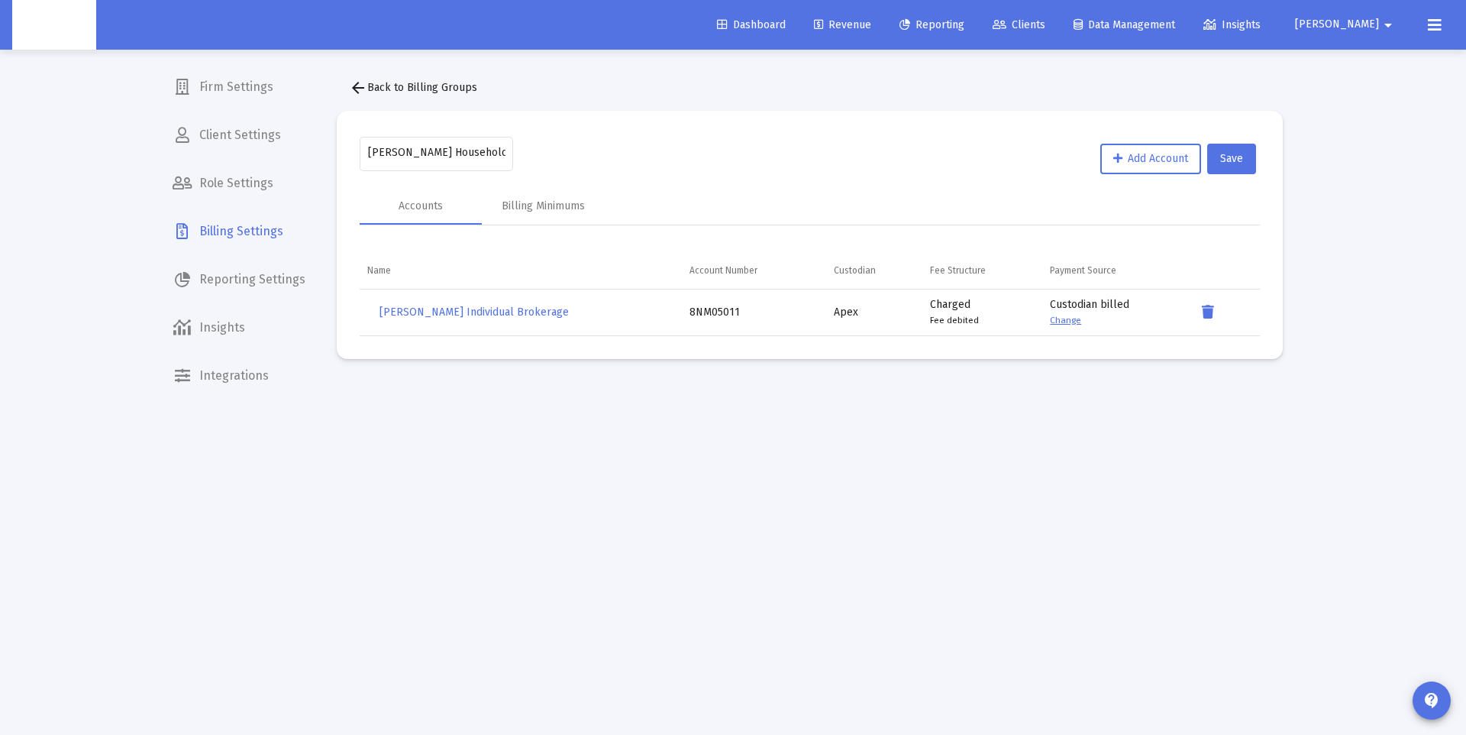
click at [362, 84] on mat-icon "arrow_back" at bounding box center [358, 88] width 18 height 18
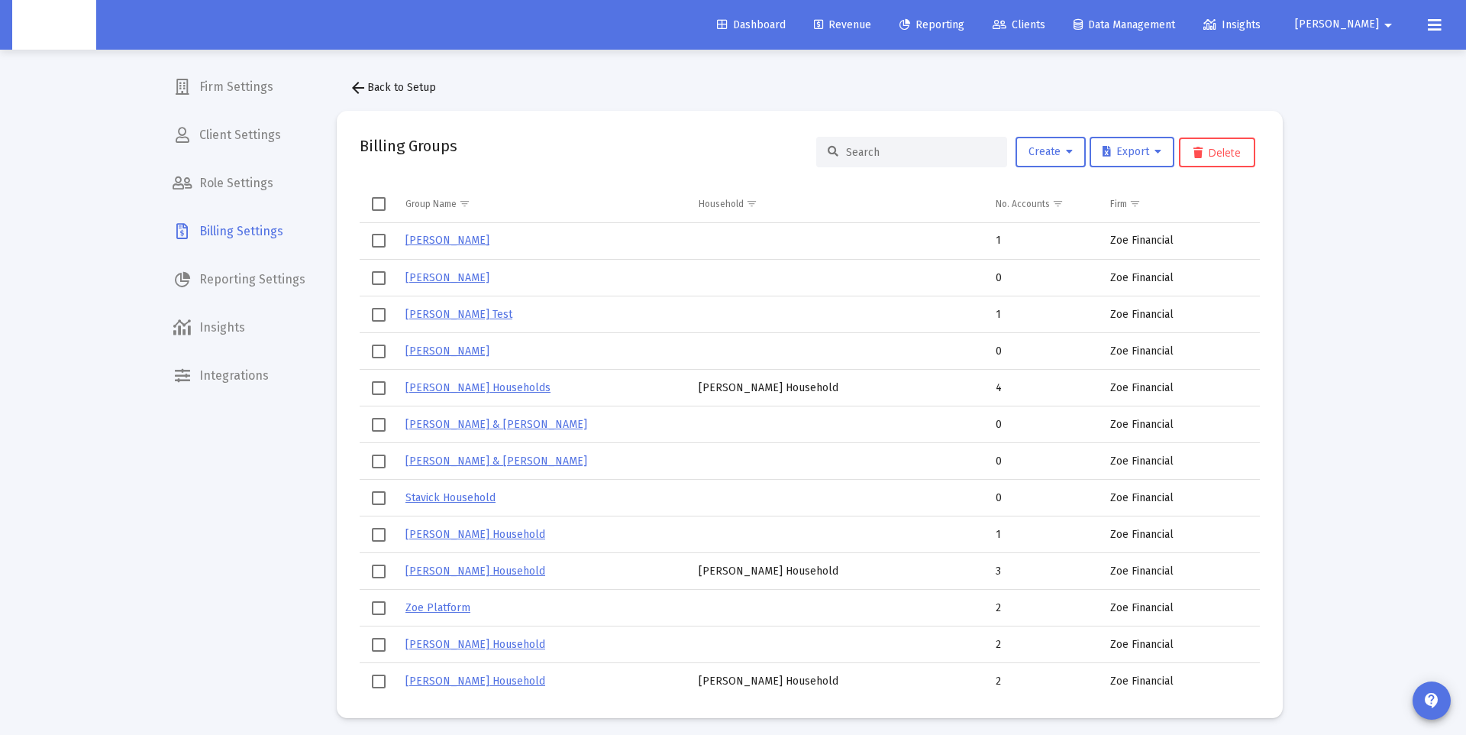
click at [872, 148] on input at bounding box center [921, 152] width 150 height 13
paste input "Jonathan Weese's Household"
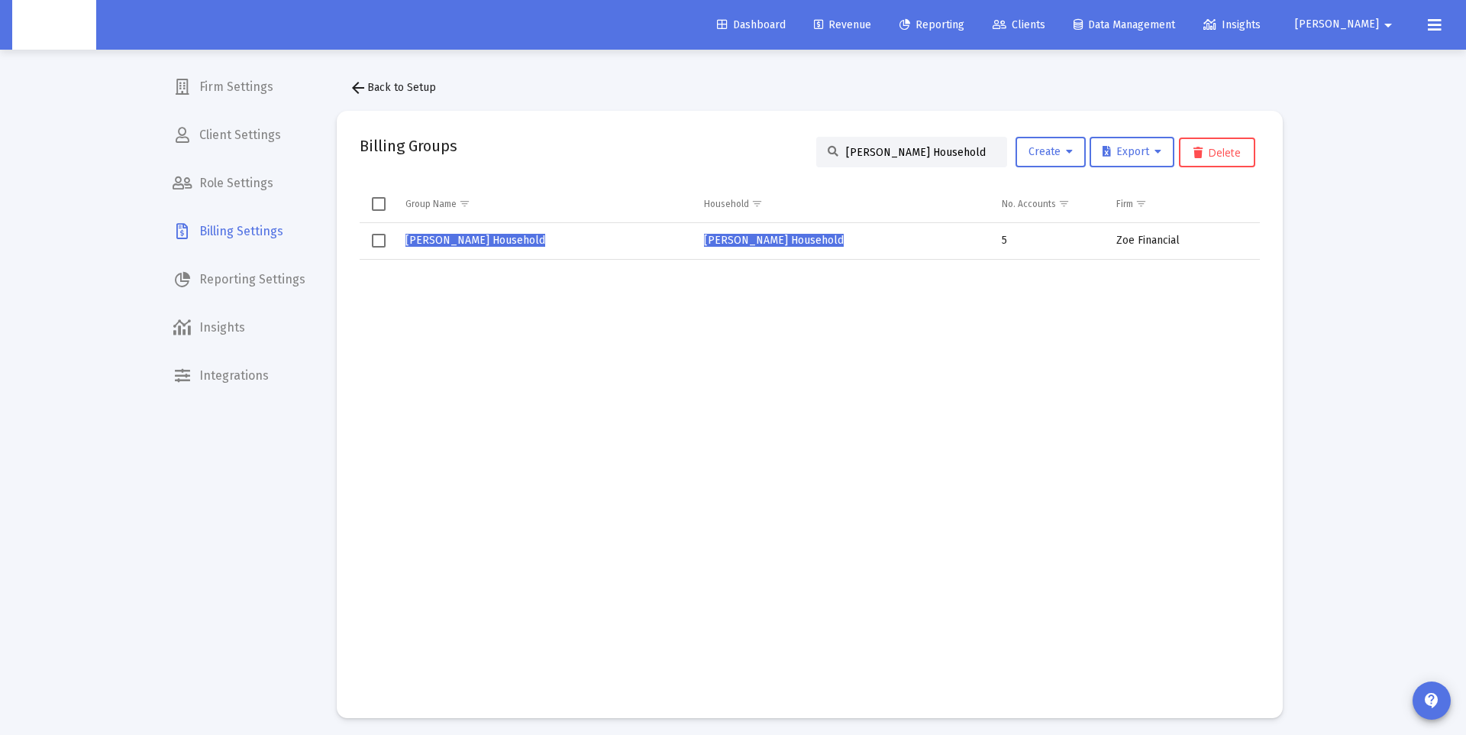
type input "Jonathan Weese's Household"
click at [888, 156] on input "Jonathan Weese's Household" at bounding box center [921, 152] width 150 height 13
click at [890, 156] on input "Jonathan Weese's Household" at bounding box center [921, 152] width 150 height 13
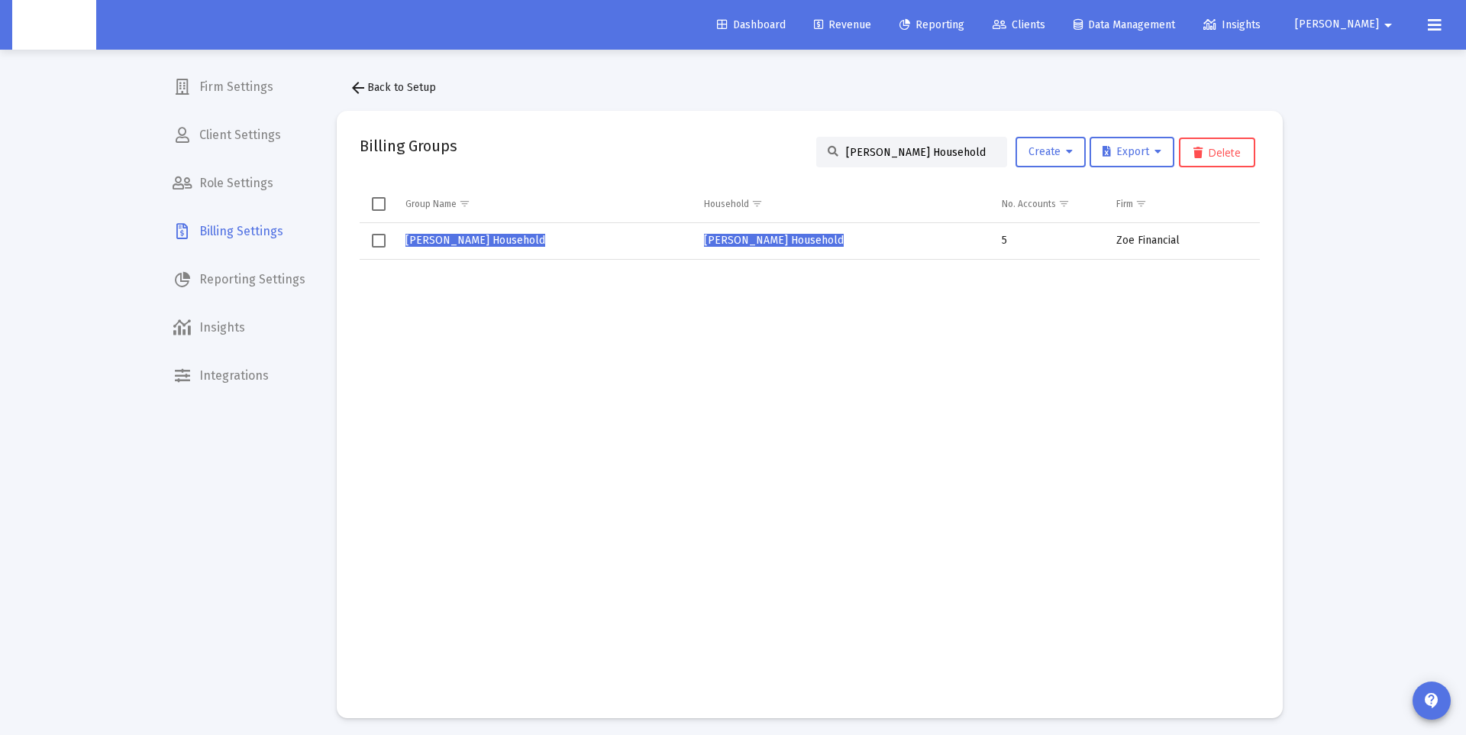
click at [890, 156] on input "Jonathan Weese's Household" at bounding box center [921, 152] width 150 height 13
click at [858, 351] on td "Data grid" at bounding box center [845, 477] width 299 height 435
click at [501, 243] on span "Jonathan Weese's Household" at bounding box center [475, 239] width 140 height 13
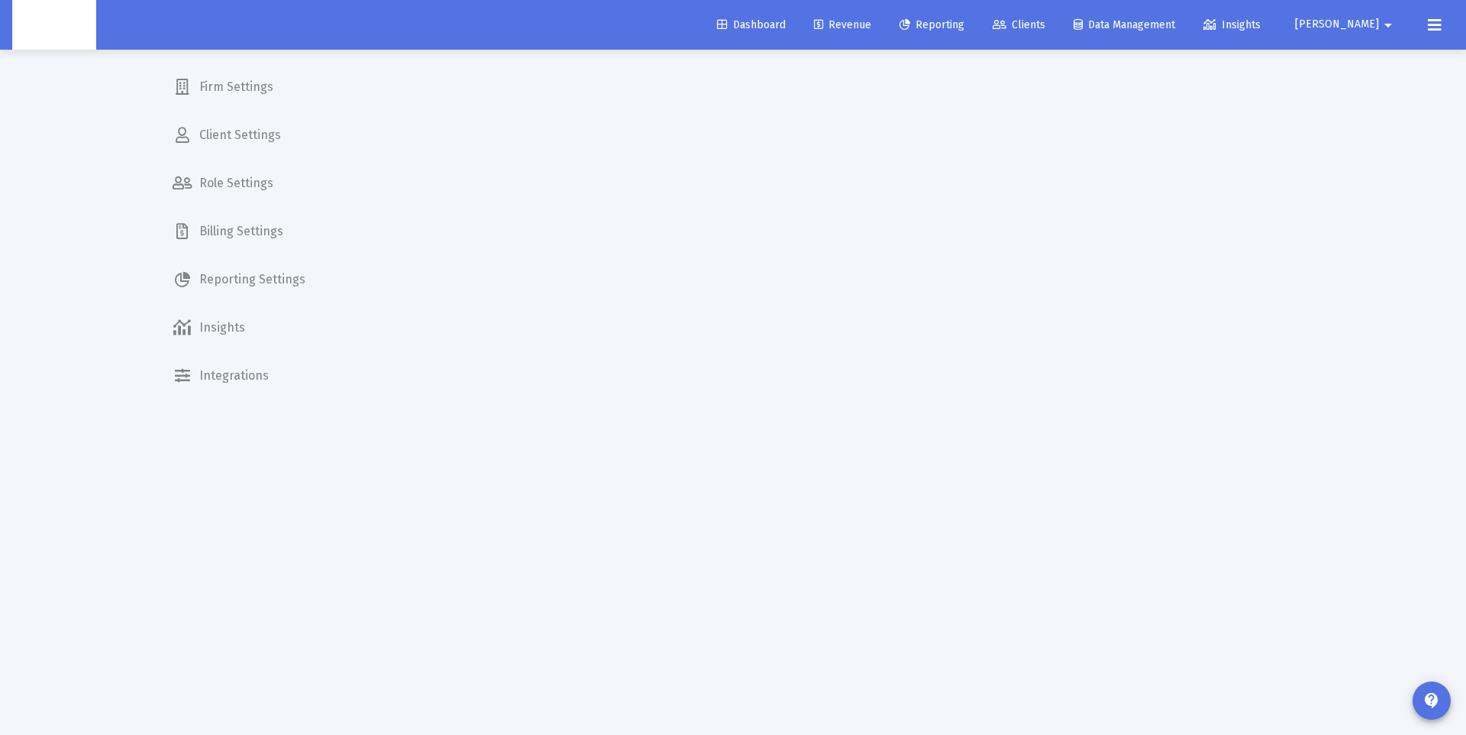
click at [263, 232] on span "Billing Settings" at bounding box center [238, 231] width 157 height 37
click at [871, 24] on span "Revenue" at bounding box center [842, 24] width 57 height 13
click at [781, 19] on span "Dashboard" at bounding box center [751, 24] width 69 height 13
click at [1375, 32] on button "Sergio arrow_drop_down" at bounding box center [1346, 24] width 139 height 31
click at [1384, 99] on button "Logout" at bounding box center [1375, 101] width 91 height 37
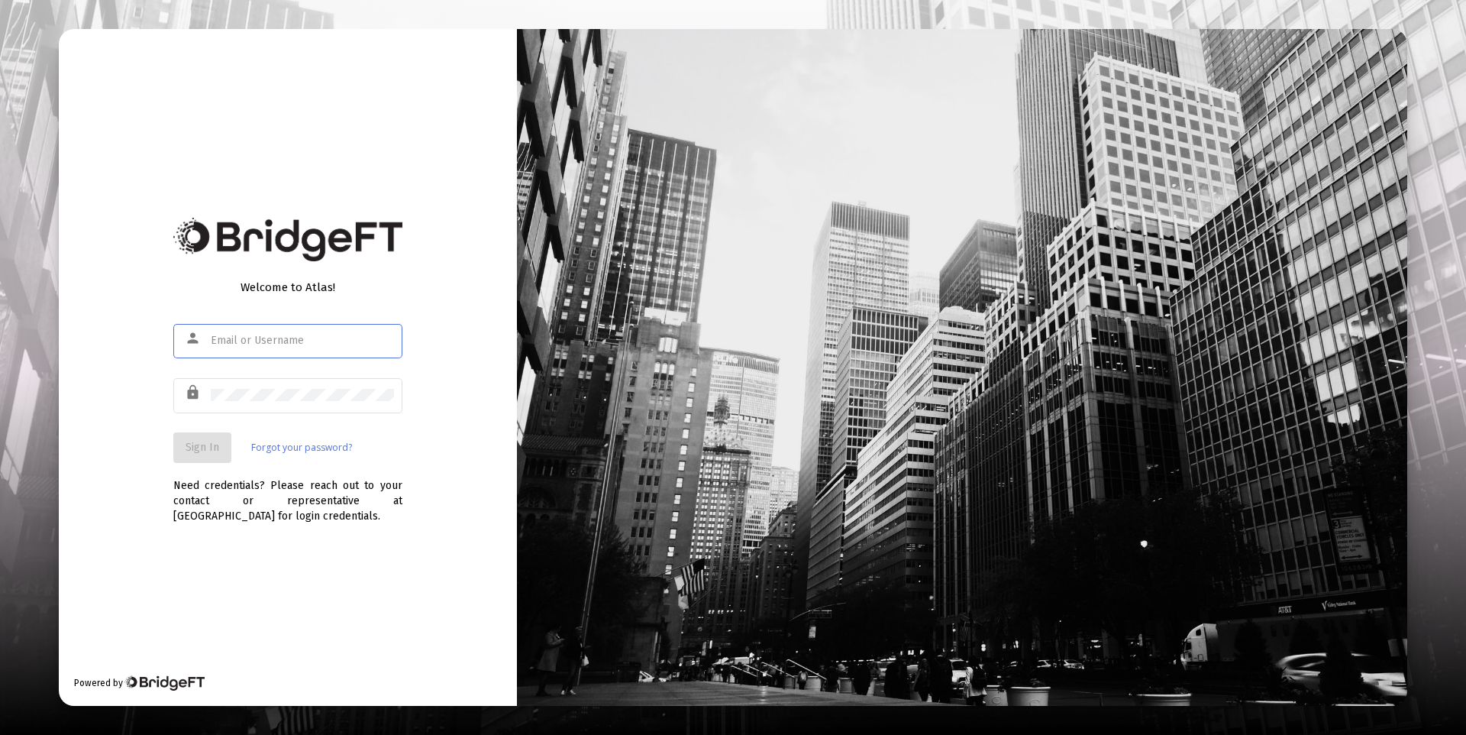
click at [212, 343] on input "text" at bounding box center [302, 340] width 183 height 12
click at [273, 341] on input "text" at bounding box center [302, 340] width 183 height 12
type input "[PERSON_NAME][EMAIL_ADDRESS][DOMAIN_NAME]"
click at [186, 441] on span "Sign In" at bounding box center [203, 447] width 34 height 13
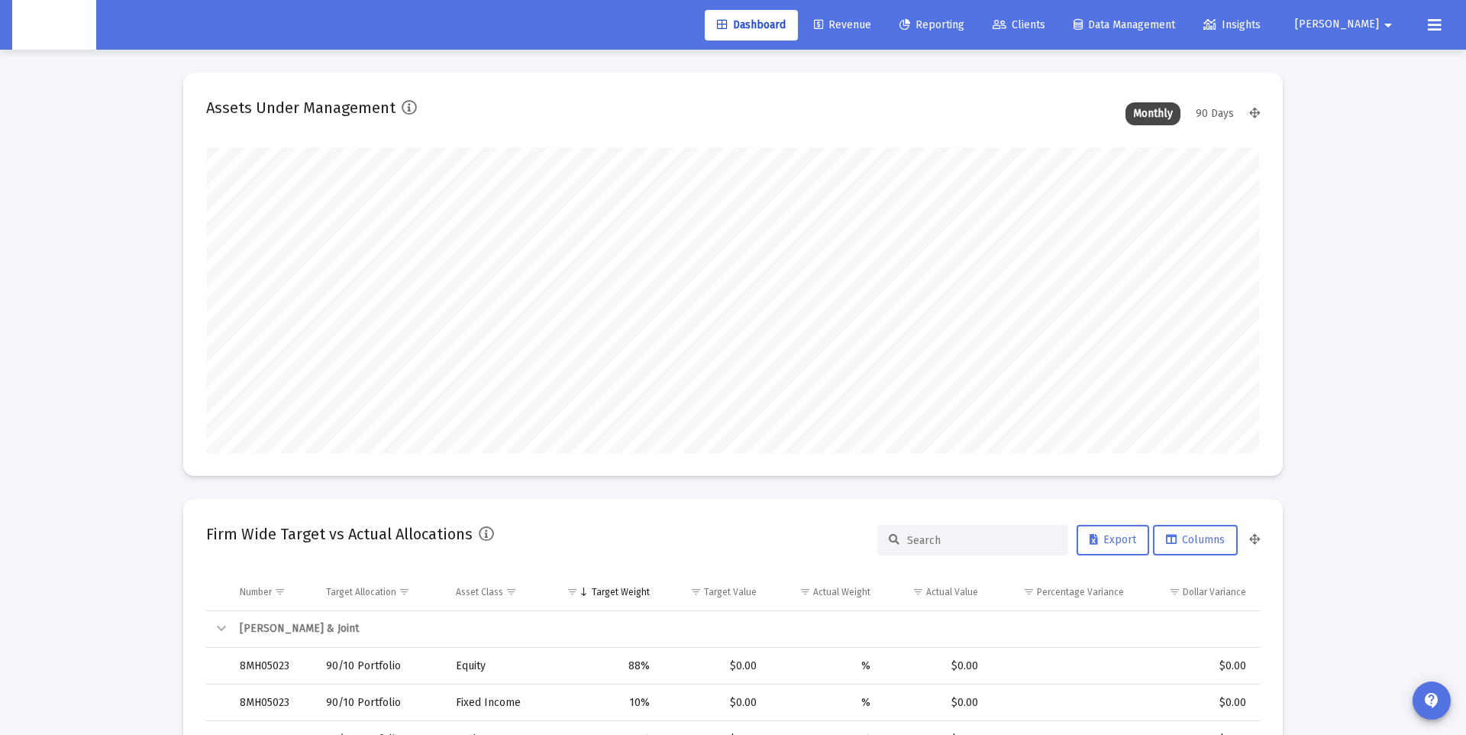
scroll to position [305, 567]
type input "[DATE]"
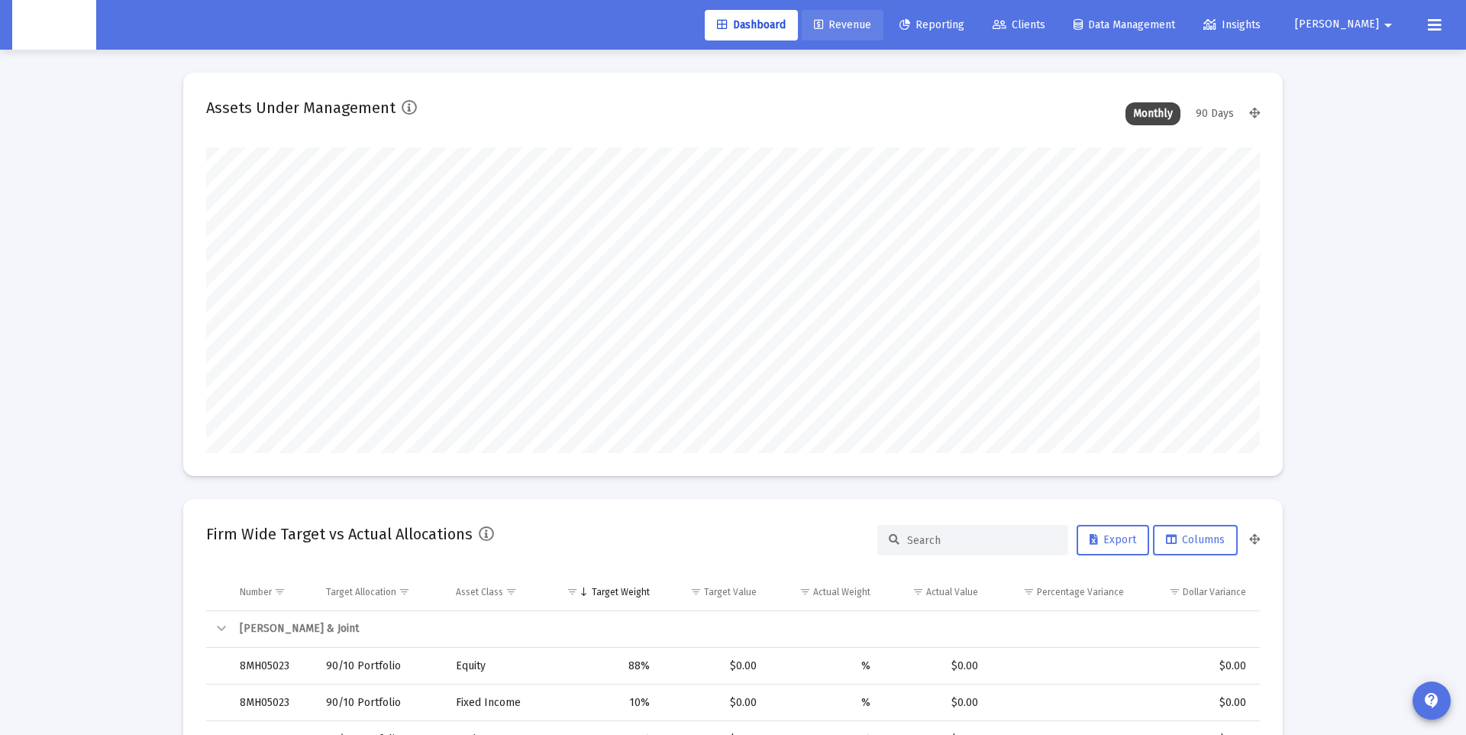
click at [964, 28] on span "Reporting" at bounding box center [932, 24] width 65 height 13
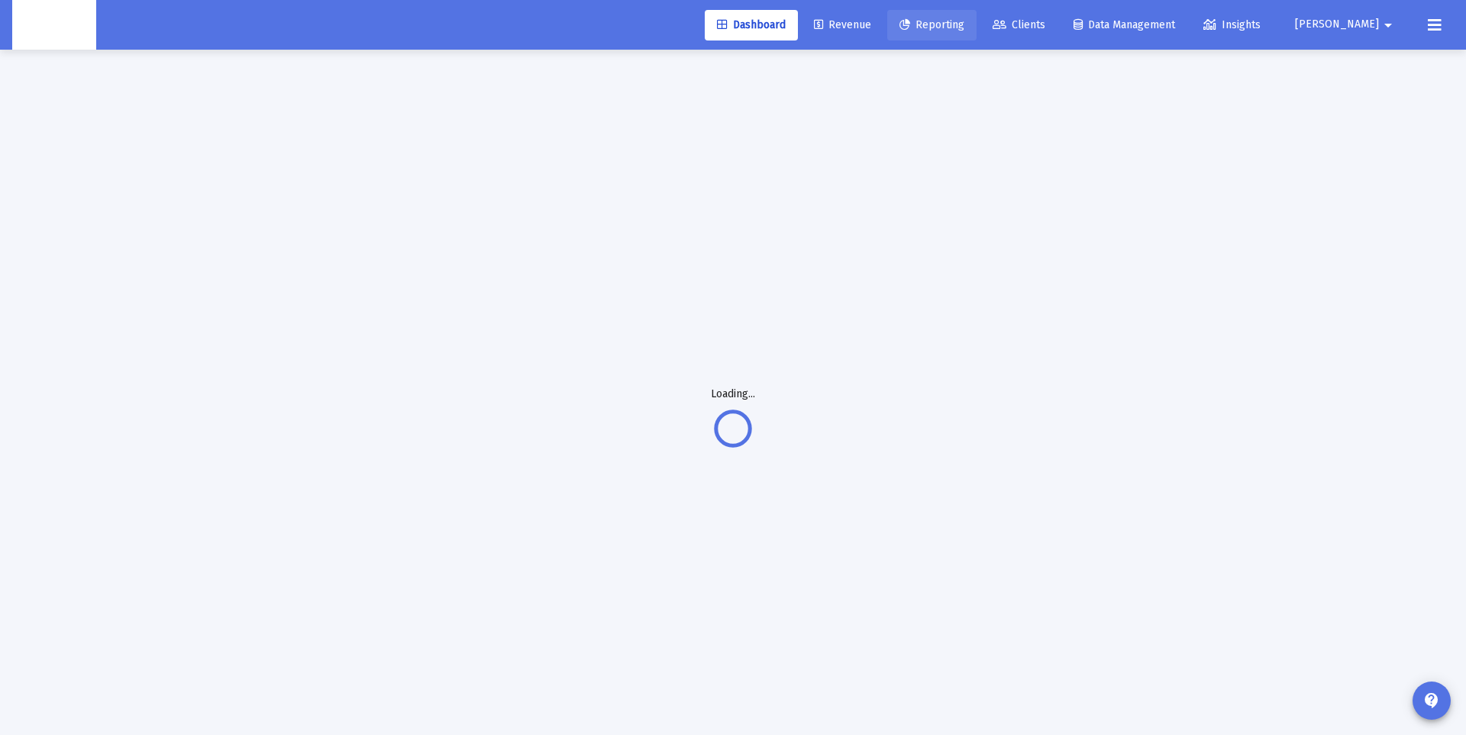
click at [871, 25] on span "Revenue" at bounding box center [842, 24] width 57 height 13
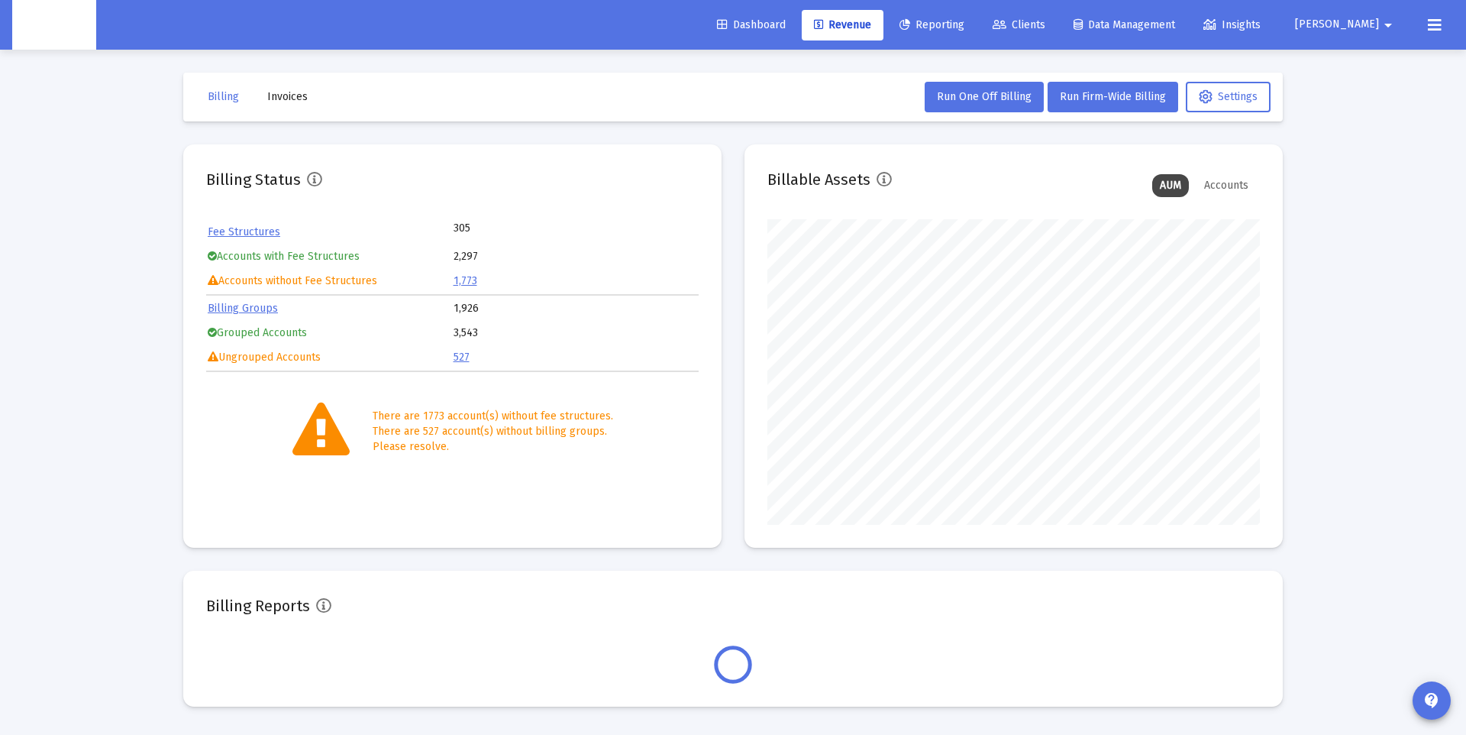
scroll to position [305, 493]
click at [266, 314] on link "Billing Groups" at bounding box center [243, 308] width 70 height 13
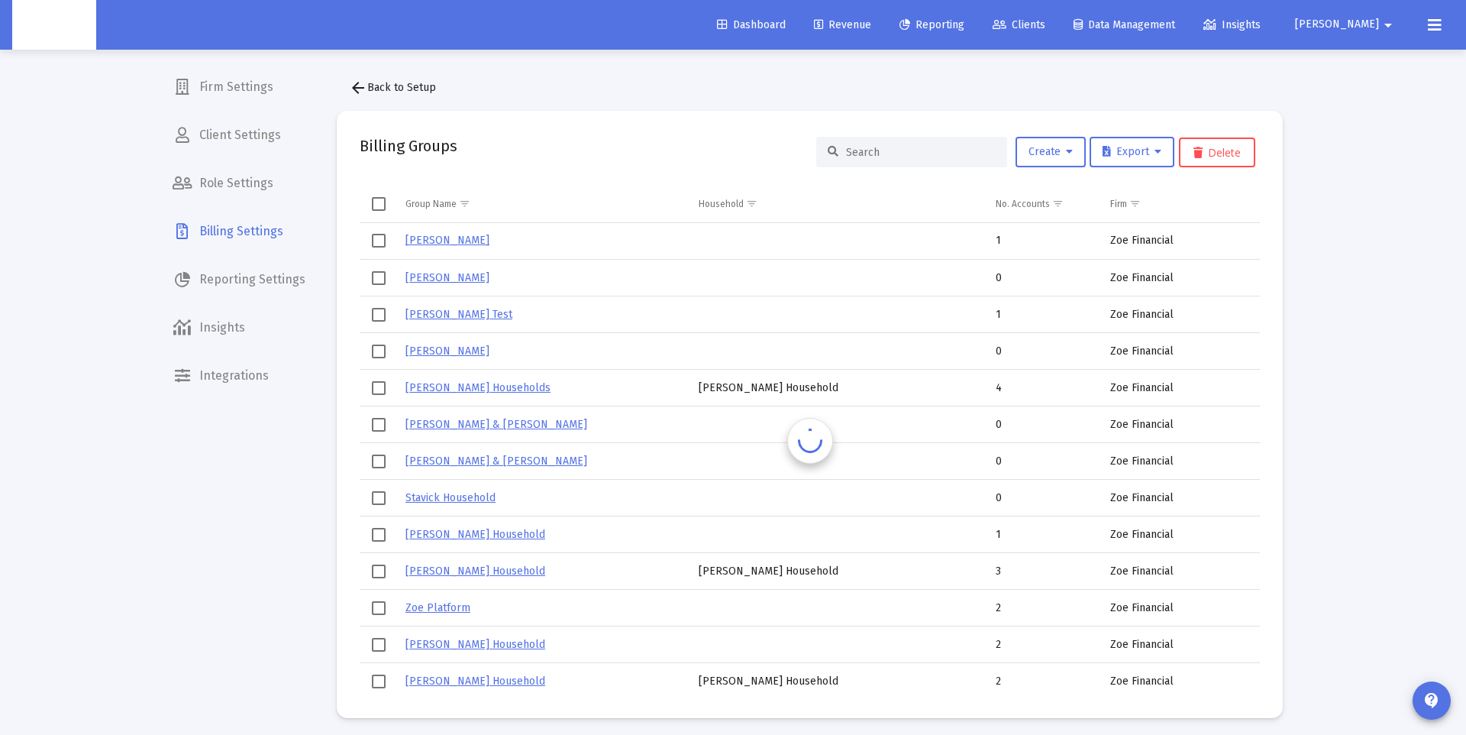
click at [260, 307] on mat-nav-list "Firm Settings Client Settings Role Settings Billing Settings Reporting Settings…" at bounding box center [238, 197] width 157 height 394
click at [885, 166] on div at bounding box center [911, 152] width 191 height 31
click at [877, 150] on input at bounding box center [921, 152] width 150 height 13
paste input "[PERSON_NAME]"
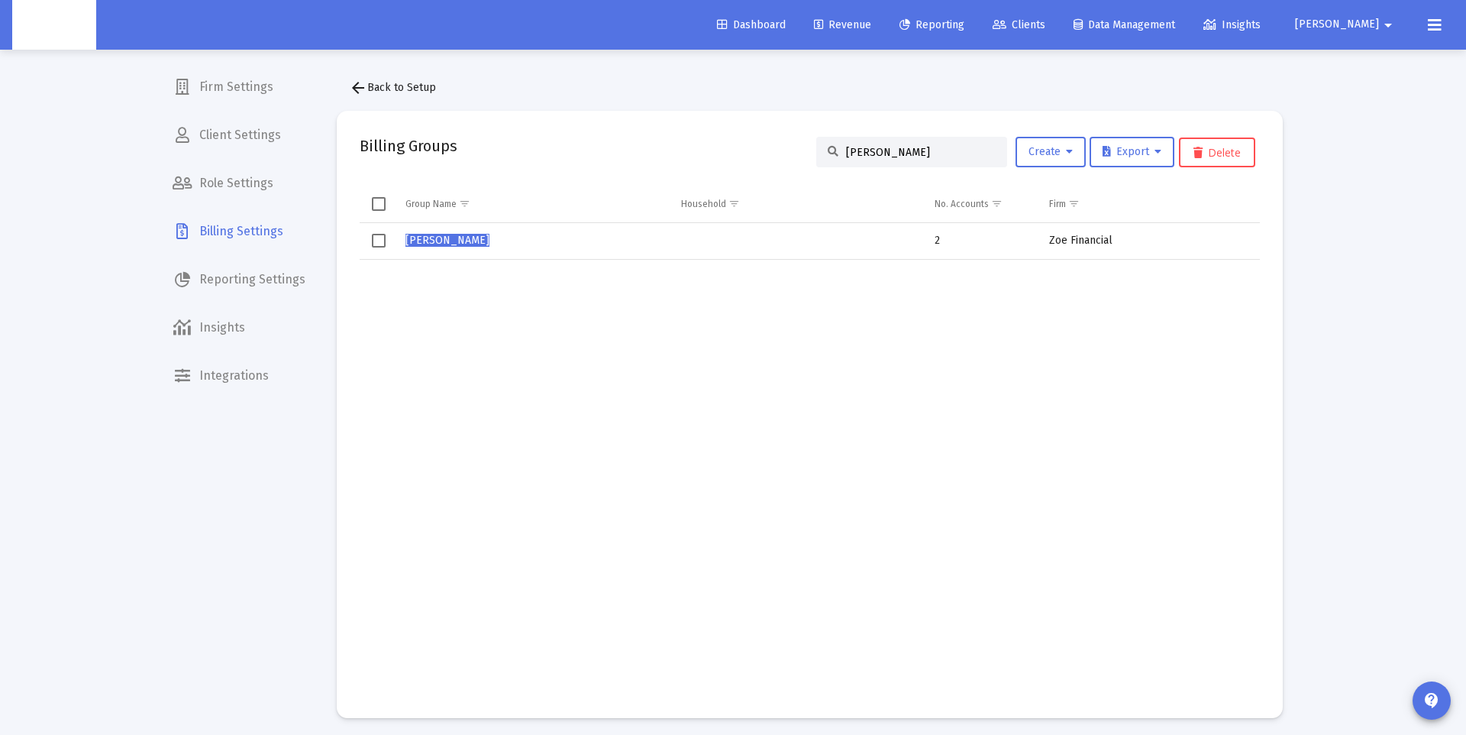
type input "[PERSON_NAME]"
click at [454, 241] on span "[PERSON_NAME]" at bounding box center [447, 240] width 84 height 13
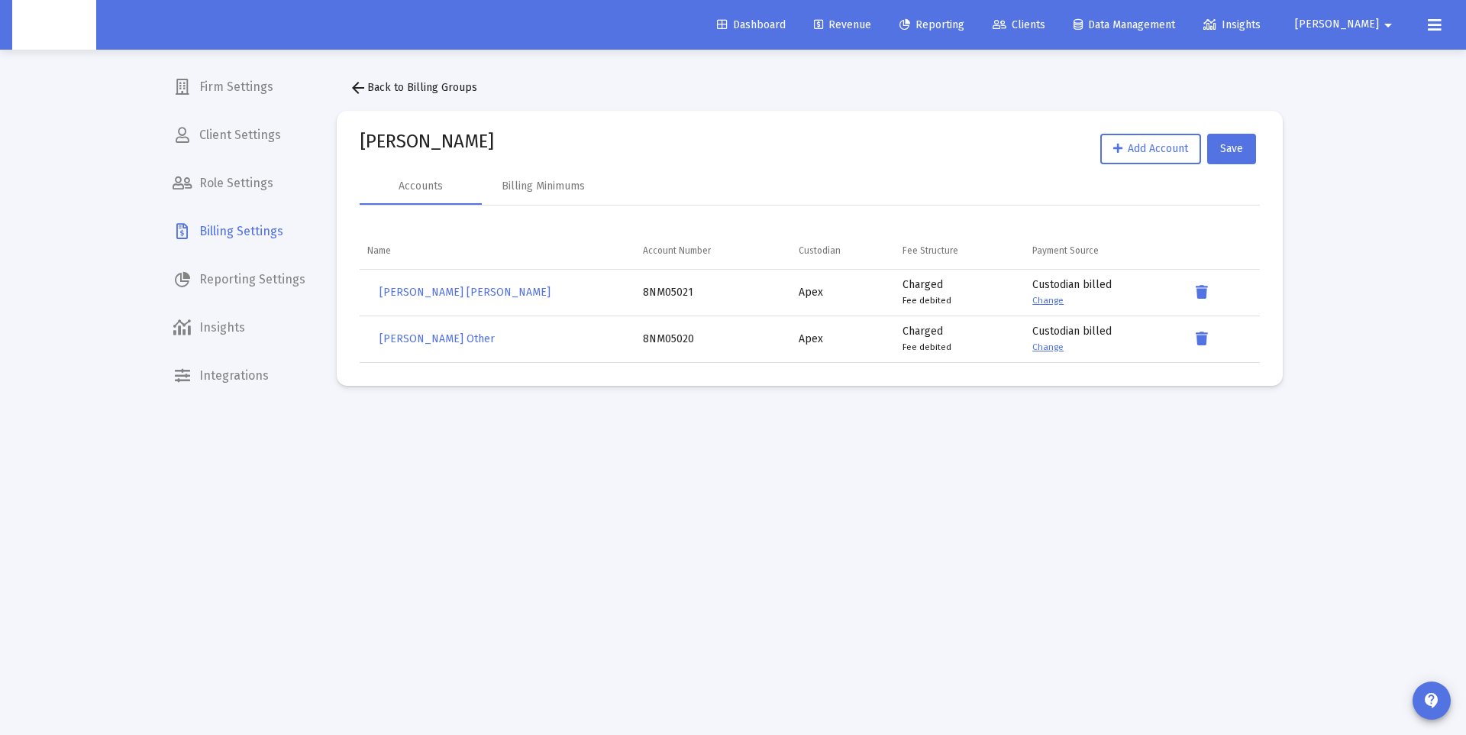
click at [355, 82] on mat-icon "arrow_back" at bounding box center [358, 88] width 18 height 18
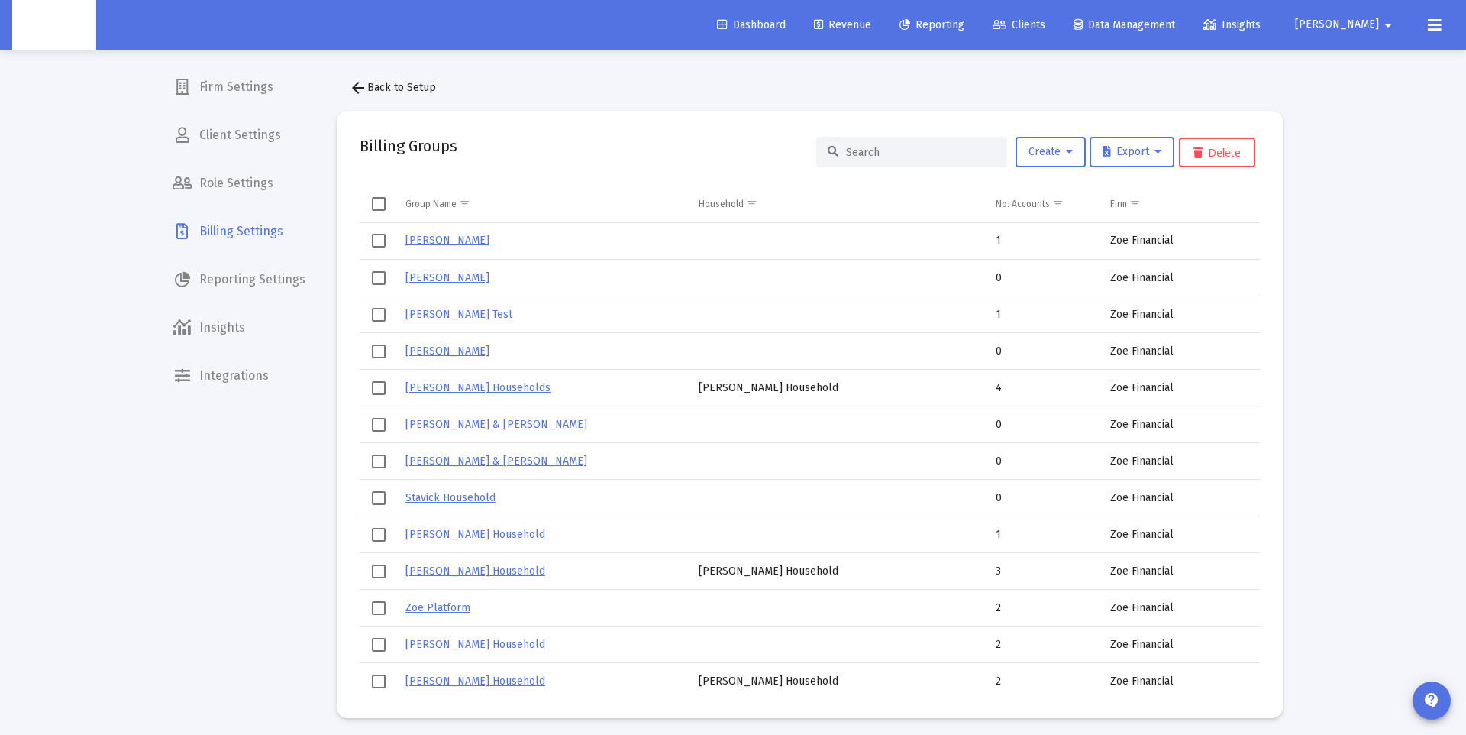
click at [867, 150] on input at bounding box center [921, 152] width 150 height 13
paste input "Powers Household"
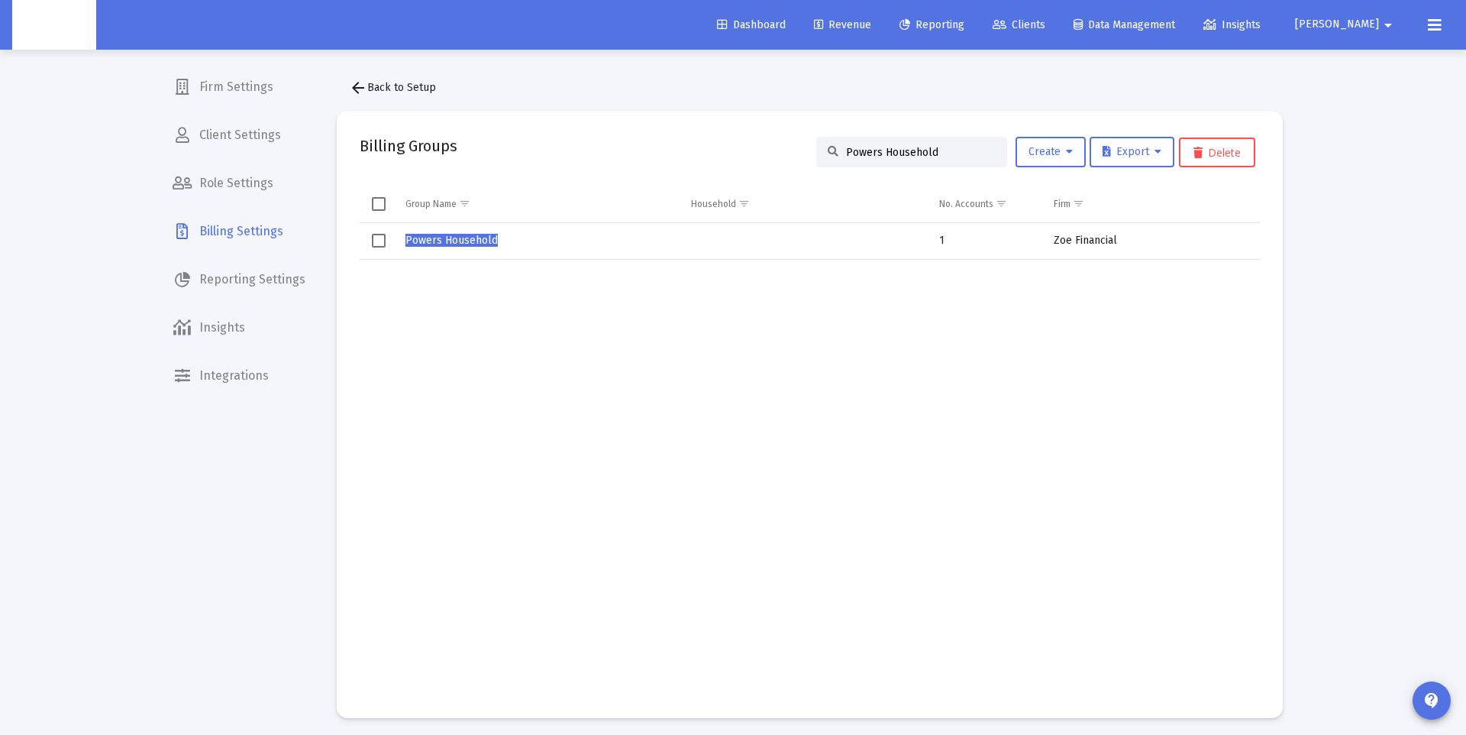
type input "Powers Household"
click at [447, 236] on span "Powers Household" at bounding box center [451, 240] width 92 height 13
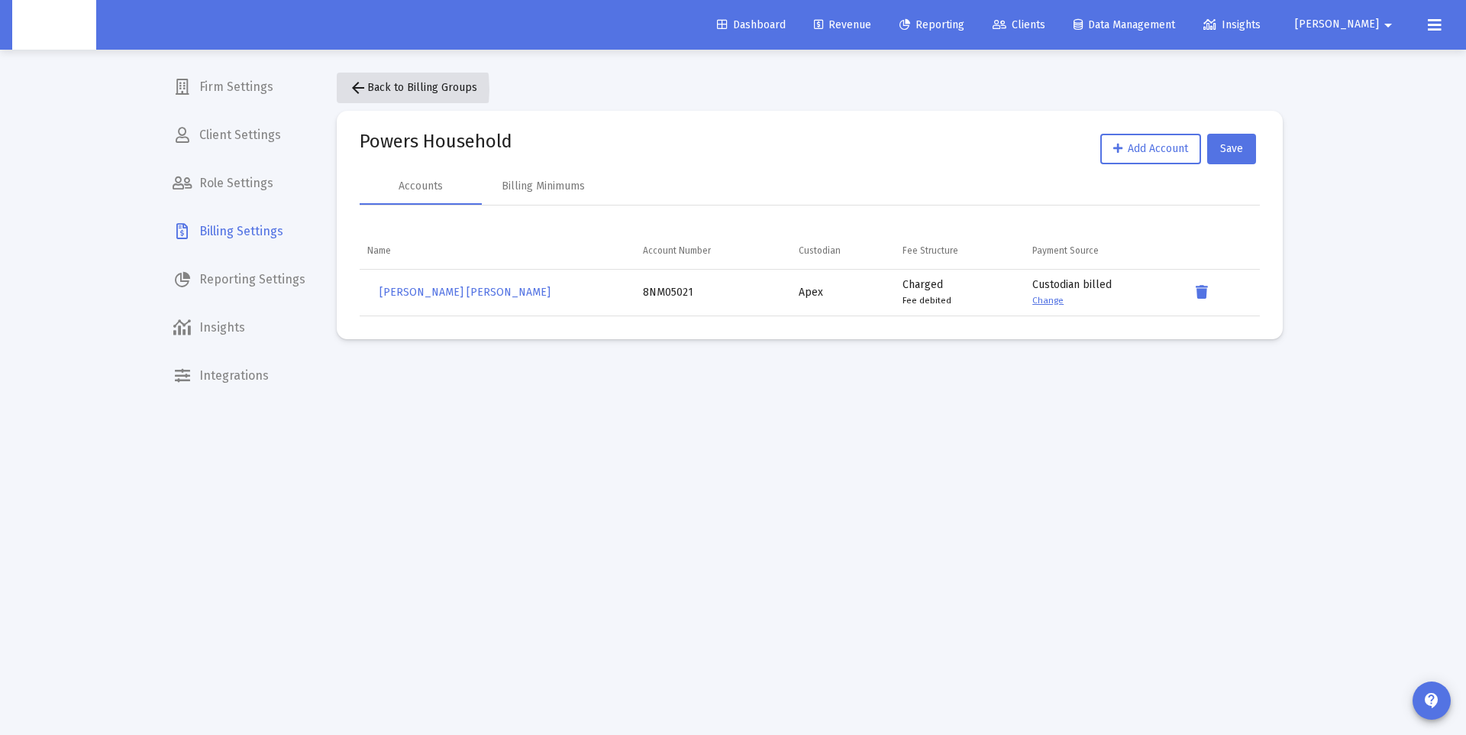
click at [357, 89] on mat-icon "arrow_back" at bounding box center [358, 88] width 18 height 18
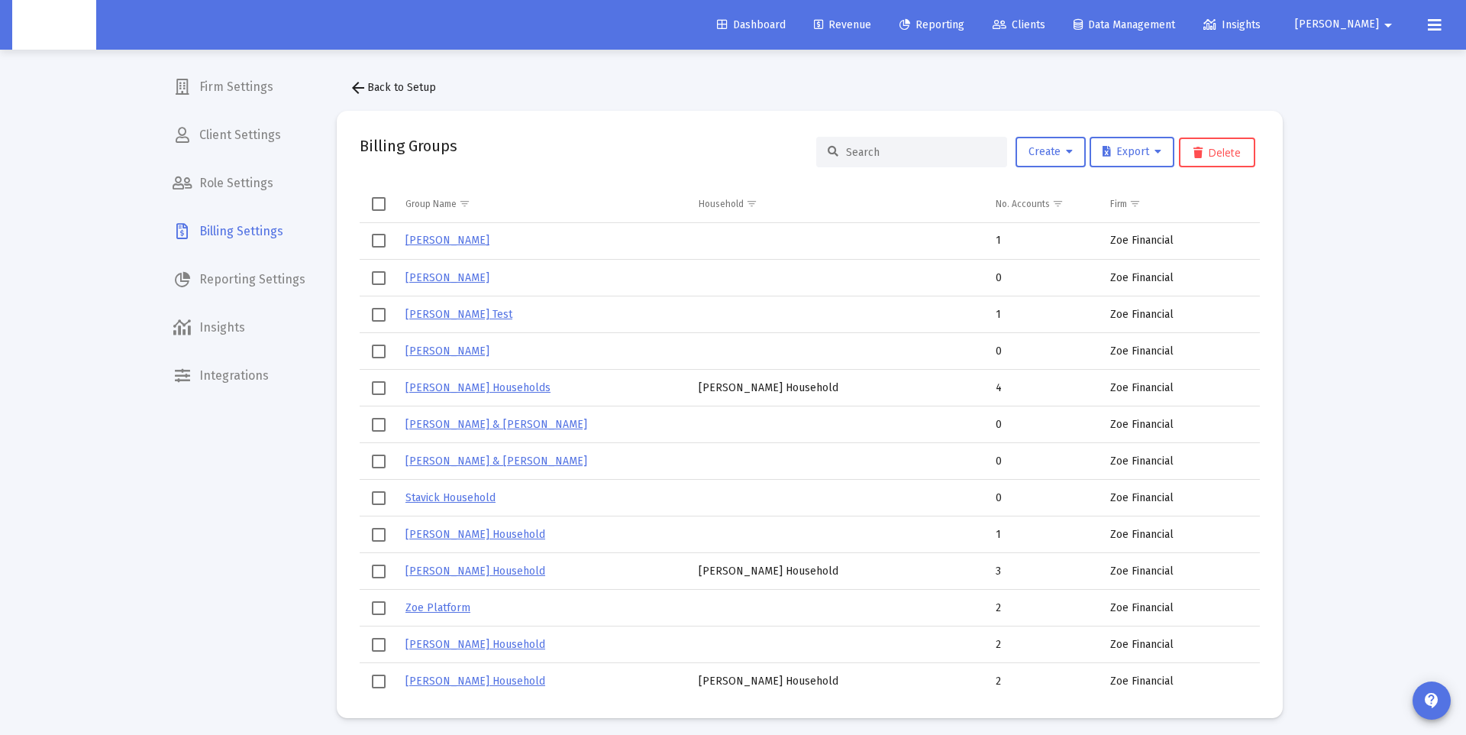
click at [878, 152] on input at bounding box center [921, 152] width 150 height 13
paste input "[PERSON_NAME]"
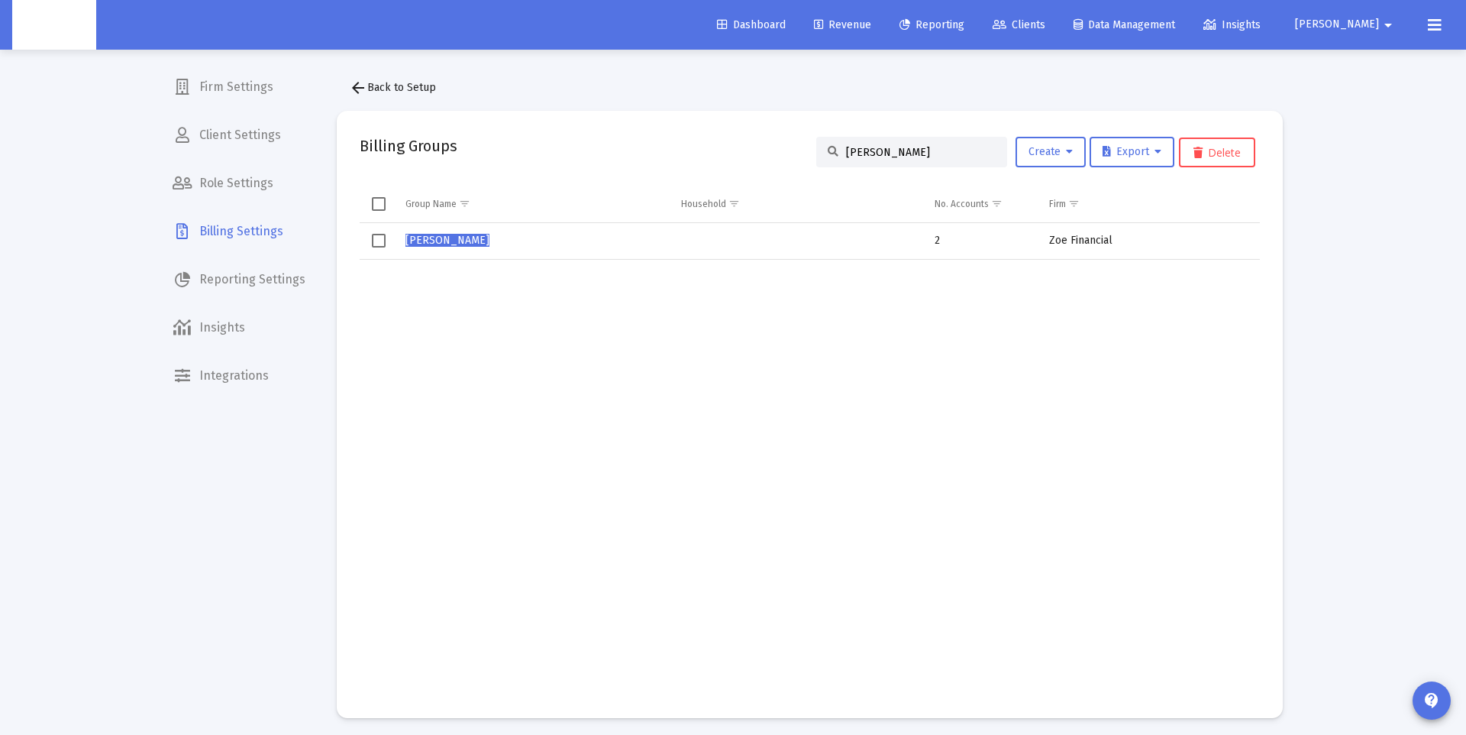
type input "[PERSON_NAME]"
click at [433, 229] on td "[PERSON_NAME]" at bounding box center [536, 241] width 276 height 37
drag, startPoint x: 436, startPoint y: 237, endPoint x: 449, endPoint y: 241, distance: 13.5
click at [436, 237] on span "[PERSON_NAME]" at bounding box center [447, 240] width 84 height 13
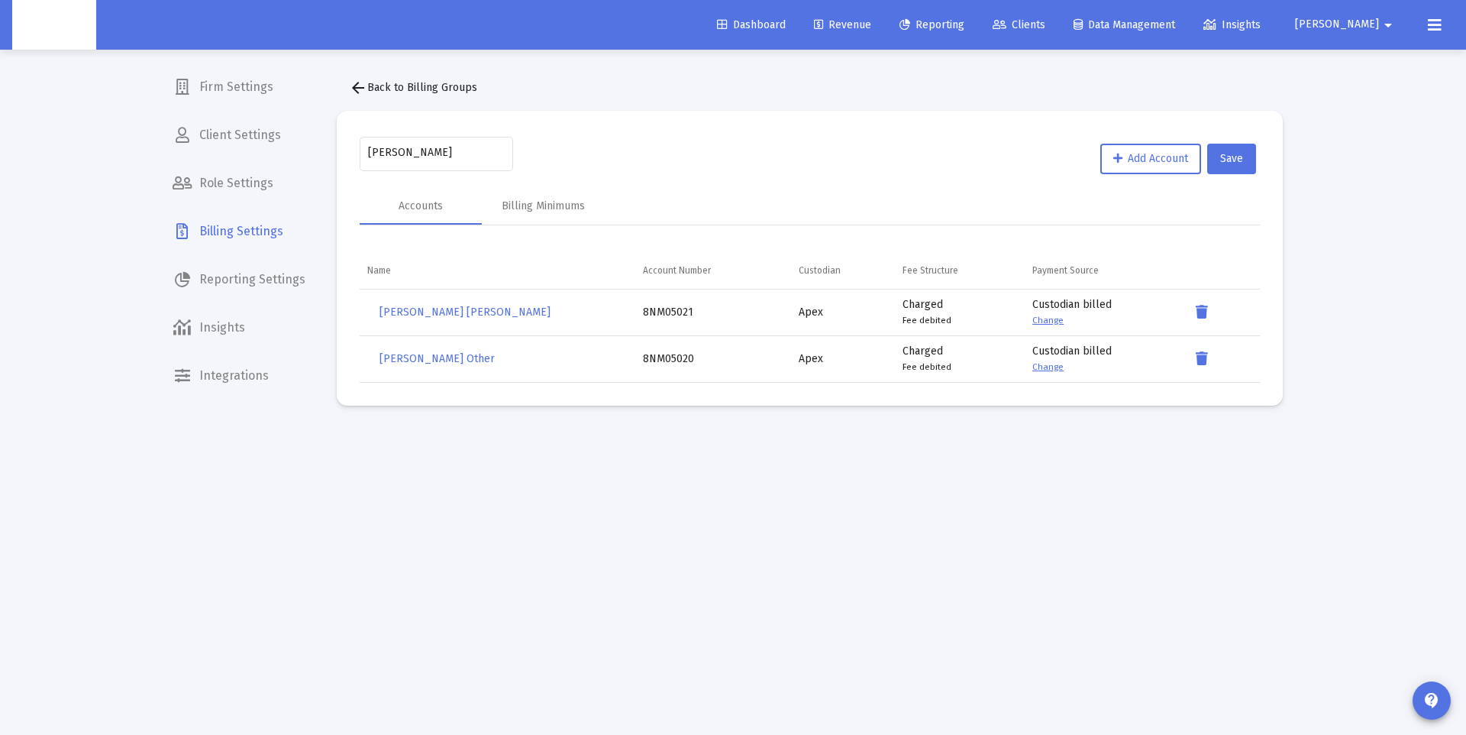
click at [354, 86] on mat-icon "arrow_back" at bounding box center [358, 88] width 18 height 18
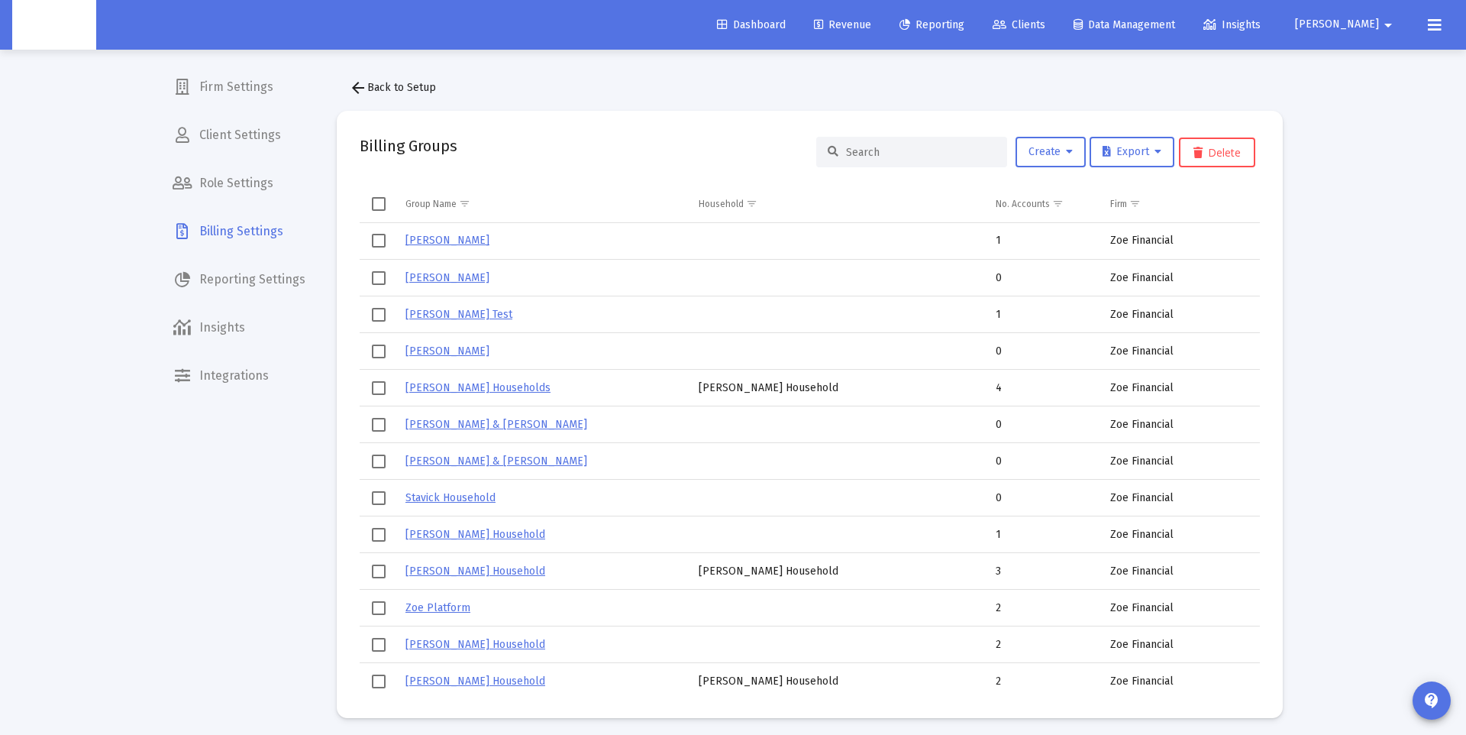
click at [889, 152] on input at bounding box center [921, 152] width 150 height 13
paste input "Powers Household"
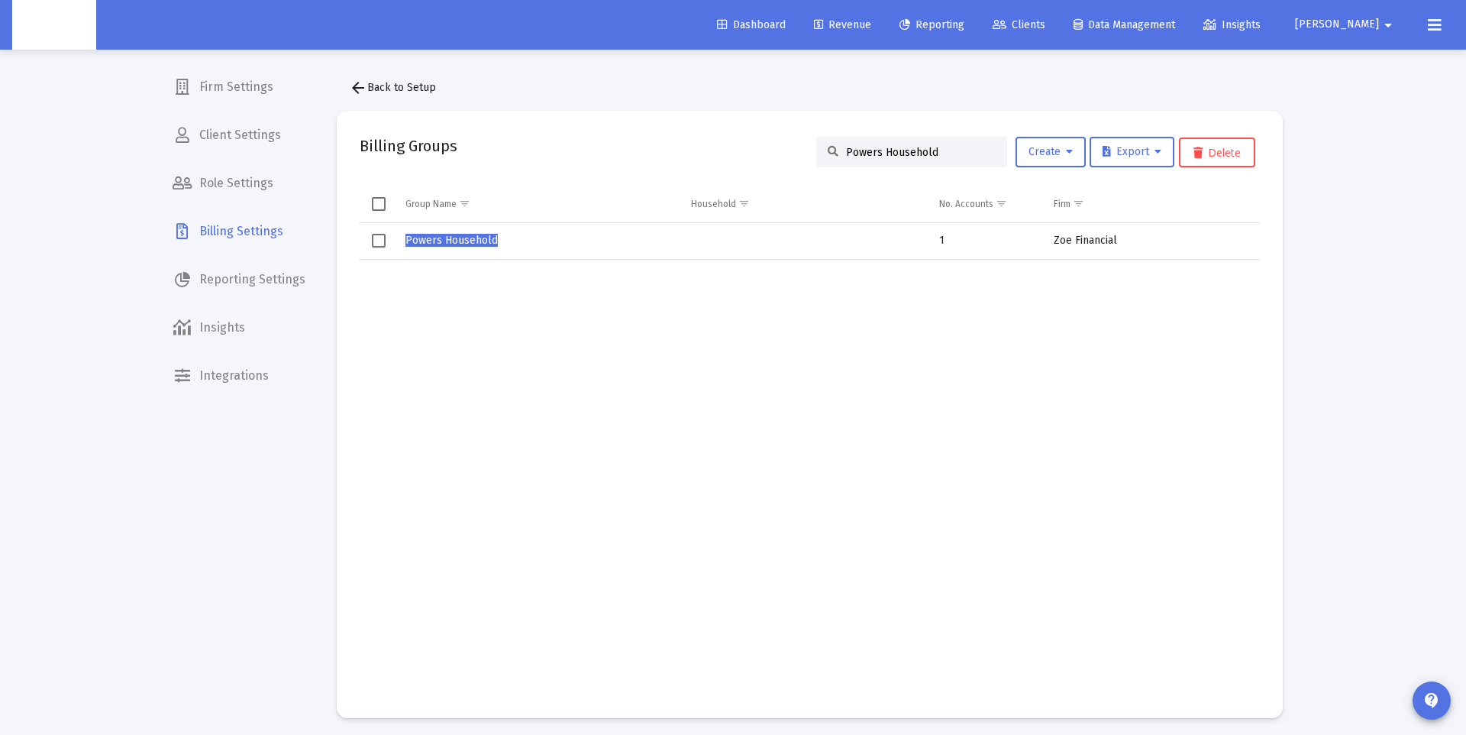
type input "Powers Household"
click at [445, 240] on span "Powers Household" at bounding box center [451, 240] width 92 height 13
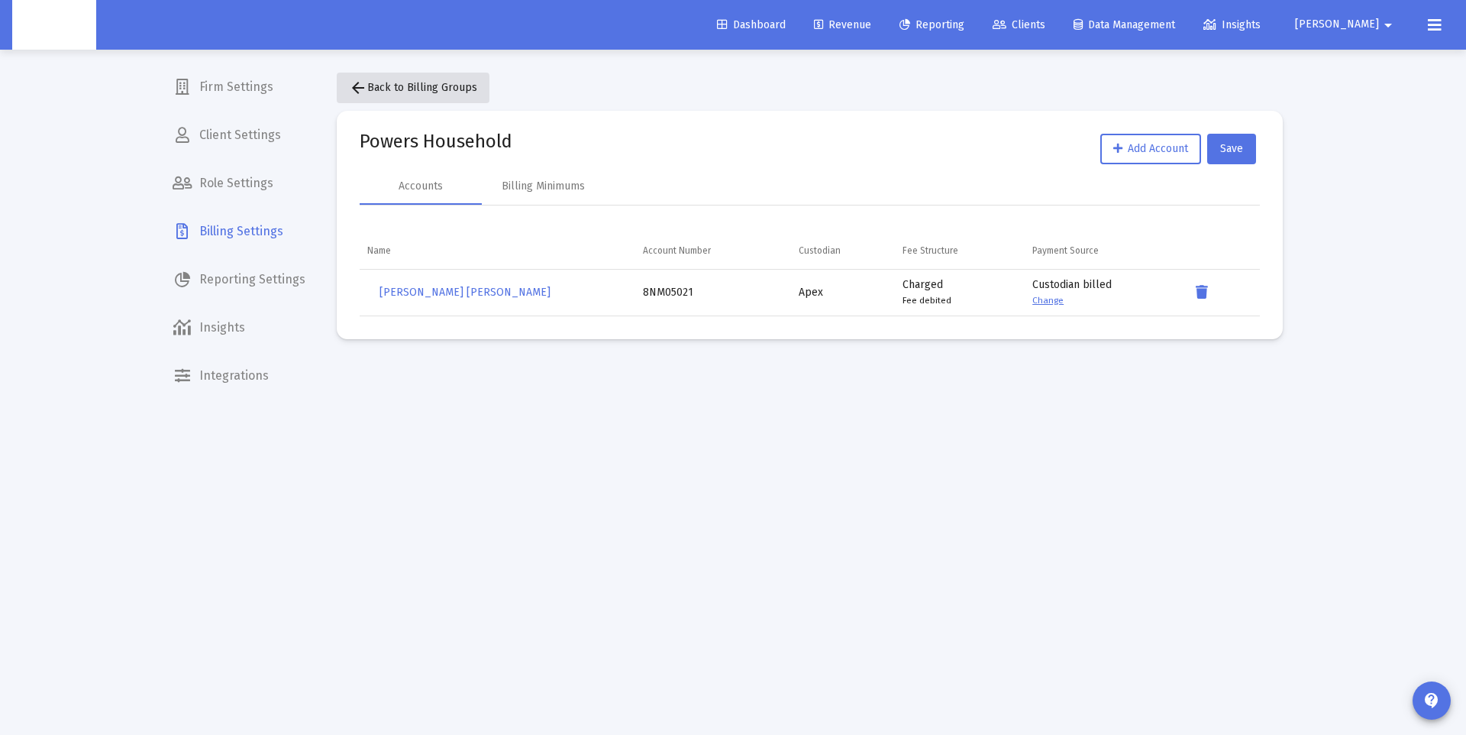
click at [360, 100] on button "arrow_back Back to Billing Groups" at bounding box center [413, 88] width 153 height 31
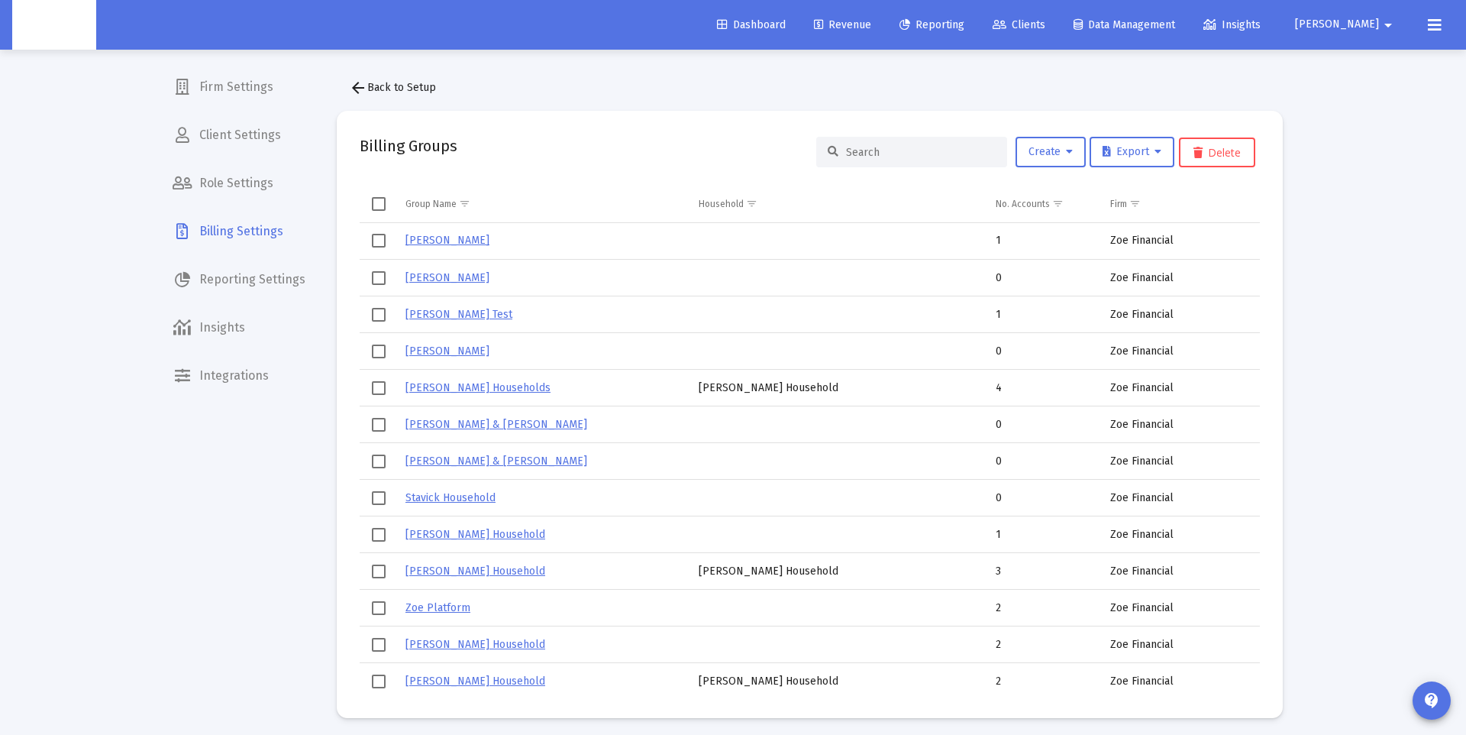
drag, startPoint x: 865, startPoint y: 150, endPoint x: 915, endPoint y: 157, distance: 50.0
click at [865, 150] on input at bounding box center [921, 152] width 150 height 13
paste input "[PERSON_NAME]"
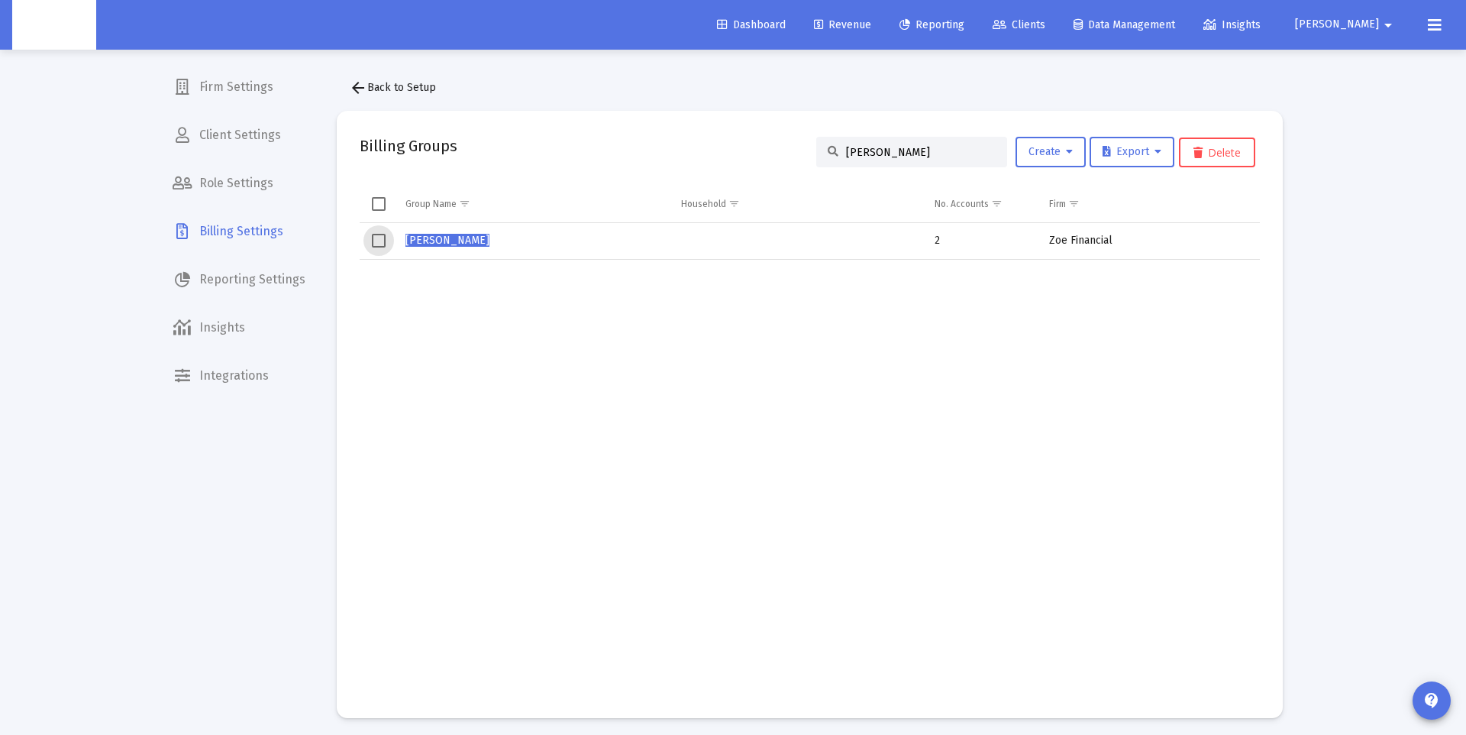
drag, startPoint x: 374, startPoint y: 240, endPoint x: 450, endPoint y: 242, distance: 75.6
click at [373, 240] on span "Select row" at bounding box center [379, 241] width 14 height 14
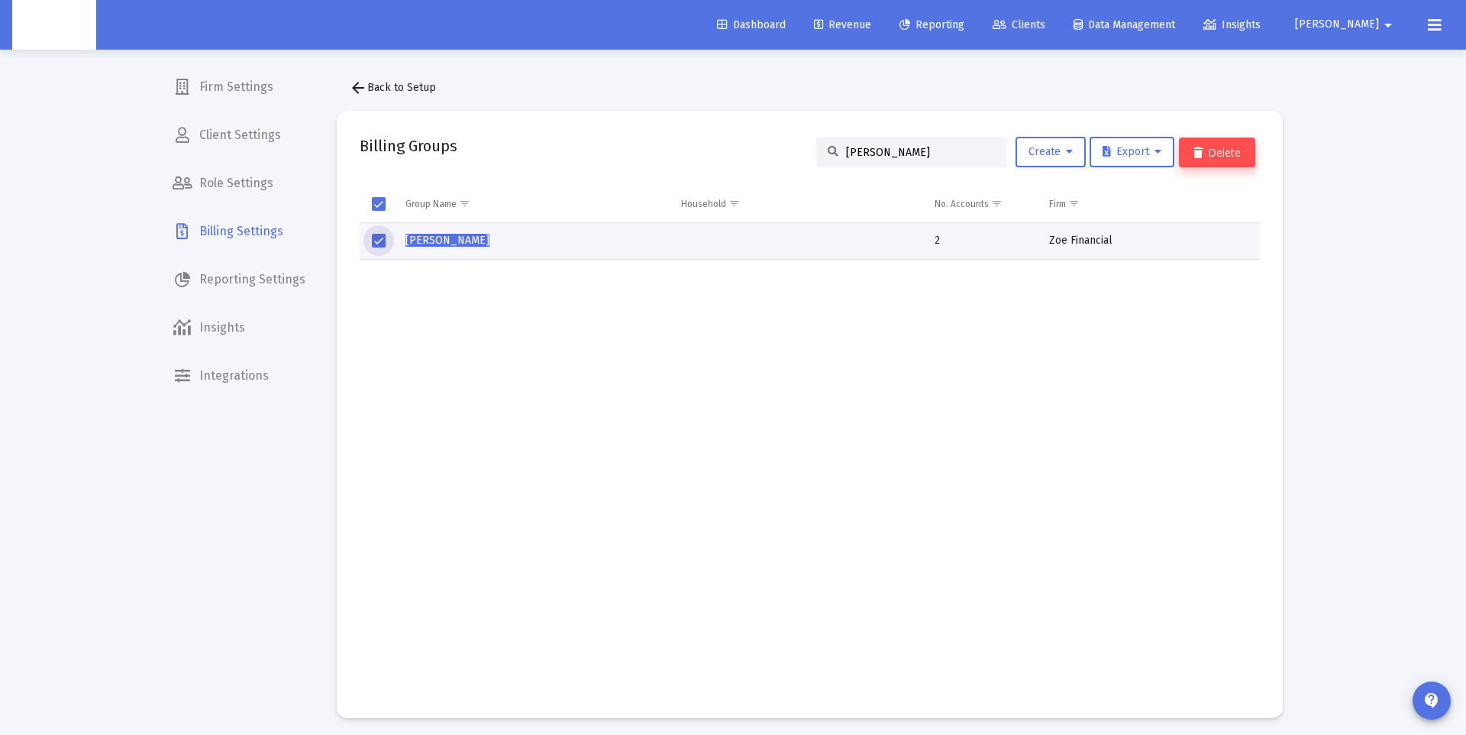
click at [1234, 157] on button "Delete" at bounding box center [1217, 152] width 76 height 30
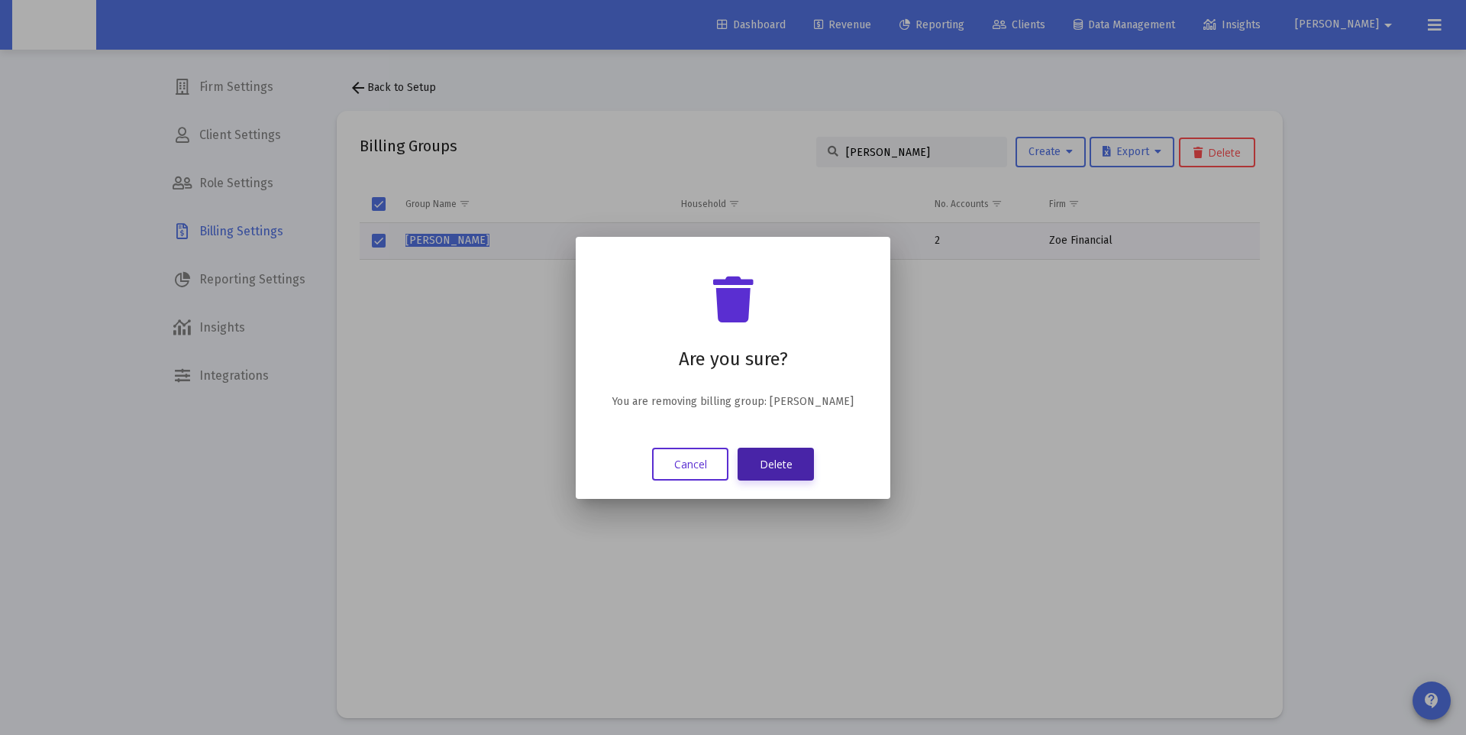
click at [790, 460] on button "Delete" at bounding box center [776, 463] width 76 height 33
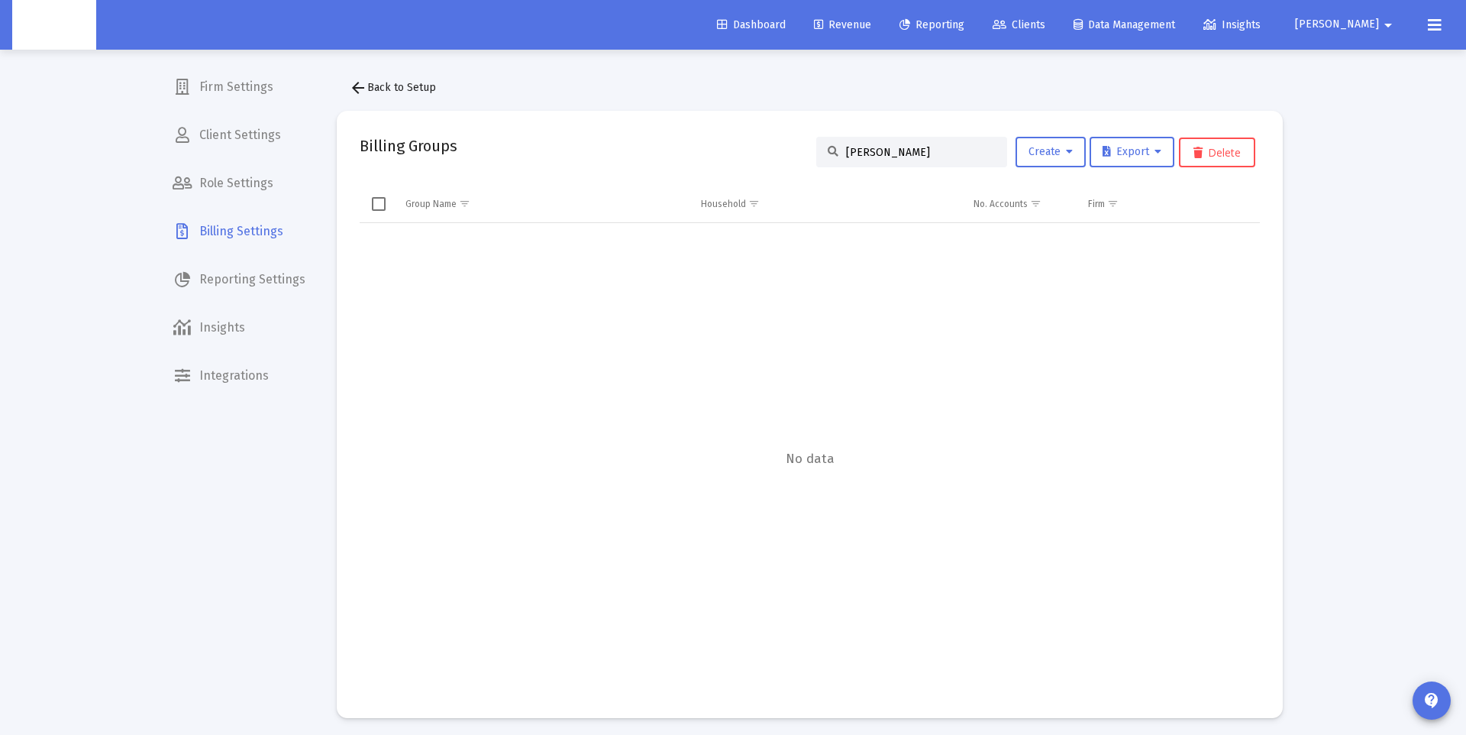
click at [838, 152] on div "[PERSON_NAME]" at bounding box center [911, 152] width 191 height 31
click at [864, 152] on input "[PERSON_NAME]" at bounding box center [921, 152] width 150 height 13
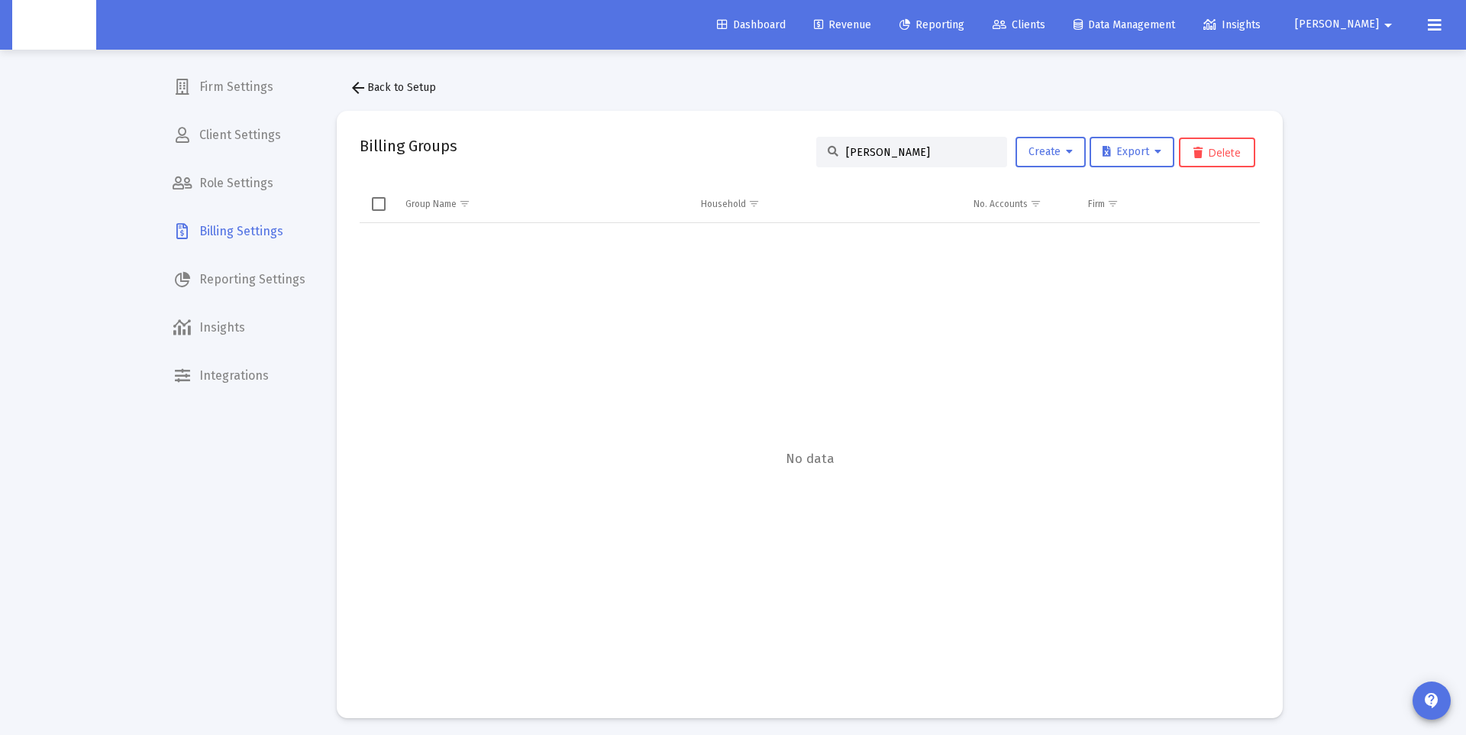
click at [864, 152] on input "[PERSON_NAME]" at bounding box center [921, 152] width 150 height 13
paste input "Zoe Platform"
type input "Zoe Platform"
click at [432, 237] on span "Zoe Platform" at bounding box center [437, 240] width 65 height 13
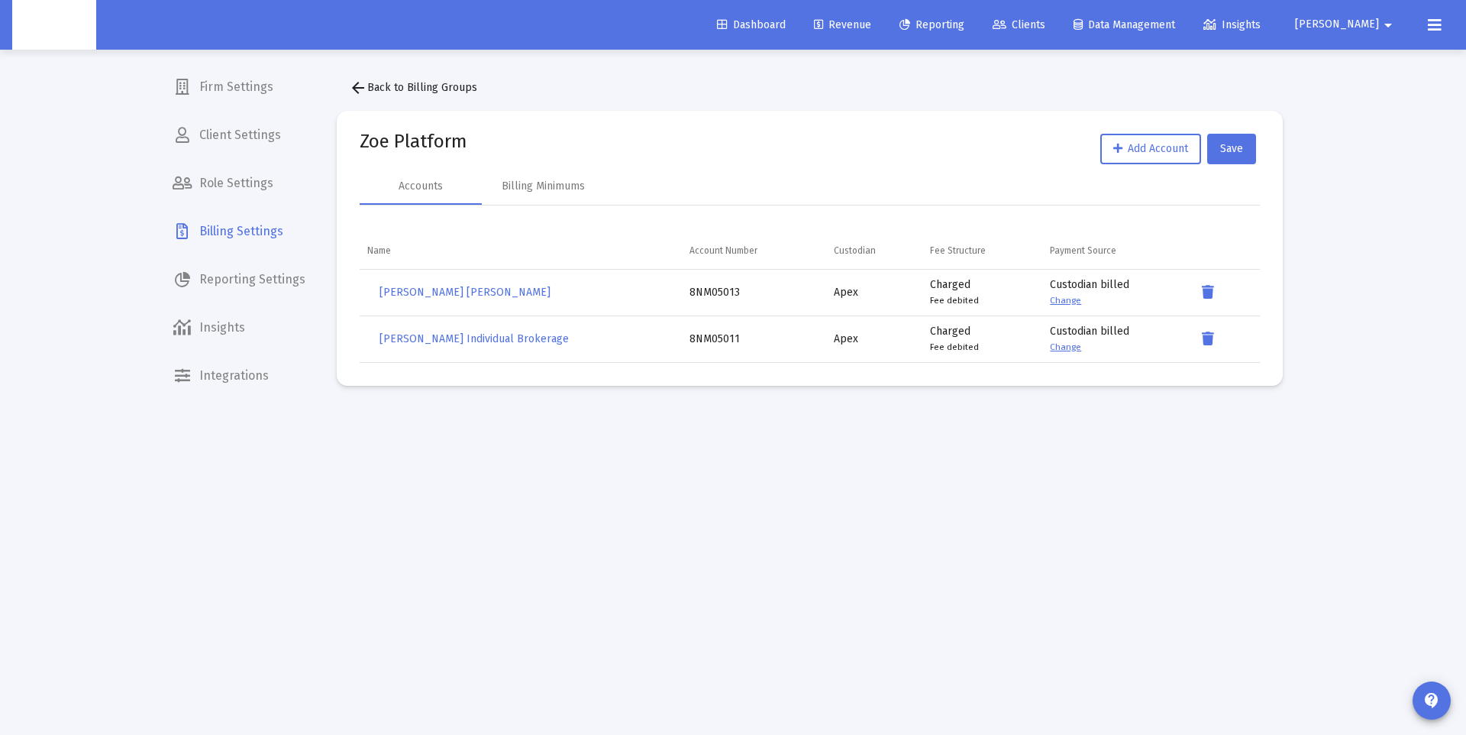
drag, startPoint x: 742, startPoint y: 341, endPoint x: 677, endPoint y: 341, distance: 65.7
click at [677, 341] on tr "[PERSON_NAME] Individual Brokerage 8NM05011 Apex Charged Fee debited Custodian …" at bounding box center [810, 338] width 900 height 47
copy div "8NM05011"
